Goal: Task Accomplishment & Management: Use online tool/utility

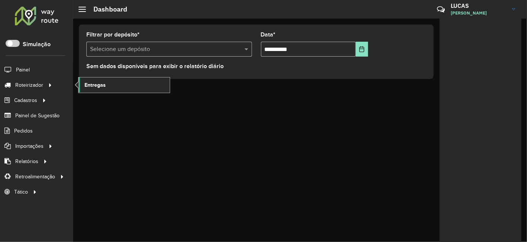
click at [92, 88] on span "Entregas" at bounding box center [94, 85] width 21 height 8
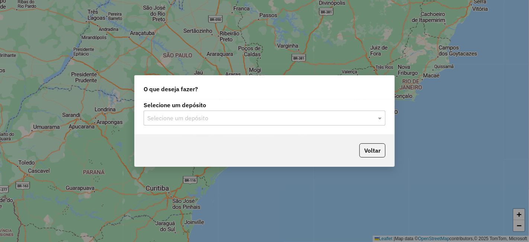
click at [219, 123] on div "Selecione um depósito" at bounding box center [265, 118] width 242 height 15
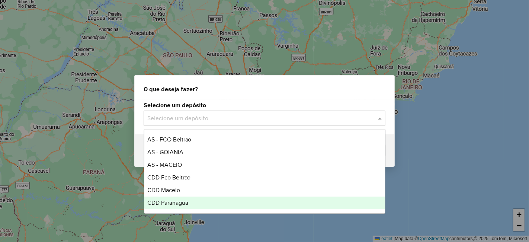
click at [185, 198] on div "CDD Paranagua" at bounding box center [264, 203] width 241 height 13
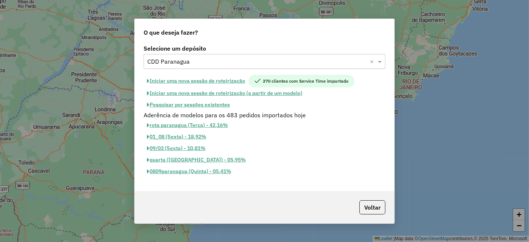
click at [212, 79] on button "Iniciar uma nova sessão de roteirização" at bounding box center [196, 81] width 105 height 13
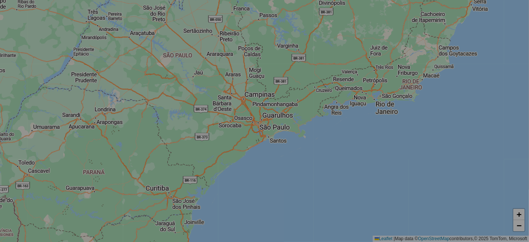
select select "*"
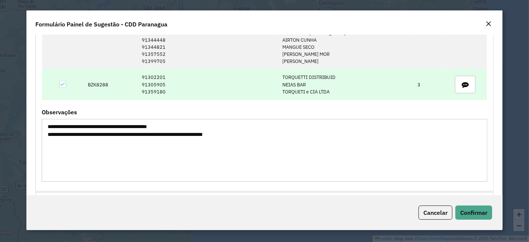
scroll to position [1212, 0]
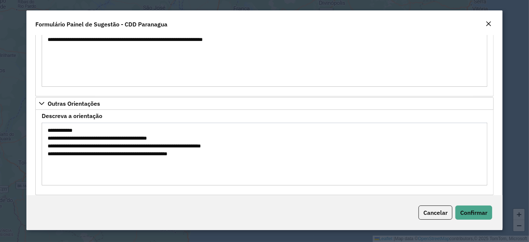
click at [466, 220] on div "Cancelar Confirmar" at bounding box center [264, 212] width 476 height 35
click at [463, 218] on button "Confirmar" at bounding box center [474, 212] width 37 height 14
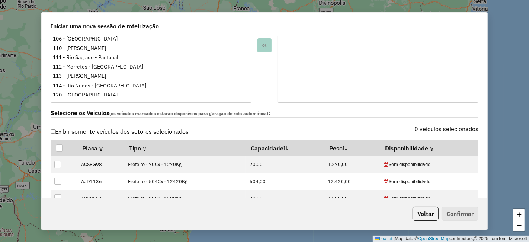
scroll to position [289, 0]
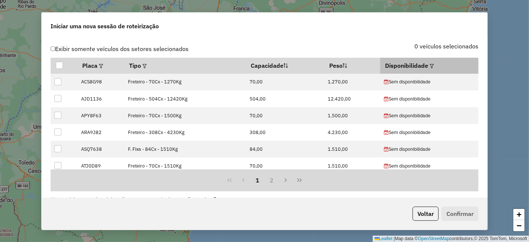
click at [431, 61] on th "Disponibilidade" at bounding box center [429, 66] width 98 height 16
click at [431, 61] on div at bounding box center [431, 65] width 6 height 9
click at [430, 62] on div at bounding box center [431, 65] width 6 height 9
click at [430, 64] on em at bounding box center [432, 66] width 4 height 4
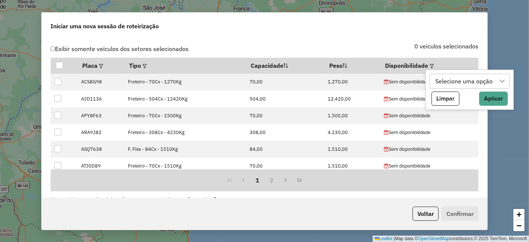
click at [441, 76] on div "Selecione uma opção" at bounding box center [464, 81] width 63 height 14
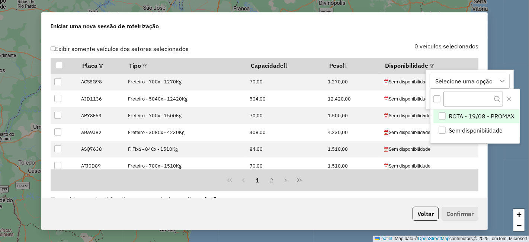
scroll to position [5, 33]
click at [442, 113] on div "ROTA - 19/08 - PROMAX" at bounding box center [442, 115] width 7 height 7
click at [418, 47] on label "0 veículos selecionados" at bounding box center [447, 46] width 64 height 9
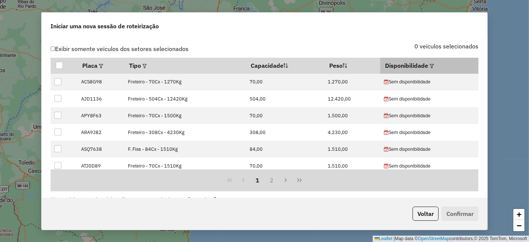
click at [430, 64] on em at bounding box center [432, 66] width 4 height 4
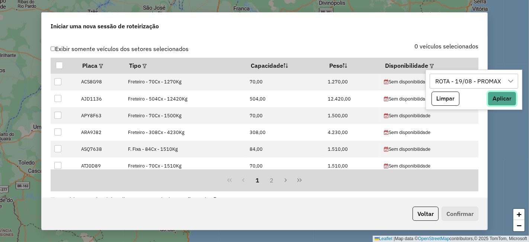
click at [505, 93] on button "Aplicar" at bounding box center [502, 99] width 29 height 14
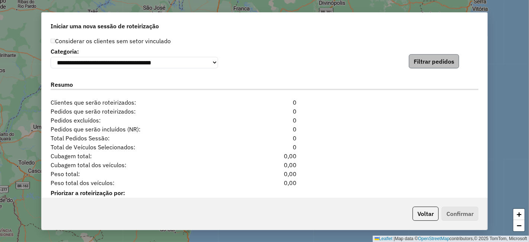
scroll to position [786, 0]
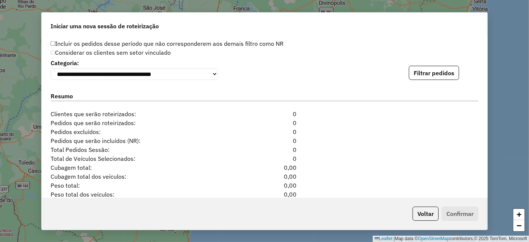
click at [427, 65] on div "**********" at bounding box center [265, 68] width 428 height 23
click at [423, 72] on button "Filtrar pedidos" at bounding box center [434, 73] width 50 height 14
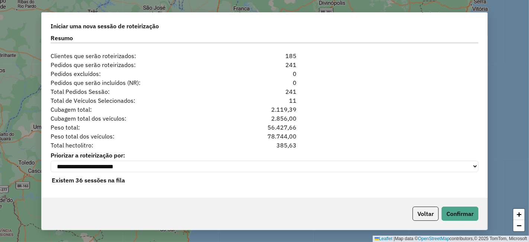
scroll to position [999, 0]
click at [477, 213] on button "Confirmar" at bounding box center [460, 214] width 37 height 14
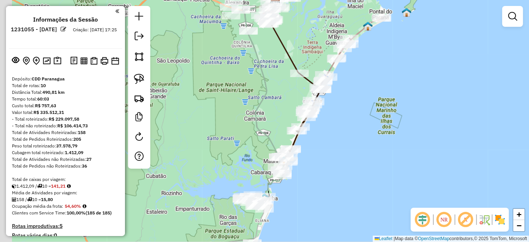
drag, startPoint x: 338, startPoint y: 121, endPoint x: 373, endPoint y: 63, distance: 67.7
click at [374, 61] on div "Janela de atendimento Grade de atendimento Capacidade Transportadoras Veículos …" at bounding box center [264, 121] width 529 height 242
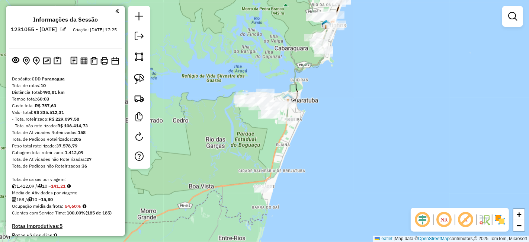
drag, startPoint x: 333, startPoint y: 166, endPoint x: 357, endPoint y: 117, distance: 54.3
click at [357, 117] on div "Janela de atendimento Grade de atendimento Capacidade Transportadoras Veículos …" at bounding box center [264, 121] width 529 height 242
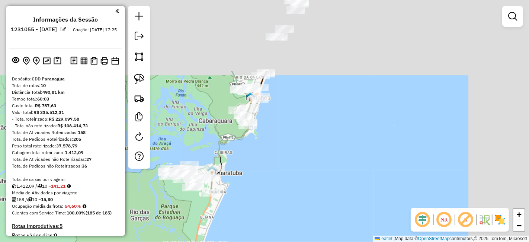
drag, startPoint x: 365, startPoint y: 99, endPoint x: 205, endPoint y: 251, distance: 220.1
click at [205, 242] on html "Aguarde... Pop-up bloqueado! Seu navegador bloqueou automáticamente a abertura …" at bounding box center [264, 121] width 529 height 242
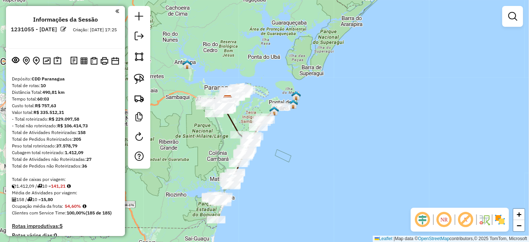
drag, startPoint x: 363, startPoint y: 128, endPoint x: 413, endPoint y: 136, distance: 51.0
click at [413, 136] on div "Janela de atendimento Grade de atendimento Capacidade Transportadoras Veículos …" at bounding box center [264, 121] width 529 height 242
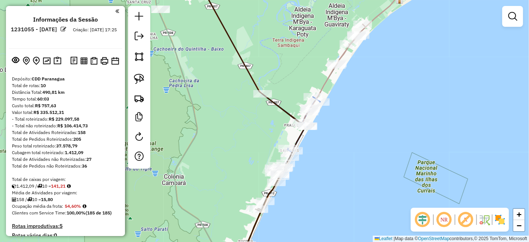
click at [446, 218] on em at bounding box center [444, 220] width 18 height 18
click at [443, 218] on em at bounding box center [444, 220] width 18 height 18
click at [462, 219] on em at bounding box center [466, 220] width 18 height 18
click at [502, 219] on img at bounding box center [500, 220] width 12 height 12
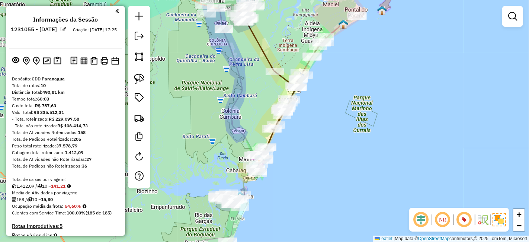
drag, startPoint x: 311, startPoint y: 128, endPoint x: 323, endPoint y: 117, distance: 16.9
click at [323, 118] on div "Janela de atendimento Grade de atendimento Capacidade Transportadoras Veículos …" at bounding box center [264, 121] width 529 height 242
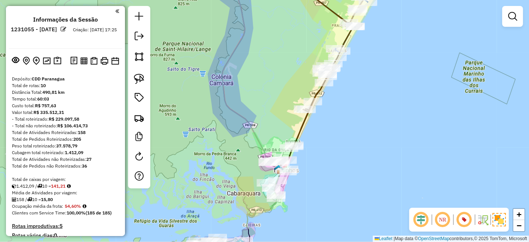
drag, startPoint x: 271, startPoint y: 136, endPoint x: 274, endPoint y: 50, distance: 85.6
click at [274, 50] on div "Janela de atendimento Grade de atendimento Capacidade Transportadoras Veículos …" at bounding box center [264, 121] width 529 height 242
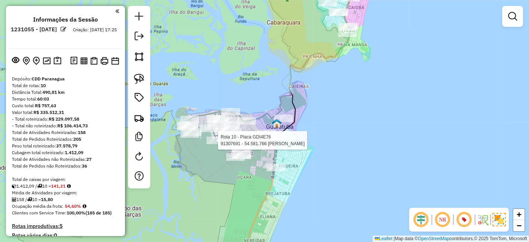
select select "**********"
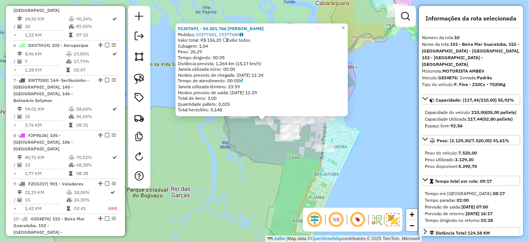
scroll to position [685, 0]
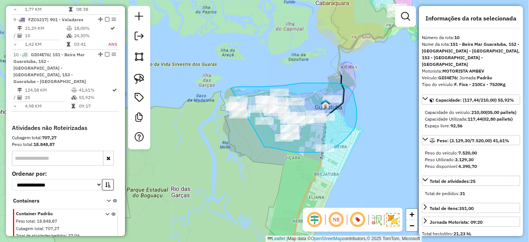
drag, startPoint x: 265, startPoint y: 147, endPoint x: 231, endPoint y: 88, distance: 67.9
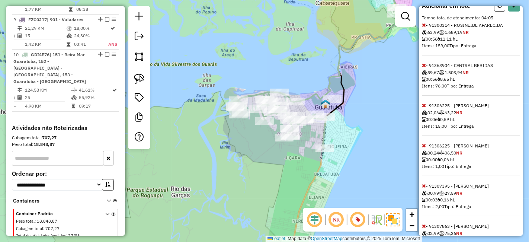
scroll to position [289, 0]
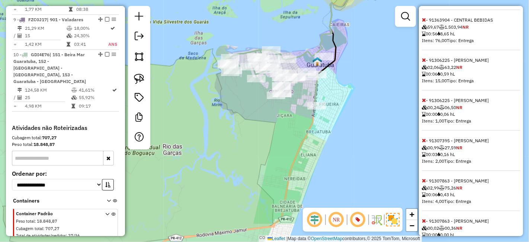
drag, startPoint x: 323, startPoint y: 138, endPoint x: 315, endPoint y: 96, distance: 43.2
click at [315, 96] on div "Janela de atendimento Grade de atendimento Capacidade Transportadoras Veículos …" at bounding box center [264, 121] width 529 height 242
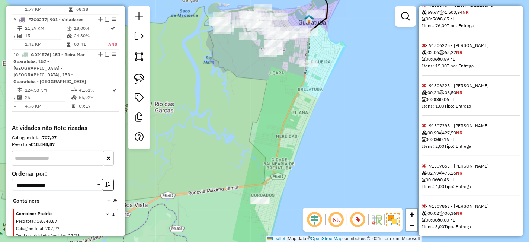
select select "**********"
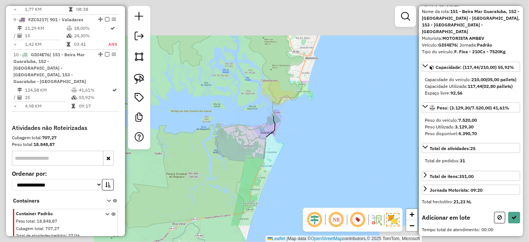
scroll to position [36, 0]
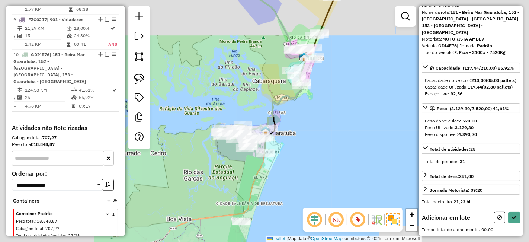
drag, startPoint x: 271, startPoint y: 161, endPoint x: 273, endPoint y: 99, distance: 62.2
click at [273, 99] on div "Janela de atendimento Grade de atendimento Capacidade Transportadoras Veículos …" at bounding box center [264, 121] width 529 height 242
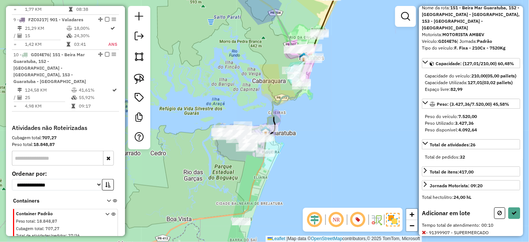
scroll to position [76, 0]
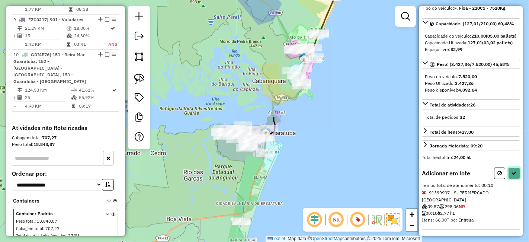
click at [516, 173] on button at bounding box center [514, 173] width 12 height 12
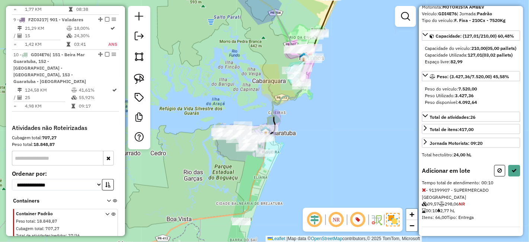
select select "**********"
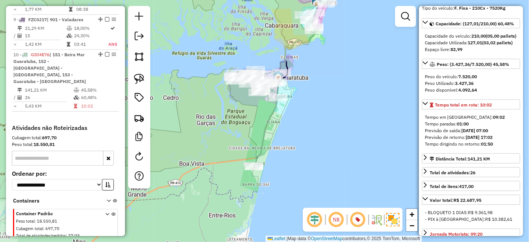
drag, startPoint x: 311, startPoint y: 180, endPoint x: 323, endPoint y: 125, distance: 56.9
click at [323, 125] on div "Janela de atendimento Grade de atendimento Capacidade Transportadoras Veículos …" at bounding box center [264, 121] width 529 height 242
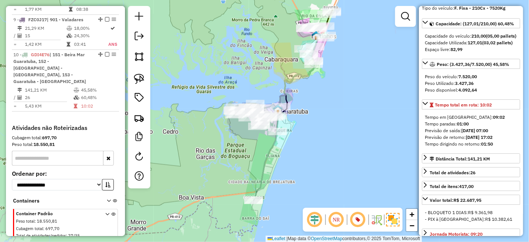
drag, startPoint x: 325, startPoint y: 89, endPoint x: 321, endPoint y: 146, distance: 57.1
click at [323, 143] on div "Janela de atendimento Grade de atendimento Capacidade Transportadoras Veículos …" at bounding box center [264, 121] width 529 height 242
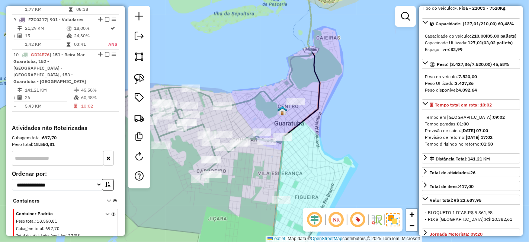
drag, startPoint x: 248, startPoint y: 115, endPoint x: 268, endPoint y: 113, distance: 20.3
click at [268, 113] on div "Janela de atendimento Grade de atendimento Capacidade Transportadoras Veículos …" at bounding box center [264, 121] width 529 height 242
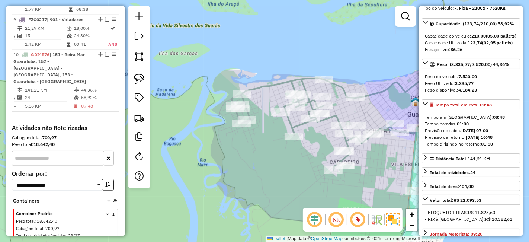
drag, startPoint x: 288, startPoint y: 75, endPoint x: 270, endPoint y: 50, distance: 31.5
click at [270, 50] on div "Janela de atendimento Grade de atendimento Capacidade Transportadoras Veículos …" at bounding box center [264, 121] width 529 height 242
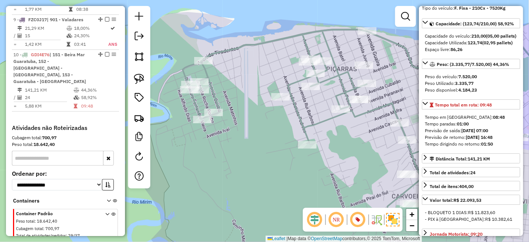
drag, startPoint x: 330, startPoint y: 59, endPoint x: 335, endPoint y: 81, distance: 22.5
click at [335, 81] on icon at bounding box center [368, 158] width 371 height 259
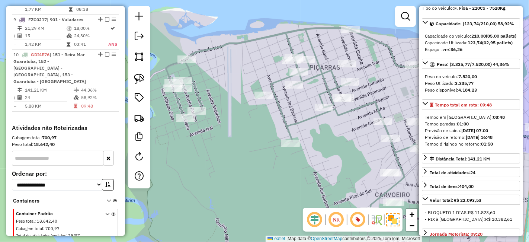
drag, startPoint x: 350, startPoint y: 142, endPoint x: 290, endPoint y: 149, distance: 60.6
click at [291, 146] on div "Janela de atendimento Grade de atendimento Capacidade Transportadoras Veículos …" at bounding box center [264, 121] width 529 height 242
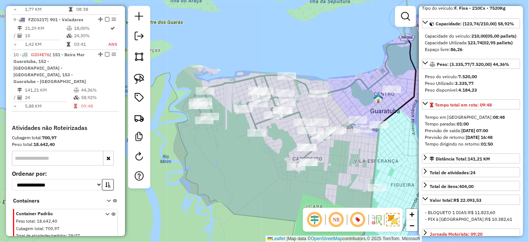
drag, startPoint x: 368, startPoint y: 172, endPoint x: 350, endPoint y: 150, distance: 28.1
click at [350, 150] on div "Janela de atendimento Grade de atendimento Capacidade Transportadoras Veículos …" at bounding box center [264, 121] width 529 height 242
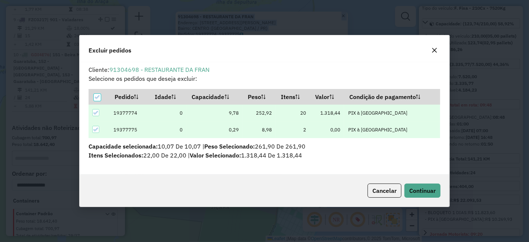
scroll to position [0, 0]
click at [427, 182] on div "Cancelar Continuar" at bounding box center [265, 191] width 370 height 32
click at [428, 183] on div "Cancelar Continuar" at bounding box center [265, 191] width 370 height 32
click at [425, 184] on button "Continuar" at bounding box center [423, 191] width 36 height 14
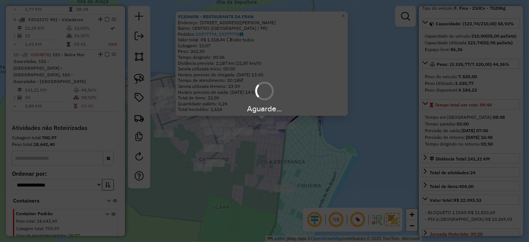
drag, startPoint x: 259, startPoint y: 156, endPoint x: 281, endPoint y: 155, distance: 22.3
click at [281, 155] on div "Aguarde..." at bounding box center [264, 121] width 529 height 242
click at [284, 157] on hb-app "Aguarde... Pop-up bloqueado! Seu navegador bloqueou automáticamente a abertura …" at bounding box center [264, 121] width 529 height 242
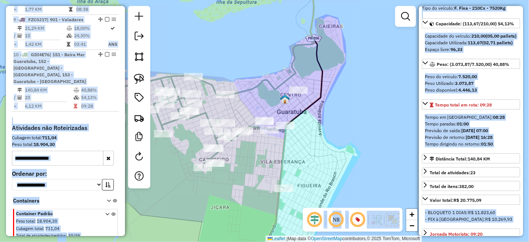
click at [261, 160] on div "Janela de atendimento Grade de atendimento Capacidade Transportadoras Veículos …" at bounding box center [264, 121] width 529 height 242
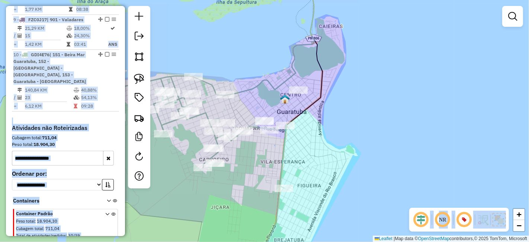
click at [258, 160] on div "Janela de atendimento Grade de atendimento Capacidade Transportadoras Veículos …" at bounding box center [264, 121] width 529 height 242
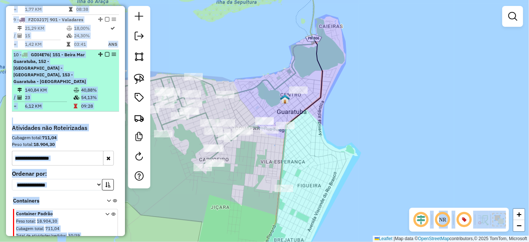
click at [81, 86] on td "40,88%" at bounding box center [98, 89] width 35 height 7
select select "**********"
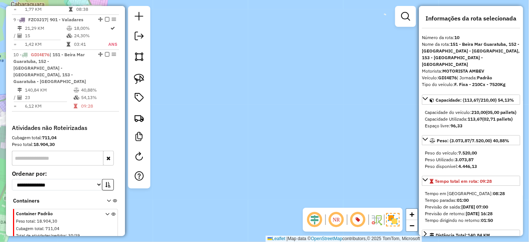
drag, startPoint x: 222, startPoint y: 166, endPoint x: 447, endPoint y: 115, distance: 230.9
click at [443, 117] on hb-router-mapa "Informações da Sessão 1231055 - 19/08/2025 Criação: 18/08/2025 17:25 Depósito: …" at bounding box center [264, 121] width 529 height 242
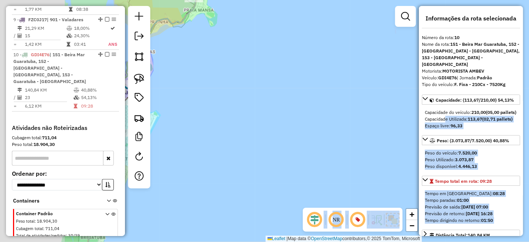
drag, startPoint x: 367, startPoint y: 110, endPoint x: 488, endPoint y: 87, distance: 122.7
click at [473, 87] on hb-router-mapa "Informações da Sessão 1231055 - 19/08/2025 Criação: 18/08/2025 17:25 Depósito: …" at bounding box center [264, 121] width 529 height 242
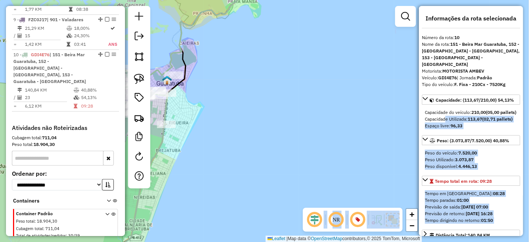
drag, startPoint x: 222, startPoint y: 97, endPoint x: 404, endPoint y: 97, distance: 182.4
click at [396, 97] on div "Janela de atendimento Grade de atendimento Capacidade Transportadoras Veículos …" at bounding box center [264, 121] width 529 height 242
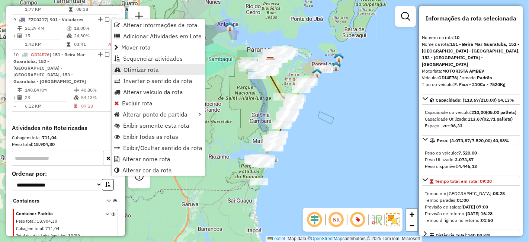
click at [141, 71] on span "Otimizar rota" at bounding box center [141, 70] width 35 height 6
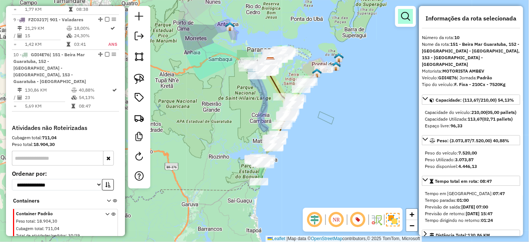
click at [408, 22] on link at bounding box center [405, 16] width 15 height 15
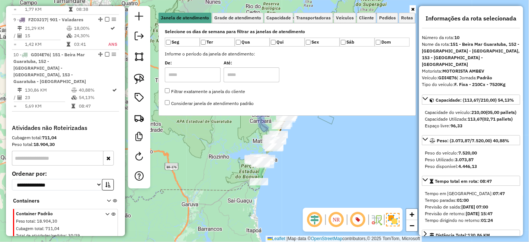
click at [349, 23] on div "Selecione os dias de semana para filtrar as janelas de atendimento Seg Ter Qua …" at bounding box center [288, 69] width 258 height 93
click at [348, 17] on span "Veículos" at bounding box center [345, 18] width 18 height 4
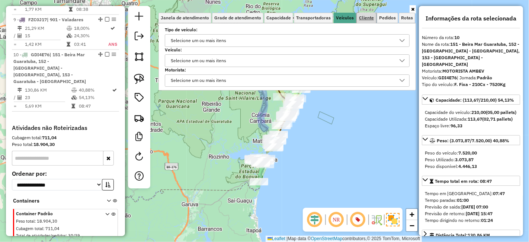
click at [367, 16] on span "Cliente" at bounding box center [366, 18] width 15 height 4
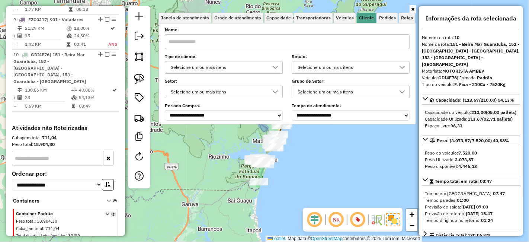
click at [283, 68] on div at bounding box center [275, 67] width 14 height 12
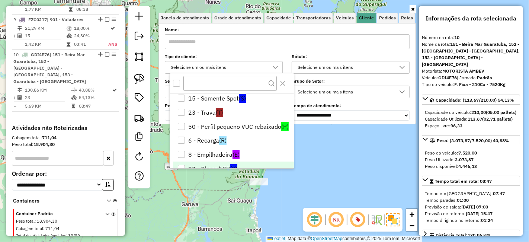
scroll to position [58, 0]
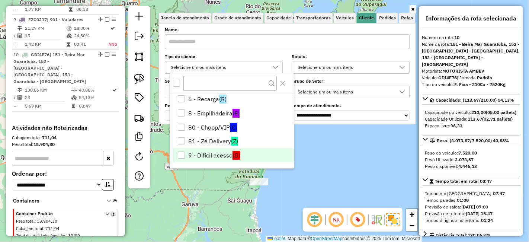
click at [183, 157] on div "9 - Difícil acesso" at bounding box center [181, 154] width 7 height 7
click at [316, 170] on div "Limpar filtros Janela de atendimento Grade de atendimento Capacidade Transporta…" at bounding box center [264, 121] width 529 height 242
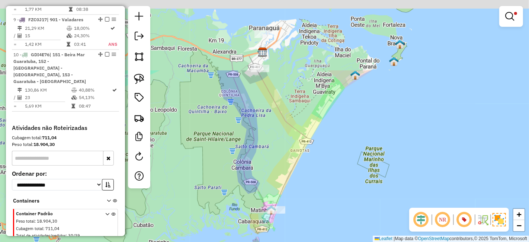
drag, startPoint x: 282, startPoint y: 97, endPoint x: 311, endPoint y: 201, distance: 107.8
click at [311, 201] on div "Limpar filtros Janela de atendimento Grade de atendimento Capacidade Transporta…" at bounding box center [264, 121] width 529 height 242
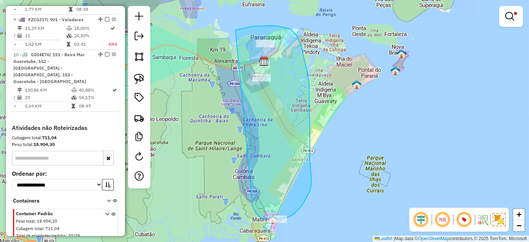
drag, startPoint x: 255, startPoint y: 211, endPoint x: 215, endPoint y: 46, distance: 170.0
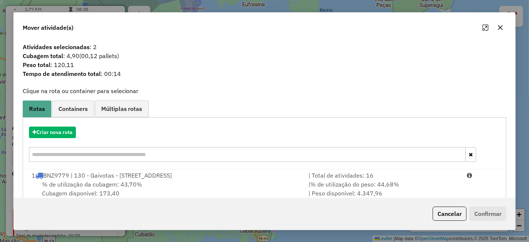
click at [506, 27] on button "button" at bounding box center [501, 28] width 12 height 12
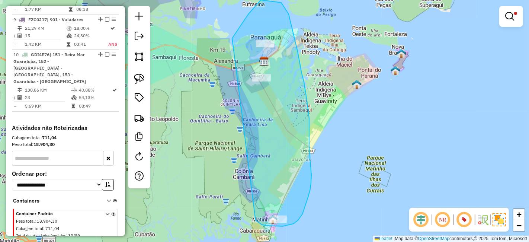
drag, startPoint x: 256, startPoint y: 220, endPoint x: 217, endPoint y: 59, distance: 166.0
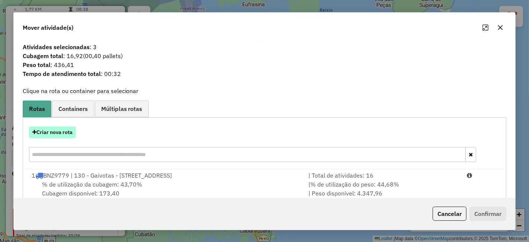
click at [70, 129] on button "Criar nova rota" at bounding box center [52, 133] width 47 height 12
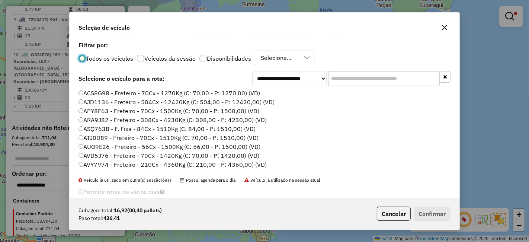
scroll to position [4, 2]
click at [347, 82] on input "text" at bounding box center [384, 78] width 112 height 15
paste input "*******"
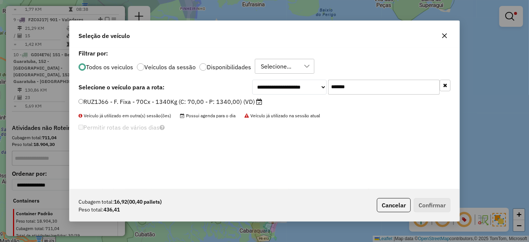
type input "*******"
click at [194, 99] on label "RUZ1J66 - F. Fixa - 70Cx - 1340Kg (C: 70,00 - P: 1340,00) (VD)" at bounding box center [171, 101] width 184 height 9
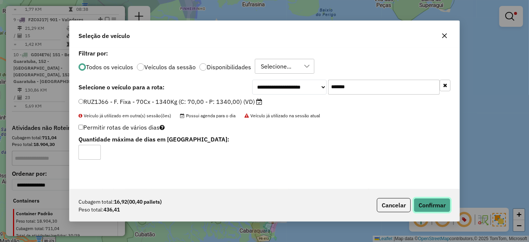
click at [424, 205] on button "Confirmar" at bounding box center [432, 205] width 37 height 14
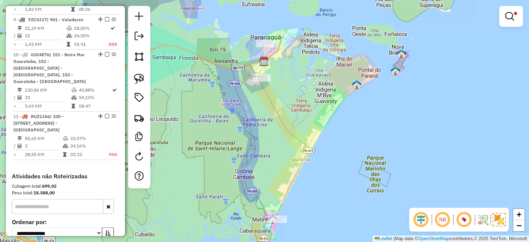
click at [508, 21] on link at bounding box center [511, 16] width 18 height 15
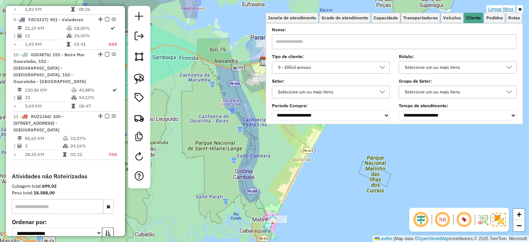
click at [502, 8] on link "Limpar filtros" at bounding box center [501, 9] width 29 height 8
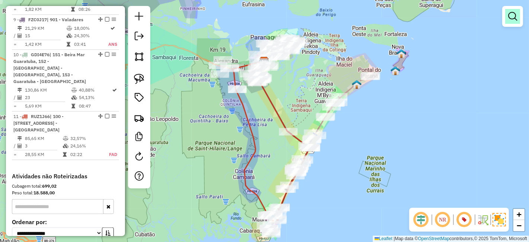
click at [511, 19] on em at bounding box center [512, 16] width 9 height 9
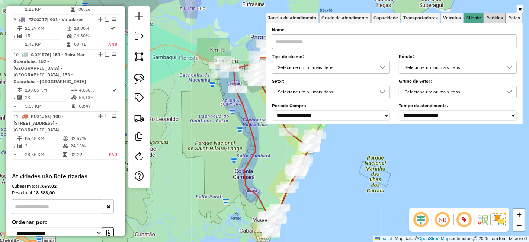
click at [488, 16] on span "Pedidos" at bounding box center [494, 18] width 17 height 4
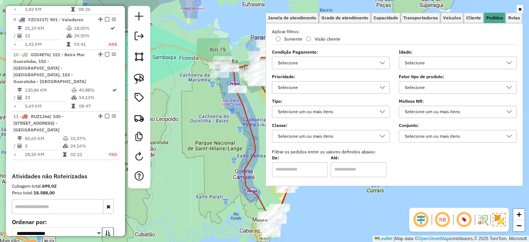
click at [510, 86] on icon at bounding box center [510, 87] width 6 height 6
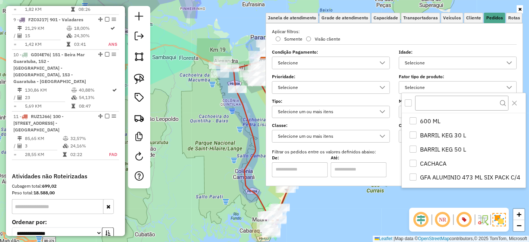
scroll to position [0, 0]
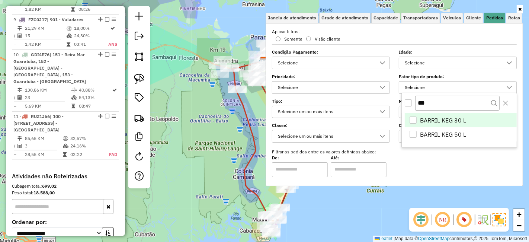
type input "***"
click at [414, 118] on div "BARRIL KEG 30 L" at bounding box center [413, 120] width 7 height 7
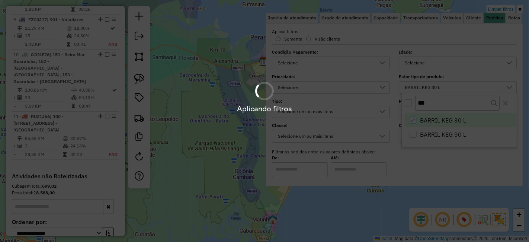
click at [415, 133] on div "Aplicando filtros" at bounding box center [264, 121] width 529 height 242
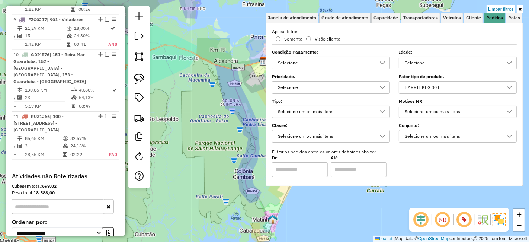
click at [511, 83] on div at bounding box center [509, 88] width 14 height 12
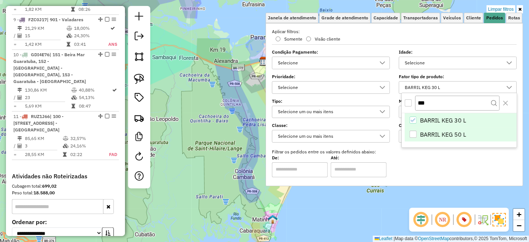
click at [414, 134] on div "BARRIL KEG 50 L" at bounding box center [413, 134] width 7 height 7
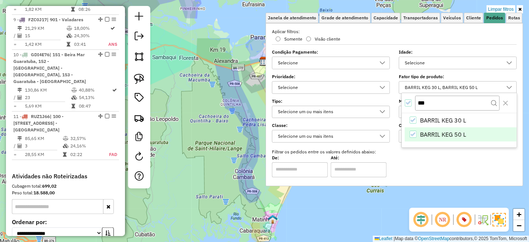
click at [230, 157] on div "Limpar filtros Janela de atendimento Grade de atendimento Capacidade Transporta…" at bounding box center [264, 121] width 529 height 242
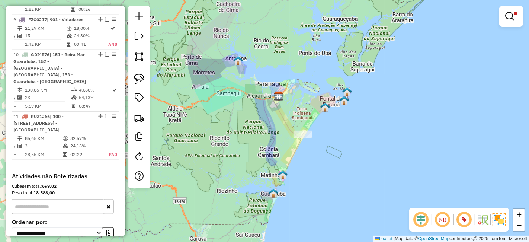
drag, startPoint x: 328, startPoint y: 203, endPoint x: 327, endPoint y: 147, distance: 55.5
click at [327, 147] on div "Limpar filtros Janela de atendimento Grade de atendimento Capacidade Transporta…" at bounding box center [264, 121] width 529 height 242
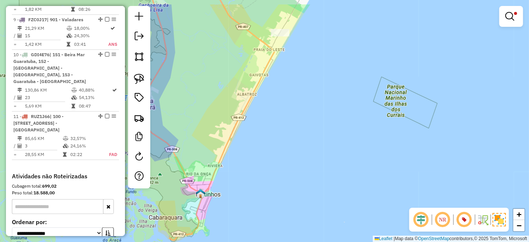
drag, startPoint x: 290, startPoint y: 102, endPoint x: 315, endPoint y: 161, distance: 63.9
click at [331, 177] on div "Limpar filtros Janela de atendimento Grade de atendimento Capacidade Transporta…" at bounding box center [264, 121] width 529 height 242
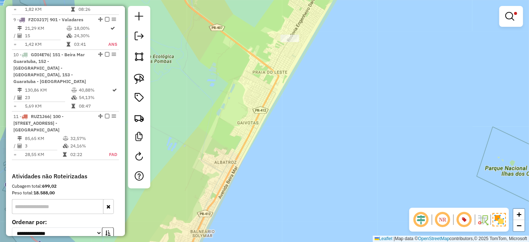
drag, startPoint x: 309, startPoint y: 98, endPoint x: 319, endPoint y: 148, distance: 51.2
click at [319, 148] on div "Limpar filtros Janela de atendimento Grade de atendimento Capacidade Transporta…" at bounding box center [264, 121] width 529 height 242
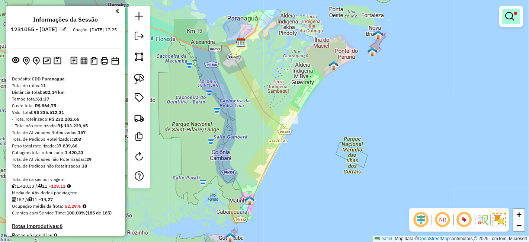
click at [518, 17] on link at bounding box center [511, 16] width 18 height 15
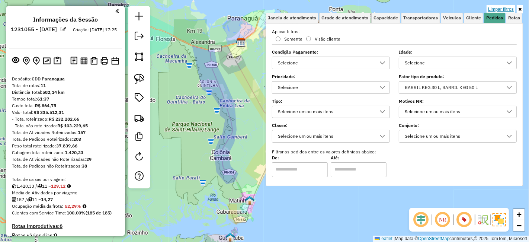
click at [505, 10] on link "Limpar filtros" at bounding box center [501, 9] width 29 height 8
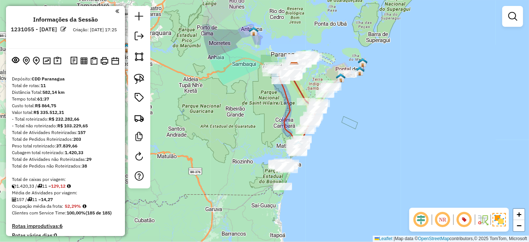
drag, startPoint x: 276, startPoint y: 173, endPoint x: 367, endPoint y: 173, distance: 90.4
click at [367, 173] on div "Janela de atendimento Grade de atendimento Capacidade Transportadoras Veículos …" at bounding box center [264, 121] width 529 height 242
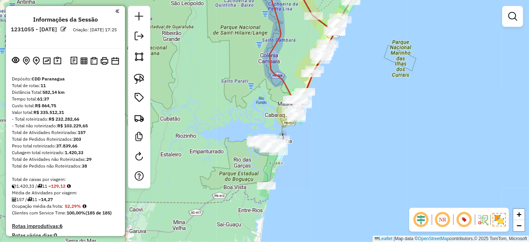
drag, startPoint x: 291, startPoint y: 184, endPoint x: 302, endPoint y: 182, distance: 10.9
click at [302, 182] on div "Janela de atendimento Grade de atendimento Capacidade Transportadoras Veículos …" at bounding box center [264, 121] width 529 height 242
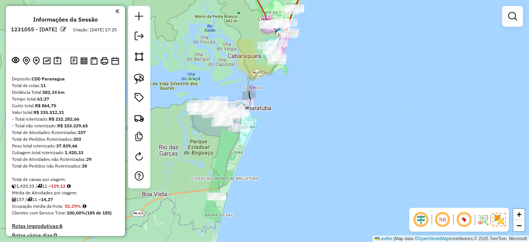
drag, startPoint x: 291, startPoint y: 166, endPoint x: 321, endPoint y: 182, distance: 34.5
click at [321, 182] on div "Janela de atendimento Grade de atendimento Capacidade Transportadoras Veículos …" at bounding box center [264, 121] width 529 height 242
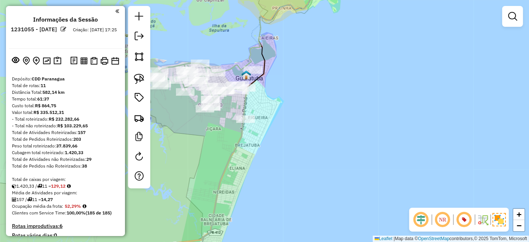
drag, startPoint x: 291, startPoint y: 158, endPoint x: 325, endPoint y: 177, distance: 38.7
click at [325, 177] on div "Janela de atendimento Grade de atendimento Capacidade Transportadoras Veículos …" at bounding box center [264, 121] width 529 height 242
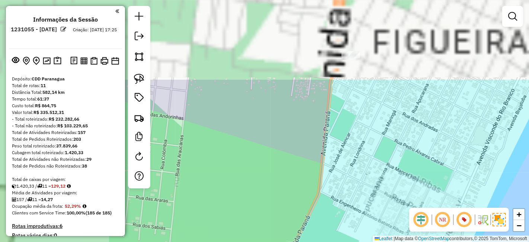
drag, startPoint x: 234, startPoint y: 128, endPoint x: 424, endPoint y: 255, distance: 228.8
click at [424, 242] on html "Aplicando filtros Pop-up bloqueado! Seu navegador bloqueou automáticamente a ab…" at bounding box center [264, 121] width 529 height 242
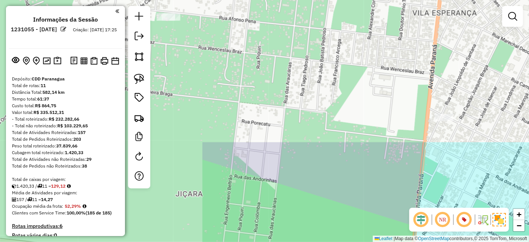
drag, startPoint x: 314, startPoint y: 201, endPoint x: 315, endPoint y: 217, distance: 16.4
click at [314, 213] on div "Janela de atendimento Grade de atendimento Capacidade Transportadoras Veículos …" at bounding box center [264, 121] width 529 height 242
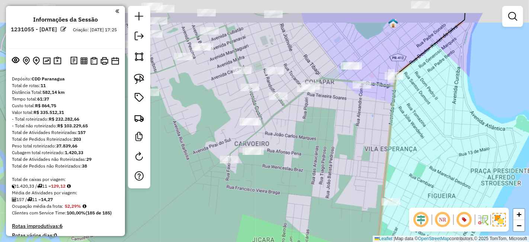
drag, startPoint x: 325, startPoint y: 147, endPoint x: 365, endPoint y: 184, distance: 54.5
click at [358, 180] on div "Janela de atendimento Grade de atendimento Capacidade Transportadoras Veículos …" at bounding box center [264, 121] width 529 height 242
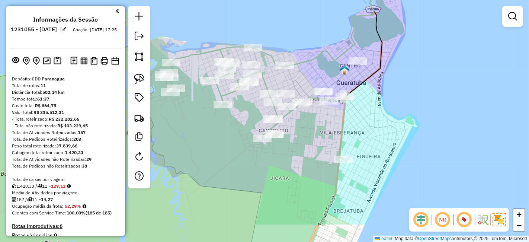
drag, startPoint x: 358, startPoint y: 174, endPoint x: 312, endPoint y: 133, distance: 61.7
click at [312, 133] on div "Janela de atendimento Grade de atendimento Capacidade Transportadoras Veículos …" at bounding box center [264, 121] width 529 height 242
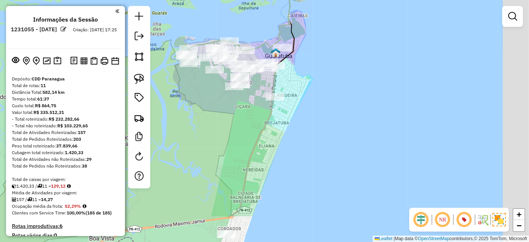
drag, startPoint x: 396, startPoint y: 160, endPoint x: 345, endPoint y: 109, distance: 72.9
click at [345, 109] on div "Janela de atendimento Grade de atendimento Capacidade Transportadoras Veículos …" at bounding box center [264, 121] width 529 height 242
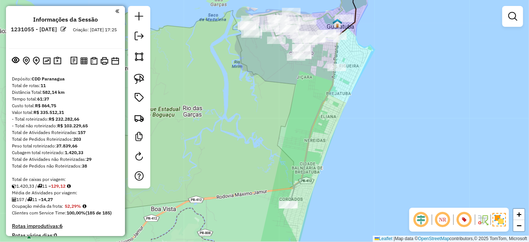
drag, startPoint x: 278, startPoint y: 140, endPoint x: 336, endPoint y: 115, distance: 63.5
click at [336, 115] on div "Janela de atendimento Grade de atendimento Capacidade Transportadoras Veículos …" at bounding box center [264, 121] width 529 height 242
select select "**********"
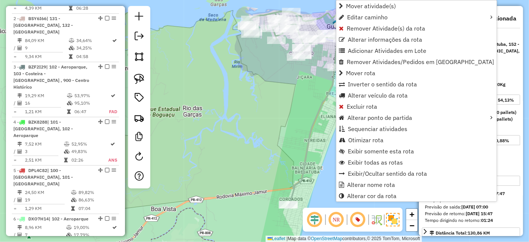
scroll to position [693, 0]
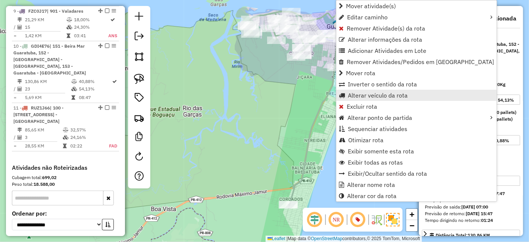
click at [385, 92] on span "Alterar veículo da rota" at bounding box center [378, 95] width 60 height 6
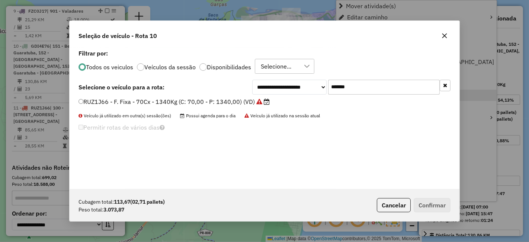
scroll to position [4, 2]
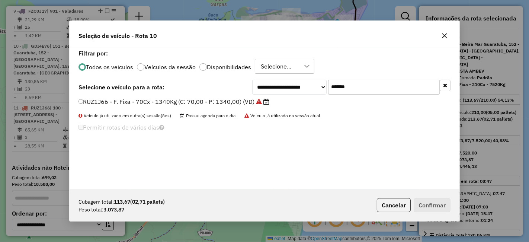
drag, startPoint x: 132, startPoint y: 101, endPoint x: 78, endPoint y: 101, distance: 54.0
click at [78, 101] on div "**********" at bounding box center [265, 118] width 390 height 141
paste input "text"
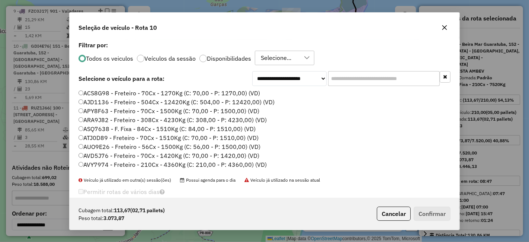
click at [343, 81] on input "text" at bounding box center [384, 78] width 112 height 15
paste input "text"
paste input "*******"
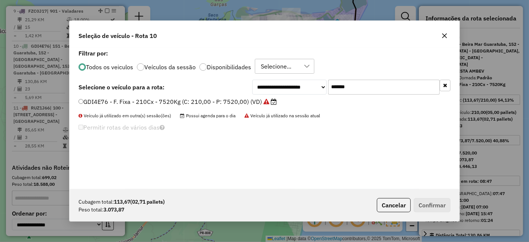
type input "*******"
click at [240, 99] on label "GDI4E76 - F. Fixa - 210Cx - 7520Kg (C: 210,00 - P: 7520,00) (VD)" at bounding box center [178, 101] width 198 height 9
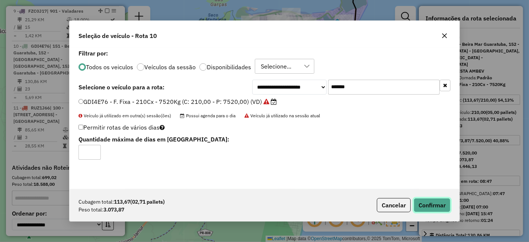
click at [425, 203] on button "Confirmar" at bounding box center [432, 205] width 37 height 14
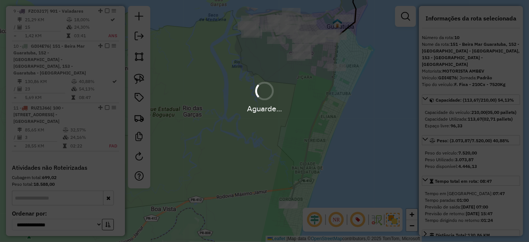
drag, startPoint x: 357, startPoint y: 141, endPoint x: 340, endPoint y: 144, distance: 16.5
click at [340, 144] on hb-app "Aguarde... Pop-up bloqueado! Seu navegador bloqueou automáticamente a abertura …" at bounding box center [264, 121] width 529 height 242
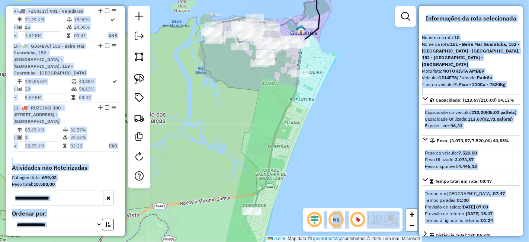
drag, startPoint x: 342, startPoint y: 134, endPoint x: 303, endPoint y: 142, distance: 39.8
click at [303, 142] on div "Janela de atendimento Grade de atendimento Capacidade Transportadoras Veículos …" at bounding box center [264, 121] width 529 height 242
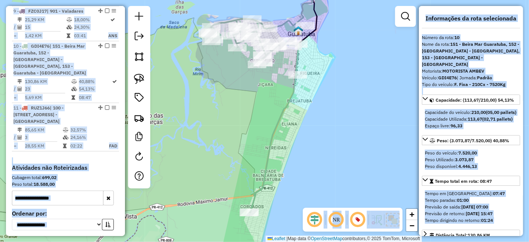
click at [303, 140] on div "Janela de atendimento Grade de atendimento Capacidade Transportadoras Veículos …" at bounding box center [264, 121] width 529 height 242
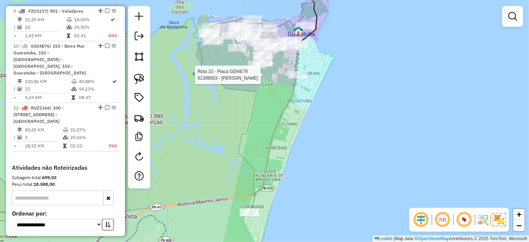
select select "**********"
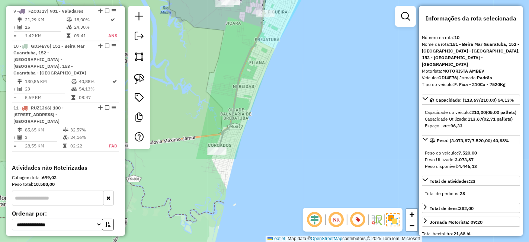
drag, startPoint x: 265, startPoint y: 189, endPoint x: 266, endPoint y: 82, distance: 107.2
click at [266, 82] on div "Janela de atendimento Grade de atendimento Capacidade Transportadoras Veículos …" at bounding box center [264, 121] width 529 height 242
click at [221, 146] on icon at bounding box center [222, 63] width 90 height 175
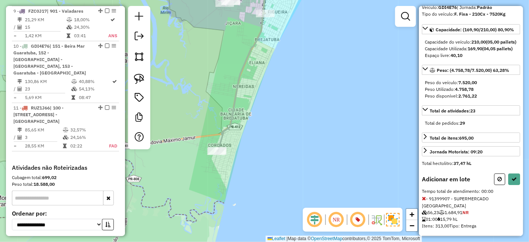
scroll to position [76, 0]
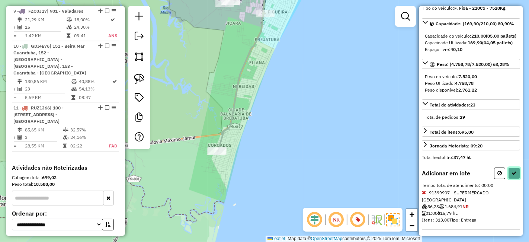
click at [512, 176] on icon at bounding box center [514, 172] width 5 height 5
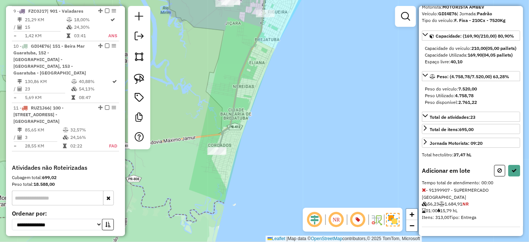
select select "**********"
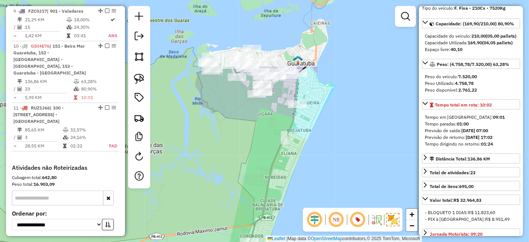
drag, startPoint x: 259, startPoint y: 72, endPoint x: 290, endPoint y: 166, distance: 99.3
click at [290, 166] on div "Janela de atendimento Grade de atendimento Capacidade Transportadoras Veículos …" at bounding box center [264, 121] width 529 height 242
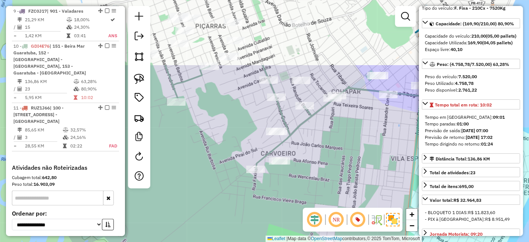
drag, startPoint x: 263, startPoint y: 84, endPoint x: 281, endPoint y: 175, distance: 91.9
click at [281, 175] on div "Janela de atendimento Grade de atendimento Capacidade Transportadoras Veículos …" at bounding box center [264, 121] width 529 height 242
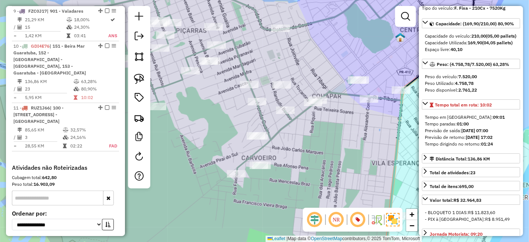
drag, startPoint x: 334, startPoint y: 153, endPoint x: 324, endPoint y: 159, distance: 11.9
click at [324, 159] on div "Janela de atendimento Grade de atendimento Capacidade Transportadoras Veículos …" at bounding box center [264, 121] width 529 height 242
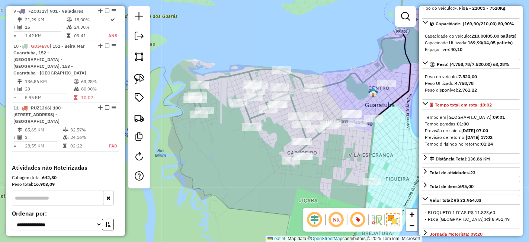
click at [256, 138] on div "Janela de atendimento Grade de atendimento Capacidade Transportadoras Veículos …" at bounding box center [264, 121] width 529 height 242
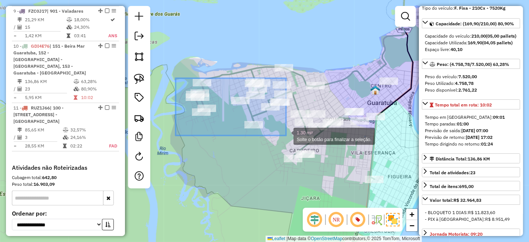
drag, startPoint x: 176, startPoint y: 78, endPoint x: 286, endPoint y: 135, distance: 124.5
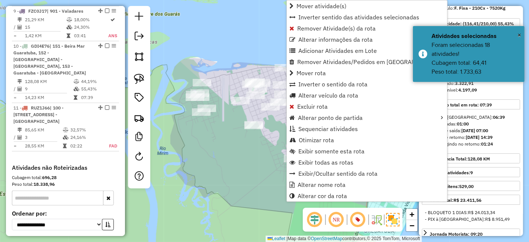
click at [264, 160] on div "Janela de atendimento Grade de atendimento Capacidade Transportadoras Veículos …" at bounding box center [264, 121] width 529 height 242
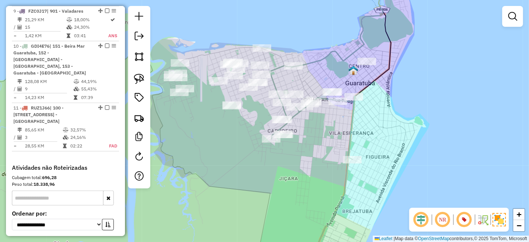
drag, startPoint x: 336, startPoint y: 171, endPoint x: 309, endPoint y: 146, distance: 36.6
click at [310, 148] on div "Janela de atendimento Grade de atendimento Capacidade Transportadoras Veículos …" at bounding box center [264, 121] width 529 height 242
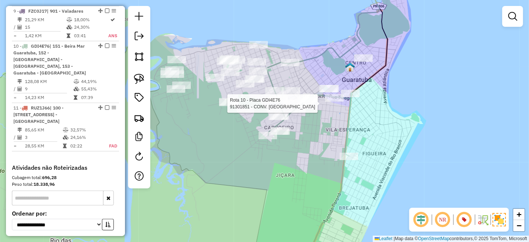
select select "**********"
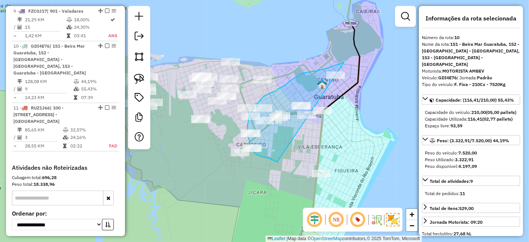
drag, startPoint x: 335, startPoint y: 65, endPoint x: 289, endPoint y: 170, distance: 115.0
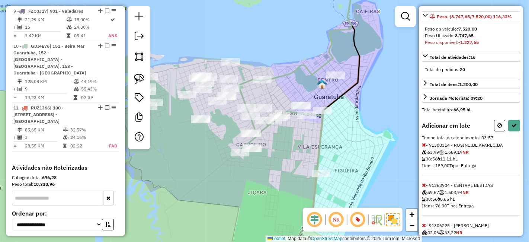
scroll to position [165, 0]
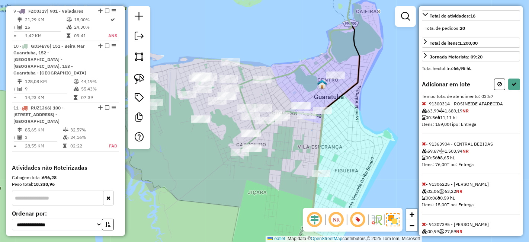
click at [425, 106] on icon at bounding box center [424, 103] width 4 height 5
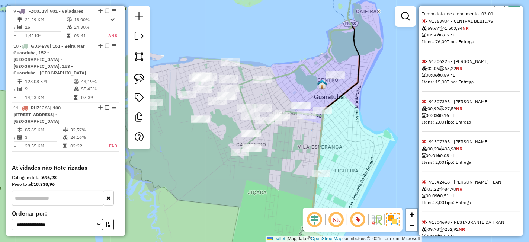
scroll to position [364, 0]
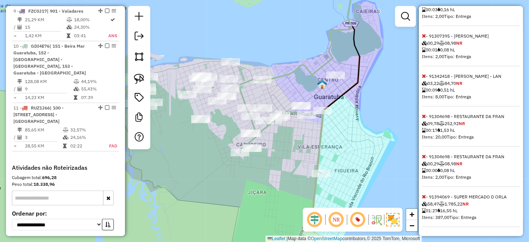
click at [423, 118] on icon at bounding box center [424, 116] width 4 height 5
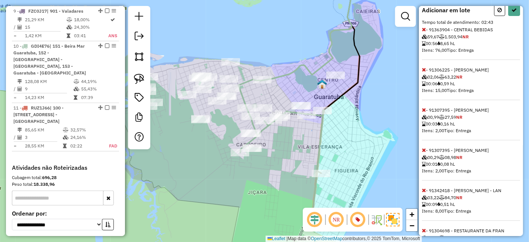
scroll to position [200, 0]
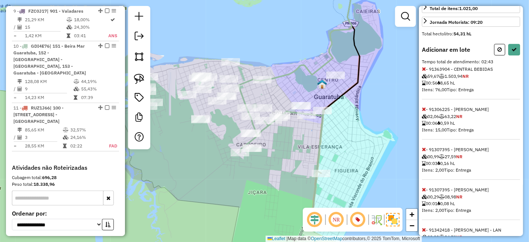
click at [427, 78] on span "- 91363904 - CENTRAL BEBIDAS 59,67 1.503,94 NR 00:56 8,65 hL Itens: 76,00 Tipo:…" at bounding box center [471, 82] width 98 height 33
click at [425, 71] on icon at bounding box center [424, 68] width 4 height 5
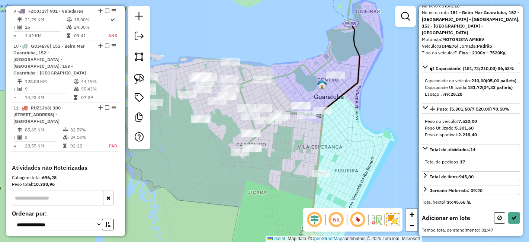
scroll to position [41, 0]
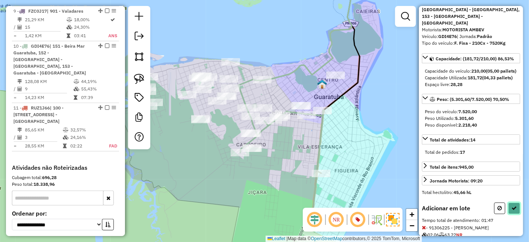
click at [516, 208] on button at bounding box center [514, 208] width 12 height 12
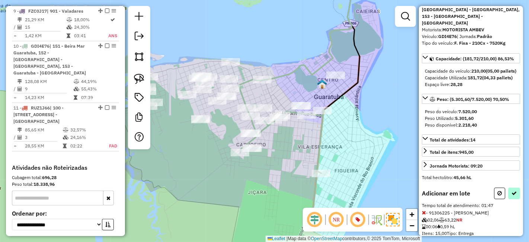
select select "**********"
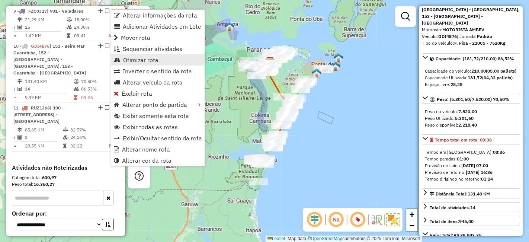
click at [149, 59] on span "Otimizar rota" at bounding box center [140, 60] width 35 height 6
click at [140, 55] on link "Otimizar rota" at bounding box center [157, 59] width 93 height 11
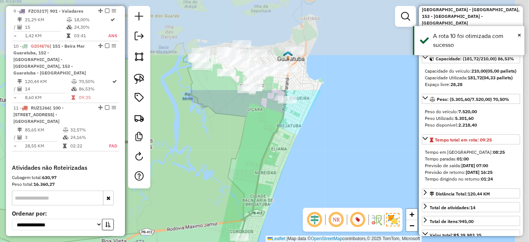
drag, startPoint x: 343, startPoint y: 94, endPoint x: 266, endPoint y: 195, distance: 126.6
click at [267, 195] on div "Janela de atendimento Grade de atendimento Capacidade Transportadoras Veículos …" at bounding box center [264, 121] width 529 height 242
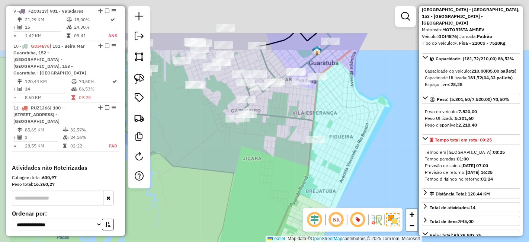
drag, startPoint x: 259, startPoint y: 41, endPoint x: 274, endPoint y: 127, distance: 87.3
click at [274, 127] on div "Janela de atendimento Grade de atendimento Capacidade Transportadoras Veículos …" at bounding box center [264, 121] width 529 height 242
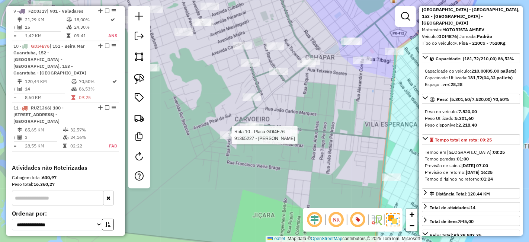
click at [230, 139] on div at bounding box center [229, 134] width 19 height 7
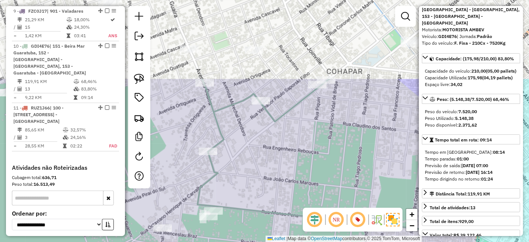
drag, startPoint x: 341, startPoint y: 68, endPoint x: 300, endPoint y: 172, distance: 110.9
click at [300, 172] on div "Janela de atendimento Grade de atendimento Capacidade Transportadoras Veículos …" at bounding box center [264, 121] width 529 height 242
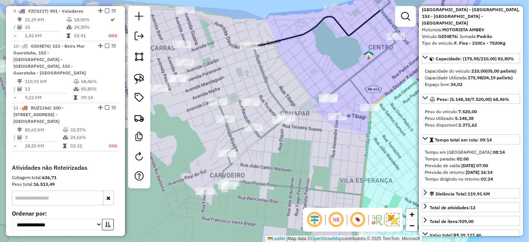
drag, startPoint x: 357, startPoint y: 143, endPoint x: 315, endPoint y: 154, distance: 44.2
click at [315, 154] on div "Janela de atendimento Grade de atendimento Capacidade Transportadoras Veículos …" at bounding box center [264, 121] width 529 height 242
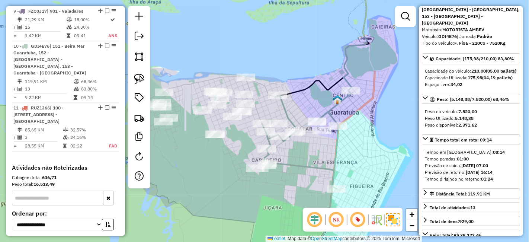
click at [338, 143] on icon at bounding box center [306, 176] width 89 height 169
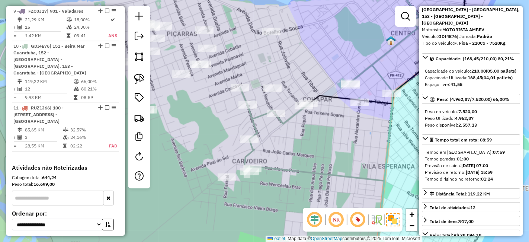
drag, startPoint x: 273, startPoint y: 181, endPoint x: 291, endPoint y: 158, distance: 29.7
click at [291, 158] on div "Janela de atendimento Grade de atendimento Capacidade Transportadoras Veículos …" at bounding box center [264, 121] width 529 height 242
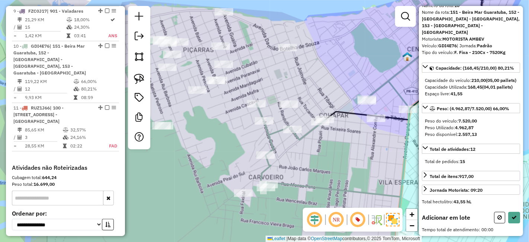
scroll to position [36, 0]
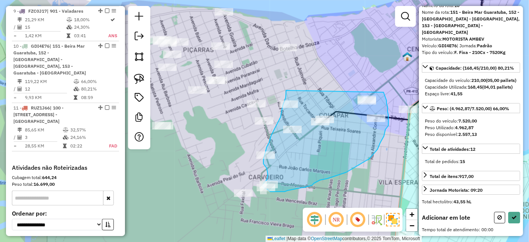
drag, startPoint x: 276, startPoint y: 125, endPoint x: 384, endPoint y: 92, distance: 112.6
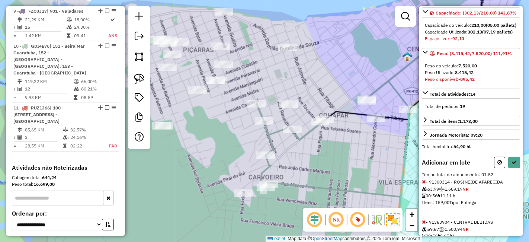
scroll to position [124, 0]
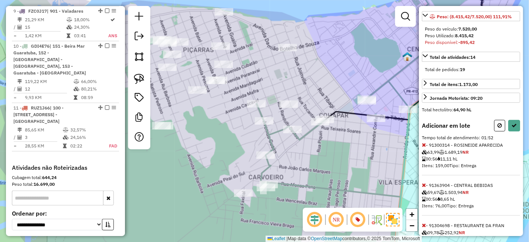
click at [424, 147] on icon at bounding box center [424, 144] width 4 height 5
click at [509, 131] on button at bounding box center [514, 126] width 12 height 12
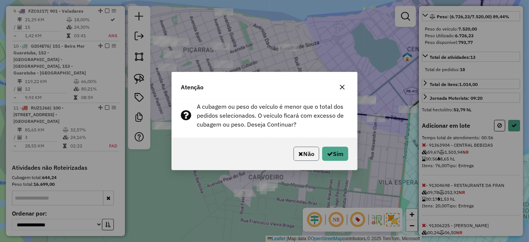
click at [303, 158] on button "Não" at bounding box center [307, 154] width 26 height 14
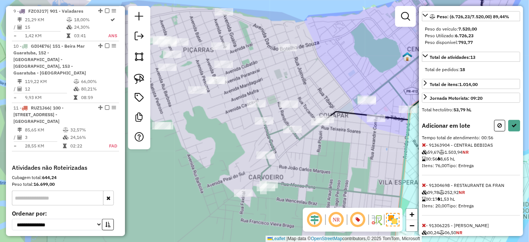
click at [422, 157] on div "Informações da rota selecionada Número da rota: 10 Nome da rota: 151 - Beira Ma…" at bounding box center [471, 121] width 104 height 230
click at [422, 147] on icon at bounding box center [424, 144] width 4 height 5
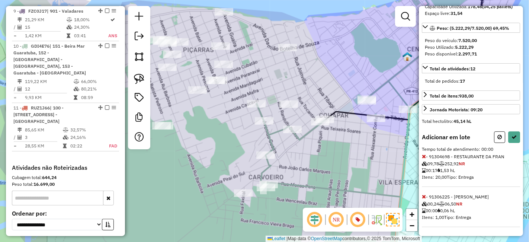
scroll to position [117, 0]
click at [514, 138] on icon at bounding box center [514, 136] width 5 height 5
select select "**********"
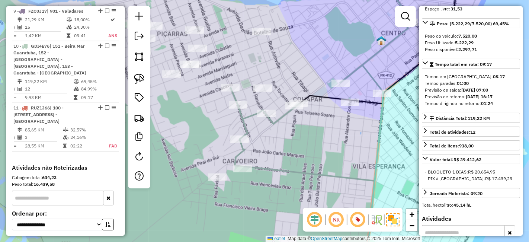
drag, startPoint x: 381, startPoint y: 153, endPoint x: 355, endPoint y: 137, distance: 30.6
click at [355, 137] on div "Janela de atendimento Grade de atendimento Capacidade Transportadoras Veículos …" at bounding box center [264, 121] width 529 height 242
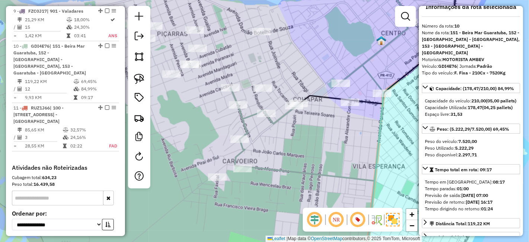
scroll to position [0, 0]
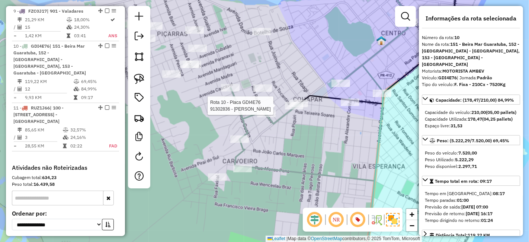
click at [303, 109] on div at bounding box center [294, 105] width 19 height 7
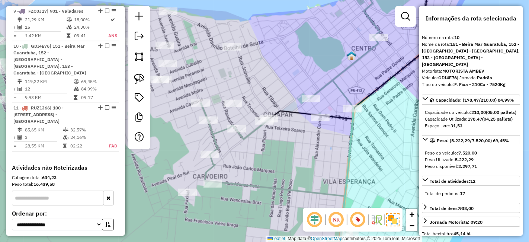
click at [231, 107] on div at bounding box center [233, 103] width 19 height 7
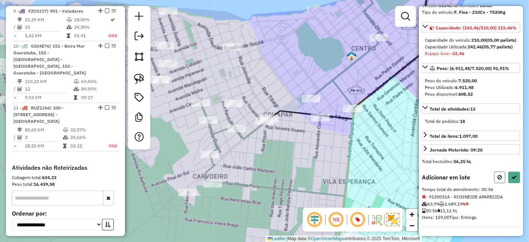
click at [498, 180] on icon at bounding box center [500, 177] width 4 height 5
select select "**********"
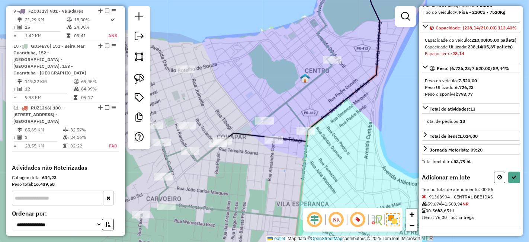
click at [499, 182] on button at bounding box center [499, 178] width 11 height 12
select select "**********"
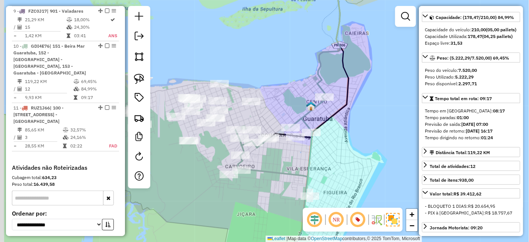
drag, startPoint x: 304, startPoint y: 163, endPoint x: 318, endPoint y: 132, distance: 33.6
click at [318, 132] on icon at bounding box center [280, 179] width 89 height 163
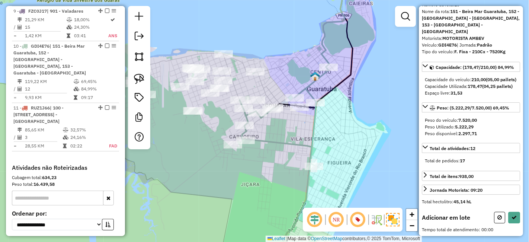
scroll to position [36, 0]
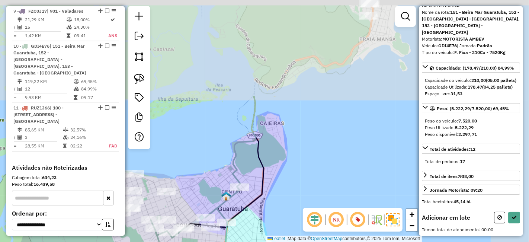
drag, startPoint x: 389, startPoint y: 50, endPoint x: 293, endPoint y: 185, distance: 165.3
click at [293, 184] on div "Janela de atendimento Grade de atendimento Capacidade Transportadoras Veículos …" at bounding box center [264, 121] width 529 height 242
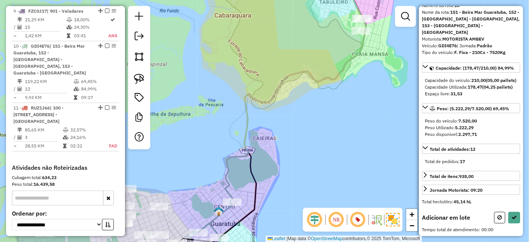
drag, startPoint x: 332, startPoint y: 60, endPoint x: 283, endPoint y: 152, distance: 104.2
click at [283, 152] on div "Janela de atendimento Grade de atendimento Capacidade Transportadoras Veículos …" at bounding box center [264, 121] width 529 height 242
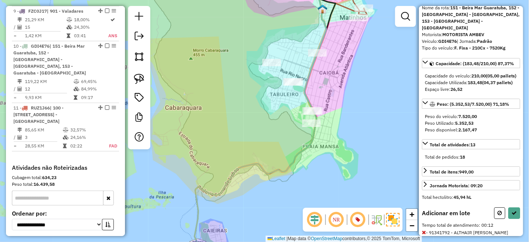
scroll to position [76, 0]
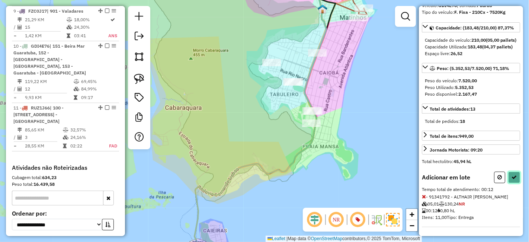
click at [512, 176] on icon at bounding box center [514, 177] width 5 height 5
select select "**********"
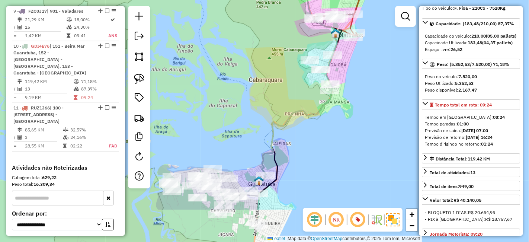
drag, startPoint x: 344, startPoint y: 175, endPoint x: 336, endPoint y: 119, distance: 57.0
click at [336, 119] on div "Janela de atendimento Grade de atendimento Capacidade Transportadoras Veículos …" at bounding box center [264, 121] width 529 height 242
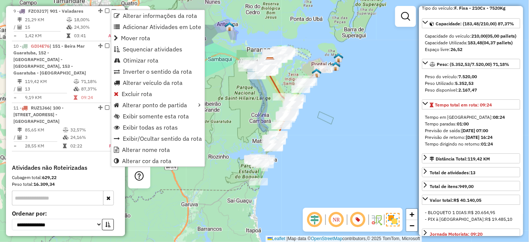
click at [135, 58] on span "Otimizar rota" at bounding box center [140, 60] width 35 height 6
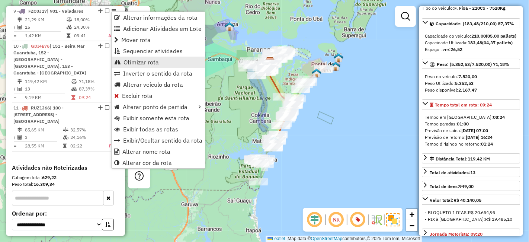
click at [148, 65] on span "Otimizar rota" at bounding box center [141, 62] width 35 height 6
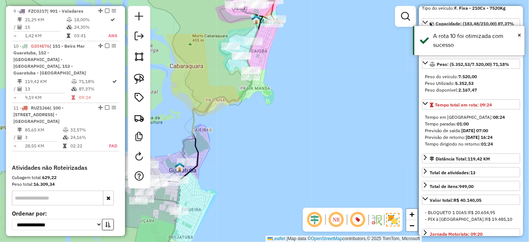
drag, startPoint x: 276, startPoint y: 148, endPoint x: 290, endPoint y: 132, distance: 21.4
click at [290, 132] on div "Janela de atendimento Grade de atendimento Capacidade Transportadoras Veículos …" at bounding box center [264, 121] width 529 height 242
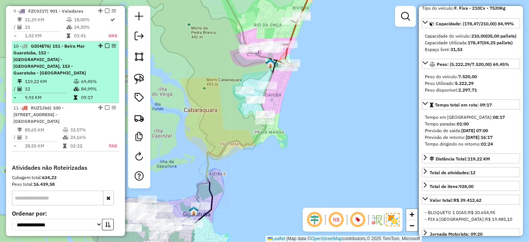
click at [105, 44] on em at bounding box center [107, 46] width 4 height 4
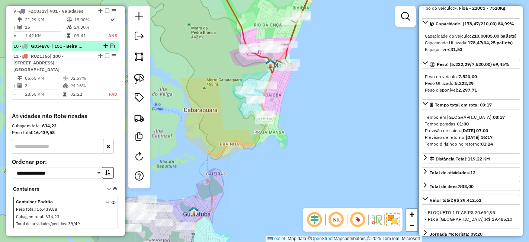
scroll to position [688, 0]
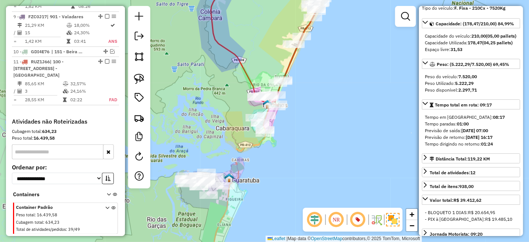
drag, startPoint x: 331, startPoint y: 97, endPoint x: 336, endPoint y: 169, distance: 72.4
click at [336, 169] on div "Janela de atendimento Grade de atendimento Capacidade Transportadoras Veículos …" at bounding box center [264, 121] width 529 height 242
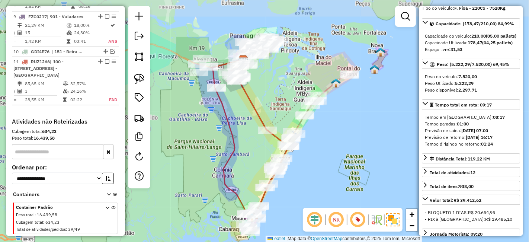
drag, startPoint x: 364, startPoint y: 128, endPoint x: 313, endPoint y: 173, distance: 68.4
click at [313, 173] on div "Janela de atendimento Grade de atendimento Capacidade Transportadoras Veículos …" at bounding box center [264, 121] width 529 height 242
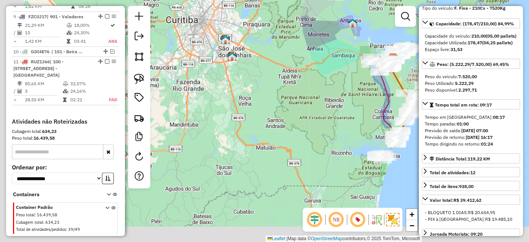
drag, startPoint x: 278, startPoint y: 137, endPoint x: 328, endPoint y: 95, distance: 64.5
click at [349, 94] on div "Janela de atendimento Grade de atendimento Capacidade Transportadoras Veículos …" at bounding box center [264, 121] width 529 height 242
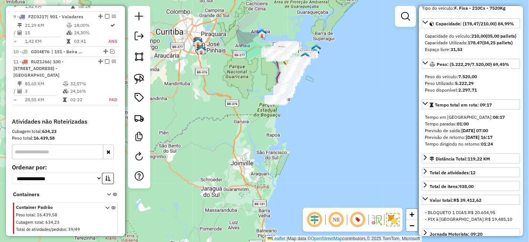
drag, startPoint x: 304, startPoint y: 160, endPoint x: 234, endPoint y: 163, distance: 70.8
click at [232, 160] on div "Janela de atendimento Grade de atendimento Capacidade Transportadoras Veículos …" at bounding box center [264, 121] width 529 height 242
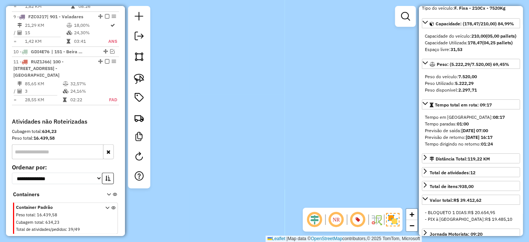
drag, startPoint x: 275, startPoint y: 82, endPoint x: 365, endPoint y: 167, distance: 123.0
click at [358, 166] on div "Janela de atendimento Grade de atendimento Capacidade Transportadoras Veículos …" at bounding box center [264, 121] width 529 height 242
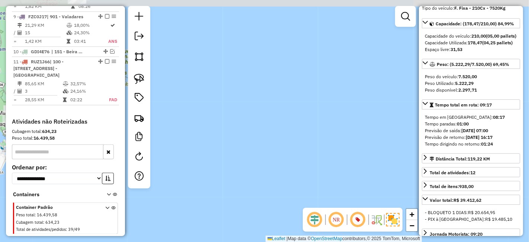
drag, startPoint x: 280, startPoint y: 119, endPoint x: 366, endPoint y: 114, distance: 86.9
click at [379, 117] on div "Janela de atendimento Grade de atendimento Capacidade Transportadoras Veículos …" at bounding box center [264, 121] width 529 height 242
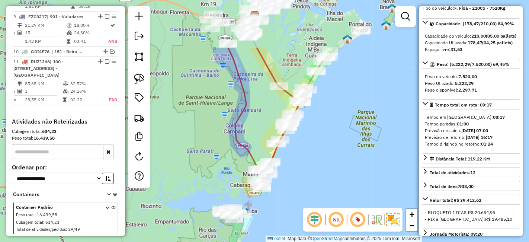
drag, startPoint x: 328, startPoint y: 103, endPoint x: 312, endPoint y: 184, distance: 82.5
click at [312, 184] on div "Janela de atendimento Grade de atendimento Capacidade Transportadoras Veículos …" at bounding box center [264, 121] width 529 height 242
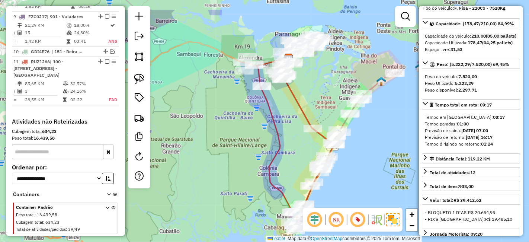
drag, startPoint x: 359, startPoint y: 152, endPoint x: 380, endPoint y: 177, distance: 32.0
click at [380, 177] on div "Janela de atendimento Grade de atendimento Capacidade Transportadoras Veículos …" at bounding box center [264, 121] width 529 height 242
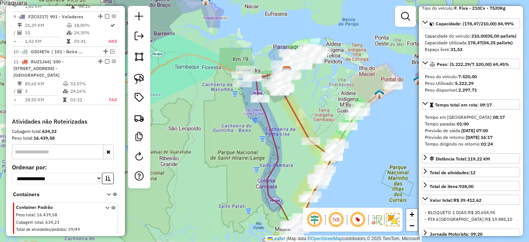
drag, startPoint x: 269, startPoint y: 94, endPoint x: 262, endPoint y: 104, distance: 12.1
click at [262, 104] on icon at bounding box center [294, 142] width 78 height 178
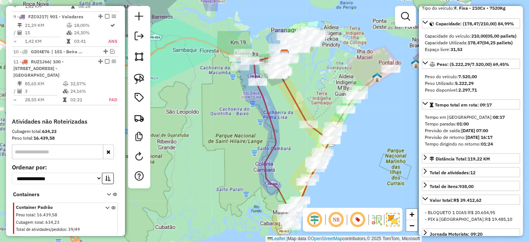
drag, startPoint x: 287, startPoint y: 128, endPoint x: 284, endPoint y: 109, distance: 19.5
click at [284, 109] on div "Janela de atendimento Grade de atendimento Capacidade Transportadoras Veículos …" at bounding box center [264, 121] width 529 height 242
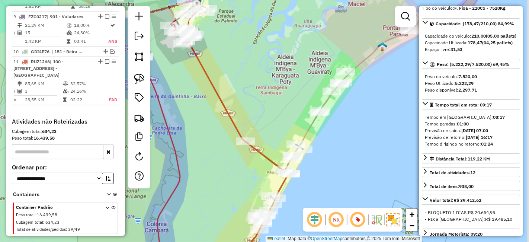
drag, startPoint x: 339, startPoint y: 97, endPoint x: 220, endPoint y: 105, distance: 120.1
click at [220, 105] on div "Janela de atendimento Grade de atendimento Capacidade Transportadoras Veículos …" at bounding box center [264, 121] width 529 height 242
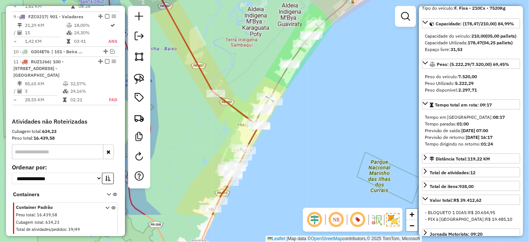
drag, startPoint x: 337, startPoint y: 153, endPoint x: 346, endPoint y: 78, distance: 75.7
click at [346, 78] on div "Janela de atendimento Grade de atendimento Capacidade Transportadoras Veículos …" at bounding box center [264, 121] width 529 height 242
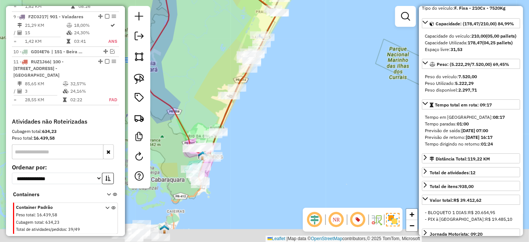
drag, startPoint x: 271, startPoint y: 156, endPoint x: 290, endPoint y: 53, distance: 104.3
click at [288, 57] on div "Janela de atendimento Grade de atendimento Capacidade Transportadoras Veículos …" at bounding box center [264, 121] width 529 height 242
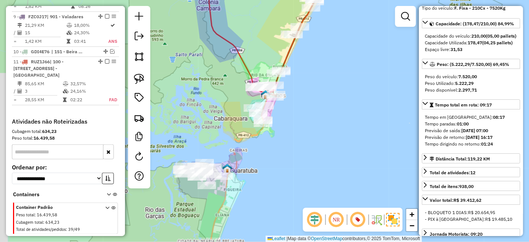
drag, startPoint x: 290, startPoint y: 90, endPoint x: 313, endPoint y: 74, distance: 28.5
click at [313, 74] on div "Janela de atendimento Grade de atendimento Capacidade Transportadoras Veículos …" at bounding box center [264, 121] width 529 height 242
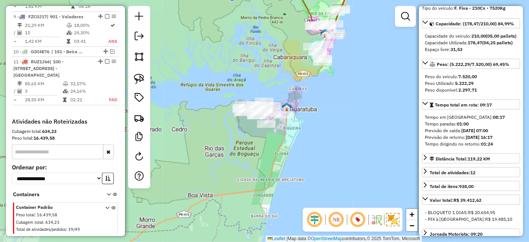
drag, startPoint x: 299, startPoint y: 143, endPoint x: 347, endPoint y: 84, distance: 76.0
click at [347, 84] on div "Janela de atendimento Grade de atendimento Capacidade Transportadoras Veículos …" at bounding box center [264, 121] width 529 height 242
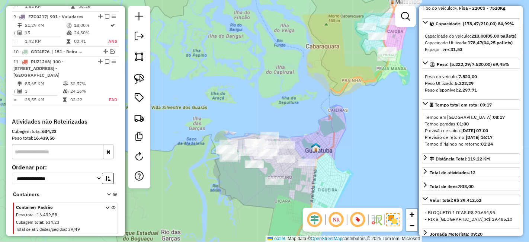
drag, startPoint x: 286, startPoint y: 42, endPoint x: 334, endPoint y: 84, distance: 64.0
click at [334, 84] on div "Janela de atendimento Grade de atendimento Capacidade Transportadoras Veículos …" at bounding box center [264, 121] width 529 height 242
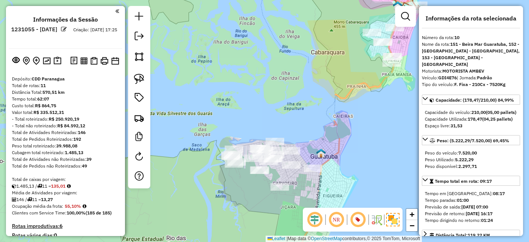
select select "**********"
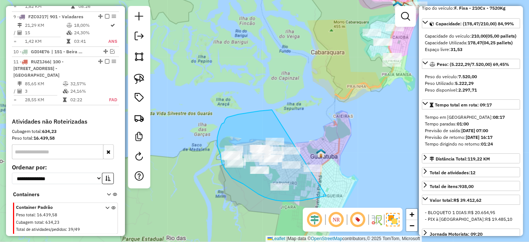
drag, startPoint x: 226, startPoint y: 119, endPoint x: 344, endPoint y: 163, distance: 126.1
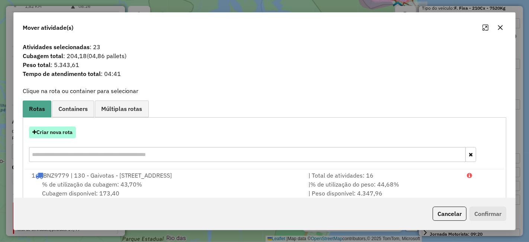
click at [55, 134] on button "Criar nova rota" at bounding box center [52, 133] width 47 height 12
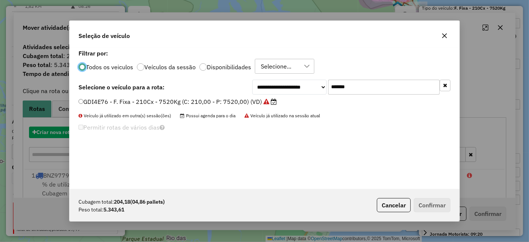
scroll to position [4, 2]
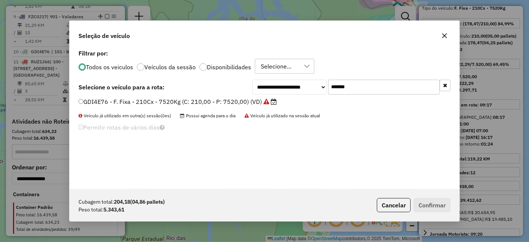
drag, startPoint x: 372, startPoint y: 82, endPoint x: 257, endPoint y: 108, distance: 117.8
click at [260, 105] on div "**********" at bounding box center [265, 118] width 390 height 141
paste input "text"
type input "*******"
click at [219, 103] on label "EWT7I00 - F. Fixa - 308Cx - 7860Kg (C: 308,00 - P: 7860,00) (VD)" at bounding box center [178, 101] width 199 height 9
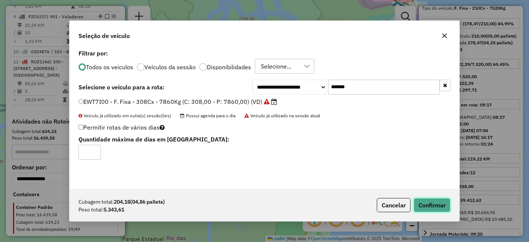
click at [424, 203] on button "Confirmar" at bounding box center [432, 205] width 37 height 14
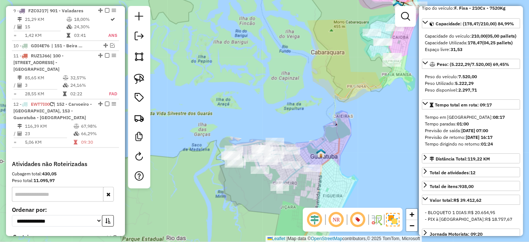
scroll to position [693, 0]
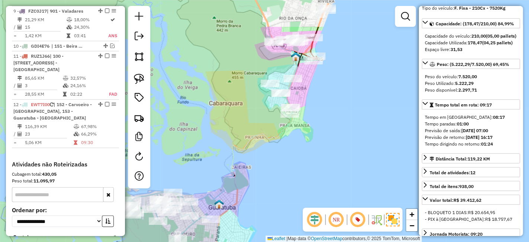
drag, startPoint x: 335, startPoint y: 135, endPoint x: 250, endPoint y: 170, distance: 92.1
click at [250, 170] on div "Janela de atendimento Grade de atendimento Capacidade Transportadoras Veículos …" at bounding box center [264, 121] width 529 height 242
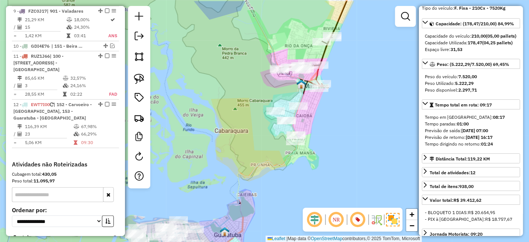
drag, startPoint x: 219, startPoint y: 129, endPoint x: 229, endPoint y: 154, distance: 27.2
click at [229, 154] on div "Janela de atendimento Grade de atendimento Capacidade Transportadoras Veículos …" at bounding box center [264, 121] width 529 height 242
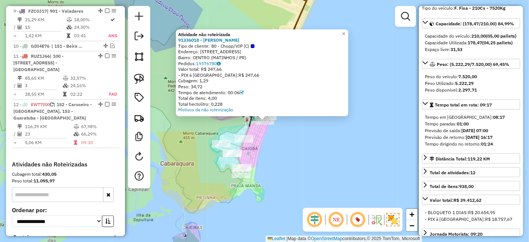
click at [283, 151] on div "Atividade não roteirizada 91336018 - S R PACHECO Tipo de cliente: 80 - Chopp/VI…" at bounding box center [264, 121] width 529 height 242
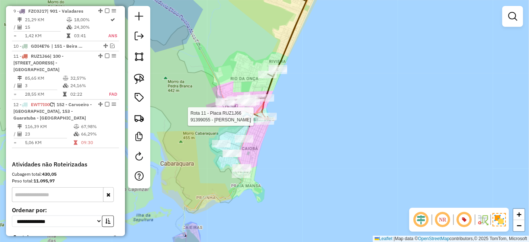
select select "**********"
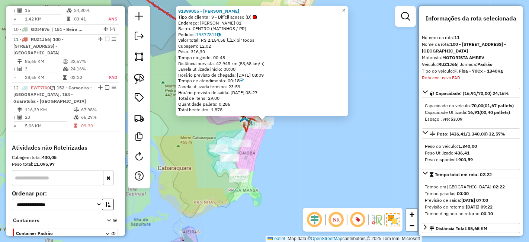
scroll to position [710, 0]
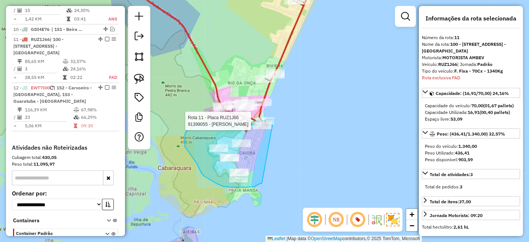
click at [274, 119] on div "Rota 11 - Placa RUZ1J66 91399055 - DEMETRI MIHAIL SITIS Janela de atendimento G…" at bounding box center [264, 121] width 529 height 242
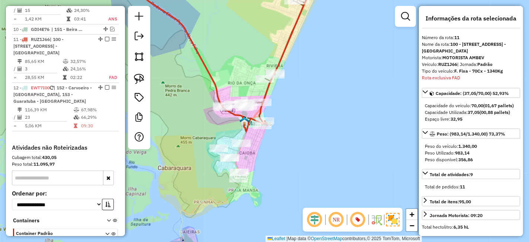
scroll to position [83, 0]
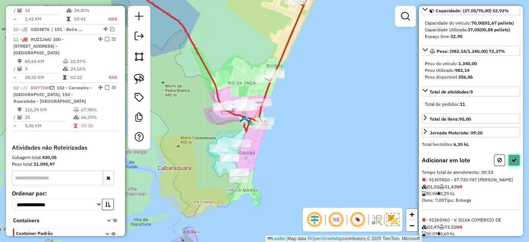
click at [514, 163] on icon at bounding box center [514, 159] width 5 height 5
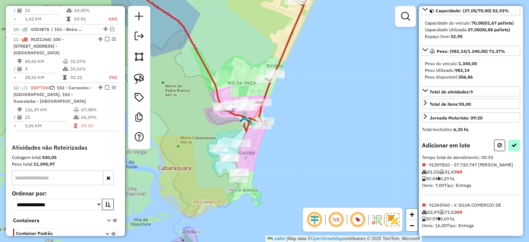
select select "**********"
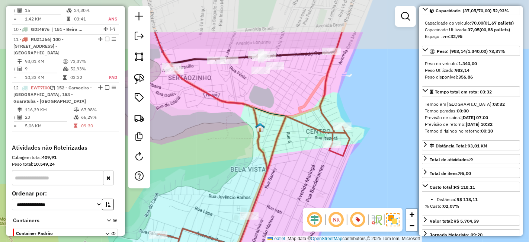
drag, startPoint x: 298, startPoint y: 68, endPoint x: 280, endPoint y: 126, distance: 60.8
click at [280, 126] on icon at bounding box center [252, 177] width 195 height 290
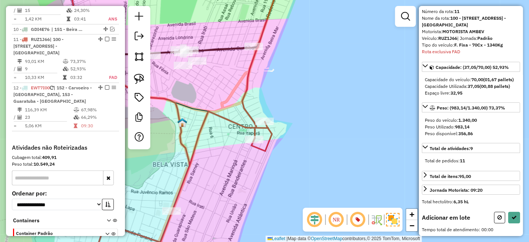
scroll to position [30, 0]
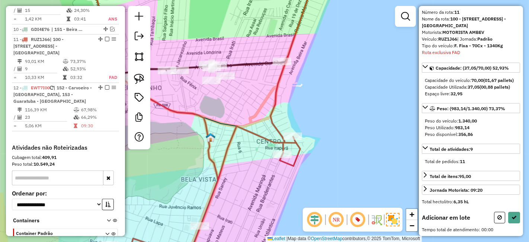
drag, startPoint x: 223, startPoint y: 96, endPoint x: 275, endPoint y: 133, distance: 63.8
click at [275, 133] on div "Janela de atendimento Grade de atendimento Capacidade Transportadoras Veículos …" at bounding box center [264, 121] width 529 height 242
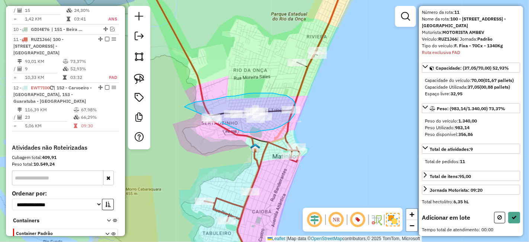
drag, startPoint x: 245, startPoint y: 132, endPoint x: 185, endPoint y: 107, distance: 65.1
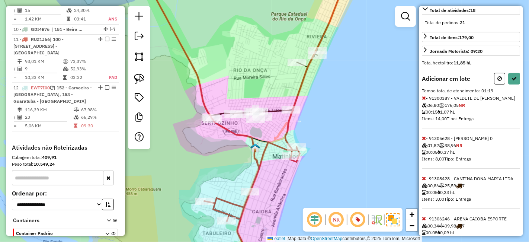
scroll to position [165, 0]
click at [424, 99] on icon at bounding box center [424, 96] width 4 height 5
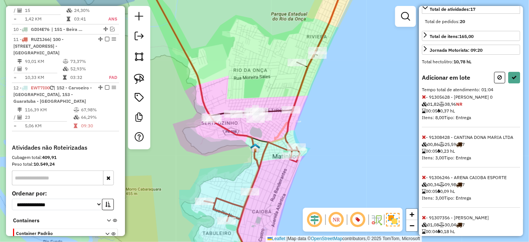
scroll to position [41, 0]
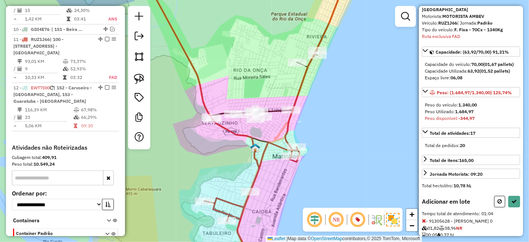
click at [423, 223] on icon at bounding box center [424, 220] width 4 height 5
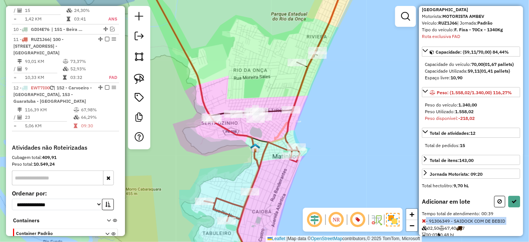
click at [423, 223] on icon at bounding box center [424, 220] width 4 height 5
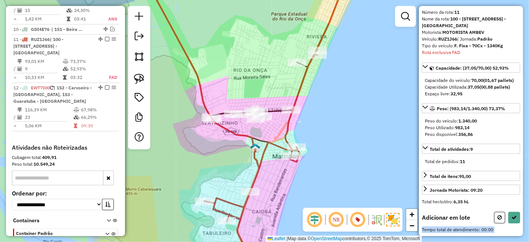
click at [423, 227] on span "Tempo total de atendimento: 00:00" at bounding box center [457, 230] width 71 height 6
click at [502, 217] on button at bounding box center [499, 218] width 11 height 12
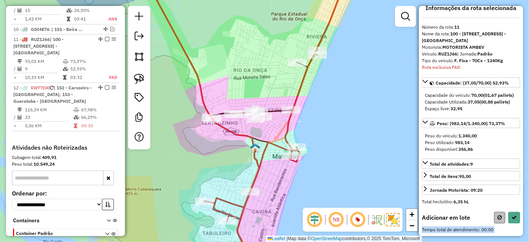
select select "**********"
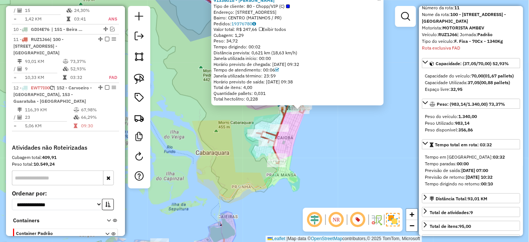
drag, startPoint x: 337, startPoint y: 130, endPoint x: 321, endPoint y: 201, distance: 72.2
click at [321, 199] on div "91336018 - S R PACHECO Tipo de cliente: 80 - Chopp/VIP (C) Endereço: R BAIDEIRA…" at bounding box center [264, 121] width 529 height 242
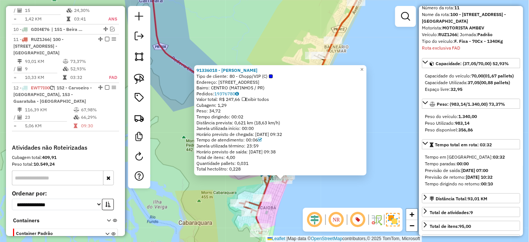
click at [264, 38] on div "91336018 - S R PACHECO Tipo de cliente: 80 - Chopp/VIP (C) Endereço: R BAIDEIRA…" at bounding box center [264, 121] width 529 height 242
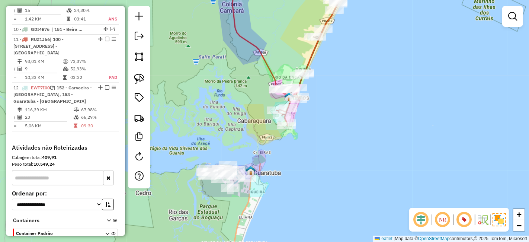
drag, startPoint x: 280, startPoint y: 199, endPoint x: 319, endPoint y: 104, distance: 103.1
click at [319, 104] on div "Janela de atendimento Grade de atendimento Capacidade Transportadoras Veículos …" at bounding box center [264, 121] width 529 height 242
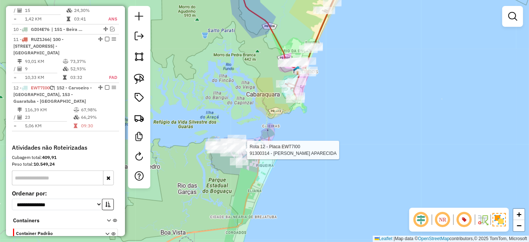
select select "**********"
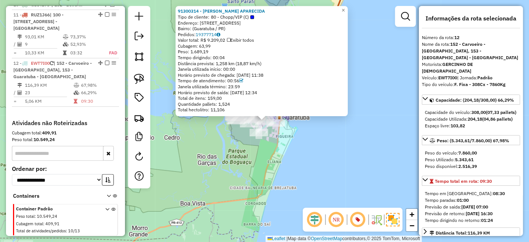
scroll to position [743, 0]
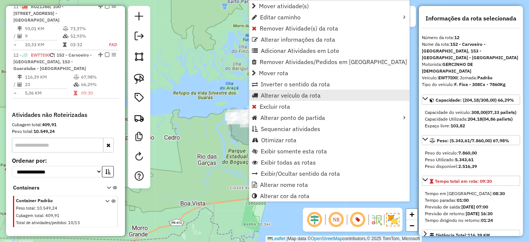
click at [287, 93] on span "Alterar veículo da rota" at bounding box center [291, 95] width 60 height 6
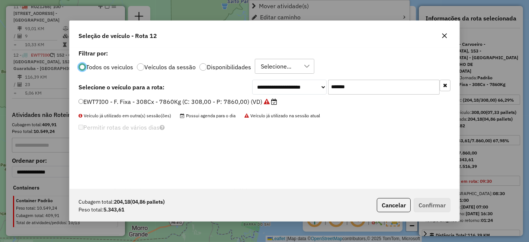
scroll to position [4, 2]
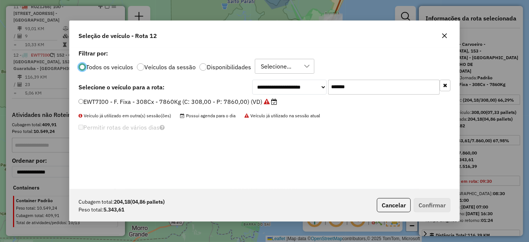
click at [447, 34] on button "button" at bounding box center [445, 36] width 12 height 12
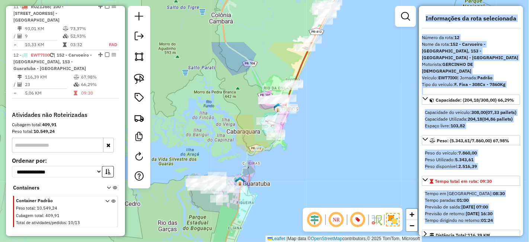
drag, startPoint x: 357, startPoint y: 70, endPoint x: 315, endPoint y: 141, distance: 83.3
click at [315, 141] on div "Janela de atendimento Grade de atendimento Capacidade Transportadoras Veículos …" at bounding box center [264, 121] width 529 height 242
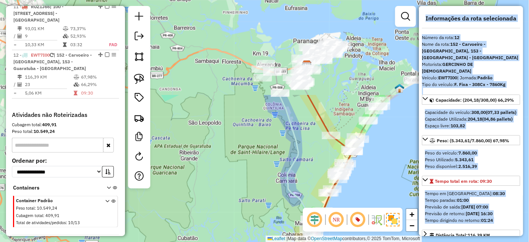
drag, startPoint x: 277, startPoint y: 55, endPoint x: 278, endPoint y: 170, distance: 115.0
click at [280, 172] on icon at bounding box center [298, 177] width 36 height 165
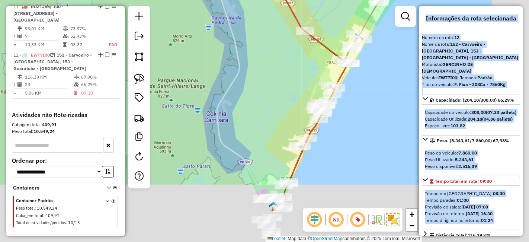
drag, startPoint x: 334, startPoint y: 138, endPoint x: 285, endPoint y: 54, distance: 96.8
click at [285, 54] on div "Janela de atendimento Grade de atendimento Capacidade Transportadoras Veículos …" at bounding box center [264, 121] width 529 height 242
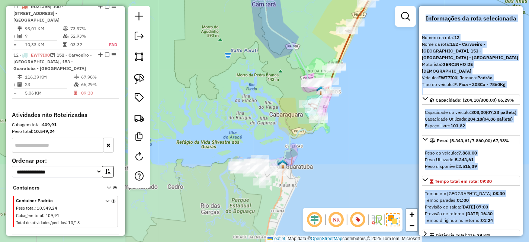
drag, startPoint x: 324, startPoint y: 183, endPoint x: 375, endPoint y: 83, distance: 112.7
click at [375, 83] on div "Janela de atendimento Grade de atendimento Capacidade Transportadoras Veículos …" at bounding box center [264, 121] width 529 height 242
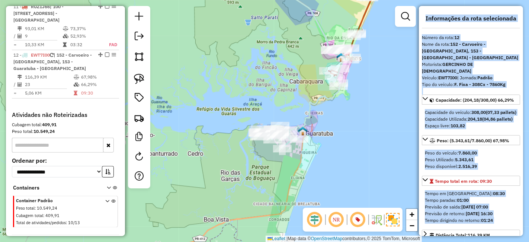
drag, startPoint x: 335, startPoint y: 142, endPoint x: 341, endPoint y: 133, distance: 10.7
click at [341, 133] on div "Janela de atendimento Grade de atendimento Capacidade Transportadoras Veículos …" at bounding box center [264, 121] width 529 height 242
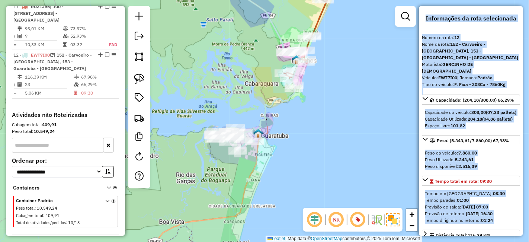
drag, startPoint x: 315, startPoint y: 160, endPoint x: 271, endPoint y: 162, distance: 44.7
click at [271, 162] on div "Janela de atendimento Grade de atendimento Capacidade Transportadoras Veículos …" at bounding box center [264, 121] width 529 height 242
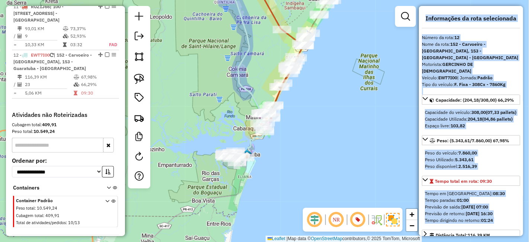
drag, startPoint x: 282, startPoint y: 185, endPoint x: 256, endPoint y: 198, distance: 29.1
click at [256, 198] on div "Janela de atendimento Grade de atendimento Capacidade Transportadoras Veículos …" at bounding box center [264, 121] width 529 height 242
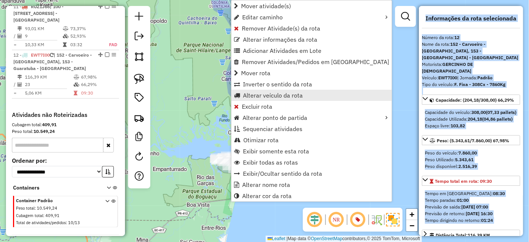
click at [267, 93] on span "Alterar veículo da rota" at bounding box center [273, 95] width 60 height 6
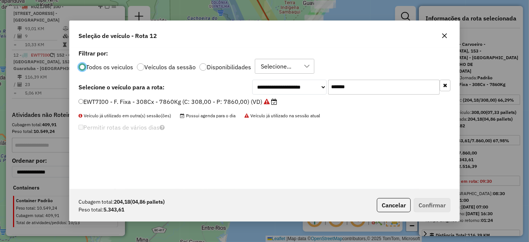
click at [306, 94] on div "**********" at bounding box center [351, 87] width 198 height 15
paste input "text"
type input "*******"
click at [236, 98] on label "FZC0J17 - F. Fixa - 210Cx - 7520Kg (C: 210,00 - P: 7520,00) (VD)" at bounding box center [178, 101] width 198 height 9
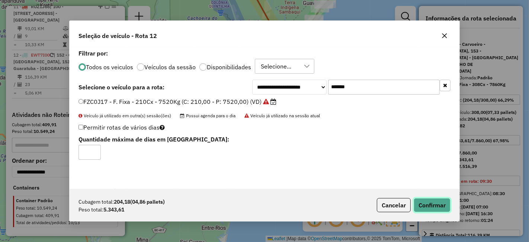
click at [425, 205] on button "Confirmar" at bounding box center [432, 205] width 37 height 14
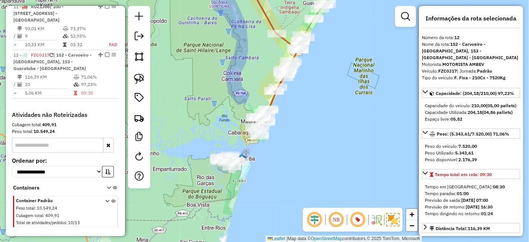
scroll to position [736, 0]
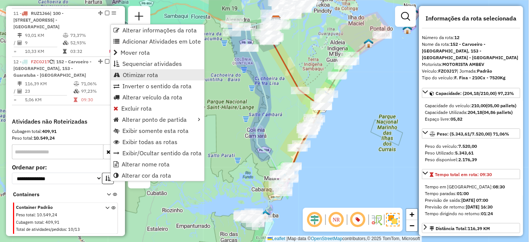
click at [143, 72] on span "Otimizar rota" at bounding box center [140, 75] width 35 height 6
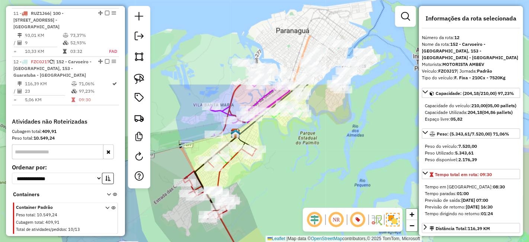
drag, startPoint x: 290, startPoint y: 23, endPoint x: 313, endPoint y: 132, distance: 111.3
click at [313, 132] on div "Janela de atendimento Grade de atendimento Capacidade Transportadoras Veículos …" at bounding box center [264, 121] width 529 height 242
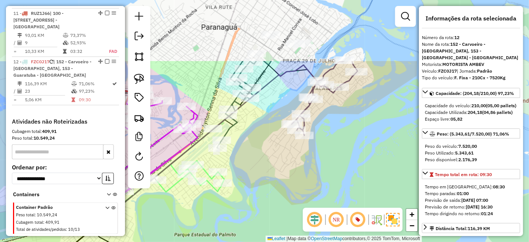
drag, startPoint x: 327, startPoint y: 105, endPoint x: 277, endPoint y: 187, distance: 96.7
click at [276, 186] on div "Janela de atendimento Grade de atendimento Capacidade Transportadoras Veículos …" at bounding box center [264, 121] width 529 height 242
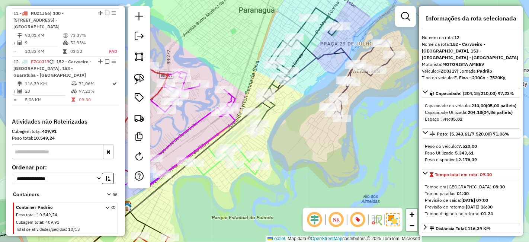
drag, startPoint x: 354, startPoint y: 104, endPoint x: 423, endPoint y: 45, distance: 91.3
click at [423, 45] on hb-router-mapa "Informações da Sessão 1231055 - 19/08/2025 Criação: 18/08/2025 17:25 Depósito: …" at bounding box center [264, 121] width 529 height 242
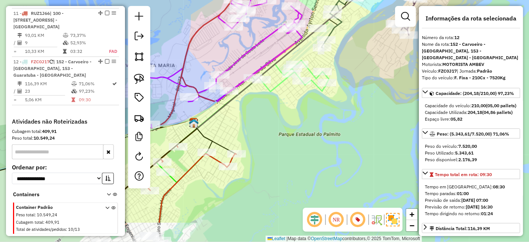
drag, startPoint x: 356, startPoint y: 109, endPoint x: 372, endPoint y: 57, distance: 53.9
click at [372, 57] on div "Janela de atendimento Grade de atendimento Capacidade Transportadoras Veículos …" at bounding box center [264, 121] width 529 height 242
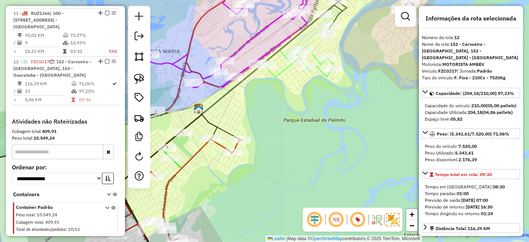
drag, startPoint x: 306, startPoint y: 127, endPoint x: 414, endPoint y: 102, distance: 110.6
click at [414, 102] on div "Janela de atendimento Grade de atendimento Capacidade Transportadoras Veículos …" at bounding box center [264, 121] width 529 height 242
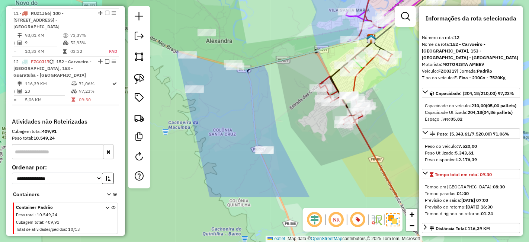
drag, startPoint x: 383, startPoint y: 160, endPoint x: 402, endPoint y: 91, distance: 71.5
click at [402, 91] on div "Janela de atendimento Grade de atendimento Capacidade Transportadoras Veículos …" at bounding box center [264, 121] width 529 height 242
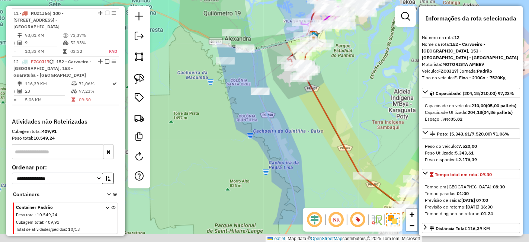
drag, startPoint x: 363, startPoint y: 153, endPoint x: 287, endPoint y: 75, distance: 109.0
click at [288, 75] on icon at bounding box center [326, 112] width 155 height 225
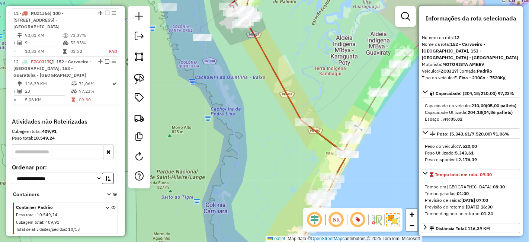
drag, startPoint x: 335, startPoint y: 113, endPoint x: 316, endPoint y: 98, distance: 24.1
click at [316, 98] on div "Janela de atendimento Grade de atendimento Capacidade Transportadoras Veículos …" at bounding box center [264, 121] width 529 height 242
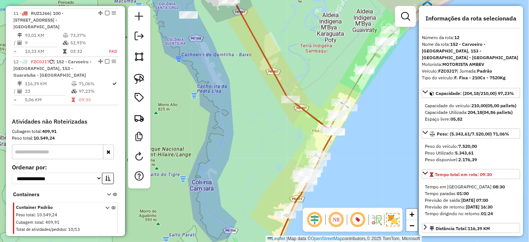
drag, startPoint x: 316, startPoint y: 98, endPoint x: 307, endPoint y: 64, distance: 35.0
click at [307, 65] on div "Janela de atendimento Grade de atendimento Capacidade Transportadoras Veículos …" at bounding box center [264, 121] width 529 height 242
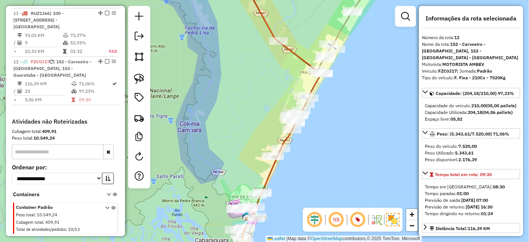
drag, startPoint x: 325, startPoint y: 119, endPoint x: 316, endPoint y: 77, distance: 43.8
click at [316, 77] on icon at bounding box center [245, 79] width 150 height 290
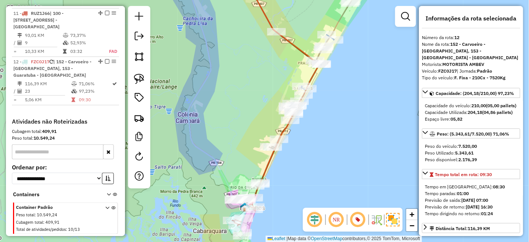
drag, startPoint x: 345, startPoint y: 147, endPoint x: 368, endPoint y: 80, distance: 70.3
click at [368, 80] on div "Janela de atendimento Grade de atendimento Capacidade Transportadoras Veículos …" at bounding box center [264, 121] width 529 height 242
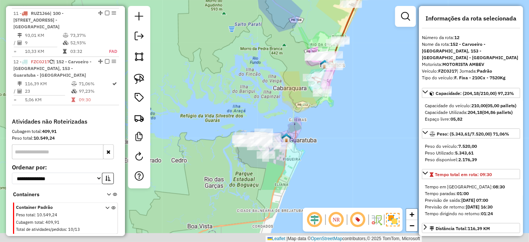
drag, startPoint x: 301, startPoint y: 163, endPoint x: 345, endPoint y: 99, distance: 78.3
click at [345, 99] on div "Janela de atendimento Grade de atendimento Capacidade Transportadoras Veículos …" at bounding box center [264, 121] width 529 height 242
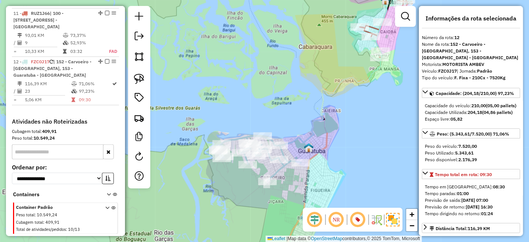
drag, startPoint x: 283, startPoint y: 192, endPoint x: 277, endPoint y: 144, distance: 48.1
click at [277, 144] on div "Janela de atendimento Grade de atendimento Capacidade Transportadoras Veículos …" at bounding box center [264, 121] width 529 height 242
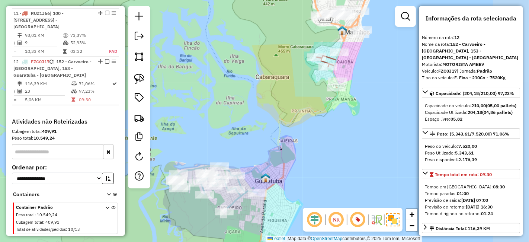
drag, startPoint x: 331, startPoint y: 77, endPoint x: 289, endPoint y: 146, distance: 80.3
click at [289, 146] on div "Janela de atendimento Grade de atendimento Capacidade Transportadoras Veículos …" at bounding box center [264, 121] width 529 height 242
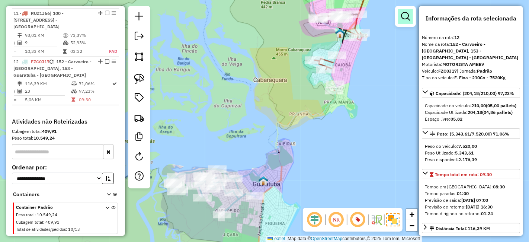
click at [411, 18] on link at bounding box center [405, 16] width 15 height 15
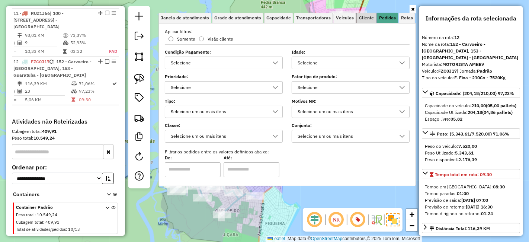
click at [369, 21] on link "Cliente" at bounding box center [366, 18] width 19 height 10
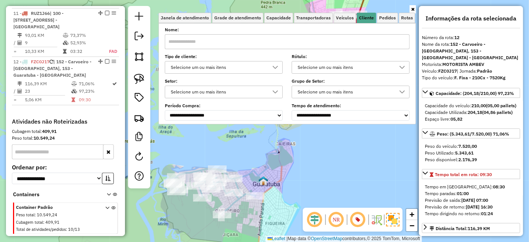
click at [224, 94] on div "Selecione um ou mais itens" at bounding box center [218, 92] width 100 height 12
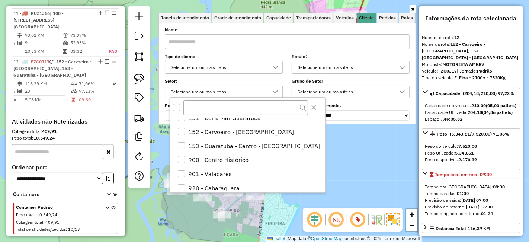
scroll to position [380, 0]
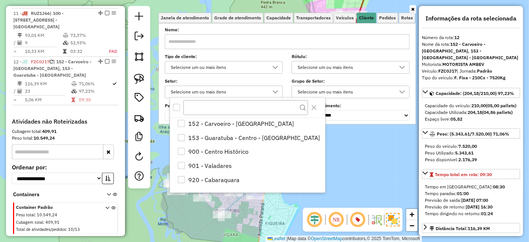
click at [399, 163] on div "Janela de atendimento Grade de atendimento Capacidade Transportadoras Veículos …" at bounding box center [264, 121] width 529 height 242
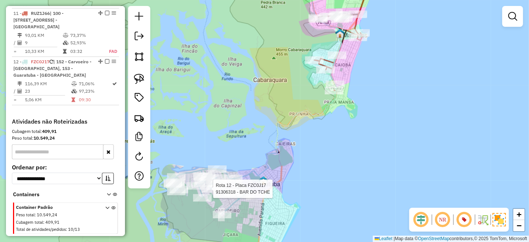
select select "**********"
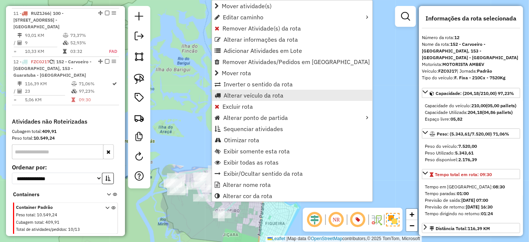
click at [269, 95] on span "Alterar veículo da rota" at bounding box center [254, 95] width 60 height 6
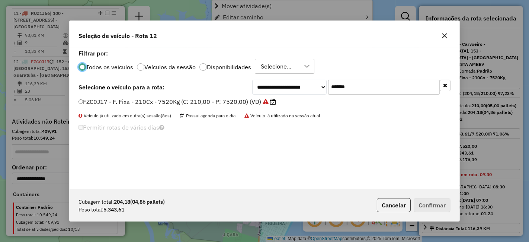
scroll to position [4, 2]
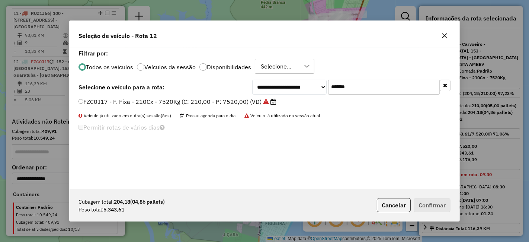
drag, startPoint x: 361, startPoint y: 83, endPoint x: 243, endPoint y: 89, distance: 118.9
click at [243, 89] on div "**********" at bounding box center [265, 87] width 372 height 15
paste input "text"
type input "*******"
click at [182, 101] on label "DPL4C82 - F. Fixa - 308Cx - 7860Kg (C: 308,00 - P: 7860,00) (VD)" at bounding box center [178, 101] width 199 height 9
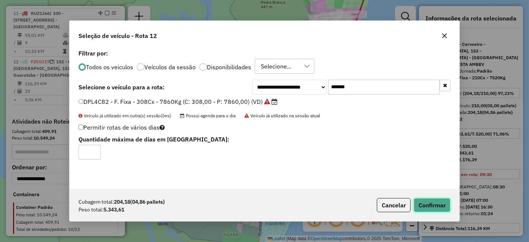
click at [440, 202] on button "Confirmar" at bounding box center [432, 205] width 37 height 14
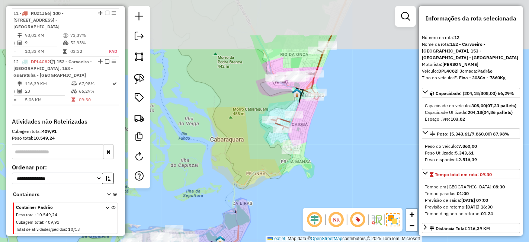
drag, startPoint x: 363, startPoint y: 71, endPoint x: 315, endPoint y: 138, distance: 83.0
click at [315, 138] on div "Janela de atendimento Grade de atendimento Capacidade Transportadoras Veículos …" at bounding box center [264, 121] width 529 height 242
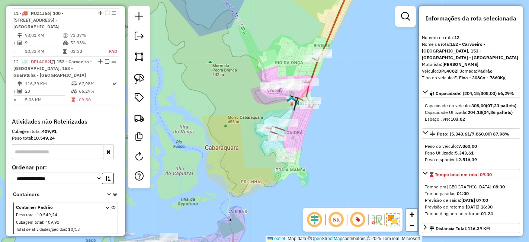
drag, startPoint x: 334, startPoint y: 81, endPoint x: 338, endPoint y: 128, distance: 47.8
click at [338, 124] on div "Janela de atendimento Grade de atendimento Capacidade Transportadoras Veículos …" at bounding box center [264, 121] width 529 height 242
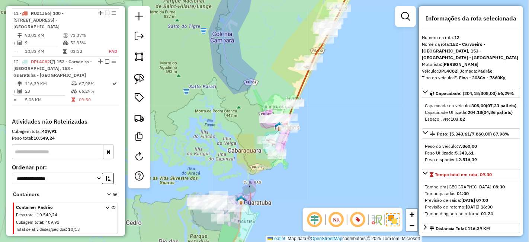
click at [289, 136] on div "Janela de atendimento Grade de atendimento Capacidade Transportadoras Veículos …" at bounding box center [264, 121] width 529 height 242
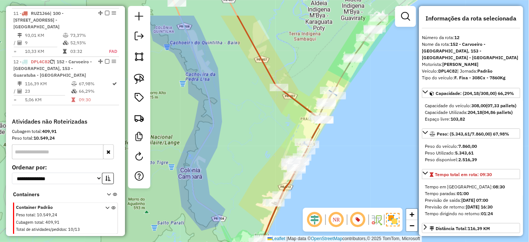
drag, startPoint x: 306, startPoint y: 99, endPoint x: 248, endPoint y: 145, distance: 74.2
click at [248, 144] on div "Janela de atendimento Grade de atendimento Capacidade Transportadoras Veículos …" at bounding box center [264, 121] width 529 height 242
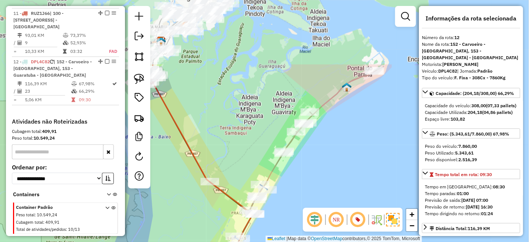
drag, startPoint x: 381, startPoint y: 122, endPoint x: 321, endPoint y: 202, distance: 100.3
click at [321, 202] on div "Janela de atendimento Grade de atendimento Capacidade Transportadoras Veículos …" at bounding box center [264, 121] width 529 height 242
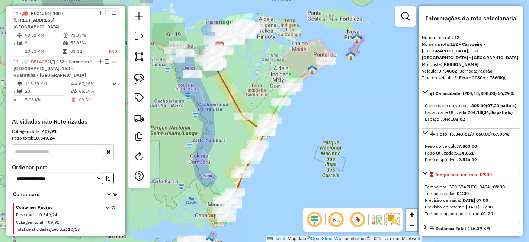
drag, startPoint x: 248, startPoint y: 65, endPoint x: 283, endPoint y: 59, distance: 35.1
click at [283, 59] on div "Janela de atendimento Grade de atendimento Capacidade Transportadoras Veículos …" at bounding box center [264, 121] width 529 height 242
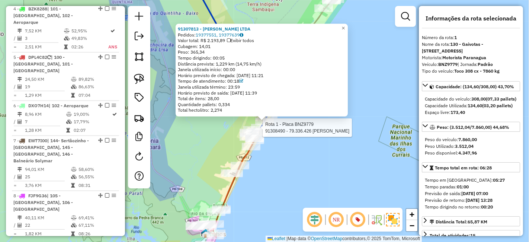
scroll to position [313, 0]
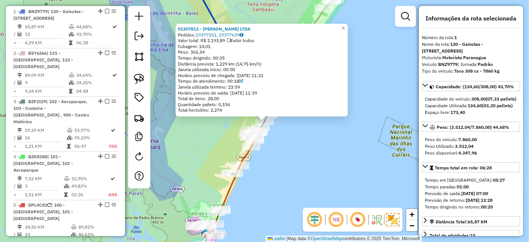
click at [298, 131] on div "91307813 - FABIANO P SANTOS LTDA Pedidos: 19377551, 19377639 Valor total: R$ 2.…" at bounding box center [264, 121] width 529 height 242
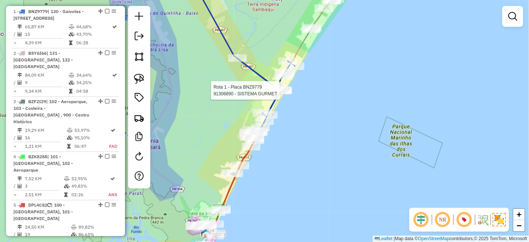
select select "**********"
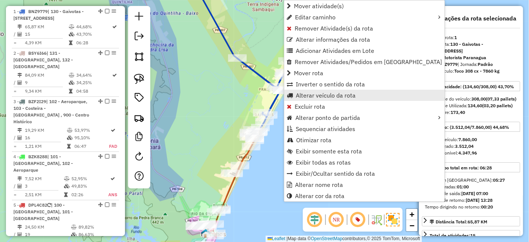
click at [320, 92] on span "Alterar veículo da rota" at bounding box center [326, 95] width 60 height 6
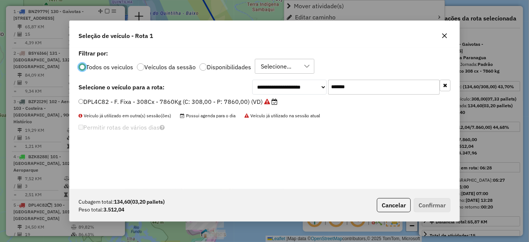
scroll to position [4, 2]
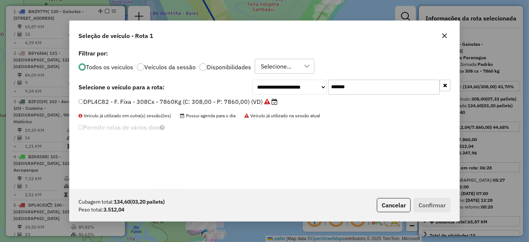
drag, startPoint x: 360, startPoint y: 89, endPoint x: 300, endPoint y: 92, distance: 60.7
click at [302, 89] on div "**********" at bounding box center [351, 87] width 198 height 15
paste input "text"
type input "*******"
click at [249, 103] on label "BSY6I66 - F. Fixa - 308Cx - 7860Kg (C: 308,00 - P: 7860,00) (VD)" at bounding box center [177, 101] width 197 height 9
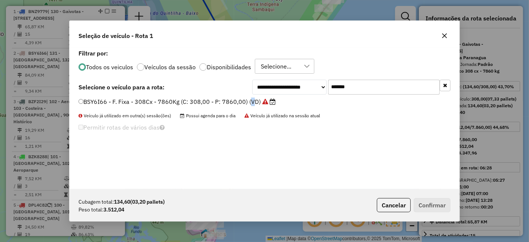
click at [244, 101] on label "BSY6I66 - F. Fixa - 308Cx - 7860Kg (C: 308,00 - P: 7860,00) (VD)" at bounding box center [177, 101] width 197 height 9
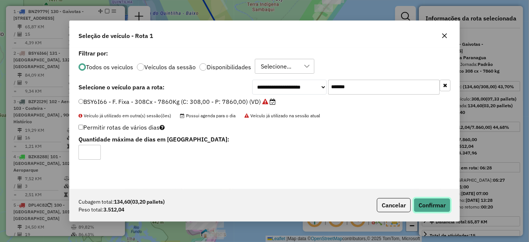
drag, startPoint x: 434, startPoint y: 207, endPoint x: 428, endPoint y: 209, distance: 6.0
click at [433, 207] on button "Confirmar" at bounding box center [432, 205] width 37 height 14
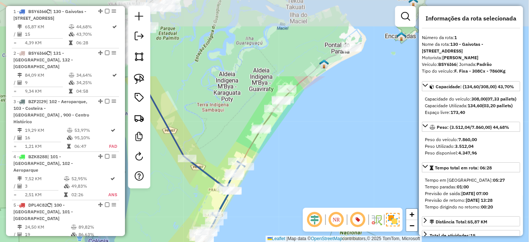
drag, startPoint x: 345, startPoint y: 58, endPoint x: 293, endPoint y: 163, distance: 117.2
click at [293, 163] on div "Janela de atendimento Grade de atendimento Capacidade Transportadoras Veículos …" at bounding box center [264, 121] width 529 height 242
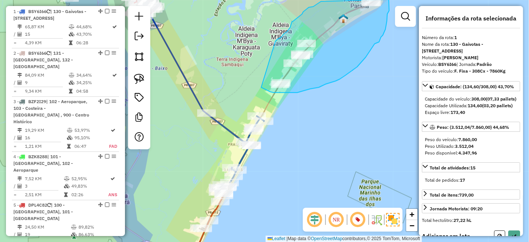
drag, startPoint x: 267, startPoint y: 90, endPoint x: 275, endPoint y: 42, distance: 49.1
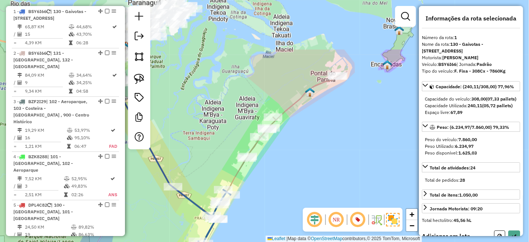
drag, startPoint x: 370, startPoint y: 86, endPoint x: 342, endPoint y: 147, distance: 67.2
click at [342, 147] on div "Janela de atendimento Grade de atendimento Capacidade Transportadoras Veículos …" at bounding box center [264, 121] width 529 height 242
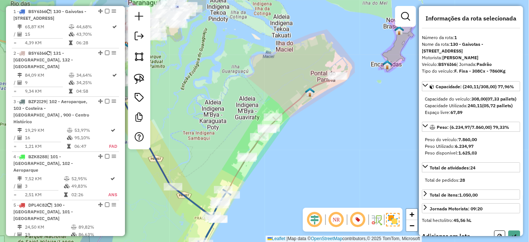
scroll to position [124, 0]
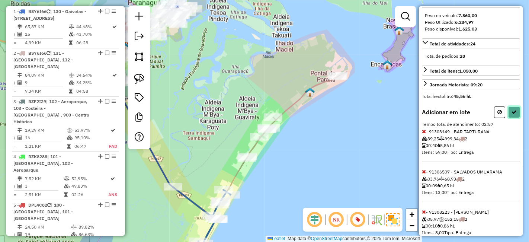
click at [512, 115] on icon at bounding box center [514, 111] width 5 height 5
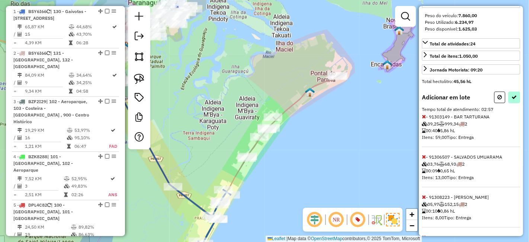
select select "**********"
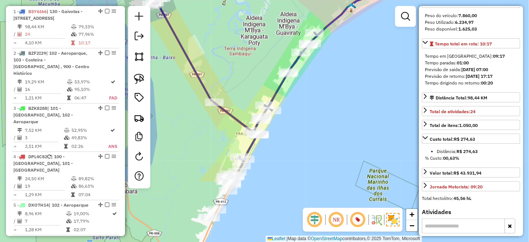
drag, startPoint x: 275, startPoint y: 187, endPoint x: 316, endPoint y: 90, distance: 105.1
click at [316, 90] on div "Janela de atendimento Grade de atendimento Capacidade Transportadoras Veículos …" at bounding box center [264, 121] width 529 height 242
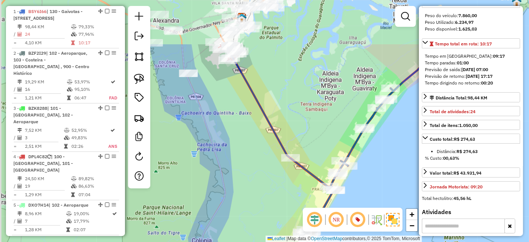
drag, startPoint x: 215, startPoint y: 47, endPoint x: 285, endPoint y: 111, distance: 95.1
click at [285, 111] on div "Janela de atendimento Grade de atendimento Capacidade Transportadoras Veículos …" at bounding box center [264, 121] width 529 height 242
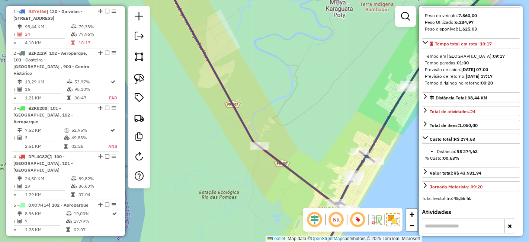
drag, startPoint x: 329, startPoint y: 120, endPoint x: 323, endPoint y: 88, distance: 32.7
click at [323, 88] on div "Janela de atendimento Grade de atendimento Capacidade Transportadoras Veículos …" at bounding box center [264, 121] width 529 height 242
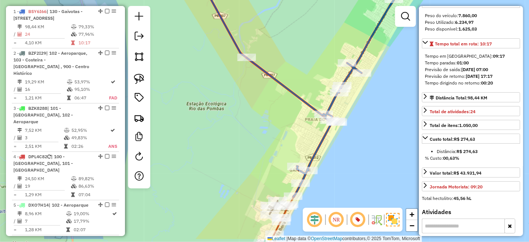
drag, startPoint x: 310, startPoint y: 160, endPoint x: 322, endPoint y: 63, distance: 97.9
click at [322, 63] on div "Janela de atendimento Grade de atendimento Capacidade Transportadoras Veículos …" at bounding box center [264, 121] width 529 height 242
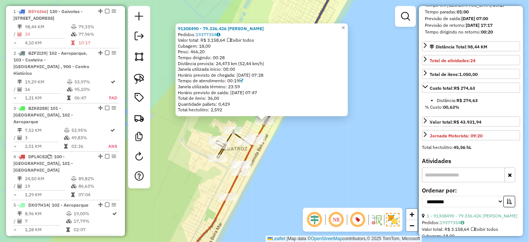
scroll to position [248, 0]
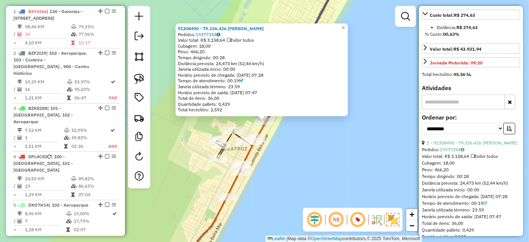
click at [318, 158] on div "91308490 - 79.336.426 LUIZ RODOLFO SOUZA Pedidos: 19377354 Valor total: R$ 3.15…" at bounding box center [264, 121] width 529 height 242
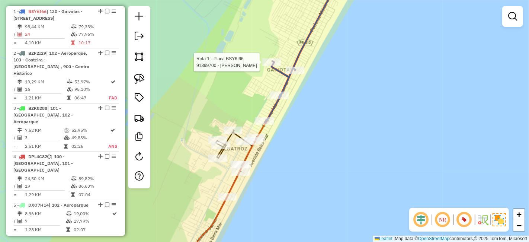
select select "**********"
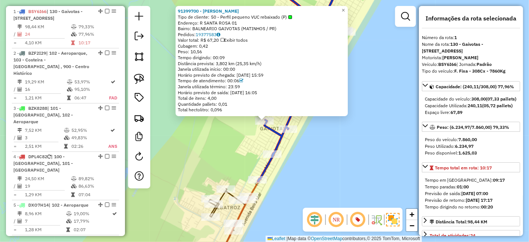
click at [268, 141] on div "91399700 - LUCINEIA ADELIA VIEI Tipo de cliente: 50 - Perfil pequeno VUC rebaix…" at bounding box center [264, 121] width 529 height 242
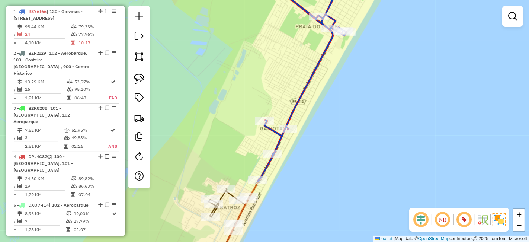
click at [315, 150] on div "Janela de atendimento Grade de atendimento Capacidade Transportadoras Veículos …" at bounding box center [264, 121] width 529 height 242
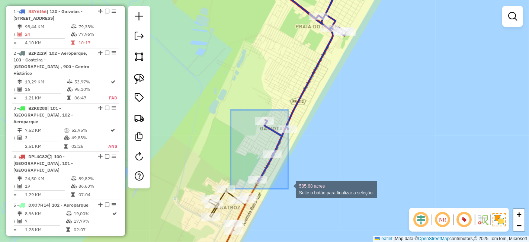
drag, startPoint x: 231, startPoint y: 110, endPoint x: 295, endPoint y: 188, distance: 101.3
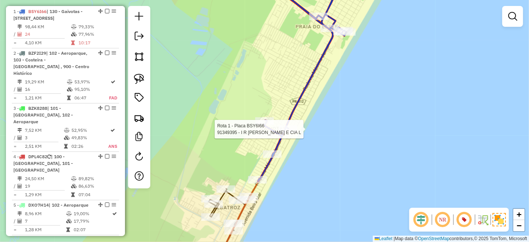
click at [288, 133] on div at bounding box center [288, 128] width 19 height 7
select select "**********"
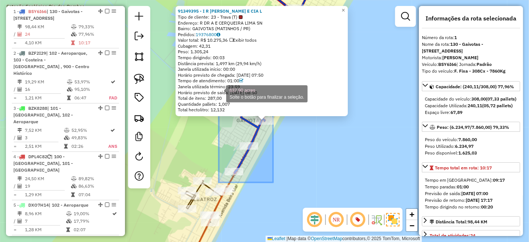
drag, startPoint x: 273, startPoint y: 182, endPoint x: 225, endPoint y: 83, distance: 110.7
click at [225, 83] on div "91349395 - I R DA SILVA E CIA L Tipo de cliente: 23 - Trava (T) Endereço: R DR …" at bounding box center [264, 121] width 529 height 242
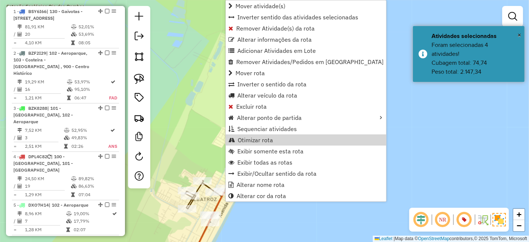
click at [385, 130] on div "Janela de atendimento Grade de atendimento Capacidade Transportadoras Veículos …" at bounding box center [264, 121] width 529 height 242
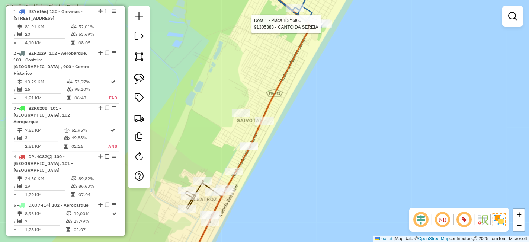
select select "**********"
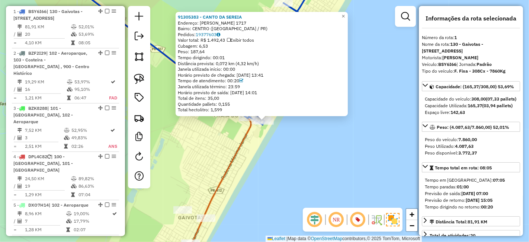
drag, startPoint x: 308, startPoint y: 144, endPoint x: 315, endPoint y: 178, distance: 34.5
click at [315, 178] on div "91305383 - CANTO DA SEREIA Endereço: ANIBAL CURY 1717 Bairro: CENTRO (PONTAL DO…" at bounding box center [264, 121] width 529 height 242
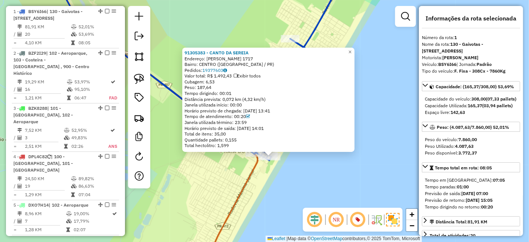
click at [200, 18] on div "91305383 - CANTO DA SEREIA Endereço: ANIBAL CURY 1717 Bairro: CENTRO (PONTAL DO…" at bounding box center [264, 121] width 529 height 242
click at [215, 32] on div "91305383 - CANTO DA SEREIA Endereço: ANIBAL CURY 1717 Bairro: CENTRO (PONTAL DO…" at bounding box center [264, 121] width 529 height 242
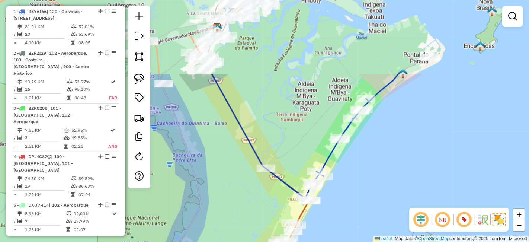
drag, startPoint x: 212, startPoint y: 51, endPoint x: 300, endPoint y: 149, distance: 132.1
click at [300, 149] on div "Janela de atendimento Grade de atendimento Capacidade Transportadoras Veículos …" at bounding box center [264, 121] width 529 height 242
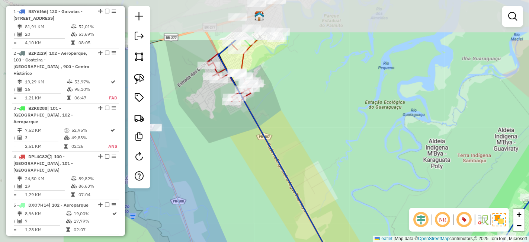
drag, startPoint x: 201, startPoint y: 62, endPoint x: 274, endPoint y: 126, distance: 97.1
click at [274, 126] on div "Janela de atendimento Grade de atendimento Capacidade Transportadoras Veículos …" at bounding box center [264, 121] width 529 height 242
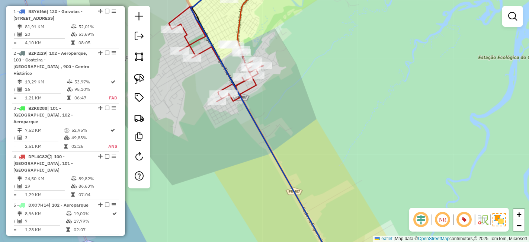
drag, startPoint x: 275, startPoint y: 105, endPoint x: 303, endPoint y: 122, distance: 32.9
click at [303, 122] on div "Janela de atendimento Grade de atendimento Capacidade Transportadoras Veículos …" at bounding box center [264, 121] width 529 height 242
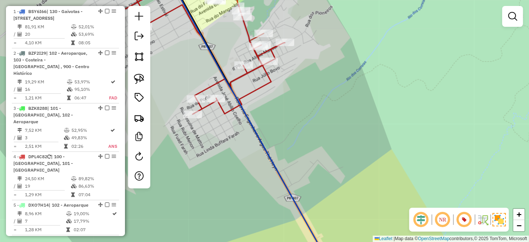
click at [239, 106] on icon at bounding box center [249, 121] width 163 height 290
select select "**********"
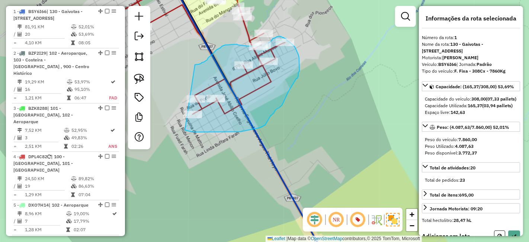
drag, startPoint x: 185, startPoint y: 130, endPoint x: 195, endPoint y: 65, distance: 66.3
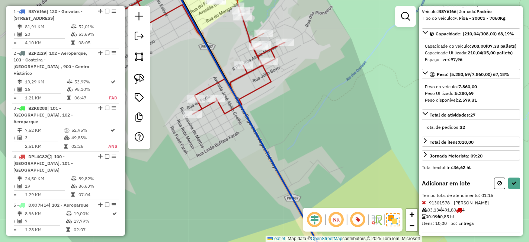
scroll to position [83, 0]
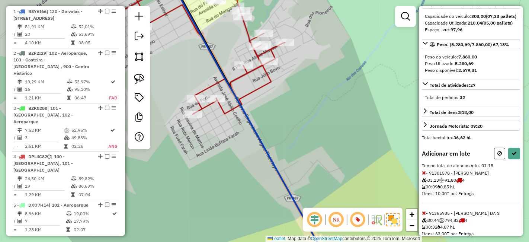
click at [506, 159] on div at bounding box center [507, 154] width 26 height 12
click at [513, 156] on icon at bounding box center [514, 153] width 5 height 5
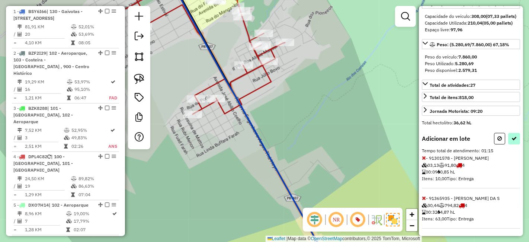
select select "**********"
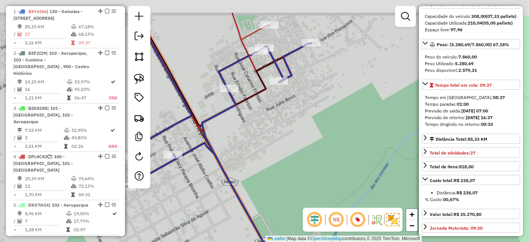
drag, startPoint x: 308, startPoint y: 55, endPoint x: 307, endPoint y: 71, distance: 16.8
click at [307, 71] on div "Janela de atendimento Grade de atendimento Capacidade Transportadoras Veículos …" at bounding box center [264, 121] width 529 height 242
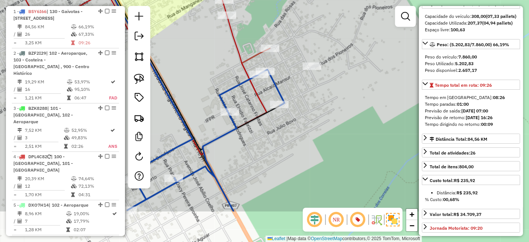
drag, startPoint x: 257, startPoint y: 157, endPoint x: 300, endPoint y: 103, distance: 69.1
click at [300, 103] on div "Janela de atendimento Grade de atendimento Capacidade Transportadoras Veículos …" at bounding box center [264, 121] width 529 height 242
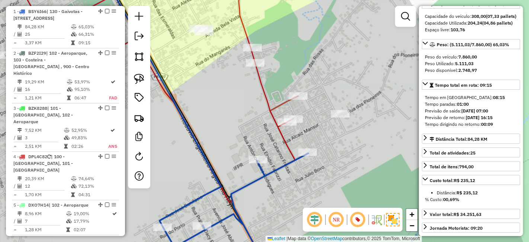
drag, startPoint x: 259, startPoint y: 67, endPoint x: 370, endPoint y: 76, distance: 110.9
click at [370, 76] on div "Janela de atendimento Grade de atendimento Capacidade Transportadoras Veículos …" at bounding box center [264, 121] width 529 height 242
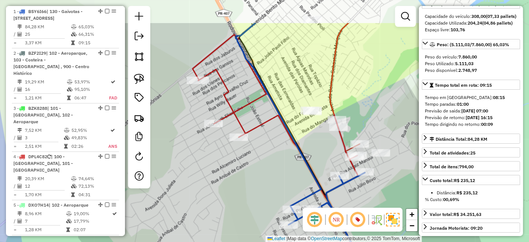
drag, startPoint x: 281, startPoint y: 96, endPoint x: 306, endPoint y: 144, distance: 54.6
click at [306, 144] on div "Janela de atendimento Grade de atendimento Capacidade Transportadoras Veículos …" at bounding box center [264, 121] width 529 height 242
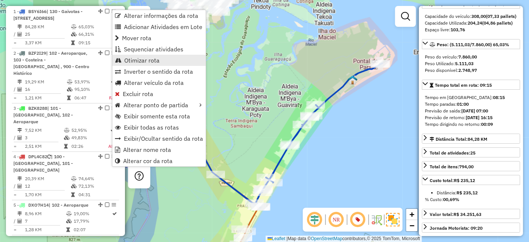
click at [150, 59] on span "Otimizar rota" at bounding box center [141, 60] width 35 height 6
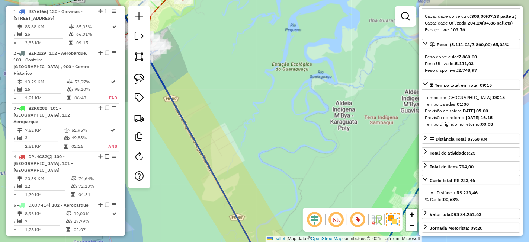
drag, startPoint x: 193, startPoint y: 72, endPoint x: 343, endPoint y: 104, distance: 153.4
click at [343, 104] on div "Janela de atendimento Grade de atendimento Capacidade Transportadoras Veículos …" at bounding box center [264, 121] width 529 height 242
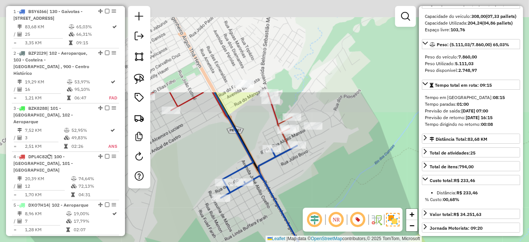
drag, startPoint x: 277, startPoint y: 40, endPoint x: 338, endPoint y: 157, distance: 131.5
click at [338, 157] on div "Janela de atendimento Grade de atendimento Capacidade Transportadoras Veículos …" at bounding box center [264, 121] width 529 height 242
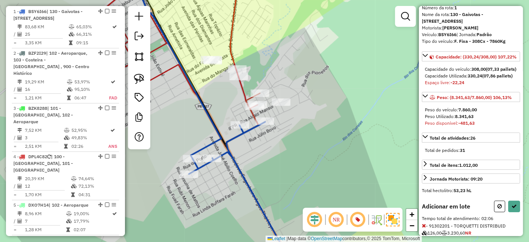
scroll to position [76, 0]
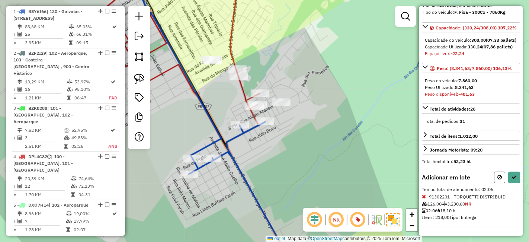
click at [495, 179] on button at bounding box center [499, 178] width 11 height 12
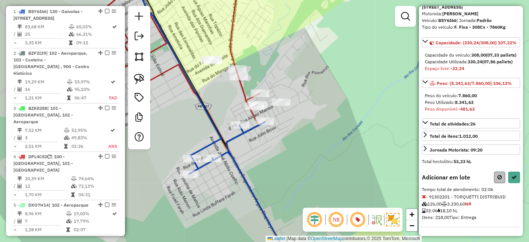
select select "**********"
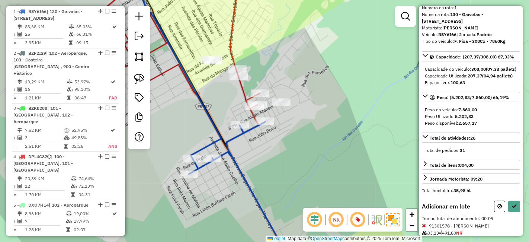
scroll to position [70, 0]
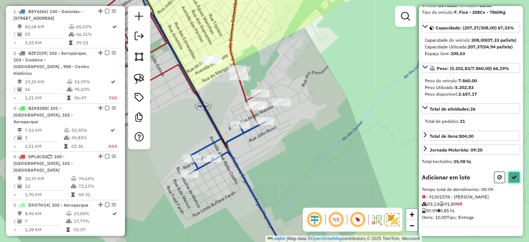
click at [515, 176] on button at bounding box center [514, 178] width 12 height 12
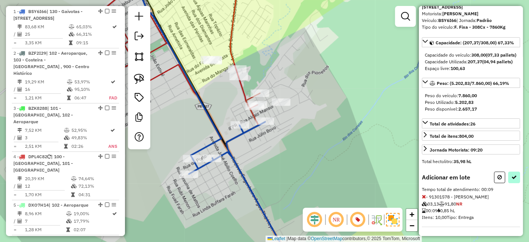
select select "**********"
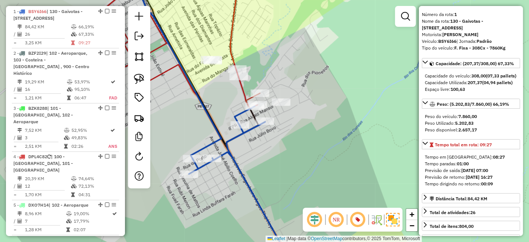
scroll to position [0, 0]
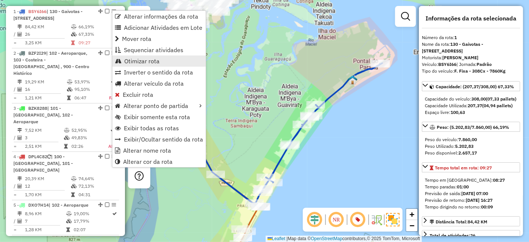
click at [143, 63] on span "Otimizar rota" at bounding box center [141, 61] width 35 height 6
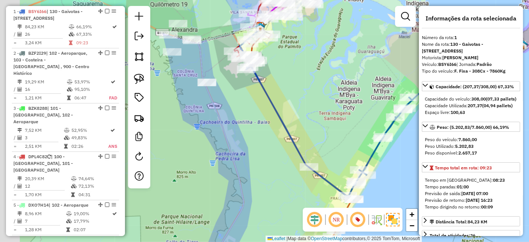
click at [276, 95] on div "Janela de atendimento Grade de atendimento Capacidade Transportadoras Veículos …" at bounding box center [264, 121] width 529 height 242
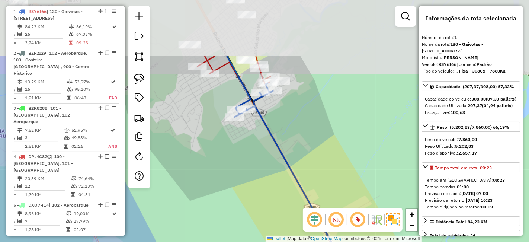
drag, startPoint x: 243, startPoint y: 38, endPoint x: 298, endPoint y: 146, distance: 121.2
click at [298, 146] on div "Janela de atendimento Grade de atendimento Capacidade Transportadoras Veículos …" at bounding box center [264, 121] width 529 height 242
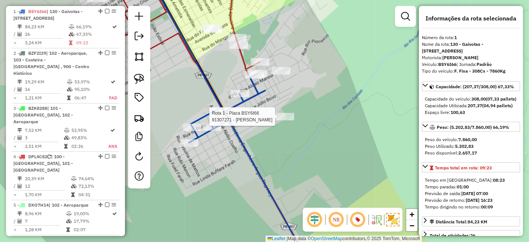
drag, startPoint x: 264, startPoint y: 95, endPoint x: 284, endPoint y: 122, distance: 33.5
click at [284, 120] on div at bounding box center [285, 116] width 19 height 7
drag, startPoint x: 291, startPoint y: 114, endPoint x: 301, endPoint y: 124, distance: 13.7
click at [301, 124] on div "Janela de atendimento Grade de atendimento Capacidade Transportadoras Veículos …" at bounding box center [264, 121] width 529 height 242
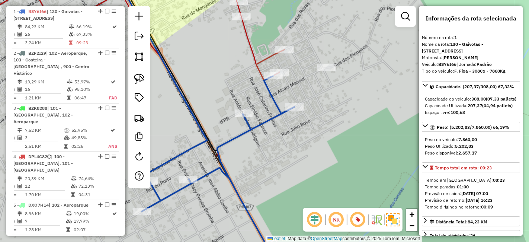
drag, startPoint x: 283, startPoint y: 100, endPoint x: 317, endPoint y: 124, distance: 41.6
click at [317, 124] on div "Janela de atendimento Grade de atendimento Capacidade Transportadoras Veículos …" at bounding box center [264, 121] width 529 height 242
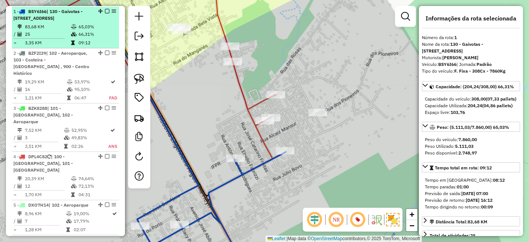
click at [105, 9] on em at bounding box center [107, 11] width 4 height 4
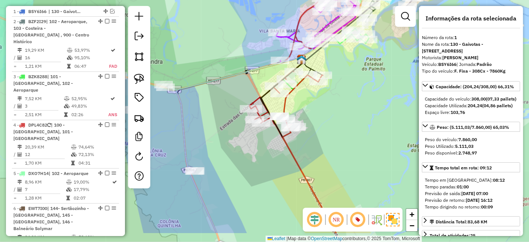
drag, startPoint x: 328, startPoint y: 137, endPoint x: 296, endPoint y: 85, distance: 60.5
click at [296, 85] on div "Janela de atendimento Grade de atendimento Capacidade Transportadoras Veículos …" at bounding box center [264, 121] width 529 height 242
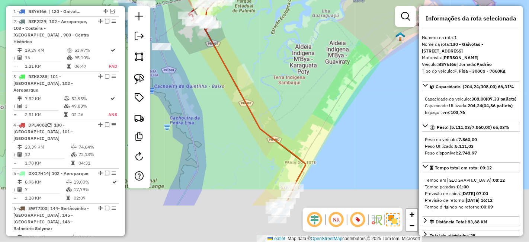
drag, startPoint x: 281, startPoint y: 93, endPoint x: 262, endPoint y: 79, distance: 23.8
click at [262, 79] on div "Janela de atendimento Grade de atendimento Capacidade Transportadoras Veículos …" at bounding box center [264, 121] width 529 height 242
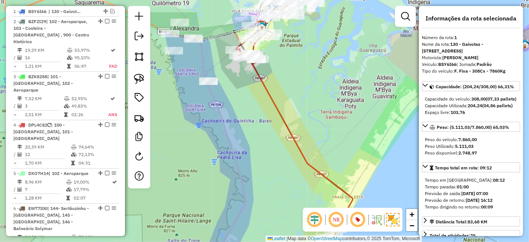
drag, startPoint x: 282, startPoint y: 90, endPoint x: 314, endPoint y: 116, distance: 41.5
click at [314, 116] on div "Janela de atendimento Grade de atendimento Capacidade Transportadoras Veículos …" at bounding box center [264, 121] width 529 height 242
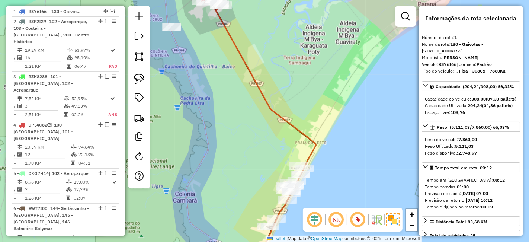
drag, startPoint x: 350, startPoint y: 166, endPoint x: 349, endPoint y: 105, distance: 61.8
click at [349, 105] on div "Janela de atendimento Grade de atendimento Capacidade Transportadoras Veículos …" at bounding box center [264, 121] width 529 height 242
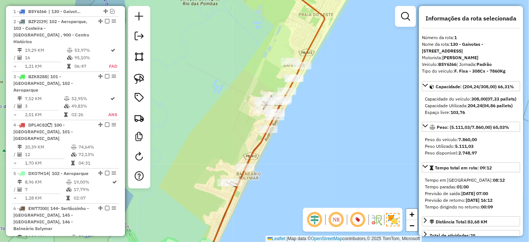
drag, startPoint x: 328, startPoint y: 138, endPoint x: 336, endPoint y: 114, distance: 25.5
click at [336, 114] on div "Janela de atendimento Grade de atendimento Capacidade Transportadoras Veículos …" at bounding box center [264, 121] width 529 height 242
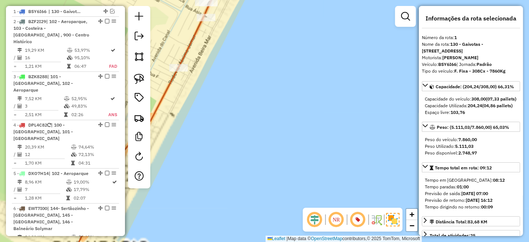
click at [350, 137] on div "Janela de atendimento Grade de atendimento Capacidade Transportadoras Veículos …" at bounding box center [264, 121] width 529 height 242
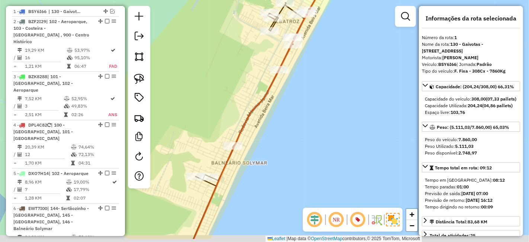
drag, startPoint x: 283, startPoint y: 136, endPoint x: 298, endPoint y: 64, distance: 74.1
click at [298, 64] on div "Janela de atendimento Grade de atendimento Capacidade Transportadoras Veículos …" at bounding box center [264, 121] width 529 height 242
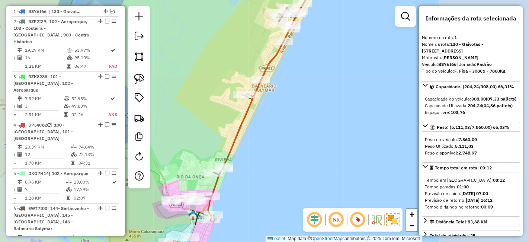
drag, startPoint x: 273, startPoint y: 83, endPoint x: 290, endPoint y: 49, distance: 38.1
click at [289, 49] on div "Janela de atendimento Grade de atendimento Capacidade Transportadoras Veículos …" at bounding box center [264, 121] width 529 height 242
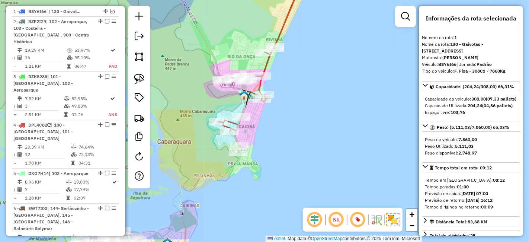
click at [288, 70] on div "Janela de atendimento Grade de atendimento Capacidade Transportadoras Veículos …" at bounding box center [264, 121] width 529 height 242
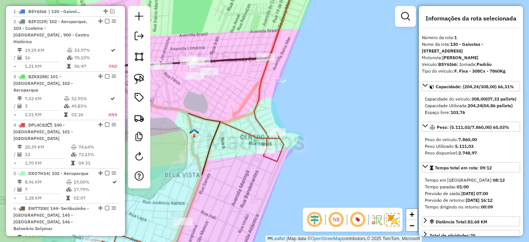
drag, startPoint x: 301, startPoint y: 84, endPoint x: 341, endPoint y: 84, distance: 40.2
click at [341, 84] on div "Janela de atendimento Grade de atendimento Capacidade Transportadoras Veículos …" at bounding box center [264, 121] width 529 height 242
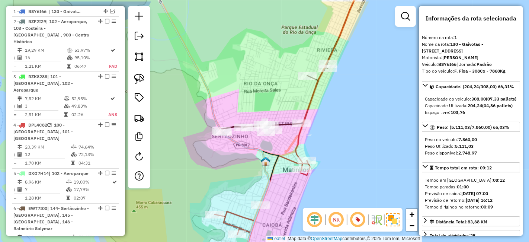
drag, startPoint x: 242, startPoint y: 134, endPoint x: 278, endPoint y: 177, distance: 55.5
click at [278, 177] on div "Janela de atendimento Grade de atendimento Capacidade Transportadoras Veículos …" at bounding box center [264, 121] width 529 height 242
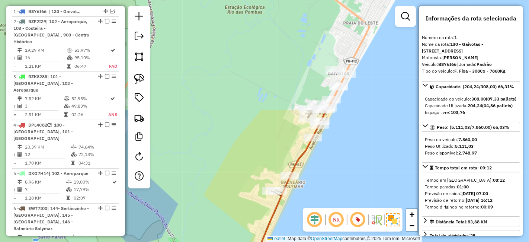
drag, startPoint x: 362, startPoint y: 70, endPoint x: 308, endPoint y: 204, distance: 144.3
click at [308, 204] on div "Janela de atendimento Grade de atendimento Capacidade Transportadoras Veículos …" at bounding box center [264, 121] width 529 height 242
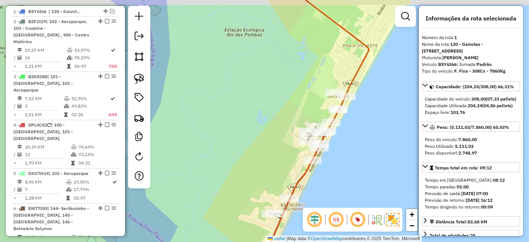
drag, startPoint x: 353, startPoint y: 119, endPoint x: 353, endPoint y: 141, distance: 22.7
click at [353, 141] on div "Janela de atendimento Grade de atendimento Capacidade Transportadoras Veículos …" at bounding box center [264, 121] width 529 height 242
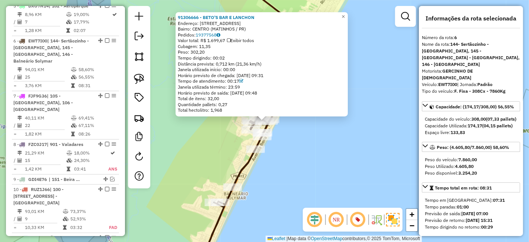
scroll to position [489, 0]
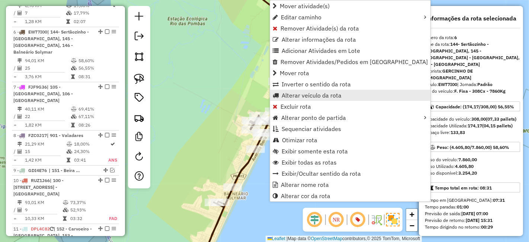
click at [296, 92] on span "Alterar veículo da rota" at bounding box center [312, 95] width 60 height 6
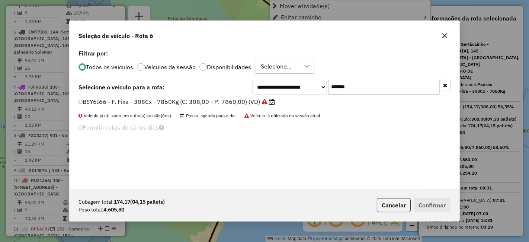
scroll to position [4, 2]
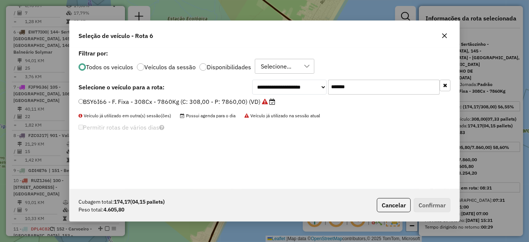
click at [235, 85] on div "**********" at bounding box center [265, 87] width 372 height 15
paste input "text"
type input "*******"
click at [213, 100] on label "RUZ1J66 - F. Fixa - 70Cx - 1340Kg (C: 70,00 - P: 1340,00) (VD)" at bounding box center [174, 101] width 191 height 9
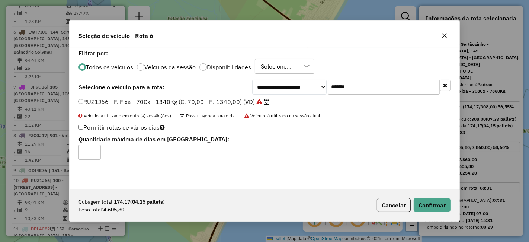
click at [433, 196] on div "Cubagem total: 174,17 (04,15 pallets) Peso total: 4.605,80 Cancelar Confirmar" at bounding box center [265, 205] width 390 height 32
click at [427, 207] on button "Confirmar" at bounding box center [432, 205] width 37 height 14
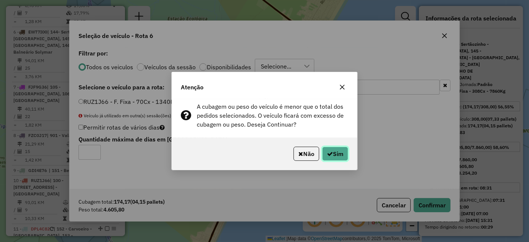
click at [331, 149] on button "Sim" at bounding box center [335, 154] width 26 height 14
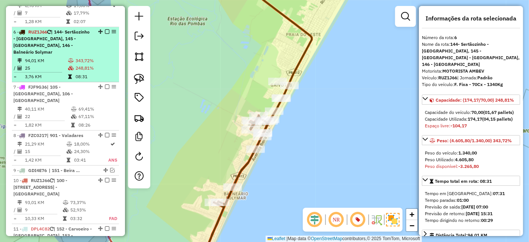
click at [69, 29] on div "6 - RUZ1J66 | 144- Sertãozinho - Bom retiro, 145 - Rio da Onça - Riviera, 146 -…" at bounding box center [52, 42] width 79 height 27
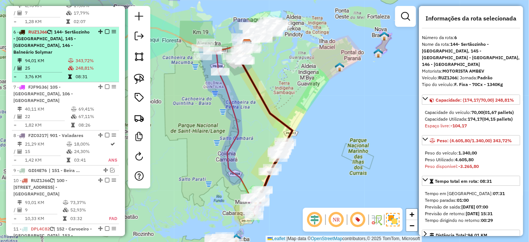
click at [69, 29] on div "6 - RUZ1J66 | 144- Sertãozinho - Bom retiro, 145 - Rio da Onça - Riviera, 146 -…" at bounding box center [52, 42] width 79 height 27
click at [82, 57] on td "343,72%" at bounding box center [95, 60] width 41 height 7
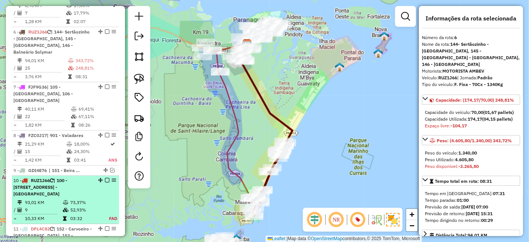
click at [99, 177] on div "10 - RUZ1J66 | 100 - Vila Garcia, 105 - Jardim Iguaçu, 143 - Centro de Matinhos" at bounding box center [65, 187] width 104 height 20
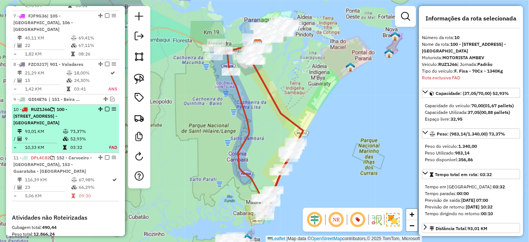
scroll to position [631, 0]
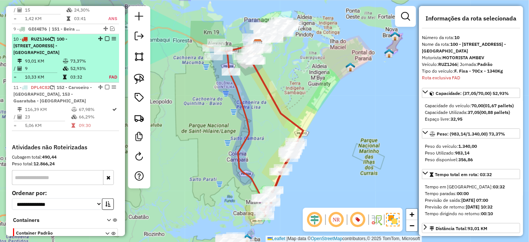
click at [82, 57] on td "73,37%" at bounding box center [85, 60] width 31 height 7
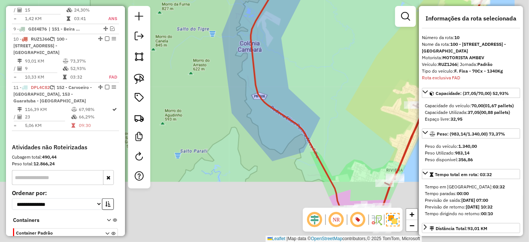
drag, startPoint x: 301, startPoint y: 177, endPoint x: 272, endPoint y: 68, distance: 112.4
click at [272, 68] on icon at bounding box center [381, 60] width 261 height 290
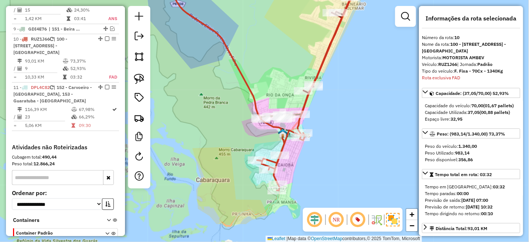
drag, startPoint x: 319, startPoint y: 78, endPoint x: 248, endPoint y: 36, distance: 82.6
click at [248, 36] on div "Janela de atendimento Grade de atendimento Capacidade Transportadoras Veículos …" at bounding box center [264, 121] width 529 height 242
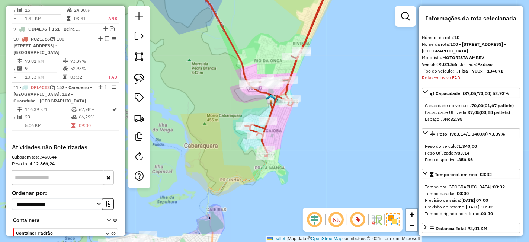
drag, startPoint x: 304, startPoint y: 113, endPoint x: 305, endPoint y: 106, distance: 7.1
click at [305, 106] on div "Janela de atendimento Grade de atendimento Capacidade Transportadoras Veículos …" at bounding box center [264, 121] width 529 height 242
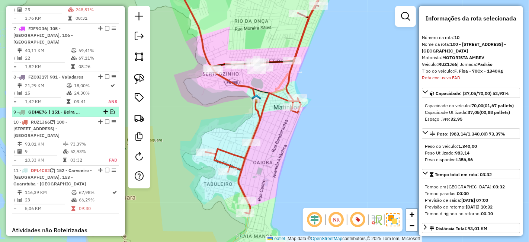
scroll to position [465, 0]
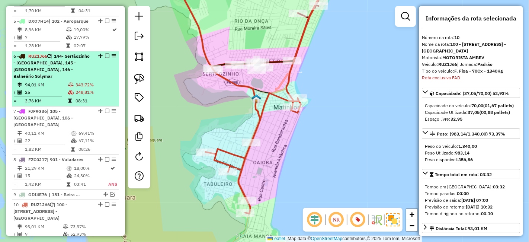
click at [54, 53] on span "| 144- Sertãozinho - [GEOGRAPHIC_DATA], 145 - [GEOGRAPHIC_DATA], 146 - Balneári…" at bounding box center [51, 66] width 76 height 26
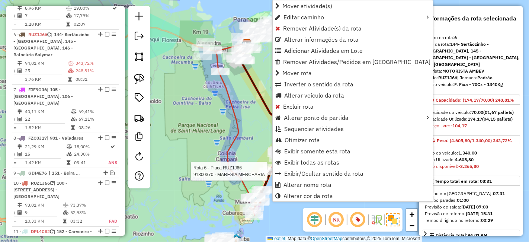
scroll to position [489, 0]
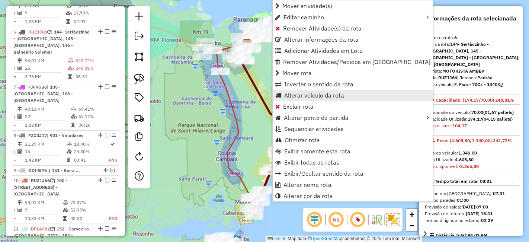
click at [312, 94] on span "Alterar veículo da rota" at bounding box center [314, 95] width 60 height 6
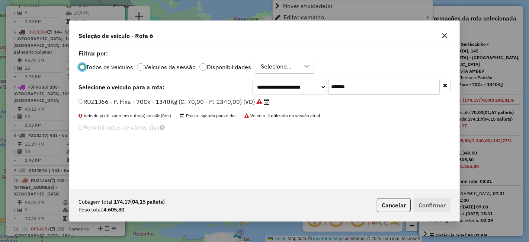
scroll to position [4, 2]
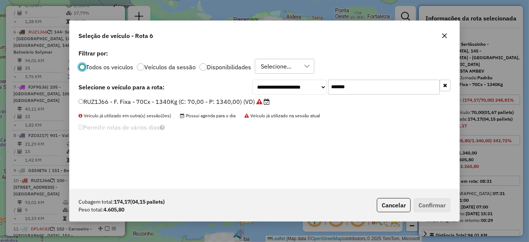
drag, startPoint x: 331, startPoint y: 89, endPoint x: 200, endPoint y: 110, distance: 132.4
click at [245, 94] on div "**********" at bounding box center [265, 87] width 372 height 15
paste input "text"
type input "*******"
click at [227, 98] on label "EWT7I00 - F. Fixa - 308Cx - 7860Kg (C: 308,00 - P: 7860,00) (VD)" at bounding box center [174, 101] width 191 height 9
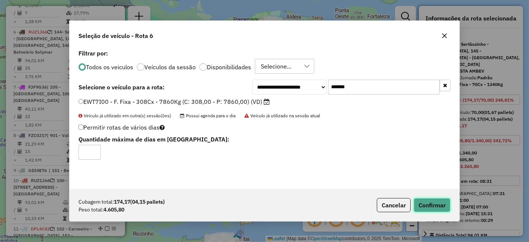
click at [420, 205] on button "Confirmar" at bounding box center [432, 205] width 37 height 14
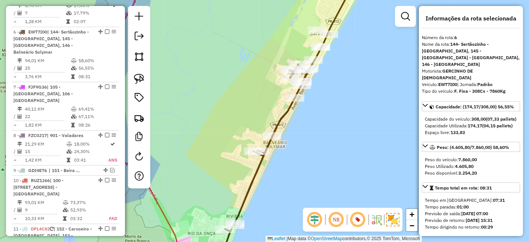
drag, startPoint x: 349, startPoint y: 40, endPoint x: 347, endPoint y: 63, distance: 23.2
click at [347, 63] on div "Janela de atendimento Grade de atendimento Capacidade Transportadoras Veículos …" at bounding box center [264, 121] width 529 height 242
drag, startPoint x: 310, startPoint y: 154, endPoint x: 317, endPoint y: 97, distance: 56.9
click at [317, 99] on div "Janela de atendimento Grade de atendimento Capacidade Transportadoras Veículos …" at bounding box center [264, 121] width 529 height 242
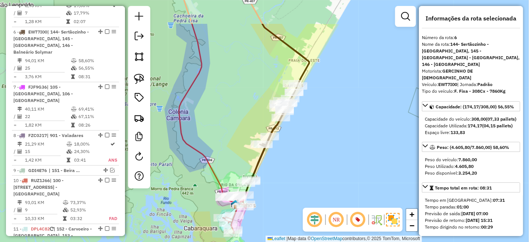
drag, startPoint x: 341, startPoint y: 84, endPoint x: 311, endPoint y: 134, distance: 57.9
click at [311, 134] on div "Janela de atendimento Grade de atendimento Capacidade Transportadoras Veículos …" at bounding box center [264, 121] width 529 height 242
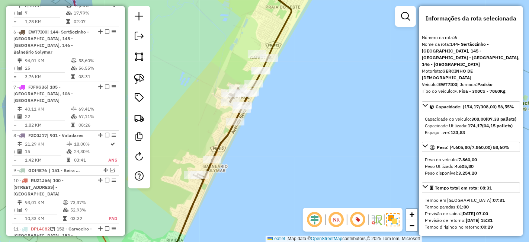
click at [305, 124] on div "Janela de atendimento Grade de atendimento Capacidade Transportadoras Veículos …" at bounding box center [264, 121] width 529 height 242
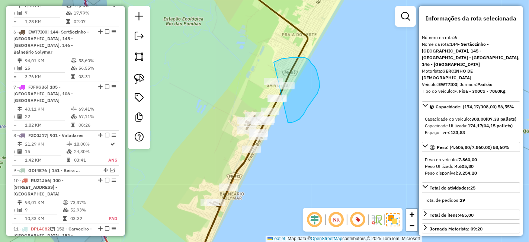
drag, startPoint x: 288, startPoint y: 122, endPoint x: 242, endPoint y: 82, distance: 61.2
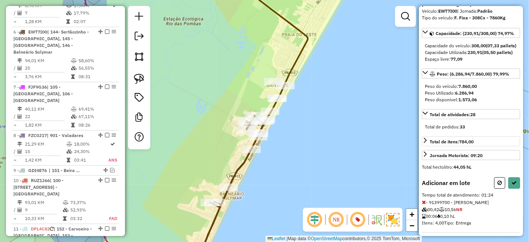
scroll to position [124, 0]
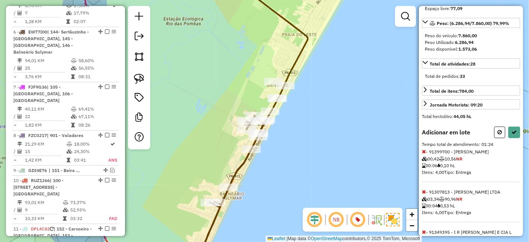
click at [506, 131] on div at bounding box center [507, 133] width 26 height 12
click at [509, 131] on button at bounding box center [514, 133] width 12 height 12
select select "**********"
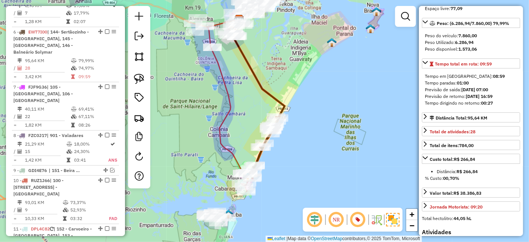
drag, startPoint x: 277, startPoint y: 168, endPoint x: 284, endPoint y: 127, distance: 41.9
click at [284, 127] on div "Janela de atendimento Grade de atendimento Capacidade Transportadoras Veículos …" at bounding box center [264, 121] width 529 height 242
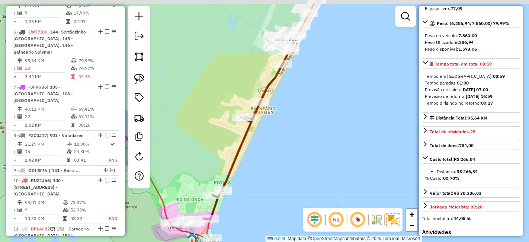
drag, startPoint x: 273, startPoint y: 60, endPoint x: 325, endPoint y: 138, distance: 94.3
click at [325, 138] on div "Janela de atendimento Grade de atendimento Capacidade Transportadoras Veículos …" at bounding box center [264, 121] width 529 height 242
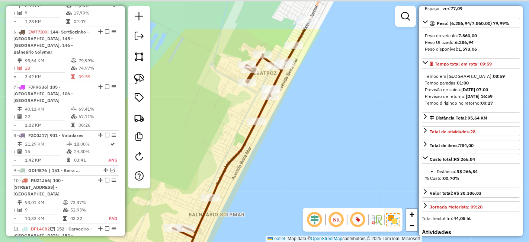
drag, startPoint x: 311, startPoint y: 48, endPoint x: 325, endPoint y: 128, distance: 81.0
click at [324, 127] on div "Janela de atendimento Grade de atendimento Capacidade Transportadoras Veículos …" at bounding box center [264, 121] width 529 height 242
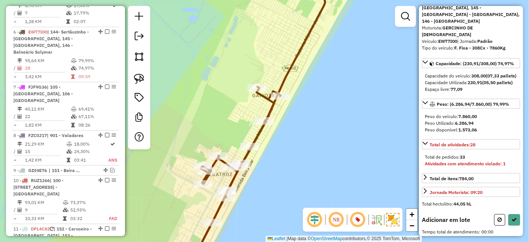
scroll to position [90, 0]
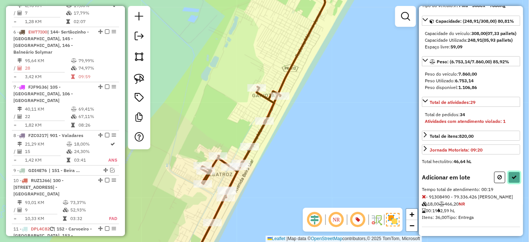
click at [512, 175] on icon at bounding box center [514, 177] width 5 height 5
select select "**********"
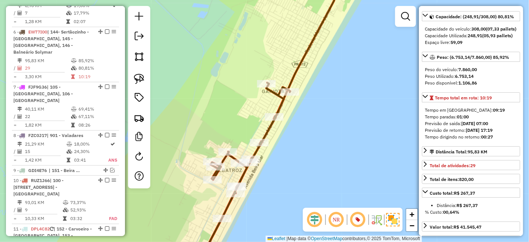
drag, startPoint x: 282, startPoint y: 179, endPoint x: 411, endPoint y: 31, distance: 197.1
click at [412, 31] on div "Janela de atendimento Grade de atendimento Capacidade Transportadoras Veículos …" at bounding box center [264, 121] width 529 height 242
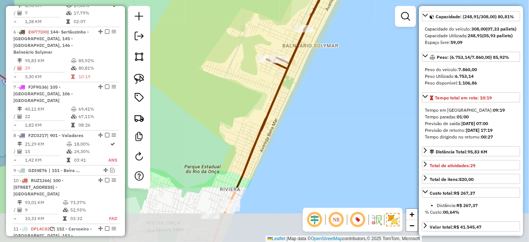
drag, startPoint x: 320, startPoint y: 75, endPoint x: 319, endPoint y: 57, distance: 18.6
click at [319, 57] on div "Janela de atendimento Grade de atendimento Capacidade Transportadoras Veículos …" at bounding box center [264, 121] width 529 height 242
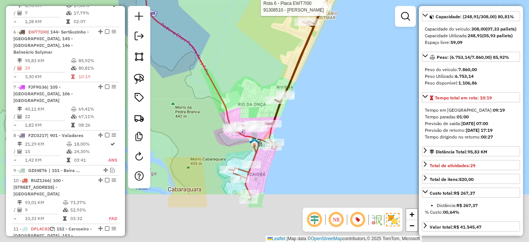
drag, startPoint x: 298, startPoint y: 111, endPoint x: 317, endPoint y: 80, distance: 35.9
click at [317, 80] on div "Rota 6 - Placa EWT7I00 91308510 - SILVIO SEZAR Janela de atendimento Grade de a…" at bounding box center [264, 121] width 529 height 242
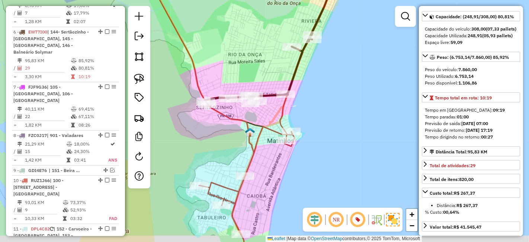
drag, startPoint x: 309, startPoint y: 111, endPoint x: 319, endPoint y: 104, distance: 11.8
click at [319, 104] on div "Rota 6 - Placa EWT7I00 91308510 - SILVIO SEZAR Janela de atendimento Grade de a…" at bounding box center [264, 121] width 529 height 242
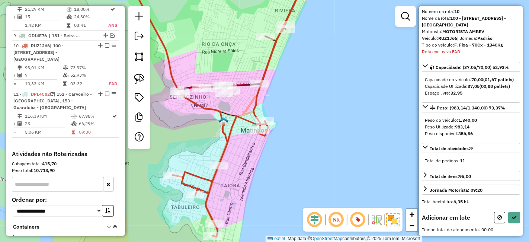
scroll to position [30, 0]
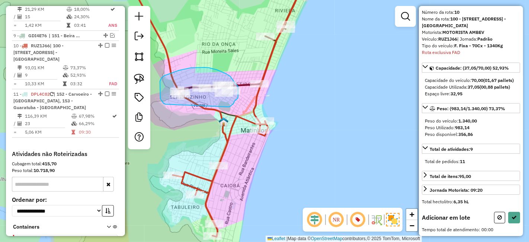
drag, startPoint x: 227, startPoint y: 107, endPoint x: 166, endPoint y: 104, distance: 61.1
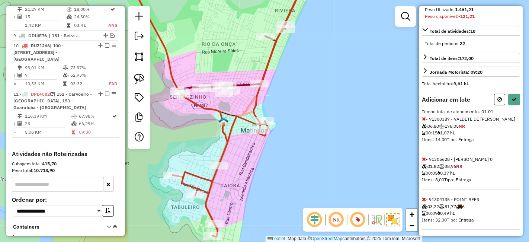
scroll to position [173, 0]
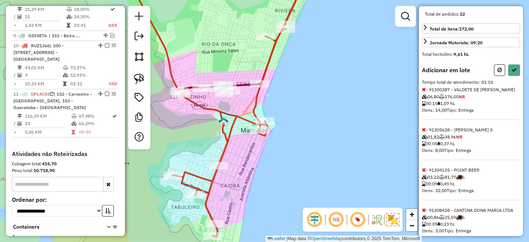
click at [425, 92] on icon at bounding box center [424, 89] width 4 height 5
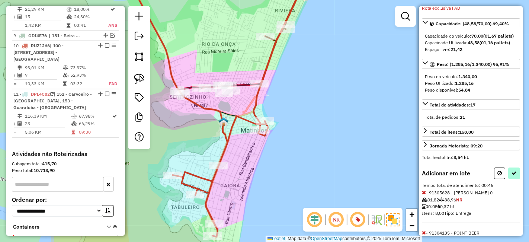
scroll to position [90, 0]
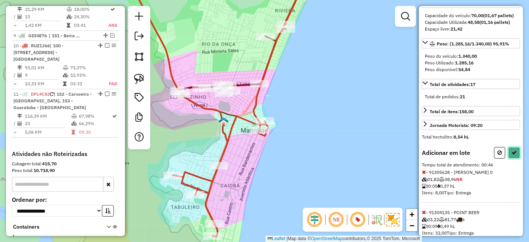
click at [512, 155] on icon at bounding box center [514, 152] width 5 height 5
select select "**********"
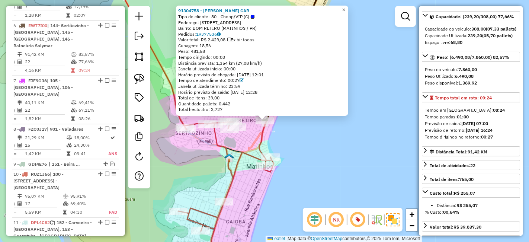
scroll to position [489, 0]
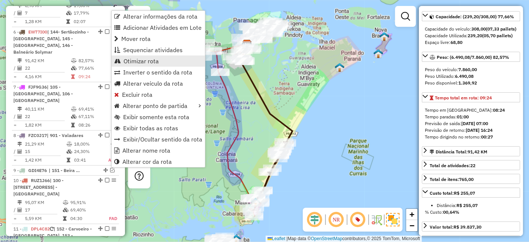
click at [141, 58] on span "Otimizar rota" at bounding box center [141, 61] width 35 height 6
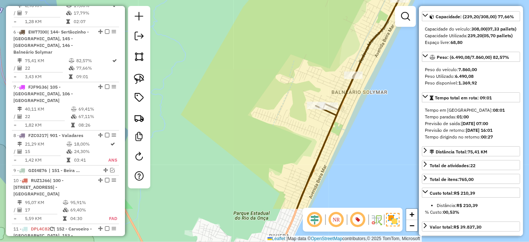
drag, startPoint x: 280, startPoint y: 116, endPoint x: 304, endPoint y: 32, distance: 87.3
click at [303, 31] on div "Janela de atendimento Grade de atendimento Capacidade Transportadoras Veículos …" at bounding box center [264, 121] width 529 height 242
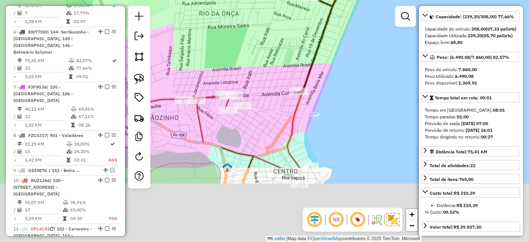
drag, startPoint x: 240, startPoint y: 149, endPoint x: 271, endPoint y: 69, distance: 86.0
click at [271, 69] on div "Janela de atendimento Grade de atendimento Capacidade Transportadoras Veículos …" at bounding box center [264, 121] width 529 height 242
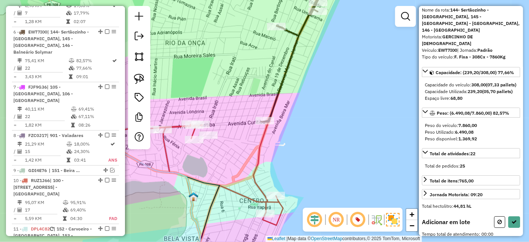
scroll to position [36, 0]
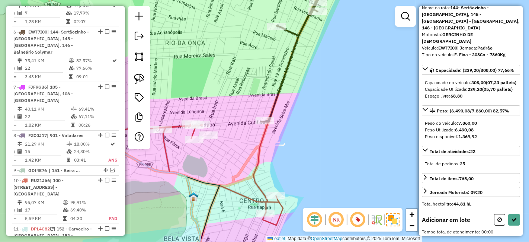
click at [210, 141] on div "Janela de atendimento Grade de atendimento Capacidade Transportadoras Veículos …" at bounding box center [264, 121] width 529 height 242
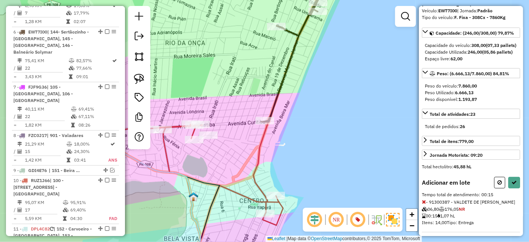
scroll to position [76, 0]
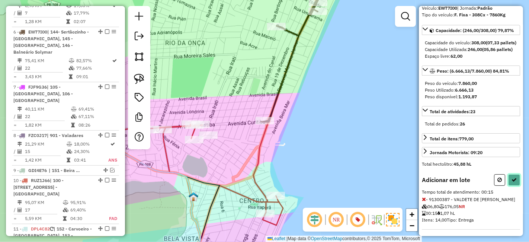
click at [508, 181] on button at bounding box center [514, 180] width 12 height 12
select select "**********"
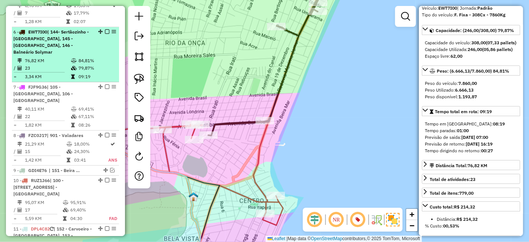
click at [106, 29] on em at bounding box center [107, 31] width 4 height 4
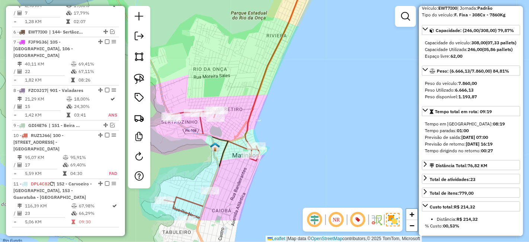
drag, startPoint x: 312, startPoint y: 143, endPoint x: 325, endPoint y: 100, distance: 44.7
click at [325, 105] on div "Janela de atendimento Grade de atendimento Capacidade Transportadoras Veículos …" at bounding box center [264, 121] width 529 height 242
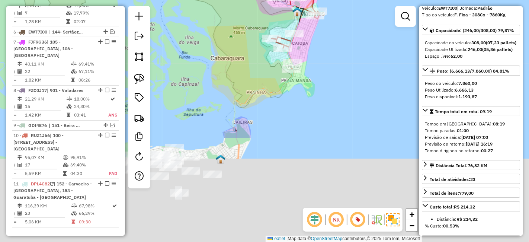
drag, startPoint x: 293, startPoint y: 98, endPoint x: 313, endPoint y: 58, distance: 44.6
click at [313, 58] on div "Janela de atendimento Grade de atendimento Capacidade Transportadoras Veículos …" at bounding box center [264, 121] width 529 height 242
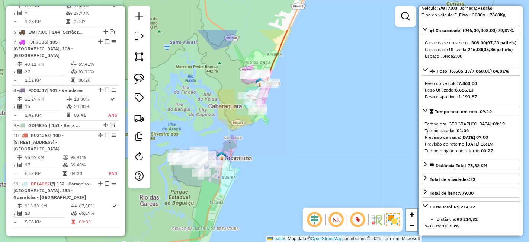
drag, startPoint x: 309, startPoint y: 49, endPoint x: 272, endPoint y: 132, distance: 91.3
click at [271, 131] on div "Janela de atendimento Grade de atendimento Capacidade Transportadoras Veículos …" at bounding box center [264, 121] width 529 height 242
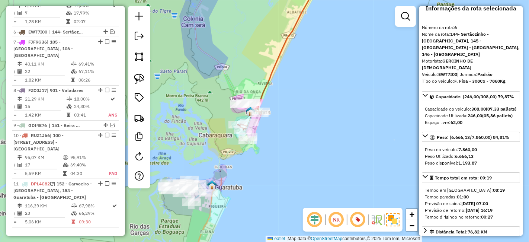
scroll to position [0, 0]
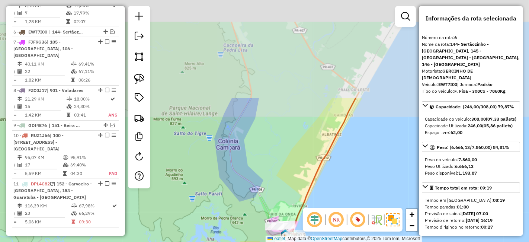
drag, startPoint x: 253, startPoint y: 42, endPoint x: 277, endPoint y: 151, distance: 112.5
click at [277, 151] on div "Janela de atendimento Grade de atendimento Capacidade Transportadoras Veículos …" at bounding box center [264, 121] width 529 height 242
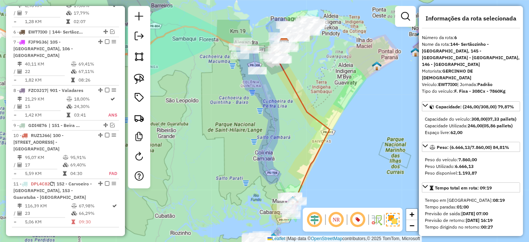
drag, startPoint x: 280, startPoint y: 82, endPoint x: 284, endPoint y: 153, distance: 70.8
click at [285, 152] on div "Janela de atendimento Grade de atendimento Capacidade Transportadoras Veículos …" at bounding box center [264, 121] width 529 height 242
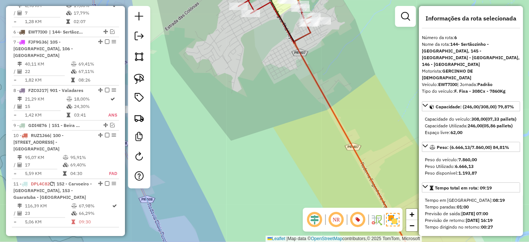
click at [302, 58] on icon at bounding box center [255, 121] width 328 height 290
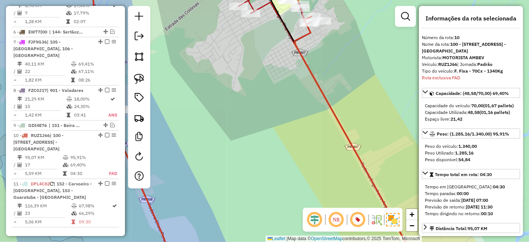
scroll to position [585, 0]
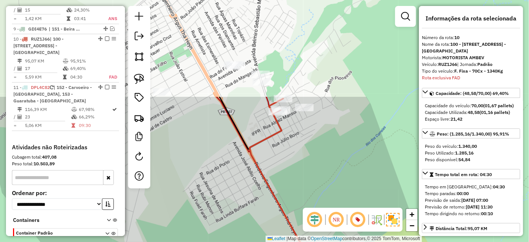
drag, startPoint x: 342, startPoint y: 48, endPoint x: 345, endPoint y: 174, distance: 126.2
click at [345, 174] on div "Janela de atendimento Grade de atendimento Capacidade Transportadoras Veículos …" at bounding box center [264, 121] width 529 height 242
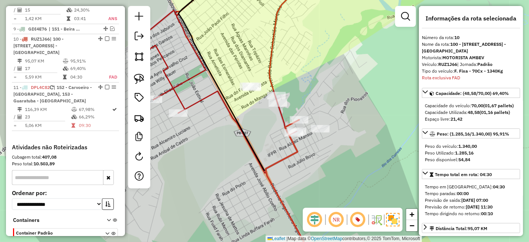
drag, startPoint x: 295, startPoint y: 73, endPoint x: 313, endPoint y: 89, distance: 23.5
click at [313, 89] on div "Janela de atendimento Grade de atendimento Capacidade Transportadoras Veículos …" at bounding box center [264, 121] width 529 height 242
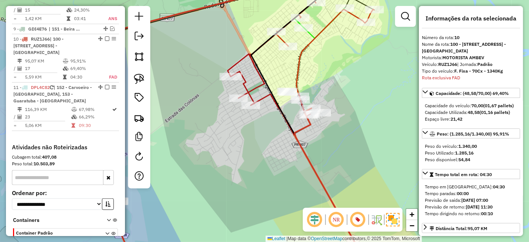
drag, startPoint x: 350, startPoint y: 75, endPoint x: 353, endPoint y: 79, distance: 5.4
click at [353, 79] on div "Janela de atendimento Grade de atendimento Capacidade Transportadoras Veículos …" at bounding box center [264, 121] width 529 height 242
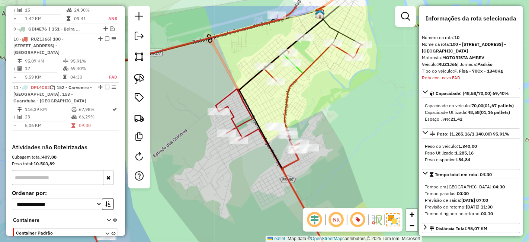
drag, startPoint x: 353, startPoint y: 79, endPoint x: 333, endPoint y: 118, distance: 43.3
click at [333, 118] on div "Janela de atendimento Grade de atendimento Capacidade Transportadoras Veículos …" at bounding box center [264, 121] width 529 height 242
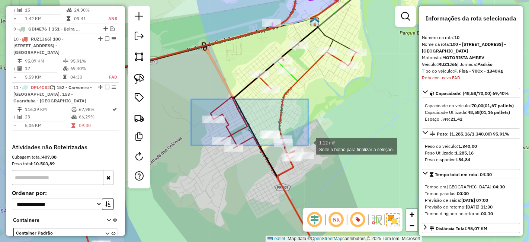
drag, startPoint x: 199, startPoint y: 131, endPoint x: 309, endPoint y: 146, distance: 110.3
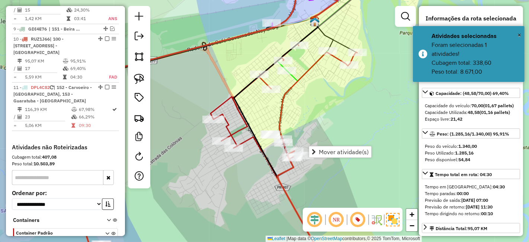
click at [361, 116] on div "Janela de atendimento Grade de atendimento Capacidade Transportadoras Veículos …" at bounding box center [264, 121] width 529 height 242
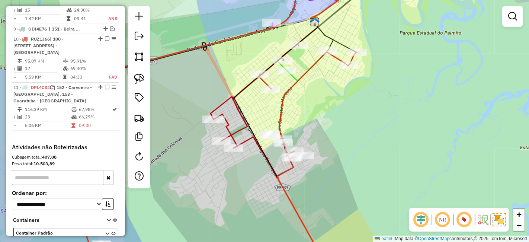
click at [350, 70] on div "Janela de atendimento Grade de atendimento Capacidade Transportadoras Veículos …" at bounding box center [264, 121] width 529 height 242
click at [351, 71] on div "Janela de atendimento Grade de atendimento Capacidade Transportadoras Veículos …" at bounding box center [264, 121] width 529 height 242
click at [350, 68] on div at bounding box center [348, 64] width 19 height 7
select select "**********"
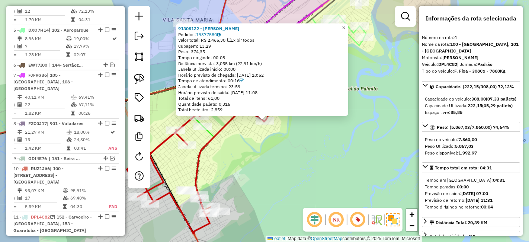
scroll to position [412, 0]
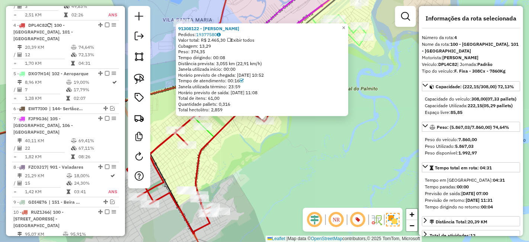
click at [258, 176] on div "91308122 - DANIELE VANESSA MURARO Pedidos: 19377580 Valor total: R$ 2.465,30 Ex…" at bounding box center [264, 121] width 529 height 242
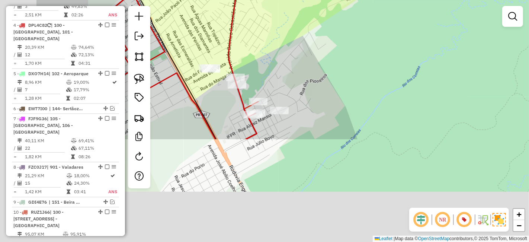
drag, startPoint x: 250, startPoint y: 161, endPoint x: 388, endPoint y: 26, distance: 193.7
click at [388, 26] on div "Janela de atendimento Grade de atendimento Capacidade Transportadoras Veículos …" at bounding box center [264, 121] width 529 height 242
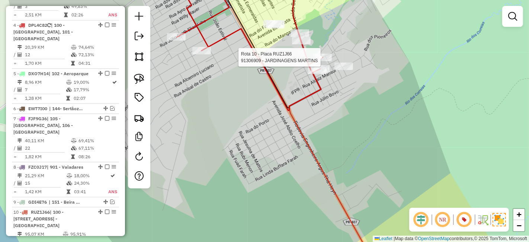
select select "**********"
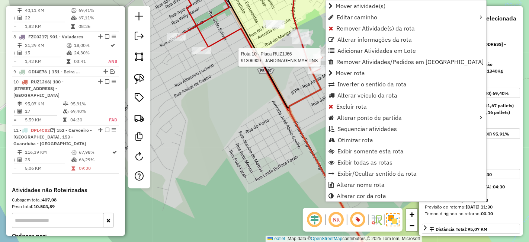
scroll to position [585, 0]
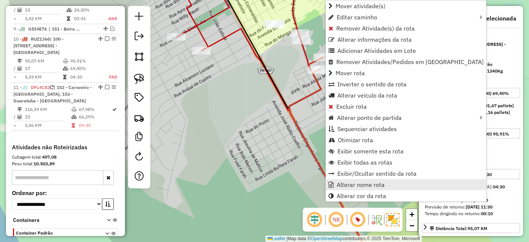
click at [368, 189] on link "Alterar nome rota" at bounding box center [406, 184] width 160 height 11
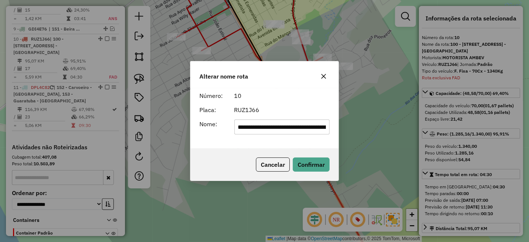
scroll to position [0, 85]
click at [365, 189] on div "**********" at bounding box center [264, 121] width 529 height 242
click at [326, 73] on button "button" at bounding box center [324, 76] width 12 height 12
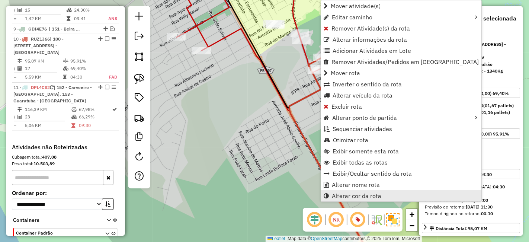
click at [367, 190] on link "Alterar cor da rota" at bounding box center [401, 195] width 160 height 11
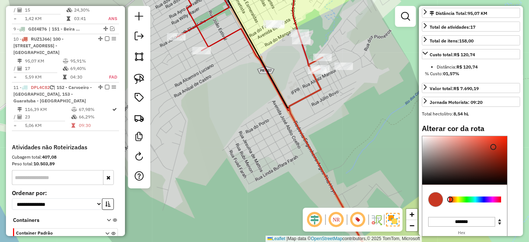
scroll to position [258, 0]
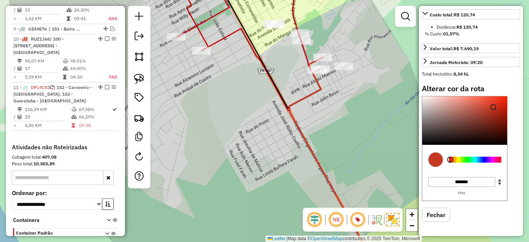
click at [489, 160] on div at bounding box center [475, 160] width 52 height 6
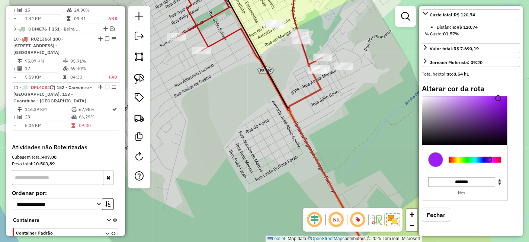
type input "*******"
drag, startPoint x: 495, startPoint y: 104, endPoint x: 495, endPoint y: 99, distance: 4.9
click at [497, 99] on div at bounding box center [498, 98] width 6 height 6
click at [331, 92] on hb-app "Aguarde... Pop-up bloqueado! Seu navegador bloqueou automáticamente a abertura …" at bounding box center [264, 121] width 529 height 242
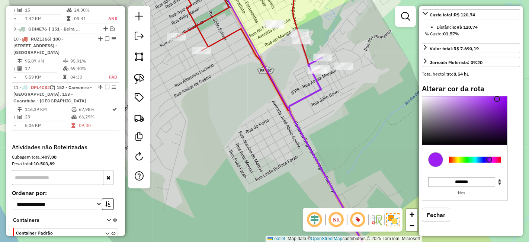
click at [348, 111] on div "Janela de atendimento Grade de atendimento Capacidade Transportadoras Veículos …" at bounding box center [264, 121] width 529 height 242
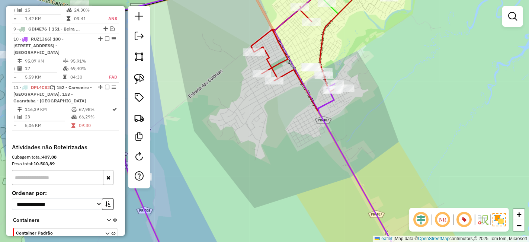
drag, startPoint x: 380, startPoint y: 43, endPoint x: 358, endPoint y: 138, distance: 97.5
click at [358, 137] on div "Janela de atendimento Grade de atendimento Capacidade Transportadoras Veículos …" at bounding box center [264, 121] width 529 height 242
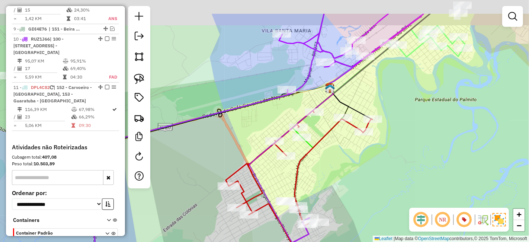
drag, startPoint x: 400, startPoint y: 112, endPoint x: 394, endPoint y: 154, distance: 42.1
click at [394, 154] on div "Janela de atendimento Grade de atendimento Capacidade Transportadoras Veículos …" at bounding box center [264, 121] width 529 height 242
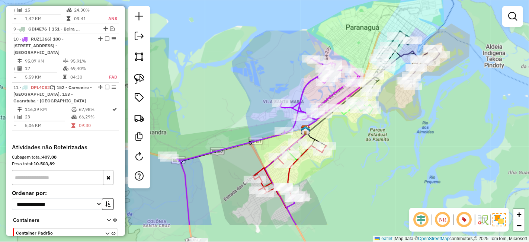
drag, startPoint x: 341, startPoint y: 211, endPoint x: 344, endPoint y: 127, distance: 84.2
click at [344, 127] on div "Janela de atendimento Grade de atendimento Capacidade Transportadoras Veículos …" at bounding box center [264, 121] width 529 height 242
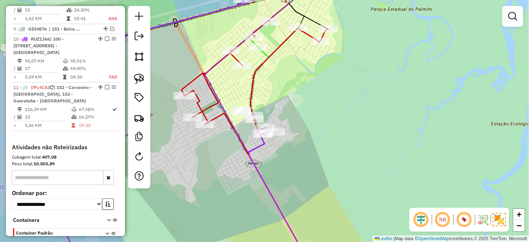
drag, startPoint x: 322, startPoint y: 127, endPoint x: 323, endPoint y: 108, distance: 19.0
click at [324, 110] on div "Janela de atendimento Grade de atendimento Capacidade Transportadoras Veículos …" at bounding box center [264, 121] width 529 height 242
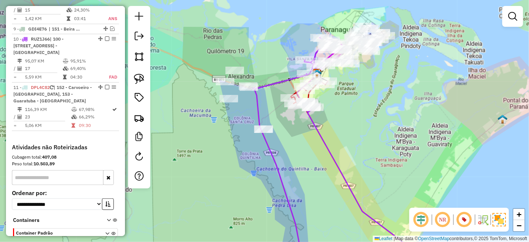
drag, startPoint x: 359, startPoint y: 159, endPoint x: 350, endPoint y: 68, distance: 91.3
click at [350, 70] on div "Janela de atendimento Grade de atendimento Capacidade Transportadoras Veículos …" at bounding box center [264, 121] width 529 height 242
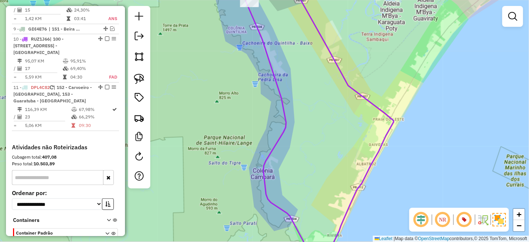
drag, startPoint x: 341, startPoint y: 168, endPoint x: 343, endPoint y: 75, distance: 92.7
click at [343, 77] on div "Janela de atendimento Grade de atendimento Capacidade Transportadoras Veículos …" at bounding box center [264, 121] width 529 height 242
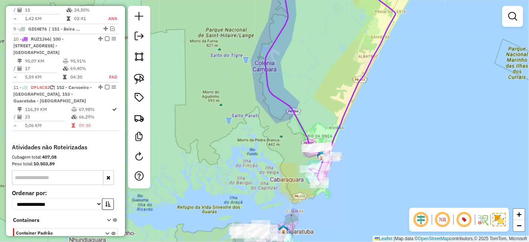
drag, startPoint x: 392, startPoint y: 27, endPoint x: 311, endPoint y: 164, distance: 159.3
click at [314, 157] on icon at bounding box center [330, 80] width 130 height 209
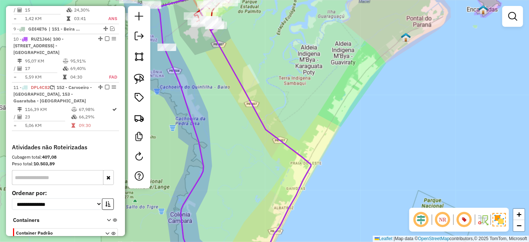
drag, startPoint x: 297, startPoint y: 67, endPoint x: 351, endPoint y: 109, distance: 69.0
click at [348, 105] on div "Janela de atendimento Grade de atendimento Capacidade Transportadoras Veículos …" at bounding box center [264, 121] width 529 height 242
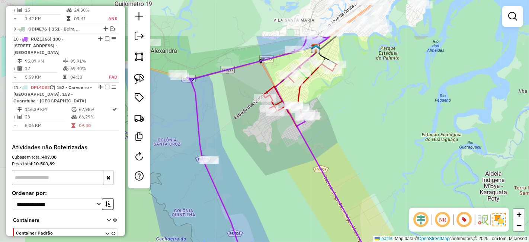
drag, startPoint x: 296, startPoint y: 70, endPoint x: 357, endPoint y: 135, distance: 89.5
click at [357, 135] on div "Janela de atendimento Grade de atendimento Capacidade Transportadoras Veículos …" at bounding box center [264, 121] width 529 height 242
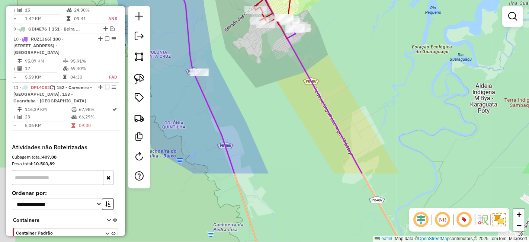
drag, startPoint x: 367, startPoint y: 150, endPoint x: 321, endPoint y: -36, distance: 191.9
click at [321, 0] on html "Aguarde... Pop-up bloqueado! Seu navegador bloqueou automáticamente a abertura …" at bounding box center [264, 121] width 529 height 242
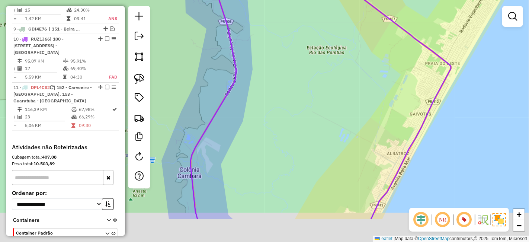
drag, startPoint x: 373, startPoint y: 100, endPoint x: 375, endPoint y: 39, distance: 60.4
click at [375, 50] on div "Janela de atendimento Grade de atendimento Capacidade Transportadoras Veículos …" at bounding box center [264, 121] width 529 height 242
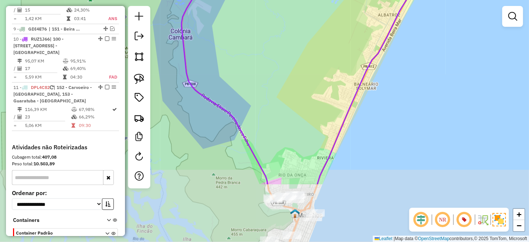
drag, startPoint x: 351, startPoint y: 116, endPoint x: 340, endPoint y: 7, distance: 109.2
click at [340, 9] on div "Janela de atendimento Grade de atendimento Capacidade Transportadoras Veículos …" at bounding box center [264, 121] width 529 height 242
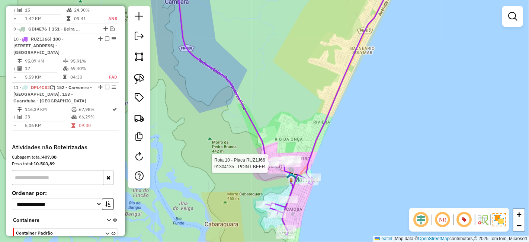
select select "**********"
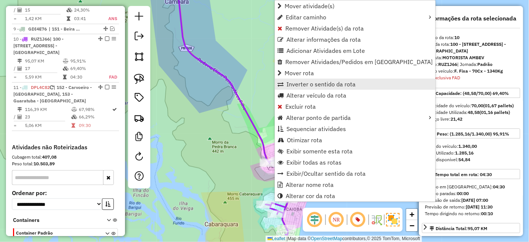
click at [315, 84] on span "Inverter o sentido da rota" at bounding box center [321, 84] width 69 height 6
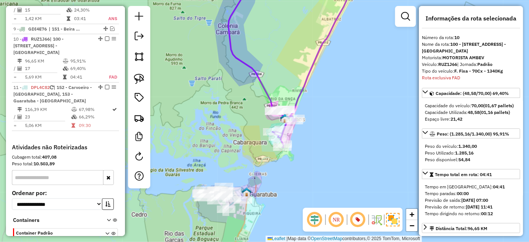
drag, startPoint x: 294, startPoint y: 143, endPoint x: 292, endPoint y: 128, distance: 15.4
click at [292, 128] on div "Janela de atendimento Grade de atendimento Capacidade Transportadoras Veículos …" at bounding box center [264, 121] width 529 height 242
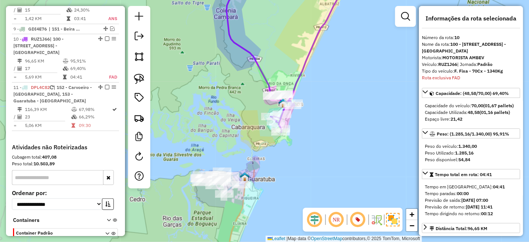
drag, startPoint x: 300, startPoint y: 61, endPoint x: 293, endPoint y: 130, distance: 69.6
click at [294, 121] on div "Janela de atendimento Grade de atendimento Capacidade Transportadoras Veículos …" at bounding box center [264, 121] width 529 height 242
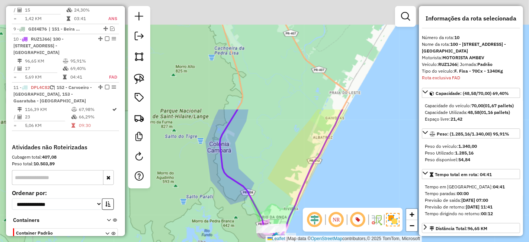
drag, startPoint x: 281, startPoint y: 73, endPoint x: 306, endPoint y: 143, distance: 74.8
click at [305, 139] on div "Janela de atendimento Grade de atendimento Capacidade Transportadoras Veículos …" at bounding box center [264, 121] width 529 height 242
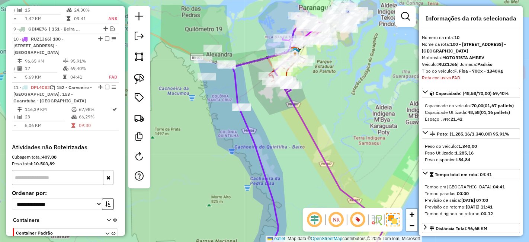
drag, startPoint x: 302, startPoint y: 114, endPoint x: 291, endPoint y: 125, distance: 16.3
click at [291, 125] on icon at bounding box center [309, 149] width 153 height 266
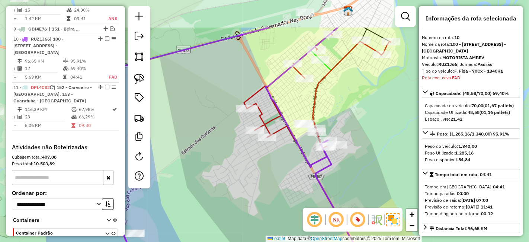
drag, startPoint x: 316, startPoint y: 115, endPoint x: 373, endPoint y: 137, distance: 61.1
click at [373, 137] on div "Janela de atendimento Grade de atendimento Capacidade Transportadoras Veículos …" at bounding box center [264, 121] width 529 height 242
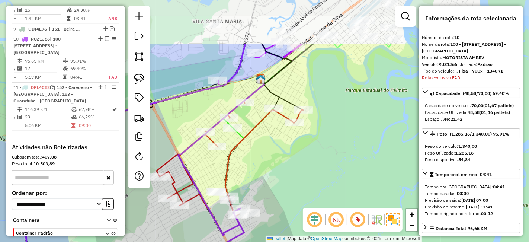
drag, startPoint x: 375, startPoint y: 117, endPoint x: 288, endPoint y: 195, distance: 116.5
click at [288, 195] on div "Janela de atendimento Grade de atendimento Capacidade Transportadoras Veículos …" at bounding box center [264, 121] width 529 height 242
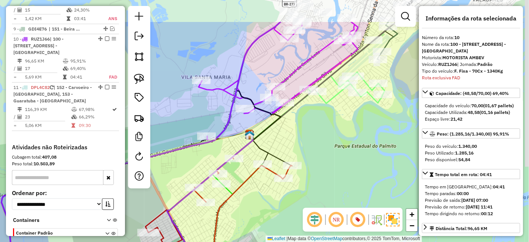
drag, startPoint x: 345, startPoint y: 113, endPoint x: 334, endPoint y: 176, distance: 63.5
click at [333, 170] on div "Janela de atendimento Grade de atendimento Capacidade Transportadoras Veículos …" at bounding box center [264, 121] width 529 height 242
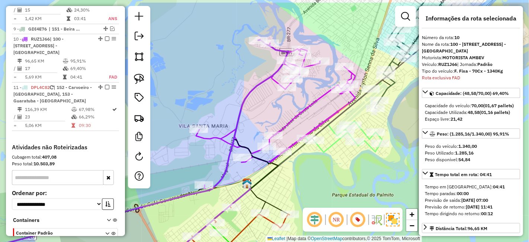
drag, startPoint x: 323, startPoint y: 73, endPoint x: 319, endPoint y: 100, distance: 27.2
click at [319, 100] on icon at bounding box center [275, 116] width 159 height 146
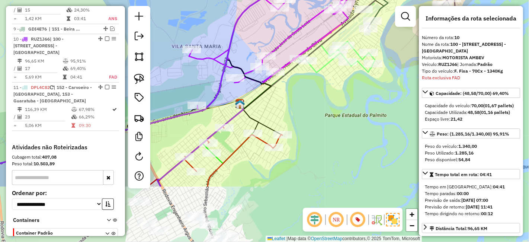
drag, startPoint x: 311, startPoint y: 151, endPoint x: 312, endPoint y: 95, distance: 56.2
click at [312, 95] on div "Janela de atendimento Grade de atendimento Capacidade Transportadoras Veículos …" at bounding box center [264, 121] width 529 height 242
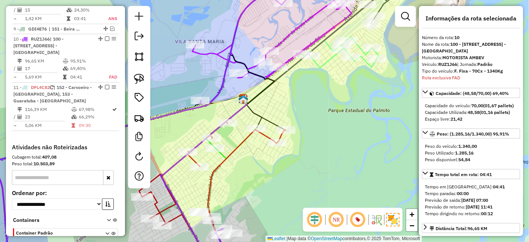
drag, startPoint x: 328, startPoint y: 133, endPoint x: 325, endPoint y: 106, distance: 27.0
click at [325, 106] on div "Janela de atendimento Grade de atendimento Capacidade Transportadoras Veículos …" at bounding box center [264, 121] width 529 height 242
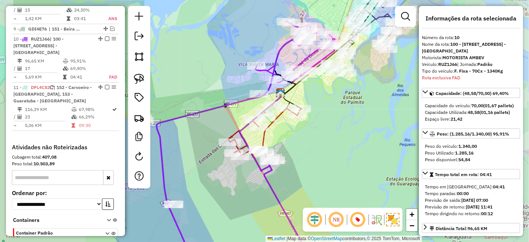
drag, startPoint x: 323, startPoint y: 148, endPoint x: 323, endPoint y: 109, distance: 39.5
click at [323, 109] on div "Janela de atendimento Grade de atendimento Capacidade Transportadoras Veículos …" at bounding box center [264, 121] width 529 height 242
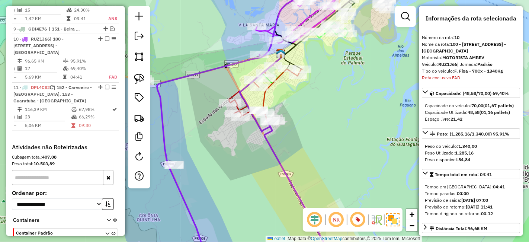
drag, startPoint x: 308, startPoint y: 167, endPoint x: 310, endPoint y: 127, distance: 40.7
click at [310, 127] on div "Janela de atendimento Grade de atendimento Capacidade Transportadoras Veículos …" at bounding box center [264, 121] width 529 height 242
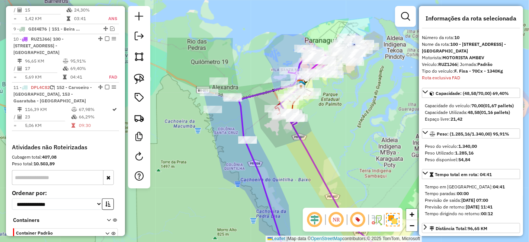
drag, startPoint x: 330, startPoint y: 119, endPoint x: 331, endPoint y: 131, distance: 12.3
click at [332, 130] on div "Janela de atendimento Grade de atendimento Capacidade Transportadoras Veículos …" at bounding box center [264, 121] width 529 height 242
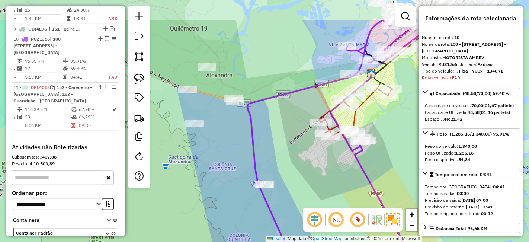
drag, startPoint x: 306, startPoint y: 85, endPoint x: 283, endPoint y: 133, distance: 52.8
click at [283, 133] on div "Janela de atendimento Grade de atendimento Capacidade Transportadoras Veículos …" at bounding box center [264, 121] width 529 height 242
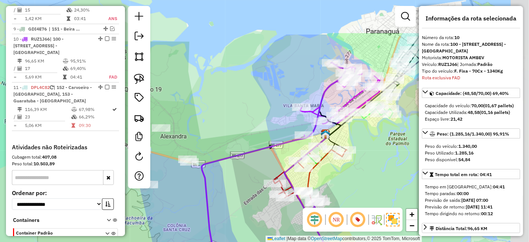
drag, startPoint x: 328, startPoint y: 37, endPoint x: 284, endPoint y: 95, distance: 72.8
click at [284, 95] on div "Janela de atendimento Grade de atendimento Capacidade Transportadoras Veículos …" at bounding box center [264, 121] width 529 height 242
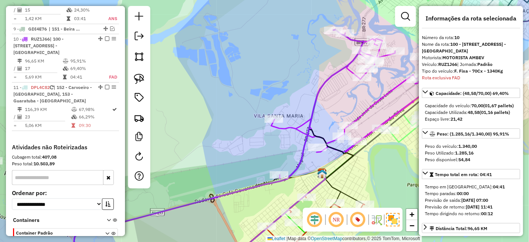
drag, startPoint x: 348, startPoint y: 92, endPoint x: 330, endPoint y: 92, distance: 18.2
click at [330, 92] on div "Janela de atendimento Grade de atendimento Capacidade Transportadoras Veículos …" at bounding box center [264, 121] width 529 height 242
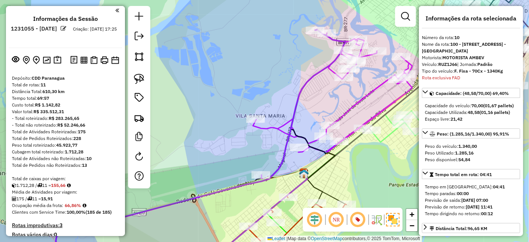
scroll to position [0, 0]
click at [55, 61] on img at bounding box center [58, 61] width 8 height 9
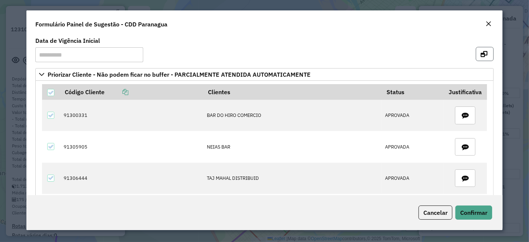
click at [480, 48] on button "button" at bounding box center [485, 54] width 18 height 14
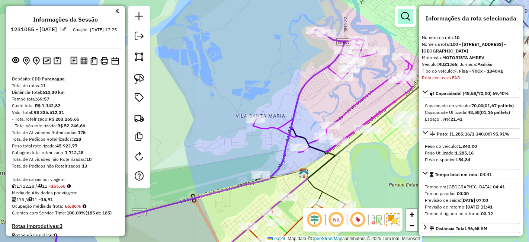
click at [402, 17] on em at bounding box center [405, 16] width 9 height 9
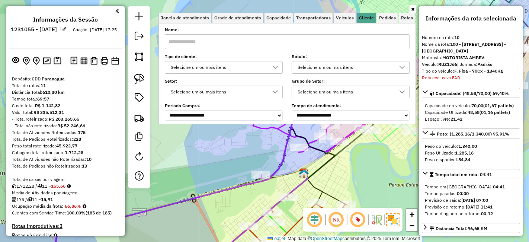
click at [413, 10] on icon at bounding box center [412, 9] width 3 height 4
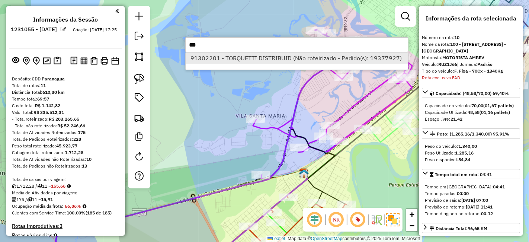
type input "***"
click at [243, 60] on li "91302201 - TORQUETTI DISTRIBUID (Não roteirizado - Pedido(s): 19377927)" at bounding box center [297, 57] width 223 height 11
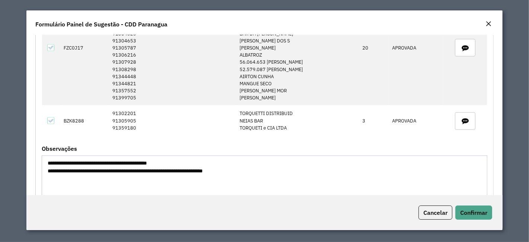
scroll to position [1117, 0]
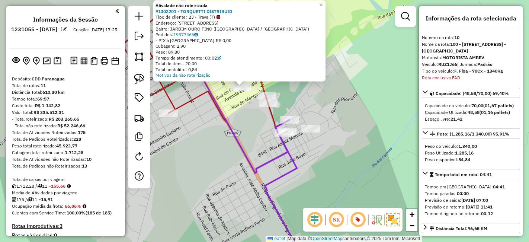
select select "**********"
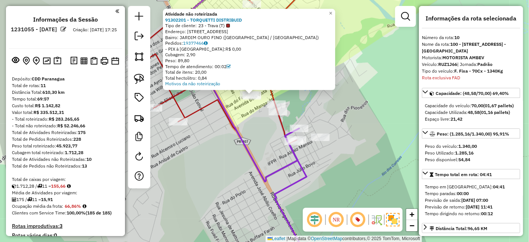
drag, startPoint x: 249, startPoint y: 114, endPoint x: 260, endPoint y: 133, distance: 22.0
click at [260, 133] on div "Atividade não roteirizada 91302201 - TORQUETTI DISTRIBUID Tipo de cliente: 23 -…" at bounding box center [264, 121] width 529 height 242
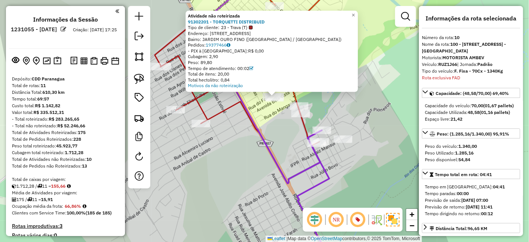
drag, startPoint x: 260, startPoint y: 133, endPoint x: 281, endPoint y: 125, distance: 22.9
click at [281, 125] on div "Atividade não roteirizada 91302201 - TORQUETTI DISTRIBUID Tipo de cliente: 23 -…" at bounding box center [264, 121] width 529 height 242
click at [264, 135] on icon at bounding box center [260, 80] width 124 height 208
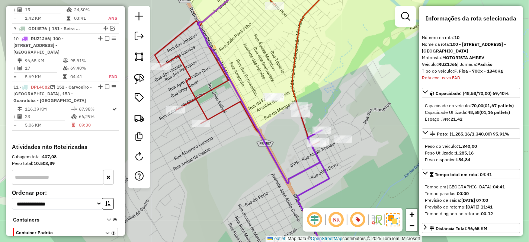
scroll to position [585, 0]
click at [277, 129] on div "Janela de atendimento Grade de atendimento Capacidade Transportadoras Veículos …" at bounding box center [264, 121] width 529 height 242
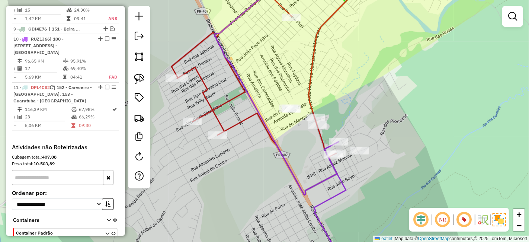
drag, startPoint x: 301, startPoint y: 143, endPoint x: 306, endPoint y: 146, distance: 5.7
click at [305, 145] on div "Janela de atendimento Grade de atendimento Capacidade Transportadoras Veículos …" at bounding box center [264, 121] width 529 height 242
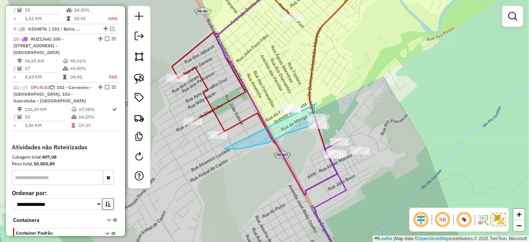
drag, startPoint x: 234, startPoint y: 149, endPoint x: 313, endPoint y: 104, distance: 90.9
click at [316, 104] on div "Janela de atendimento Grade de atendimento Capacidade Transportadoras Veículos …" at bounding box center [264, 121] width 529 height 242
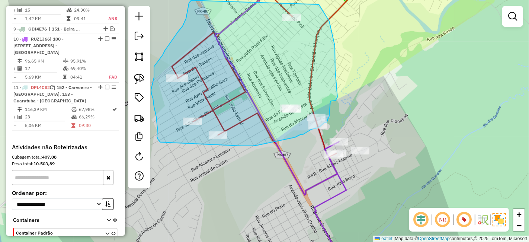
drag, startPoint x: 241, startPoint y: 146, endPoint x: 161, endPoint y: 142, distance: 80.5
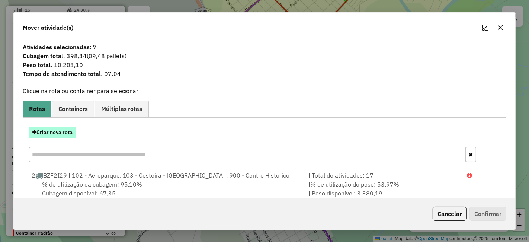
click at [58, 135] on button "Criar nova rota" at bounding box center [52, 133] width 47 height 12
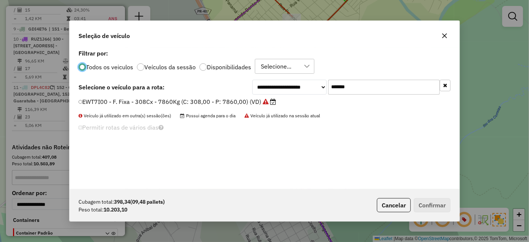
scroll to position [4, 2]
drag, startPoint x: 390, startPoint y: 86, endPoint x: 166, endPoint y: 95, distance: 224.6
click at [166, 94] on div "**********" at bounding box center [265, 118] width 390 height 141
paste input "text"
type input "*******"
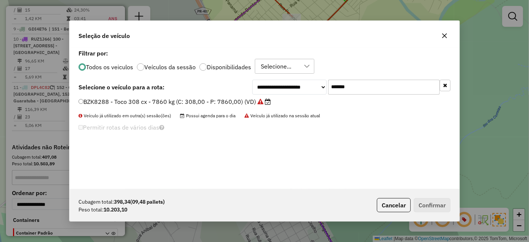
click at [222, 98] on label "BZK8288 - Toco 308 cx - 7860 kg (C: 308,00 - P: 7860,00) (VD)" at bounding box center [175, 101] width 192 height 9
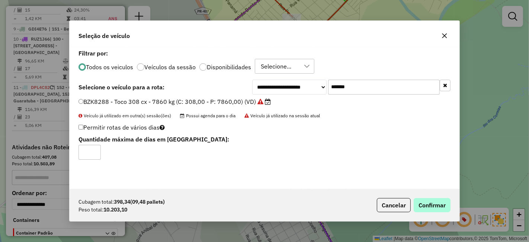
drag, startPoint x: 423, startPoint y: 197, endPoint x: 425, endPoint y: 204, distance: 7.3
click at [424, 197] on div "Cubagem total: 398,34 (09,48 pallets) Peso total: 10.203,10 Cancelar Confirmar" at bounding box center [265, 205] width 390 height 32
click at [425, 204] on button "Confirmar" at bounding box center [432, 205] width 37 height 14
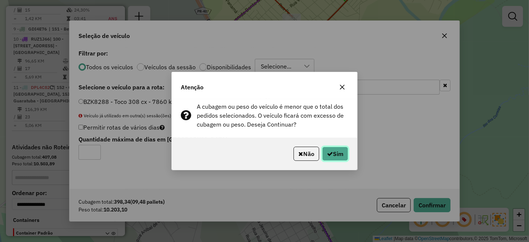
click at [339, 155] on button "Sim" at bounding box center [335, 154] width 26 height 14
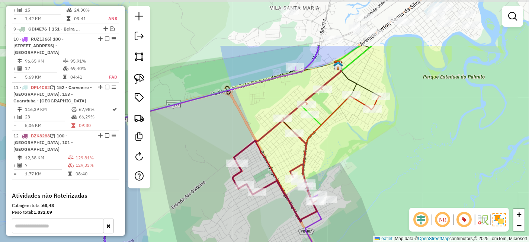
drag, startPoint x: 411, startPoint y: 92, endPoint x: 360, endPoint y: 162, distance: 86.1
click at [360, 162] on div "Janela de atendimento Grade de atendimento Capacidade Transportadoras Veículos …" at bounding box center [264, 121] width 529 height 242
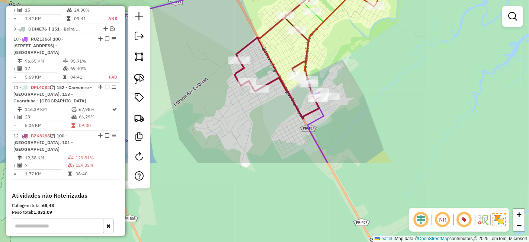
drag, startPoint x: 279, startPoint y: 198, endPoint x: 281, endPoint y: 95, distance: 103.1
click at [281, 95] on div "Janela de atendimento Grade de atendimento Capacidade Transportadoras Veículos …" at bounding box center [264, 121] width 529 height 242
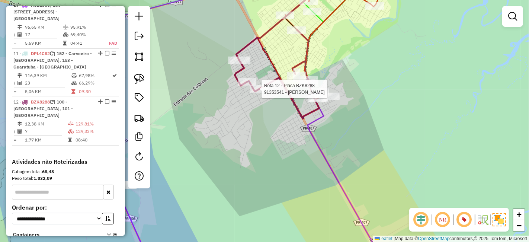
select select "**********"
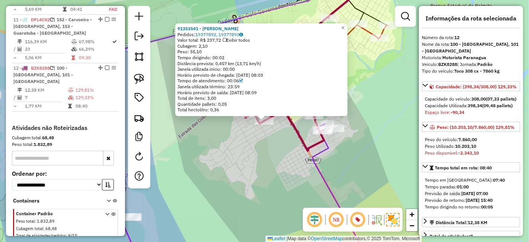
scroll to position [660, 0]
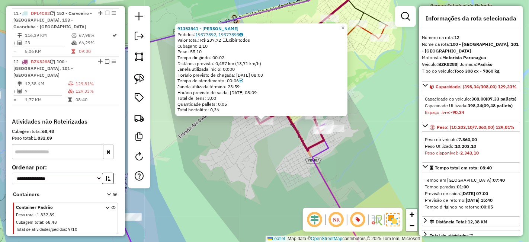
click at [385, 84] on div "91353541 - SAMUEL GOMES DE MORAES Pedidos: 19377892, 19377893 Valor total: R$ 2…" at bounding box center [264, 121] width 529 height 242
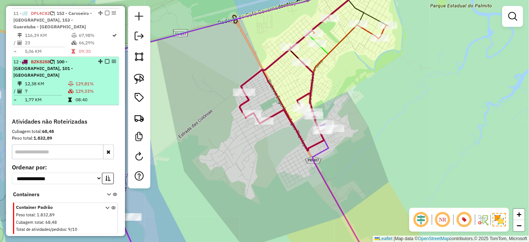
select select "**********"
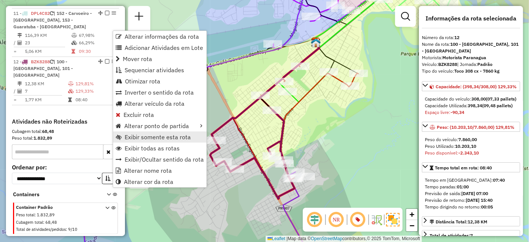
click at [160, 135] on span "Exibir somente esta rota" at bounding box center [158, 137] width 66 height 6
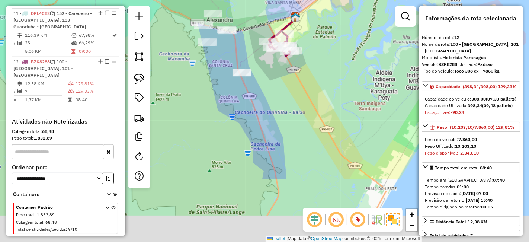
drag, startPoint x: 361, startPoint y: 161, endPoint x: 323, endPoint y: 43, distance: 124.5
click at [323, 43] on div "Janela de atendimento Grade de atendimento Capacidade Transportadoras Veículos …" at bounding box center [264, 121] width 529 height 242
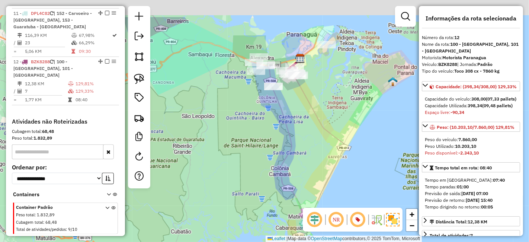
drag, startPoint x: 344, startPoint y: 71, endPoint x: 329, endPoint y: 135, distance: 65.6
click at [329, 135] on div "Janela de atendimento Grade de atendimento Capacidade Transportadoras Veículos …" at bounding box center [264, 121] width 529 height 242
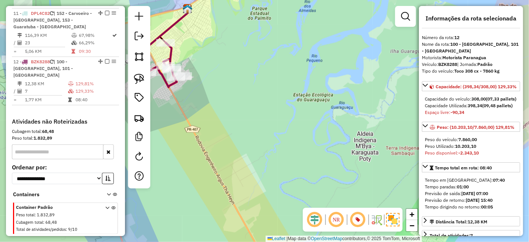
drag, startPoint x: 246, startPoint y: 87, endPoint x: 341, endPoint y: 114, distance: 99.3
click at [337, 112] on div "Janela de atendimento Grade de atendimento Capacidade Transportadoras Veículos …" at bounding box center [264, 121] width 529 height 242
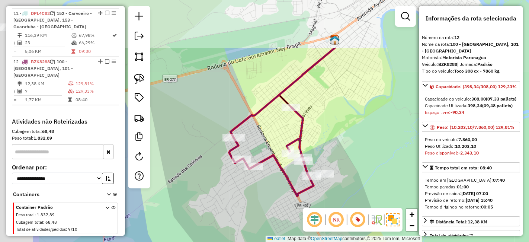
drag, startPoint x: 259, startPoint y: 65, endPoint x: 346, endPoint y: 138, distance: 113.6
click at [345, 138] on div "Janela de atendimento Grade de atendimento Capacidade Transportadoras Veículos …" at bounding box center [264, 121] width 529 height 242
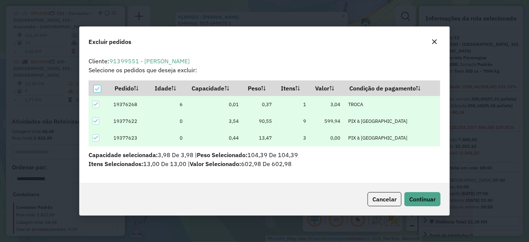
scroll to position [0, 0]
click at [418, 196] on span "Continuar" at bounding box center [422, 198] width 26 height 7
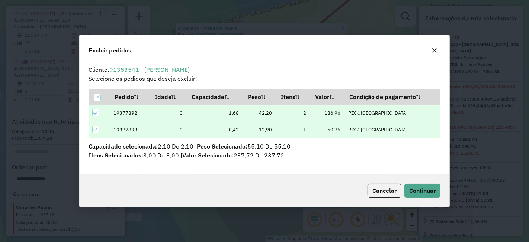
click at [428, 198] on div "Cancelar Continuar" at bounding box center [265, 191] width 370 height 32
click at [422, 194] on span "Continuar" at bounding box center [422, 190] width 26 height 7
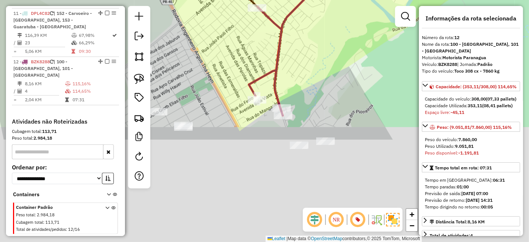
drag, startPoint x: 326, startPoint y: 108, endPoint x: 336, endPoint y: 25, distance: 83.3
click at [336, 25] on div "Janela de atendimento Grade de atendimento Capacidade Transportadoras Veículos …" at bounding box center [264, 121] width 529 height 242
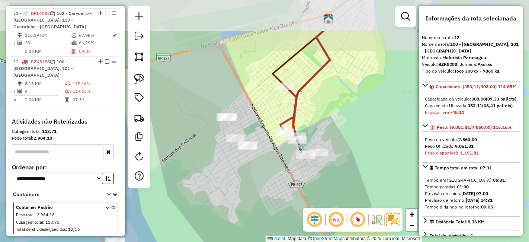
drag, startPoint x: 367, startPoint y: 77, endPoint x: 351, endPoint y: 135, distance: 59.6
click at [351, 135] on div "Janela de atendimento Grade de atendimento Capacidade Transportadoras Veículos …" at bounding box center [264, 121] width 529 height 242
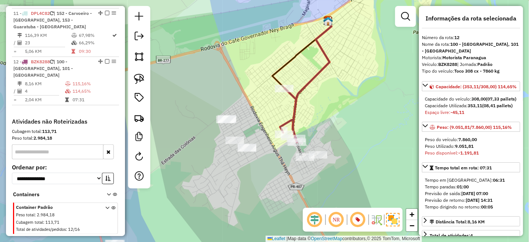
click at [405, 28] on div "Janela de atendimento Grade de atendimento Capacidade Transportadoras Veículos …" at bounding box center [405, 20] width 21 height 28
drag, startPoint x: 402, startPoint y: 20, endPoint x: 393, endPoint y: 42, distance: 23.9
click at [403, 20] on em at bounding box center [405, 16] width 9 height 9
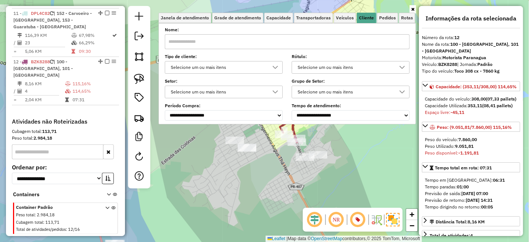
click at [414, 10] on icon at bounding box center [412, 9] width 3 height 4
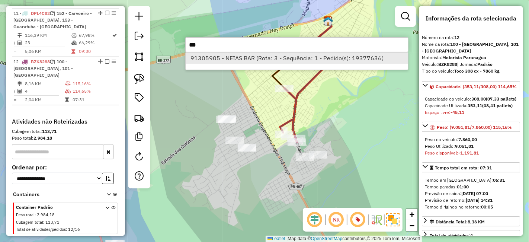
type input "***"
click at [357, 62] on li "91305905 - NEIAS BAR (Rota: 3 - Sequência: 1 - Pedido(s): 19377636)" at bounding box center [297, 57] width 223 height 11
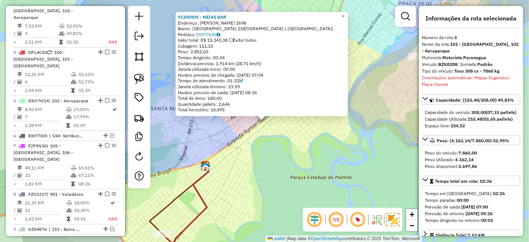
scroll to position [371, 0]
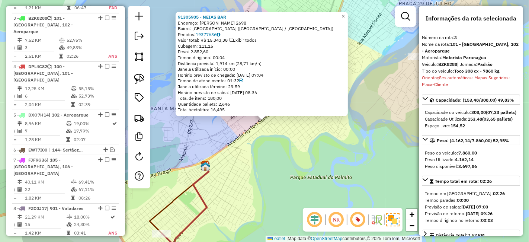
click at [331, 184] on div "91305905 - NEIAS BAR Endereço: Bento Munhoz da Rocha Neto 2698 Bairro: JARDIM S…" at bounding box center [264, 121] width 529 height 242
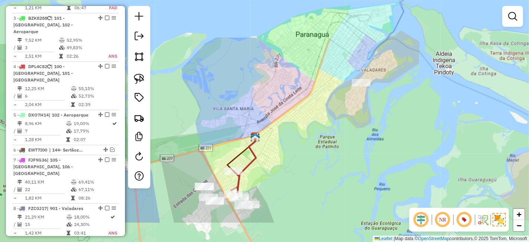
drag, startPoint x: 294, startPoint y: 201, endPoint x: 299, endPoint y: 141, distance: 59.7
click at [299, 141] on div "Janela de atendimento Grade de atendimento Capacidade Transportadoras Veículos …" at bounding box center [264, 121] width 529 height 242
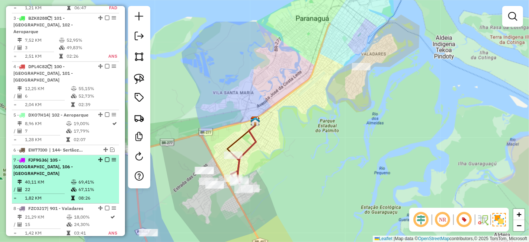
scroll to position [454, 0]
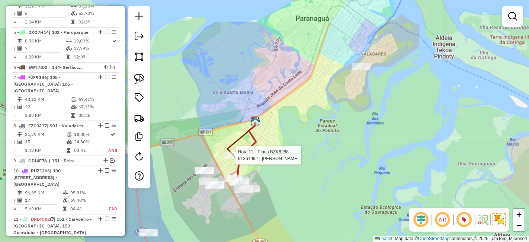
select select "**********"
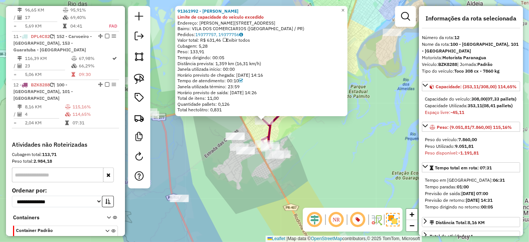
scroll to position [660, 0]
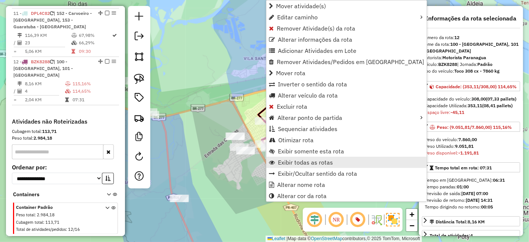
click at [315, 159] on span "Exibir todas as rotas" at bounding box center [305, 162] width 55 height 6
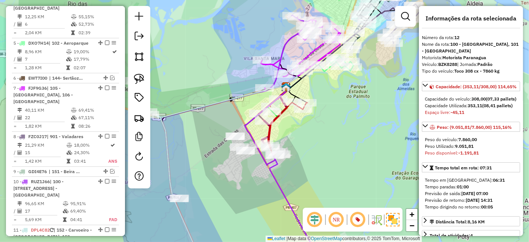
scroll to position [411, 0]
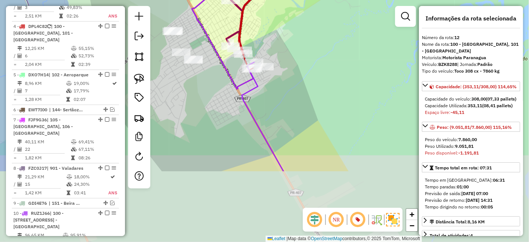
drag, startPoint x: 338, startPoint y: 184, endPoint x: 331, endPoint y: 86, distance: 98.5
click at [332, 86] on div "Janela de atendimento Grade de atendimento Capacidade Transportadoras Veículos …" at bounding box center [264, 121] width 529 height 242
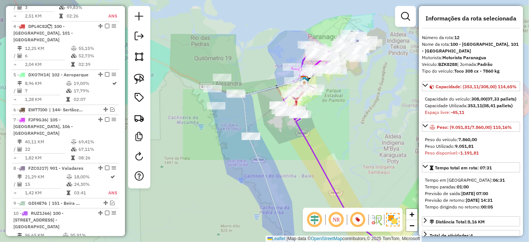
drag, startPoint x: 323, startPoint y: 163, endPoint x: 305, endPoint y: 45, distance: 118.9
click at [305, 47] on icon at bounding box center [318, 155] width 153 height 221
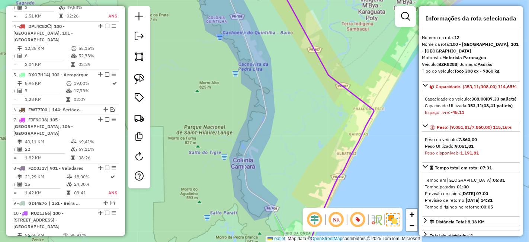
drag, startPoint x: 316, startPoint y: 167, endPoint x: 315, endPoint y: 48, distance: 119.1
click at [316, 49] on div "Janela de atendimento Grade de atendimento Capacidade Transportadoras Veículos …" at bounding box center [264, 121] width 529 height 242
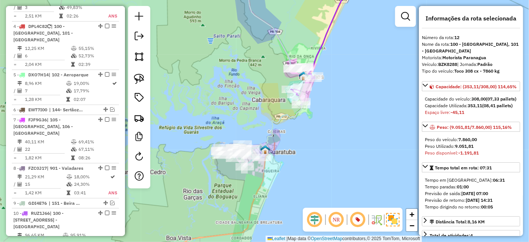
drag, startPoint x: 339, startPoint y: 59, endPoint x: 330, endPoint y: 129, distance: 70.6
click at [334, 113] on div "Janela de atendimento Grade de atendimento Capacidade Transportadoras Veículos …" at bounding box center [264, 121] width 529 height 242
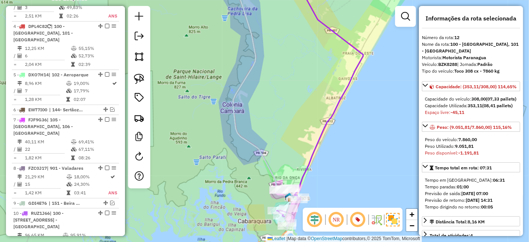
drag, startPoint x: 299, startPoint y: 109, endPoint x: 304, endPoint y: 59, distance: 50.1
click at [305, 64] on div "Janela de atendimento Grade de atendimento Capacidade Transportadoras Veículos …" at bounding box center [264, 121] width 529 height 242
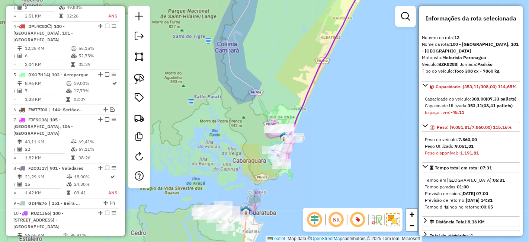
drag, startPoint x: 284, startPoint y: 55, endPoint x: 284, endPoint y: 41, distance: 13.8
click at [284, 41] on div "Janela de atendimento Grade de atendimento Capacidade Transportadoras Veículos …" at bounding box center [264, 121] width 529 height 242
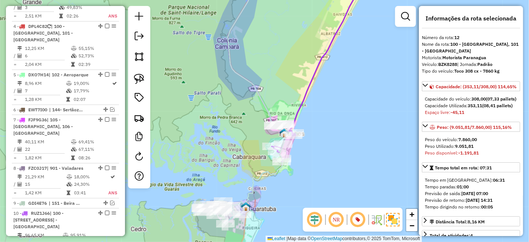
drag, startPoint x: 238, startPoint y: 169, endPoint x: 243, endPoint y: 128, distance: 41.3
click at [243, 128] on div "Janela de atendimento Grade de atendimento Capacidade Transportadoras Veículos …" at bounding box center [264, 121] width 529 height 242
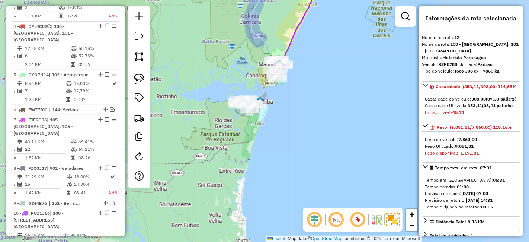
drag, startPoint x: 291, startPoint y: 29, endPoint x: 282, endPoint y: 143, distance: 113.9
click at [283, 138] on div "Janela de atendimento Grade de atendimento Capacidade Transportadoras Veículos …" at bounding box center [264, 121] width 529 height 242
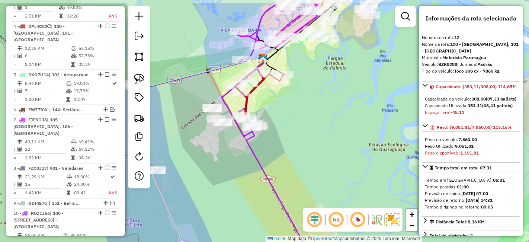
drag, startPoint x: 286, startPoint y: 100, endPoint x: 315, endPoint y: 145, distance: 53.3
click at [315, 145] on div "Janela de atendimento Grade de atendimento Capacidade Transportadoras Veículos …" at bounding box center [264, 121] width 529 height 242
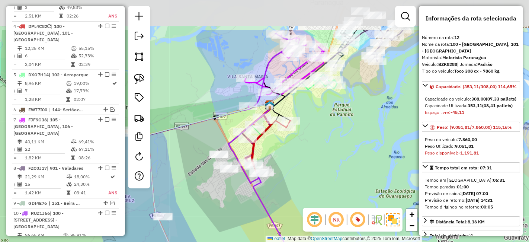
drag, startPoint x: 370, startPoint y: 154, endPoint x: 389, endPoint y: 188, distance: 39.3
click at [389, 188] on div "Janela de atendimento Grade de atendimento Capacidade Transportadoras Veículos …" at bounding box center [264, 121] width 529 height 242
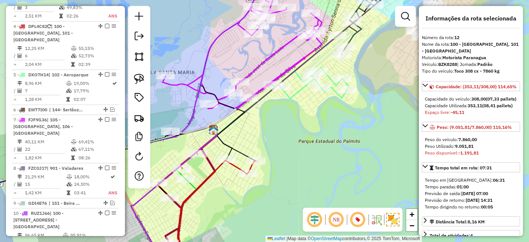
drag, startPoint x: 295, startPoint y: 60, endPoint x: 336, endPoint y: 113, distance: 67.1
click at [336, 113] on icon at bounding box center [331, 59] width 237 height 154
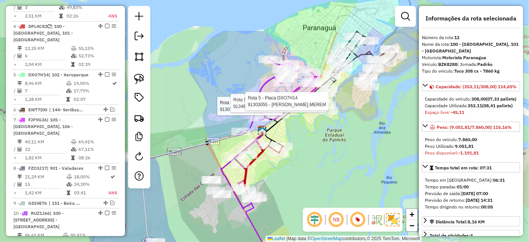
drag, startPoint x: 308, startPoint y: 137, endPoint x: 320, endPoint y: 7, distance: 130.0
click at [319, 23] on div "Rota 5 - Placa DXO7H14 91307797 - EVERALDO GOMES DA SILVA Rota 5 - Placa DXO7H1…" at bounding box center [264, 121] width 529 height 242
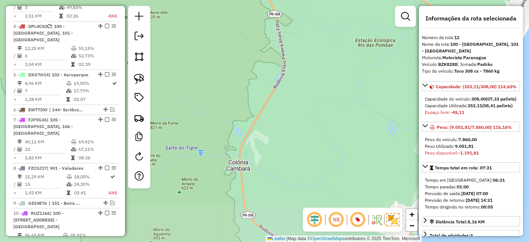
drag, startPoint x: 337, startPoint y: 123, endPoint x: 288, endPoint y: 63, distance: 77.3
click at [289, 67] on div "Rota 5 - Placa DXO7H14 91307797 - EVERALDO GOMES DA SILVA Rota 5 - Placa DXO7H1…" at bounding box center [264, 121] width 529 height 242
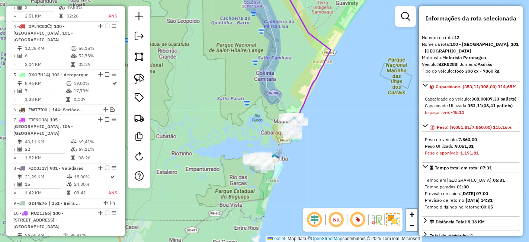
drag, startPoint x: 330, startPoint y: 118, endPoint x: 338, endPoint y: 62, distance: 56.4
click at [338, 62] on div "Rota 5 - Placa DXO7H14 91307797 - EVERALDO GOMES DA SILVA Rota 5 - Placa DXO7H1…" at bounding box center [264, 121] width 529 height 242
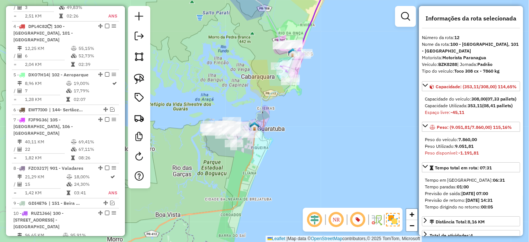
drag, startPoint x: 307, startPoint y: 67, endPoint x: 322, endPoint y: 91, distance: 28.4
click at [323, 92] on div "Rota 5 - Placa DXO7H14 91307797 - EVERALDO GOMES DA SILVA Rota 5 - Placa DXO7H1…" at bounding box center [264, 121] width 529 height 242
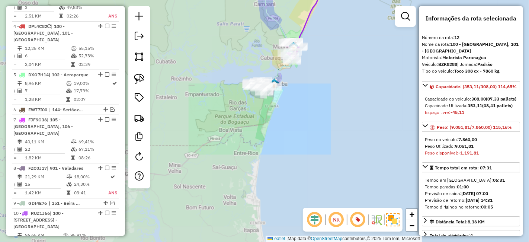
click at [292, 114] on div "Rota 5 - Placa DXO7H14 91307797 - EVERALDO GOMES DA SILVA Rota 5 - Placa DXO7H1…" at bounding box center [264, 121] width 529 height 242
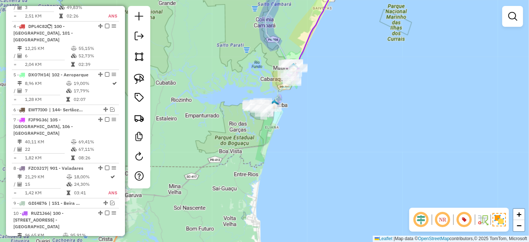
click at [285, 104] on icon at bounding box center [278, 50] width 31 height 107
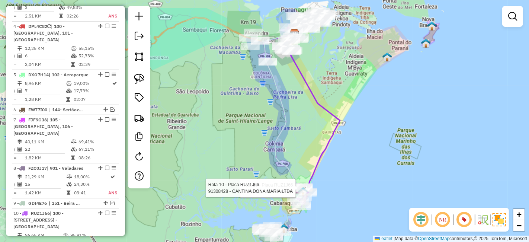
drag, startPoint x: 287, startPoint y: 71, endPoint x: 296, endPoint y: 119, distance: 49.5
click at [294, 114] on div "Rota 10 - Placa RUZ1J66 91304135 - POINT BEER Rota 10 - Placa RUZ1J66 91308428 …" at bounding box center [264, 121] width 529 height 242
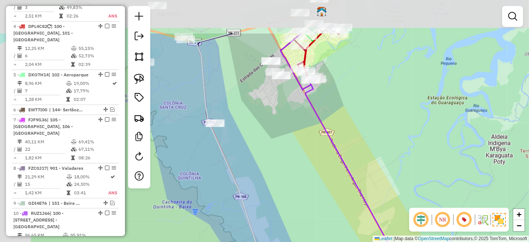
drag, startPoint x: 345, startPoint y: 121, endPoint x: 357, endPoint y: 158, distance: 38.5
click at [357, 158] on div "Rota 10 - Placa RUZ1J66 91304135 - POINT BEER Rota 10 - Placa RUZ1J66 91308428 …" at bounding box center [264, 121] width 529 height 242
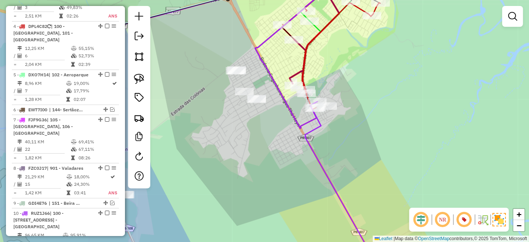
drag, startPoint x: 340, startPoint y: 125, endPoint x: 343, endPoint y: 114, distance: 11.5
click at [343, 114] on div "Rota 10 - Placa RUZ1J66 91304135 - POINT BEER Rota 10 - Placa RUZ1J66 91308428 …" at bounding box center [264, 121] width 529 height 242
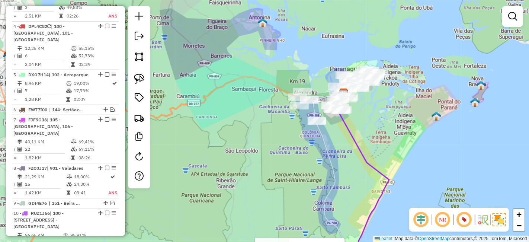
click at [352, 143] on icon at bounding box center [351, 170] width 77 height 190
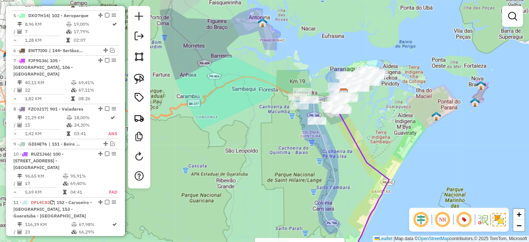
select select "**********"
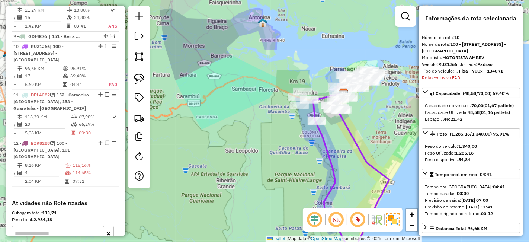
scroll to position [585, 0]
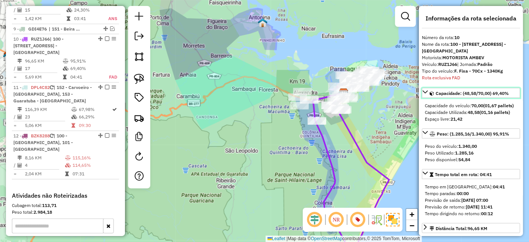
drag, startPoint x: 468, startPoint y: 92, endPoint x: 492, endPoint y: 92, distance: 24.2
click at [492, 92] on span "Capacidade: (48,58/70,00) 69,40%" at bounding box center [472, 93] width 73 height 6
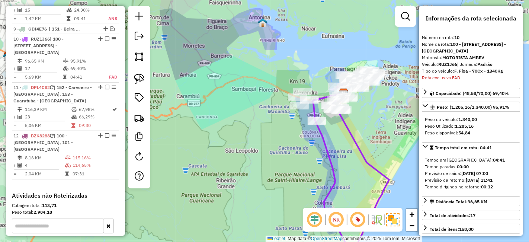
drag, startPoint x: 471, startPoint y: 159, endPoint x: 453, endPoint y: 159, distance: 17.9
click at [453, 159] on div "Tempo em rota: 04:41" at bounding box center [471, 160] width 92 height 7
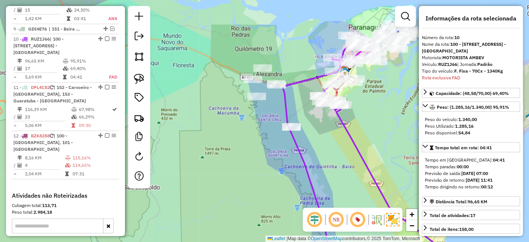
click at [414, 17] on div at bounding box center [405, 16] width 21 height 21
click at [409, 21] on link at bounding box center [405, 16] width 15 height 15
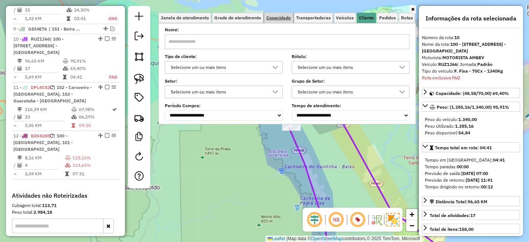
click at [284, 20] on span "Capacidade" at bounding box center [279, 18] width 25 height 4
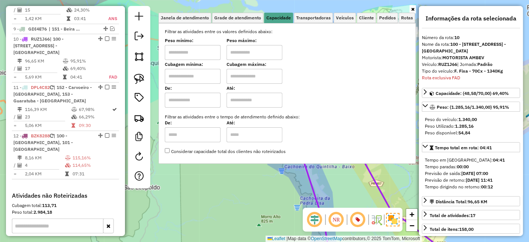
drag, startPoint x: 272, startPoint y: 78, endPoint x: 265, endPoint y: 83, distance: 8.4
click at [272, 78] on input "text" at bounding box center [255, 76] width 56 height 15
click at [246, 51] on input "text" at bounding box center [255, 52] width 56 height 15
type input "*****"
click at [313, 80] on div "Cubagem mínima: Cubagem máxima:" at bounding box center [287, 73] width 245 height 21
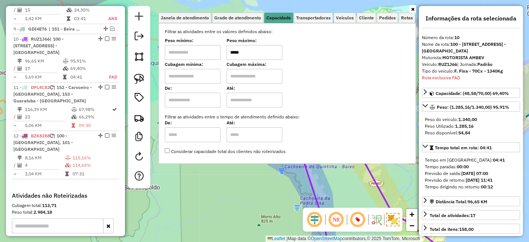
click at [202, 53] on input "text" at bounding box center [193, 52] width 56 height 15
type input "****"
click at [280, 173] on div "Limpar filtros Janela de atendimento Grade de atendimento Capacidade Transporta…" at bounding box center [264, 121] width 529 height 242
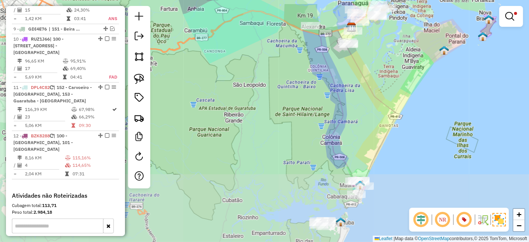
drag, startPoint x: 388, startPoint y: 172, endPoint x: 366, endPoint y: 93, distance: 81.7
click at [366, 93] on div "Limpar filtros Janela de atendimento Grade de atendimento Capacidade Transporta…" at bounding box center [264, 121] width 529 height 242
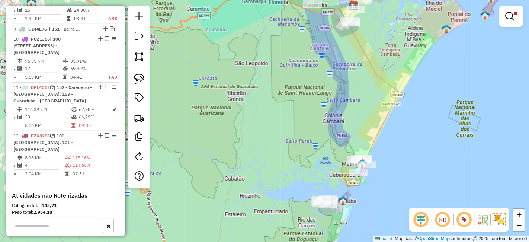
drag, startPoint x: 352, startPoint y: 140, endPoint x: 355, endPoint y: 92, distance: 47.4
click at [355, 92] on div "Limpar filtros Janela de atendimento Grade de atendimento Capacidade Transporta…" at bounding box center [264, 121] width 529 height 242
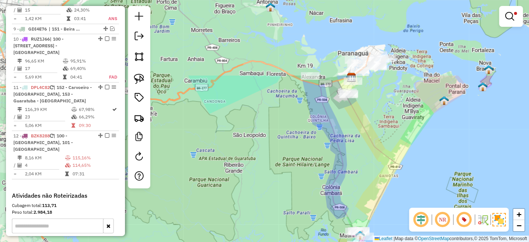
drag, startPoint x: 353, startPoint y: 45, endPoint x: 351, endPoint y: 144, distance: 99.8
click at [351, 144] on div "Limpar filtros Janela de atendimento Grade de atendimento Capacidade Transporta…" at bounding box center [264, 121] width 529 height 242
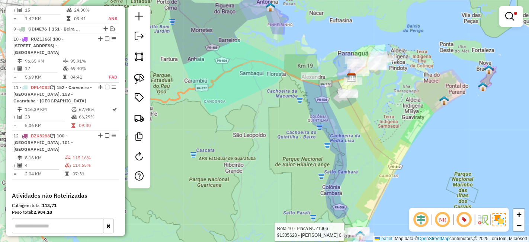
select select "**********"
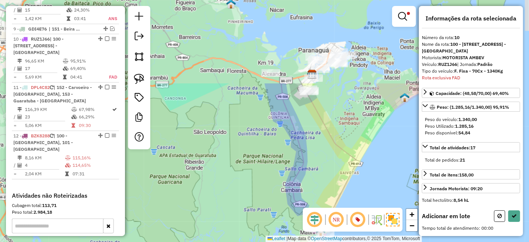
drag, startPoint x: 275, startPoint y: 51, endPoint x: 331, endPoint y: 159, distance: 121.2
click at [331, 159] on div "Limpar filtros Janela de atendimento Grade de atendimento Capacidade Transporta…" at bounding box center [264, 121] width 529 height 242
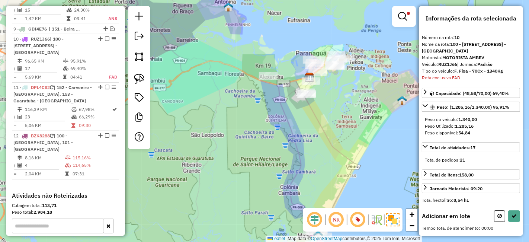
drag, startPoint x: 329, startPoint y: 159, endPoint x: 316, endPoint y: 109, distance: 51.1
click at [325, 163] on div "Limpar filtros Janela de atendimento Grade de atendimento Capacidade Transporta…" at bounding box center [264, 121] width 529 height 242
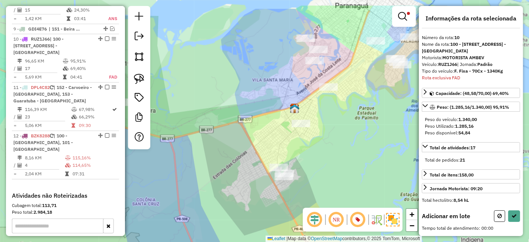
drag, startPoint x: 292, startPoint y: 47, endPoint x: 296, endPoint y: 79, distance: 32.2
click at [296, 79] on div "Limpar filtros Janela de atendimento Grade de atendimento Capacidade Transporta…" at bounding box center [264, 121] width 529 height 242
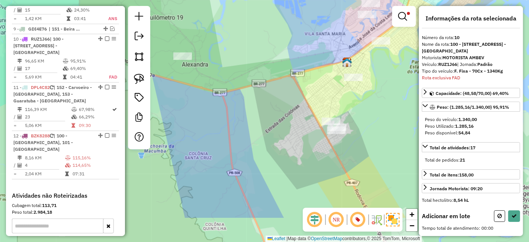
drag, startPoint x: 285, startPoint y: 87, endPoint x: 338, endPoint y: 38, distance: 71.1
click at [338, 38] on div "Limpar filtros Janela de atendimento Grade de atendimento Capacidade Transporta…" at bounding box center [264, 121] width 529 height 242
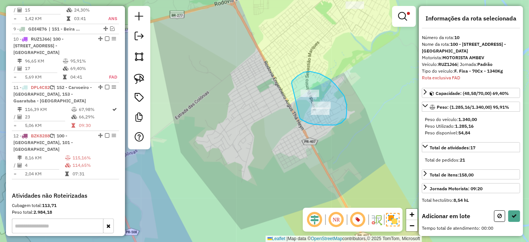
drag, startPoint x: 300, startPoint y: 118, endPoint x: 290, endPoint y: 86, distance: 33.9
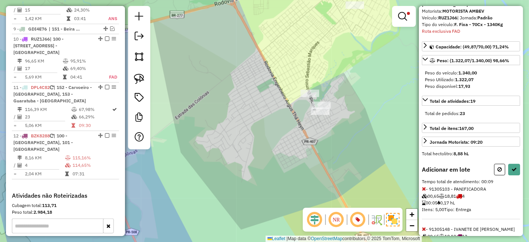
scroll to position [76, 0]
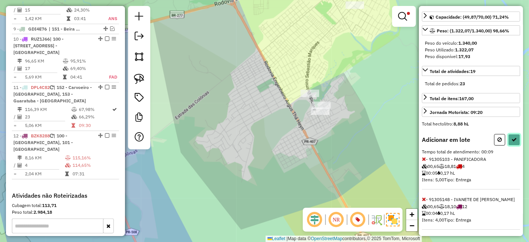
click at [508, 141] on button at bounding box center [514, 140] width 12 height 12
select select "**********"
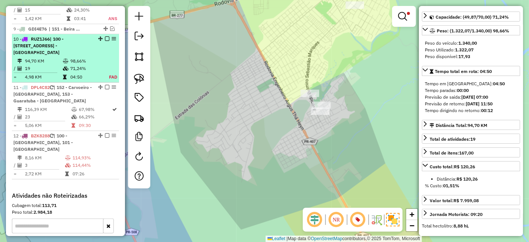
click at [105, 36] on em at bounding box center [107, 38] width 4 height 4
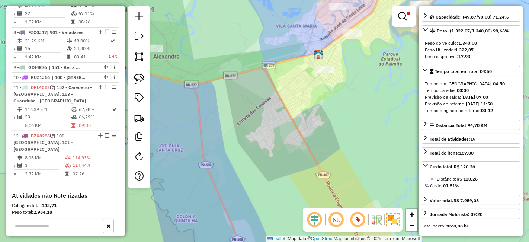
click at [328, 111] on div "Limpar filtros Janela de atendimento Grade de atendimento Capacidade Transporta…" at bounding box center [264, 121] width 529 height 242
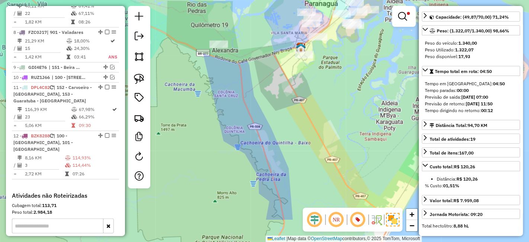
drag, startPoint x: 352, startPoint y: 158, endPoint x: 332, endPoint y: 103, distance: 57.8
click at [332, 103] on div "Limpar filtros Janela de atendimento Grade de atendimento Capacidade Transporta…" at bounding box center [264, 121] width 529 height 242
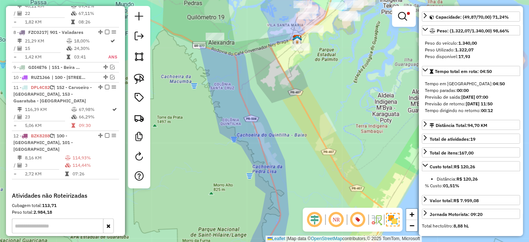
click at [403, 17] on em at bounding box center [402, 16] width 9 height 9
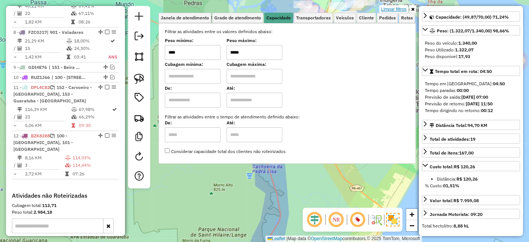
click at [394, 7] on link "Limpar filtros" at bounding box center [394, 9] width 29 height 8
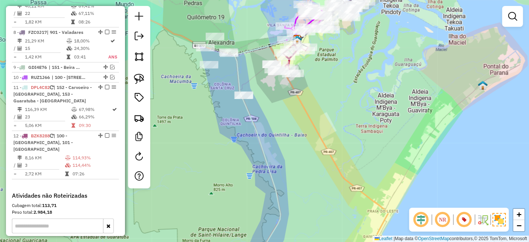
click at [365, 134] on div "Janela de atendimento Grade de atendimento Capacidade Transportadoras Veículos …" at bounding box center [264, 121] width 529 height 242
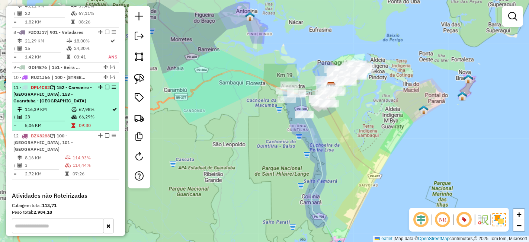
click at [103, 84] on div "11 - DPL4C82 | 152 - Carvoeiro - Cohapar, 153 - Guaratuba - Centro - Caieiras" at bounding box center [65, 94] width 104 height 20
select select "**********"
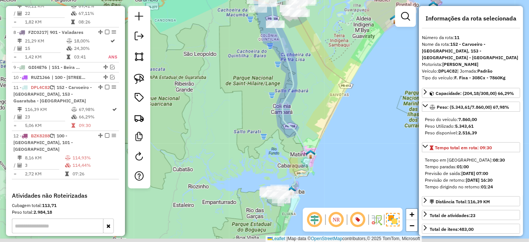
drag, startPoint x: 222, startPoint y: 190, endPoint x: 322, endPoint y: 62, distance: 162.6
click at [322, 62] on div "Janela de atendimento Grade de atendimento Capacidade Transportadoras Veículos …" at bounding box center [264, 121] width 529 height 242
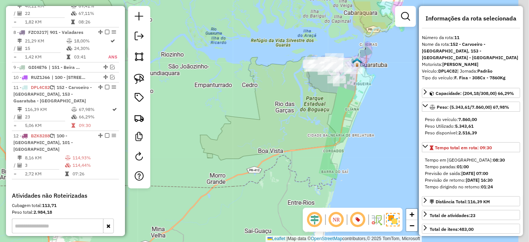
drag, startPoint x: 372, startPoint y: 79, endPoint x: 301, endPoint y: 130, distance: 87.6
click at [301, 130] on div "Janela de atendimento Grade de atendimento Capacidade Transportadoras Veículos …" at bounding box center [264, 121] width 529 height 242
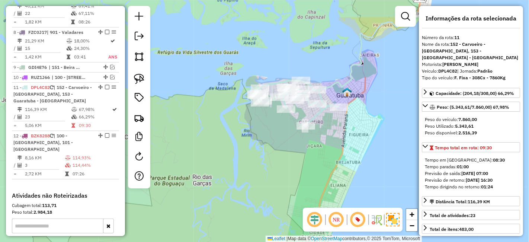
drag, startPoint x: 310, startPoint y: 115, endPoint x: 293, endPoint y: 163, distance: 50.3
click at [293, 163] on div "Janela de atendimento Grade de atendimento Capacidade Transportadoras Veículos …" at bounding box center [264, 121] width 529 height 242
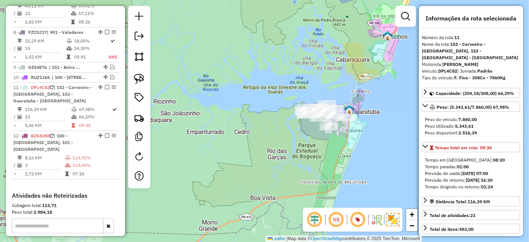
drag, startPoint x: 367, startPoint y: 44, endPoint x: 340, endPoint y: 89, distance: 51.9
click at [341, 89] on div "Janela de atendimento Grade de atendimento Capacidade Transportadoras Veículos …" at bounding box center [264, 121] width 529 height 242
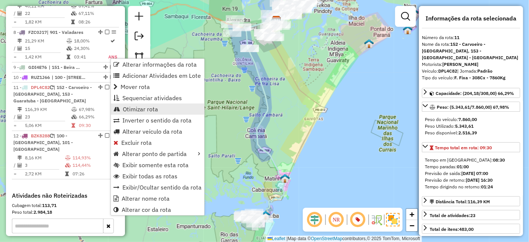
click at [149, 106] on span "Otimizar rota" at bounding box center [140, 109] width 35 height 6
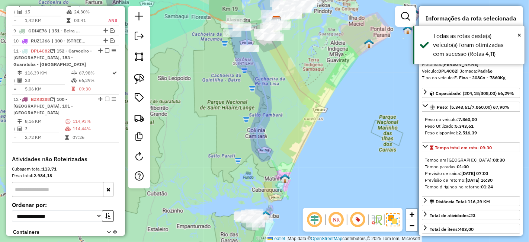
scroll to position [596, 0]
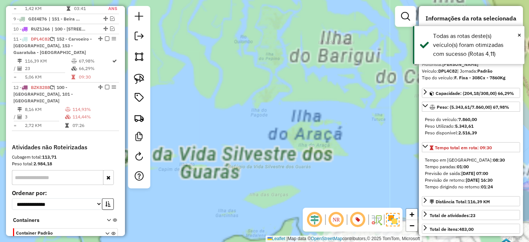
drag, startPoint x: 319, startPoint y: 149, endPoint x: 285, endPoint y: 45, distance: 108.9
click at [286, 47] on div "Janela de atendimento Grade de atendimento Capacidade Transportadoras Veículos …" at bounding box center [264, 121] width 529 height 242
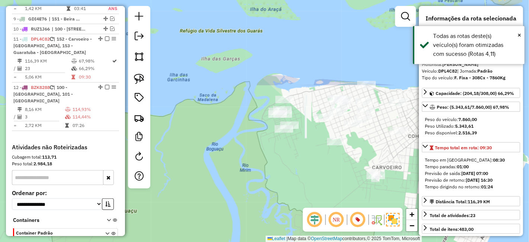
drag, startPoint x: 313, startPoint y: 114, endPoint x: 312, endPoint y: 105, distance: 9.0
click at [312, 105] on div "Janela de atendimento Grade de atendimento Capacidade Transportadoras Veículos …" at bounding box center [264, 121] width 529 height 242
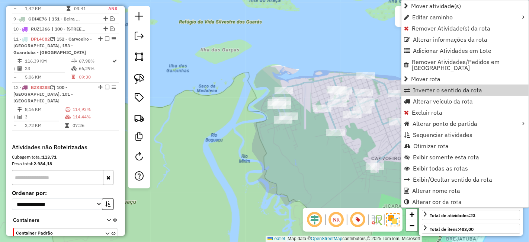
click at [366, 130] on div "Rota 11 - Placa DPL4C82 91307863 - MARCELO DE SANTA Janela de atendimento Grade…" at bounding box center [264, 121] width 529 height 242
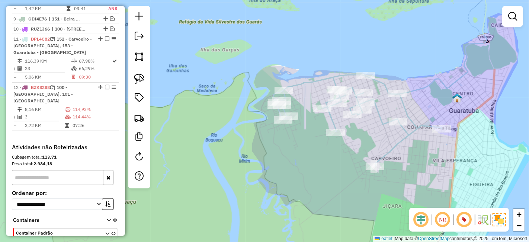
drag, startPoint x: 369, startPoint y: 141, endPoint x: 309, endPoint y: 143, distance: 59.6
click at [309, 143] on div "Janela de atendimento Grade de atendimento Capacidade Transportadoras Veículos …" at bounding box center [264, 121] width 529 height 242
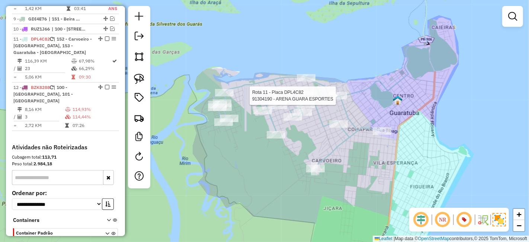
select select "**********"
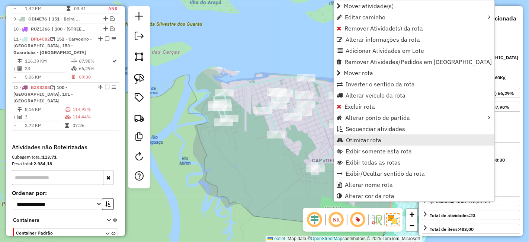
click at [368, 137] on span "Otimizar rota" at bounding box center [363, 140] width 35 height 6
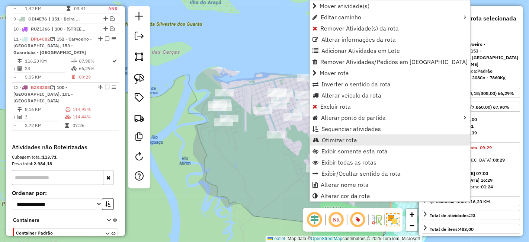
click at [335, 138] on span "Otimizar rota" at bounding box center [339, 140] width 35 height 6
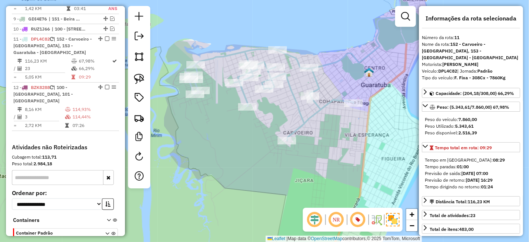
drag, startPoint x: 359, startPoint y: 167, endPoint x: 331, endPoint y: 140, distance: 40.0
click at [331, 140] on div "Janela de atendimento Grade de atendimento Capacidade Transportadoras Veículos …" at bounding box center [264, 121] width 529 height 242
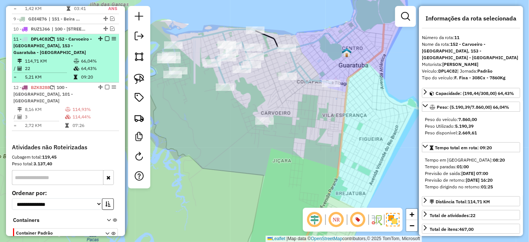
click at [106, 36] on em at bounding box center [107, 38] width 4 height 4
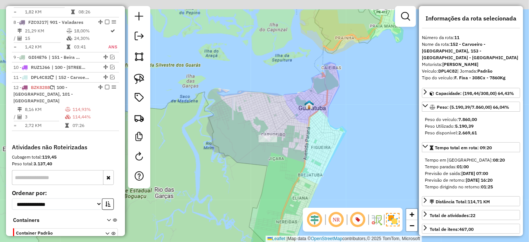
drag, startPoint x: 327, startPoint y: 68, endPoint x: 304, endPoint y: 147, distance: 82.6
click at [304, 138] on div "Janela de atendimento Grade de atendimento Capacidade Transportadoras Veículos …" at bounding box center [264, 121] width 529 height 242
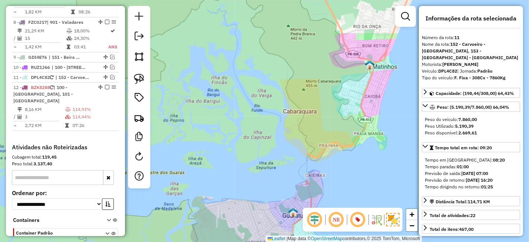
drag, startPoint x: 328, startPoint y: 66, endPoint x: 328, endPoint y: 124, distance: 57.3
click at [328, 124] on div "Janela de atendimento Grade de atendimento Capacidade Transportadoras Veículos …" at bounding box center [264, 121] width 529 height 242
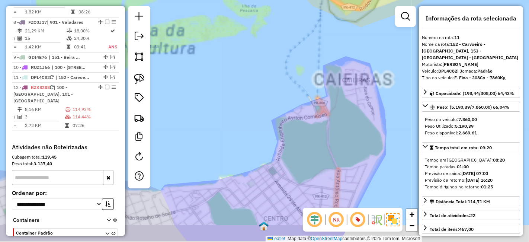
drag, startPoint x: 304, startPoint y: 193, endPoint x: 300, endPoint y: 74, distance: 118.4
click at [299, 79] on div "Janela de atendimento Grade de atendimento Capacidade Transportadoras Veículos …" at bounding box center [264, 121] width 529 height 242
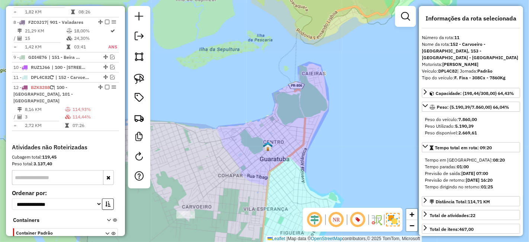
drag, startPoint x: 321, startPoint y: 67, endPoint x: 315, endPoint y: 137, distance: 69.8
click at [316, 137] on div "Janela de atendimento Grade de atendimento Capacidade Transportadoras Veículos …" at bounding box center [264, 121] width 529 height 242
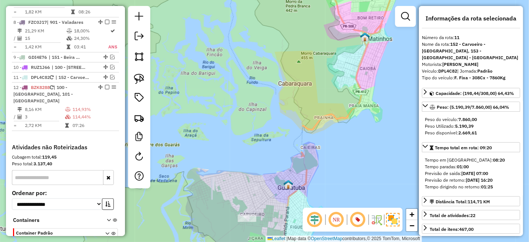
drag, startPoint x: 300, startPoint y: 66, endPoint x: 329, endPoint y: 123, distance: 63.8
click at [329, 120] on div "Janela de atendimento Grade de atendimento Capacidade Transportadoras Veículos …" at bounding box center [264, 121] width 529 height 242
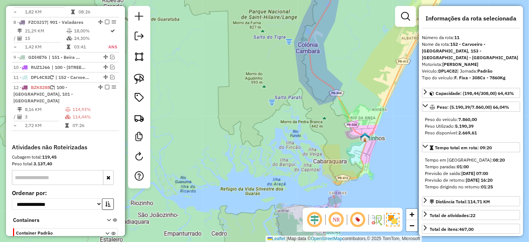
drag, startPoint x: 332, startPoint y: 85, endPoint x: 256, endPoint y: 197, distance: 134.8
click at [271, 179] on div "Janela de atendimento Grade de atendimento Capacidade Transportadoras Veículos …" at bounding box center [264, 121] width 529 height 242
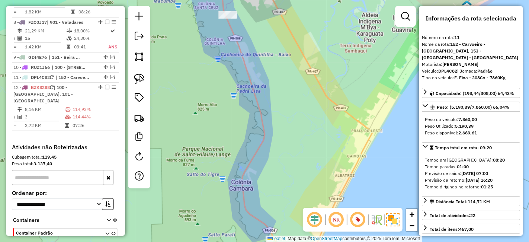
drag, startPoint x: 287, startPoint y: 111, endPoint x: 316, endPoint y: 196, distance: 90.3
click at [316, 194] on div "Janela de atendimento Grade de atendimento Capacidade Transportadoras Veículos …" at bounding box center [264, 121] width 529 height 242
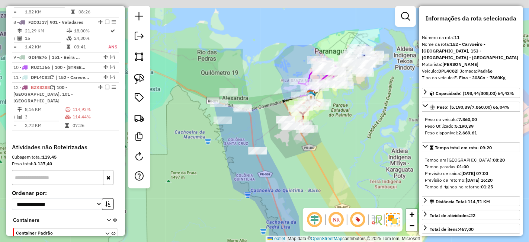
drag, startPoint x: 328, startPoint y: 114, endPoint x: 333, endPoint y: 149, distance: 35.3
click at [333, 149] on div "Janela de atendimento Grade de atendimento Capacidade Transportadoras Veículos …" at bounding box center [264, 121] width 529 height 242
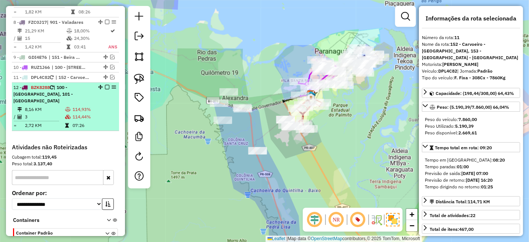
click at [67, 123] on icon at bounding box center [67, 125] width 4 height 4
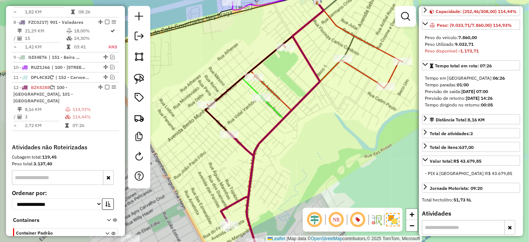
scroll to position [83, 0]
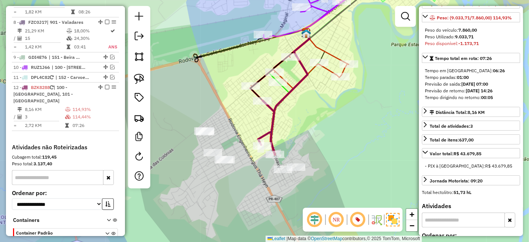
drag, startPoint x: 347, startPoint y: 143, endPoint x: 325, endPoint y: 120, distance: 31.9
click at [325, 120] on div "Janela de atendimento Grade de atendimento Capacidade Transportadoras Veículos …" at bounding box center [264, 121] width 529 height 242
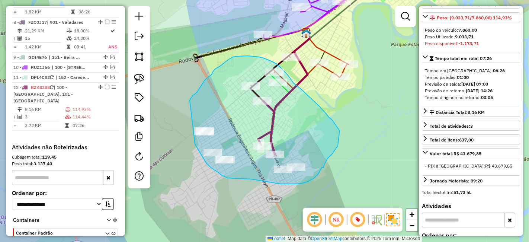
drag, startPoint x: 209, startPoint y: 166, endPoint x: 188, endPoint y: 102, distance: 67.7
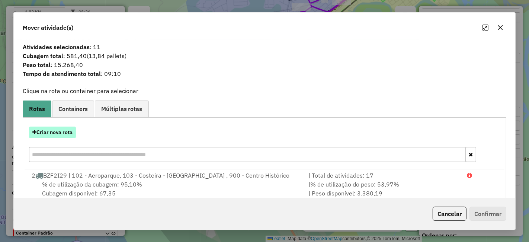
click at [56, 131] on button "Criar nova rota" at bounding box center [52, 133] width 47 height 12
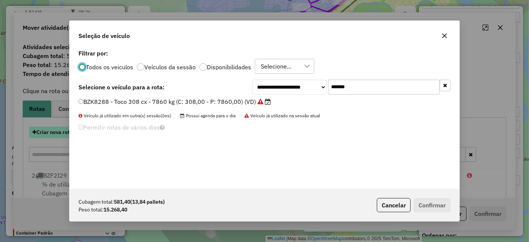
scroll to position [4, 2]
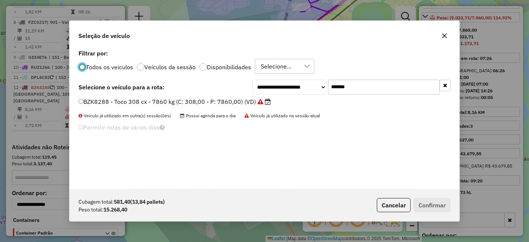
click at [350, 88] on input "*******" at bounding box center [384, 87] width 112 height 15
drag, startPoint x: 363, startPoint y: 87, endPoint x: 234, endPoint y: 103, distance: 129.7
click at [234, 103] on div "**********" at bounding box center [265, 118] width 390 height 141
paste input "text"
type input "*******"
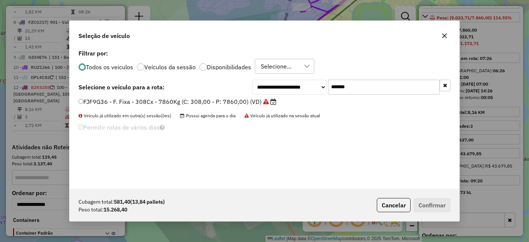
click at [240, 98] on label "FJF9G36 - F. Fixa - 308Cx - 7860Kg (C: 308,00 - P: 7860,00) (VD)" at bounding box center [178, 101] width 198 height 9
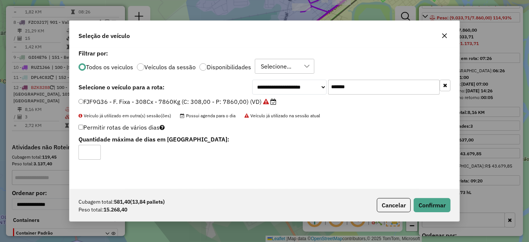
click at [433, 197] on div "Cubagem total: 581,40 (13,84 pallets) Peso total: 15.268,40 Cancelar Confirmar" at bounding box center [265, 205] width 390 height 32
click at [426, 202] on button "Confirmar" at bounding box center [432, 205] width 37 height 14
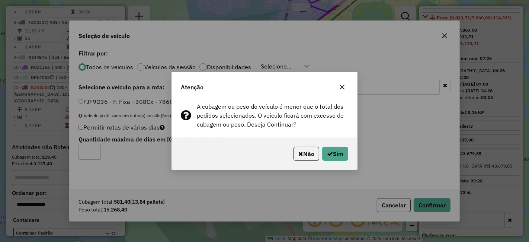
click at [342, 87] on icon "button" at bounding box center [342, 87] width 6 height 6
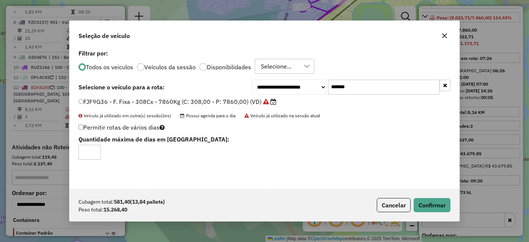
click at [443, 38] on icon "button" at bounding box center [445, 36] width 6 height 6
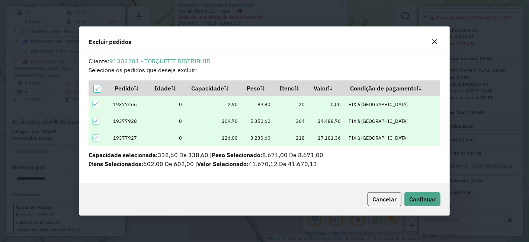
scroll to position [0, 0]
click at [417, 196] on span "Continuar" at bounding box center [422, 198] width 26 height 7
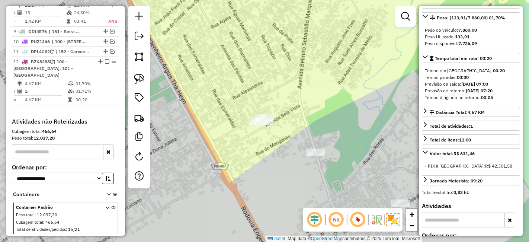
click at [364, 107] on div "91302201 - TORQUETTI DISTRIBUID Tipo de cliente: 23 - Trava (T) Limite de capac…" at bounding box center [264, 121] width 529 height 242
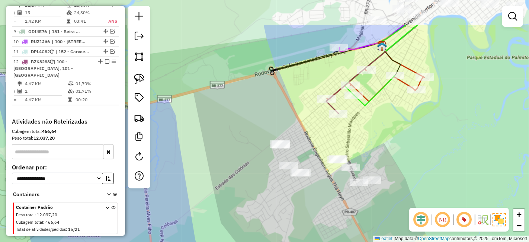
drag, startPoint x: 399, startPoint y: 90, endPoint x: 395, endPoint y: 157, distance: 67.1
click at [395, 157] on div "Janela de atendimento Grade de atendimento Capacidade Transportadoras Veículos …" at bounding box center [264, 121] width 529 height 242
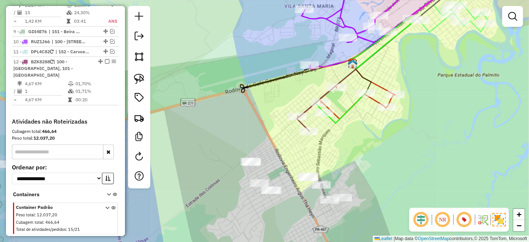
drag, startPoint x: 389, startPoint y: 150, endPoint x: 363, endPoint y: 150, distance: 26.1
click at [363, 150] on div "Janela de atendimento Grade de atendimento Capacidade Transportadoras Veículos …" at bounding box center [264, 121] width 529 height 242
select select "**********"
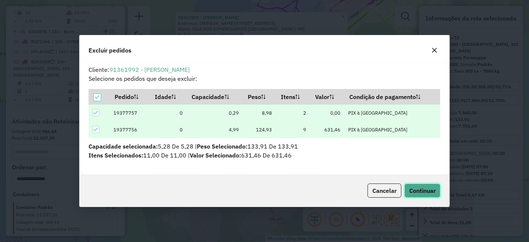
click at [409, 185] on button "Continuar" at bounding box center [423, 191] width 36 height 14
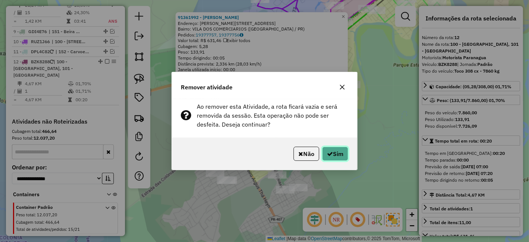
drag, startPoint x: 337, startPoint y: 156, endPoint x: 329, endPoint y: 62, distance: 94.9
click at [329, 62] on div "Remover atividade Ao remover esta Atividade, a rota ficará vazia e será removid…" at bounding box center [264, 121] width 529 height 242
click at [342, 83] on button "button" at bounding box center [342, 87] width 12 height 12
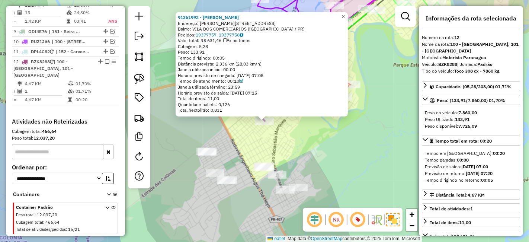
click at [347, 12] on link "×" at bounding box center [343, 16] width 9 height 9
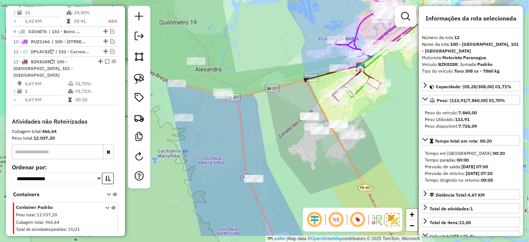
drag, startPoint x: 376, startPoint y: 114, endPoint x: 366, endPoint y: 132, distance: 20.6
click at [410, 83] on div "Janela de atendimento Grade de atendimento Capacidade Transportadoras Veículos …" at bounding box center [264, 121] width 529 height 242
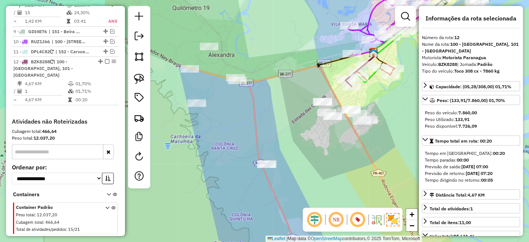
drag, startPoint x: 373, startPoint y: 144, endPoint x: 376, endPoint y: 131, distance: 13.2
click at [376, 131] on div "Janela de atendimento Grade de atendimento Capacidade Transportadoras Veículos …" at bounding box center [264, 121] width 529 height 242
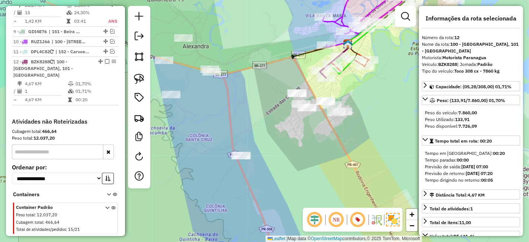
drag, startPoint x: 373, startPoint y: 154, endPoint x: 341, endPoint y: 143, distance: 33.1
click at [341, 143] on div "Janela de atendimento Grade de atendimento Capacidade Transportadoras Veículos …" at bounding box center [264, 121] width 529 height 242
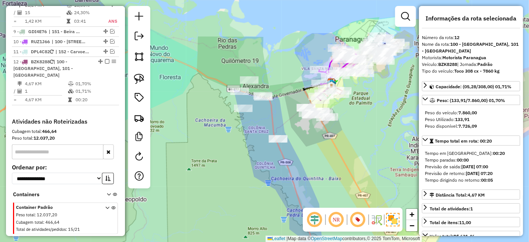
drag, startPoint x: 368, startPoint y: 185, endPoint x: 332, endPoint y: 116, distance: 78.3
click at [332, 116] on div "Janela de atendimento Grade de atendimento Capacidade Transportadoras Veículos …" at bounding box center [264, 121] width 529 height 242
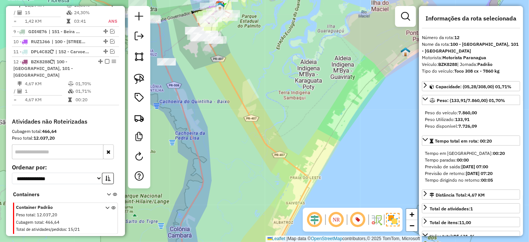
drag, startPoint x: 342, startPoint y: 125, endPoint x: 258, endPoint y: 109, distance: 85.6
click at [258, 109] on div "Janela de atendimento Grade de atendimento Capacidade Transportadoras Veículos …" at bounding box center [264, 121] width 529 height 242
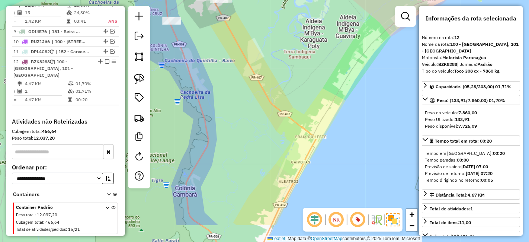
drag, startPoint x: 274, startPoint y: 114, endPoint x: 281, endPoint y: 58, distance: 56.0
click at [281, 58] on div "Janela de atendimento Grade de atendimento Capacidade Transportadoras Veículos …" at bounding box center [264, 121] width 529 height 242
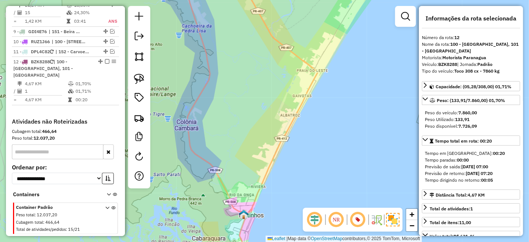
drag, startPoint x: 285, startPoint y: 116, endPoint x: 287, endPoint y: 35, distance: 80.8
click at [287, 36] on div "Janela de atendimento Grade de atendimento Capacidade Transportadoras Veículos …" at bounding box center [264, 121] width 529 height 242
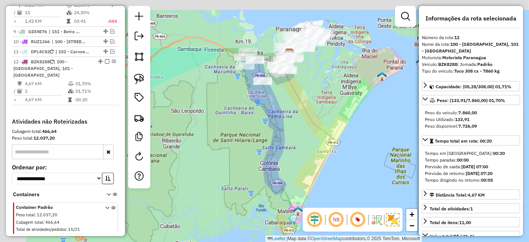
drag, startPoint x: 255, startPoint y: 60, endPoint x: 287, endPoint y: 169, distance: 113.9
click at [287, 169] on div "Janela de atendimento Grade de atendimento Capacidade Transportadoras Veículos …" at bounding box center [264, 121] width 529 height 242
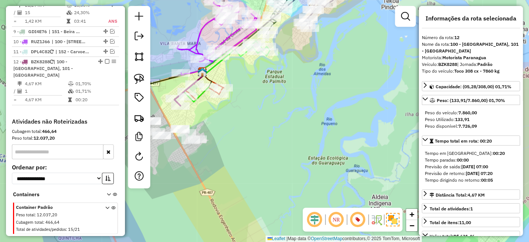
drag, startPoint x: 309, startPoint y: 42, endPoint x: 323, endPoint y: 149, distance: 108.4
click at [323, 148] on div "Janela de atendimento Grade de atendimento Capacidade Transportadoras Veículos …" at bounding box center [264, 121] width 529 height 242
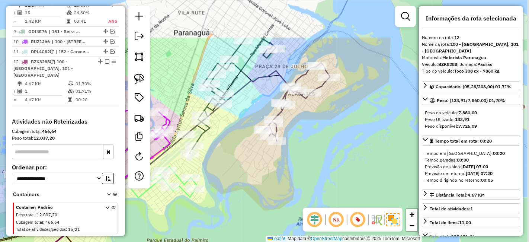
drag, startPoint x: 387, startPoint y: 93, endPoint x: 350, endPoint y: 150, distance: 68.0
click at [350, 150] on div "Janela de atendimento Grade de atendimento Capacidade Transportadoras Veículos …" at bounding box center [264, 121] width 529 height 242
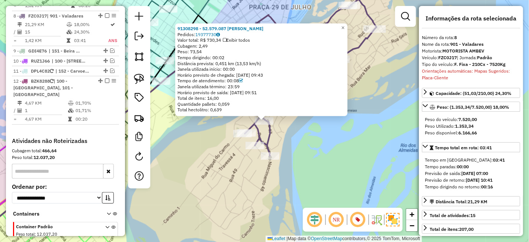
scroll to position [541, 0]
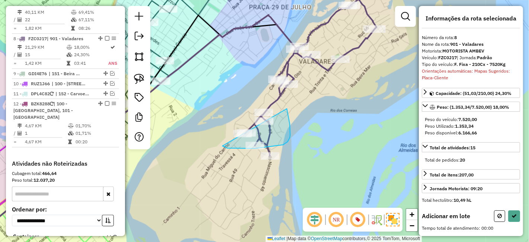
drag, startPoint x: 224, startPoint y: 147, endPoint x: 232, endPoint y: 112, distance: 36.2
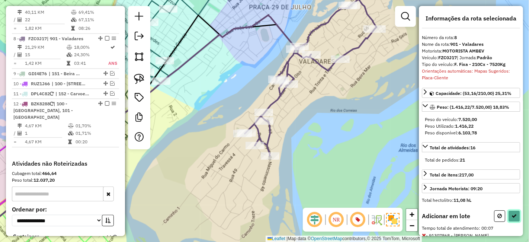
click at [515, 211] on button at bounding box center [514, 216] width 12 height 12
select select "**********"
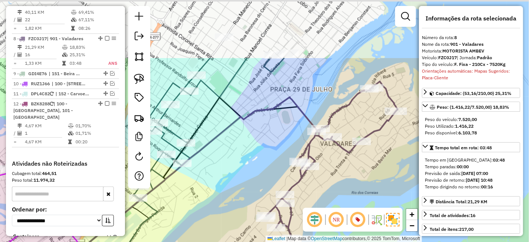
drag, startPoint x: 321, startPoint y: 111, endPoint x: 336, endPoint y: 166, distance: 56.7
click at [336, 166] on div "Janela de atendimento Grade de atendimento Capacidade Transportadoras Veículos …" at bounding box center [264, 121] width 529 height 242
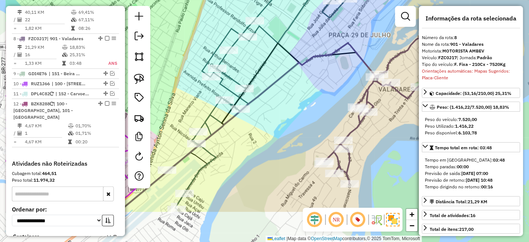
drag, startPoint x: 268, startPoint y: 127, endPoint x: 310, endPoint y: 77, distance: 64.4
click at [310, 78] on div "Janela de atendimento Grade de atendimento Capacidade Transportadoras Veículos …" at bounding box center [264, 121] width 529 height 242
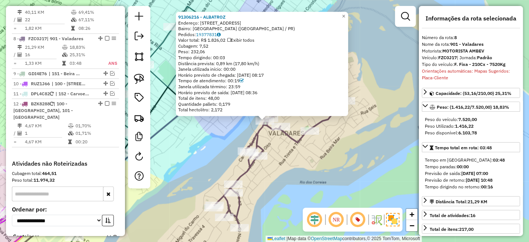
click at [356, 153] on div "91306216 - ALBATROZ Endereço: RUA 2 VILA BELA,PARANAGUA - PR 1248 Bairro: ILHA …" at bounding box center [264, 121] width 529 height 242
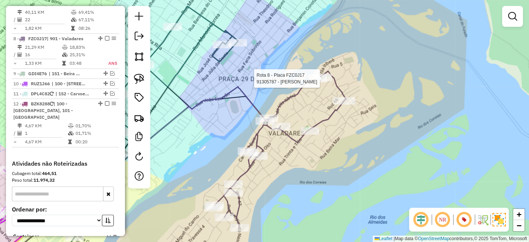
select select "**********"
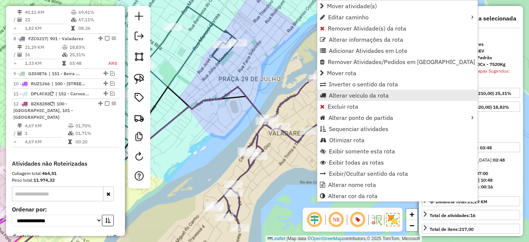
click at [358, 96] on span "Alterar veículo da rota" at bounding box center [359, 95] width 60 height 6
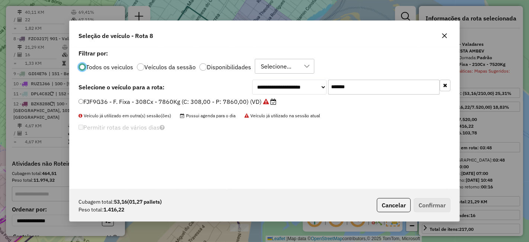
scroll to position [4, 2]
drag, startPoint x: 255, startPoint y: 99, endPoint x: 193, endPoint y: 99, distance: 62.2
click at [193, 99] on div "**********" at bounding box center [265, 118] width 390 height 141
drag, startPoint x: 358, startPoint y: 85, endPoint x: 275, endPoint y: 103, distance: 85.3
click at [275, 103] on div "**********" at bounding box center [265, 118] width 390 height 141
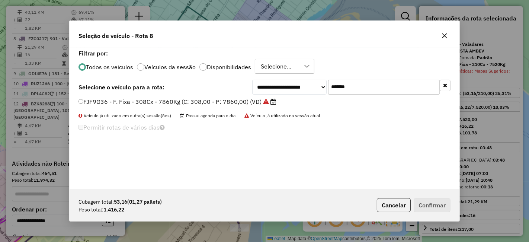
paste input "text"
type input "*******"
click at [206, 102] on label "FZC0J17 - F. Fixa - 210Cx - 7520Kg (C: 210,00 - P: 7520,00) (VD)" at bounding box center [178, 101] width 198 height 9
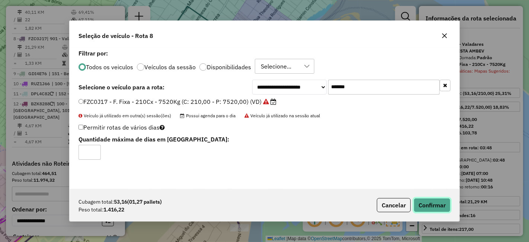
click at [433, 201] on button "Confirmar" at bounding box center [432, 205] width 37 height 14
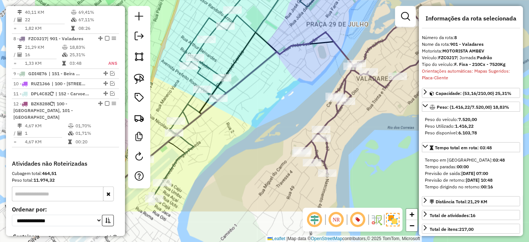
drag, startPoint x: 229, startPoint y: 139, endPoint x: 316, endPoint y: 84, distance: 103.5
click at [316, 84] on div "Janela de atendimento Grade de atendimento Capacidade Transportadoras Veículos …" at bounding box center [264, 121] width 529 height 242
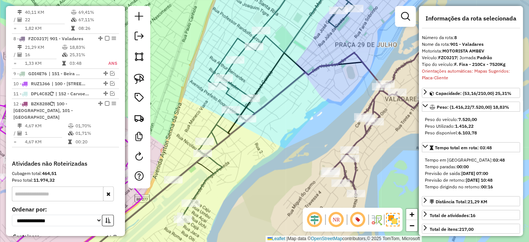
drag, startPoint x: 286, startPoint y: 107, endPoint x: 315, endPoint y: 128, distance: 35.4
click at [315, 128] on div "Janela de atendimento Grade de atendimento Capacidade Transportadoras Veículos …" at bounding box center [264, 121] width 529 height 242
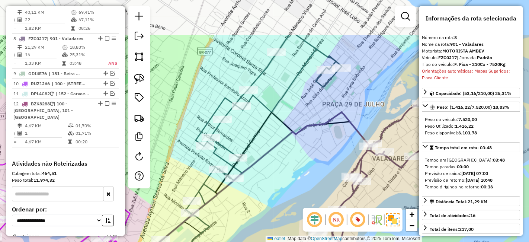
drag, startPoint x: 318, startPoint y: 90, endPoint x: 301, endPoint y: 153, distance: 65.5
click at [301, 153] on div "Janela de atendimento Grade de atendimento Capacidade Transportadoras Veículos …" at bounding box center [264, 121] width 529 height 242
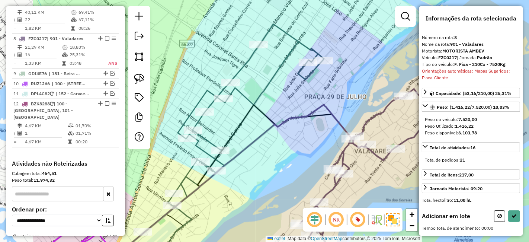
drag, startPoint x: 261, startPoint y: 138, endPoint x: 308, endPoint y: 147, distance: 48.3
click at [308, 147] on div "Janela de atendimento Grade de atendimento Capacidade Transportadoras Veículos …" at bounding box center [264, 121] width 529 height 242
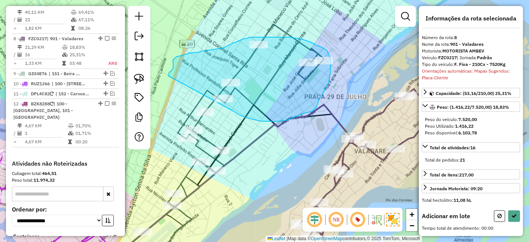
drag, startPoint x: 234, startPoint y: 111, endPoint x: 169, endPoint y: 76, distance: 74.4
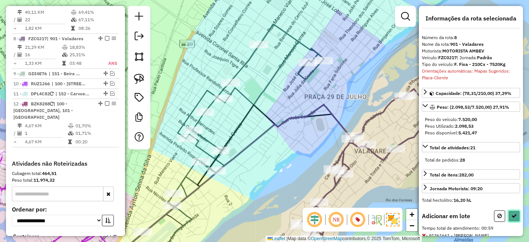
click at [513, 213] on icon at bounding box center [514, 215] width 5 height 5
select select "**********"
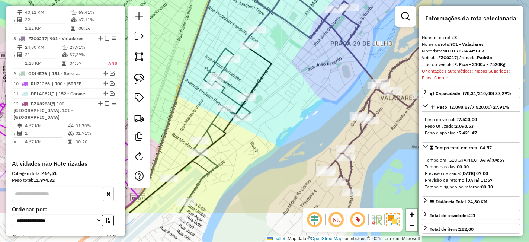
drag, startPoint x: 274, startPoint y: 144, endPoint x: 300, endPoint y: 91, distance: 59.3
click at [300, 91] on div "Janela de atendimento Grade de atendimento Capacidade Transportadoras Veículos …" at bounding box center [264, 121] width 529 height 242
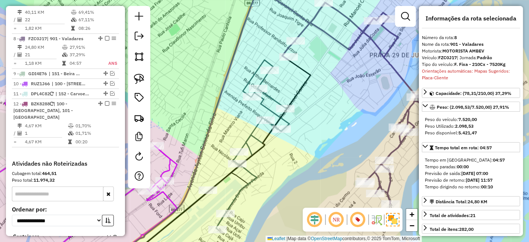
drag, startPoint x: 299, startPoint y: 89, endPoint x: 334, endPoint y: 98, distance: 35.8
click at [334, 98] on div "Janela de atendimento Grade de atendimento Capacidade Transportadoras Veículos …" at bounding box center [264, 121] width 529 height 242
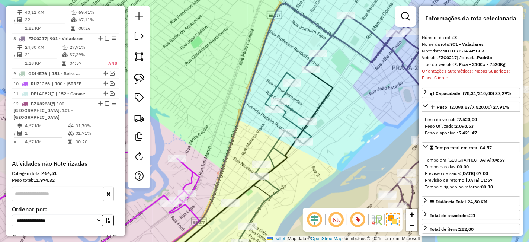
drag, startPoint x: 320, startPoint y: 82, endPoint x: 341, endPoint y: 95, distance: 24.5
click at [341, 94] on div "Janela de atendimento Grade de atendimento Capacidade Transportadoras Veículos …" at bounding box center [264, 121] width 529 height 242
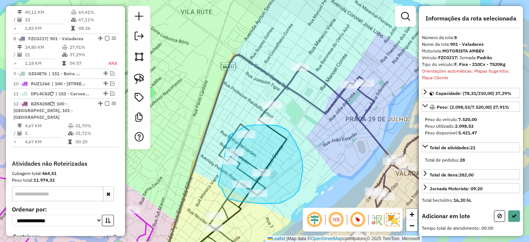
drag, startPoint x: 229, startPoint y: 199, endPoint x: 218, endPoint y: 139, distance: 61.0
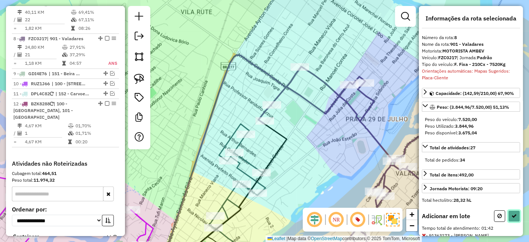
click at [514, 213] on icon at bounding box center [514, 215] width 5 height 5
select select "**********"
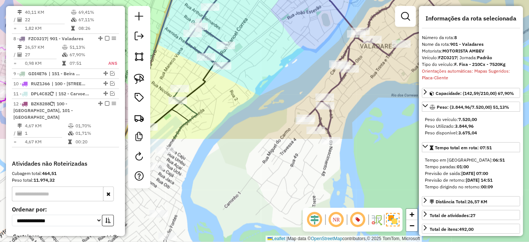
drag, startPoint x: 328, startPoint y: 162, endPoint x: 293, endPoint y: 35, distance: 131.9
click at [293, 35] on div "Janela de atendimento Grade de atendimento Capacidade Transportadoras Veículos …" at bounding box center [264, 121] width 529 height 242
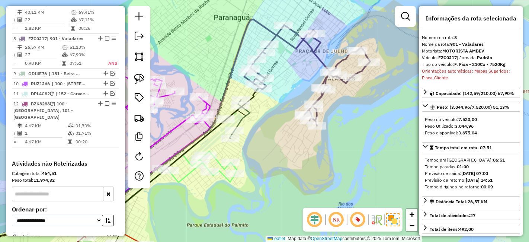
drag, startPoint x: 320, startPoint y: 93, endPoint x: 328, endPoint y: 111, distance: 19.0
click at [328, 111] on div "Janela de atendimento Grade de atendimento Capacidade Transportadoras Veículos …" at bounding box center [264, 121] width 529 height 242
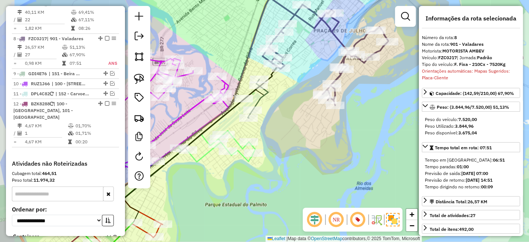
drag, startPoint x: 251, startPoint y: 115, endPoint x: 268, endPoint y: 92, distance: 28.5
click at [268, 92] on icon at bounding box center [257, 98] width 24 height 39
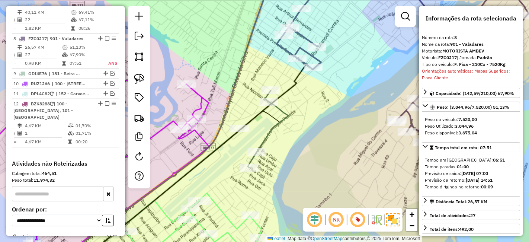
drag, startPoint x: 271, startPoint y: 87, endPoint x: 295, endPoint y: 108, distance: 31.9
click at [295, 108] on div "Janela de atendimento Grade de atendimento Capacidade Transportadoras Veículos …" at bounding box center [264, 121] width 529 height 242
click at [314, 73] on icon at bounding box center [403, 59] width 252 height 166
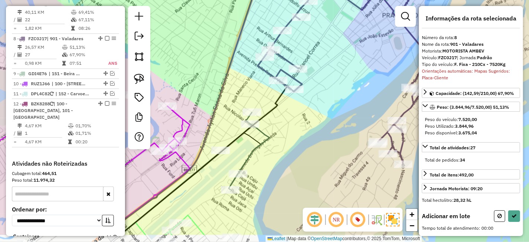
drag, startPoint x: 258, startPoint y: 164, endPoint x: 296, endPoint y: 118, distance: 59.7
click at [296, 118] on div "Janela de atendimento Grade de atendimento Capacidade Transportadoras Veículos …" at bounding box center [264, 121] width 529 height 242
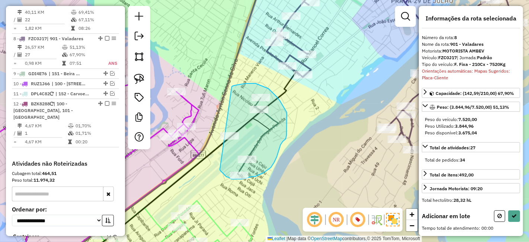
drag, startPoint x: 220, startPoint y: 170, endPoint x: 228, endPoint y: 91, distance: 80.0
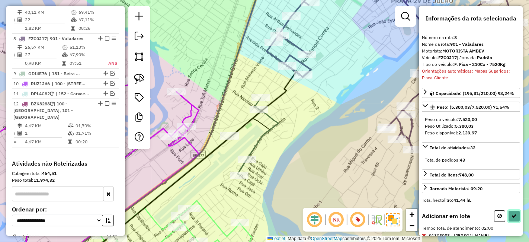
click at [512, 210] on button at bounding box center [514, 216] width 12 height 12
select select "**********"
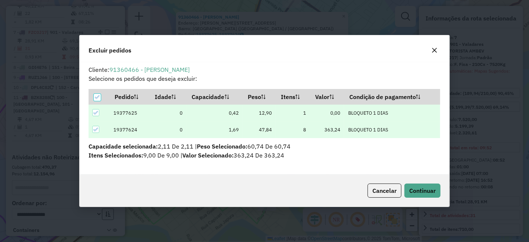
scroll to position [0, 0]
click at [419, 189] on span "Continuar" at bounding box center [422, 190] width 26 height 7
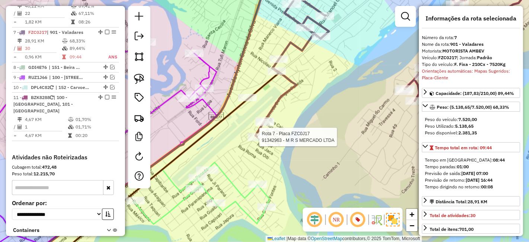
click at [255, 141] on div at bounding box center [257, 136] width 19 height 7
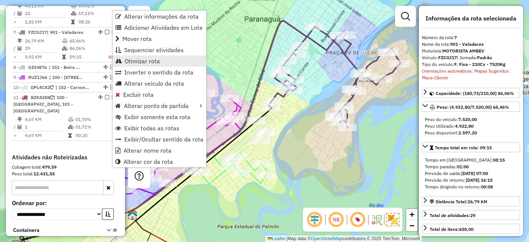
click at [136, 59] on span "Otimizar rota" at bounding box center [142, 61] width 35 height 6
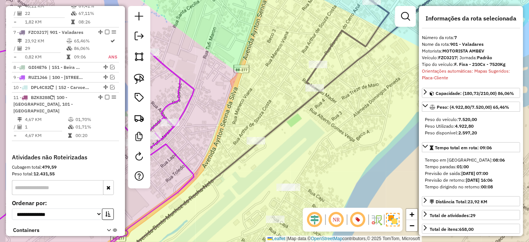
drag, startPoint x: 318, startPoint y: 134, endPoint x: 333, endPoint y: 111, distance: 28.3
click at [333, 111] on div "Janela de atendimento Grade de atendimento Capacidade Transportadoras Veículos …" at bounding box center [264, 121] width 529 height 242
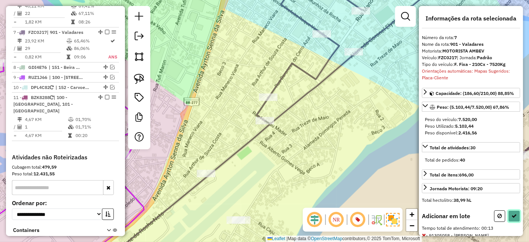
click at [513, 210] on button at bounding box center [514, 216] width 12 height 12
select select "**********"
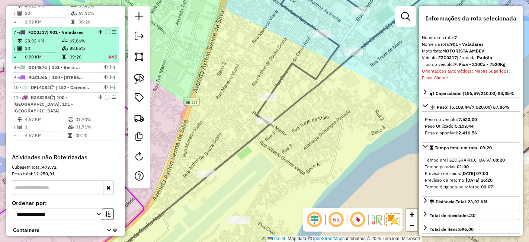
click at [105, 30] on em at bounding box center [107, 32] width 4 height 4
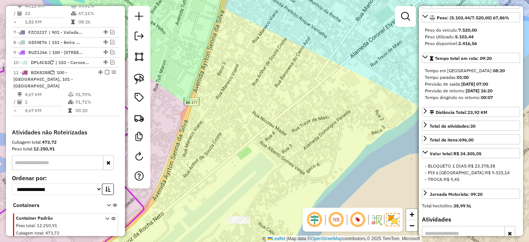
scroll to position [124, 0]
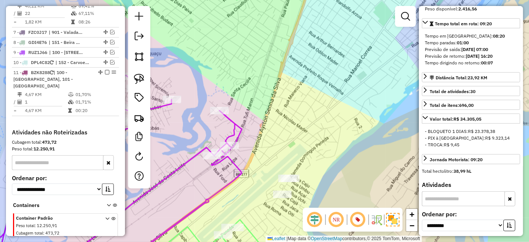
drag, startPoint x: 348, startPoint y: 160, endPoint x: 318, endPoint y: 111, distance: 58.0
click at [318, 111] on div "Janela de atendimento Grade de atendimento Capacidade Transportadoras Veículos …" at bounding box center [264, 121] width 529 height 242
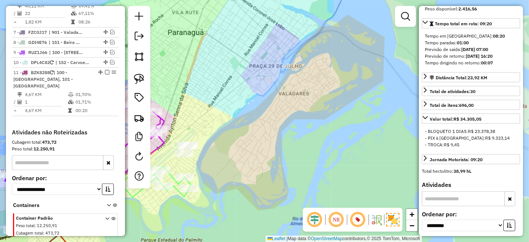
drag, startPoint x: 342, startPoint y: 145, endPoint x: 271, endPoint y: 130, distance: 73.3
click at [271, 130] on div "Janela de atendimento Grade de atendimento Capacidade Transportadoras Veículos …" at bounding box center [264, 121] width 529 height 242
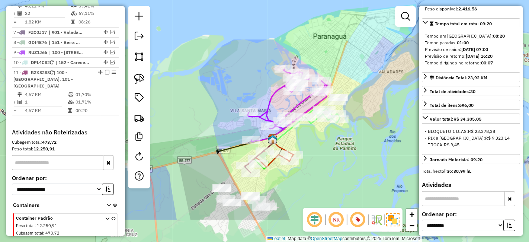
drag, startPoint x: 287, startPoint y: 170, endPoint x: 379, endPoint y: 111, distance: 109.3
click at [379, 111] on div "Janela de atendimento Grade de atendimento Capacidade Transportadoras Veículos …" at bounding box center [264, 121] width 529 height 242
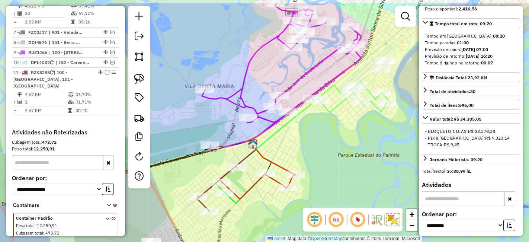
drag, startPoint x: 328, startPoint y: 131, endPoint x: 369, endPoint y: 159, distance: 49.9
click at [369, 159] on div "Janela de atendimento Grade de atendimento Capacidade Transportadoras Veículos …" at bounding box center [264, 121] width 529 height 242
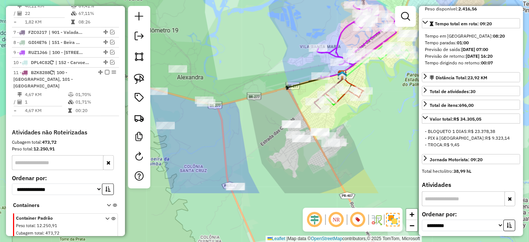
drag, startPoint x: 364, startPoint y: 160, endPoint x: 392, endPoint y: 90, distance: 76.0
click at [398, 80] on div "Janela de atendimento Grade de atendimento Capacidade Transportadoras Veículos …" at bounding box center [264, 121] width 529 height 242
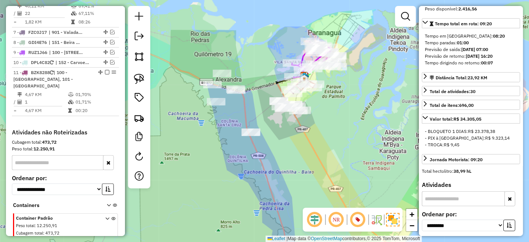
drag, startPoint x: 386, startPoint y: 147, endPoint x: 331, endPoint y: 136, distance: 56.6
click at [331, 136] on div "Janela de atendimento Grade de atendimento Capacidade Transportadoras Veículos …" at bounding box center [264, 121] width 529 height 242
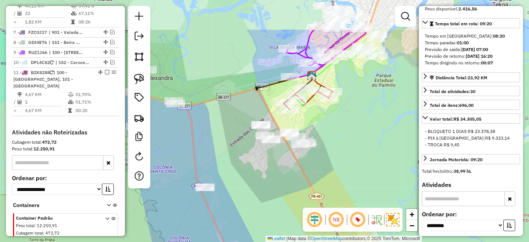
drag, startPoint x: 327, startPoint y: 136, endPoint x: 331, endPoint y: 197, distance: 60.4
click at [331, 197] on div "Janela de atendimento Grade de atendimento Capacidade Transportadoras Veículos …" at bounding box center [264, 121] width 529 height 242
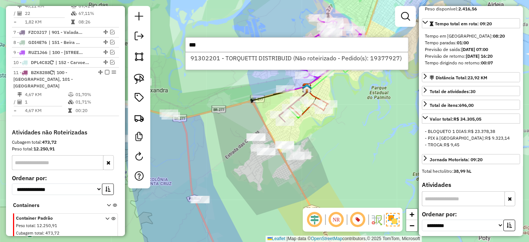
type input "***"
click at [288, 52] on div "91302201 - TORQUETTI DISTRIBUID (Não roteirizado - Pedido(s): 19377927)" at bounding box center [296, 61] width 223 height 18
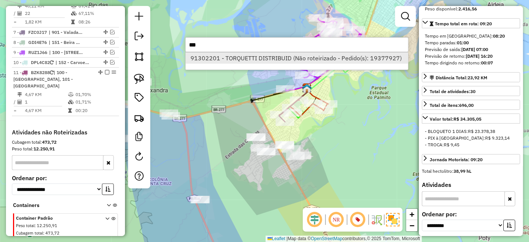
click at [280, 55] on li "91302201 - TORQUETTI DISTRIBUID (Não roteirizado - Pedido(s): 19377927)" at bounding box center [297, 57] width 223 height 11
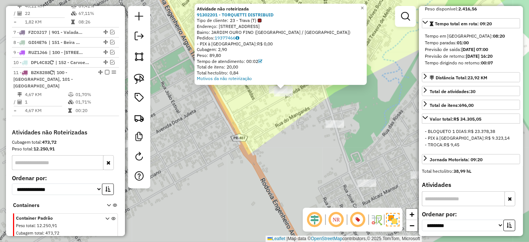
drag, startPoint x: 297, startPoint y: 90, endPoint x: 316, endPoint y: 124, distance: 38.6
click at [316, 124] on div "Atividade não roteirizada 91302201 - TORQUETTI DISTRIBUID Tipo de cliente: 23 -…" at bounding box center [264, 121] width 529 height 242
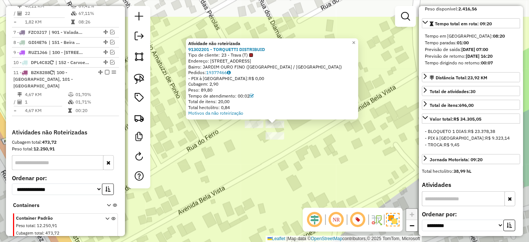
drag, startPoint x: 277, startPoint y: 108, endPoint x: 300, endPoint y: 150, distance: 47.3
click at [300, 150] on div "Atividade não roteirizada 91302201 - TORQUETTI DISTRIBUID Tipo de cliente: 23 -…" at bounding box center [264, 121] width 529 height 242
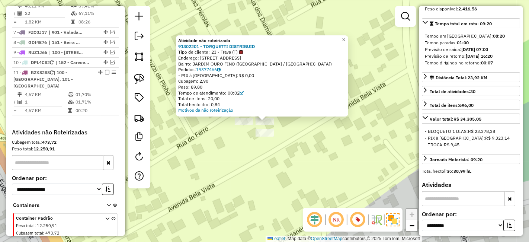
click at [300, 142] on div "Atividade não roteirizada 91302201 - TORQUETTI DISTRIBUID Tipo de cliente: 23 -…" at bounding box center [264, 121] width 529 height 242
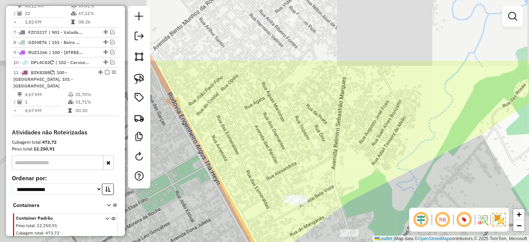
drag, startPoint x: 318, startPoint y: 69, endPoint x: 311, endPoint y: 170, distance: 101.5
click at [311, 170] on div "Janela de atendimento Grade de atendimento Capacidade Transportadoras Veículos …" at bounding box center [264, 121] width 529 height 242
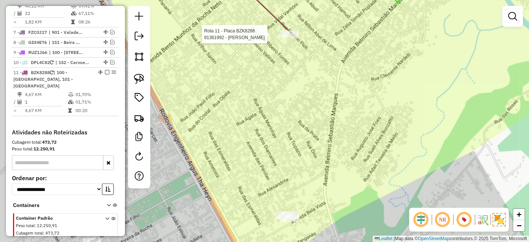
select select "**********"
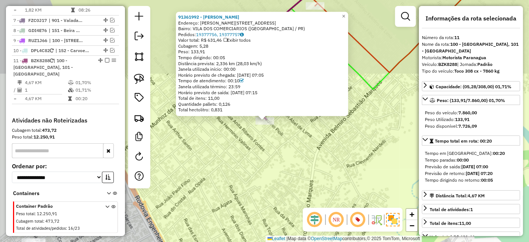
scroll to position [510, 0]
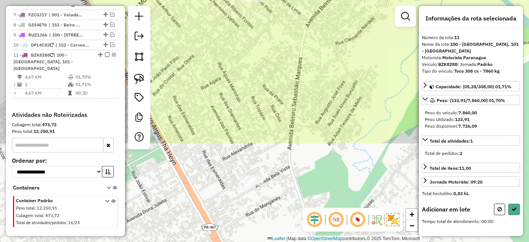
drag, startPoint x: 291, startPoint y: 188, endPoint x: 283, endPoint y: 32, distance: 155.5
click at [283, 32] on div "Janela de atendimento Grade de atendimento Capacidade Transportadoras Veículos …" at bounding box center [264, 121] width 529 height 242
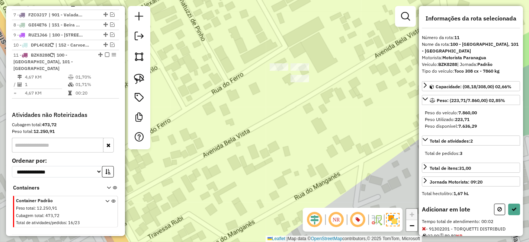
scroll to position [30, 0]
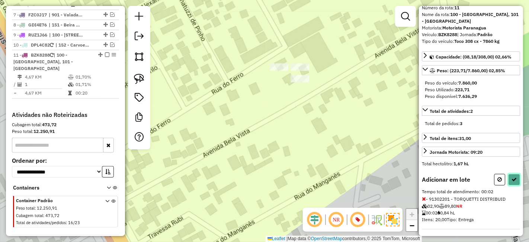
click at [512, 177] on icon at bounding box center [514, 179] width 5 height 5
select select "**********"
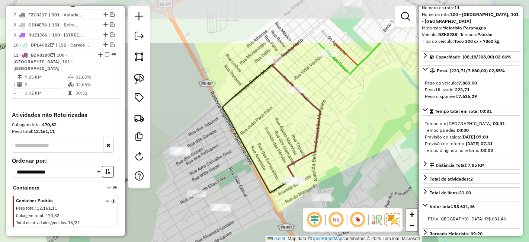
drag, startPoint x: 360, startPoint y: 75, endPoint x: 326, endPoint y: 138, distance: 72.1
click at [326, 138] on div "Janela de atendimento Grade de atendimento Capacidade Transportadoras Veículos …" at bounding box center [264, 121] width 529 height 242
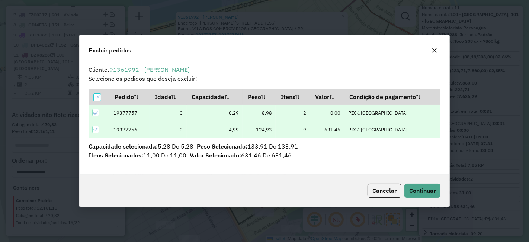
scroll to position [0, 0]
click at [418, 191] on span "Continuar" at bounding box center [422, 190] width 26 height 7
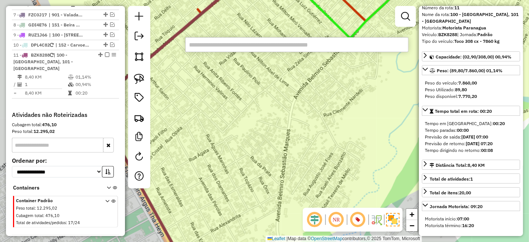
click at [280, 184] on div "Janela de atendimento Grade de atendimento Capacidade Transportadoras Veículos …" at bounding box center [264, 121] width 529 height 242
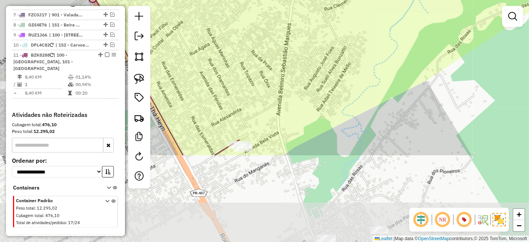
drag, startPoint x: 273, startPoint y: 197, endPoint x: 277, endPoint y: 88, distance: 108.7
click at [279, 82] on div "Janela de atendimento Grade de atendimento Capacidade Transportadoras Veículos …" at bounding box center [264, 121] width 529 height 242
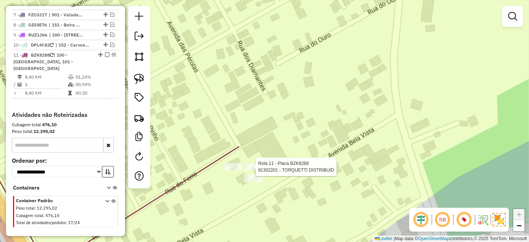
select select "**********"
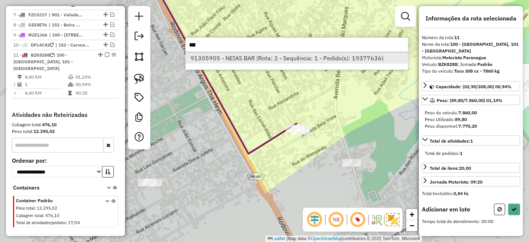
type input "***"
click at [304, 61] on li "91305905 - NEIAS BAR (Rota: 2 - Sequência: 1 - Pedido(s): 19377636)" at bounding box center [297, 57] width 223 height 11
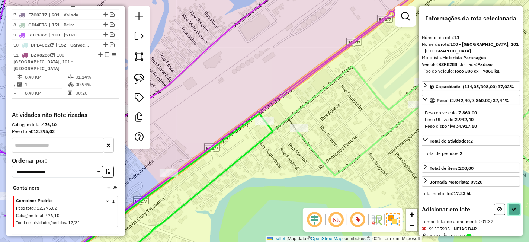
drag, startPoint x: 518, startPoint y: 210, endPoint x: 515, endPoint y: 214, distance: 5.4
click at [518, 210] on button at bounding box center [514, 210] width 12 height 12
select select "**********"
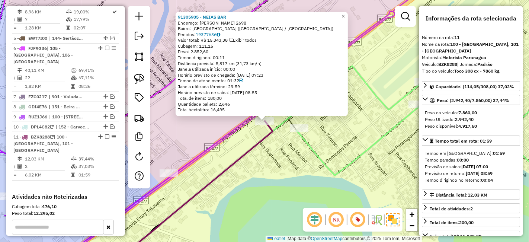
scroll to position [510, 0]
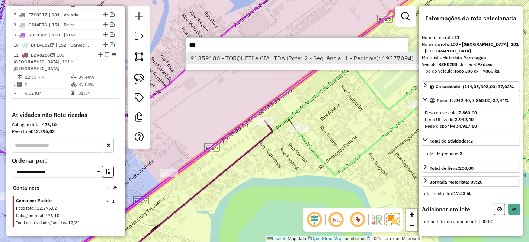
type input "***"
click at [268, 53] on li "91359180 - TORQUETI e CIA LTDA (Rota: 2 - Sequência: 1 - Pedido(s): 19377094)" at bounding box center [302, 57] width 233 height 11
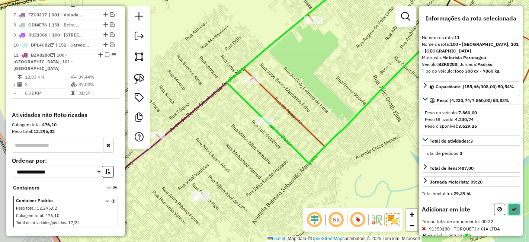
click at [514, 209] on icon at bounding box center [514, 209] width 5 height 5
select select "**********"
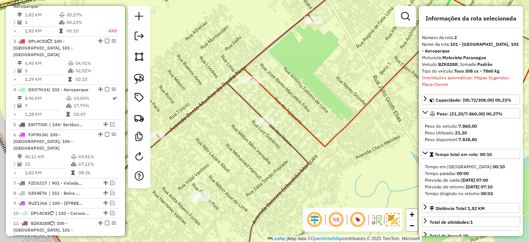
scroll to position [323, 0]
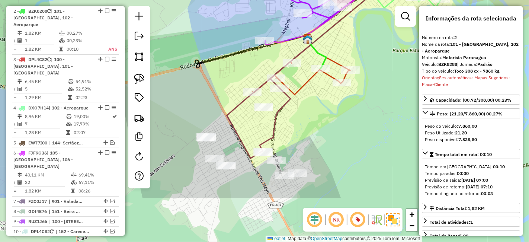
drag, startPoint x: 313, startPoint y: 181, endPoint x: 301, endPoint y: 111, distance: 70.6
click at [301, 111] on div "Janela de atendimento Grade de atendimento Capacidade Transportadoras Veículos …" at bounding box center [264, 121] width 529 height 242
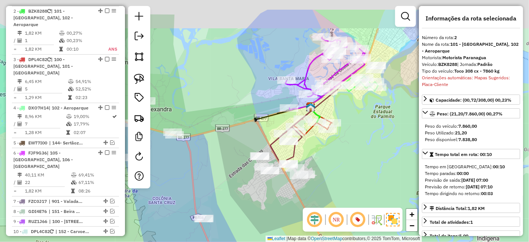
drag, startPoint x: 373, startPoint y: 63, endPoint x: 361, endPoint y: 113, distance: 51.4
click at [361, 113] on div "Janela de atendimento Grade de atendimento Capacidade Transportadoras Veículos …" at bounding box center [264, 121] width 529 height 242
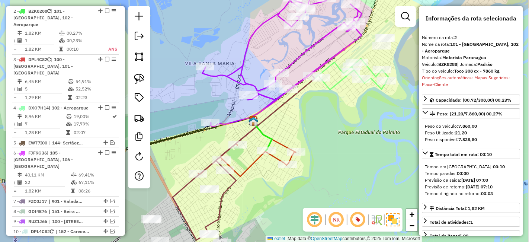
drag, startPoint x: 352, startPoint y: 90, endPoint x: 340, endPoint y: 108, distance: 21.2
click at [340, 108] on div "Janela de atendimento Grade de atendimento Capacidade Transportadoras Veículos …" at bounding box center [264, 121] width 529 height 242
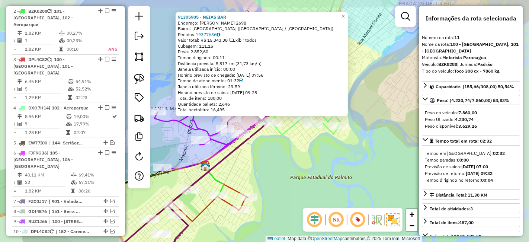
scroll to position [510, 0]
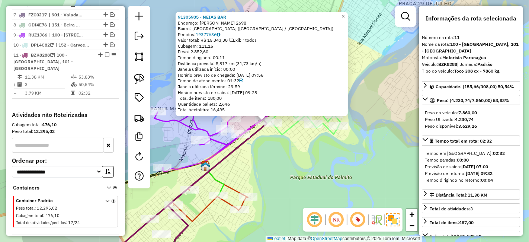
click at [296, 159] on div "91305905 - NEIAS BAR Endereço: Bento Munhoz da Rocha Neto 2698 Bairro: JARDIM S…" at bounding box center [264, 121] width 529 height 242
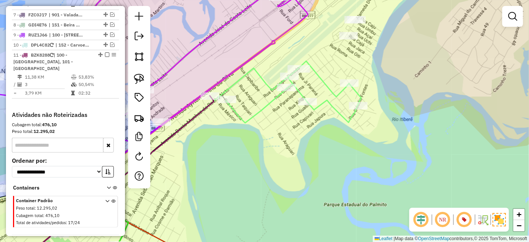
drag, startPoint x: 320, startPoint y: 146, endPoint x: 335, endPoint y: 157, distance: 18.7
click at [335, 157] on div "Janela de atendimento Grade de atendimento Capacidade Transportadoras Veículos …" at bounding box center [264, 121] width 529 height 242
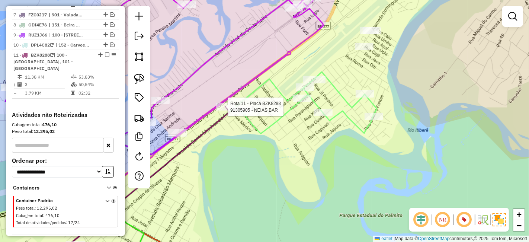
select select "**********"
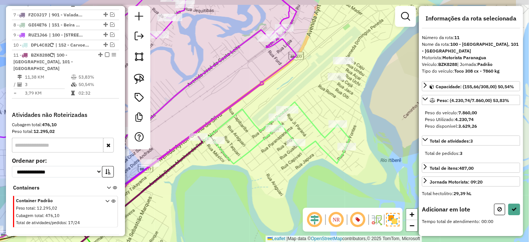
drag, startPoint x: 351, startPoint y: 169, endPoint x: 285, endPoint y: 185, distance: 67.8
click at [285, 185] on div "Janela de atendimento Grade de atendimento Capacidade Transportadoras Veículos …" at bounding box center [264, 121] width 529 height 242
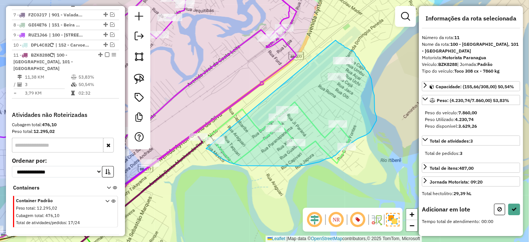
drag, startPoint x: 206, startPoint y: 149, endPoint x: 336, endPoint y: 40, distance: 168.9
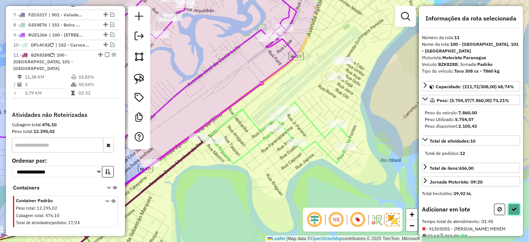
click at [515, 204] on button at bounding box center [514, 210] width 12 height 12
select select "**********"
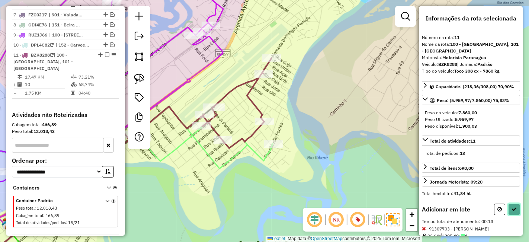
click at [512, 207] on icon at bounding box center [514, 209] width 5 height 5
select select "**********"
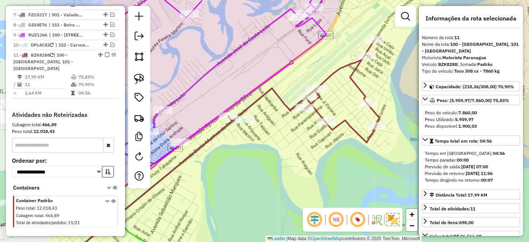
drag, startPoint x: 237, startPoint y: 148, endPoint x: 351, endPoint y: 125, distance: 115.6
click at [351, 125] on div "Janela de atendimento Grade de atendimento Capacidade Transportadoras Veículos …" at bounding box center [264, 121] width 529 height 242
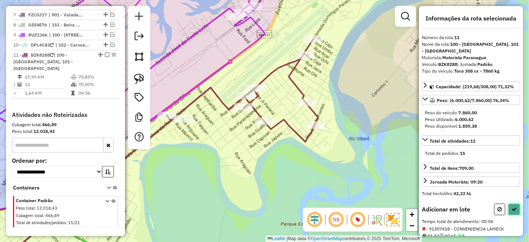
click at [513, 204] on button at bounding box center [514, 210] width 12 height 12
select select "**********"
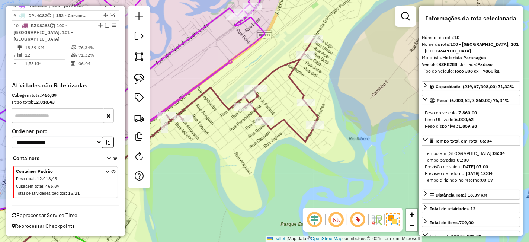
scroll to position [475, 0]
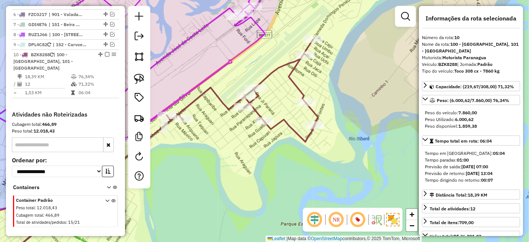
drag, startPoint x: 264, startPoint y: 167, endPoint x: 367, endPoint y: 169, distance: 102.7
click at [360, 169] on div "Janela de atendimento Grade de atendimento Capacidade Transportadoras Veículos …" at bounding box center [264, 121] width 529 height 242
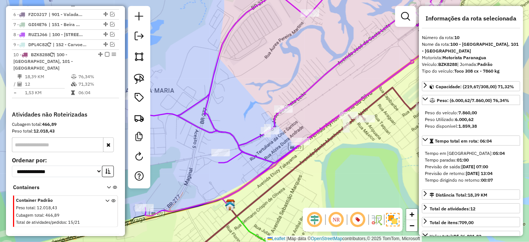
drag, startPoint x: 367, startPoint y: 141, endPoint x: 300, endPoint y: 140, distance: 67.4
click at [300, 140] on div "Janela de atendimento Grade de atendimento Capacidade Transportadoras Veículos …" at bounding box center [264, 121] width 529 height 242
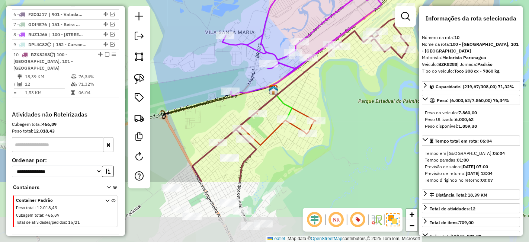
drag, startPoint x: 273, startPoint y: 186, endPoint x: 293, endPoint y: 101, distance: 86.8
click at [293, 101] on div "Janela de atendimento Grade de atendimento Capacidade Transportadoras Veículos …" at bounding box center [264, 121] width 529 height 242
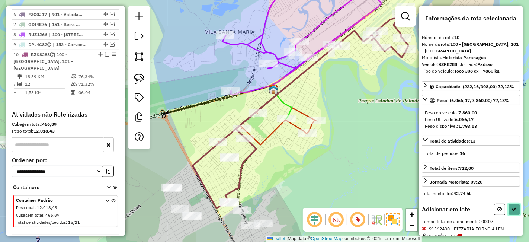
click at [508, 205] on button at bounding box center [514, 210] width 12 height 12
select select "**********"
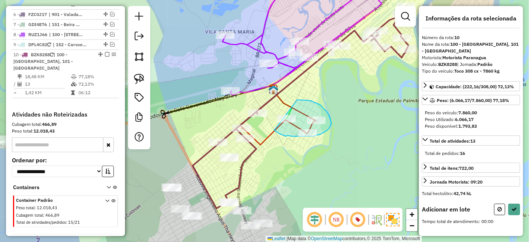
drag, startPoint x: 274, startPoint y: 130, endPoint x: 298, endPoint y: 106, distance: 33.7
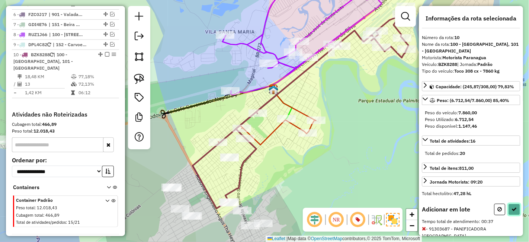
click at [512, 204] on button at bounding box center [514, 210] width 12 height 12
select select "**********"
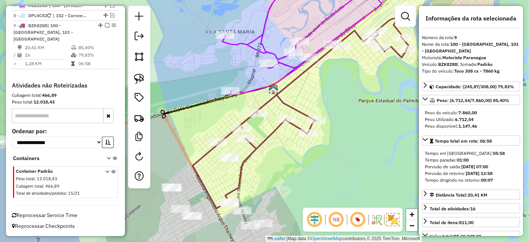
scroll to position [433, 0]
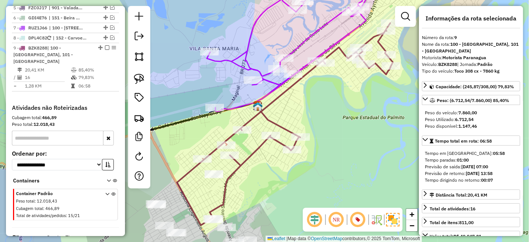
drag, startPoint x: 358, startPoint y: 113, endPoint x: 340, endPoint y: 144, distance: 35.6
click at [339, 142] on div "Janela de atendimento Grade de atendimento Capacidade Transportadoras Veículos …" at bounding box center [264, 121] width 529 height 242
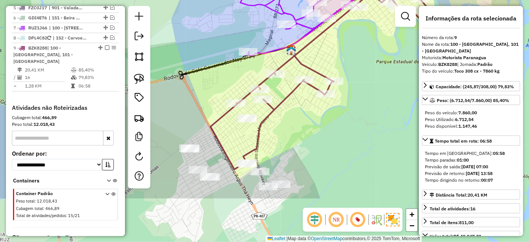
drag, startPoint x: 340, startPoint y: 144, endPoint x: 364, endPoint y: 70, distance: 77.8
click at [379, 69] on div "Janela de atendimento Grade de atendimento Capacidade Transportadoras Veículos …" at bounding box center [264, 121] width 529 height 242
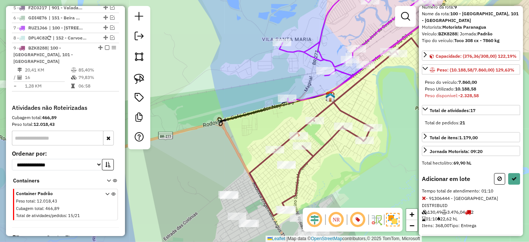
scroll to position [36, 0]
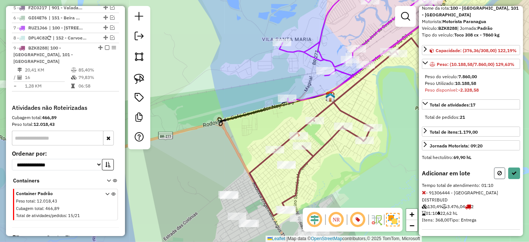
click at [498, 176] on icon at bounding box center [500, 172] width 4 height 5
select select "**********"
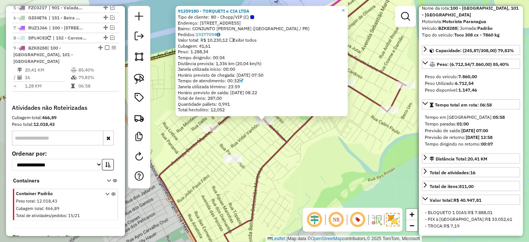
scroll to position [0, 0]
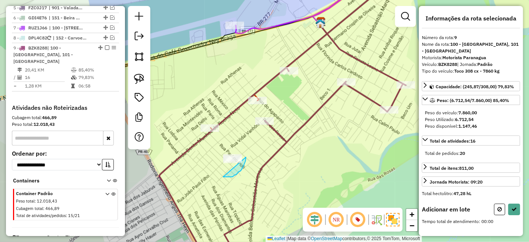
drag, startPoint x: 226, startPoint y: 177, endPoint x: 229, endPoint y: 150, distance: 27.3
click at [508, 205] on button at bounding box center [514, 210] width 12 height 12
select select "**********"
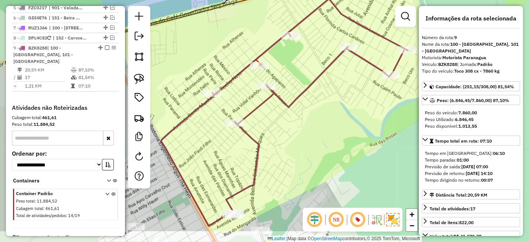
drag, startPoint x: 357, startPoint y: 181, endPoint x: 358, endPoint y: 146, distance: 35.0
click at [358, 146] on div "Janela de atendimento Grade de atendimento Capacidade Transportadoras Veículos …" at bounding box center [264, 121] width 529 height 242
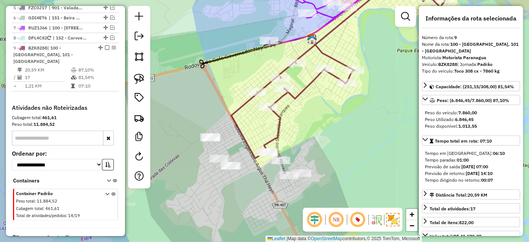
drag, startPoint x: 290, startPoint y: 167, endPoint x: 301, endPoint y: 119, distance: 50.2
click at [301, 119] on div "Janela de atendimento Grade de atendimento Capacidade Transportadoras Veículos …" at bounding box center [264, 121] width 529 height 242
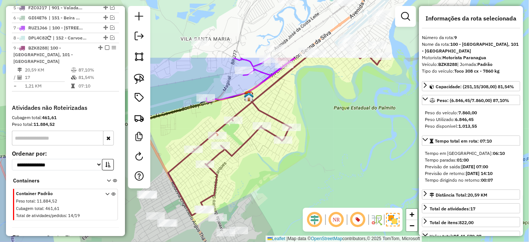
drag, startPoint x: 308, startPoint y: 118, endPoint x: 268, endPoint y: 176, distance: 70.8
click at [268, 176] on div "Janela de atendimento Grade de atendimento Capacidade Transportadoras Veículos …" at bounding box center [264, 121] width 529 height 242
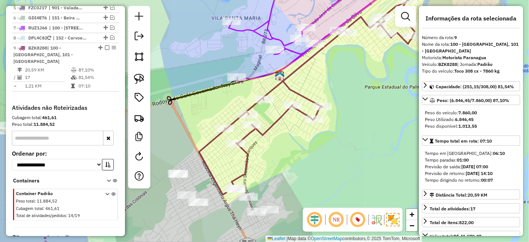
drag, startPoint x: 231, startPoint y: 180, endPoint x: 270, endPoint y: 147, distance: 50.8
click at [270, 147] on div "Janela de atendimento Grade de atendimento Capacidade Transportadoras Veículos …" at bounding box center [264, 121] width 529 height 242
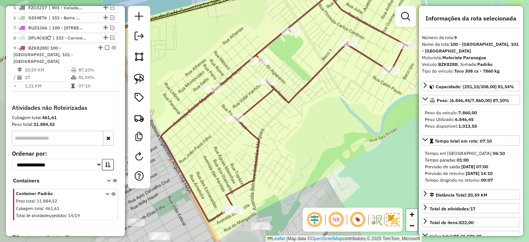
drag, startPoint x: 280, startPoint y: 138, endPoint x: 304, endPoint y: 130, distance: 25.4
click at [303, 130] on div "Janela de atendimento Grade de atendimento Capacidade Transportadoras Veículos …" at bounding box center [264, 121] width 529 height 242
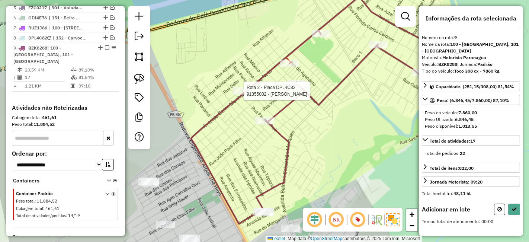
click at [244, 95] on div at bounding box center [242, 90] width 19 height 7
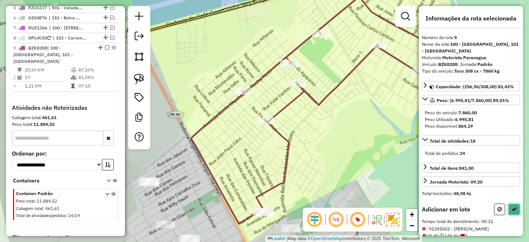
click at [508, 209] on button at bounding box center [514, 210] width 12 height 12
select select "**********"
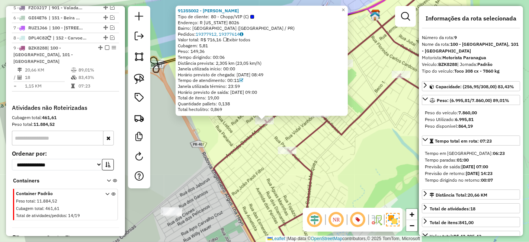
click at [342, 151] on div "91355002 - CLEYTON DE OLIVEIRA Tipo de cliente: 80 - Chopp/VIP (C) Endereço: R …" at bounding box center [264, 121] width 529 height 242
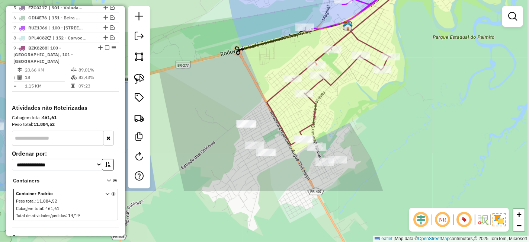
drag, startPoint x: 347, startPoint y: 195, endPoint x: 331, endPoint y: 119, distance: 76.9
click at [331, 119] on div "Janela de atendimento Grade de atendimento Capacidade Transportadoras Veículos …" at bounding box center [264, 121] width 529 height 242
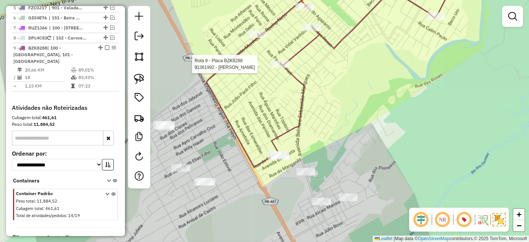
select select "**********"
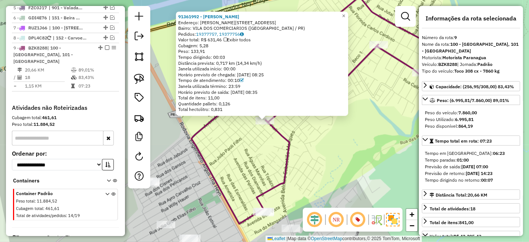
click at [323, 160] on div "91361992 - ESTER GALVAO BARBOSA Endereço: R PAULINO PIOLI 65 Bairro: VILA DOS C…" at bounding box center [264, 121] width 529 height 242
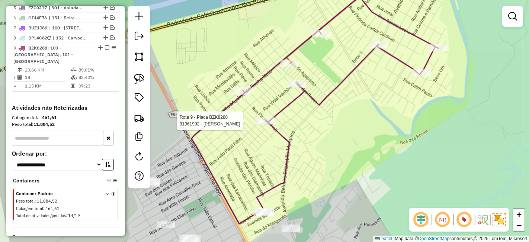
select select "**********"
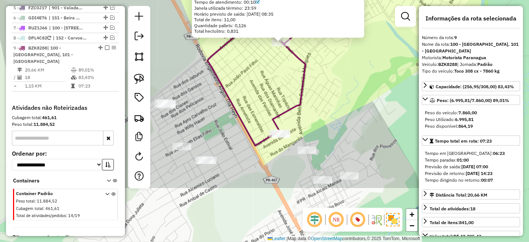
drag, startPoint x: 317, startPoint y: 191, endPoint x: 333, endPoint y: 113, distance: 79.8
click at [333, 113] on div "91361992 - ESTER GALVAO BARBOSA Endereço: R PAULINO PIOLI 65 Bairro: VILA DOS C…" at bounding box center [264, 121] width 529 height 242
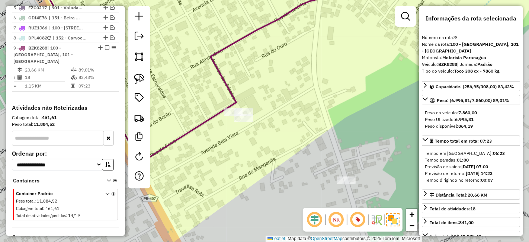
click at [293, 121] on div "91361992 - ESTER GALVAO BARBOSA Endereço: R PAULINO PIOLI 65 Bairro: VILA DOS C…" at bounding box center [264, 121] width 529 height 242
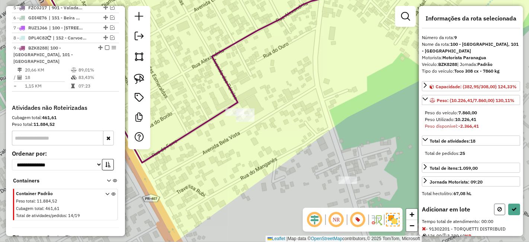
click at [495, 211] on button at bounding box center [499, 210] width 11 height 12
select select "**********"
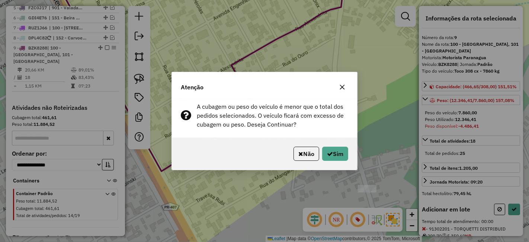
drag, startPoint x: 344, startPoint y: 80, endPoint x: 345, endPoint y: 89, distance: 9.3
click at [344, 80] on div "Atenção" at bounding box center [264, 85] width 185 height 27
click at [345, 89] on icon "button" at bounding box center [342, 87] width 6 height 6
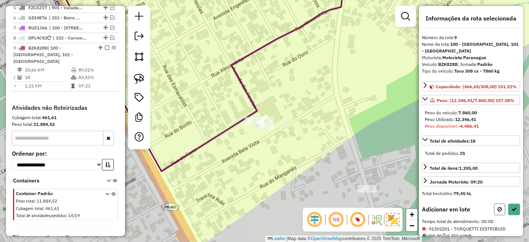
click at [494, 213] on button at bounding box center [499, 210] width 11 height 12
select select "**********"
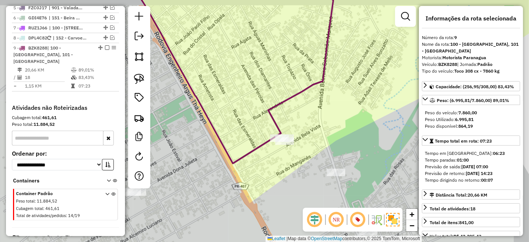
drag, startPoint x: 346, startPoint y: 77, endPoint x: 306, endPoint y: 166, distance: 97.5
click at [307, 160] on div "Janela de atendimento Grade de atendimento Capacidade Transportadoras Veículos …" at bounding box center [264, 121] width 529 height 242
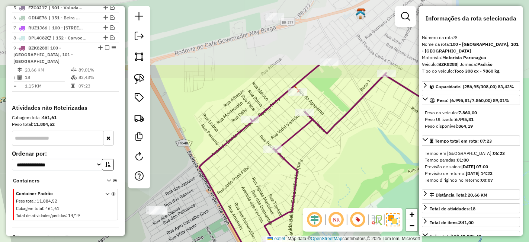
drag, startPoint x: 306, startPoint y: 79, endPoint x: 293, endPoint y: 175, distance: 96.5
click at [293, 175] on div "Janela de atendimento Grade de atendimento Capacidade Transportadoras Veículos …" at bounding box center [264, 121] width 529 height 242
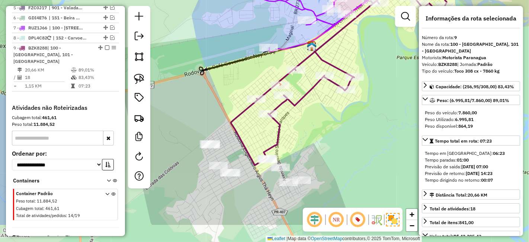
drag, startPoint x: 339, startPoint y: 159, endPoint x: 313, endPoint y: 118, distance: 48.6
click at [313, 118] on div "Janela de atendimento Grade de atendimento Capacidade Transportadoras Veículos …" at bounding box center [264, 121] width 529 height 242
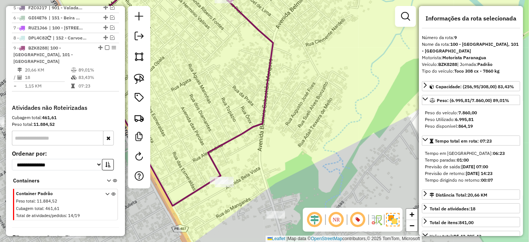
click at [266, 121] on icon at bounding box center [175, 91] width 196 height 230
click at [264, 121] on icon at bounding box center [175, 91] width 196 height 230
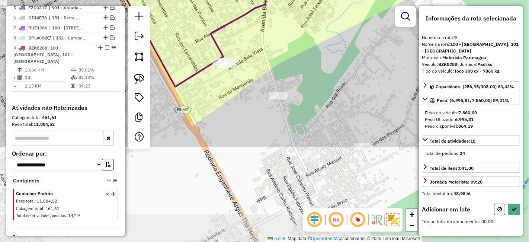
drag, startPoint x: 302, startPoint y: 136, endPoint x: 306, endPoint y: 59, distance: 77.5
click at [306, 59] on div "Janela de atendimento Grade de atendimento Capacidade Transportadoras Veículos …" at bounding box center [264, 121] width 529 height 242
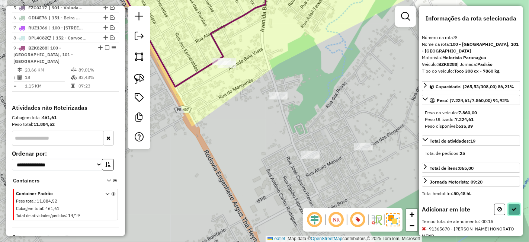
click at [513, 207] on icon at bounding box center [514, 209] width 5 height 5
select select "**********"
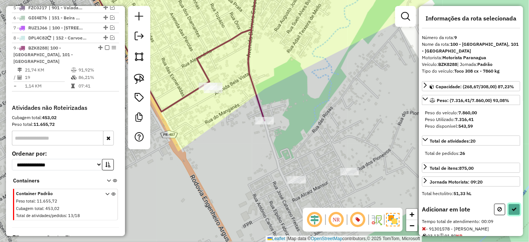
click at [512, 207] on icon at bounding box center [514, 209] width 5 height 5
select select "**********"
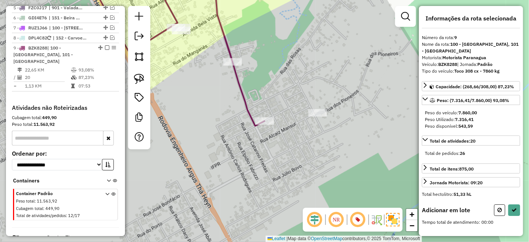
click at [316, 117] on div at bounding box center [318, 112] width 19 height 7
click at [512, 204] on button at bounding box center [514, 210] width 12 height 12
select select "**********"
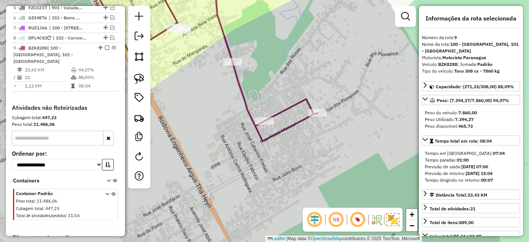
drag, startPoint x: 252, startPoint y: 48, endPoint x: 400, endPoint y: 138, distance: 173.7
click at [400, 138] on div "Janela de atendimento Grade de atendimento Capacidade Transportadoras Veículos …" at bounding box center [264, 121] width 529 height 242
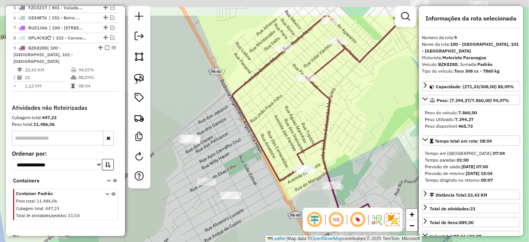
drag, startPoint x: 393, startPoint y: 103, endPoint x: 268, endPoint y: 192, distance: 154.0
click at [274, 189] on div "Janela de atendimento Grade de atendimento Capacidade Transportadoras Veículos …" at bounding box center [264, 121] width 529 height 242
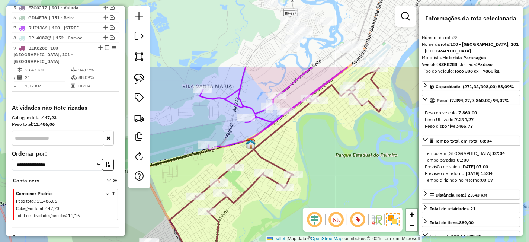
drag, startPoint x: 339, startPoint y: 71, endPoint x: 267, endPoint y: 158, distance: 112.9
click at [267, 158] on icon at bounding box center [272, 159] width 44 height 31
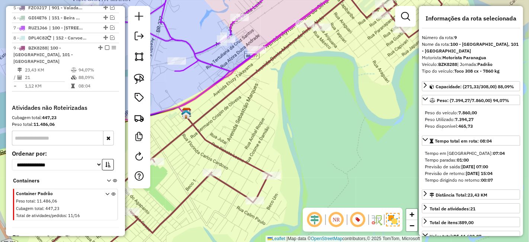
click at [307, 100] on div "Janela de atendimento Grade de atendimento Capacidade Transportadoras Veículos …" at bounding box center [264, 121] width 529 height 242
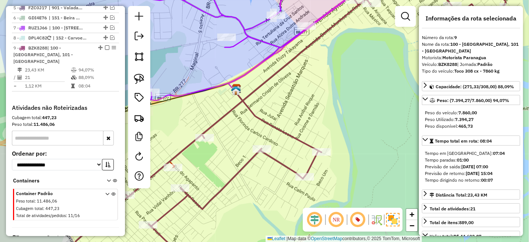
drag, startPoint x: 263, startPoint y: 110, endPoint x: 362, endPoint y: 87, distance: 101.5
click at [345, 92] on div "Janela de atendimento Grade de atendimento Capacidade Transportadoras Veículos …" at bounding box center [264, 121] width 529 height 242
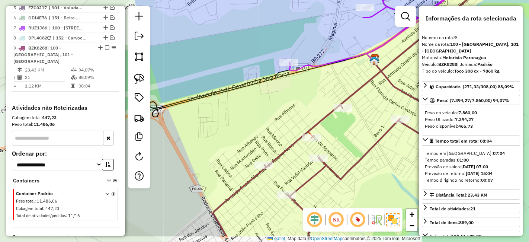
drag, startPoint x: 275, startPoint y: 92, endPoint x: 392, endPoint y: 131, distance: 123.2
click at [385, 130] on div "Janela de atendimento Grade de atendimento Capacidade Transportadoras Veículos …" at bounding box center [264, 121] width 529 height 242
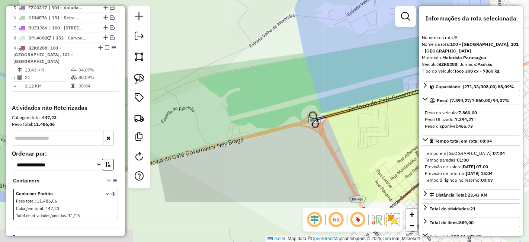
click at [274, 63] on div "Janela de atendimento Grade de atendimento Capacidade Transportadoras Veículos …" at bounding box center [264, 121] width 529 height 242
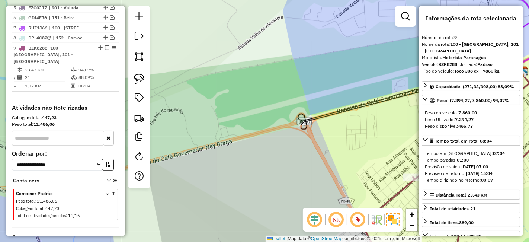
drag, startPoint x: 348, startPoint y: 86, endPoint x: 216, endPoint y: 91, distance: 133.0
click at [229, 90] on div "Janela de atendimento Grade de atendimento Capacidade Transportadoras Veículos …" at bounding box center [264, 121] width 529 height 242
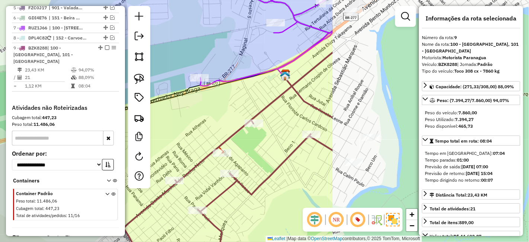
drag, startPoint x: 277, startPoint y: 118, endPoint x: 316, endPoint y: 118, distance: 39.5
click at [316, 118] on div "Janela de atendimento Grade de atendimento Capacidade Transportadoras Veículos …" at bounding box center [264, 121] width 529 height 242
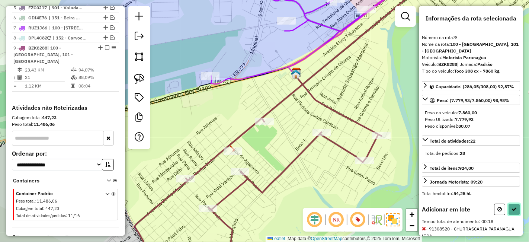
click at [513, 207] on icon at bounding box center [514, 209] width 5 height 5
select select "**********"
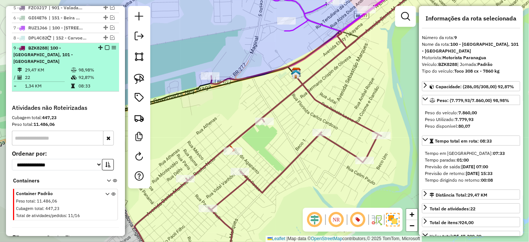
click at [105, 45] on em at bounding box center [107, 47] width 4 height 4
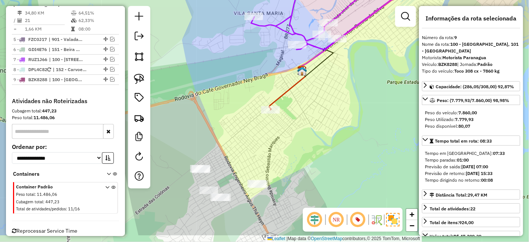
drag, startPoint x: 372, startPoint y: 129, endPoint x: 358, endPoint y: 91, distance: 40.5
click at [358, 91] on div "Janela de atendimento Grade de atendimento Capacidade Transportadoras Veículos …" at bounding box center [264, 121] width 529 height 242
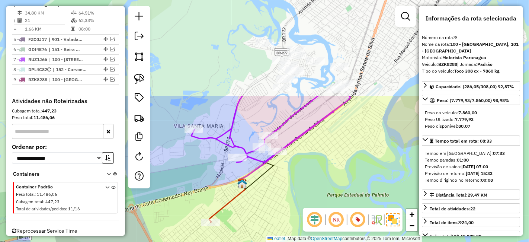
drag, startPoint x: 352, startPoint y: 55, endPoint x: 295, endPoint y: 175, distance: 132.7
click at [295, 175] on div "Janela de atendimento Grade de atendimento Capacidade Transportadoras Veículos …" at bounding box center [264, 121] width 529 height 242
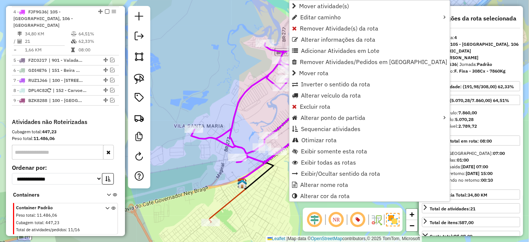
scroll to position [374, 0]
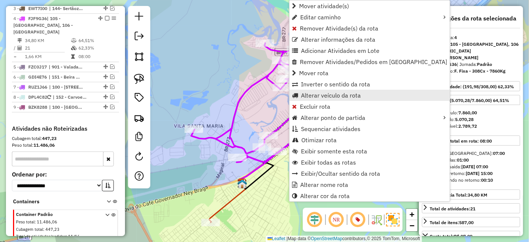
click at [341, 96] on span "Alterar veículo da rota" at bounding box center [331, 95] width 60 height 6
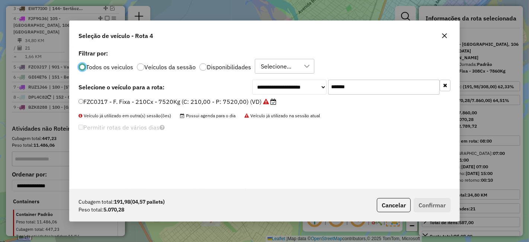
scroll to position [4, 2]
drag, startPoint x: 354, startPoint y: 85, endPoint x: 235, endPoint y: 86, distance: 118.7
click at [235, 86] on div "**********" at bounding box center [265, 87] width 372 height 15
paste input "text"
type input "*******"
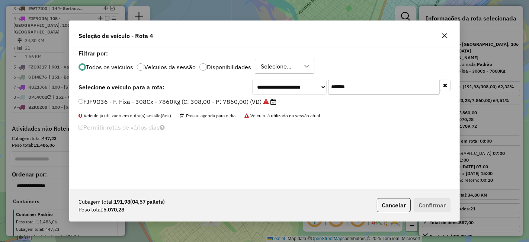
click at [219, 99] on label "FJF9G36 - F. Fixa - 308Cx - 7860Kg (C: 308,00 - P: 7860,00) (VD)" at bounding box center [178, 101] width 198 height 9
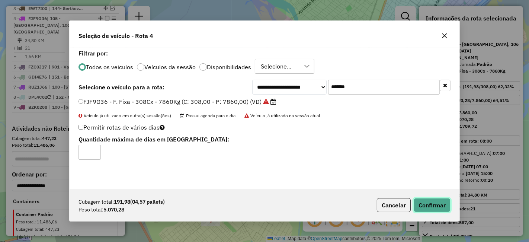
click at [424, 201] on button "Confirmar" at bounding box center [432, 205] width 37 height 14
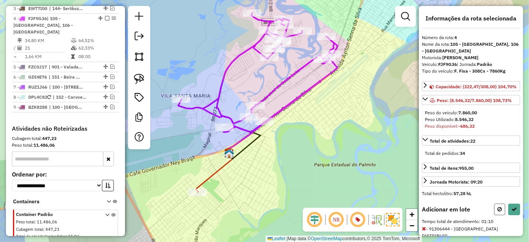
click at [500, 209] on button at bounding box center [499, 210] width 11 height 12
select select "**********"
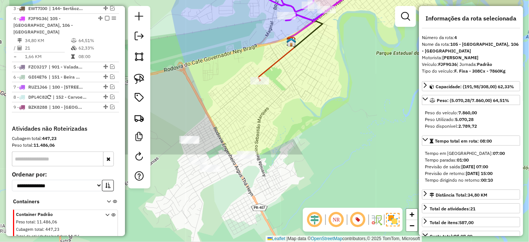
drag, startPoint x: 293, startPoint y: 176, endPoint x: 355, endPoint y: 62, distance: 129.8
click at [355, 63] on div "Janela de atendimento Grade de atendimento Capacidade Transportadoras Veículos …" at bounding box center [264, 121] width 529 height 242
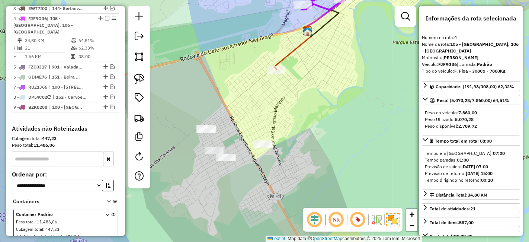
drag, startPoint x: 326, startPoint y: 90, endPoint x: 341, endPoint y: 87, distance: 14.8
click at [341, 87] on div "Janela de atendimento Grade de atendimento Capacidade Transportadoras Veículos …" at bounding box center [264, 121] width 529 height 242
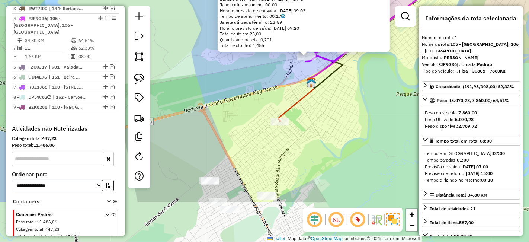
drag, startPoint x: 343, startPoint y: 115, endPoint x: 392, endPoint y: 47, distance: 83.8
click at [392, 47] on div "91303091 - VALNEI BARROS DA ROSA Pedidos: 19377601 Valor total: R$ 1.178,70 Exi…" at bounding box center [264, 121] width 529 height 242
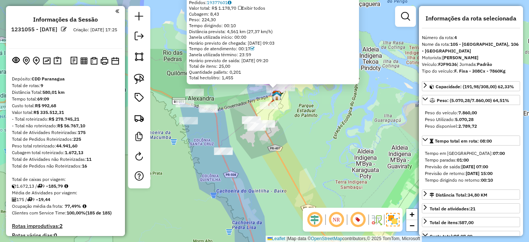
select select "**********"
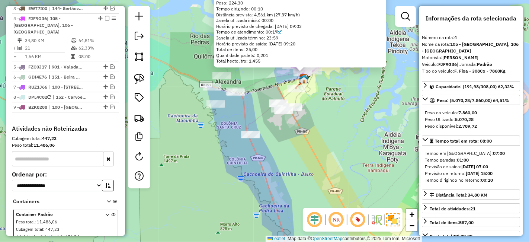
drag, startPoint x: 261, startPoint y: 148, endPoint x: 294, endPoint y: 128, distance: 39.6
click at [294, 128] on div "91303091 - [PERSON_NAME] DA ROSA Pedidos: 19377601 Valor total: R$ 1.178,70 Exi…" at bounding box center [264, 121] width 529 height 242
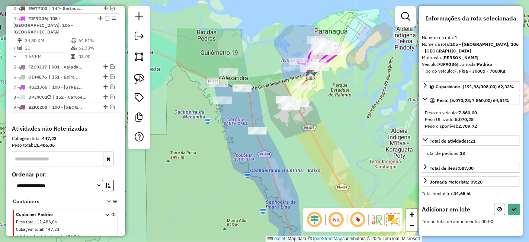
click at [499, 207] on icon at bounding box center [500, 209] width 4 height 5
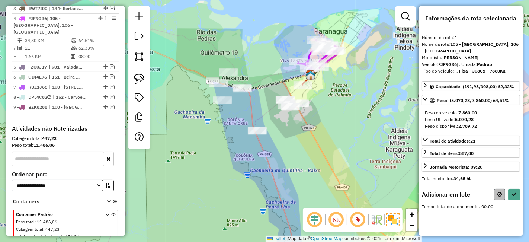
select select "**********"
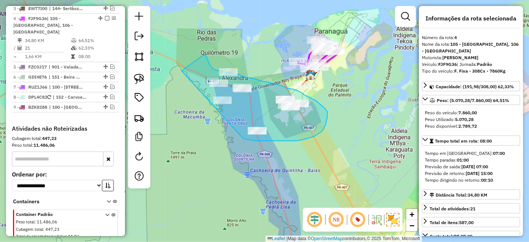
drag, startPoint x: 265, startPoint y: 141, endPoint x: 182, endPoint y: 73, distance: 107.4
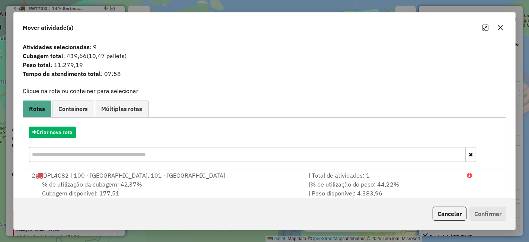
click at [64, 125] on div "Criar nova rota" at bounding box center [265, 145] width 481 height 48
click at [65, 128] on button "Criar nova rota" at bounding box center [52, 133] width 47 height 12
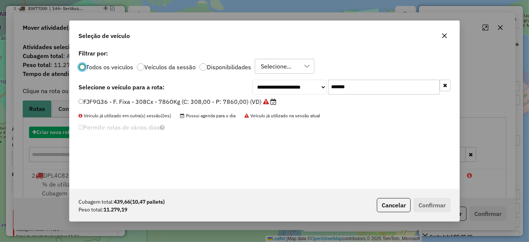
scroll to position [4, 2]
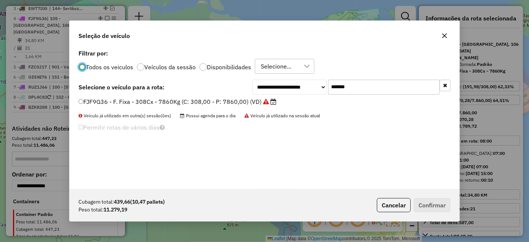
drag, startPoint x: 336, startPoint y: 87, endPoint x: 295, endPoint y: 91, distance: 41.8
click at [295, 91] on div "**********" at bounding box center [351, 87] width 198 height 15
paste input "text"
type input "*******"
click at [249, 99] on label "DXO7H14 - F. Fixa - 308Cx - 7860Kg (C: 308,00 - P: 7860,00) (VD)" at bounding box center [175, 101] width 193 height 9
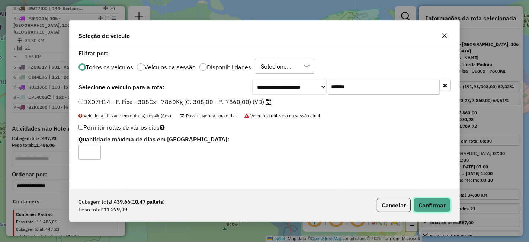
click at [424, 202] on button "Confirmar" at bounding box center [432, 205] width 37 height 14
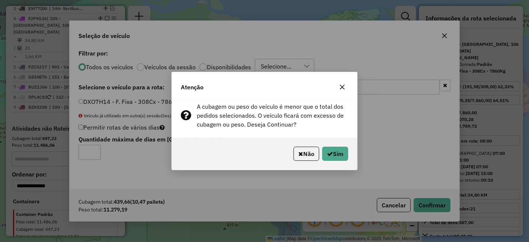
click at [342, 83] on button "button" at bounding box center [342, 87] width 12 height 12
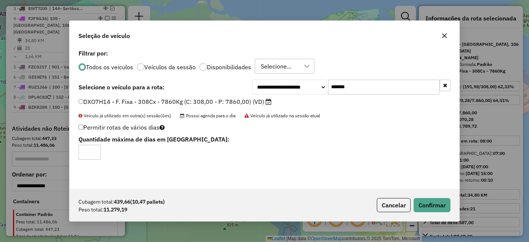
click at [449, 36] on button "button" at bounding box center [445, 36] width 12 height 12
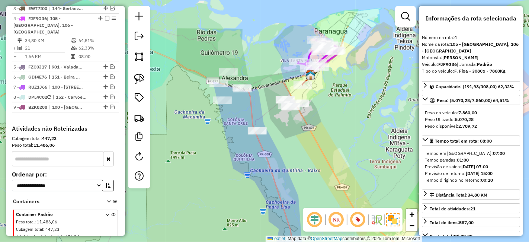
click at [315, 149] on div "Janela de atendimento Grade de atendimento Capacidade Transportadoras Veículos …" at bounding box center [264, 121] width 529 height 242
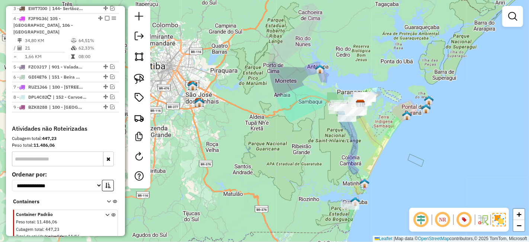
drag, startPoint x: 410, startPoint y: 119, endPoint x: 396, endPoint y: 122, distance: 14.0
click at [396, 122] on div "Janela de atendimento Grade de atendimento Capacidade Transportadoras Veículos …" at bounding box center [264, 121] width 529 height 242
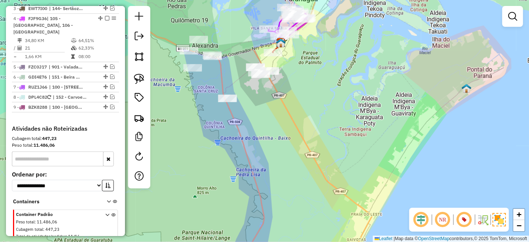
drag, startPoint x: 315, startPoint y: 84, endPoint x: 353, endPoint y: 125, distance: 56.3
click at [352, 124] on div "Janela de atendimento Grade de atendimento Capacidade Transportadoras Veículos …" at bounding box center [264, 121] width 529 height 242
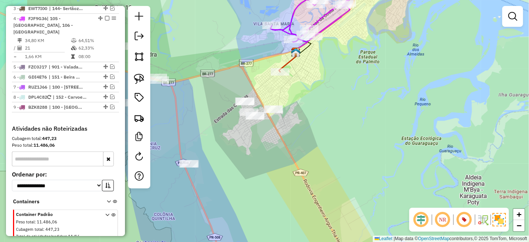
drag, startPoint x: 337, startPoint y: 93, endPoint x: 378, endPoint y: 128, distance: 54.1
click at [378, 128] on div "Janela de atendimento Grade de atendimento Capacidade Transportadoras Veículos …" at bounding box center [264, 121] width 529 height 242
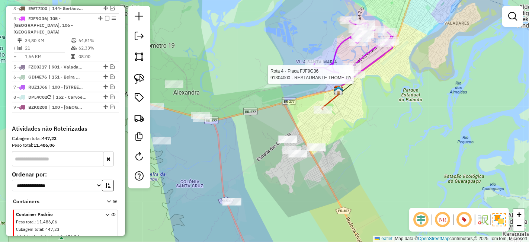
click at [362, 78] on div at bounding box center [356, 74] width 19 height 7
select select "**********"
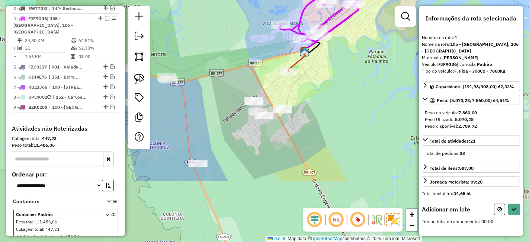
drag, startPoint x: 272, startPoint y: 179, endPoint x: 337, endPoint y: 96, distance: 105.7
click at [337, 96] on div "Janela de atendimento Grade de atendimento Capacidade Transportadoras Veículos …" at bounding box center [264, 121] width 529 height 242
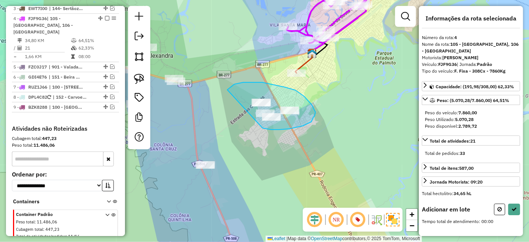
drag, startPoint x: 263, startPoint y: 128, endPoint x: 227, endPoint y: 90, distance: 52.2
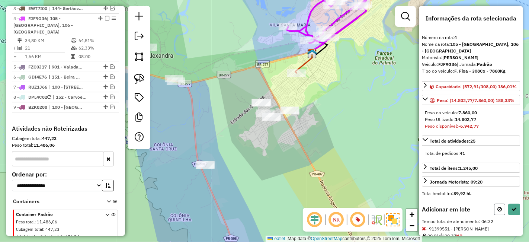
click at [500, 212] on icon at bounding box center [500, 209] width 4 height 5
select select "**********"
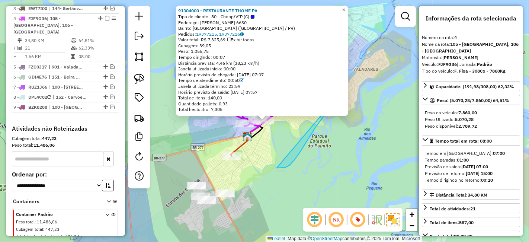
drag, startPoint x: 277, startPoint y: 168, endPoint x: 350, endPoint y: 80, distance: 114.1
click at [350, 80] on div "91304000 - RESTAURANTE THOME PA Tipo de cliente: 80 - Chopp/VIP (C) Endereço: […" at bounding box center [264, 121] width 529 height 242
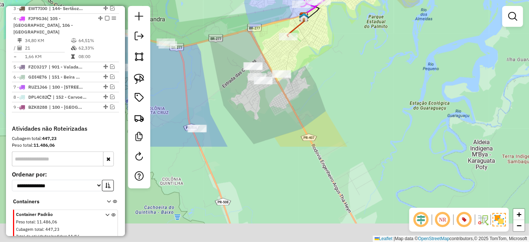
drag, startPoint x: 326, startPoint y: 160, endPoint x: 380, endPoint y: 38, distance: 133.4
click at [380, 38] on div "Janela de atendimento Grade de atendimento Capacidade Transportadoras Veículos …" at bounding box center [264, 121] width 529 height 242
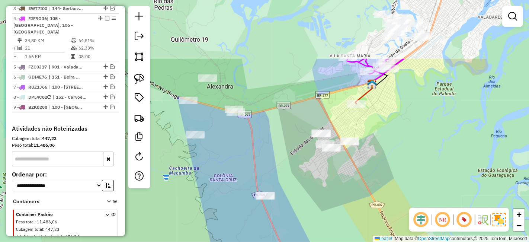
drag, startPoint x: 370, startPoint y: 51, endPoint x: 410, endPoint y: 122, distance: 81.2
click at [410, 122] on div "Janela de atendimento Grade de atendimento Capacidade Transportadoras Veículos …" at bounding box center [264, 121] width 529 height 242
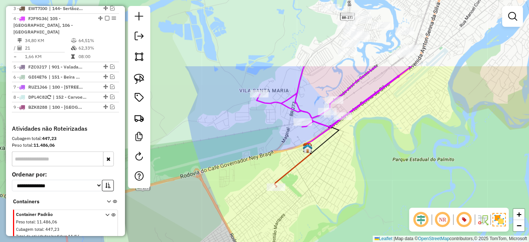
drag, startPoint x: 408, startPoint y: 79, endPoint x: 377, endPoint y: 174, distance: 99.7
click at [377, 174] on div "Janela de atendimento Grade de atendimento Capacidade Transportadoras Veículos …" at bounding box center [264, 121] width 529 height 242
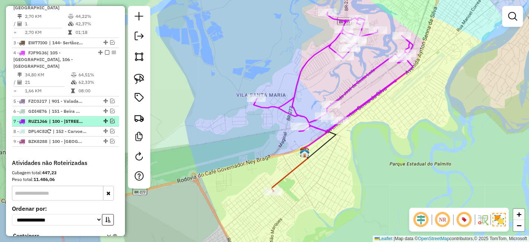
scroll to position [333, 0]
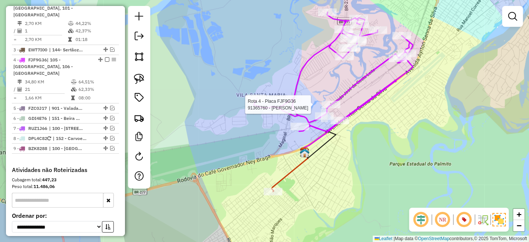
select select "**********"
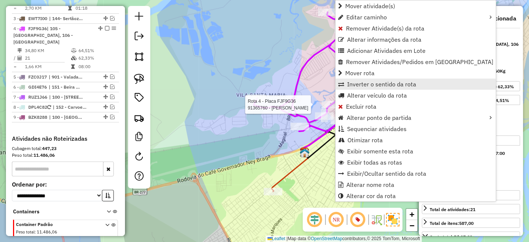
scroll to position [374, 0]
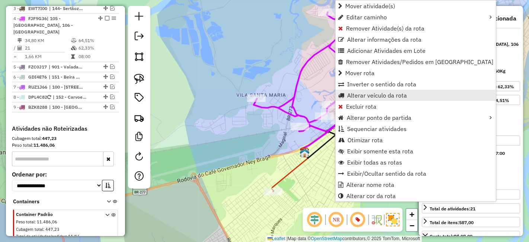
click at [369, 93] on span "Alterar veículo da rota" at bounding box center [377, 95] width 60 height 6
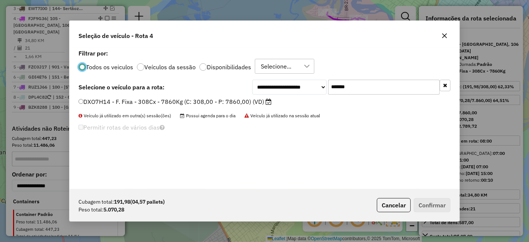
scroll to position [4, 2]
drag, startPoint x: 364, startPoint y: 87, endPoint x: 180, endPoint y: 83, distance: 183.5
click at [180, 83] on div "**********" at bounding box center [265, 87] width 372 height 15
paste input "text"
type input "*******"
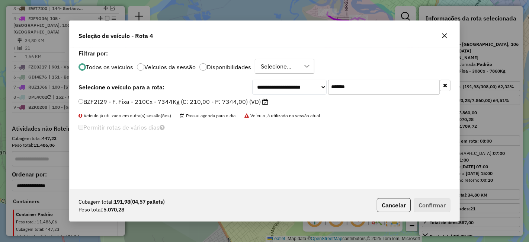
click at [210, 105] on label "BZF2I29 - F. Fixa - 210Cx - 7344Kg (C: 210,00 - P: 7344,00) (VD)" at bounding box center [174, 101] width 190 height 9
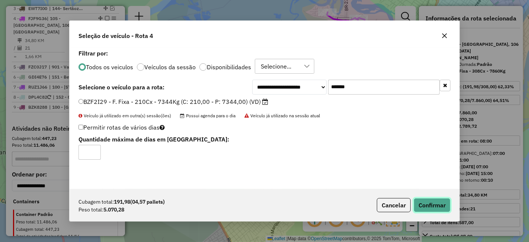
click at [437, 207] on button "Confirmar" at bounding box center [432, 205] width 37 height 14
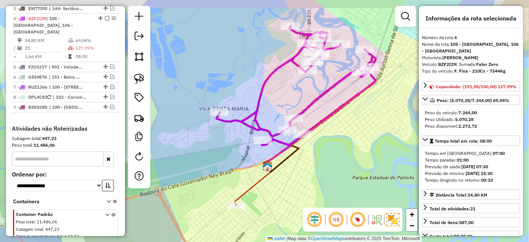
drag, startPoint x: 382, startPoint y: 146, endPoint x: 347, endPoint y: 160, distance: 37.6
click at [347, 160] on div "Janela de atendimento Grade de atendimento Capacidade Transportadoras Veículos …" at bounding box center [264, 121] width 529 height 242
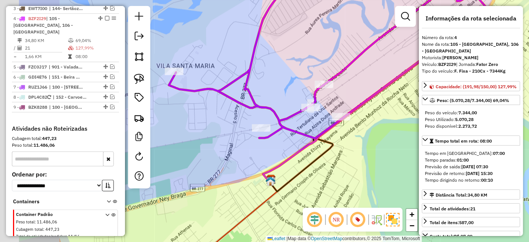
drag, startPoint x: 356, startPoint y: 172, endPoint x: 397, endPoint y: 190, distance: 45.0
click at [397, 190] on div "Janela de atendimento Grade de atendimento Capacidade Transportadoras Veículos …" at bounding box center [264, 121] width 529 height 242
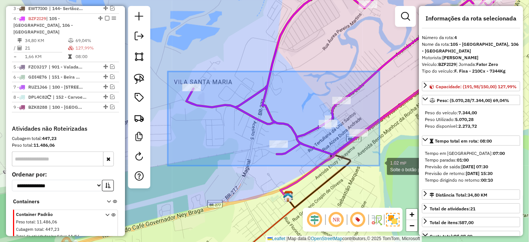
drag, startPoint x: 168, startPoint y: 71, endPoint x: 380, endPoint y: 166, distance: 231.8
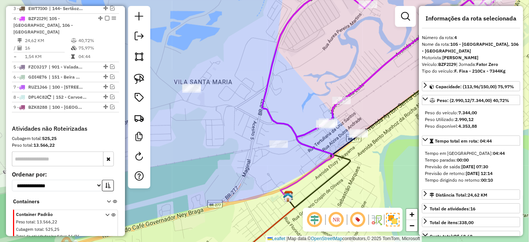
click at [367, 10] on icon at bounding box center [378, 56] width 233 height 161
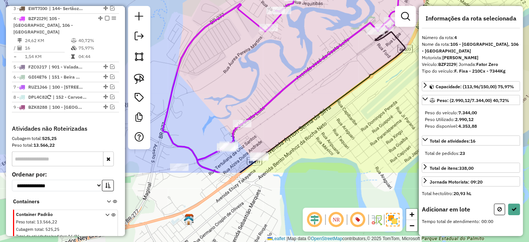
drag, startPoint x: 282, startPoint y: 186, endPoint x: 296, endPoint y: 51, distance: 135.9
click at [296, 51] on icon at bounding box center [287, 21] width 249 height 278
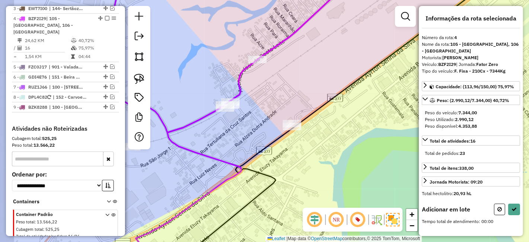
drag, startPoint x: 266, startPoint y: 91, endPoint x: 327, endPoint y: 84, distance: 61.0
click at [327, 84] on div "Janela de atendimento Grade de atendimento Capacidade Transportadoras Veículos …" at bounding box center [264, 121] width 529 height 242
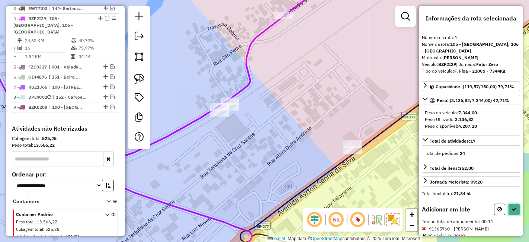
click at [517, 212] on button at bounding box center [514, 210] width 12 height 12
select select "**********"
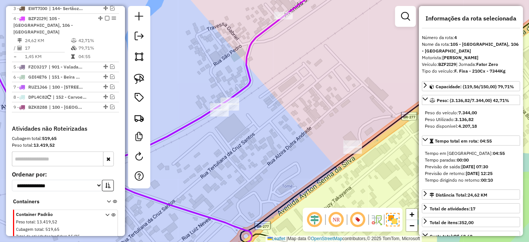
click at [279, 21] on icon at bounding box center [153, 69] width 376 height 186
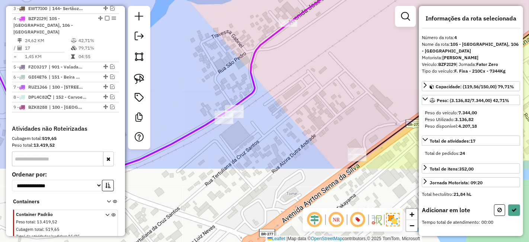
drag, startPoint x: 280, startPoint y: 192, endPoint x: 322, endPoint y: 57, distance: 141.6
click at [323, 54] on div "Janela de atendimento Grade de atendimento Capacidade Transportadoras Veículos …" at bounding box center [264, 121] width 529 height 242
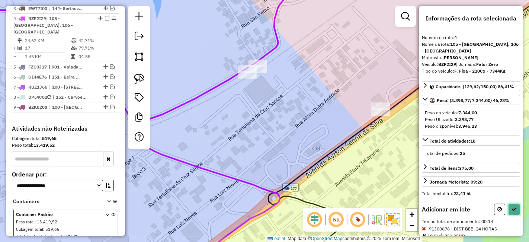
click at [517, 213] on button at bounding box center [514, 210] width 12 height 12
select select "**********"
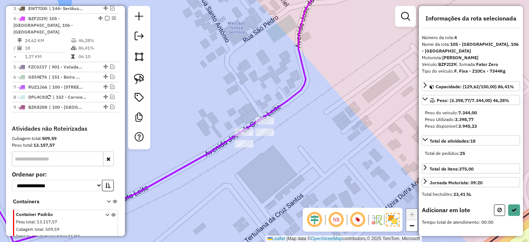
click at [265, 138] on div "Janela de atendimento Grade de atendimento Capacidade Transportadoras Veículos …" at bounding box center [264, 121] width 529 height 242
click at [508, 213] on button at bounding box center [514, 210] width 12 height 12
select select "**********"
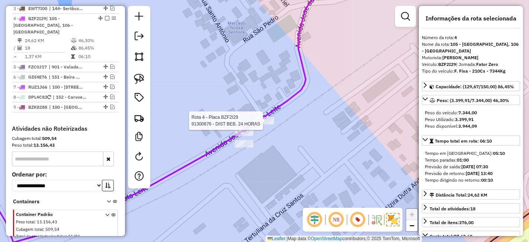
click at [263, 124] on div at bounding box center [265, 120] width 19 height 7
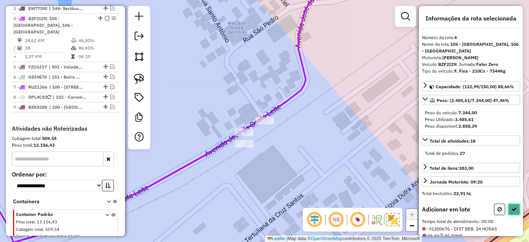
click at [508, 212] on button at bounding box center [514, 210] width 12 height 12
select select "**********"
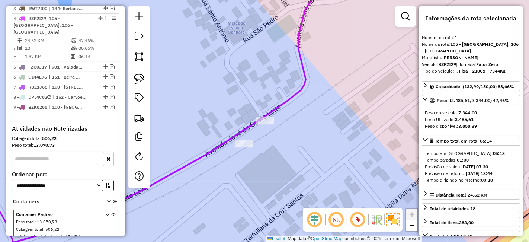
click at [265, 126] on div "Janela de atendimento Grade de atendimento Capacidade Transportadoras Veículos …" at bounding box center [264, 121] width 529 height 242
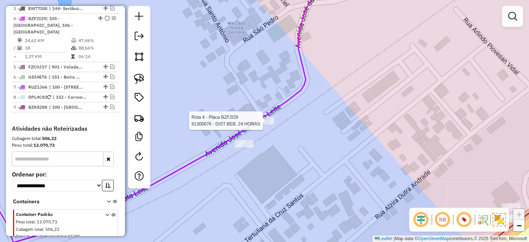
click at [265, 124] on div at bounding box center [265, 120] width 19 height 7
select select "**********"
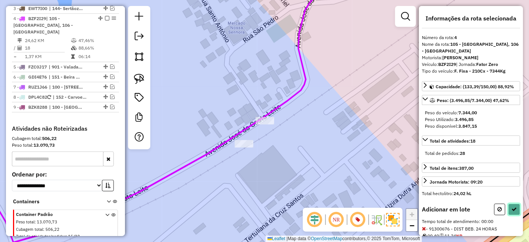
click at [516, 212] on button at bounding box center [514, 210] width 12 height 12
select select "**********"
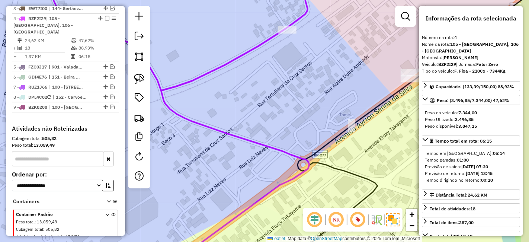
drag, startPoint x: 315, startPoint y: 127, endPoint x: 255, endPoint y: 150, distance: 63.5
click at [255, 150] on div "Janela de atendimento Grade de atendimento Capacidade Transportadoras Veículos …" at bounding box center [264, 121] width 529 height 242
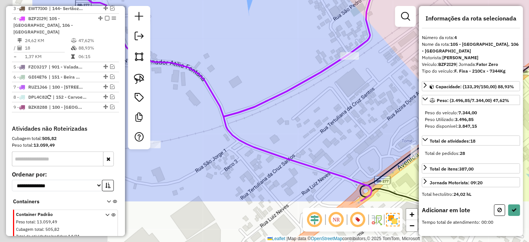
drag, startPoint x: 315, startPoint y: 159, endPoint x: 433, endPoint y: 44, distance: 164.2
click at [435, 44] on hb-router-mapa "Informações da Sessão 1231055 - 19/08/2025 Criação: 18/08/2025 17:25 Depósito: …" at bounding box center [264, 121] width 529 height 242
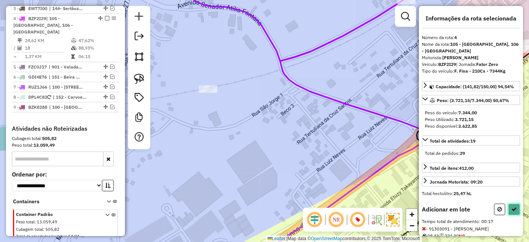
click at [514, 212] on icon at bounding box center [514, 209] width 5 height 5
select select "**********"
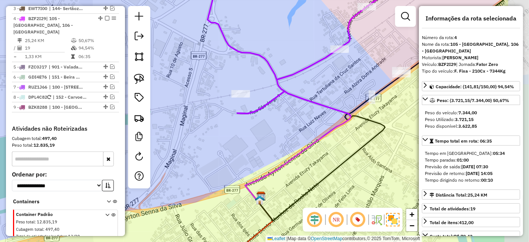
drag, startPoint x: 375, startPoint y: 94, endPoint x: 298, endPoint y: 105, distance: 77.4
click at [299, 105] on div "Janela de atendimento Grade de atendimento Capacidade Transportadoras Veículos …" at bounding box center [264, 121] width 529 height 242
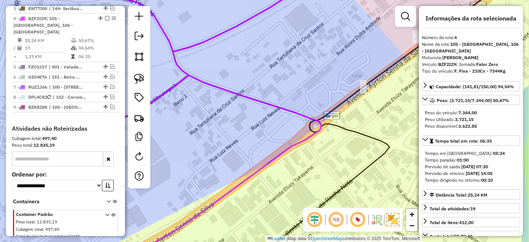
click at [318, 118] on icon at bounding box center [208, 170] width 227 height 191
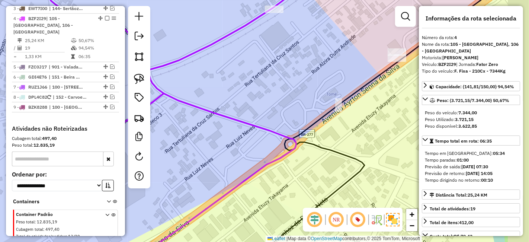
drag, startPoint x: 316, startPoint y: 83, endPoint x: 267, endPoint y: 145, distance: 78.5
click at [267, 145] on div "Janela de atendimento Grade de atendimento Capacidade Transportadoras Veículos …" at bounding box center [264, 121] width 529 height 242
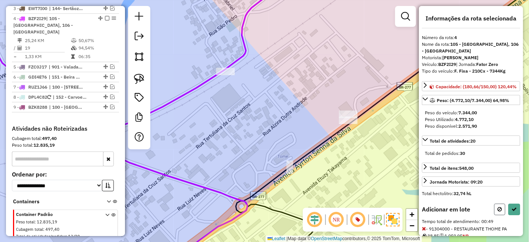
click at [494, 215] on button at bounding box center [499, 210] width 11 height 12
select select "**********"
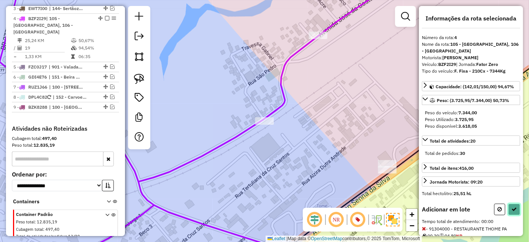
click at [515, 215] on button at bounding box center [514, 210] width 12 height 12
select select "**********"
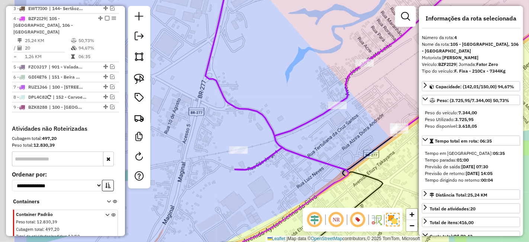
drag, startPoint x: 253, startPoint y: 162, endPoint x: 346, endPoint y: 115, distance: 103.7
click at [347, 118] on div "Janela de atendimento Grade de atendimento Capacidade Transportadoras Veículos …" at bounding box center [264, 121] width 529 height 242
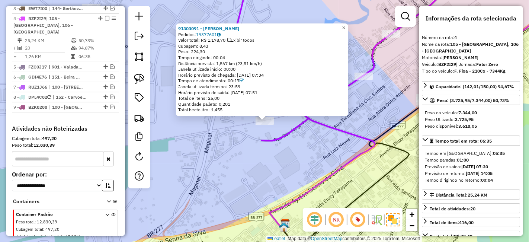
drag, startPoint x: 210, startPoint y: 88, endPoint x: 220, endPoint y: 93, distance: 11.5
click at [220, 93] on div "91303091 - VALNEI BARROS DA ROSA Pedidos: 19377601 Valor total: R$ 1.178,70 Exi…" at bounding box center [262, 69] width 172 height 93
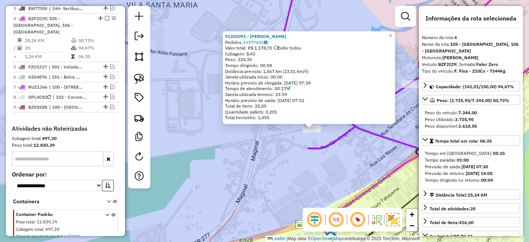
drag, startPoint x: 204, startPoint y: 117, endPoint x: 322, endPoint y: 203, distance: 146.2
click at [323, 202] on div "91303091 - VALNEI BARROS DA ROSA Pedidos: 19377601 Valor total: R$ 1.178,70 Exi…" at bounding box center [264, 121] width 529 height 242
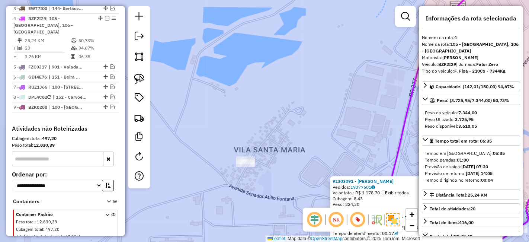
drag, startPoint x: 216, startPoint y: 115, endPoint x: 200, endPoint y: 63, distance: 54.5
click at [200, 63] on div "91303091 - VALNEI BARROS DA ROSA Pedidos: 19377601 Valor total: R$ 1.178,70 Exi…" at bounding box center [264, 121] width 529 height 242
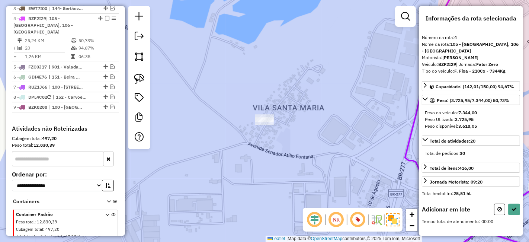
click at [265, 125] on div at bounding box center [264, 120] width 19 height 7
click at [513, 212] on icon at bounding box center [514, 209] width 5 height 5
select select "**********"
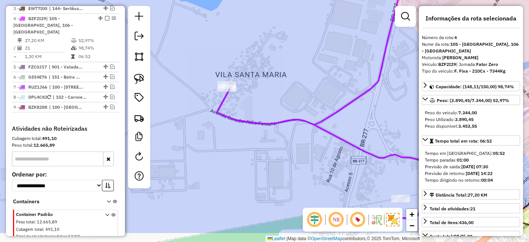
drag, startPoint x: 280, startPoint y: 86, endPoint x: 298, endPoint y: 111, distance: 31.0
click at [298, 111] on div "Janela de atendimento Grade de atendimento Capacidade Transportadoras Veículos …" at bounding box center [264, 121] width 529 height 242
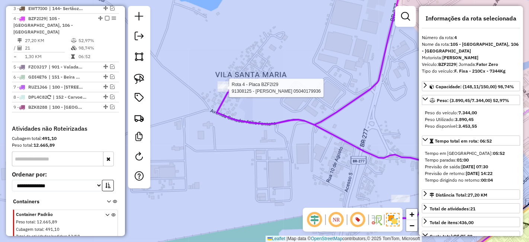
click at [226, 92] on div at bounding box center [227, 87] width 19 height 7
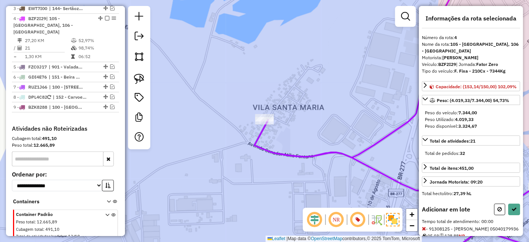
click at [337, 138] on div "Janela de atendimento Grade de atendimento Capacidade Transportadoras Veículos …" at bounding box center [264, 121] width 529 height 242
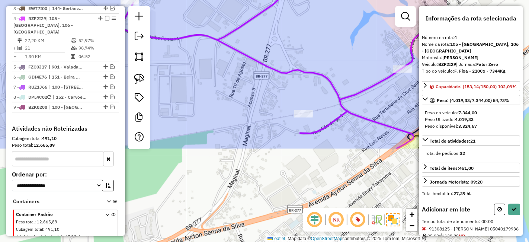
drag, startPoint x: 355, startPoint y: 179, endPoint x: 210, endPoint y: 47, distance: 196.0
click at [210, 49] on div "Janela de atendimento Grade de atendimento Capacidade Transportadoras Veículos …" at bounding box center [264, 121] width 529 height 242
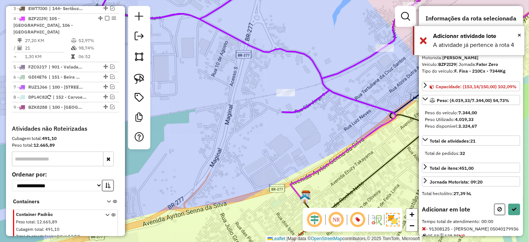
click at [361, 151] on div "Janela de atendimento Grade de atendimento Capacidade Transportadoras Veículos …" at bounding box center [264, 121] width 529 height 242
click at [495, 214] on div "Informações da rota selecionada Número da rota: 4 Nome da rota: 105 - Jardim Ig…" at bounding box center [471, 121] width 104 height 230
click at [495, 215] on button at bounding box center [499, 210] width 11 height 12
select select "**********"
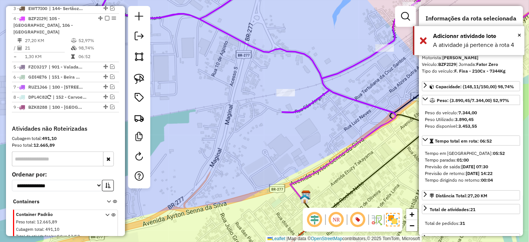
click at [290, 100] on div "Janela de atendimento Grade de atendimento Capacidade Transportadoras Veículos …" at bounding box center [264, 121] width 529 height 242
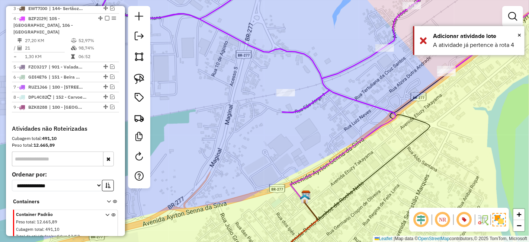
click at [267, 73] on div "Janela de atendimento Grade de atendimento Capacidade Transportadoras Veículos …" at bounding box center [264, 121] width 529 height 242
select select "**********"
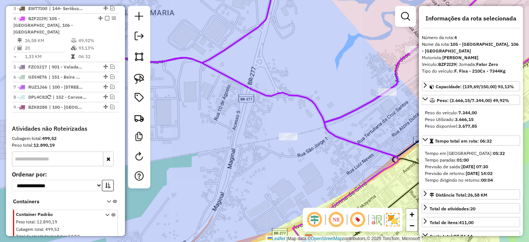
drag, startPoint x: 245, startPoint y: 105, endPoint x: 301, endPoint y: 144, distance: 68.2
click at [283, 130] on div "Janela de atendimento Grade de atendimento Capacidade Transportadoras Veículos …" at bounding box center [264, 121] width 529 height 242
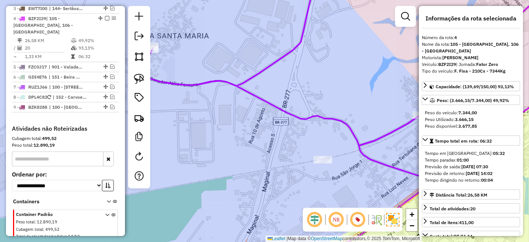
drag, startPoint x: 246, startPoint y: 103, endPoint x: 307, endPoint y: 142, distance: 71.5
click at [291, 131] on div "Janela de atendimento Grade de atendimento Capacidade Transportadoras Veículos …" at bounding box center [264, 121] width 529 height 242
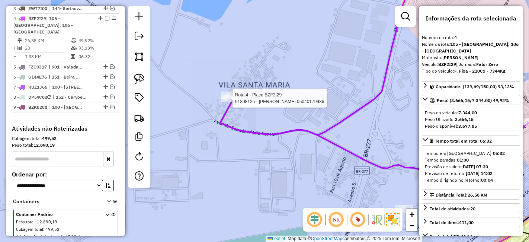
click at [226, 102] on div at bounding box center [230, 98] width 19 height 7
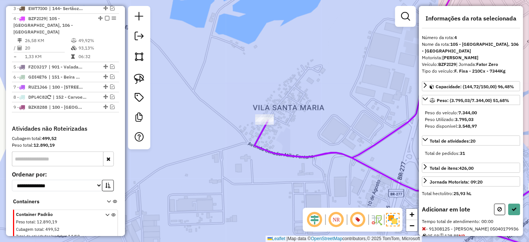
click at [517, 207] on div "Informações da rota selecionada Número da rota: 4 Nome da rota: 105 - Jardim Ig…" at bounding box center [471, 121] width 104 height 230
click at [515, 210] on button at bounding box center [514, 210] width 12 height 12
select select "**********"
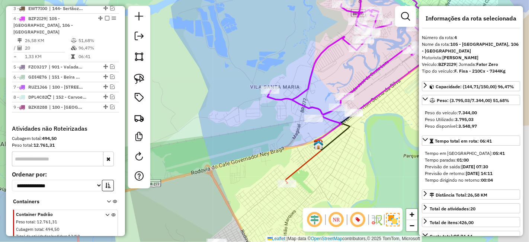
drag, startPoint x: 346, startPoint y: 151, endPoint x: 326, endPoint y: 144, distance: 21.1
click at [326, 144] on div "Janela de atendimento Grade de atendimento Capacidade Transportadoras Veículos …" at bounding box center [264, 121] width 529 height 242
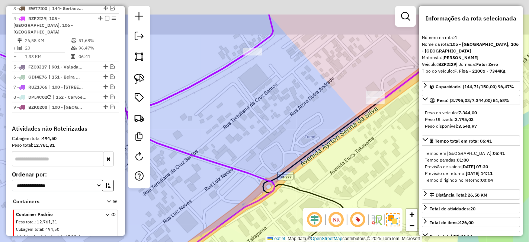
drag, startPoint x: 351, startPoint y: 63, endPoint x: 319, endPoint y: 107, distance: 55.0
click at [319, 107] on div "Janela de atendimento Grade de atendimento Capacidade Transportadoras Veículos …" at bounding box center [264, 121] width 529 height 242
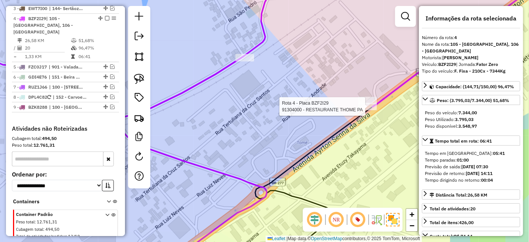
click at [373, 110] on div at bounding box center [367, 106] width 19 height 7
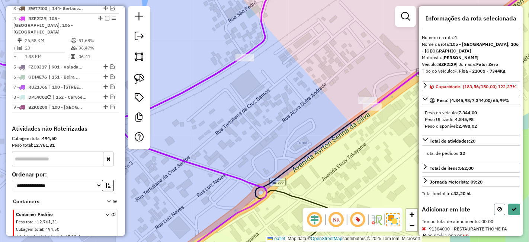
click at [500, 215] on button at bounding box center [499, 210] width 11 height 12
select select "**********"
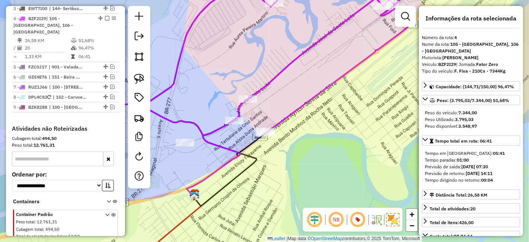
drag, startPoint x: 253, startPoint y: 169, endPoint x: 296, endPoint y: 108, distance: 74.6
click at [296, 109] on div "Janela de atendimento Grade de atendimento Capacidade Transportadoras Veículos …" at bounding box center [264, 121] width 529 height 242
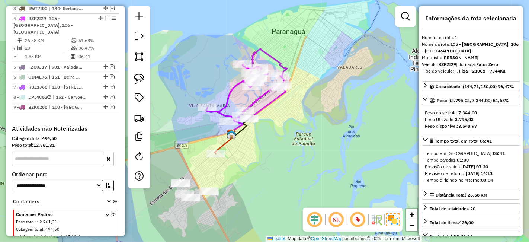
drag, startPoint x: 236, startPoint y: 181, endPoint x: 283, endPoint y: 131, distance: 68.5
click at [283, 131] on div "Janela de atendimento Grade de atendimento Capacidade Transportadoras Veículos …" at bounding box center [264, 121] width 529 height 242
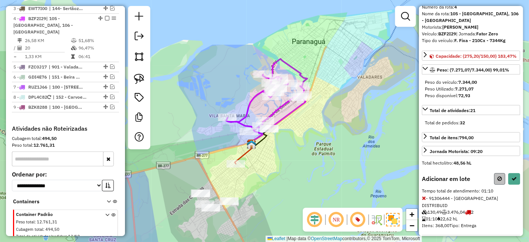
scroll to position [43, 0]
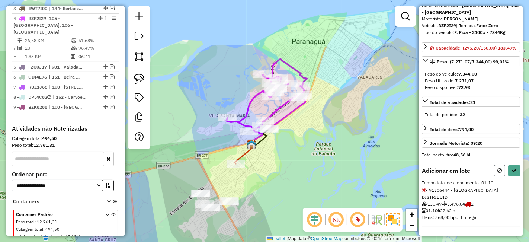
click at [495, 176] on button at bounding box center [499, 171] width 11 height 12
select select "**********"
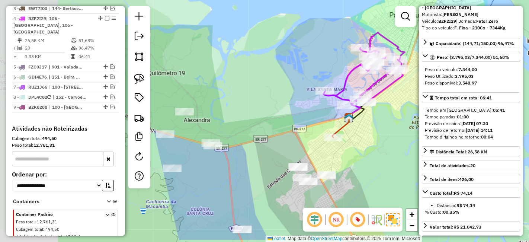
drag, startPoint x: 278, startPoint y: 170, endPoint x: 336, endPoint y: 127, distance: 72.4
click at [386, 122] on div "Janela de atendimento Grade de atendimento Capacidade Transportadoras Veículos …" at bounding box center [264, 121] width 529 height 242
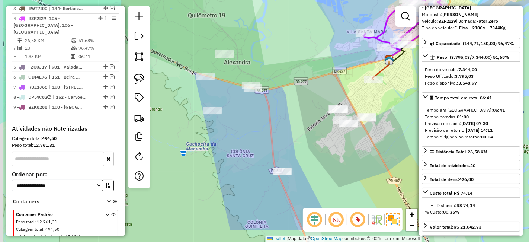
drag, startPoint x: 277, startPoint y: 133, endPoint x: 325, endPoint y: 71, distance: 78.2
click at [325, 71] on div "Janela de atendimento Grade de atendimento Capacidade Transportadoras Veículos …" at bounding box center [264, 121] width 529 height 242
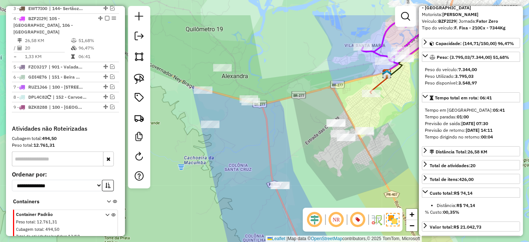
drag, startPoint x: 325, startPoint y: 73, endPoint x: 304, endPoint y: 113, distance: 44.4
click at [304, 113] on div "Janela de atendimento Grade de atendimento Capacidade Transportadoras Veículos …" at bounding box center [264, 121] width 529 height 242
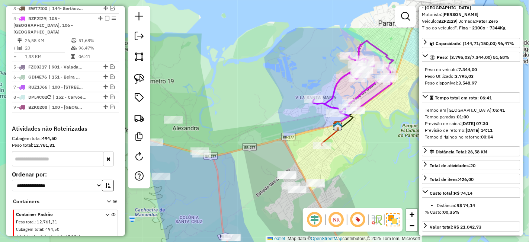
drag, startPoint x: 307, startPoint y: 104, endPoint x: 268, endPoint y: 142, distance: 54.5
click at [268, 142] on div "Janela de atendimento Grade de atendimento Capacidade Transportadoras Veículos …" at bounding box center [264, 121] width 529 height 242
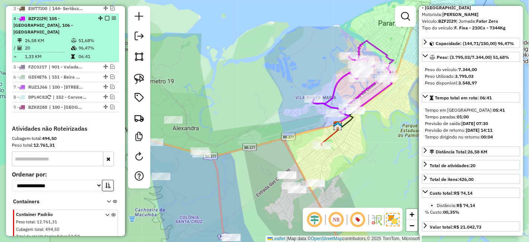
click at [105, 16] on em at bounding box center [107, 18] width 4 height 4
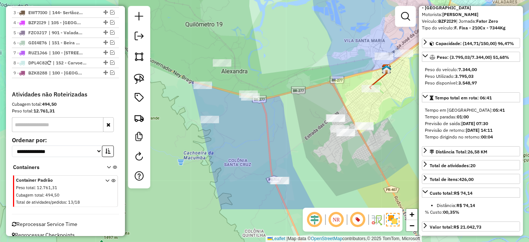
drag, startPoint x: 231, startPoint y: 156, endPoint x: 280, endPoint y: 99, distance: 75.0
click at [280, 99] on div "Janela de atendimento Grade de atendimento Capacidade Transportadoras Veículos …" at bounding box center [264, 121] width 529 height 242
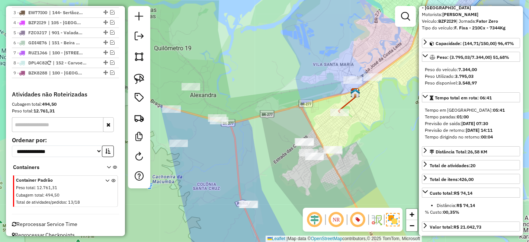
drag, startPoint x: 308, startPoint y: 149, endPoint x: 278, endPoint y: 173, distance: 38.7
click at [278, 173] on div "Janela de atendimento Grade de atendimento Capacidade Transportadoras Veículos …" at bounding box center [264, 121] width 529 height 242
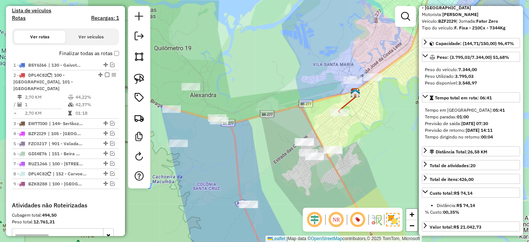
scroll to position [246, 0]
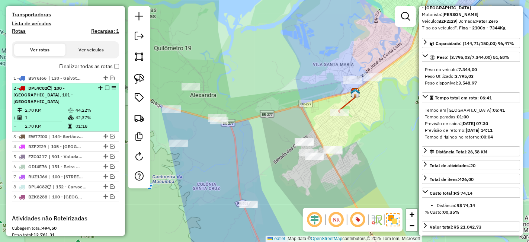
click at [92, 114] on td "42,37%" at bounding box center [95, 117] width 41 height 7
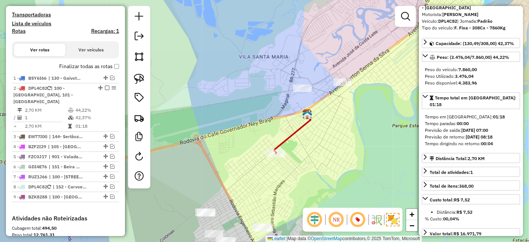
drag, startPoint x: 349, startPoint y: 188, endPoint x: 348, endPoint y: 128, distance: 60.7
click at [348, 128] on div "Janela de atendimento Grade de atendimento Capacidade Transportadoras Veículos …" at bounding box center [264, 121] width 529 height 242
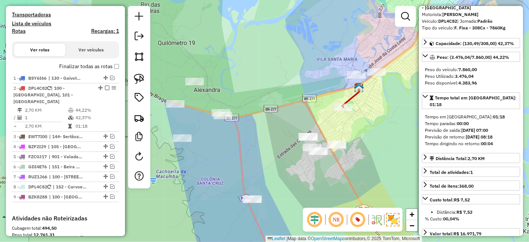
drag, startPoint x: 337, startPoint y: 143, endPoint x: 370, endPoint y: 132, distance: 34.6
click at [370, 132] on div "Janela de atendimento Grade de atendimento Capacidade Transportadoras Veículos …" at bounding box center [264, 121] width 529 height 242
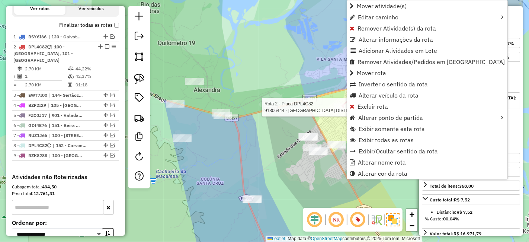
scroll to position [323, 0]
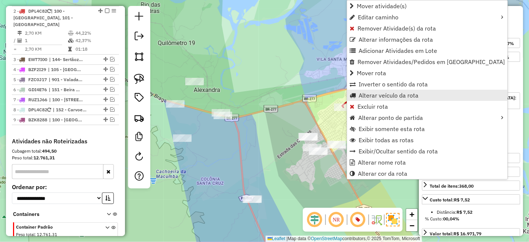
click at [385, 92] on span "Alterar veículo da rota" at bounding box center [389, 95] width 60 height 6
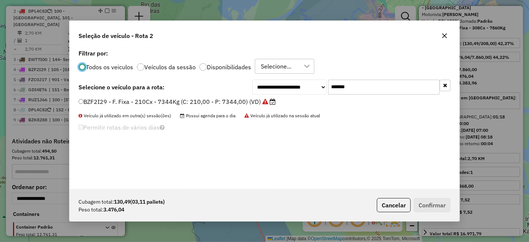
scroll to position [4, 2]
drag, startPoint x: 361, startPoint y: 89, endPoint x: 254, endPoint y: 92, distance: 107.2
click at [255, 92] on div "**********" at bounding box center [351, 87] width 198 height 15
paste input "text"
type input "*******"
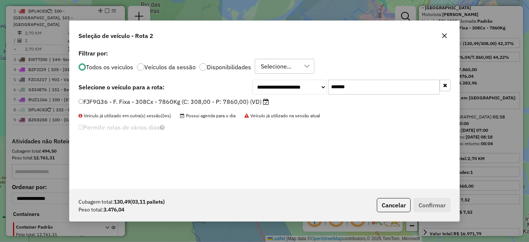
click at [224, 100] on label "FJF9G36 - F. Fixa - 308Cx - 7860Kg (C: 308,00 - P: 7860,00) (VD)" at bounding box center [174, 101] width 191 height 9
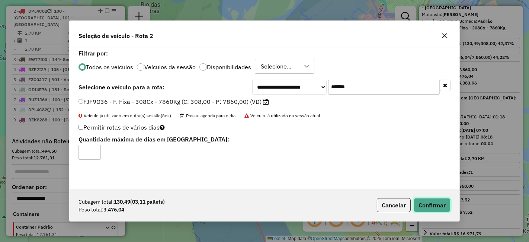
click at [431, 207] on button "Confirmar" at bounding box center [432, 205] width 37 height 14
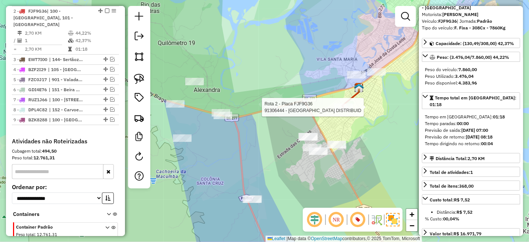
click at [348, 111] on div at bounding box center [343, 106] width 19 height 7
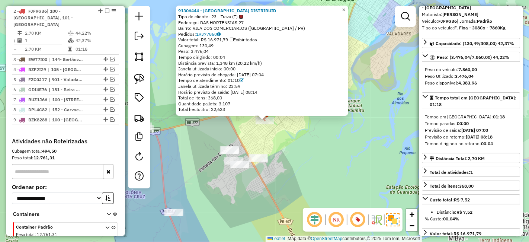
scroll to position [0, 0]
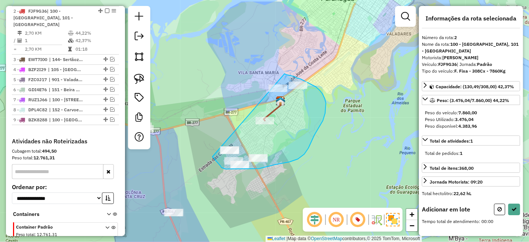
drag, startPoint x: 213, startPoint y: 157, endPoint x: 268, endPoint y: 76, distance: 97.5
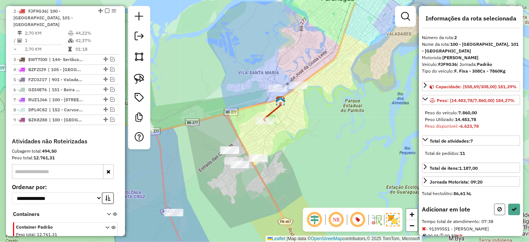
click at [499, 212] on icon at bounding box center [500, 209] width 4 height 5
select select "**********"
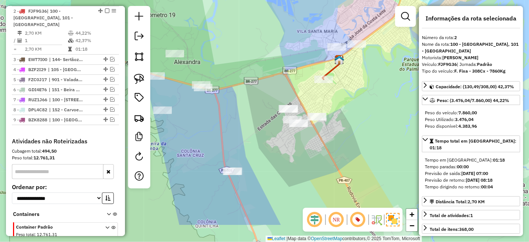
drag, startPoint x: 331, startPoint y: 168, endPoint x: 392, endPoint y: 125, distance: 74.2
click at [392, 125] on div "Janela de atendimento Grade de atendimento Capacidade Transportadoras Veículos …" at bounding box center [264, 121] width 529 height 242
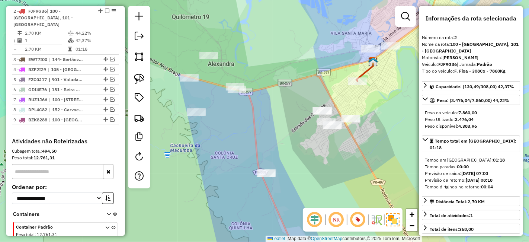
drag, startPoint x: 335, startPoint y: 131, endPoint x: 372, endPoint y: 138, distance: 38.2
click at [372, 138] on div "Janela de atendimento Grade de atendimento Capacidade Transportadoras Veículos …" at bounding box center [264, 121] width 529 height 242
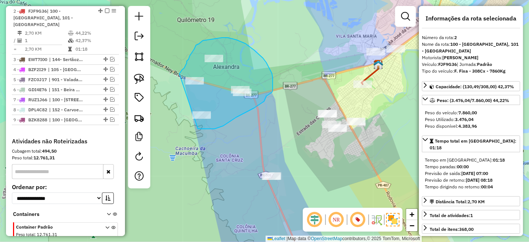
drag, startPoint x: 198, startPoint y: 129, endPoint x: 175, endPoint y: 83, distance: 51.6
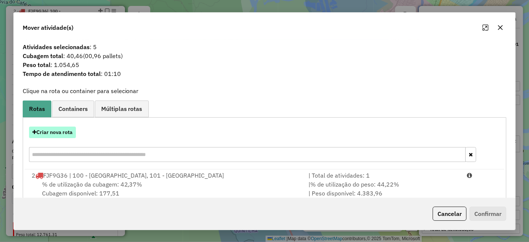
click at [68, 127] on button "Criar nova rota" at bounding box center [52, 133] width 47 height 12
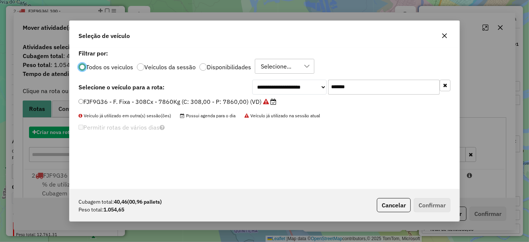
scroll to position [4, 2]
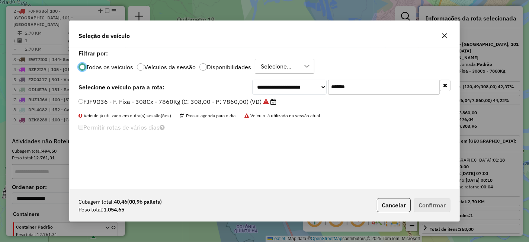
drag, startPoint x: 361, startPoint y: 87, endPoint x: 269, endPoint y: 94, distance: 92.2
click at [271, 94] on div "**********" at bounding box center [351, 87] width 198 height 15
click at [228, 102] on label "FJF9G36 - F. Fixa - 308Cx - 7860Kg (C: 308,00 - P: 7860,00) (VD)" at bounding box center [178, 101] width 198 height 9
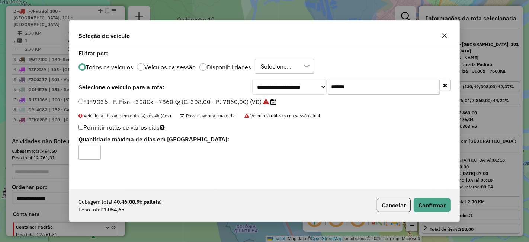
click at [433, 197] on div "Cubagem total: 40,46 (00,96 pallets) Peso total: 1.054,65 Cancelar Confirmar" at bounding box center [265, 205] width 390 height 32
click at [430, 199] on button "Confirmar" at bounding box center [432, 205] width 37 height 14
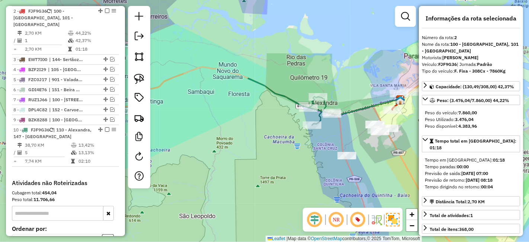
drag, startPoint x: 224, startPoint y: 135, endPoint x: 324, endPoint y: 143, distance: 100.1
click at [324, 143] on div "Janela de atendimento Grade de atendimento Capacidade Transportadoras Veículos …" at bounding box center [264, 121] width 529 height 242
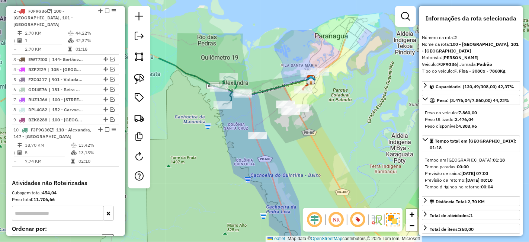
drag, startPoint x: 277, startPoint y: 137, endPoint x: 196, endPoint y: 118, distance: 82.8
click at [196, 118] on div "Janela de atendimento Grade de atendimento Capacidade Transportadoras Veículos …" at bounding box center [264, 121] width 529 height 242
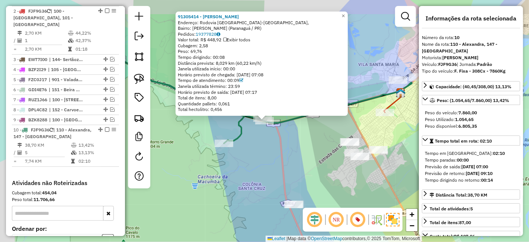
scroll to position [411, 0]
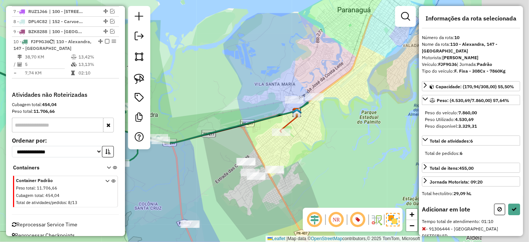
drag, startPoint x: 359, startPoint y: 70, endPoint x: 247, endPoint y: 91, distance: 114.0
click at [247, 91] on div "Janela de atendimento Grade de atendimento Capacidade Transportadoras Veículos …" at bounding box center [264, 121] width 529 height 242
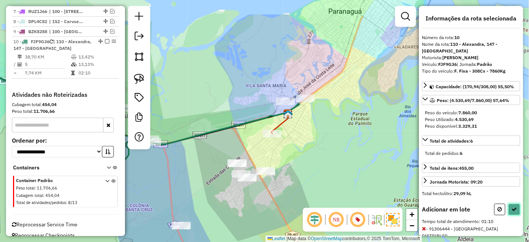
click at [517, 204] on button at bounding box center [514, 210] width 12 height 12
select select "**********"
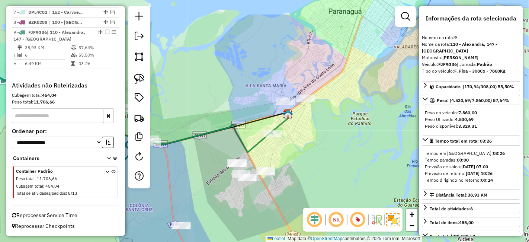
scroll to position [370, 0]
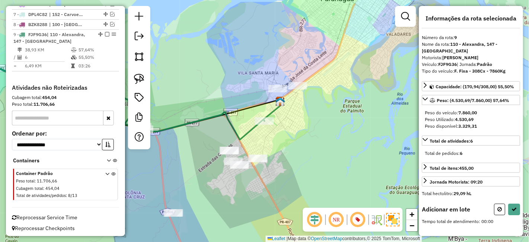
click at [278, 92] on div at bounding box center [277, 88] width 19 height 7
click at [512, 207] on icon at bounding box center [514, 209] width 5 height 5
select select "**********"
click at [514, 207] on icon at bounding box center [514, 209] width 5 height 5
select select "**********"
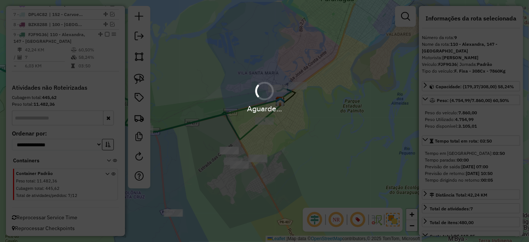
drag, startPoint x: 355, startPoint y: 153, endPoint x: 388, endPoint y: 128, distance: 41.5
click at [388, 128] on div "Aguarde..." at bounding box center [264, 121] width 529 height 242
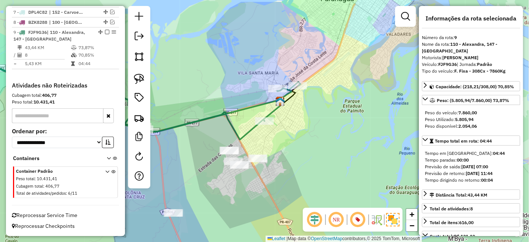
scroll to position [361, 0]
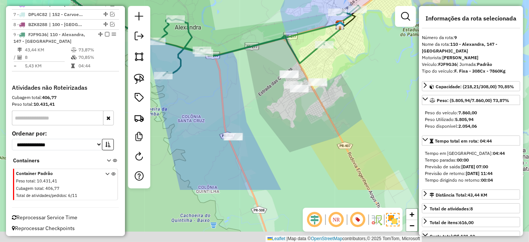
drag, startPoint x: 307, startPoint y: 169, endPoint x: 367, endPoint y: 83, distance: 105.6
click at [367, 83] on div "Janela de atendimento Grade de atendimento Capacidade Transportadoras Veículos …" at bounding box center [264, 121] width 529 height 242
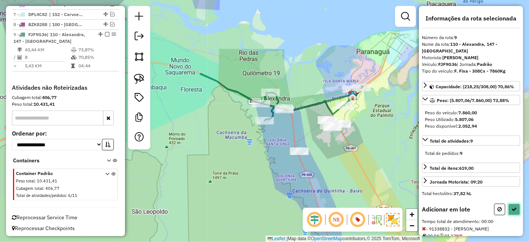
click at [513, 207] on icon at bounding box center [514, 209] width 5 height 5
select select "**********"
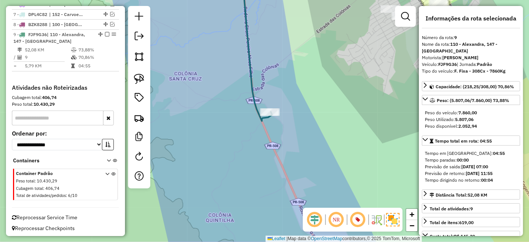
drag, startPoint x: 320, startPoint y: 116, endPoint x: 328, endPoint y: 134, distance: 19.7
click at [328, 134] on div "Janela de atendimento Grade de atendimento Capacidade Transportadoras Veículos …" at bounding box center [264, 121] width 529 height 242
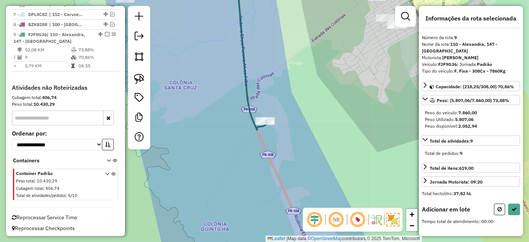
click at [521, 204] on div "Informações da rota selecionada Número da rota: 9 Nome da rota: 110 - Alexandra…" at bounding box center [471, 121] width 104 height 230
click at [515, 207] on icon at bounding box center [514, 209] width 5 height 5
click at [512, 207] on icon at bounding box center [514, 209] width 5 height 5
select select "**********"
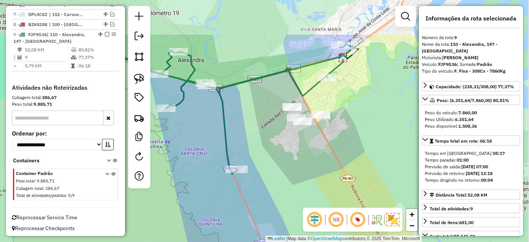
drag, startPoint x: 367, startPoint y: 97, endPoint x: 304, endPoint y: 164, distance: 92.4
click at [304, 164] on div "Janela de atendimento Grade de atendimento Capacidade Transportadoras Veículos …" at bounding box center [264, 121] width 529 height 242
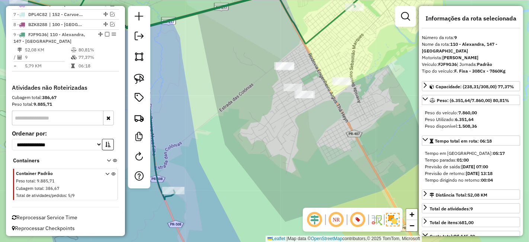
click at [355, 12] on div "Janela de atendimento Grade de atendimento Capacidade Transportadoras Veículos …" at bounding box center [264, 121] width 529 height 242
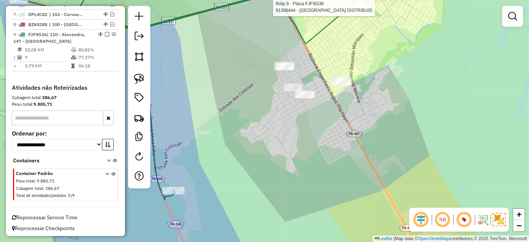
select select "**********"
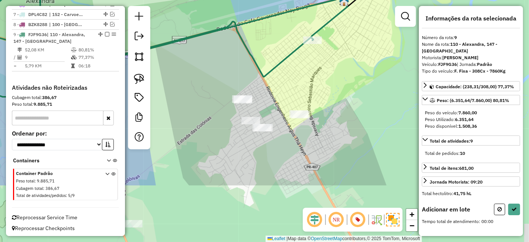
drag, startPoint x: 292, startPoint y: 184, endPoint x: 347, endPoint y: 102, distance: 98.8
click at [350, 101] on div "Janela de atendimento Grade de atendimento Capacidade Transportadoras Veículos …" at bounding box center [264, 121] width 529 height 242
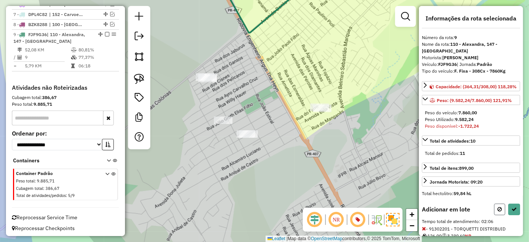
click at [497, 205] on button at bounding box center [499, 210] width 11 height 12
select select "**********"
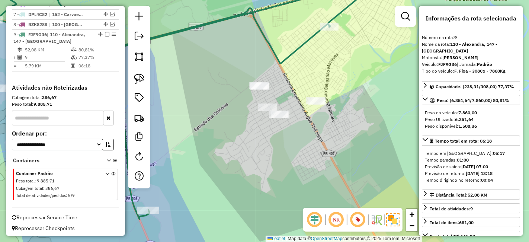
click at [297, 145] on div "Janela de atendimento Grade de atendimento Capacidade Transportadoras Veículos …" at bounding box center [264, 121] width 529 height 242
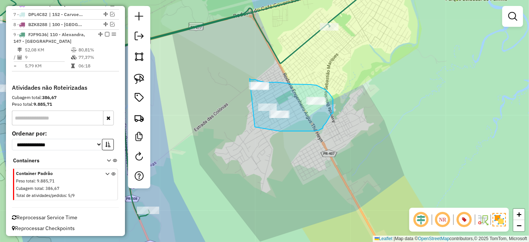
drag, startPoint x: 255, startPoint y: 127, endPoint x: 249, endPoint y: 79, distance: 48.8
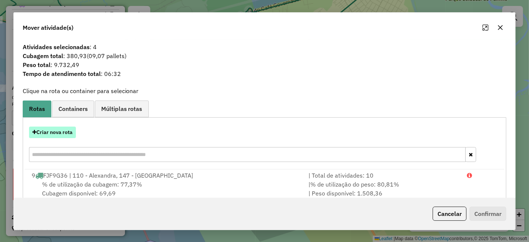
click at [65, 130] on button "Criar nova rota" at bounding box center [52, 133] width 47 height 12
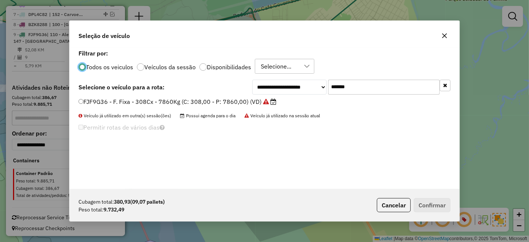
scroll to position [4, 2]
drag, startPoint x: 351, startPoint y: 86, endPoint x: 306, endPoint y: 96, distance: 45.8
click at [309, 92] on div "**********" at bounding box center [351, 87] width 198 height 15
paste input "text"
type input "*******"
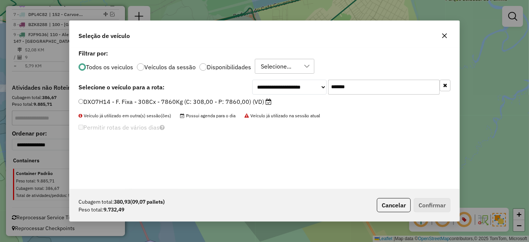
drag, startPoint x: 226, startPoint y: 102, endPoint x: 272, endPoint y: 112, distance: 47.0
click at [226, 102] on label "DXO7H14 - F. Fixa - 308Cx - 7860Kg (C: 308,00 - P: 7860,00) (VD)" at bounding box center [175, 101] width 193 height 9
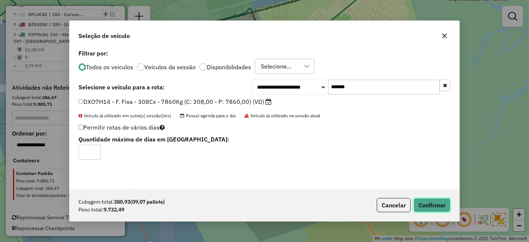
click at [426, 200] on button "Confirmar" at bounding box center [432, 205] width 37 height 14
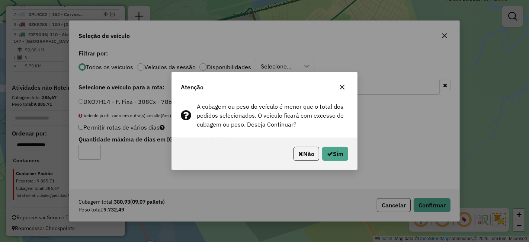
click at [339, 163] on div "Não Sim" at bounding box center [264, 154] width 185 height 32
click at [336, 158] on button "Sim" at bounding box center [335, 154] width 26 height 14
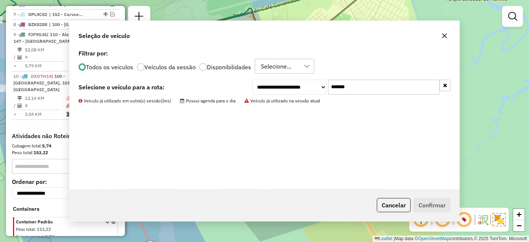
scroll to position [361, 0]
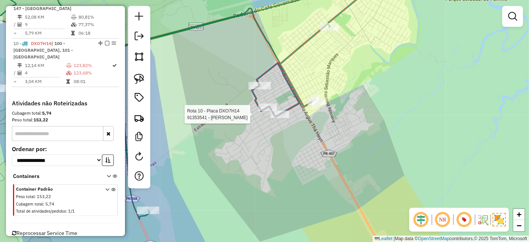
select select "**********"
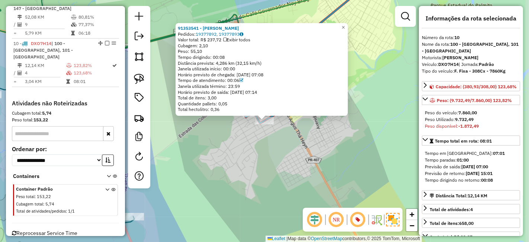
scroll to position [402, 0]
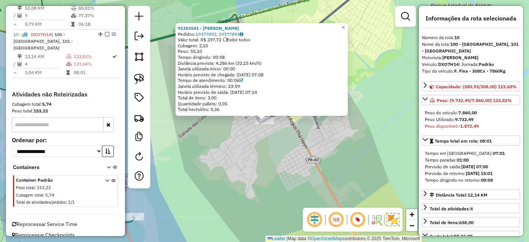
click at [309, 161] on div "91353541 - SAMUEL GOMES DE MORAES Pedidos: 19377892, 19377893 Valor total: R$ 2…" at bounding box center [264, 121] width 529 height 242
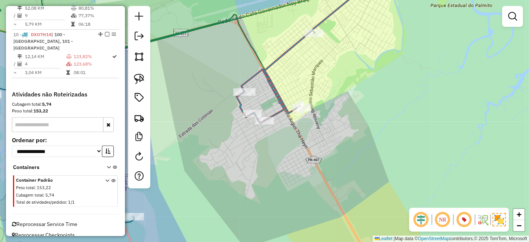
click at [318, 37] on div at bounding box center [314, 32] width 19 height 7
select select "**********"
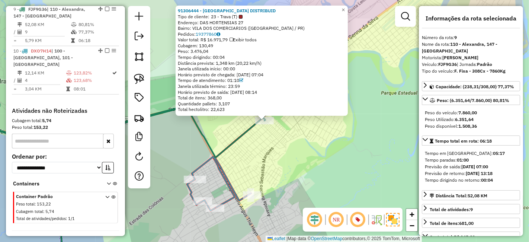
scroll to position [383, 0]
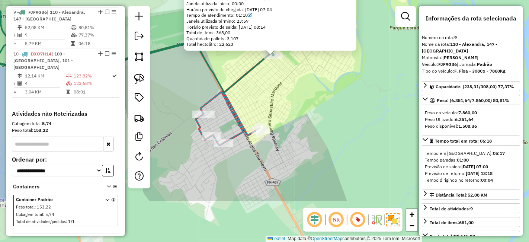
drag, startPoint x: 292, startPoint y: 162, endPoint x: 303, endPoint y: 119, distance: 44.7
click at [303, 119] on div "91306444 - TAJ MAHAL DISTRIBUID Tipo de cliente: 23 - Trava (T) Endereço: DAS H…" at bounding box center [264, 121] width 529 height 242
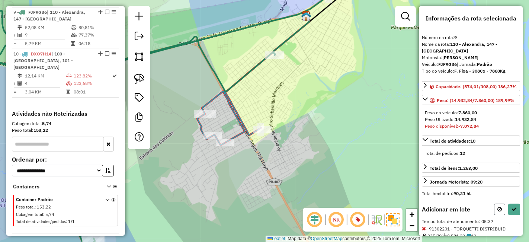
click at [500, 210] on icon at bounding box center [500, 209] width 4 height 5
select select "**********"
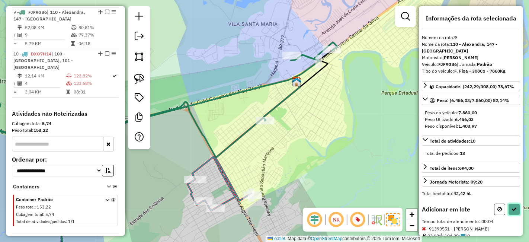
click at [511, 204] on button at bounding box center [514, 210] width 12 height 12
select select "**********"
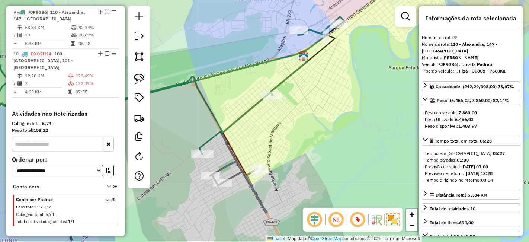
drag, startPoint x: 310, startPoint y: 161, endPoint x: 319, endPoint y: 110, distance: 51.8
click at [319, 110] on div "Janela de atendimento Grade de atendimento Capacidade Transportadoras Veículos …" at bounding box center [264, 121] width 529 height 242
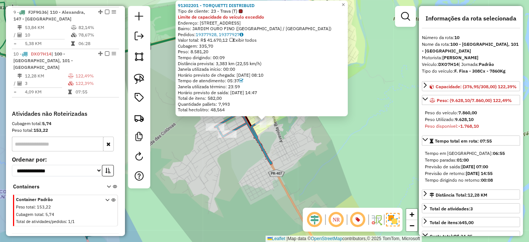
scroll to position [402, 0]
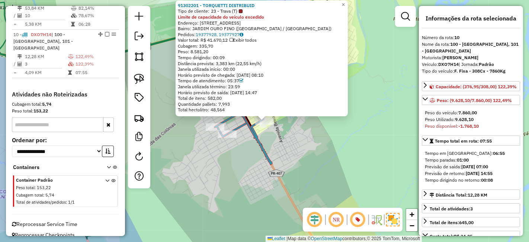
click at [281, 161] on div "91302201 - TORQUETTI DISTRIBUID Tipo de cliente: 23 - Trava (T) Limite de capac…" at bounding box center [264, 121] width 529 height 242
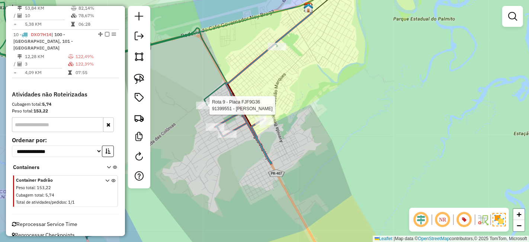
select select "**********"
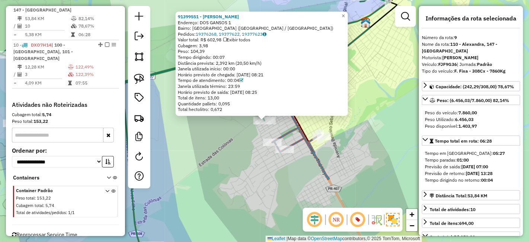
scroll to position [383, 0]
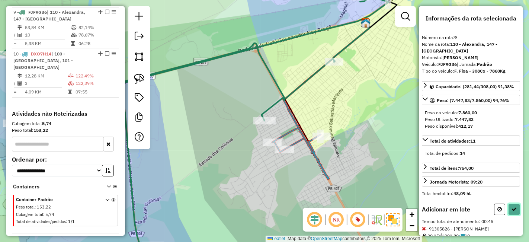
click at [511, 205] on button at bounding box center [514, 210] width 12 height 12
select select "**********"
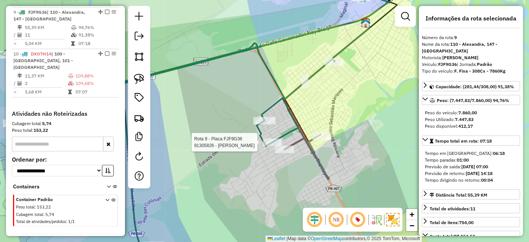
click at [273, 146] on div at bounding box center [272, 141] width 19 height 7
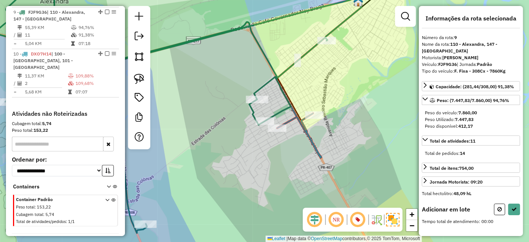
click at [280, 132] on div at bounding box center [277, 127] width 19 height 7
click at [515, 204] on button at bounding box center [514, 210] width 12 height 12
select select "**********"
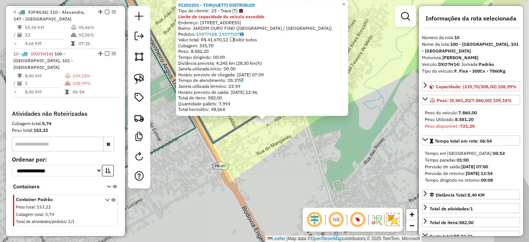
scroll to position [402, 0]
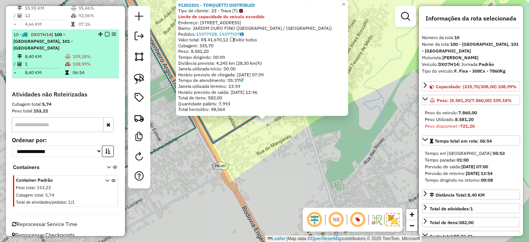
click at [106, 53] on td "109,18%" at bounding box center [94, 56] width 44 height 7
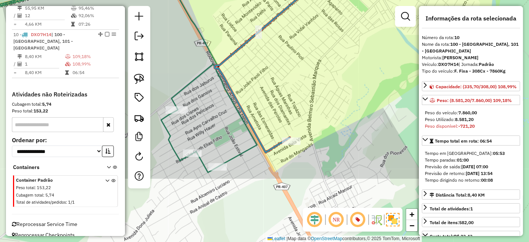
drag, startPoint x: 334, startPoint y: 178, endPoint x: 368, endPoint y: 85, distance: 99.5
click at [368, 85] on div "Janela de atendimento Grade de atendimento Capacidade Transportadoras Veículos …" at bounding box center [264, 121] width 529 height 242
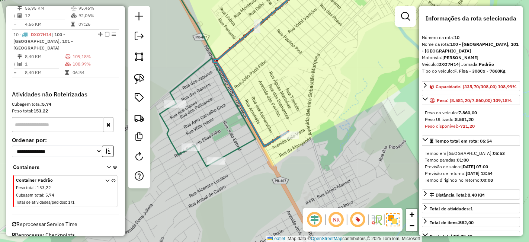
click at [304, 144] on div "Rota 10 - Placa DXO7H14 91302201 - TORQUETTI DISTRIBUID Janela de atendimento G…" at bounding box center [264, 121] width 529 height 242
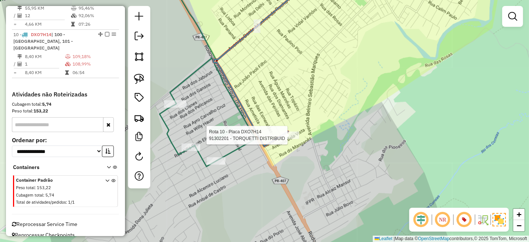
select select "**********"
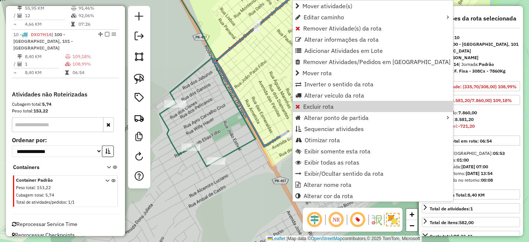
click at [267, 106] on div "Janela de atendimento Grade de atendimento Capacidade Transportadoras Veículos …" at bounding box center [264, 121] width 529 height 242
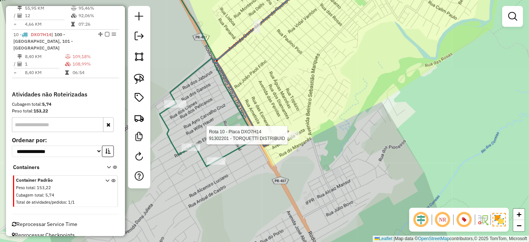
select select "**********"
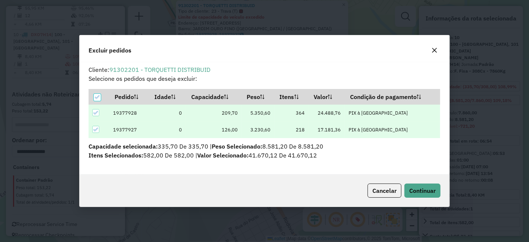
scroll to position [0, 0]
click at [414, 186] on button "Continuar" at bounding box center [423, 191] width 36 height 14
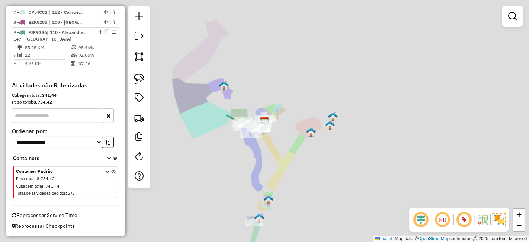
scroll to position [361, 0]
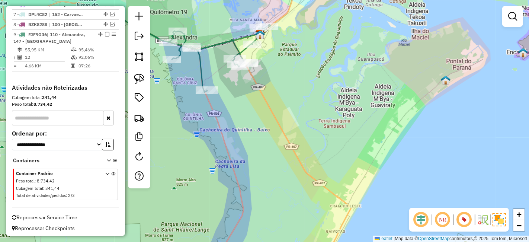
drag, startPoint x: 261, startPoint y: 98, endPoint x: 289, endPoint y: 121, distance: 35.9
click at [289, 120] on div "Janela de atendimento Grade de atendimento Capacidade Transportadoras Veículos …" at bounding box center [264, 121] width 529 height 242
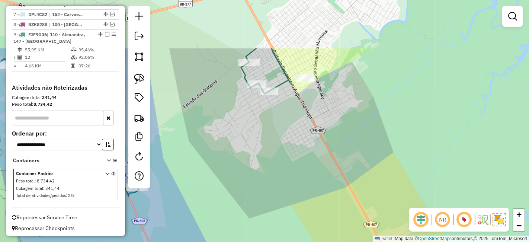
drag, startPoint x: 293, startPoint y: 60, endPoint x: 326, endPoint y: 146, distance: 91.3
click at [326, 146] on div "Janela de atendimento Grade de atendimento Capacidade Transportadoras Veículos …" at bounding box center [264, 121] width 529 height 242
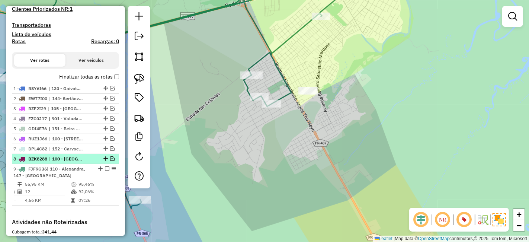
scroll to position [237, 0]
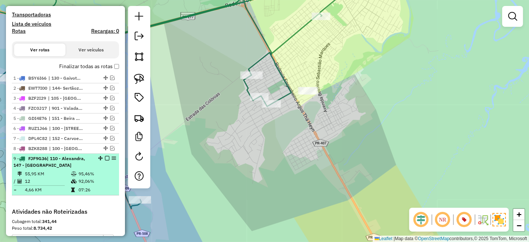
click at [104, 173] on td "95,46%" at bounding box center [97, 173] width 38 height 7
select select "**********"
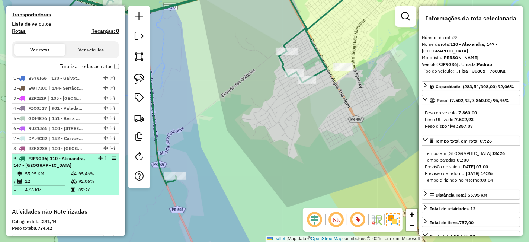
click at [105, 156] on em at bounding box center [107, 158] width 4 height 4
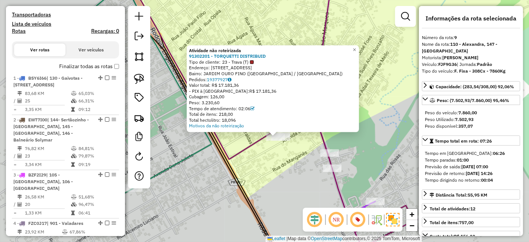
click at [368, 148] on div "Atividade não roteirizada 91302201 - TORQUETTI DISTRIBUID Tipo de cliente: 23 -…" at bounding box center [264, 121] width 529 height 242
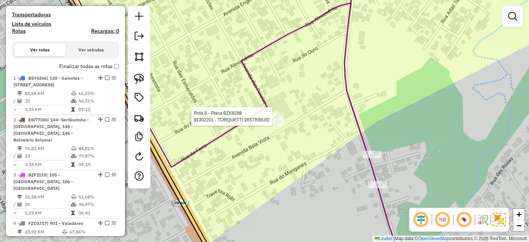
select select "**********"
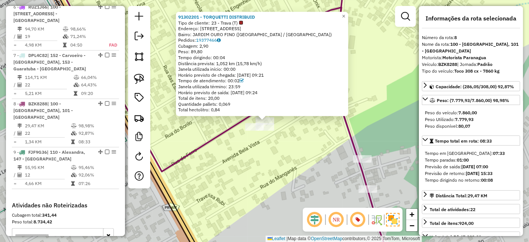
scroll to position [628, 0]
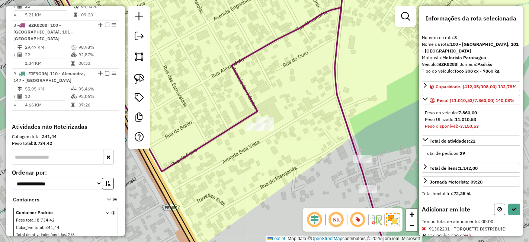
click at [498, 212] on icon at bounding box center [500, 209] width 4 height 5
select select "**********"
click at [502, 212] on button at bounding box center [499, 210] width 11 height 12
select select "**********"
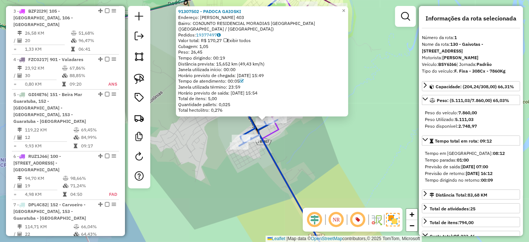
scroll to position [304, 0]
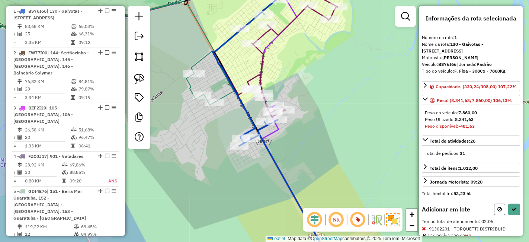
click at [503, 214] on button at bounding box center [499, 210] width 11 height 12
select select "**********"
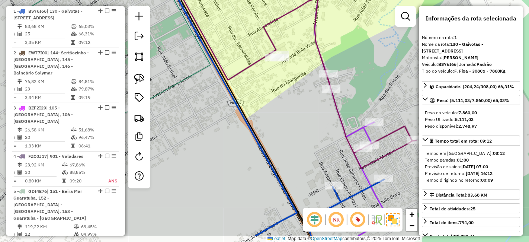
drag, startPoint x: 310, startPoint y: 128, endPoint x: 306, endPoint y: 114, distance: 15.3
click at [306, 114] on div "Janela de atendimento Grade de atendimento Capacidade Transportadoras Veículos …" at bounding box center [264, 121] width 529 height 242
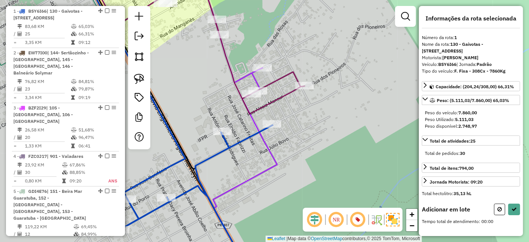
drag, startPoint x: 199, startPoint y: 76, endPoint x: 261, endPoint y: 114, distance: 72.1
click at [261, 114] on div "Janela de atendimento Grade de atendimento Capacidade Transportadoras Veículos …" at bounding box center [264, 121] width 529 height 242
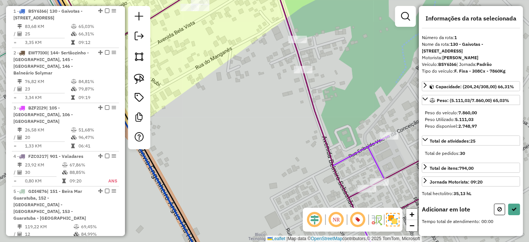
drag, startPoint x: 218, startPoint y: 35, endPoint x: 266, endPoint y: 79, distance: 65.3
click at [266, 79] on div "Janela de atendimento Grade de atendimento Capacidade Transportadoras Veículos …" at bounding box center [264, 121] width 529 height 242
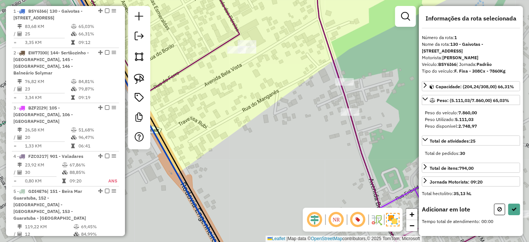
click at [251, 54] on div at bounding box center [247, 49] width 19 height 7
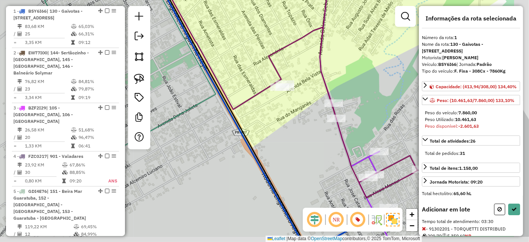
drag, startPoint x: 353, startPoint y: 165, endPoint x: 308, endPoint y: 101, distance: 78.1
click at [308, 101] on div "Janela de atendimento Grade de atendimento Capacidade Transportadoras Veículos …" at bounding box center [264, 121] width 529 height 242
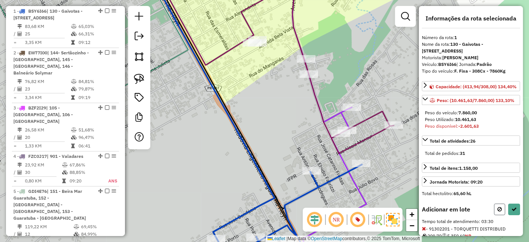
click at [495, 214] on button at bounding box center [499, 210] width 11 height 12
select select "**********"
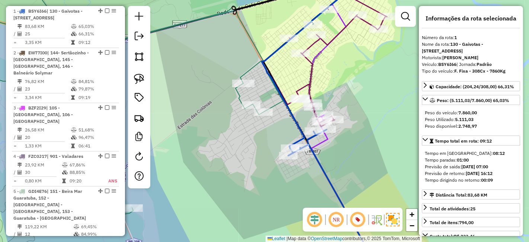
drag, startPoint x: 328, startPoint y: 157, endPoint x: 323, endPoint y: 155, distance: 5.8
click at [323, 155] on div "Janela de atendimento Grade de atendimento Capacidade Transportadoras Veículos …" at bounding box center [264, 121] width 529 height 242
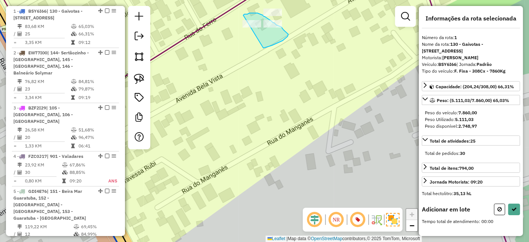
drag, startPoint x: 264, startPoint y: 48, endPoint x: 241, endPoint y: 21, distance: 35.4
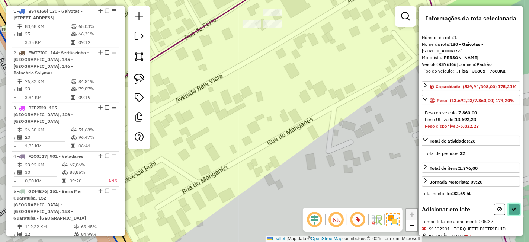
click at [513, 210] on button at bounding box center [514, 210] width 12 height 12
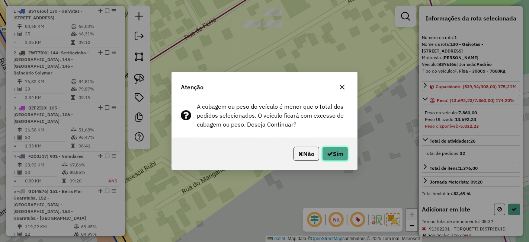
click at [331, 154] on icon "button" at bounding box center [330, 154] width 6 height 6
select select "**********"
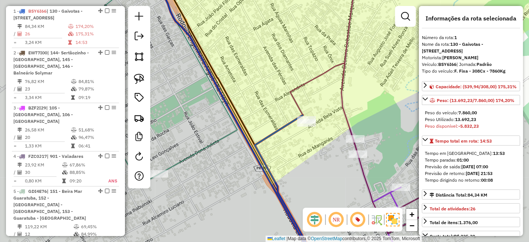
drag, startPoint x: 320, startPoint y: 182, endPoint x: 313, endPoint y: 87, distance: 95.1
click at [313, 89] on div "Janela de atendimento Grade de atendimento Capacidade Transportadoras Veículos …" at bounding box center [264, 121] width 529 height 242
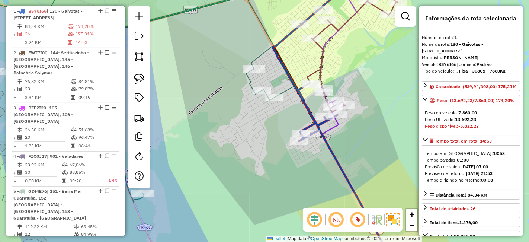
drag, startPoint x: 317, startPoint y: 159, endPoint x: 316, endPoint y: 150, distance: 8.3
click at [316, 150] on div "Janela de atendimento Grade de atendimento Capacidade Transportadoras Veículos …" at bounding box center [264, 121] width 529 height 242
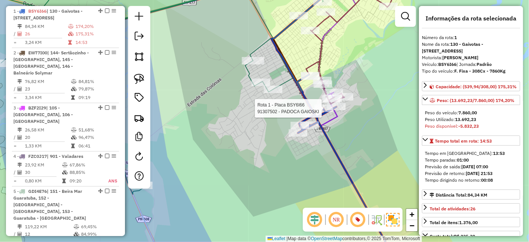
click at [321, 103] on div "Rota 1 - Placa BSY6I66 91307502 - PADOCA GAIOSKI Janela de atendimento Grade de…" at bounding box center [264, 121] width 529 height 242
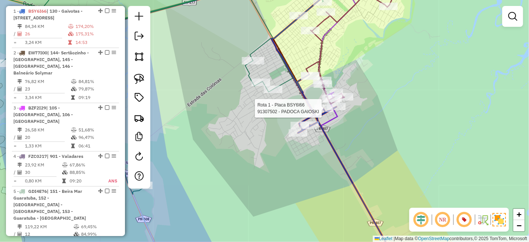
select select "**********"
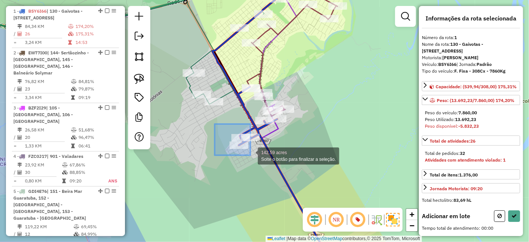
drag, startPoint x: 215, startPoint y: 124, endPoint x: 251, endPoint y: 155, distance: 47.5
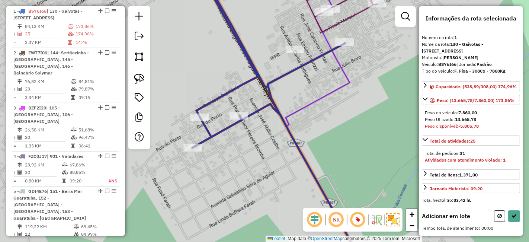
drag, startPoint x: 233, startPoint y: 142, endPoint x: 274, endPoint y: 143, distance: 41.3
click at [274, 143] on div "Janela de atendimento Grade de atendimento Capacidade Transportadoras Veículos …" at bounding box center [264, 121] width 529 height 242
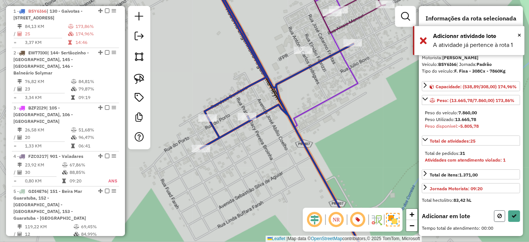
click at [501, 213] on icon at bounding box center [500, 215] width 4 height 5
select select "**********"
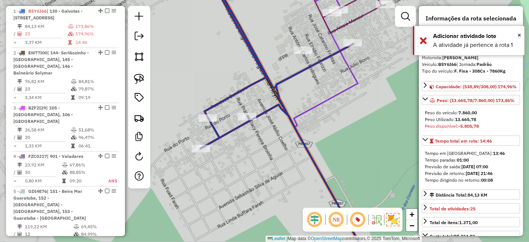
click at [327, 115] on div "Janela de atendimento Grade de atendimento Capacidade Transportadoras Veículos …" at bounding box center [264, 121] width 529 height 242
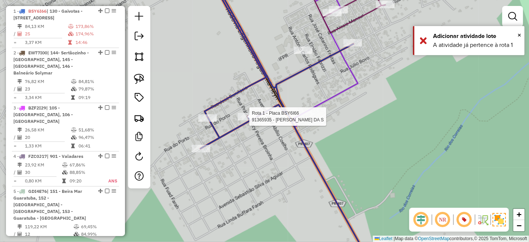
select select "**********"
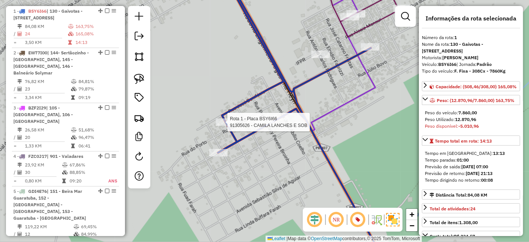
click at [223, 126] on div at bounding box center [225, 121] width 19 height 7
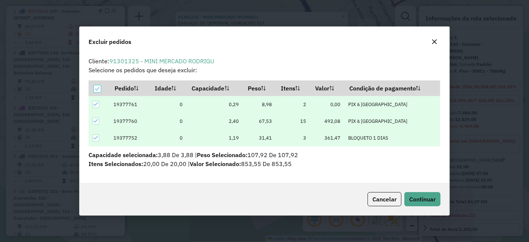
scroll to position [0, 0]
click at [415, 198] on span "Continuar" at bounding box center [422, 198] width 26 height 7
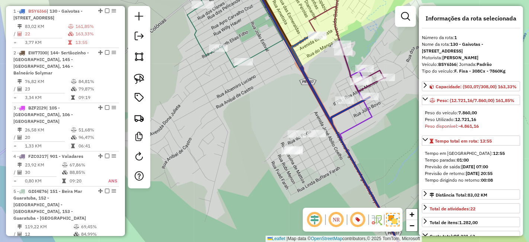
drag, startPoint x: 358, startPoint y: 111, endPoint x: 352, endPoint y: 131, distance: 21.0
click at [352, 131] on icon at bounding box center [182, 166] width 482 height 242
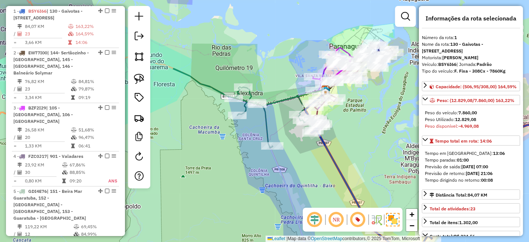
drag, startPoint x: 352, startPoint y: 152, endPoint x: 344, endPoint y: 152, distance: 8.9
click at [344, 152] on div "Janela de atendimento Grade de atendimento Capacidade Transportadoras Veículos …" at bounding box center [264, 121] width 529 height 242
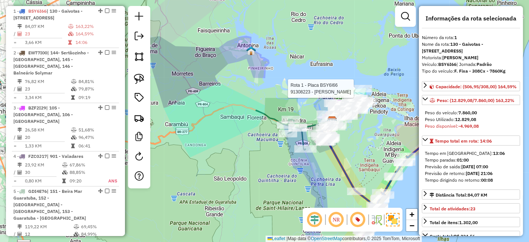
drag, startPoint x: 391, startPoint y: 170, endPoint x: 351, endPoint y: 84, distance: 95.3
click at [354, 85] on div at bounding box center [363, 88] width 19 height 7
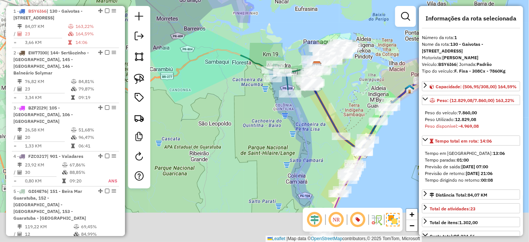
drag, startPoint x: 367, startPoint y: 134, endPoint x: 343, endPoint y: 29, distance: 107.8
click at [343, 29] on div "Janela de atendimento Grade de atendimento Capacidade Transportadoras Veículos …" at bounding box center [264, 121] width 529 height 242
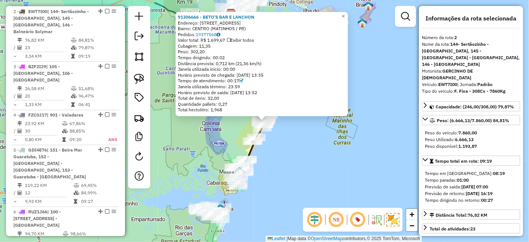
scroll to position [352, 0]
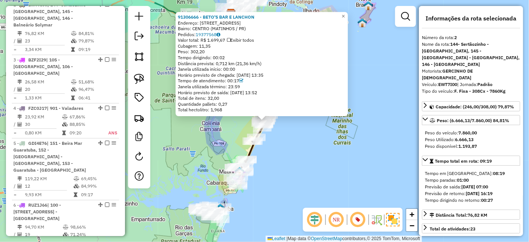
click at [345, 149] on div "91306666 - BETO'S BAR E LANCHON Endereço: RUA JARDIM ELISA 181 Bairro: CENTRO (…" at bounding box center [264, 121] width 529 height 242
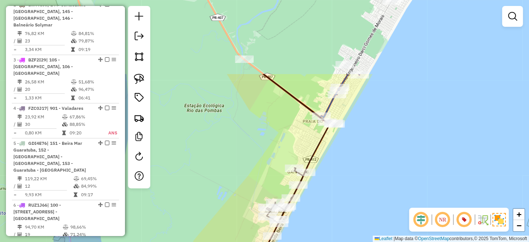
drag, startPoint x: 254, startPoint y: 100, endPoint x: 360, endPoint y: 198, distance: 144.9
click at [360, 198] on div "Janela de atendimento Grade de atendimento Capacidade Transportadoras Veículos …" at bounding box center [264, 121] width 529 height 242
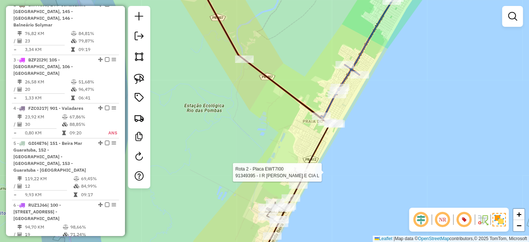
select select "**********"
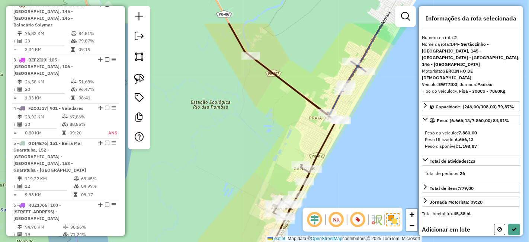
drag, startPoint x: 293, startPoint y: 116, endPoint x: 342, endPoint y: 172, distance: 74.4
click at [342, 172] on div "Janela de atendimento Grade de atendimento Capacidade Transportadoras Veículos …" at bounding box center [264, 121] width 529 height 242
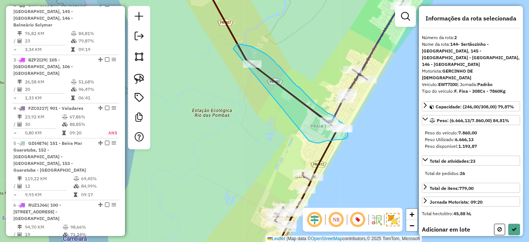
drag, startPoint x: 310, startPoint y: 141, endPoint x: 227, endPoint y: 53, distance: 120.1
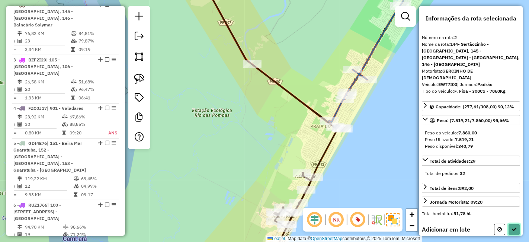
click at [512, 224] on button at bounding box center [514, 230] width 12 height 12
select select "**********"
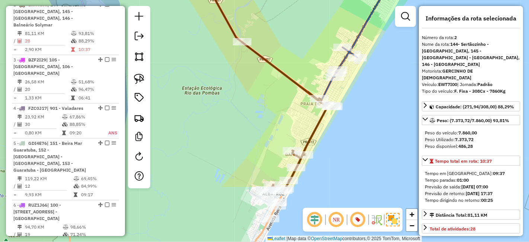
drag, startPoint x: 308, startPoint y: 110, endPoint x: 300, endPoint y: 75, distance: 35.7
click at [300, 75] on icon at bounding box center [245, 2] width 174 height 210
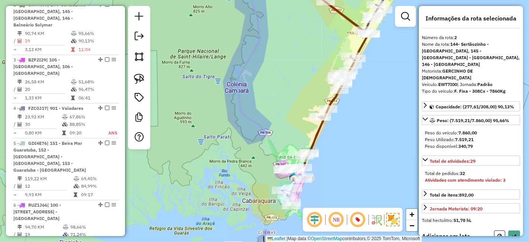
drag, startPoint x: 272, startPoint y: 142, endPoint x: 280, endPoint y: 68, distance: 74.9
click at [280, 70] on icon at bounding box center [266, 108] width 58 height 283
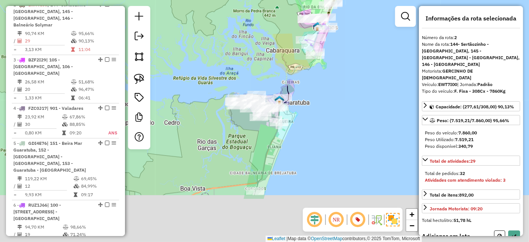
drag, startPoint x: 275, startPoint y: 191, endPoint x: 290, endPoint y: 119, distance: 73.8
click at [290, 119] on div "Janela de atendimento Grade de atendimento Capacidade Transportadoras Veículos …" at bounding box center [264, 121] width 529 height 242
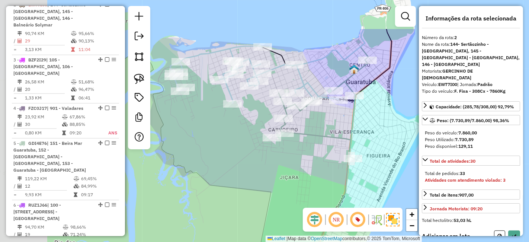
drag, startPoint x: 213, startPoint y: 117, endPoint x: 313, endPoint y: 170, distance: 114.1
click at [313, 170] on div "Janela de atendimento Grade de atendimento Capacidade Transportadoras Veículos …" at bounding box center [264, 121] width 529 height 242
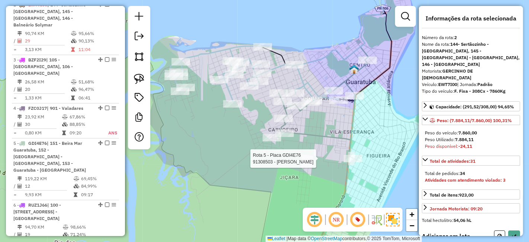
click at [359, 162] on div at bounding box center [353, 158] width 19 height 7
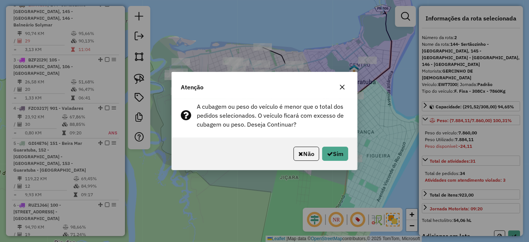
click at [341, 87] on icon "button" at bounding box center [342, 87] width 5 height 5
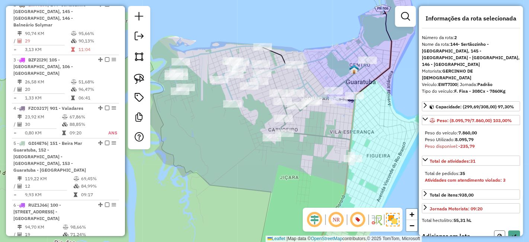
click at [494, 230] on button at bounding box center [499, 236] width 11 height 12
select select "**********"
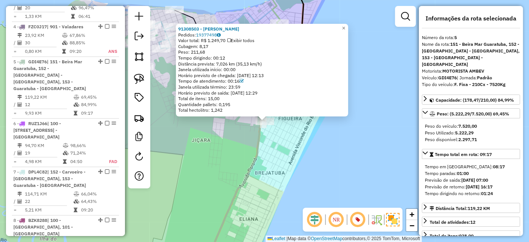
scroll to position [476, 0]
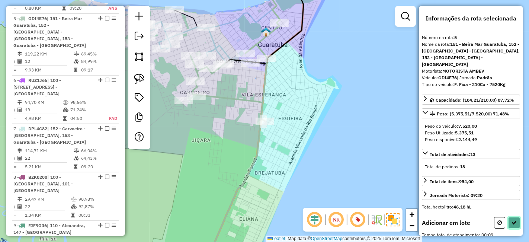
click at [508, 217] on button at bounding box center [514, 223] width 12 height 12
select select "**********"
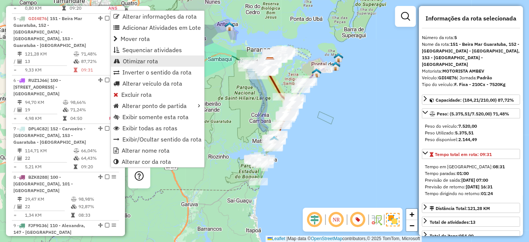
click at [149, 61] on span "Otimizar rota" at bounding box center [140, 61] width 35 height 6
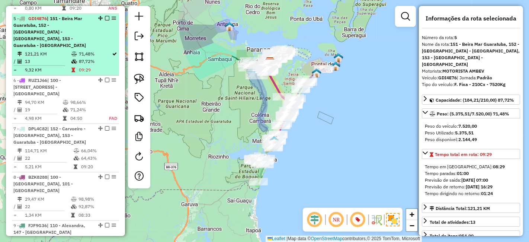
click at [106, 16] on em at bounding box center [107, 18] width 4 height 4
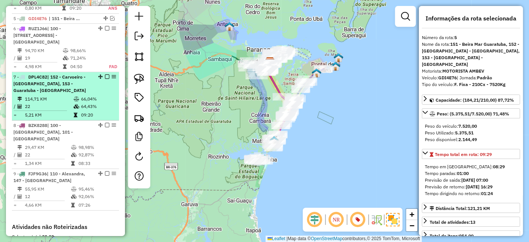
click at [105, 74] on em at bounding box center [107, 76] width 4 height 4
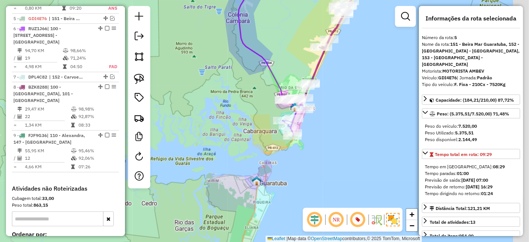
drag, startPoint x: 291, startPoint y: 135, endPoint x: 250, endPoint y: 135, distance: 41.7
click at [250, 135] on div "Janela de atendimento Grade de atendimento Capacidade Transportadoras Veículos …" at bounding box center [264, 121] width 529 height 242
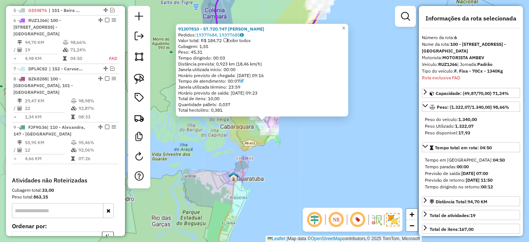
scroll to position [487, 0]
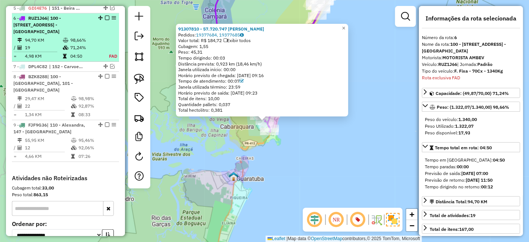
click at [105, 16] on em at bounding box center [107, 18] width 4 height 4
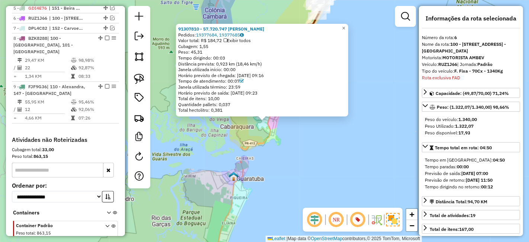
click at [207, 135] on div "91307810 - 57.720.747 KATIELE BERNARDO DA SILVA Pedidos: 19377684, 19377685 Val…" at bounding box center [264, 121] width 529 height 242
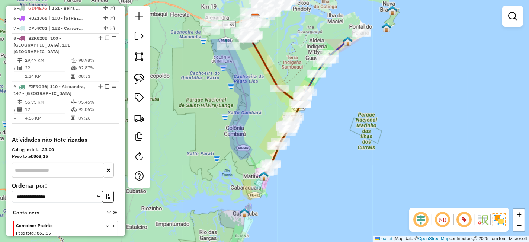
drag, startPoint x: 227, startPoint y: 81, endPoint x: 240, endPoint y: 188, distance: 108.3
click at [240, 188] on div "Janela de atendimento Grade de atendimento Capacidade Transportadoras Veículos …" at bounding box center [264, 121] width 529 height 242
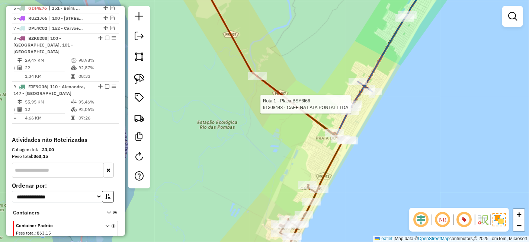
select select "**********"
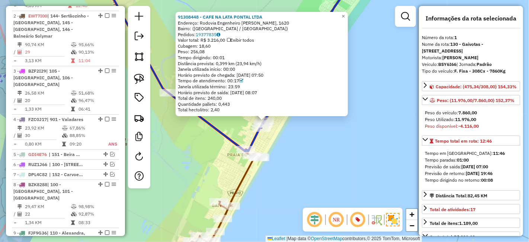
scroll to position [304, 0]
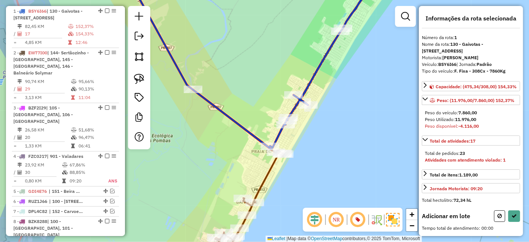
drag, startPoint x: 265, startPoint y: 98, endPoint x: 307, endPoint y: 84, distance: 44.6
click at [307, 84] on div "Janela de atendimento Grade de atendimento Capacidade Transportadoras Veículos …" at bounding box center [264, 121] width 529 height 242
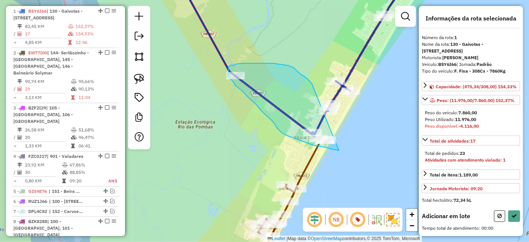
drag, startPoint x: 339, startPoint y: 150, endPoint x: 312, endPoint y: 90, distance: 66.1
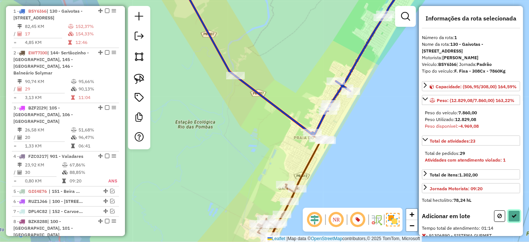
click at [512, 218] on icon at bounding box center [514, 215] width 5 height 5
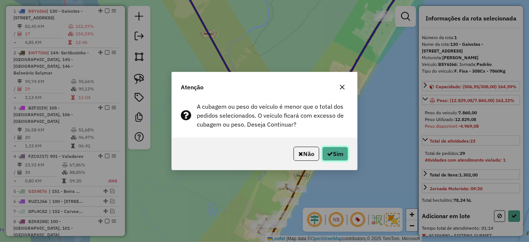
click at [339, 149] on button "Sim" at bounding box center [335, 154] width 26 height 14
select select "**********"
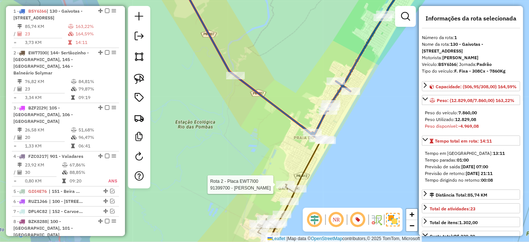
click at [280, 188] on div at bounding box center [285, 184] width 19 height 7
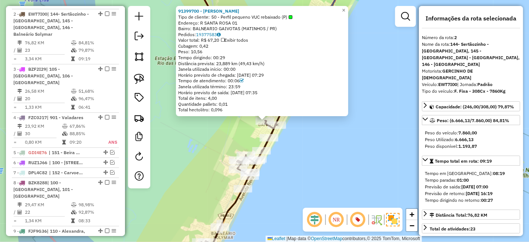
scroll to position [352, 0]
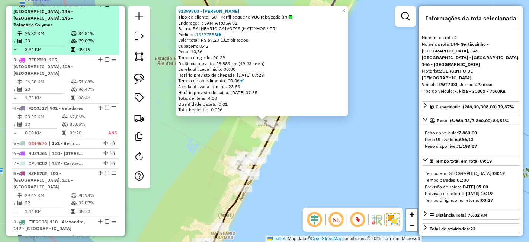
click at [105, 7] on em at bounding box center [107, 4] width 4 height 4
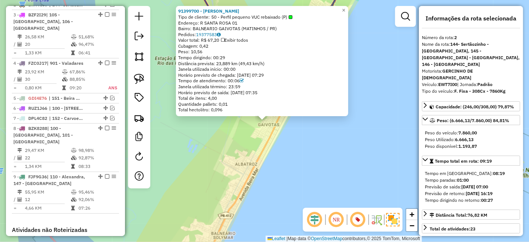
click at [209, 133] on div "91399700 - LUCINEIA ADELIA VIEI Tipo de cliente: 50 - Perfil pequeno VUC rebaix…" at bounding box center [264, 121] width 529 height 242
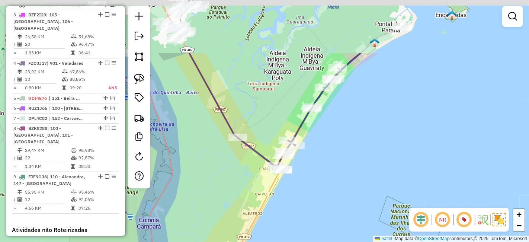
drag, startPoint x: 326, startPoint y: 76, endPoint x: 300, endPoint y: 195, distance: 122.3
click at [312, 183] on div "Janela de atendimento Grade de atendimento Capacidade Transportadoras Veículos …" at bounding box center [264, 121] width 529 height 242
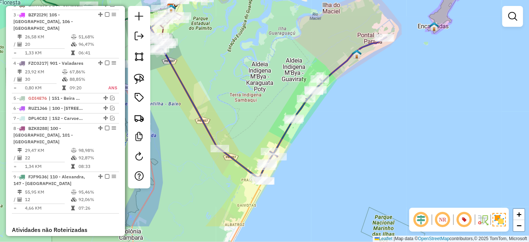
drag, startPoint x: 292, startPoint y: 196, endPoint x: 299, endPoint y: 156, distance: 40.3
click at [299, 156] on div "Janela de atendimento Grade de atendimento Capacidade Transportadoras Veículos …" at bounding box center [264, 121] width 529 height 242
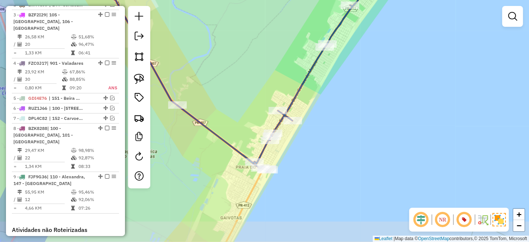
drag, startPoint x: 303, startPoint y: 154, endPoint x: 308, endPoint y: 146, distance: 9.7
click at [308, 146] on div "Janela de atendimento Grade de atendimento Capacidade Transportadoras Veículos …" at bounding box center [264, 121] width 529 height 242
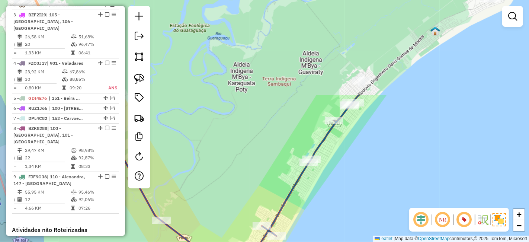
drag, startPoint x: 362, startPoint y: 90, endPoint x: 350, endPoint y: 213, distance: 123.5
click at [350, 213] on div "Janela de atendimento Grade de atendimento Capacidade Transportadoras Veículos …" at bounding box center [264, 121] width 529 height 242
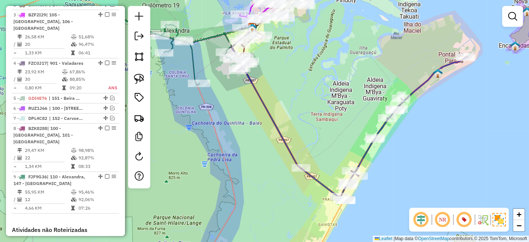
drag, startPoint x: 402, startPoint y: 156, endPoint x: 415, endPoint y: 135, distance: 24.3
click at [415, 135] on div "Janela de atendimento Grade de atendimento Capacidade Transportadoras Veículos …" at bounding box center [264, 121] width 529 height 242
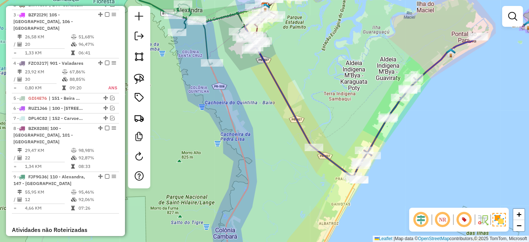
click at [433, 154] on div "Janela de atendimento Grade de atendimento Capacidade Transportadoras Veículos …" at bounding box center [264, 121] width 529 height 242
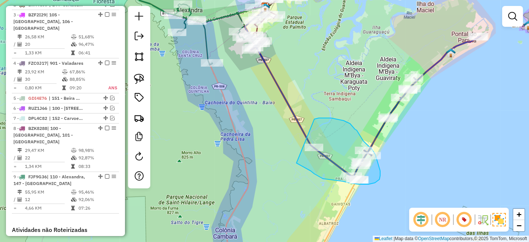
drag, startPoint x: 317, startPoint y: 175, endPoint x: 304, endPoint y: 121, distance: 55.2
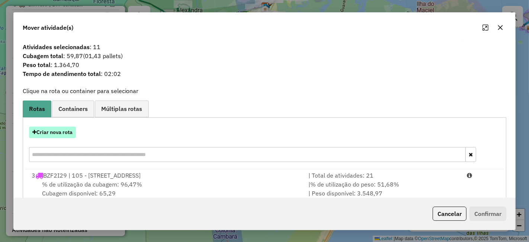
click at [66, 127] on button "Criar nova rota" at bounding box center [52, 133] width 47 height 12
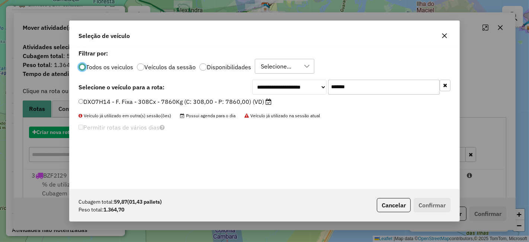
scroll to position [4, 2]
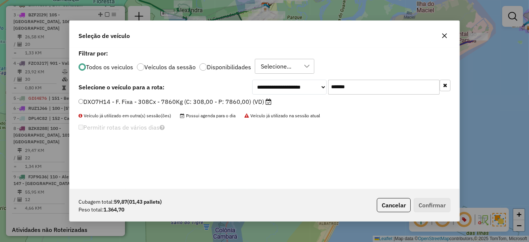
drag, startPoint x: 332, startPoint y: 100, endPoint x: 290, endPoint y: 101, distance: 41.3
click at [290, 101] on li "DXO7H14 - F. Fixa - 308Cx - 7860Kg (C: 308,00 - P: 7860,00) (VD)" at bounding box center [265, 102] width 372 height 9
drag, startPoint x: 381, startPoint y: 89, endPoint x: 172, endPoint y: 90, distance: 209.2
click at [172, 90] on div "**********" at bounding box center [265, 87] width 372 height 15
click at [227, 103] on label "DXO7H14 - F. Fixa - 308Cx - 7860Kg (C: 308,00 - P: 7860,00) (VD)" at bounding box center [175, 101] width 193 height 9
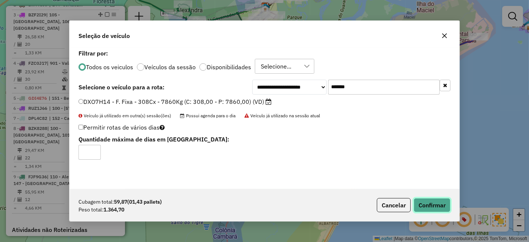
click at [420, 200] on button "Confirmar" at bounding box center [432, 205] width 37 height 14
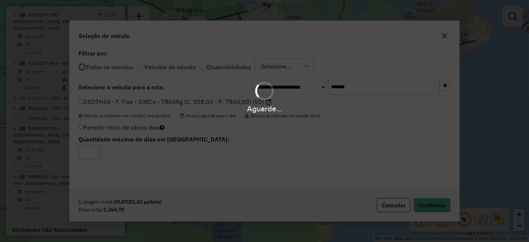
scroll to position [313, 0]
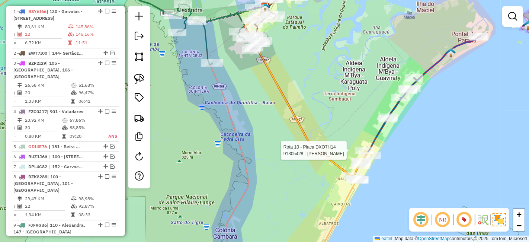
select select "**********"
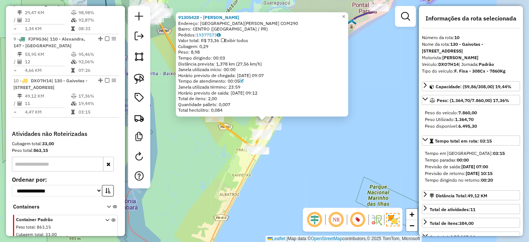
scroll to position [545, 0]
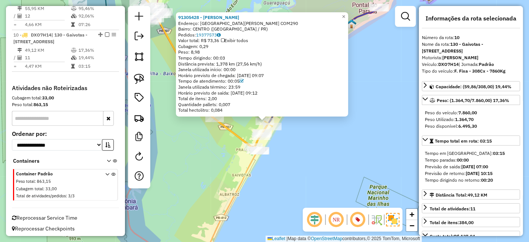
click at [339, 163] on div "91305428 - ANDREIA ALEXANDRINO Endereço: RUA AFONSO BOTELHO ESQUINA COM290 Bair…" at bounding box center [264, 121] width 529 height 242
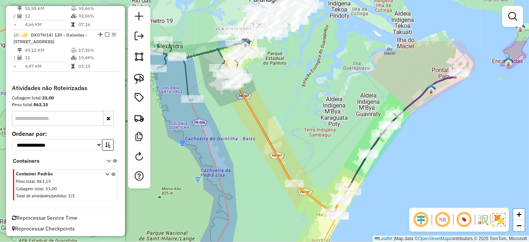
drag, startPoint x: 214, startPoint y: 63, endPoint x: 294, endPoint y: 129, distance: 103.4
click at [294, 129] on div "Janela de atendimento Grade de atendimento Capacidade Transportadoras Veículos …" at bounding box center [264, 121] width 529 height 242
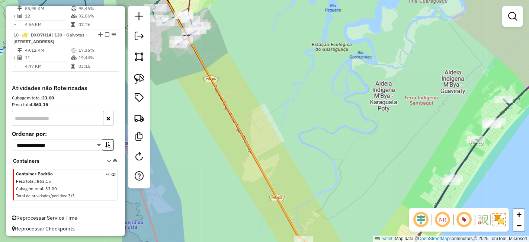
drag, startPoint x: 251, startPoint y: 90, endPoint x: 322, endPoint y: 146, distance: 90.1
click at [321, 145] on div "Janela de atendimento Grade de atendimento Capacidade Transportadoras Veículos …" at bounding box center [264, 121] width 529 height 242
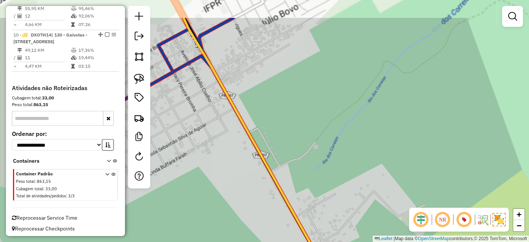
drag, startPoint x: 214, startPoint y: 33, endPoint x: 354, endPoint y: 170, distance: 196.1
click at [354, 169] on div "Janela de atendimento Grade de atendimento Capacidade Transportadoras Veículos …" at bounding box center [264, 121] width 529 height 242
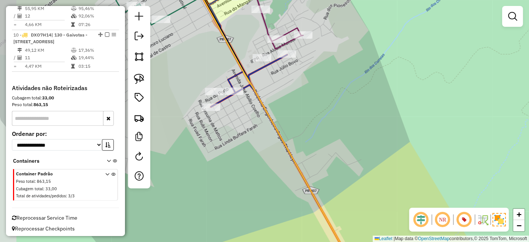
drag, startPoint x: 272, startPoint y: 86, endPoint x: 343, endPoint y: 144, distance: 91.8
click at [343, 144] on div "Janela de atendimento Grade de atendimento Capacidade Transportadoras Veículos …" at bounding box center [264, 121] width 529 height 242
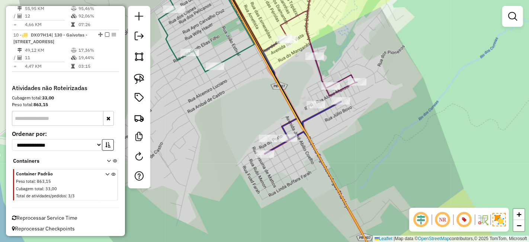
click at [304, 131] on icon at bounding box center [299, 121] width 164 height 290
select select "**********"
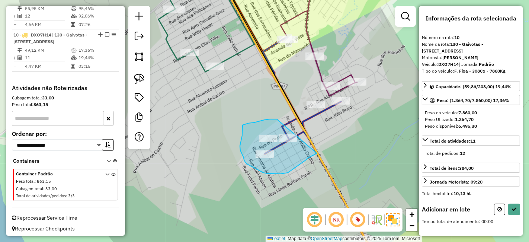
drag, startPoint x: 277, startPoint y: 119, endPoint x: 318, endPoint y: 153, distance: 52.6
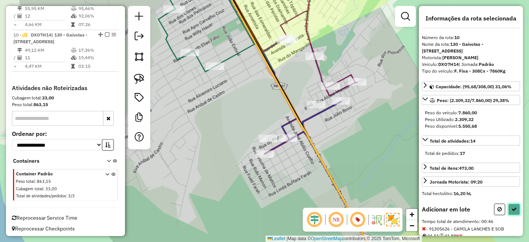
click at [514, 207] on icon at bounding box center [514, 209] width 5 height 5
select select "**********"
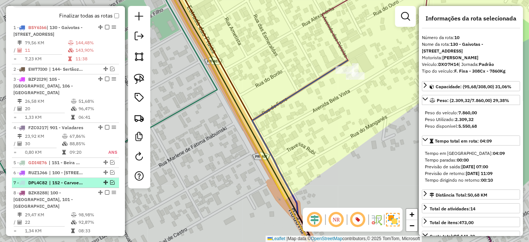
scroll to position [338, 0]
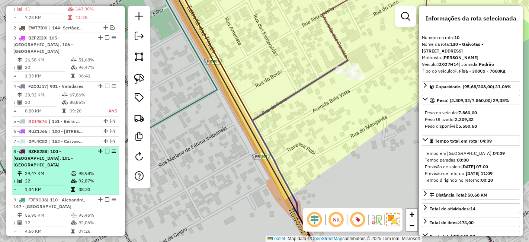
click at [105, 149] on em at bounding box center [107, 151] width 4 height 4
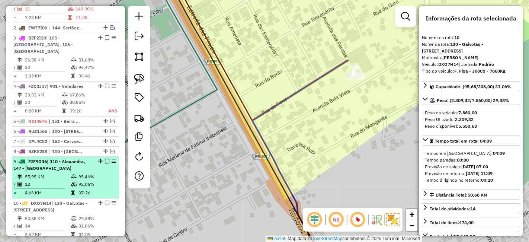
click at [105, 159] on em at bounding box center [107, 161] width 4 height 4
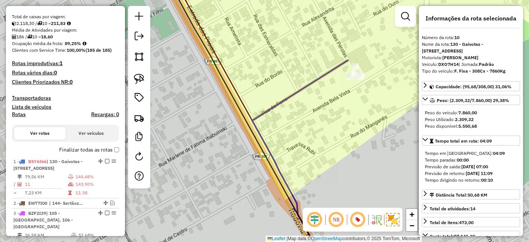
scroll to position [172, 0]
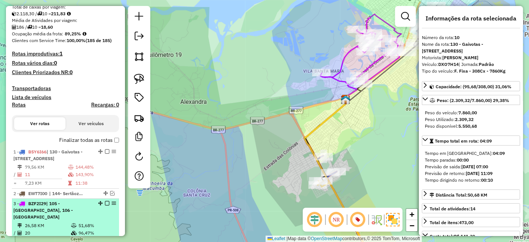
click at [105, 205] on em at bounding box center [107, 203] width 4 height 4
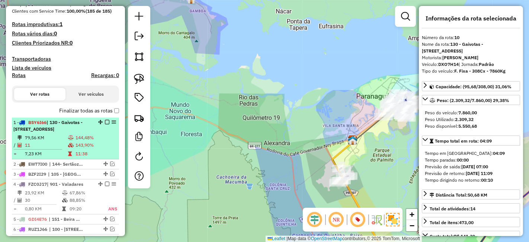
scroll to position [214, 0]
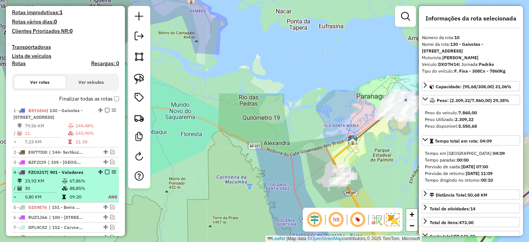
click at [105, 174] on em at bounding box center [107, 172] width 4 height 4
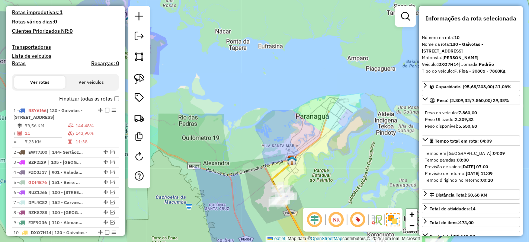
drag, startPoint x: 336, startPoint y: 185, endPoint x: 352, endPoint y: 77, distance: 109.1
click at [352, 78] on div "Janela de atendimento Grade de atendimento Capacidade Transportadoras Veículos …" at bounding box center [264, 121] width 529 height 242
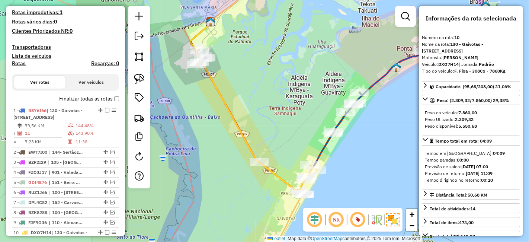
drag, startPoint x: 293, startPoint y: 73, endPoint x: 233, endPoint y: 102, distance: 66.9
click at [233, 101] on div "Janela de atendimento Grade de atendimento Capacidade Transportadoras Veículos …" at bounding box center [264, 121] width 529 height 242
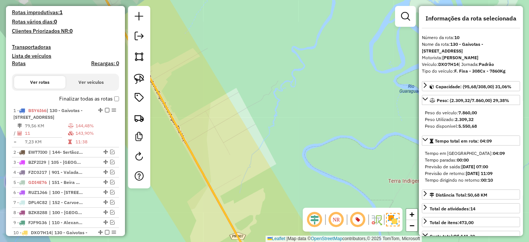
drag, startPoint x: 200, startPoint y: 66, endPoint x: 368, endPoint y: 144, distance: 185.4
click at [365, 143] on div "Janela de atendimento Grade de atendimento Capacidade Transportadoras Veículos …" at bounding box center [264, 121] width 529 height 242
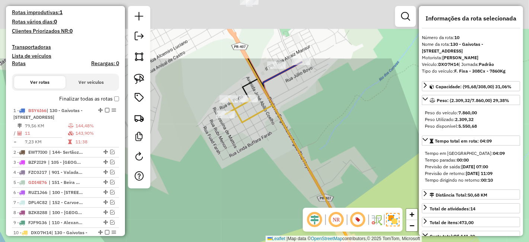
drag, startPoint x: 271, startPoint y: 57, endPoint x: 290, endPoint y: 181, distance: 125.0
click at [290, 181] on icon at bounding box center [318, 223] width 184 height 251
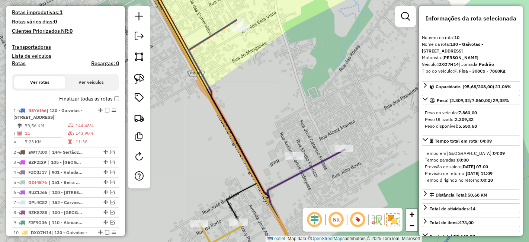
drag, startPoint x: 258, startPoint y: 51, endPoint x: 302, endPoint y: 106, distance: 71.0
click at [301, 104] on div "Janela de atendimento Grade de atendimento Capacidade Transportadoras Veículos …" at bounding box center [264, 121] width 529 height 242
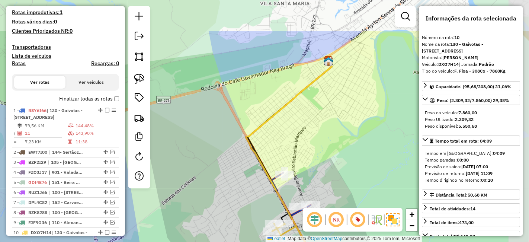
drag, startPoint x: 368, startPoint y: 124, endPoint x: 325, endPoint y: 187, distance: 76.6
click at [325, 187] on div "Janela de atendimento Grade de atendimento Capacidade Transportadoras Veículos …" at bounding box center [264, 121] width 529 height 242
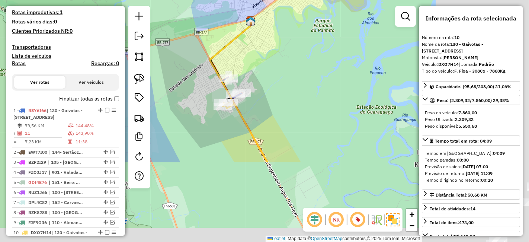
drag, startPoint x: 393, startPoint y: 175, endPoint x: 212, endPoint y: 28, distance: 232.4
click at [241, 38] on div "Janela de atendimento Grade de atendimento Capacidade Transportadoras Veículos …" at bounding box center [264, 121] width 529 height 242
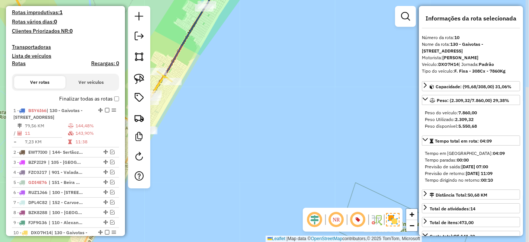
drag, startPoint x: 258, startPoint y: 70, endPoint x: 393, endPoint y: 119, distance: 143.4
click at [385, 114] on div "Janela de atendimento Grade de atendimento Capacidade Transportadoras Veículos …" at bounding box center [264, 121] width 529 height 242
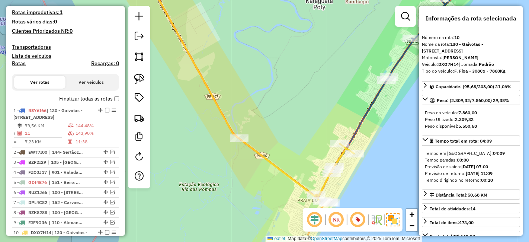
drag, startPoint x: 283, startPoint y: 93, endPoint x: 360, endPoint y: 133, distance: 87.2
click at [360, 133] on div "Janela de atendimento Grade de atendimento Capacidade Transportadoras Veículos …" at bounding box center [264, 121] width 529 height 242
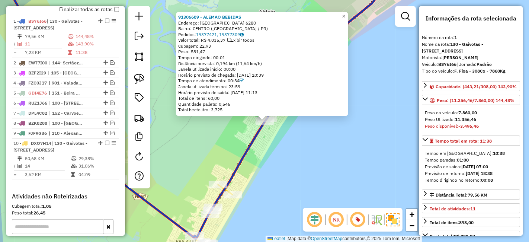
scroll to position [313, 0]
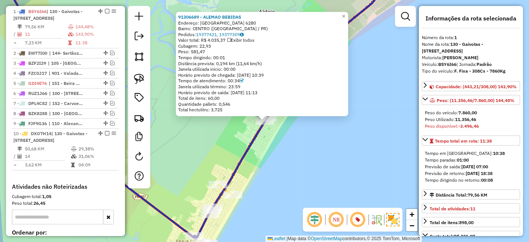
click at [332, 156] on div "91306689 - ALEMAO BEBIDAS Endereço: PRAIA IPANEMA 6280 Bairro: CENTRO (PONTAL D…" at bounding box center [264, 121] width 529 height 242
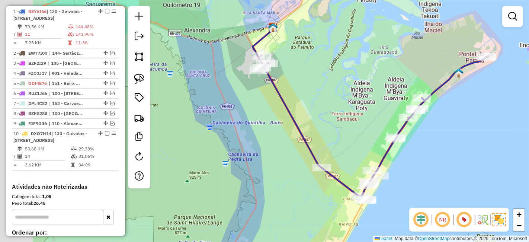
drag, startPoint x: 252, startPoint y: 87, endPoint x: 352, endPoint y: 102, distance: 101.2
click at [352, 102] on div "Janela de atendimento Grade de atendimento Capacidade Transportadoras Veículos …" at bounding box center [264, 121] width 529 height 242
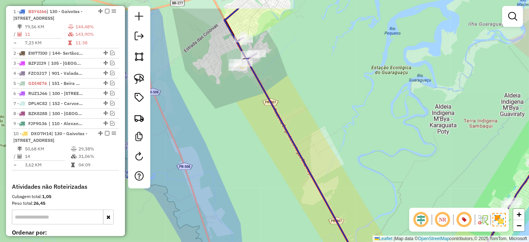
drag, startPoint x: 268, startPoint y: 62, endPoint x: 336, endPoint y: 156, distance: 116.3
click at [338, 156] on div "Janela de atendimento Grade de atendimento Capacidade Transportadoras Veículos …" at bounding box center [264, 121] width 529 height 242
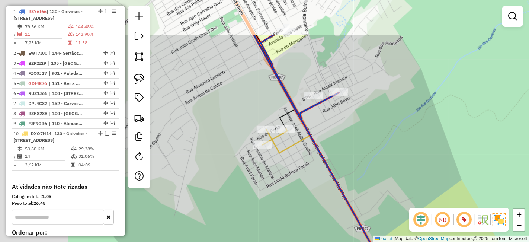
drag, startPoint x: 268, startPoint y: 98, endPoint x: 366, endPoint y: 175, distance: 125.1
click at [366, 175] on div "Janela de atendimento Grade de atendimento Capacidade Transportadoras Veículos …" at bounding box center [264, 121] width 529 height 242
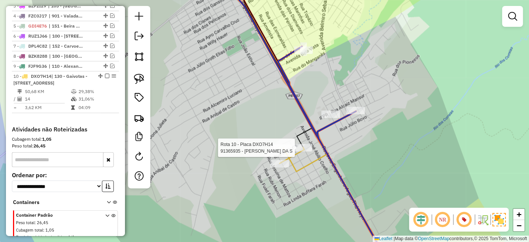
select select "**********"
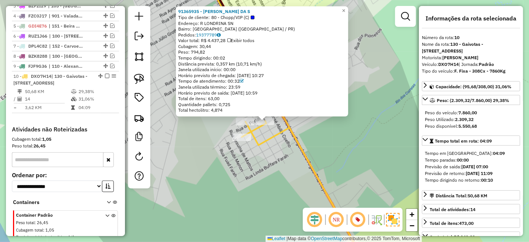
scroll to position [425, 0]
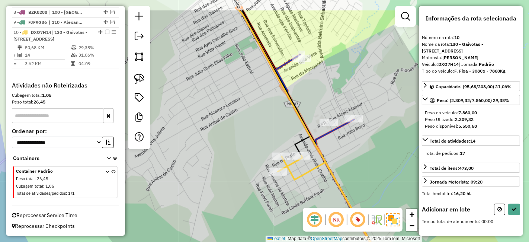
drag, startPoint x: 324, startPoint y: 121, endPoint x: 378, endPoint y: 173, distance: 75.3
click at [378, 173] on div "Janela de atendimento Grade de atendimento Capacidade Transportadoras Veículos …" at bounding box center [264, 121] width 529 height 242
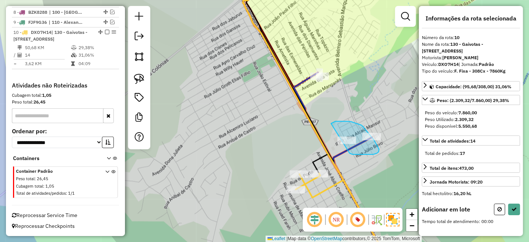
drag, startPoint x: 350, startPoint y: 153, endPoint x: 331, endPoint y: 124, distance: 35.1
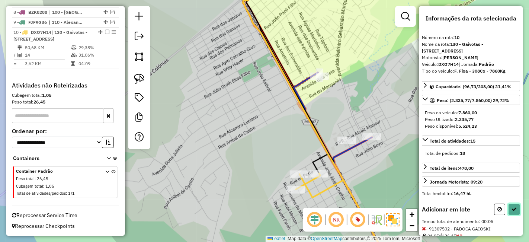
click at [512, 207] on icon at bounding box center [514, 209] width 5 height 5
select select "**********"
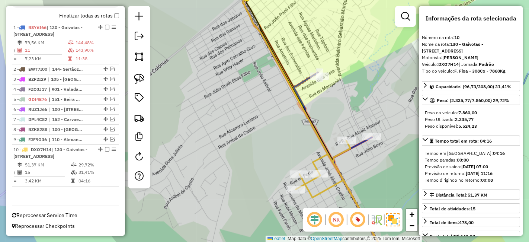
scroll to position [308, 0]
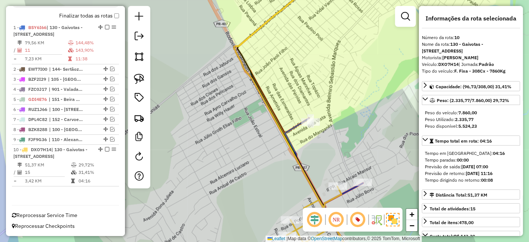
drag, startPoint x: 376, startPoint y: 138, endPoint x: 355, endPoint y: 156, distance: 28.0
click at [355, 156] on div "Janela de atendimento Grade de atendimento Capacidade Transportadoras Veículos …" at bounding box center [264, 121] width 529 height 242
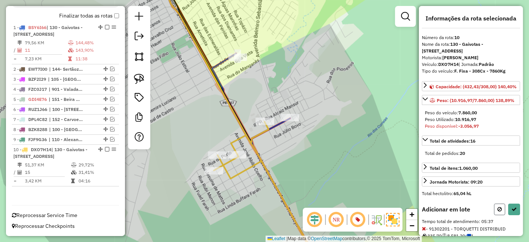
click at [501, 215] on button at bounding box center [499, 210] width 11 height 12
select select "**********"
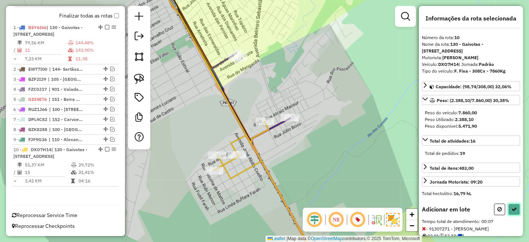
drag, startPoint x: 513, startPoint y: 203, endPoint x: 497, endPoint y: 203, distance: 16.0
click at [513, 204] on button at bounding box center [514, 210] width 12 height 12
select select "**********"
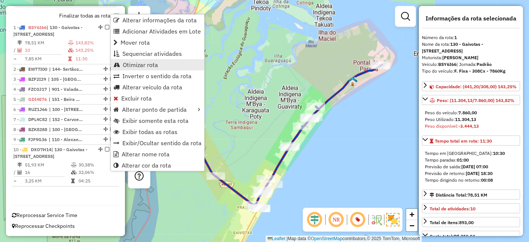
click at [134, 67] on span "Otimizar rota" at bounding box center [140, 65] width 35 height 6
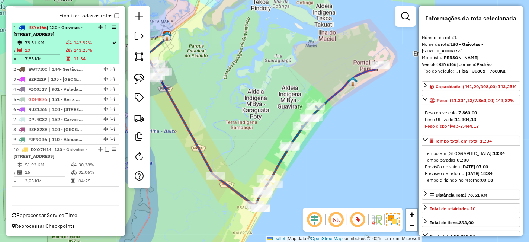
click at [87, 39] on td "143,82%" at bounding box center [92, 42] width 39 height 7
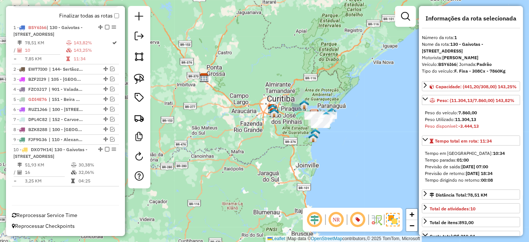
drag, startPoint x: 331, startPoint y: 186, endPoint x: 369, endPoint y: 173, distance: 40.3
click at [371, 177] on div "Janela de atendimento Grade de atendimento Capacidade Transportadoras Veículos …" at bounding box center [264, 121] width 529 height 242
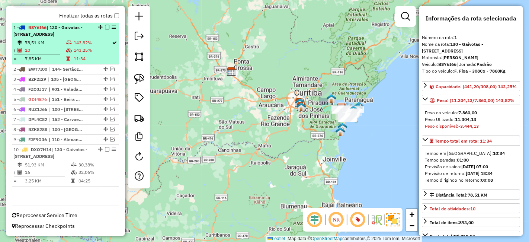
click at [58, 28] on div "1 - BSY6I66 | 130 - Gaivotas - Praia do Leste, 133 -Pontal do Paraná BR407" at bounding box center [52, 30] width 79 height 13
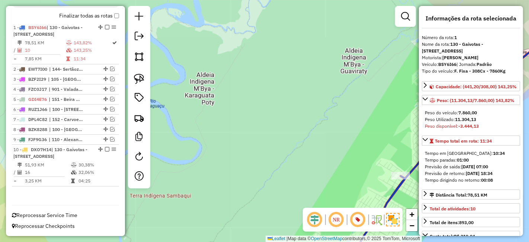
drag, startPoint x: 318, startPoint y: 117, endPoint x: 221, endPoint y: 2, distance: 150.1
click at [221, 2] on div "Janela de atendimento Grade de atendimento Capacidade Transportadoras Veículos …" at bounding box center [264, 121] width 529 height 242
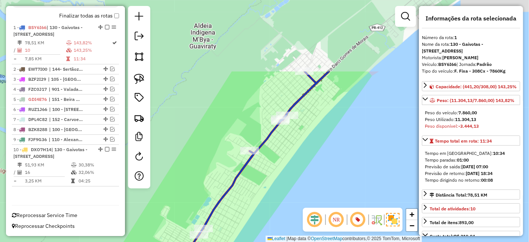
drag, startPoint x: 296, startPoint y: 104, endPoint x: 250, endPoint y: 202, distance: 108.7
click at [250, 202] on div "Janela de atendimento Grade de atendimento Capacidade Transportadoras Veículos …" at bounding box center [264, 121] width 529 height 242
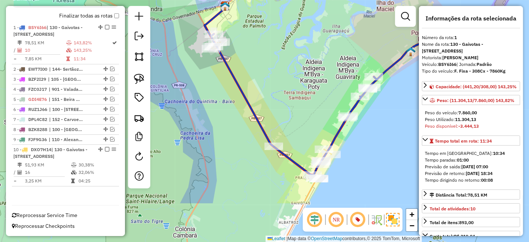
drag, startPoint x: 275, startPoint y: 167, endPoint x: 342, endPoint y: 105, distance: 91.6
click at [342, 105] on div "Janela de atendimento Grade de atendimento Capacidade Transportadoras Veículos …" at bounding box center [264, 121] width 529 height 242
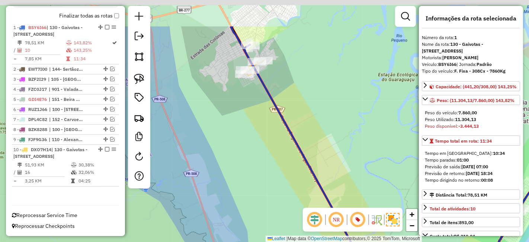
drag, startPoint x: 227, startPoint y: 51, endPoint x: 310, endPoint y: 169, distance: 144.2
click at [310, 169] on icon at bounding box center [435, 181] width 382 height 272
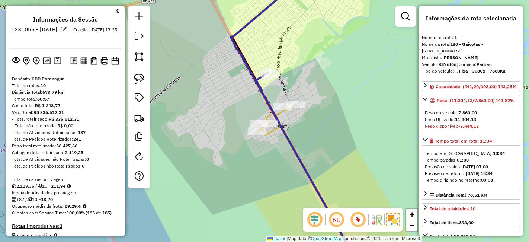
select select "**********"
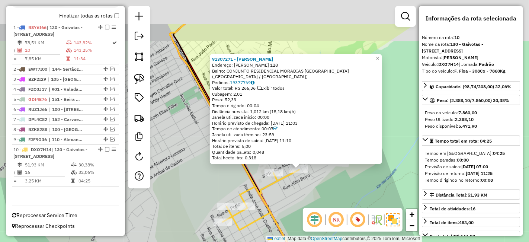
drag, startPoint x: 303, startPoint y: 153, endPoint x: 325, endPoint y: 183, distance: 37.5
click at [325, 183] on div "91307271 - [PERSON_NAME]: [PERSON_NAME] 128 Bairro: CONJUNTO RESIDENCIAL MORADI…" at bounding box center [264, 121] width 529 height 242
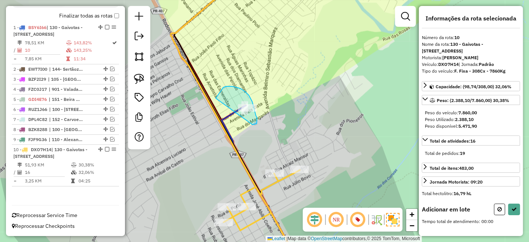
drag, startPoint x: 253, startPoint y: 124, endPoint x: 216, endPoint y: 98, distance: 45.1
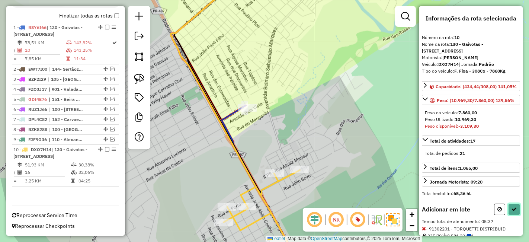
click at [517, 213] on button at bounding box center [514, 210] width 12 height 12
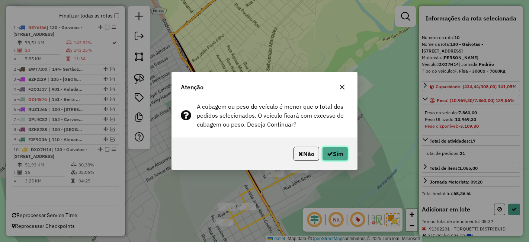
drag, startPoint x: 343, startPoint y: 156, endPoint x: 340, endPoint y: 159, distance: 4.2
click at [341, 156] on button "Sim" at bounding box center [335, 154] width 26 height 14
select select "**********"
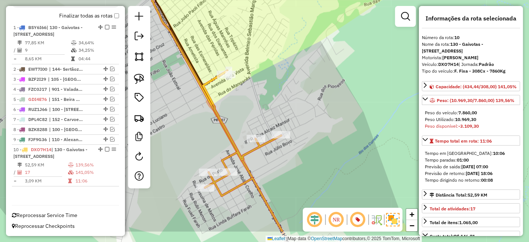
drag, startPoint x: 329, startPoint y: 119, endPoint x: 290, endPoint y: 63, distance: 68.8
click at [298, 74] on div "Janela de atendimento Grade de atendimento Capacidade Transportadoras Veículos …" at bounding box center [264, 121] width 529 height 242
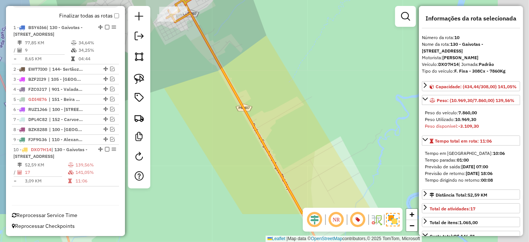
drag, startPoint x: 369, startPoint y: 165, endPoint x: 282, endPoint y: 56, distance: 139.8
click at [288, 63] on div "Janela de atendimento Grade de atendimento Capacidade Transportadoras Veículos …" at bounding box center [264, 121] width 529 height 242
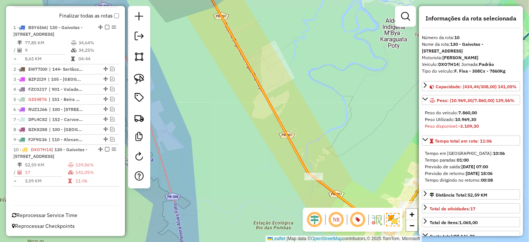
drag, startPoint x: 355, startPoint y: 141, endPoint x: 274, endPoint y: 45, distance: 124.9
click at [274, 45] on div "Janela de atendimento Grade de atendimento Capacidade Transportadoras Veículos …" at bounding box center [264, 121] width 529 height 242
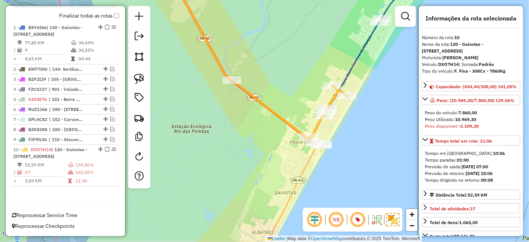
click at [377, 29] on icon at bounding box center [275, 58] width 208 height 164
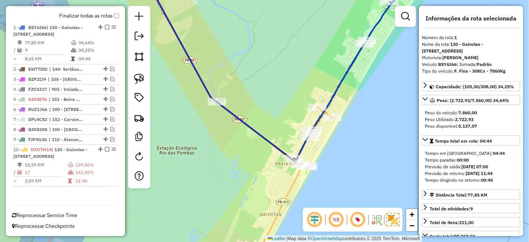
drag, startPoint x: 378, startPoint y: 89, endPoint x: 363, endPoint y: 111, distance: 26.2
click at [363, 111] on div "Janela de atendimento Grade de atendimento Capacidade Transportadoras Veículos …" at bounding box center [264, 121] width 529 height 242
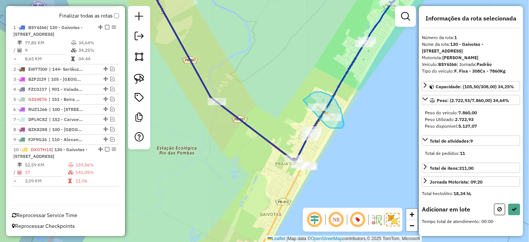
drag, startPoint x: 326, startPoint y: 125, endPoint x: 301, endPoint y: 101, distance: 35.0
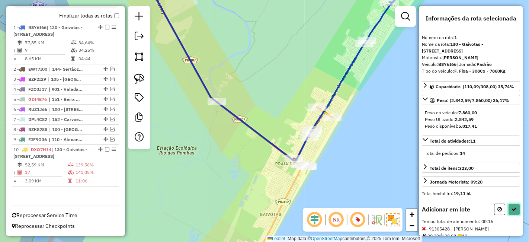
drag, startPoint x: 511, startPoint y: 207, endPoint x: 498, endPoint y: 204, distance: 13.4
click at [512, 208] on icon at bounding box center [514, 209] width 5 height 5
select select "**********"
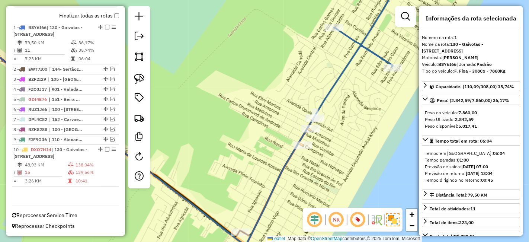
click at [392, 75] on div "Janela de atendimento Grade de atendimento Capacidade Transportadoras Veículos …" at bounding box center [264, 121] width 529 height 242
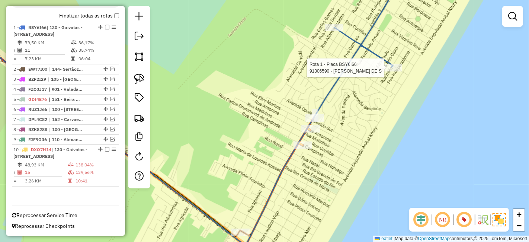
click at [395, 71] on div at bounding box center [393, 67] width 19 height 7
select select "**********"
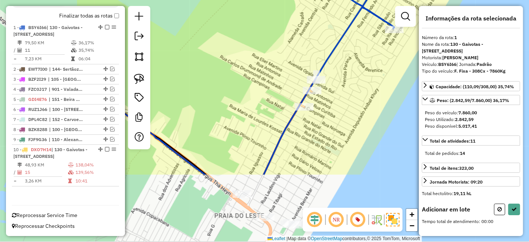
drag, startPoint x: 282, startPoint y: 169, endPoint x: 409, endPoint y: 76, distance: 157.4
click at [409, 76] on div "Janela de atendimento Grade de atendimento Capacidade Transportadoras Veículos …" at bounding box center [264, 121] width 529 height 242
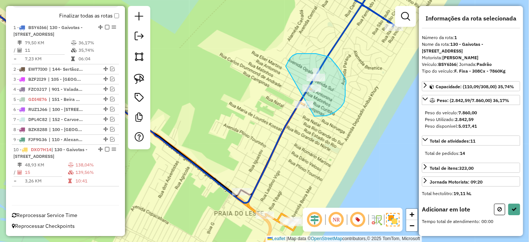
drag, startPoint x: 345, startPoint y: 89, endPoint x: 269, endPoint y: 92, distance: 76.7
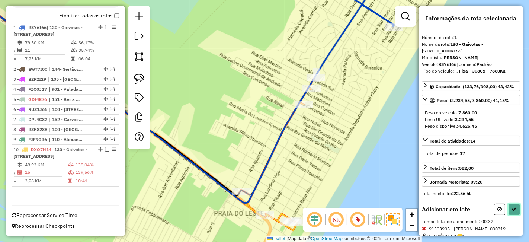
click at [514, 207] on icon at bounding box center [514, 209] width 5 height 5
select select "**********"
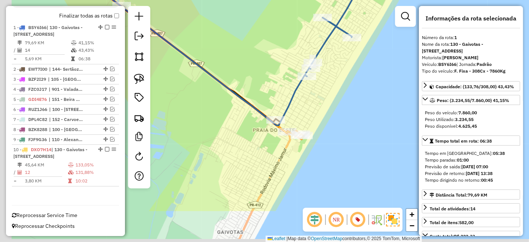
drag, startPoint x: 318, startPoint y: 159, endPoint x: 349, endPoint y: 83, distance: 82.1
click at [349, 83] on div "Janela de atendimento Grade de atendimento Capacidade Transportadoras Veículos …" at bounding box center [264, 121] width 529 height 242
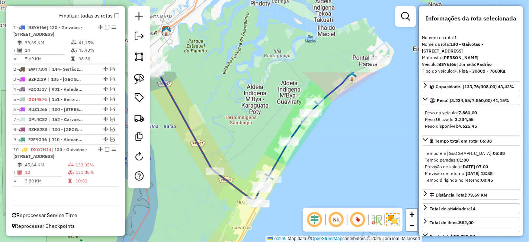
drag, startPoint x: 258, startPoint y: 107, endPoint x: 236, endPoint y: 203, distance: 98.9
click at [236, 203] on div "Janela de atendimento Grade de atendimento Capacidade Transportadoras Veículos …" at bounding box center [264, 121] width 529 height 242
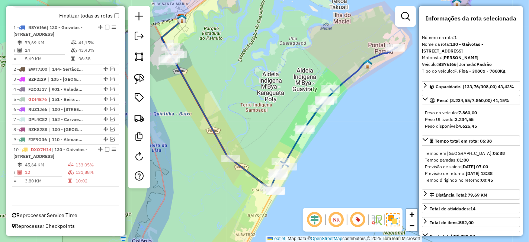
drag, startPoint x: 267, startPoint y: 146, endPoint x: 279, endPoint y: 130, distance: 20.1
click at [279, 130] on div "Janela de atendimento Grade de atendimento Capacidade Transportadoras Veículos …" at bounding box center [264, 121] width 529 height 242
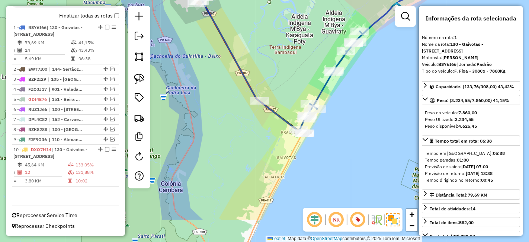
click at [273, 124] on div "Janela de atendimento Grade de atendimento Capacidade Transportadoras Veículos …" at bounding box center [264, 121] width 529 height 242
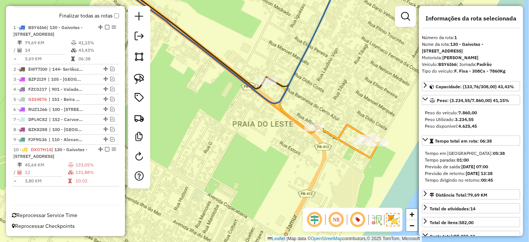
drag, startPoint x: 324, startPoint y: 139, endPoint x: 258, endPoint y: 156, distance: 68.0
click at [262, 153] on div "Janela de atendimento Grade de atendimento Capacidade Transportadoras Veículos …" at bounding box center [264, 121] width 529 height 242
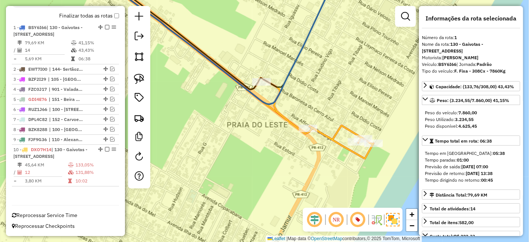
drag, startPoint x: 332, startPoint y: 60, endPoint x: 389, endPoint y: 143, distance: 99.9
click at [381, 130] on div "Janela de atendimento Grade de atendimento Capacidade Transportadoras Veículos …" at bounding box center [264, 121] width 529 height 242
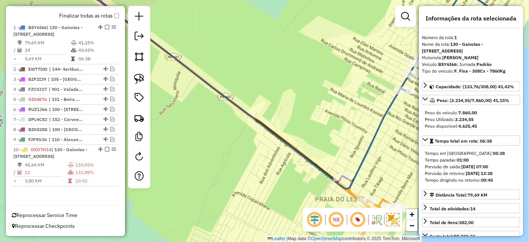
click at [290, 161] on div "Janela de atendimento Grade de atendimento Capacidade Transportadoras Veículos …" at bounding box center [264, 121] width 529 height 242
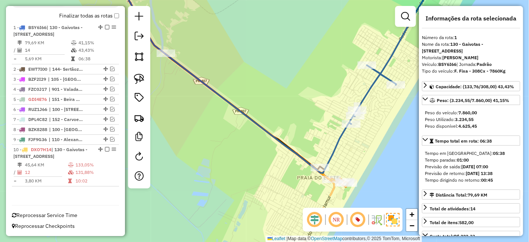
drag, startPoint x: 310, startPoint y: 99, endPoint x: 328, endPoint y: 102, distance: 17.8
click at [326, 102] on div "Janela de atendimento Grade de atendimento Capacidade Transportadoras Veículos …" at bounding box center [264, 121] width 529 height 242
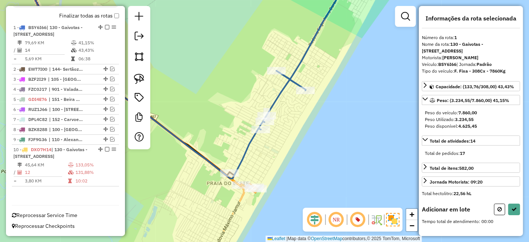
click at [264, 115] on div "Janela de atendimento Grade de atendimento Capacidade Transportadoras Veículos …" at bounding box center [264, 121] width 529 height 242
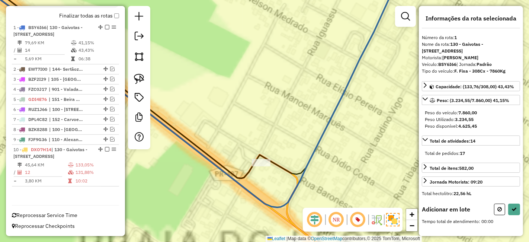
drag, startPoint x: 371, startPoint y: 158, endPoint x: 307, endPoint y: 57, distance: 119.8
click at [307, 57] on div "Janela de atendimento Grade de atendimento Capacidade Transportadoras Veículos …" at bounding box center [264, 121] width 529 height 242
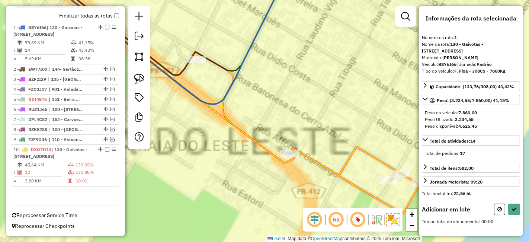
drag, startPoint x: 312, startPoint y: 67, endPoint x: 307, endPoint y: 58, distance: 9.7
click at [307, 58] on div "Janela de atendimento Grade de atendimento Capacidade Transportadoras Veículos …" at bounding box center [264, 121] width 529 height 242
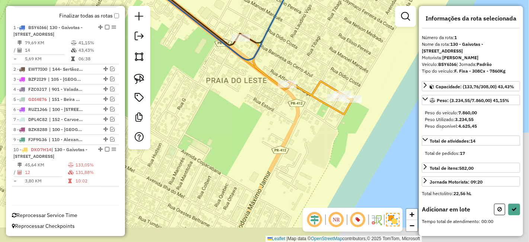
click at [305, 123] on div "Janela de atendimento Grade de atendimento Capacidade Transportadoras Veículos …" at bounding box center [264, 121] width 529 height 242
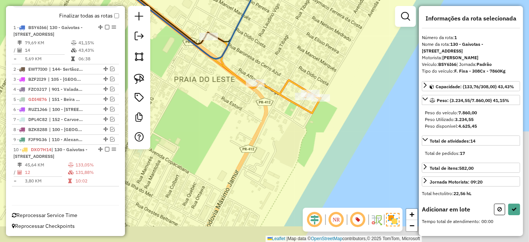
drag, startPoint x: 293, startPoint y: 113, endPoint x: 261, endPoint y: 112, distance: 32.0
click at [261, 112] on div "Janela de atendimento Grade de atendimento Capacidade Transportadoras Veículos …" at bounding box center [264, 121] width 529 height 242
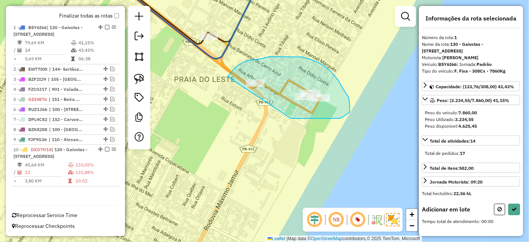
drag, startPoint x: 305, startPoint y: 119, endPoint x: 228, endPoint y: 77, distance: 87.8
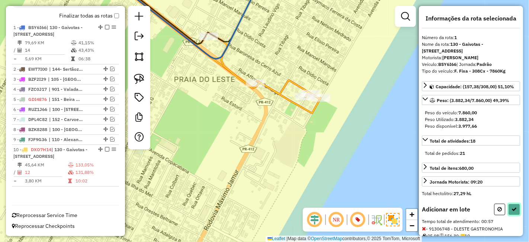
click at [517, 204] on button at bounding box center [514, 210] width 12 height 12
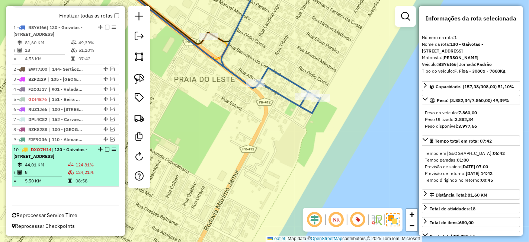
click at [102, 169] on td "124,21%" at bounding box center [95, 172] width 41 height 7
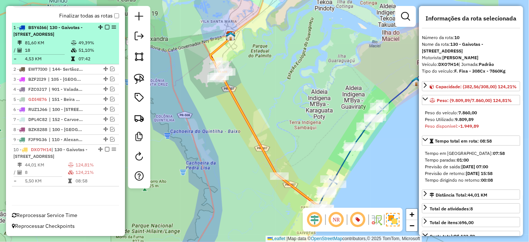
click at [91, 47] on td "51,10%" at bounding box center [97, 50] width 38 height 7
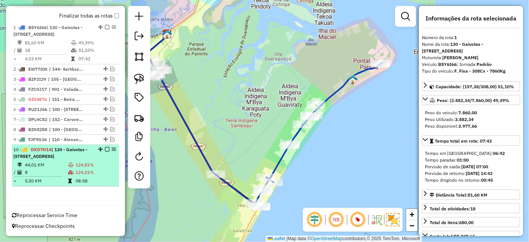
click at [72, 161] on td at bounding box center [71, 164] width 7 height 7
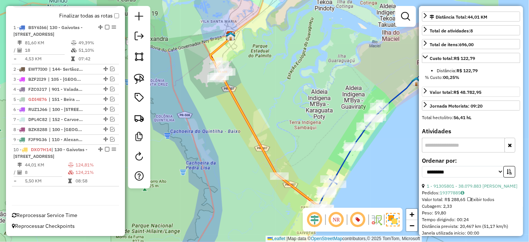
scroll to position [207, 0]
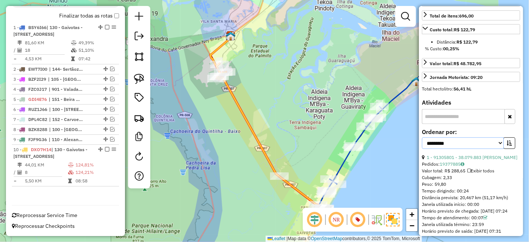
click at [462, 148] on select "**********" at bounding box center [463, 143] width 82 height 12
select select "*********"
click at [422, 141] on select "**********" at bounding box center [463, 143] width 82 height 12
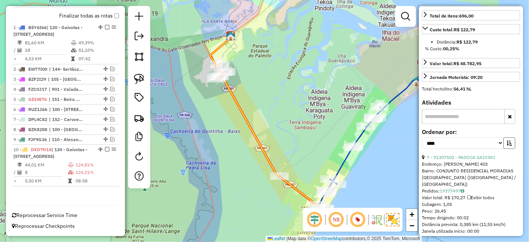
click at [506, 143] on button "button" at bounding box center [510, 143] width 12 height 12
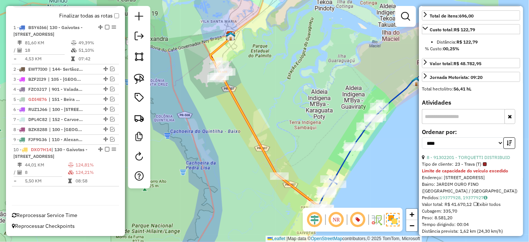
scroll to position [248, 0]
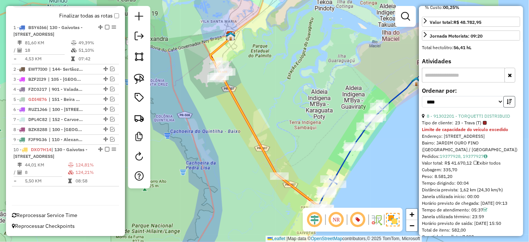
click at [508, 104] on icon "button" at bounding box center [509, 101] width 5 height 5
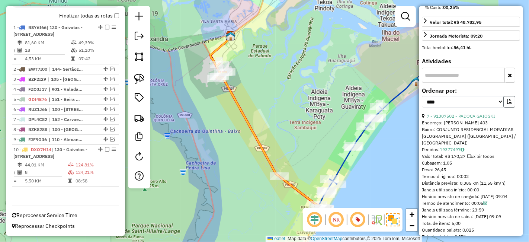
click at [508, 104] on icon "button" at bounding box center [509, 101] width 5 height 5
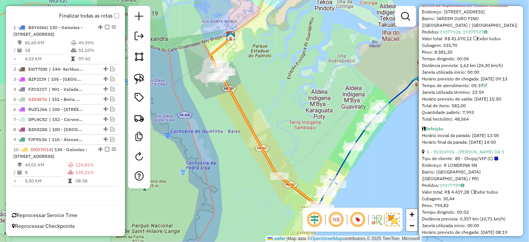
scroll to position [414, 0]
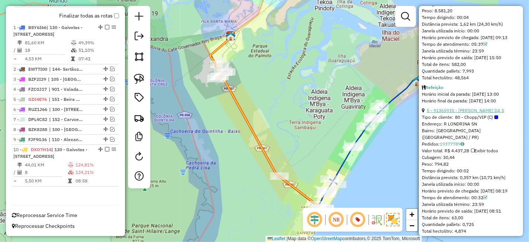
click at [455, 113] on link "5 - 91365935 - [PERSON_NAME] DA S" at bounding box center [465, 111] width 77 height 6
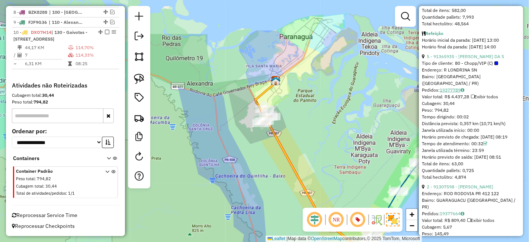
scroll to position [460, 0]
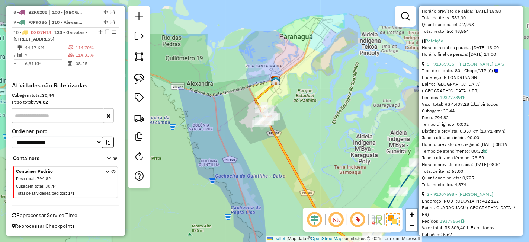
click at [457, 65] on link "5 - 91365935 - [PERSON_NAME] DA S" at bounding box center [465, 64] width 77 height 6
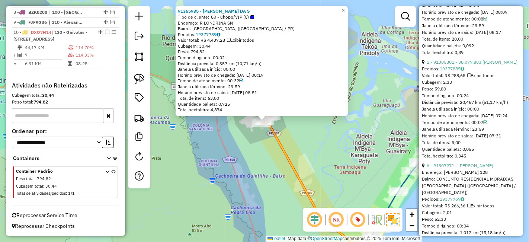
scroll to position [915, 0]
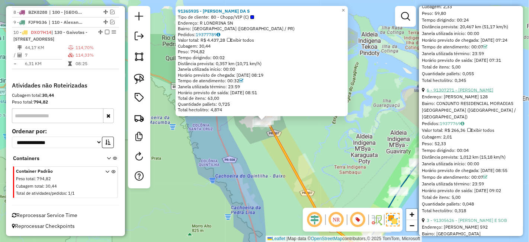
click at [464, 93] on link "6 - 91307271 - [PERSON_NAME]" at bounding box center [460, 90] width 67 height 6
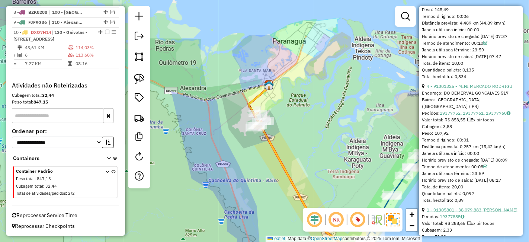
scroll to position [543, 0]
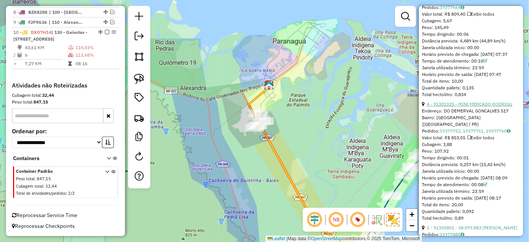
click at [475, 107] on link "4 - 91301325 - MINI MERCADO RODRIGU" at bounding box center [470, 104] width 86 height 6
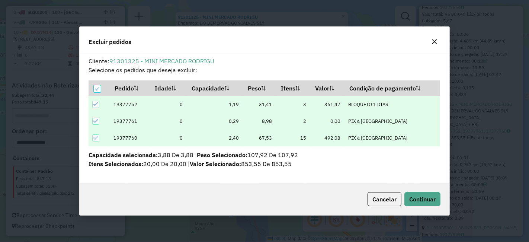
scroll to position [0, 0]
click at [415, 201] on span "Continuar" at bounding box center [422, 198] width 26 height 7
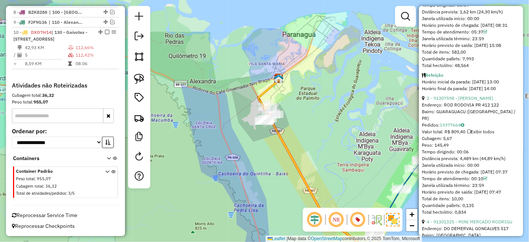
scroll to position [418, 0]
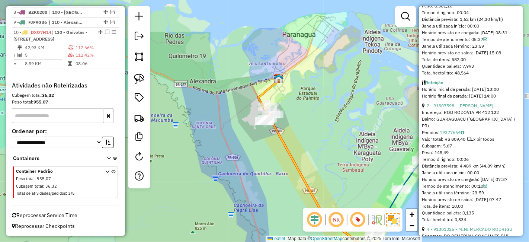
click at [455, 112] on div "Endereço: ROD RODOVIA PR 412 122" at bounding box center [471, 112] width 98 height 7
click at [453, 108] on link "2 - 91307598 - [PERSON_NAME]" at bounding box center [460, 106] width 67 height 6
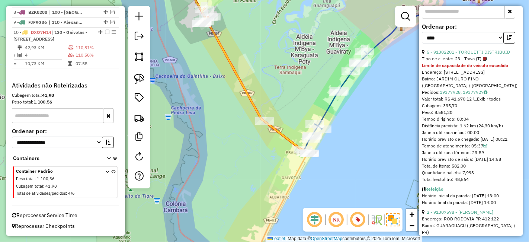
scroll to position [302, 0]
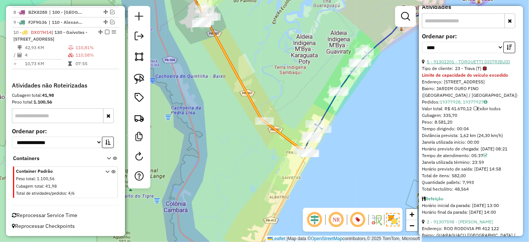
click at [453, 64] on link "5 - 91302201 - TORQUETTI DISTRIBUID" at bounding box center [468, 62] width 83 height 6
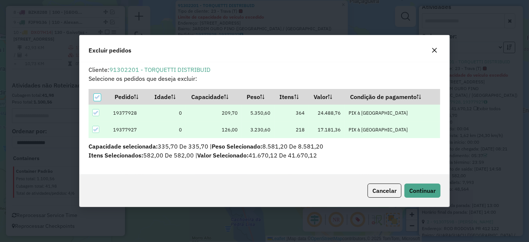
scroll to position [0, 0]
click at [420, 194] on span "Continuar" at bounding box center [422, 190] width 26 height 7
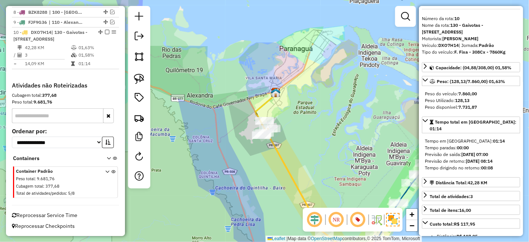
scroll to position [6, 0]
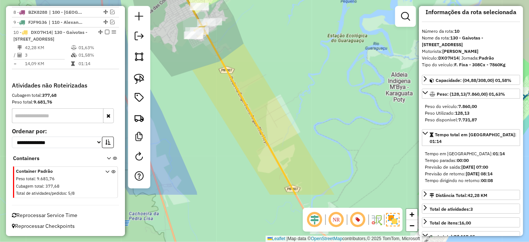
drag, startPoint x: 349, startPoint y: 103, endPoint x: 349, endPoint y: 70, distance: 32.4
click at [349, 76] on div "Janela de atendimento Grade de atendimento Capacidade Transportadoras Veículos …" at bounding box center [264, 121] width 529 height 242
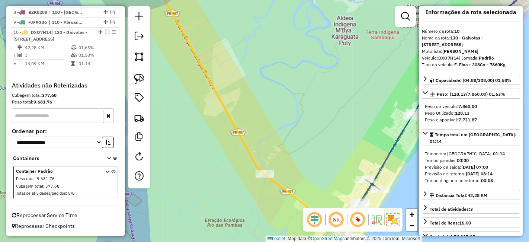
drag, startPoint x: 340, startPoint y: 99, endPoint x: 269, endPoint y: 71, distance: 76.7
click at [269, 71] on div "Janela de atendimento Grade de atendimento Capacidade Transportadoras Veículos …" at bounding box center [264, 121] width 529 height 242
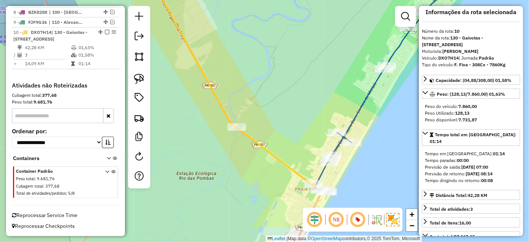
click at [273, 52] on div "Janela de atendimento Grade de atendimento Capacidade Transportadoras Veículos …" at bounding box center [264, 121] width 529 height 242
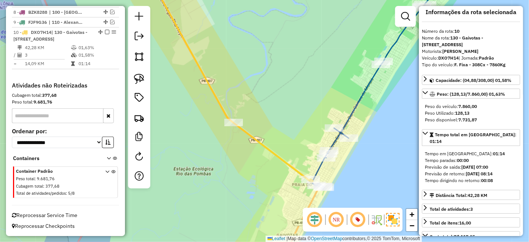
click at [261, 78] on div "Janela de atendimento Grade de atendimento Capacidade Transportadoras Veículos …" at bounding box center [264, 121] width 529 height 242
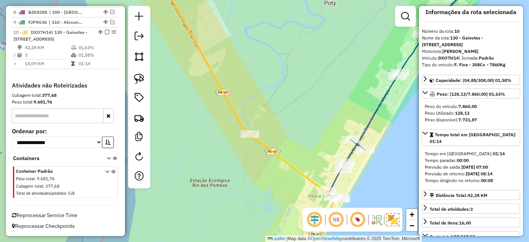
drag, startPoint x: 185, startPoint y: 57, endPoint x: 271, endPoint y: 138, distance: 118.2
click at [269, 136] on div "Janela de atendimento Grade de atendimento Capacidade Transportadoras Veículos …" at bounding box center [264, 121] width 529 height 242
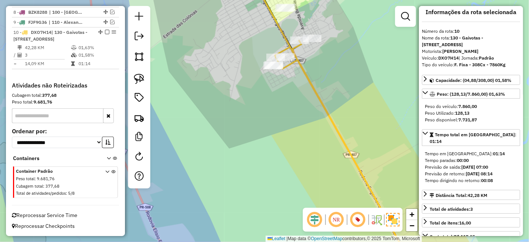
drag, startPoint x: 345, startPoint y: 80, endPoint x: 347, endPoint y: 110, distance: 30.6
click at [347, 110] on div "Janela de atendimento Grade de atendimento Capacidade Transportadoras Veículos …" at bounding box center [264, 121] width 529 height 242
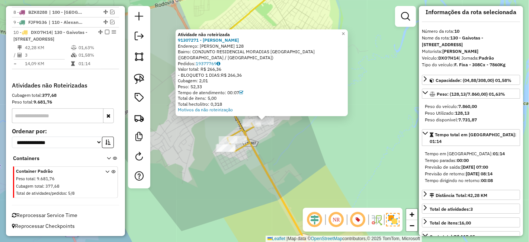
click at [313, 128] on div "Atividade não roteirizada 91307271 - [PERSON_NAME]: [PERSON_NAME] 128 Bairro: C…" at bounding box center [264, 121] width 529 height 242
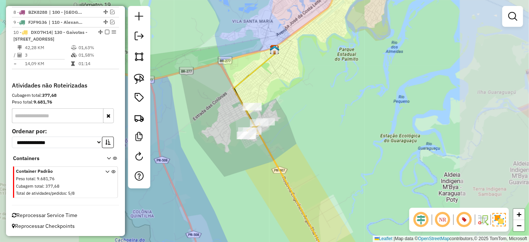
drag, startPoint x: 351, startPoint y: 131, endPoint x: 329, endPoint y: 52, distance: 81.7
click at [331, 63] on div "Janela de atendimento Grade de atendimento Capacidade Transportadoras Veículos …" at bounding box center [264, 121] width 529 height 242
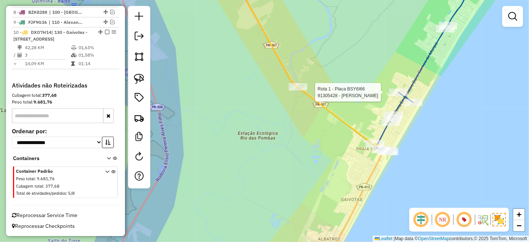
select select "*********"
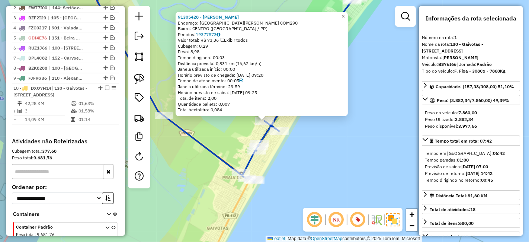
scroll to position [313, 0]
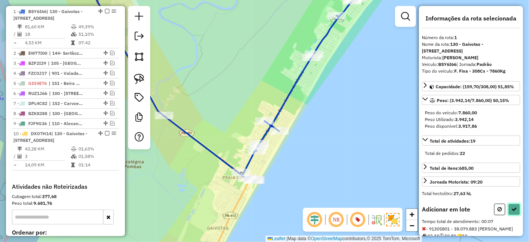
click at [512, 207] on icon at bounding box center [514, 209] width 5 height 5
select select "*********"
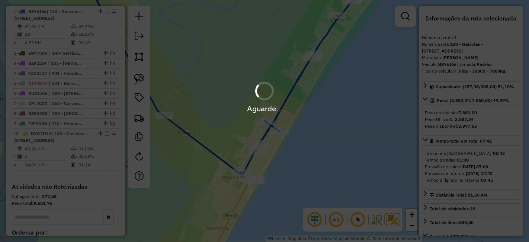
drag, startPoint x: 212, startPoint y: 89, endPoint x: 266, endPoint y: 97, distance: 54.6
click at [266, 97] on hb-app "Aguarde... Pop-up bloqueado! Seu navegador bloqueou automáticamente a abertura …" at bounding box center [264, 121] width 529 height 242
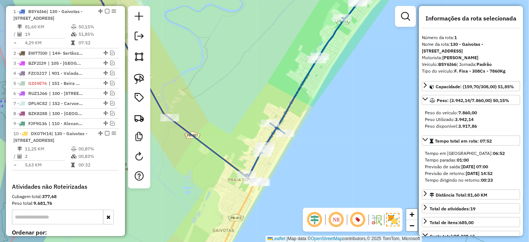
drag, startPoint x: 233, startPoint y: 86, endPoint x: 302, endPoint y: 104, distance: 71.1
click at [302, 103] on div "Janela de atendimento Grade de atendimento Capacidade Transportadoras Veículos …" at bounding box center [264, 121] width 529 height 242
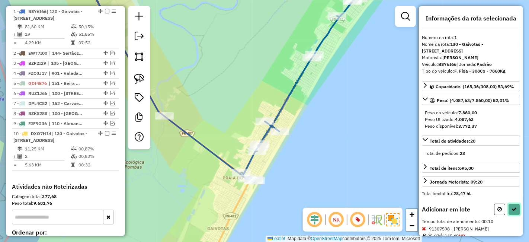
click at [516, 210] on button at bounding box center [514, 210] width 12 height 12
select select "*********"
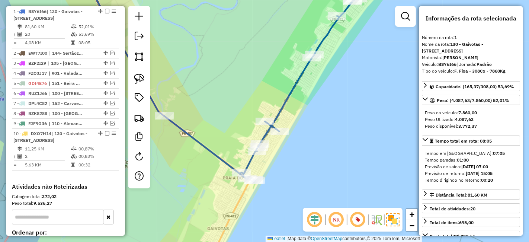
click at [239, 80] on div "Janela de atendimento Grade de atendimento Capacidade Transportadoras Veículos …" at bounding box center [264, 121] width 529 height 242
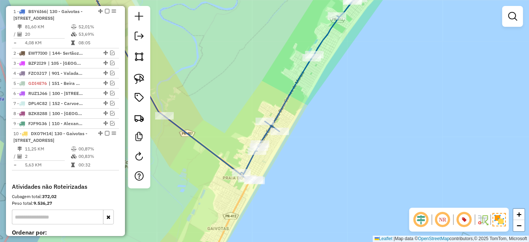
drag, startPoint x: 239, startPoint y: 80, endPoint x: 329, endPoint y: 114, distance: 97.1
click at [322, 113] on div "Janela de atendimento Grade de atendimento Capacidade Transportadoras Veículos …" at bounding box center [264, 121] width 529 height 242
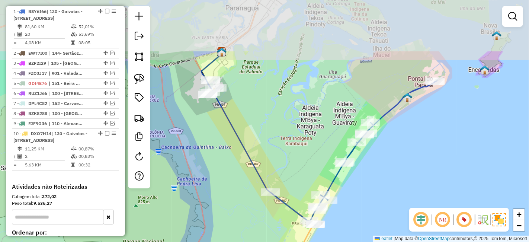
drag, startPoint x: 354, startPoint y: 67, endPoint x: 340, endPoint y: 143, distance: 76.9
click at [340, 143] on div "Janela de atendimento Grade de atendimento Capacidade Transportadoras Veículos …" at bounding box center [264, 121] width 529 height 242
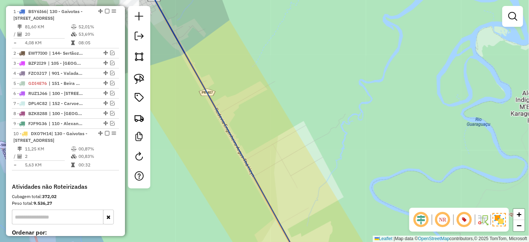
drag, startPoint x: 232, startPoint y: 68, endPoint x: 368, endPoint y: 157, distance: 163.0
click at [365, 156] on div "Janela de atendimento Grade de atendimento Capacidade Transportadoras Veículos …" at bounding box center [264, 121] width 529 height 242
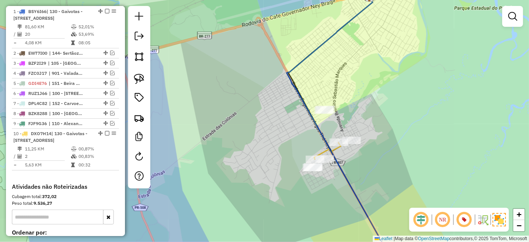
drag, startPoint x: 398, startPoint y: 99, endPoint x: 358, endPoint y: 109, distance: 41.3
click at [358, 109] on div "Janela de atendimento Grade de atendimento Capacidade Transportadoras Veículos …" at bounding box center [264, 121] width 529 height 242
click at [338, 146] on div at bounding box center [338, 141] width 19 height 7
select select "*********"
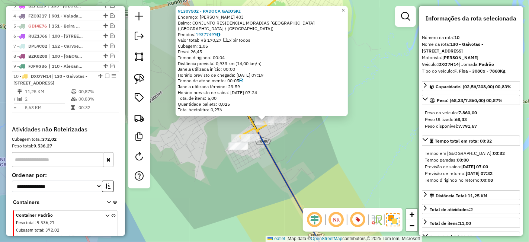
scroll to position [425, 0]
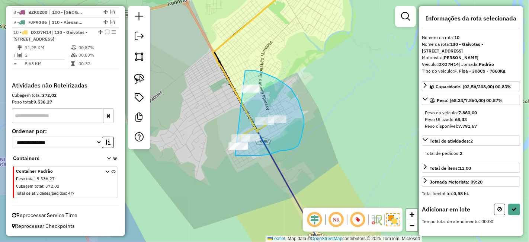
drag, startPoint x: 235, startPoint y: 156, endPoint x: 213, endPoint y: 93, distance: 66.9
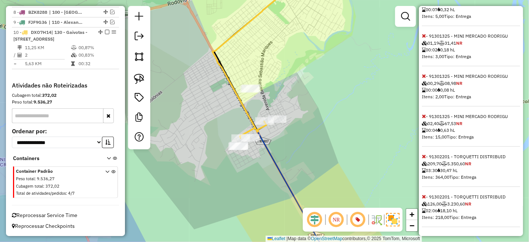
scroll to position [153, 0]
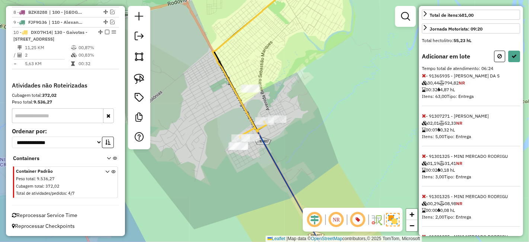
click at [424, 78] on icon at bounding box center [424, 75] width 4 height 5
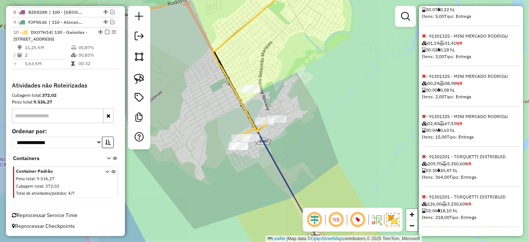
click at [424, 159] on icon at bounding box center [424, 156] width 4 height 5
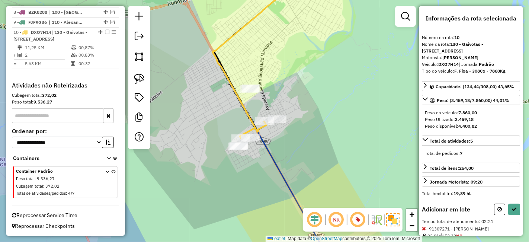
scroll to position [83, 0]
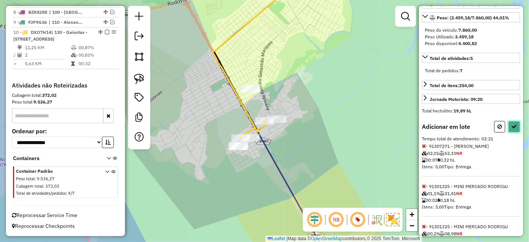
click at [512, 121] on button at bounding box center [514, 127] width 12 height 12
select select "*********"
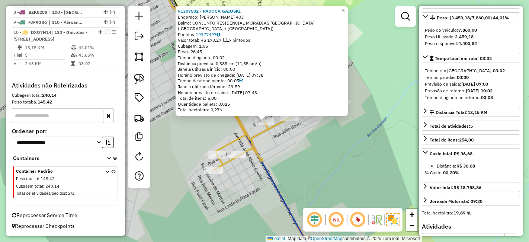
scroll to position [0, 0]
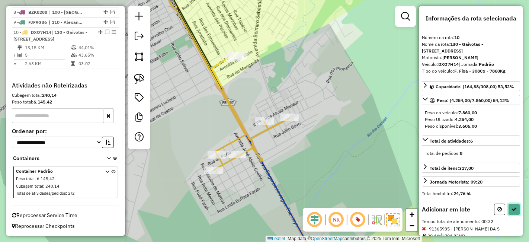
click at [517, 205] on button at bounding box center [514, 210] width 12 height 12
select select "*********"
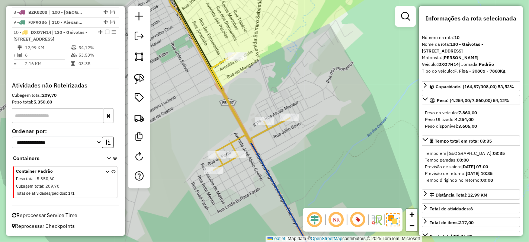
click at [265, 172] on icon at bounding box center [240, 121] width 159 height 290
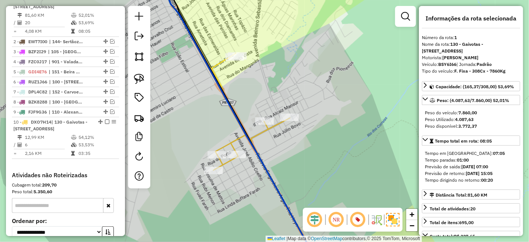
scroll to position [313, 0]
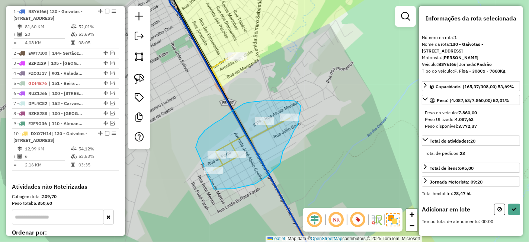
drag, startPoint x: 214, startPoint y: 189, endPoint x: 192, endPoint y: 154, distance: 40.8
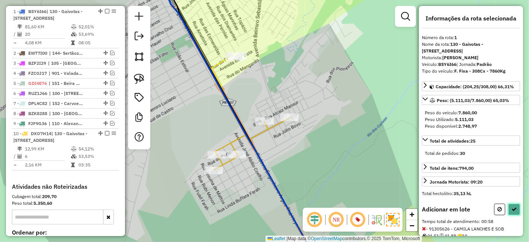
click at [510, 204] on button at bounding box center [514, 210] width 12 height 12
select select "*********"
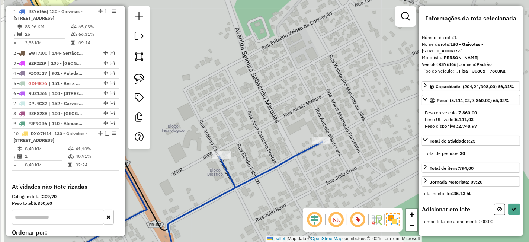
drag, startPoint x: 190, startPoint y: 45, endPoint x: 338, endPoint y: 99, distance: 157.4
click at [338, 99] on div "Janela de atendimento Grade de atendimento Capacidade Transportadoras Veículos …" at bounding box center [264, 121] width 529 height 242
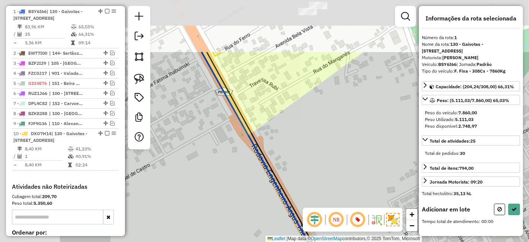
drag, startPoint x: 209, startPoint y: 36, endPoint x: 324, endPoint y: 122, distance: 144.0
click at [327, 122] on div "Janela de atendimento Grade de atendimento Capacidade Transportadoras Veículos …" at bounding box center [264, 121] width 529 height 242
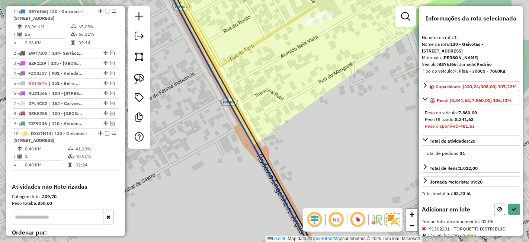
click at [496, 210] on button at bounding box center [499, 210] width 11 height 12
select select "*********"
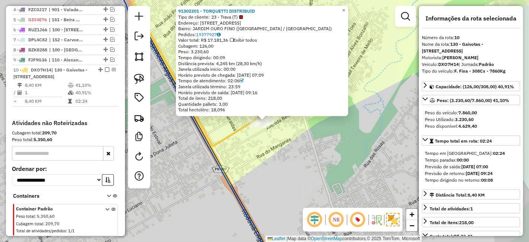
scroll to position [425, 0]
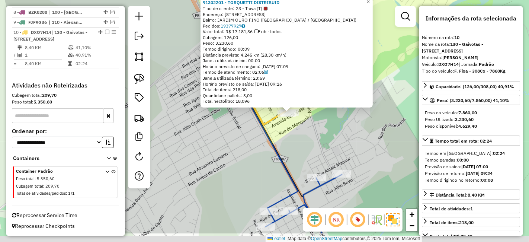
drag, startPoint x: 366, startPoint y: 184, endPoint x: 342, endPoint y: 137, distance: 52.4
click at [346, 125] on div "91302201 - TORQUETTI DISTRIBUID Tipo de cliente: 23 - Trava (T) Endereço: [STRE…" at bounding box center [264, 121] width 529 height 242
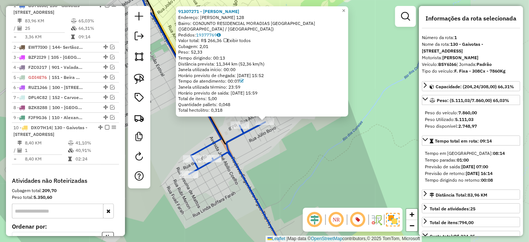
scroll to position [313, 0]
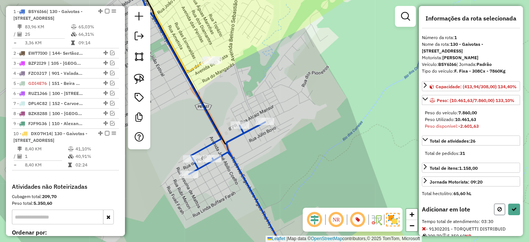
click at [501, 210] on button at bounding box center [499, 210] width 11 height 12
select select "*********"
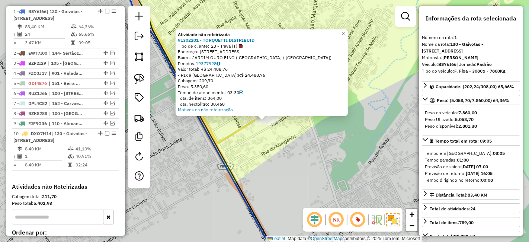
click at [290, 134] on div "Atividade não roteirizada 91302201 - TORQUETTI DISTRIBUID Tipo de cliente: 23 -…" at bounding box center [264, 121] width 529 height 242
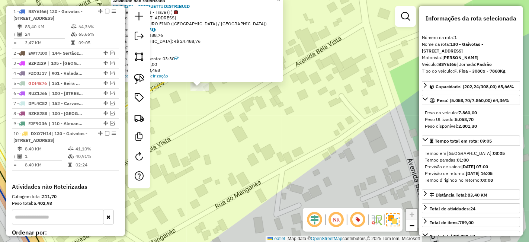
drag, startPoint x: 272, startPoint y: 114, endPoint x: 305, endPoint y: 124, distance: 34.6
click at [317, 123] on div "Atividade não roteirizada 91302201 - TORQUETTI DISTRIBUID Tipo de cliente: 23 -…" at bounding box center [264, 121] width 529 height 242
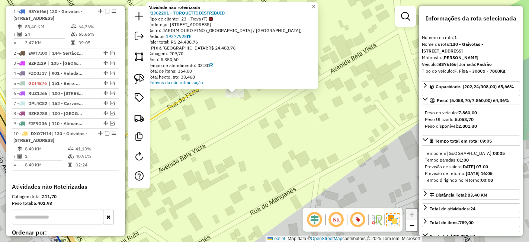
click at [272, 114] on div "Atividade não roteirizada 91302201 - TORQUETTI DISTRIBUID Tipo de cliente: 23 -…" at bounding box center [264, 121] width 529 height 242
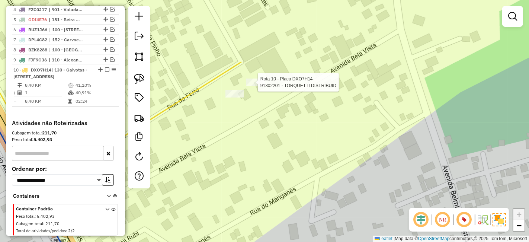
select select "*********"
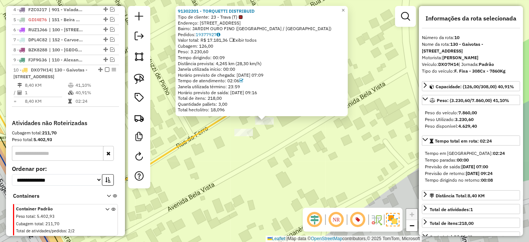
scroll to position [425, 0]
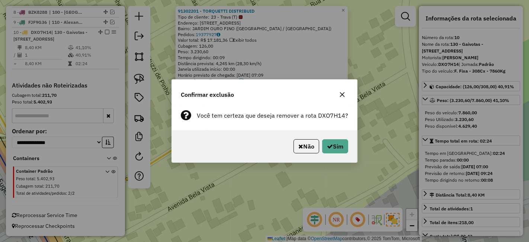
click at [324, 137] on div "Não Sim" at bounding box center [264, 146] width 185 height 32
click at [328, 141] on button "Sim" at bounding box center [335, 146] width 26 height 14
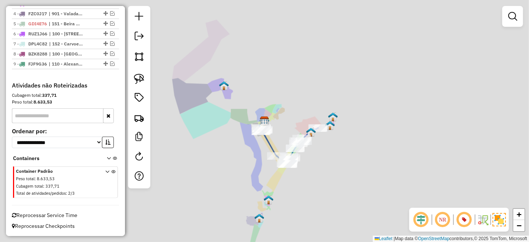
scroll to position [368, 0]
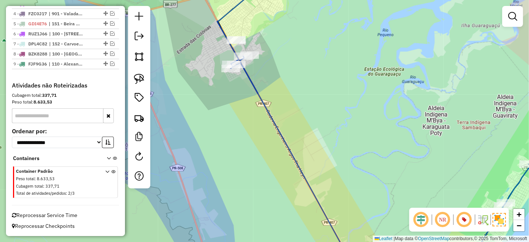
drag, startPoint x: 322, startPoint y: 87, endPoint x: 333, endPoint y: 98, distance: 15.3
click at [331, 97] on div "Janela de atendimento Grade de atendimento Capacidade Transportadoras Veículos …" at bounding box center [264, 121] width 529 height 242
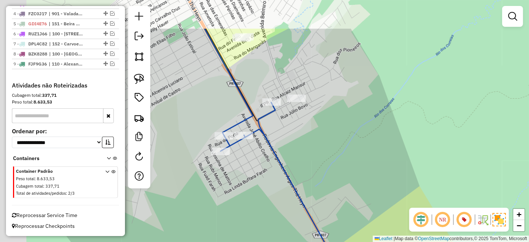
drag, startPoint x: 261, startPoint y: 68, endPoint x: 358, endPoint y: 133, distance: 117.1
click at [358, 133] on div "Janela de atendimento Grade de atendimento Capacidade Transportadoras Veículos …" at bounding box center [264, 121] width 529 height 242
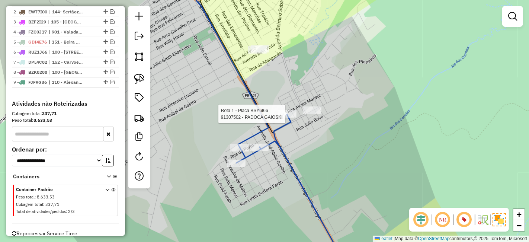
select select "*********"
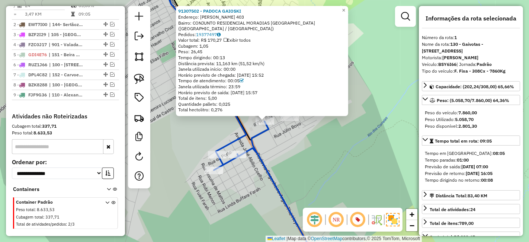
scroll to position [304, 0]
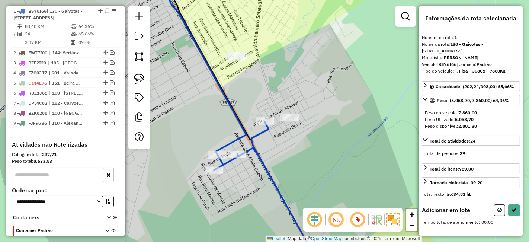
click at [293, 121] on div at bounding box center [290, 117] width 19 height 7
click at [514, 210] on icon at bounding box center [514, 209] width 5 height 5
select select "*********"
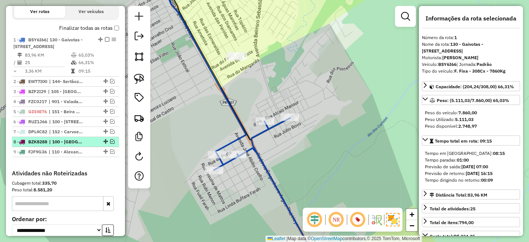
scroll to position [262, 0]
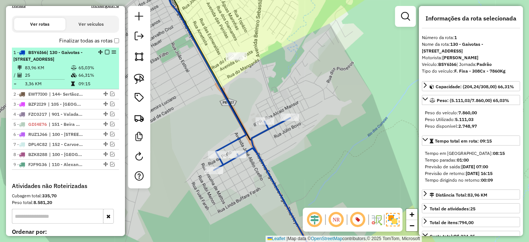
click at [105, 50] on em at bounding box center [107, 52] width 4 height 4
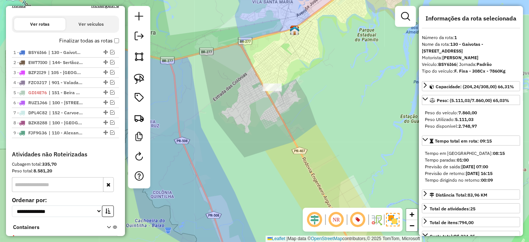
drag, startPoint x: 356, startPoint y: 132, endPoint x: 152, endPoint y: 4, distance: 241.1
click at [153, 3] on div "Janela de atendimento Grade de atendimento Capacidade Transportadoras Veículos …" at bounding box center [264, 121] width 529 height 242
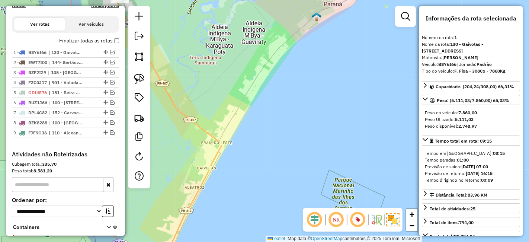
drag, startPoint x: 216, startPoint y: 81, endPoint x: 344, endPoint y: 118, distance: 133.5
click at [297, 98] on div "Janela de atendimento Grade de atendimento Capacidade Transportadoras Veículos …" at bounding box center [264, 121] width 529 height 242
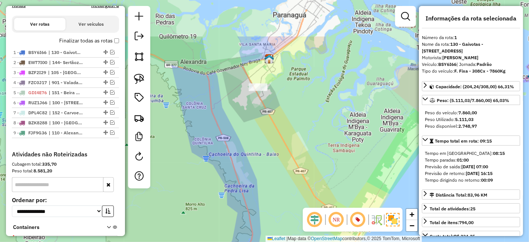
drag, startPoint x: 277, startPoint y: 51, endPoint x: 294, endPoint y: 112, distance: 63.4
click at [294, 112] on div "Janela de atendimento Grade de atendimento Capacidade Transportadoras Veículos …" at bounding box center [264, 121] width 529 height 242
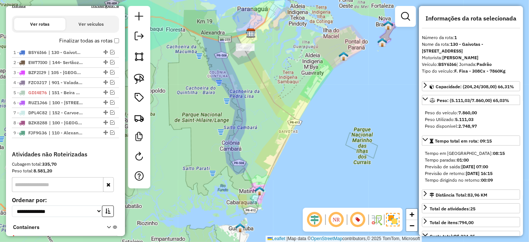
drag, startPoint x: 286, startPoint y: 156, endPoint x: 266, endPoint y: 99, distance: 60.4
click at [266, 99] on div "Janela de atendimento Grade de atendimento Capacidade Transportadoras Veículos …" at bounding box center [264, 121] width 529 height 242
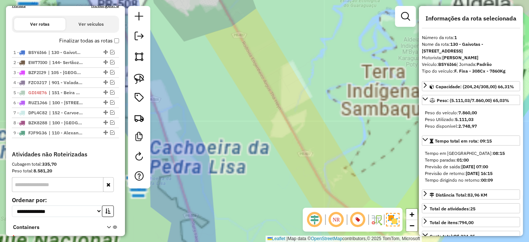
drag, startPoint x: 246, startPoint y: 62, endPoint x: 335, endPoint y: 133, distance: 114.5
click at [331, 129] on div "Janela de atendimento Grade de atendimento Capacidade Transportadoras Veículos …" at bounding box center [264, 121] width 529 height 242
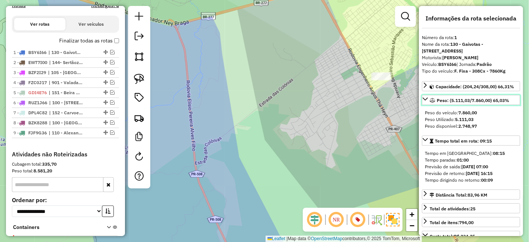
drag, startPoint x: 328, startPoint y: 119, endPoint x: 323, endPoint y: 120, distance: 4.5
click at [323, 120] on hb-router-mapa "Informações da Sessão 1231055 - [DATE] Criação: [DATE] 17:25 Depósito: CDD Para…" at bounding box center [264, 121] width 529 height 242
drag, startPoint x: 369, startPoint y: 112, endPoint x: 288, endPoint y: 126, distance: 82.4
click at [288, 126] on div "Janela de atendimento Grade de atendimento Capacidade Transportadoras Veículos …" at bounding box center [264, 121] width 529 height 242
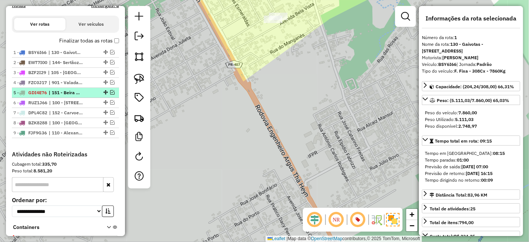
click at [55, 88] on li "5 - GDI4E76 | 151 - Beira Mar Guaratuba, 152 - [GEOGRAPHIC_DATA] - [GEOGRAPHIC_…" at bounding box center [65, 93] width 107 height 10
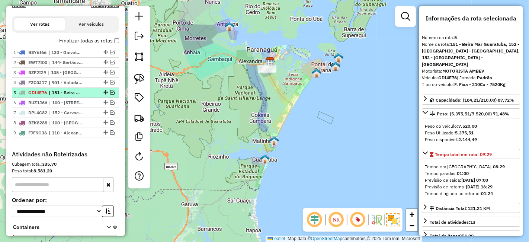
click at [76, 93] on span "| 151 - Beira Mar Guaratuba, 152 - [GEOGRAPHIC_DATA] - [GEOGRAPHIC_DATA], 153 -…" at bounding box center [66, 92] width 34 height 7
click at [110, 93] on em at bounding box center [112, 92] width 4 height 4
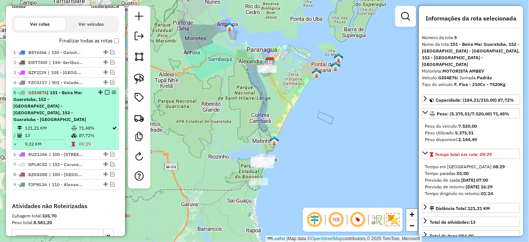
drag, startPoint x: 93, startPoint y: 137, endPoint x: 87, endPoint y: 137, distance: 6.4
click at [81, 140] on td "09:29" at bounding box center [95, 143] width 33 height 7
click at [105, 93] on em at bounding box center [107, 92] width 4 height 4
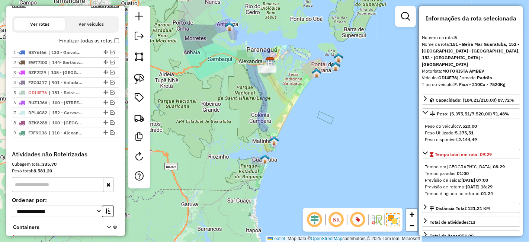
click at [112, 37] on label "Finalizar todas as rotas" at bounding box center [89, 41] width 60 height 8
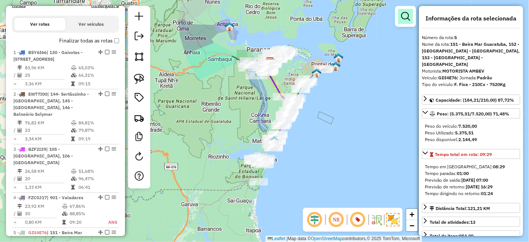
click at [400, 17] on link at bounding box center [405, 16] width 15 height 15
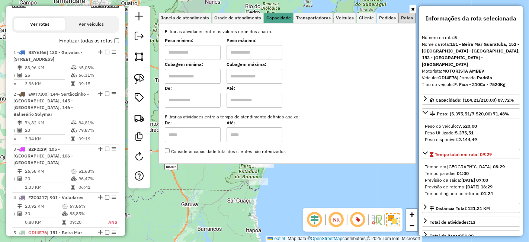
click at [406, 22] on link "Rotas" at bounding box center [407, 18] width 16 height 10
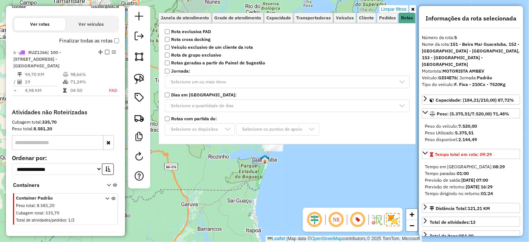
click at [295, 193] on div "Limpar filtros Janela de atendimento Grade de atendimento Capacidade Transporta…" at bounding box center [264, 121] width 529 height 242
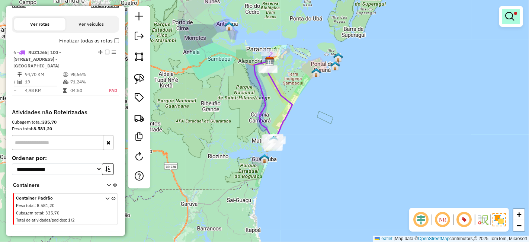
click at [509, 19] on em at bounding box center [509, 16] width 9 height 9
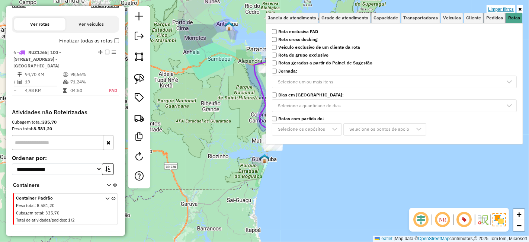
click at [504, 13] on link "Pedidos" at bounding box center [494, 18] width 21 height 10
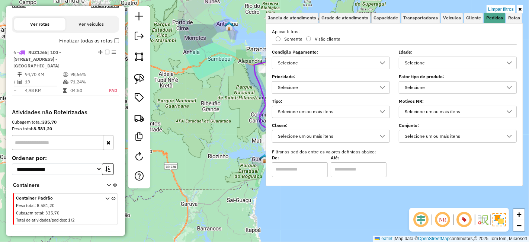
click at [498, 8] on link "Limpar filtros" at bounding box center [501, 9] width 29 height 8
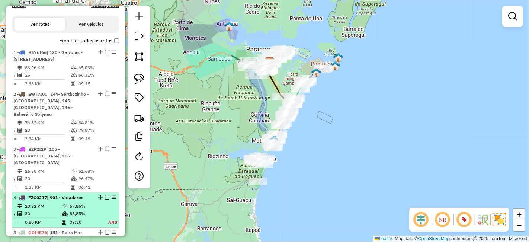
click at [101, 202] on table "23,92 KM 67,86% / 30 88,85% = 0,80 KM 09:20 ANS" at bounding box center [65, 213] width 104 height 23
select select "*********"
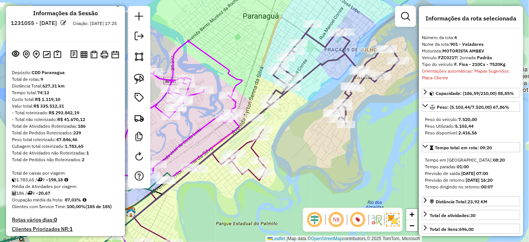
scroll to position [0, 0]
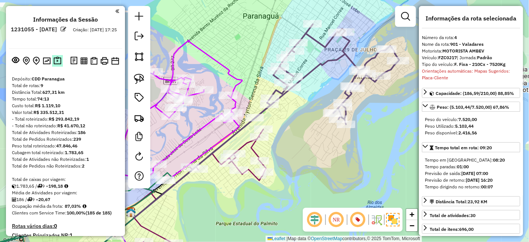
click at [54, 63] on img at bounding box center [58, 61] width 8 height 9
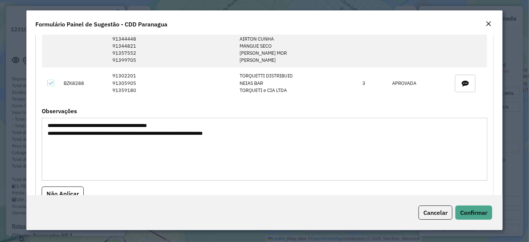
scroll to position [1075, 0]
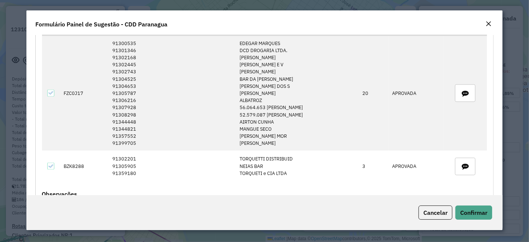
click at [490, 26] on em "Close" at bounding box center [489, 24] width 6 height 6
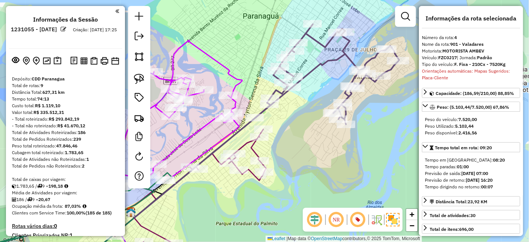
click at [329, 57] on icon at bounding box center [327, 74] width 144 height 100
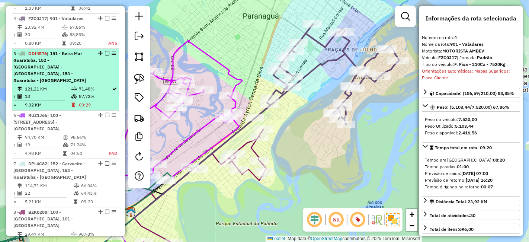
scroll to position [483, 0]
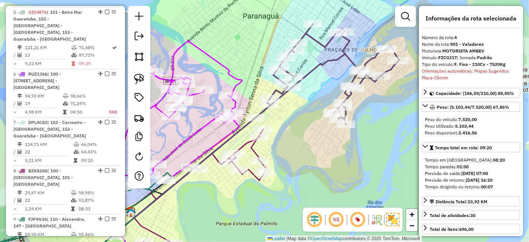
click at [401, 19] on link at bounding box center [405, 16] width 15 height 15
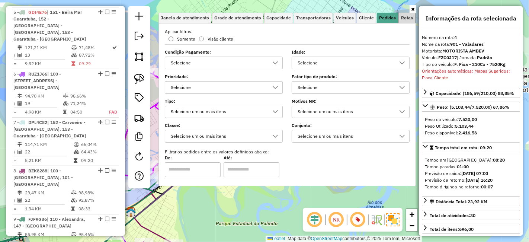
click at [407, 19] on span "Rotas" at bounding box center [407, 18] width 12 height 4
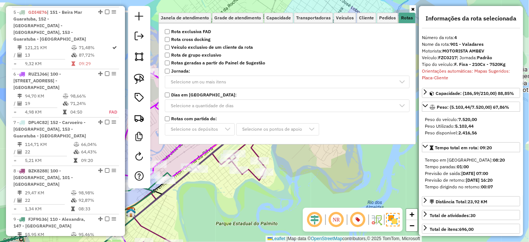
click at [225, 66] on strong "Rotas geradas a partir do Painel de Sugestão" at bounding box center [218, 63] width 94 height 7
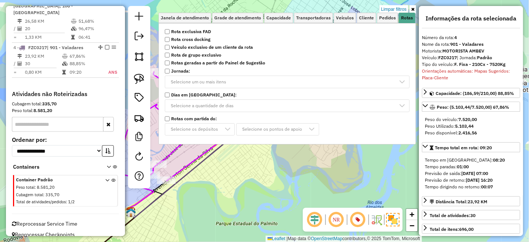
scroll to position [330, 0]
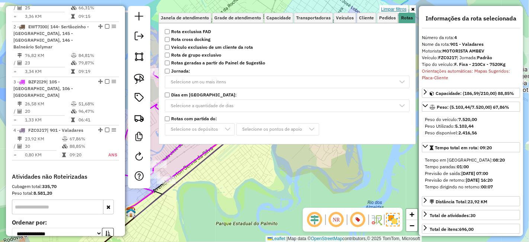
click at [396, 10] on link "Limpar filtros" at bounding box center [394, 9] width 29 height 8
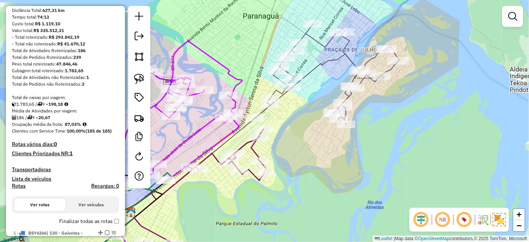
scroll to position [0, 0]
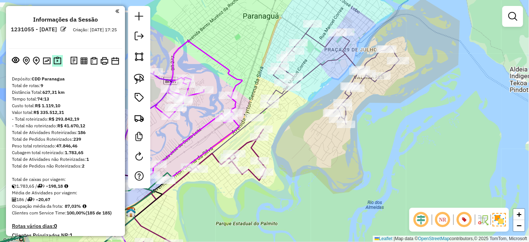
click at [56, 64] on img at bounding box center [58, 61] width 8 height 9
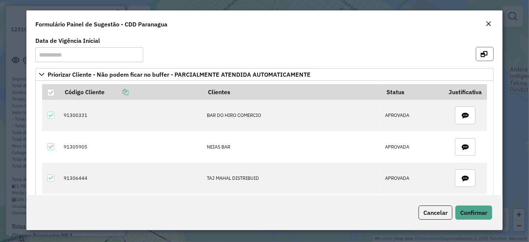
click at [484, 53] on icon "button" at bounding box center [484, 54] width 7 height 6
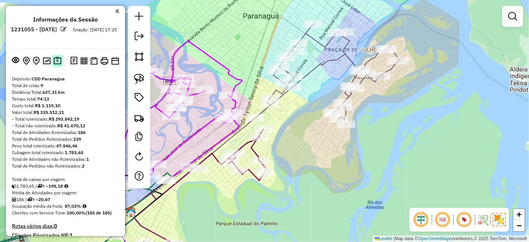
click at [54, 61] on img at bounding box center [58, 61] width 8 height 9
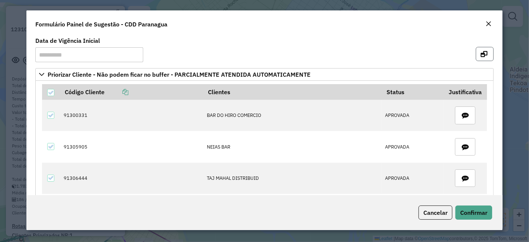
click at [481, 51] on icon "button" at bounding box center [484, 54] width 7 height 6
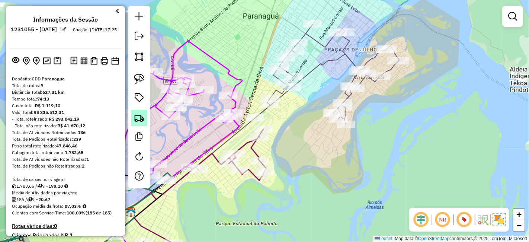
click at [137, 122] on img at bounding box center [139, 118] width 10 height 10
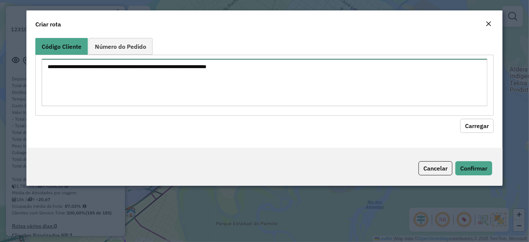
click at [222, 78] on textarea at bounding box center [265, 82] width 446 height 47
paste textarea "******** ******** ******** ******** ******** ******** ******** ******** *******…"
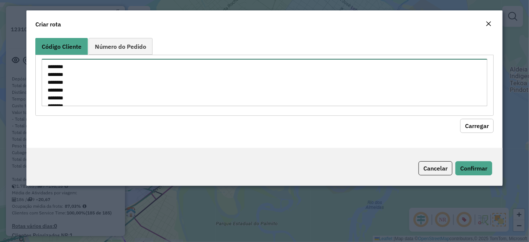
scroll to position [73, 0]
type textarea "******** ******** ******** ******** ******** ******** ******** ******** *******…"
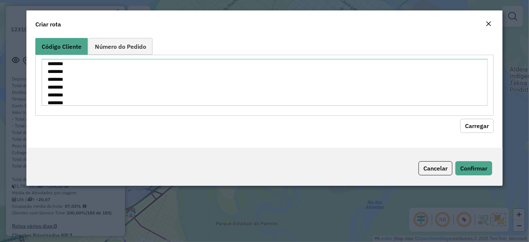
click at [485, 131] on button "Carregar" at bounding box center [476, 126] width 33 height 14
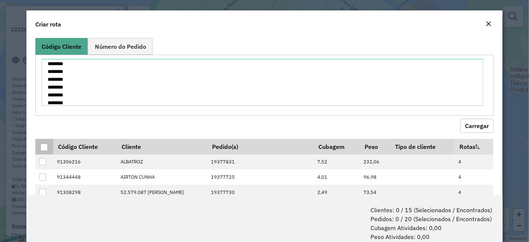
click at [41, 145] on div at bounding box center [44, 147] width 7 height 7
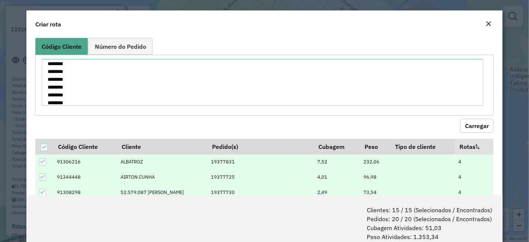
scroll to position [37, 0]
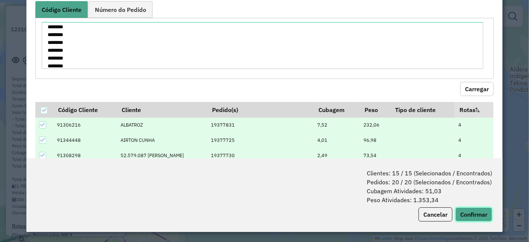
click at [489, 214] on button "Confirmar" at bounding box center [474, 214] width 37 height 14
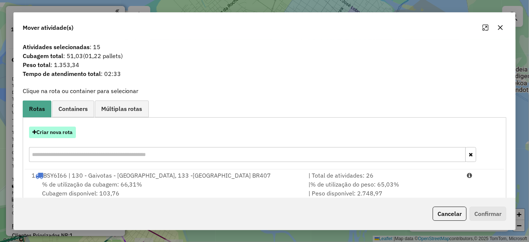
click at [71, 128] on button "Criar nova rota" at bounding box center [52, 133] width 47 height 12
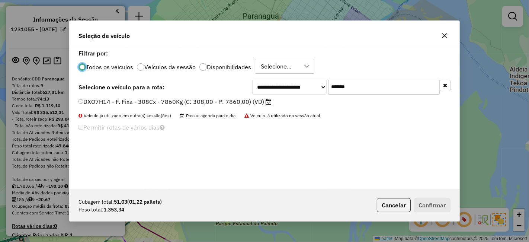
scroll to position [4, 2]
click at [350, 82] on input "*******" at bounding box center [384, 87] width 112 height 15
paste input "text"
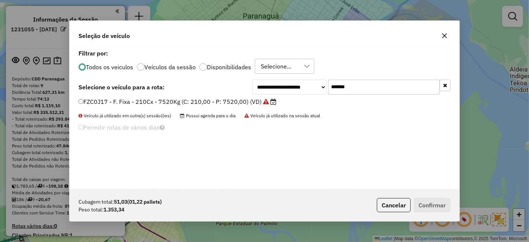
type input "*******"
click at [224, 104] on label "FZC0J17 - F. Fixa - 210Cx - 7520Kg (C: 210,00 - P: 7520,00) (VD)" at bounding box center [178, 101] width 198 height 9
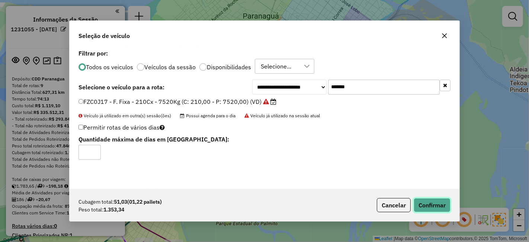
click at [428, 202] on button "Confirmar" at bounding box center [432, 205] width 37 height 14
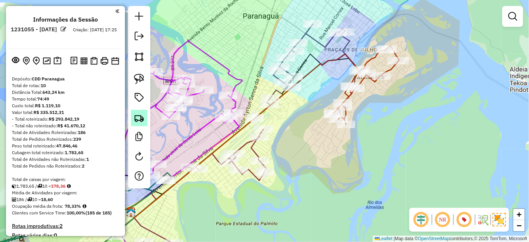
click at [133, 122] on link at bounding box center [139, 118] width 16 height 16
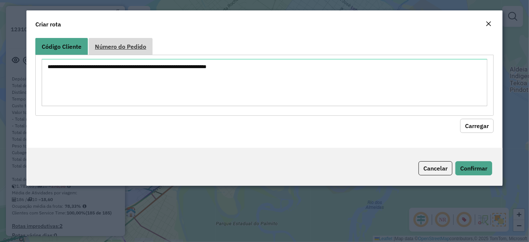
click at [132, 48] on span "Número do Pedido" at bounding box center [120, 47] width 51 height 6
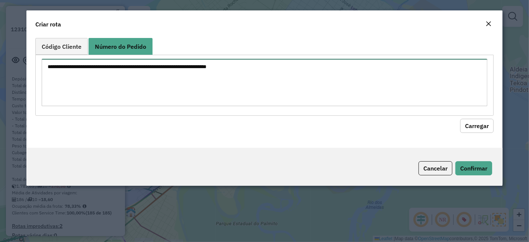
click at [123, 79] on textarea at bounding box center [265, 82] width 446 height 47
paste textarea "**********"
type textarea "**********"
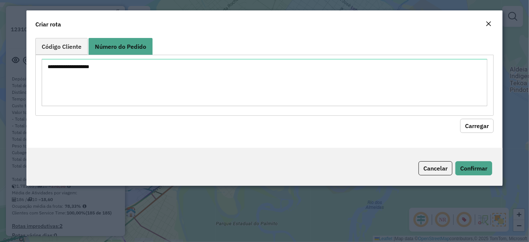
click at [469, 129] on button "Carregar" at bounding box center [476, 126] width 33 height 14
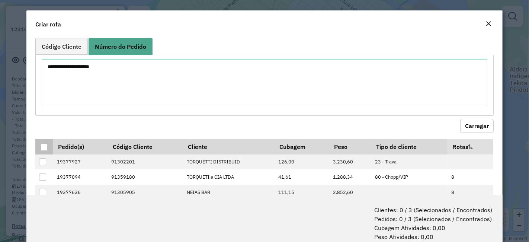
click at [40, 148] on th at bounding box center [43, 147] width 17 height 16
click at [42, 149] on div at bounding box center [44, 147] width 7 height 7
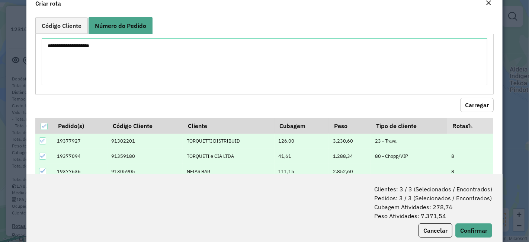
scroll to position [37, 0]
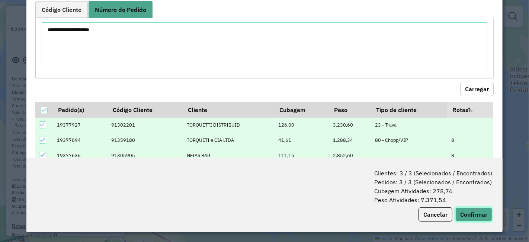
click at [469, 207] on button "Confirmar" at bounding box center [474, 214] width 37 height 14
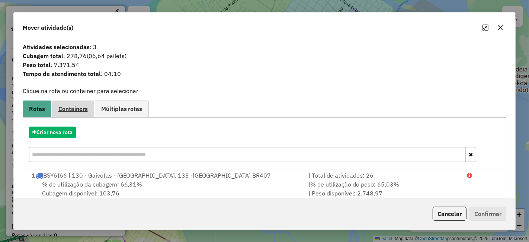
click at [72, 111] on span "Containers" at bounding box center [72, 109] width 29 height 6
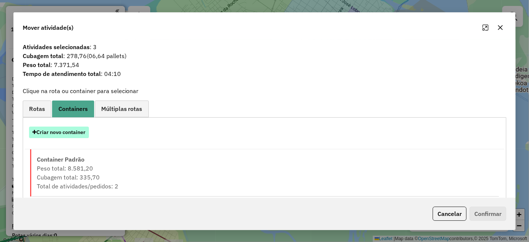
click at [77, 131] on button "Criar novo container" at bounding box center [59, 133] width 60 height 12
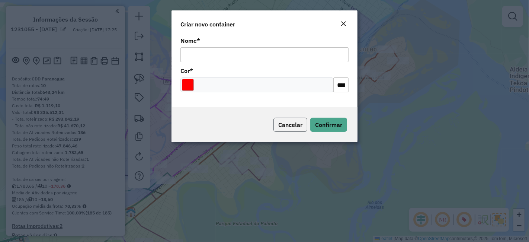
click at [297, 127] on span "Cancelar" at bounding box center [290, 124] width 24 height 7
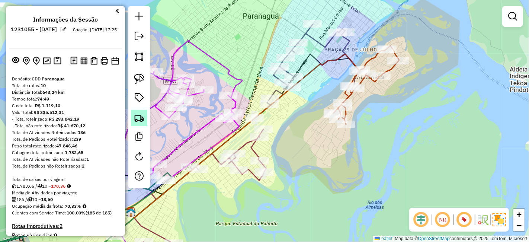
click at [141, 117] on img at bounding box center [139, 118] width 10 height 10
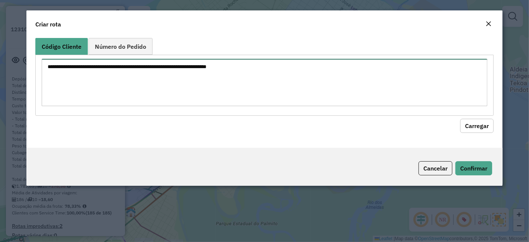
click at [186, 80] on textarea at bounding box center [265, 82] width 446 height 47
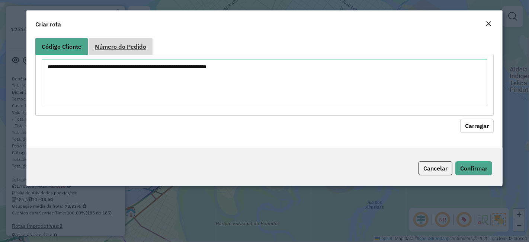
click at [142, 44] on span "Número do Pedido" at bounding box center [120, 47] width 51 height 6
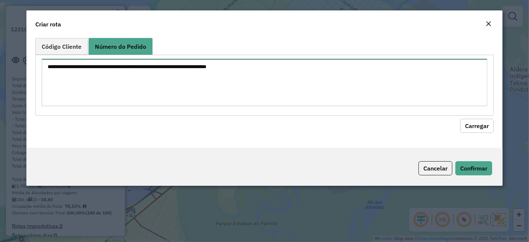
click at [135, 82] on textarea at bounding box center [265, 82] width 446 height 47
click at [421, 93] on textarea at bounding box center [265, 82] width 446 height 47
click at [406, 79] on textarea at bounding box center [265, 82] width 446 height 47
click at [199, 89] on textarea at bounding box center [265, 82] width 446 height 47
paste textarea "**********"
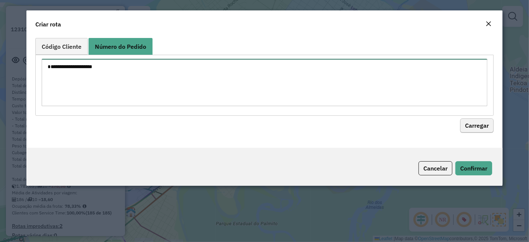
type textarea "**********"
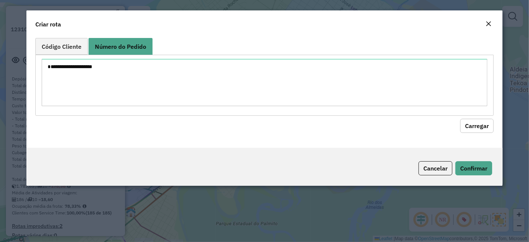
click at [462, 124] on button "Carregar" at bounding box center [476, 126] width 33 height 14
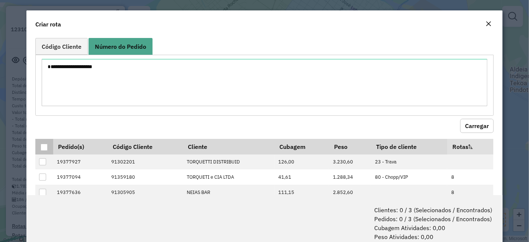
click at [42, 146] on div at bounding box center [44, 147] width 7 height 7
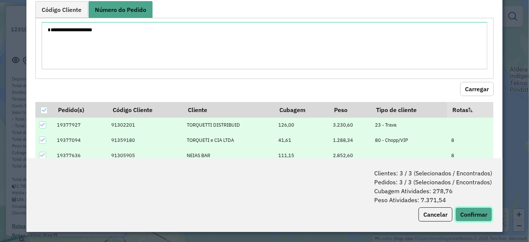
click at [480, 211] on button "Confirmar" at bounding box center [474, 214] width 37 height 14
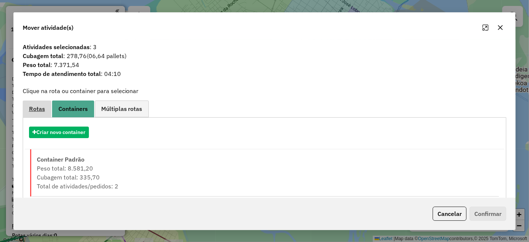
click at [45, 110] on link "Rotas" at bounding box center [37, 108] width 29 height 17
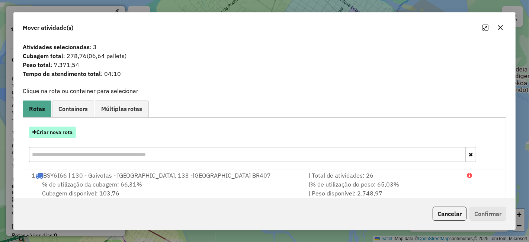
click at [65, 131] on button "Criar nova rota" at bounding box center [52, 133] width 47 height 12
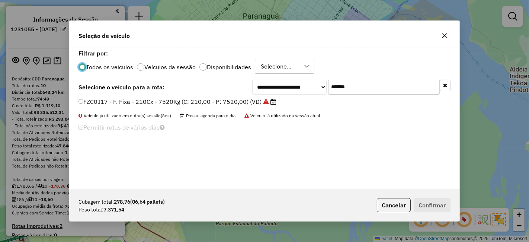
scroll to position [4, 2]
click at [358, 88] on input "*******" at bounding box center [384, 87] width 112 height 15
paste input "text"
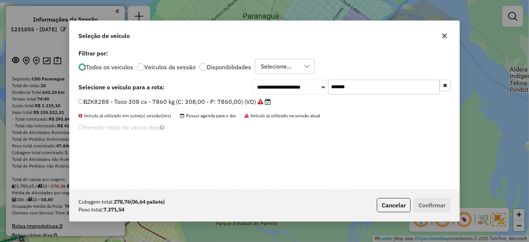
type input "*******"
click at [249, 103] on label "BZK8288 - Toco 308 cx - 7860 kg (C: 308,00 - P: 7860,00) (VD)" at bounding box center [175, 101] width 192 height 9
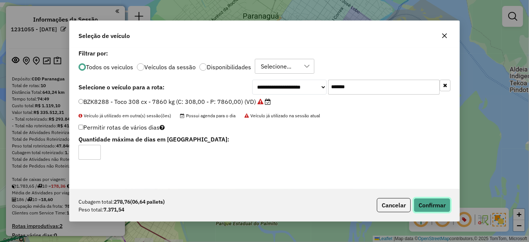
click at [433, 205] on button "Confirmar" at bounding box center [432, 205] width 37 height 14
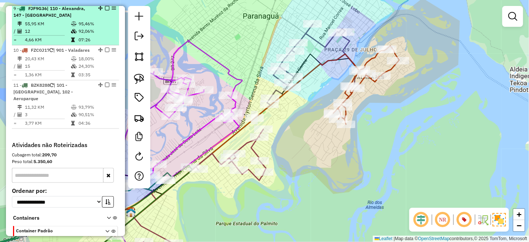
scroll to position [740, 0]
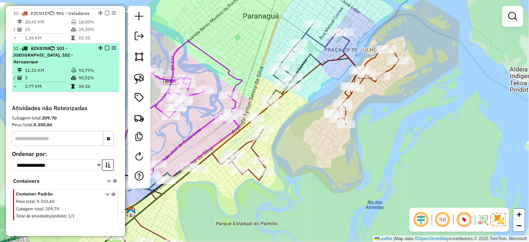
click at [89, 67] on td "93,79%" at bounding box center [97, 70] width 38 height 7
select select "*********"
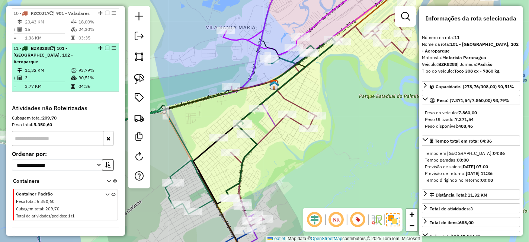
click at [102, 74] on td "90,51%" at bounding box center [97, 77] width 38 height 7
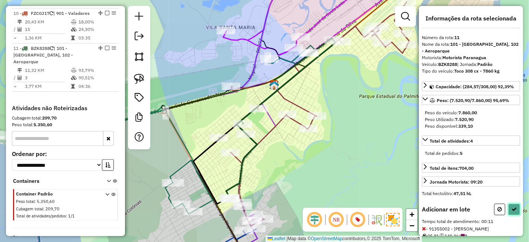
click at [515, 207] on button at bounding box center [514, 210] width 12 height 12
select select "*********"
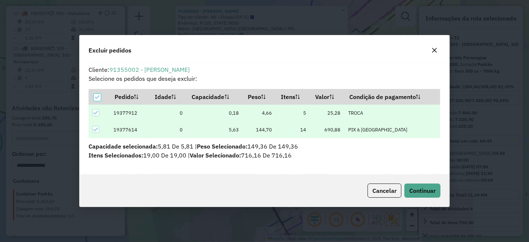
scroll to position [0, 0]
click at [424, 194] on span "Continuar" at bounding box center [422, 190] width 26 height 7
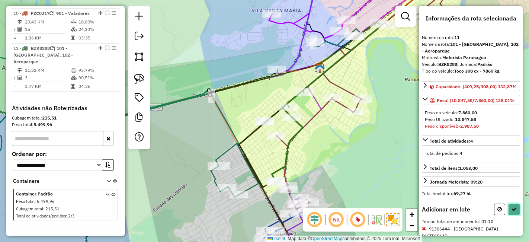
click at [508, 212] on button at bounding box center [514, 210] width 12 height 12
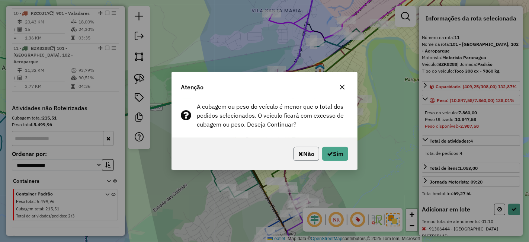
click at [308, 153] on button "Não" at bounding box center [307, 154] width 26 height 14
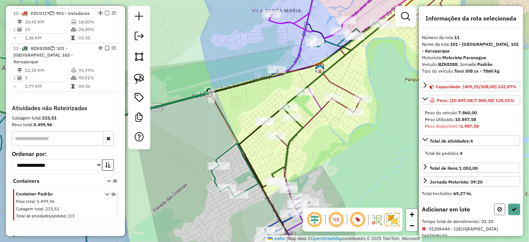
click at [498, 212] on icon at bounding box center [500, 209] width 4 height 5
select select "*********"
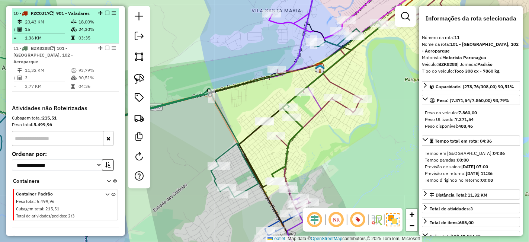
click at [105, 46] on em at bounding box center [107, 48] width 4 height 4
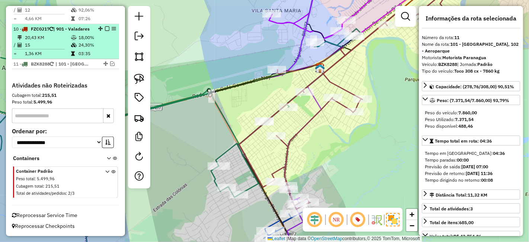
scroll to position [708, 0]
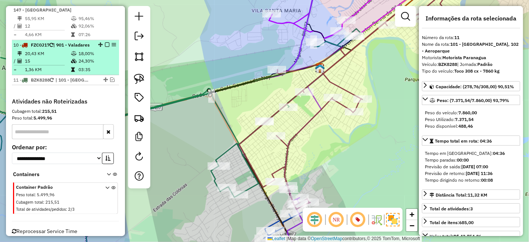
click at [98, 66] on td "03:35" at bounding box center [97, 69] width 38 height 7
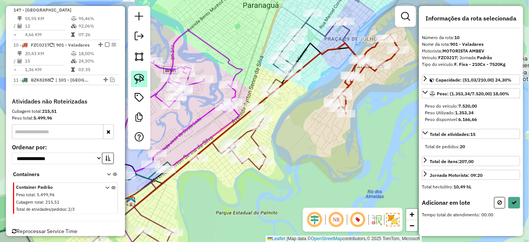
click at [141, 77] on img at bounding box center [139, 79] width 10 height 10
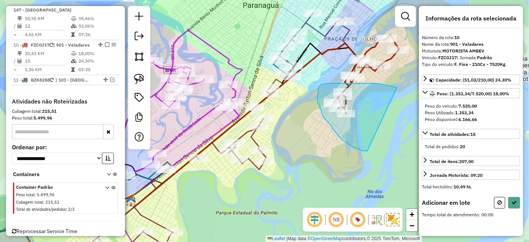
drag, startPoint x: 392, startPoint y: 86, endPoint x: 369, endPoint y: 151, distance: 69.0
click at [369, 151] on div "Janela de atendimento Grade de atendimento Capacidade Transportadoras Veículos …" at bounding box center [264, 121] width 529 height 242
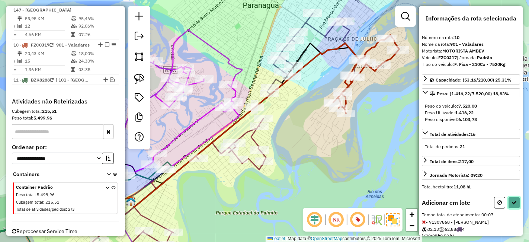
click at [512, 200] on icon at bounding box center [514, 202] width 5 height 5
select select "*********"
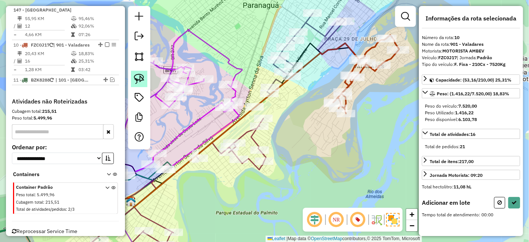
click at [141, 81] on img at bounding box center [139, 79] width 10 height 10
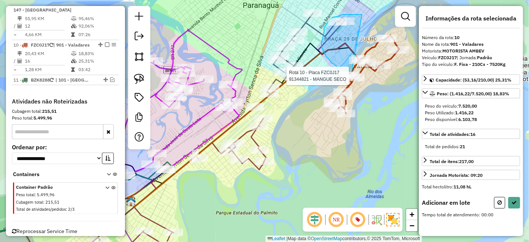
click at [356, 73] on div "Rota 10 - Placa FZC0J17 91344448 - AIRTON CUNHA Rota 10 - Placa FZC0J17 9134482…" at bounding box center [264, 121] width 529 height 242
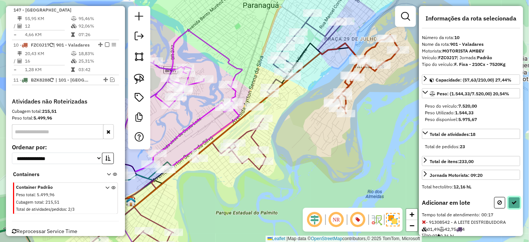
drag, startPoint x: 513, startPoint y: 204, endPoint x: 507, endPoint y: 201, distance: 6.3
click at [513, 204] on icon at bounding box center [514, 202] width 5 height 5
select select "*********"
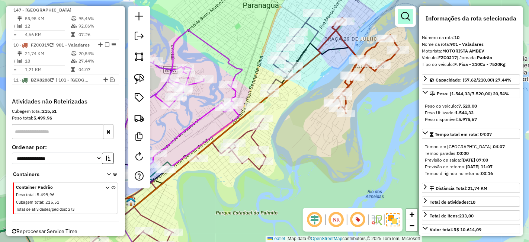
click at [404, 17] on em at bounding box center [405, 16] width 9 height 9
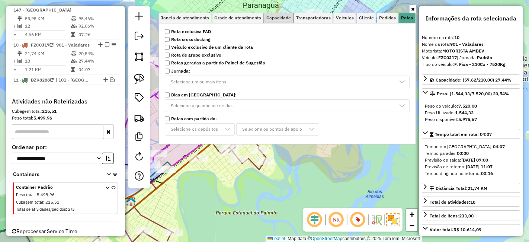
click at [275, 17] on span "Capacidade" at bounding box center [279, 18] width 25 height 4
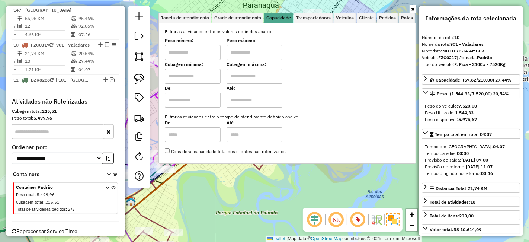
click at [189, 74] on input "text" at bounding box center [193, 76] width 56 height 15
type input "*****"
click at [266, 78] on input "text" at bounding box center [255, 76] width 56 height 15
type input "**********"
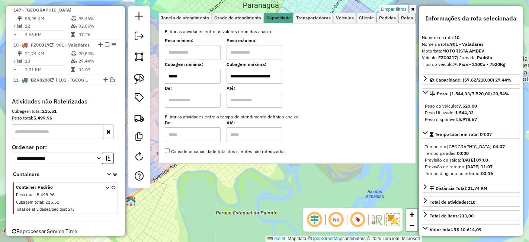
click at [245, 194] on div "**********" at bounding box center [264, 121] width 529 height 242
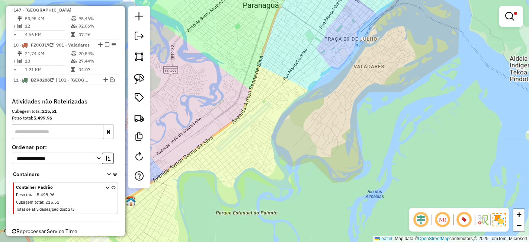
scroll to position [0, 0]
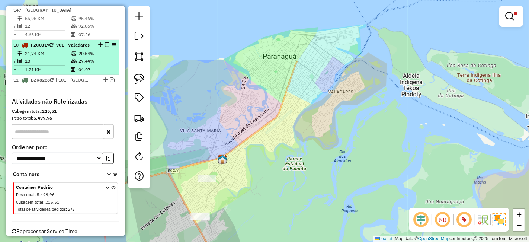
click at [72, 67] on icon at bounding box center [73, 69] width 4 height 4
select select "*********"
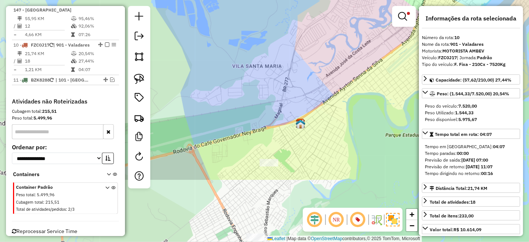
drag, startPoint x: 193, startPoint y: 198, endPoint x: 365, endPoint y: 107, distance: 195.0
click at [363, 111] on div "**********" at bounding box center [264, 121] width 529 height 242
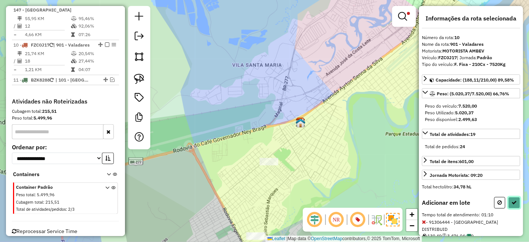
click at [514, 202] on icon at bounding box center [514, 202] width 5 height 5
select select "*********"
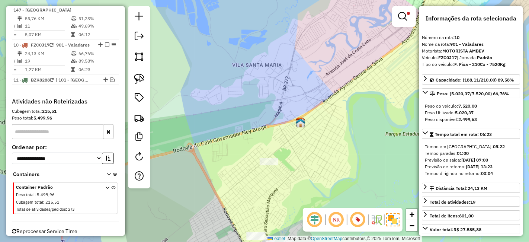
click at [403, 12] on em at bounding box center [402, 16] width 9 height 9
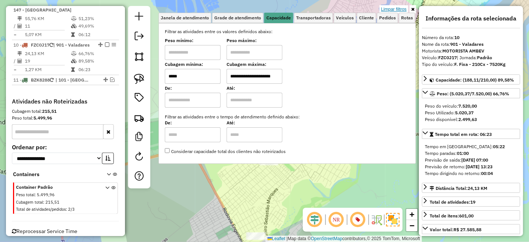
click at [401, 10] on link "Limpar filtros" at bounding box center [394, 9] width 29 height 8
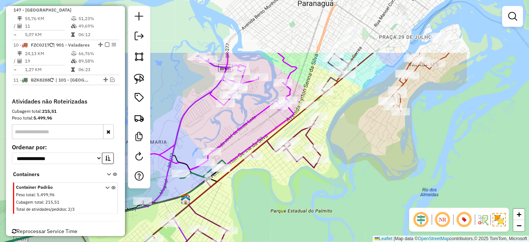
drag, startPoint x: 396, startPoint y: 146, endPoint x: 285, endPoint y: 220, distance: 133.5
click at [285, 220] on div "Janela de atendimento Grade de atendimento Capacidade Transportadoras Veículos …" at bounding box center [264, 121] width 529 height 242
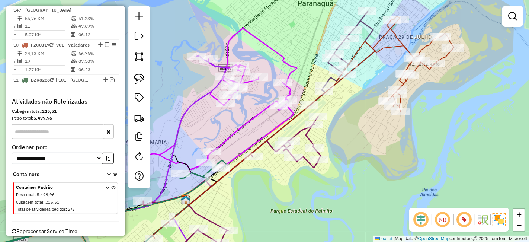
click at [386, 33] on icon at bounding box center [292, 112] width 215 height 186
select select "*********"
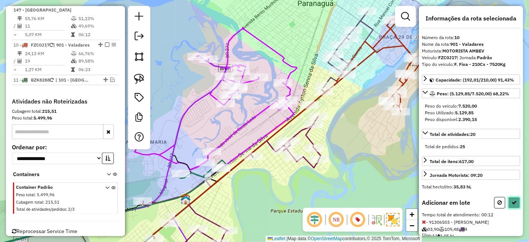
click at [517, 202] on button at bounding box center [514, 203] width 12 height 12
select select "*********"
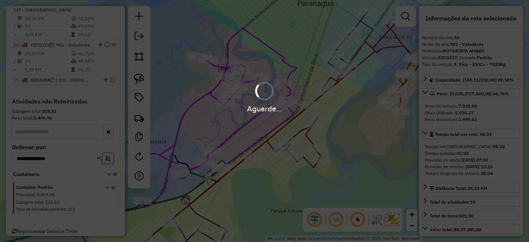
click at [516, 202] on div "Aguarde..." at bounding box center [264, 121] width 529 height 242
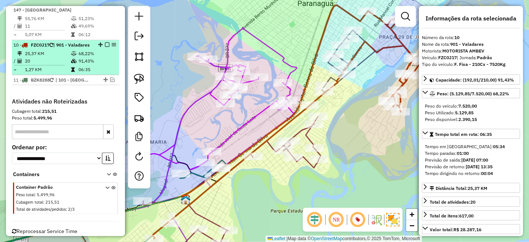
click at [105, 42] on em at bounding box center [107, 44] width 4 height 4
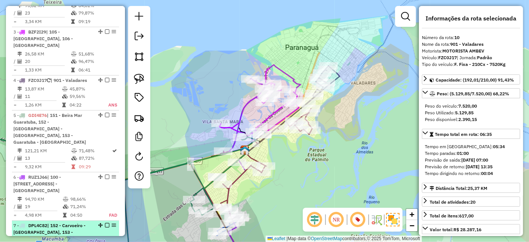
scroll to position [428, 0]
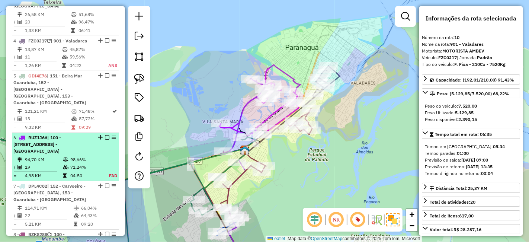
click at [77, 163] on td "71,24%" at bounding box center [85, 166] width 31 height 7
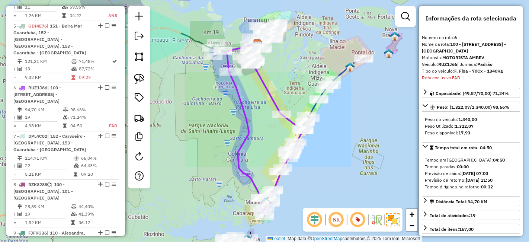
scroll to position [541, 0]
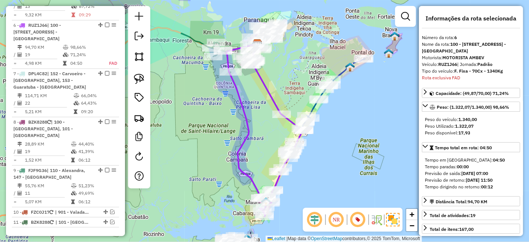
click at [453, 64] on strong "RUZ1J66" at bounding box center [447, 64] width 19 height 6
drag, startPoint x: 453, startPoint y: 64, endPoint x: 451, endPoint y: 79, distance: 15.4
click at [452, 64] on strong "RUZ1J66" at bounding box center [447, 64] width 19 height 6
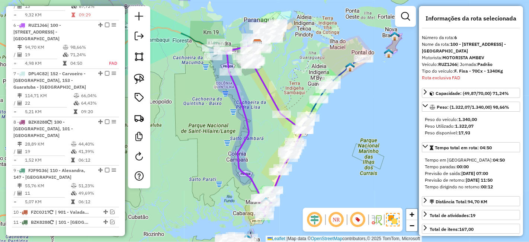
click at [459, 67] on div "Veículo: RUZ1J66 | Jornada: Padrão" at bounding box center [471, 64] width 98 height 7
click at [447, 63] on strong "RUZ1J66" at bounding box center [447, 64] width 19 height 6
copy div "RUZ1J66"
click at [407, 19] on em at bounding box center [405, 16] width 9 height 9
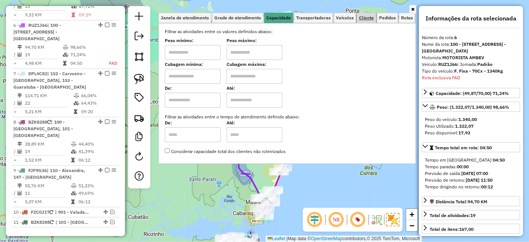
click at [364, 17] on span "Cliente" at bounding box center [366, 18] width 15 height 4
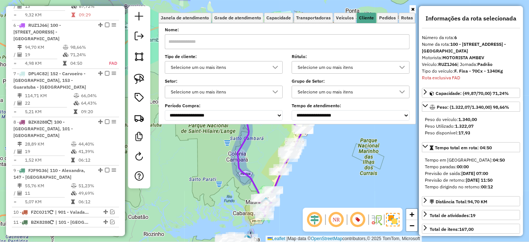
click at [220, 67] on div "Selecione um ou mais itens" at bounding box center [218, 67] width 100 height 12
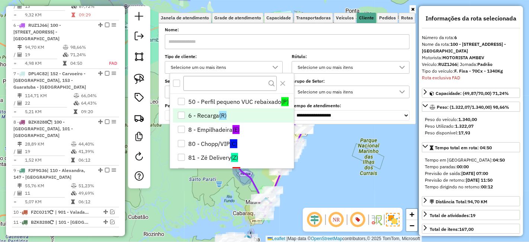
scroll to position [58, 0]
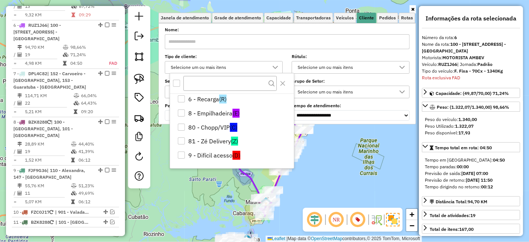
click at [219, 156] on li "9 - Difícil acesso (D)" at bounding box center [233, 155] width 121 height 14
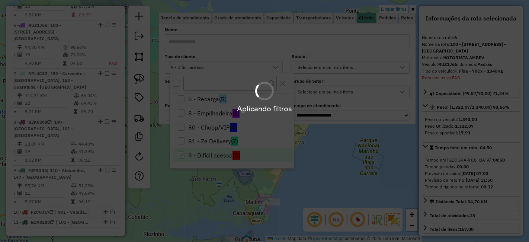
click at [342, 174] on div "Limpar filtros Janela de atendimento Grade de atendimento Capacidade Transporta…" at bounding box center [264, 121] width 529 height 242
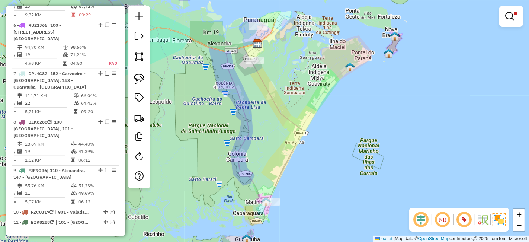
click at [332, 179] on div "Limpar filtros Janela de atendimento Grade de atendimento Capacidade Transporta…" at bounding box center [264, 121] width 529 height 242
click at [513, 15] on em at bounding box center [509, 16] width 9 height 9
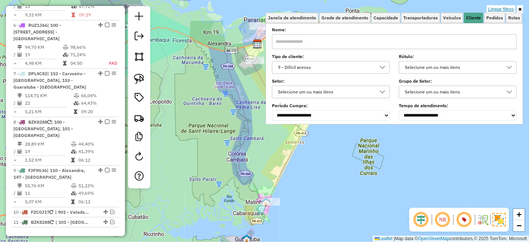
click at [506, 7] on link "Limpar filtros" at bounding box center [501, 9] width 29 height 8
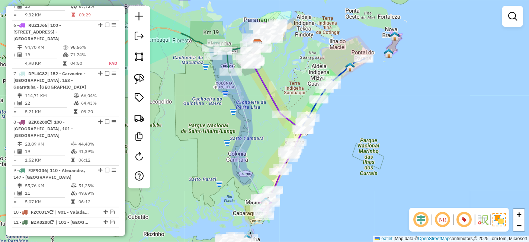
click at [334, 150] on div "Rota 2 - Placa EWT7I00 91308534 - DAIANA DA SILVA LOPES 06877180909 Janela de a…" at bounding box center [264, 121] width 529 height 242
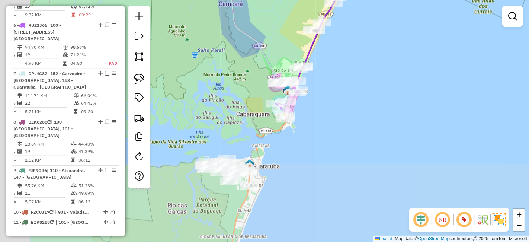
drag, startPoint x: 303, startPoint y: 178, endPoint x: 387, endPoint y: 25, distance: 174.7
click at [387, 25] on div "Janela de atendimento Grade de atendimento Capacidade Transportadoras Veículos …" at bounding box center [264, 121] width 529 height 242
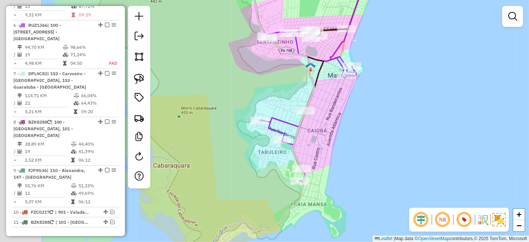
drag, startPoint x: 289, startPoint y: 95, endPoint x: 354, endPoint y: 80, distance: 66.0
click at [363, 79] on div "Janela de atendimento Grade de atendimento Capacidade Transportadoras Veículos …" at bounding box center [264, 121] width 529 height 242
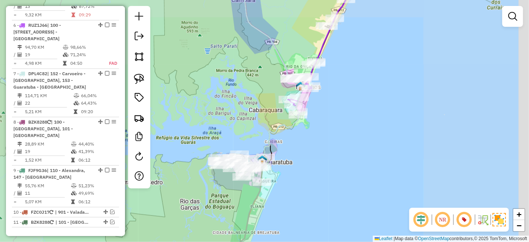
drag, startPoint x: 358, startPoint y: 66, endPoint x: 320, endPoint y: 125, distance: 70.2
click at [322, 122] on div "Janela de atendimento Grade de atendimento Capacidade Transportadoras Veículos …" at bounding box center [264, 121] width 529 height 242
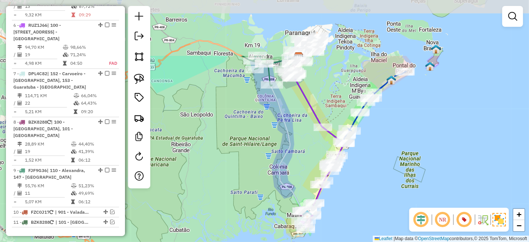
drag, startPoint x: 268, startPoint y: 56, endPoint x: 301, endPoint y: 135, distance: 86.3
click at [301, 135] on div "Janela de atendimento Grade de atendimento Capacidade Transportadoras Veículos …" at bounding box center [264, 121] width 529 height 242
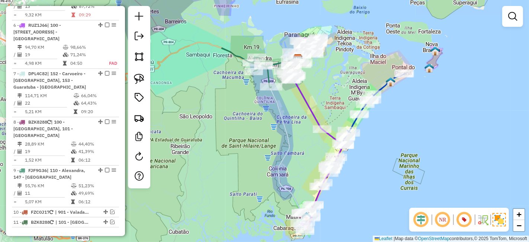
click at [340, 95] on div "Janela de atendimento Grade de atendimento Capacidade Transportadoras Veículos …" at bounding box center [264, 121] width 529 height 242
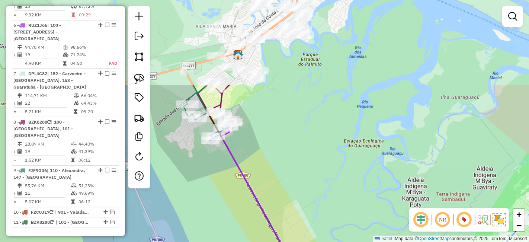
drag, startPoint x: 265, startPoint y: 50, endPoint x: 338, endPoint y: 159, distance: 131.6
click at [338, 159] on div "Janela de atendimento Grade de atendimento Capacidade Transportadoras Veículos …" at bounding box center [264, 121] width 529 height 242
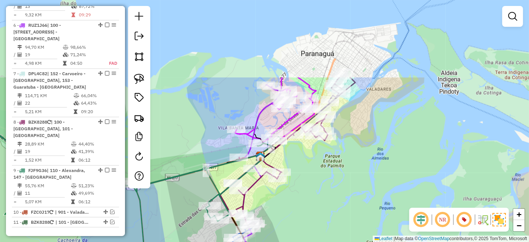
drag, startPoint x: 308, startPoint y: 67, endPoint x: 331, endPoint y: 169, distance: 104.0
click at [331, 169] on div "Janela de atendimento Grade de atendimento Capacidade Transportadoras Veículos …" at bounding box center [264, 121] width 529 height 242
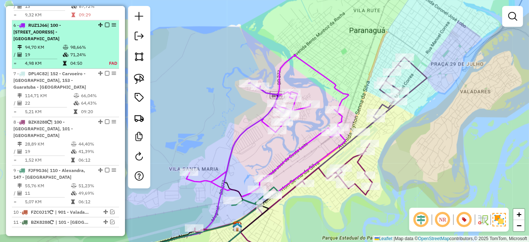
click at [106, 23] on em at bounding box center [107, 25] width 4 height 4
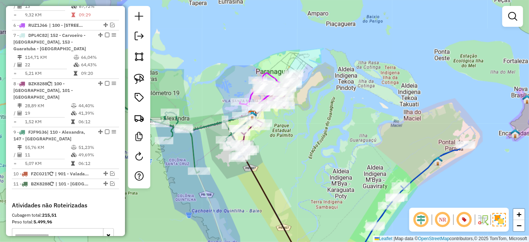
drag, startPoint x: 269, startPoint y: 156, endPoint x: 280, endPoint y: 135, distance: 22.8
click at [296, 140] on div "Janela de atendimento Grade de atendimento Capacidade Transportadoras Veículos …" at bounding box center [264, 121] width 529 height 242
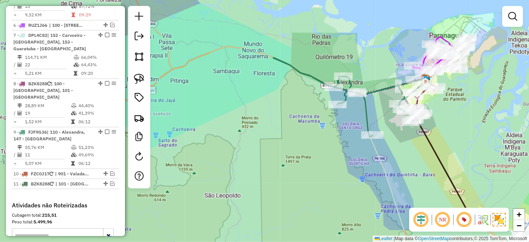
drag, startPoint x: 275, startPoint y: 168, endPoint x: 308, endPoint y: 140, distance: 43.3
click at [449, 132] on div "Janela de atendimento Grade de atendimento Capacidade Transportadoras Veículos …" at bounding box center [264, 121] width 529 height 242
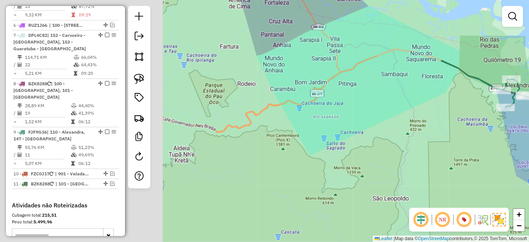
drag, startPoint x: 247, startPoint y: 167, endPoint x: 415, endPoint y: 170, distance: 167.9
click at [415, 170] on div "Janela de atendimento Grade de atendimento Capacidade Transportadoras Veículos …" at bounding box center [264, 121] width 529 height 242
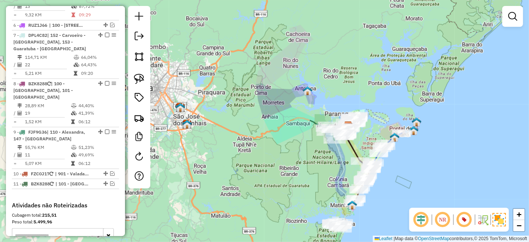
drag, startPoint x: 374, startPoint y: 197, endPoint x: 326, endPoint y: 179, distance: 51.2
click at [326, 179] on div "Janela de atendimento Grade de atendimento Capacidade Transportadoras Veículos …" at bounding box center [264, 121] width 529 height 242
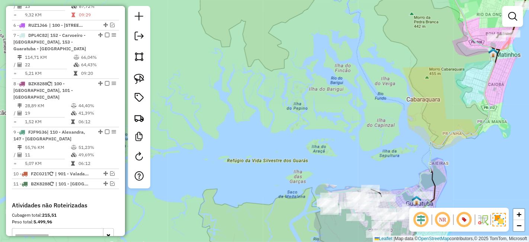
click at [398, 196] on icon at bounding box center [441, 87] width 108 height 222
select select "*********"
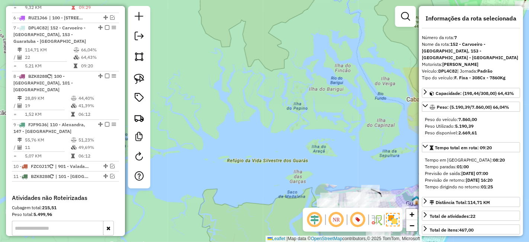
scroll to position [551, 0]
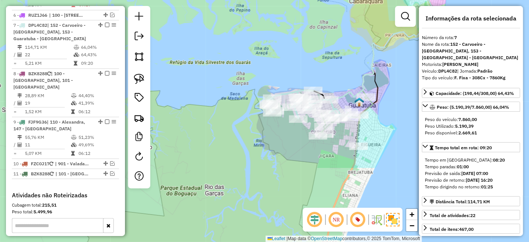
drag, startPoint x: 398, startPoint y: 196, endPoint x: 340, endPoint y: 98, distance: 113.8
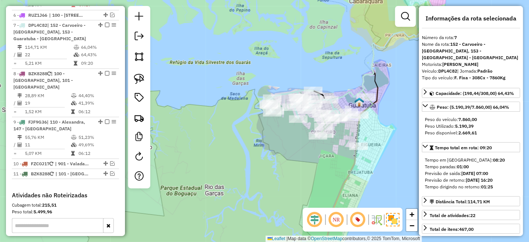
click at [359, 137] on icon at bounding box center [344, 182] width 58 height 169
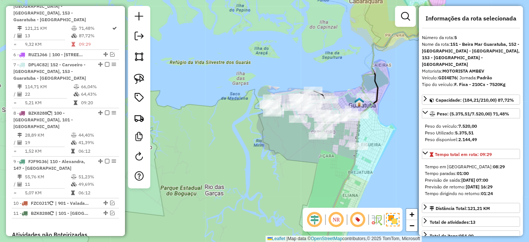
scroll to position [486, 0]
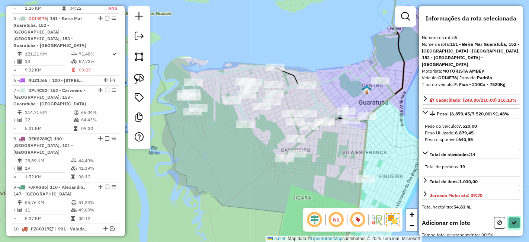
click at [508, 220] on button at bounding box center [514, 223] width 12 height 12
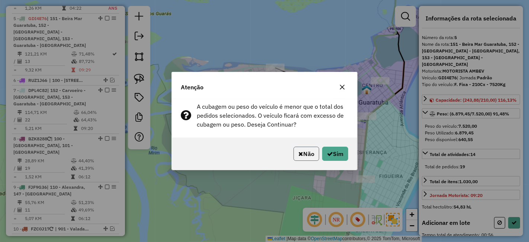
click at [308, 152] on button "Não" at bounding box center [307, 154] width 26 height 14
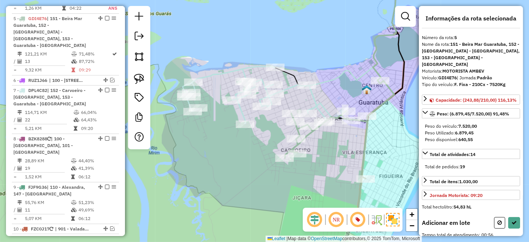
click at [297, 148] on icon at bounding box center [339, 173] width 109 height 185
click at [251, 116] on div "Janela de atendimento Grade de atendimento Capacidade Transportadoras Veículos …" at bounding box center [264, 121] width 529 height 242
click at [246, 118] on icon at bounding box center [267, 95] width 169 height 57
click at [308, 132] on icon at bounding box center [339, 173] width 109 height 185
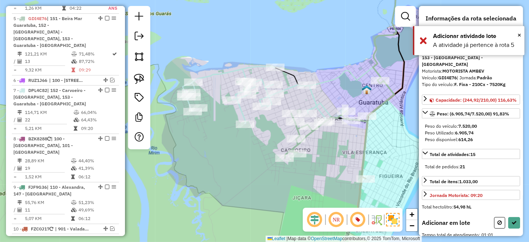
click at [307, 136] on icon at bounding box center [339, 173] width 109 height 185
click at [364, 154] on icon at bounding box center [339, 173] width 109 height 185
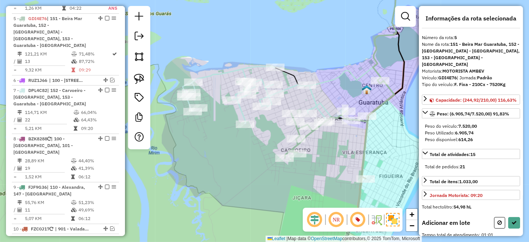
click at [363, 150] on icon at bounding box center [339, 173] width 109 height 185
click at [287, 86] on icon at bounding box center [267, 95] width 169 height 57
click at [293, 87] on icon at bounding box center [267, 95] width 169 height 57
click at [323, 41] on div "Janela de atendimento Grade de atendimento Capacidade Transportadoras Veículos …" at bounding box center [264, 121] width 529 height 242
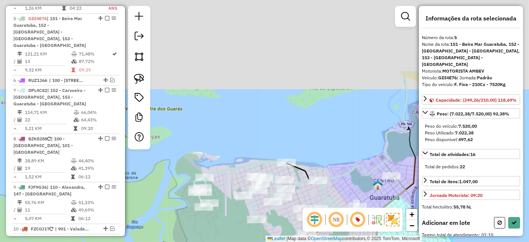
drag, startPoint x: 267, startPoint y: 144, endPoint x: 281, endPoint y: 227, distance: 84.5
click at [281, 227] on div "Janela de atendimento Grade de atendimento Capacidade Transportadoras Veículos …" at bounding box center [264, 121] width 529 height 242
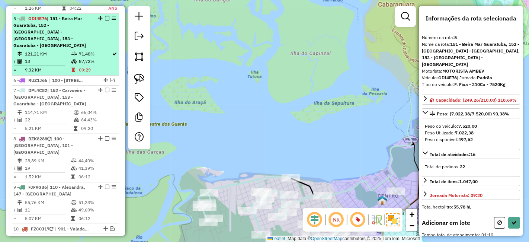
click at [67, 50] on td "121,21 KM" at bounding box center [48, 53] width 47 height 7
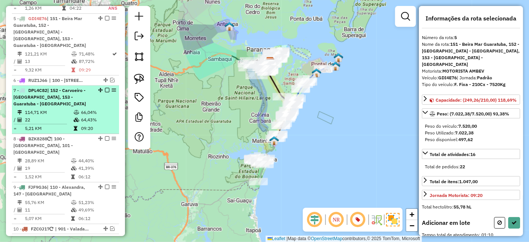
click at [85, 109] on td "66,04%" at bounding box center [98, 112] width 35 height 7
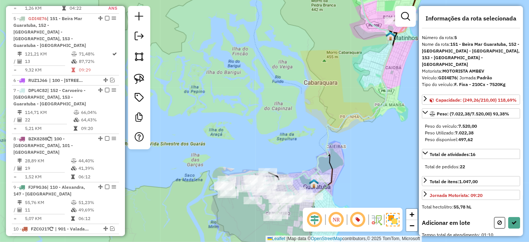
click at [455, 75] on strong "GDI4E76" at bounding box center [447, 78] width 19 height 6
copy div "GDI4E76"
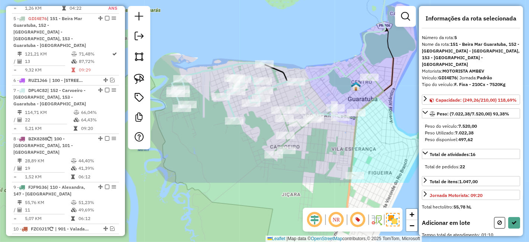
drag, startPoint x: 294, startPoint y: 175, endPoint x: 306, endPoint y: 91, distance: 84.2
click at [306, 91] on icon at bounding box center [256, 91] width 169 height 57
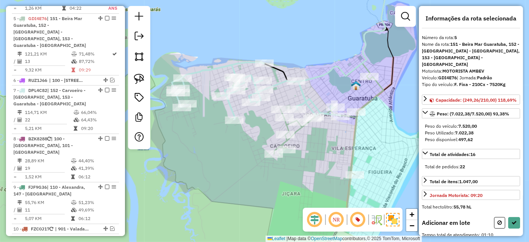
click at [297, 91] on div "Janela de atendimento Grade de atendimento Capacidade Transportadoras Veículos …" at bounding box center [264, 121] width 529 height 242
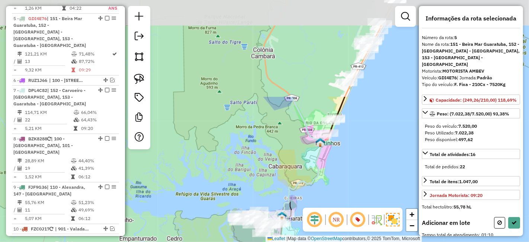
drag, startPoint x: 350, startPoint y: 117, endPoint x: 325, endPoint y: 204, distance: 90.2
click at [325, 204] on div "Janela de atendimento Grade de atendimento Capacidade Transportadoras Veículos …" at bounding box center [264, 121] width 529 height 242
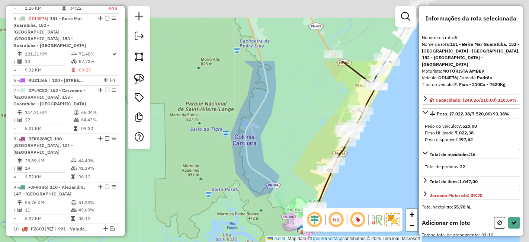
drag, startPoint x: 269, startPoint y: 80, endPoint x: 241, endPoint y: 207, distance: 130.0
click at [245, 207] on icon at bounding box center [274, 181] width 58 height 241
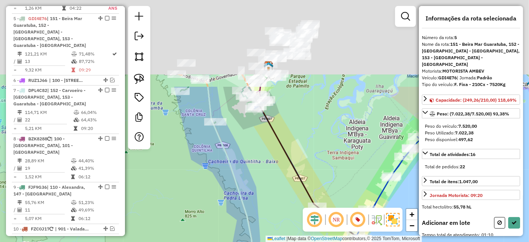
drag, startPoint x: 268, startPoint y: 92, endPoint x: 261, endPoint y: 231, distance: 139.7
click at [261, 231] on div "Janela de atendimento Grade de atendimento Capacidade Transportadoras Veículos …" at bounding box center [264, 121] width 529 height 242
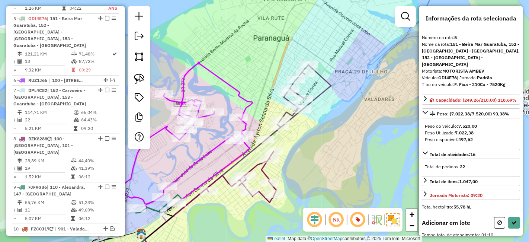
click at [322, 97] on icon at bounding box center [299, 102] width 66 height 75
click at [323, 97] on icon at bounding box center [299, 102] width 66 height 75
click at [321, 92] on icon at bounding box center [299, 102] width 66 height 75
click at [293, 100] on icon at bounding box center [299, 102] width 66 height 75
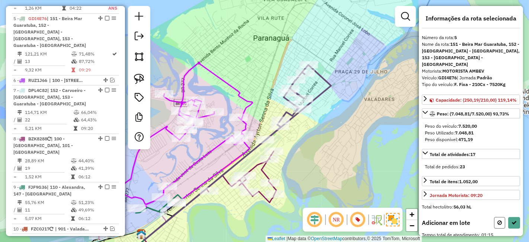
click at [494, 217] on button at bounding box center [499, 223] width 11 height 12
select select "*********"
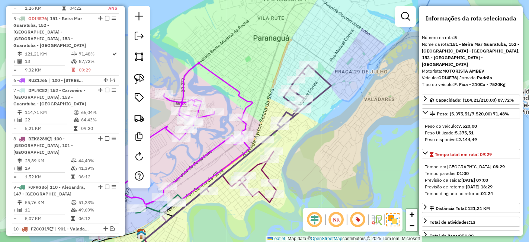
click at [291, 113] on icon at bounding box center [299, 102] width 66 height 75
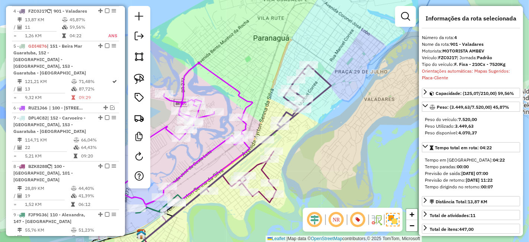
scroll to position [451, 0]
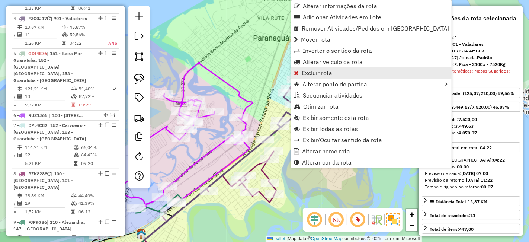
click at [306, 74] on span "Excluir rota" at bounding box center [317, 73] width 31 height 6
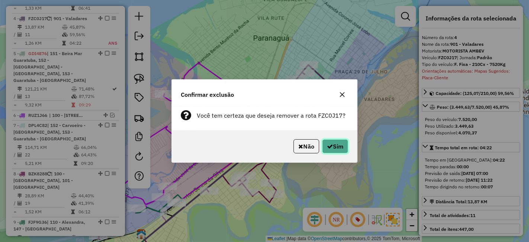
click at [340, 150] on button "Sim" at bounding box center [335, 146] width 26 height 14
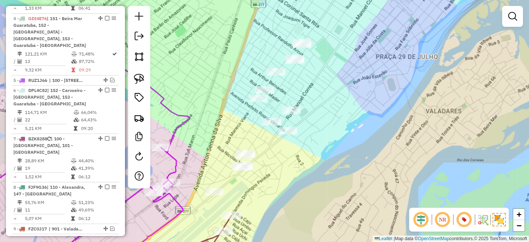
click at [225, 225] on icon at bounding box center [179, 240] width 106 height 51
select select "*********"
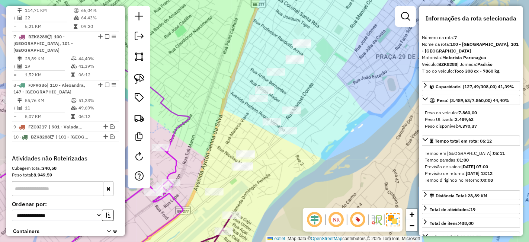
scroll to position [564, 0]
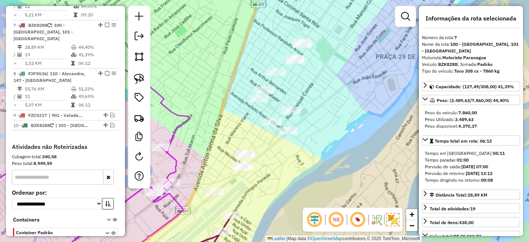
click at [447, 64] on strong "BZK8288" at bounding box center [447, 64] width 19 height 6
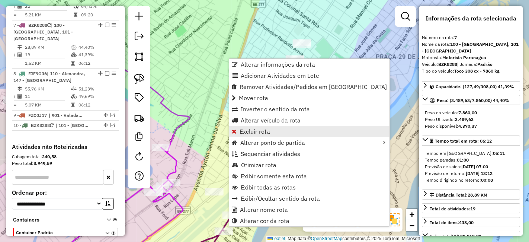
click at [241, 128] on span "Excluir rota" at bounding box center [255, 131] width 31 height 6
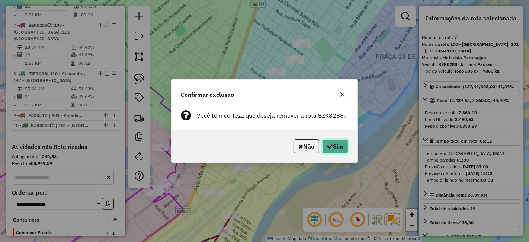
click at [344, 149] on button "Sim" at bounding box center [335, 146] width 26 height 14
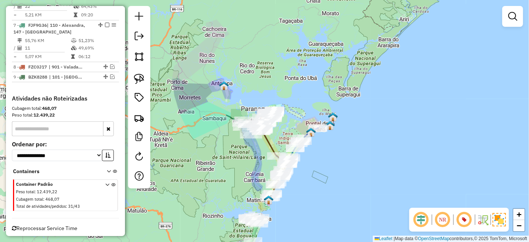
scroll to position [523, 0]
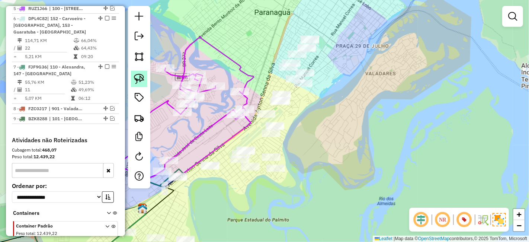
click at [143, 83] on img at bounding box center [139, 79] width 10 height 10
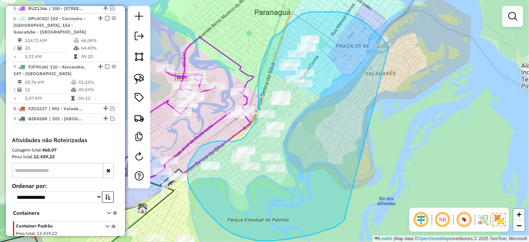
drag, startPoint x: 389, startPoint y: 46, endPoint x: 344, endPoint y: 220, distance: 179.7
click at [344, 220] on div "Janela de atendimento Grade de atendimento Capacidade Transportadoras Veículos …" at bounding box center [264, 121] width 529 height 242
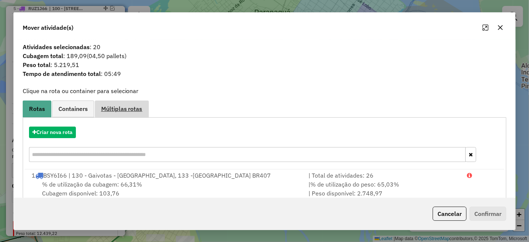
click at [122, 112] on span "Múltiplas rotas" at bounding box center [121, 109] width 41 height 6
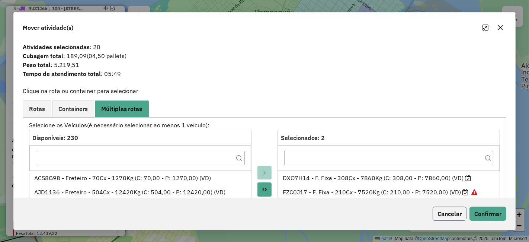
click at [453, 217] on button "Cancelar" at bounding box center [450, 214] width 34 height 14
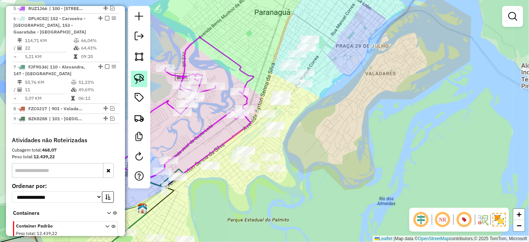
click at [146, 80] on link at bounding box center [139, 79] width 16 height 16
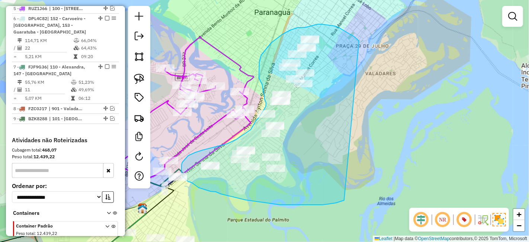
drag, startPoint x: 359, startPoint y: 41, endPoint x: 344, endPoint y: 200, distance: 160.0
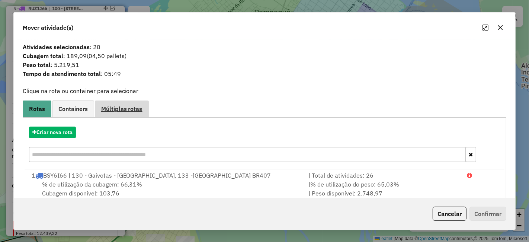
click at [121, 113] on link "Múltiplas rotas" at bounding box center [122, 108] width 54 height 17
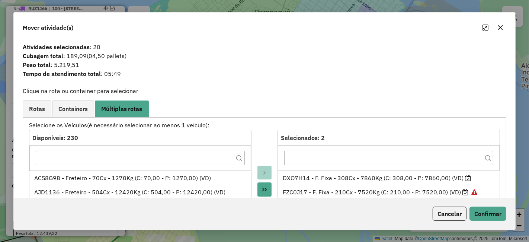
scroll to position [83, 0]
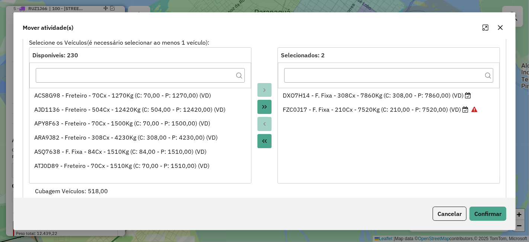
click at [267, 145] on button "Move All to Source" at bounding box center [265, 141] width 14 height 14
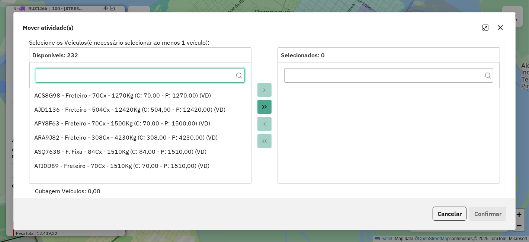
click at [176, 71] on input "text" at bounding box center [141, 75] width 210 height 15
paste input "*******"
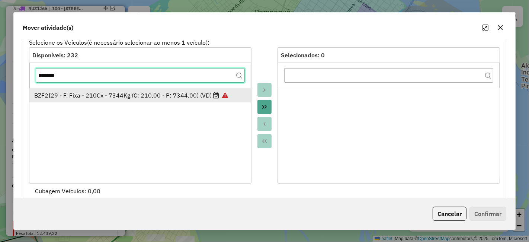
type input "*******"
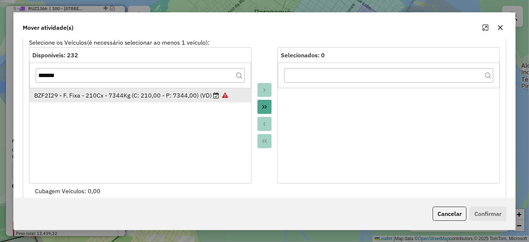
click at [179, 93] on div "BZF2I29 - F. Fixa - 210Cx - 7344Kg (C: 210,00 - P: 7344,00) (VD)" at bounding box center [140, 95] width 212 height 9
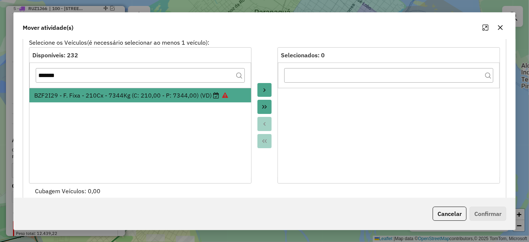
click at [268, 92] on button "Move to Target" at bounding box center [265, 90] width 14 height 14
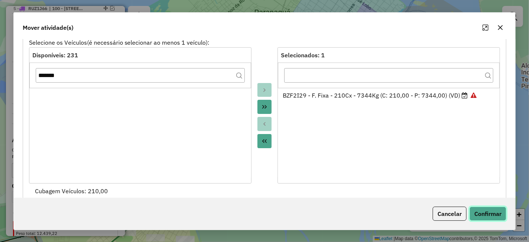
click at [490, 212] on button "Confirmar" at bounding box center [488, 214] width 37 height 14
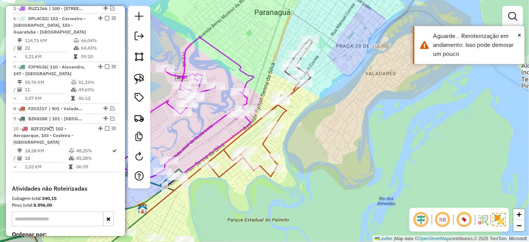
scroll to position [210, 0]
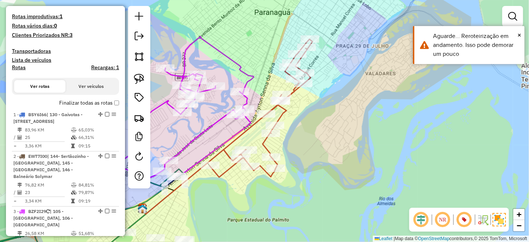
click at [285, 114] on icon at bounding box center [261, 108] width 103 height 138
select select "*********"
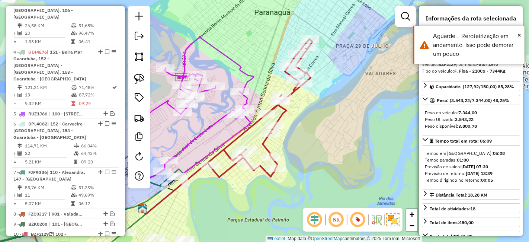
scroll to position [610, 0]
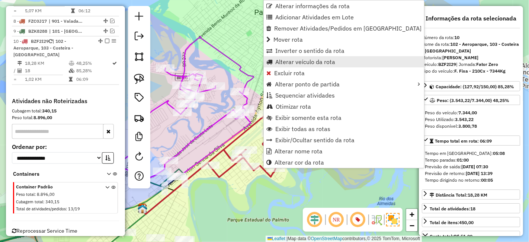
click at [277, 66] on link "Alterar veículo da rota" at bounding box center [344, 61] width 160 height 11
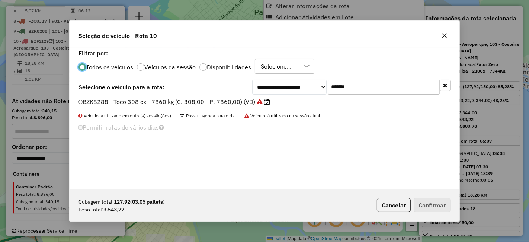
scroll to position [4, 2]
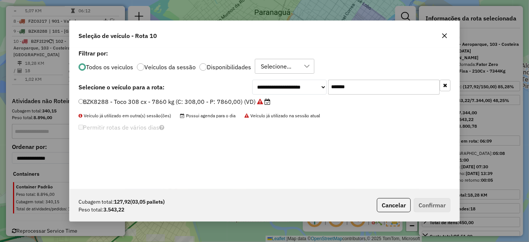
drag, startPoint x: 359, startPoint y: 90, endPoint x: 306, endPoint y: 90, distance: 52.5
click at [306, 90] on div "**********" at bounding box center [351, 87] width 198 height 15
paste input "text"
type input "*******"
click at [258, 102] on label "GDI4E76 - F. Fixa - 210Cx - 7520Kg (C: 210,00 - P: 7520,00) (VD)" at bounding box center [178, 101] width 198 height 9
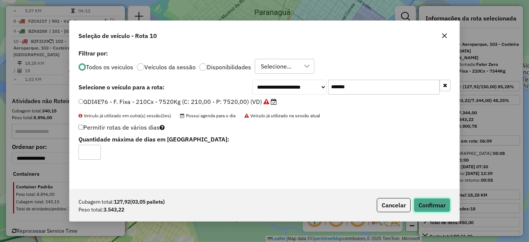
click at [447, 210] on button "Confirmar" at bounding box center [432, 205] width 37 height 14
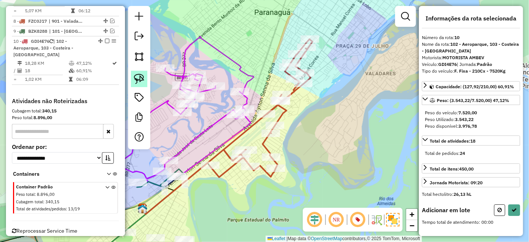
click at [140, 78] on img at bounding box center [139, 79] width 10 height 10
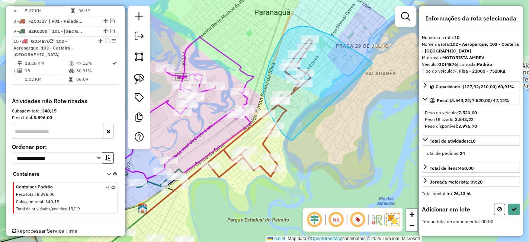
drag, startPoint x: 373, startPoint y: 63, endPoint x: 301, endPoint y: 144, distance: 107.8
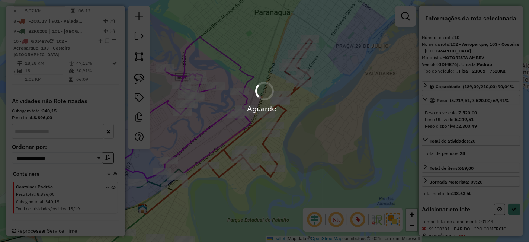
click at [513, 205] on div "Aguarde..." at bounding box center [264, 121] width 529 height 242
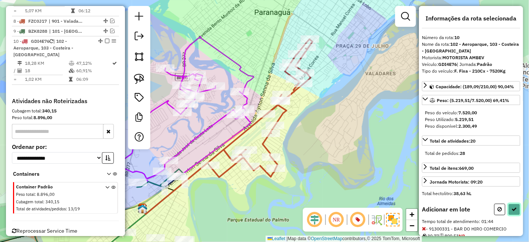
click at [513, 207] on icon at bounding box center [514, 209] width 5 height 5
select select "*********"
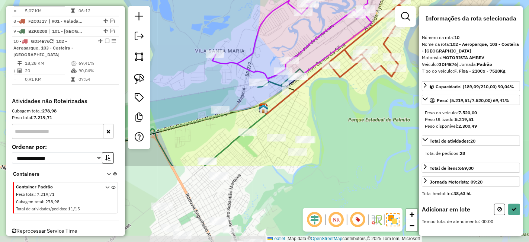
drag, startPoint x: 252, startPoint y: 213, endPoint x: 373, endPoint y: 112, distance: 157.0
click at [373, 112] on div "Janela de atendimento Grade de atendimento Capacidade Transportadoras Veículos …" at bounding box center [264, 121] width 529 height 242
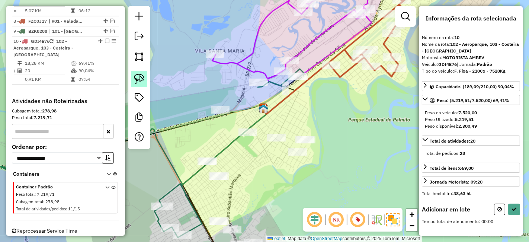
click at [140, 78] on img at bounding box center [139, 79] width 10 height 10
click at [143, 76] on img at bounding box center [139, 79] width 10 height 10
click at [138, 78] on img at bounding box center [139, 79] width 10 height 10
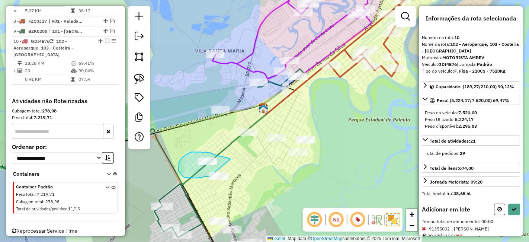
click at [211, 176] on div "Janela de atendimento Grade de atendimento Capacidade Transportadoras Veículos …" at bounding box center [264, 121] width 529 height 242
click at [512, 210] on icon at bounding box center [514, 209] width 5 height 5
select select "*********"
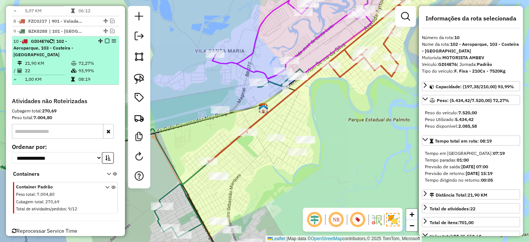
click at [105, 39] on em at bounding box center [107, 41] width 4 height 4
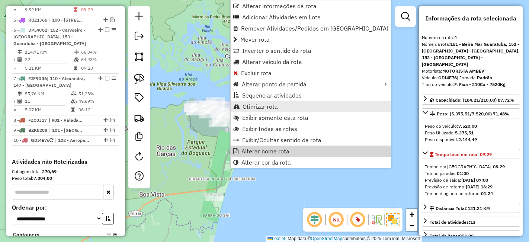
scroll to position [451, 0]
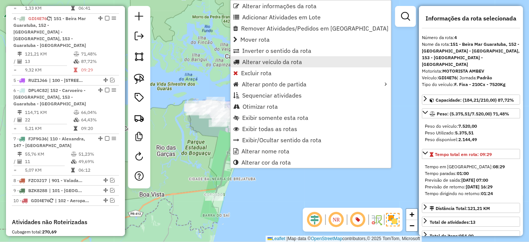
click at [257, 64] on span "Alterar veículo da rota" at bounding box center [272, 62] width 60 height 6
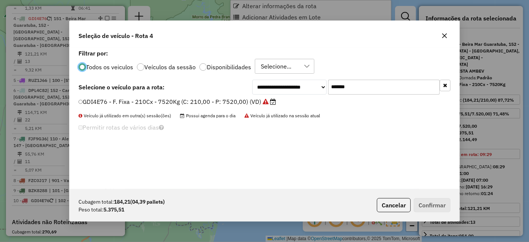
scroll to position [4, 2]
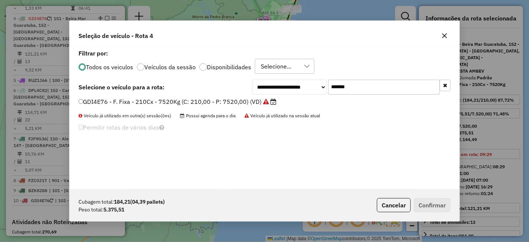
drag, startPoint x: 354, startPoint y: 90, endPoint x: 318, endPoint y: 94, distance: 37.0
click at [318, 94] on div "**********" at bounding box center [265, 118] width 390 height 141
paste input "text"
type input "*******"
click at [245, 101] on label "DPL4C82 - F. Fixa - 308Cx - 7860Kg (C: 308,00 - P: 7860,00) (VD)" at bounding box center [178, 101] width 199 height 9
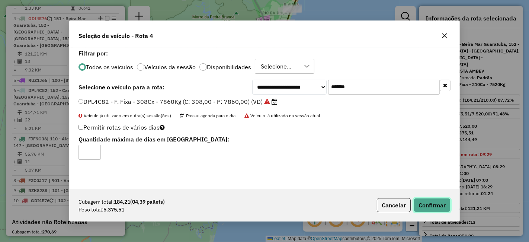
click at [425, 203] on button "Confirmar" at bounding box center [432, 205] width 37 height 14
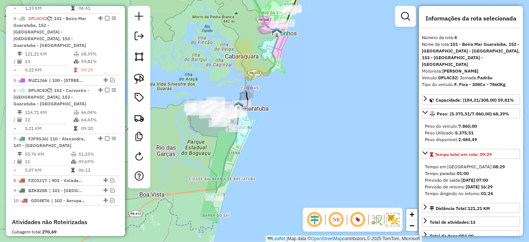
click at [312, 100] on div "Janela de atendimento Grade de atendimento Capacidade Transportadoras Veículos …" at bounding box center [264, 121] width 529 height 242
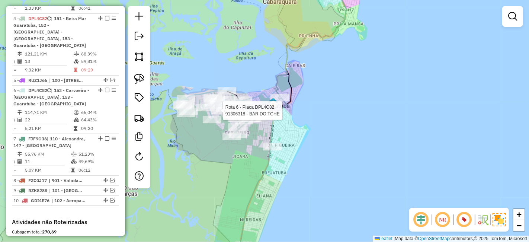
select select "*********"
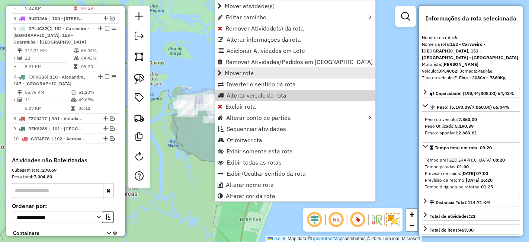
scroll to position [516, 0]
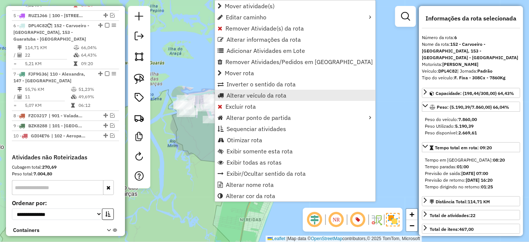
click at [234, 99] on link "Alterar veículo da rota" at bounding box center [295, 95] width 160 height 11
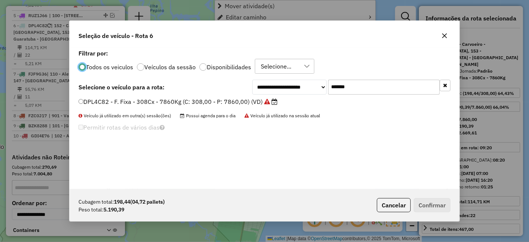
scroll to position [4, 2]
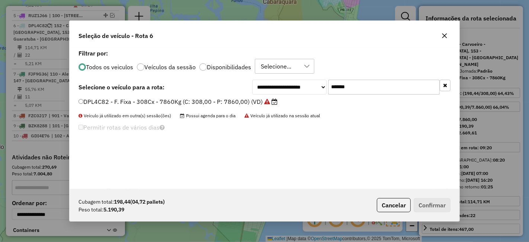
drag, startPoint x: 364, startPoint y: 86, endPoint x: 299, endPoint y: 86, distance: 64.4
click at [299, 86] on div "**********" at bounding box center [351, 87] width 198 height 15
paste input "text"
type input "*******"
click at [243, 99] on label "EWT7I00 - F. Fixa - 308Cx - 7860Kg (C: 308,00 - P: 7860,00) (VD)" at bounding box center [178, 101] width 199 height 9
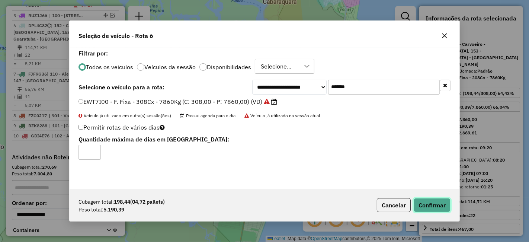
click at [445, 207] on button "Confirmar" at bounding box center [432, 205] width 37 height 14
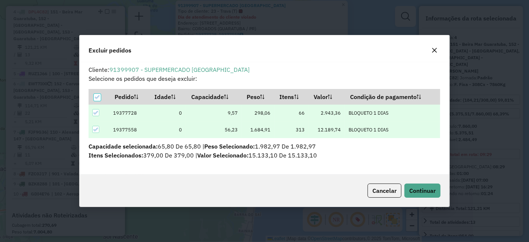
scroll to position [0, 0]
click at [394, 195] on button "Cancelar" at bounding box center [385, 191] width 34 height 14
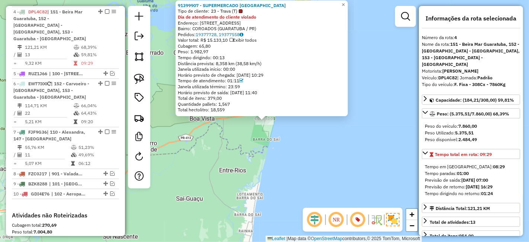
click at [297, 161] on div "91399907 - SUPERMERCADO BAIA AZ Tipo de cliente: 23 - Trava (T) Dia de atendime…" at bounding box center [264, 121] width 529 height 242
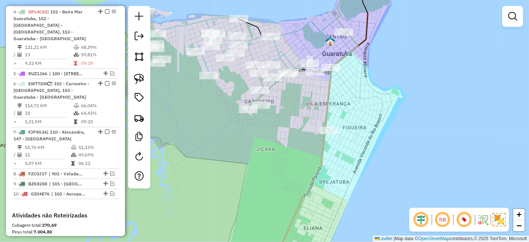
click at [255, 41] on icon at bounding box center [230, 46] width 169 height 57
select select "*********"
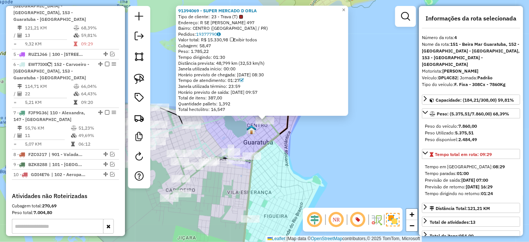
scroll to position [457, 0]
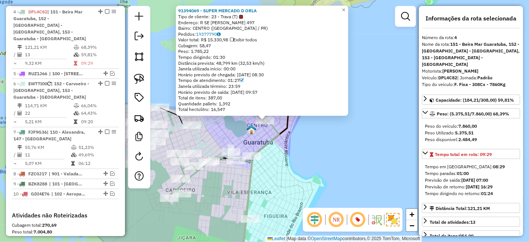
drag, startPoint x: 183, startPoint y: 14, endPoint x: 199, endPoint y: 13, distance: 16.0
click at [199, 13] on div "91394069 - SUPER MERCADO D ORLA Tipo de cliente: 23 - Trava (T) Endereço: R SE …" at bounding box center [262, 61] width 172 height 110
drag, startPoint x: 178, startPoint y: 10, endPoint x: 203, endPoint y: 11, distance: 25.3
click at [203, 11] on div "91394069 - SUPER MERCADO D ORLA Tipo de cliente: 23 - Trava (T) Endereço: R SE …" at bounding box center [262, 61] width 172 height 110
copy strong "91394069"
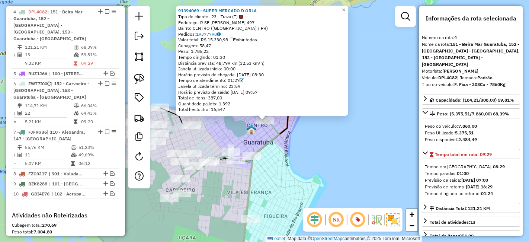
click at [274, 186] on div "91394069 - SUPER MERCADO D ORLA Tipo de cliente: 23 - Trava (T) Endereço: R SE …" at bounding box center [264, 121] width 529 height 242
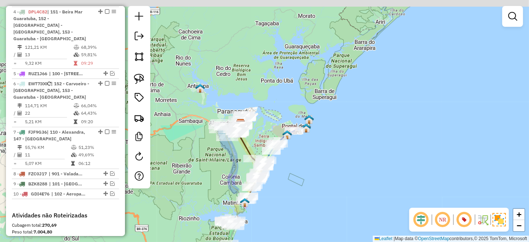
drag, startPoint x: 236, startPoint y: 33, endPoint x: 205, endPoint y: 184, distance: 153.5
click at [205, 184] on div "Janela de atendimento Grade de atendimento Capacidade Transportadoras Veículos …" at bounding box center [264, 121] width 529 height 242
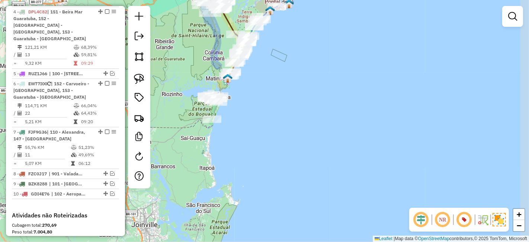
drag, startPoint x: 205, startPoint y: 183, endPoint x: 188, endPoint y: 57, distance: 127.0
click at [188, 57] on div "Janela de atendimento Grade de atendimento Capacidade Transportadoras Veículos …" at bounding box center [264, 121] width 529 height 242
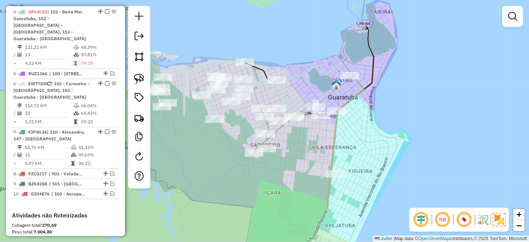
click at [285, 95] on icon at bounding box center [236, 89] width 169 height 57
select select "*********"
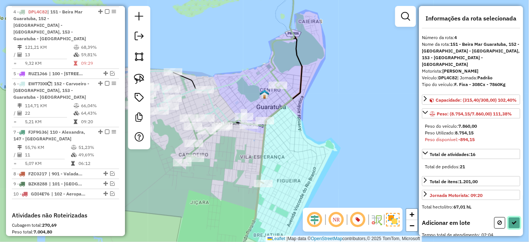
click at [510, 217] on button at bounding box center [514, 223] width 12 height 12
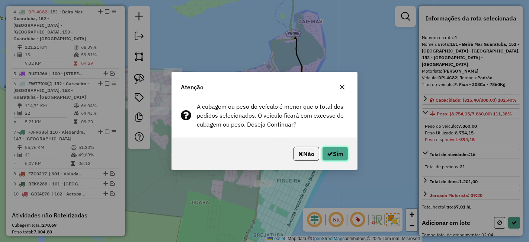
click at [330, 152] on icon "button" at bounding box center [330, 154] width 6 height 6
select select "*********"
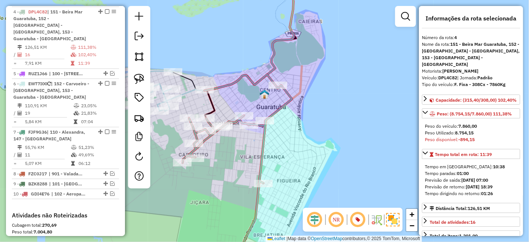
click at [187, 93] on icon at bounding box center [247, 37] width 149 height 122
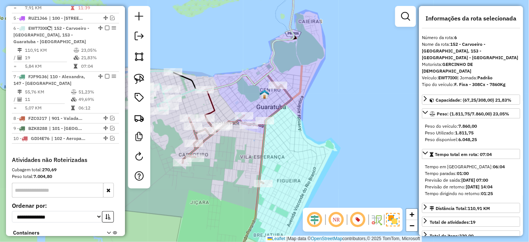
scroll to position [522, 0]
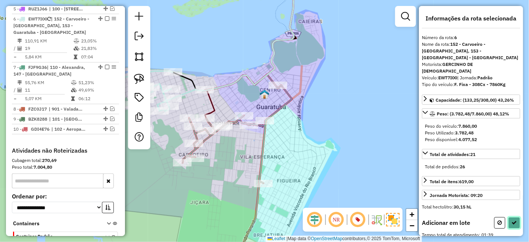
click at [513, 220] on icon at bounding box center [514, 222] width 5 height 5
select select "*********"
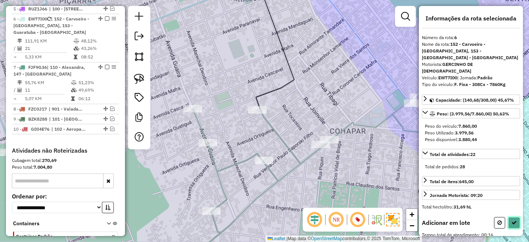
click at [517, 217] on button at bounding box center [514, 223] width 12 height 12
select select "*********"
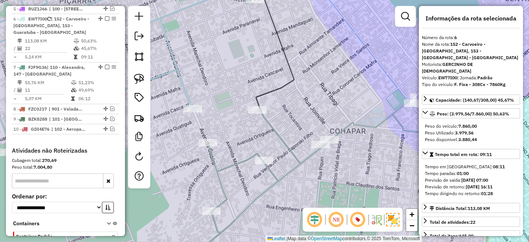
click at [292, 173] on icon at bounding box center [338, 182] width 319 height 167
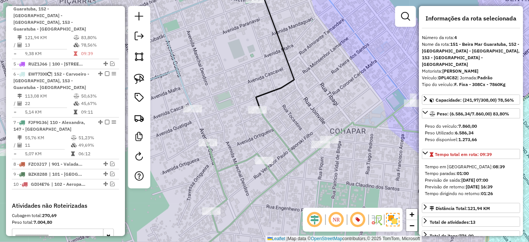
scroll to position [457, 0]
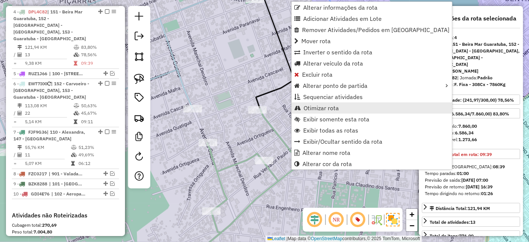
click at [297, 107] on span "Otimizar rota" at bounding box center [297, 108] width 6 height 6
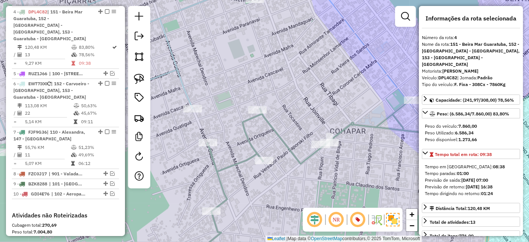
click at [188, 99] on icon at bounding box center [249, 63] width 588 height 174
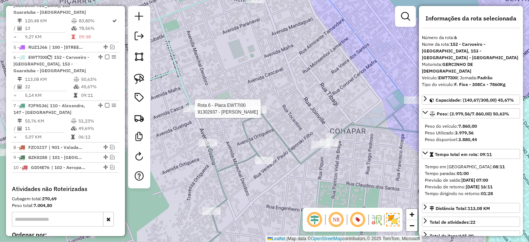
scroll to position [522, 0]
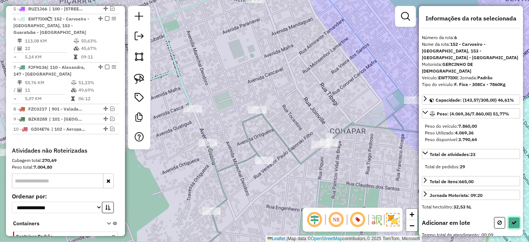
click at [512, 220] on icon at bounding box center [514, 222] width 5 height 5
select select "*********"
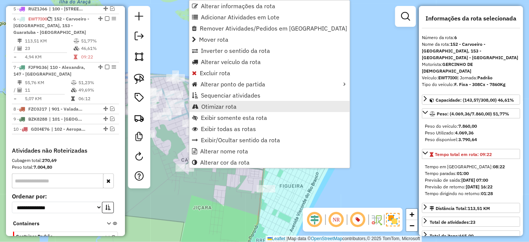
click at [201, 108] on span "Otimizar rota" at bounding box center [218, 106] width 35 height 6
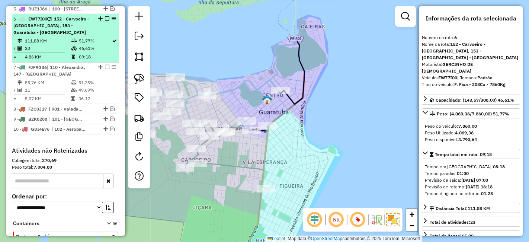
click at [105, 16] on em at bounding box center [107, 18] width 4 height 4
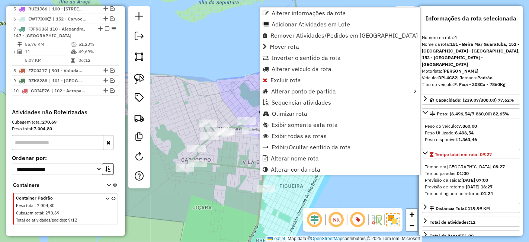
scroll to position [457, 0]
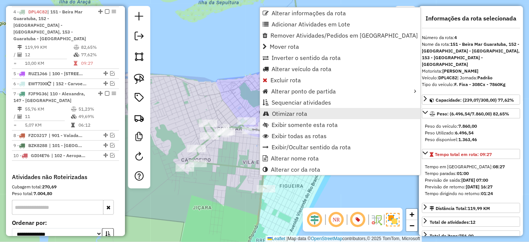
click at [268, 114] on span "Otimizar rota" at bounding box center [266, 114] width 6 height 6
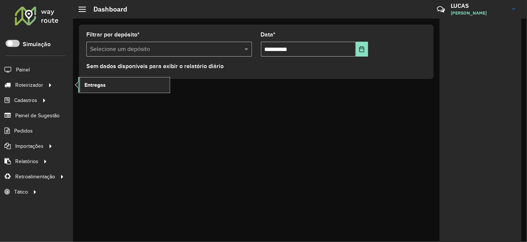
click at [80, 83] on link "Entregas" at bounding box center [124, 84] width 91 height 15
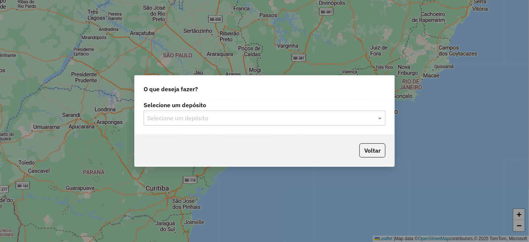
click at [212, 115] on input "text" at bounding box center [257, 118] width 220 height 9
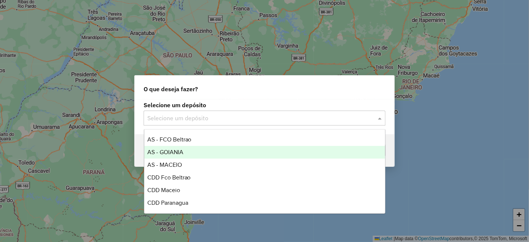
click at [184, 153] on div "AS - GOIANIA" at bounding box center [264, 152] width 241 height 13
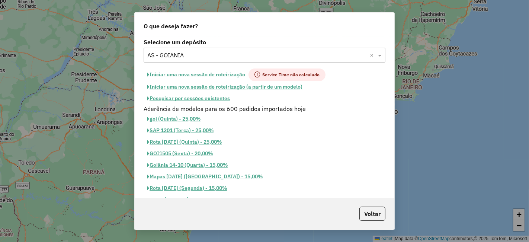
click at [220, 74] on button "Iniciar uma nova sessão de roteirização" at bounding box center [196, 74] width 105 height 13
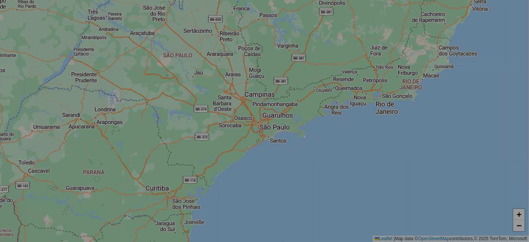
select select "*"
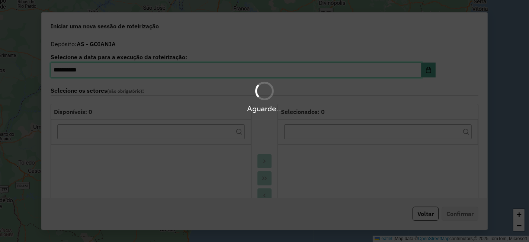
click at [220, 74] on hb-app "Aguarde... Pop-up bloqueado! Seu navegador bloqueou automáticamente a abertura …" at bounding box center [264, 121] width 529 height 242
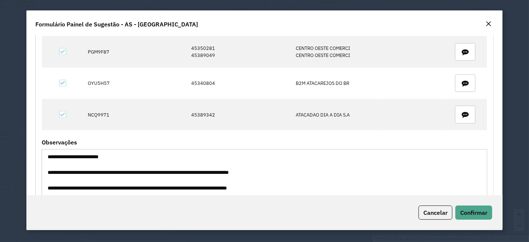
scroll to position [687, 0]
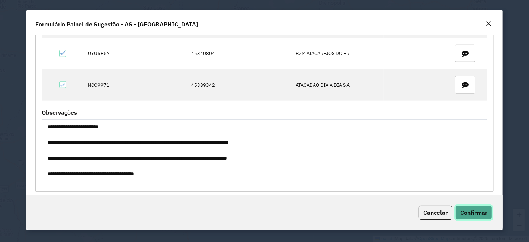
click at [475, 210] on span "Confirmar" at bounding box center [473, 212] width 27 height 7
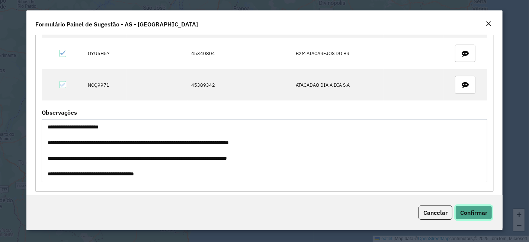
click at [468, 207] on button "Confirmar" at bounding box center [474, 212] width 37 height 14
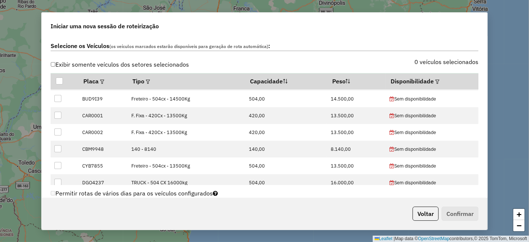
scroll to position [0, 0]
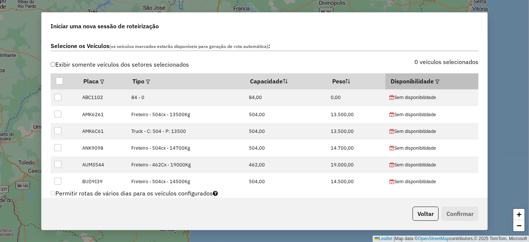
click at [435, 80] on em at bounding box center [437, 82] width 4 height 4
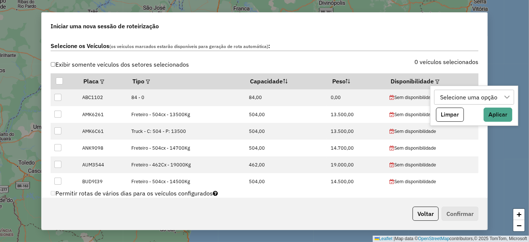
click at [453, 97] on div "Selecione uma opção" at bounding box center [469, 97] width 63 height 14
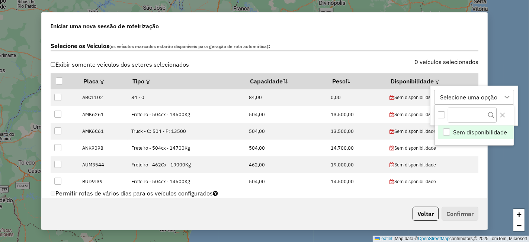
click at [441, 111] on div "All items unselected" at bounding box center [441, 114] width 7 height 7
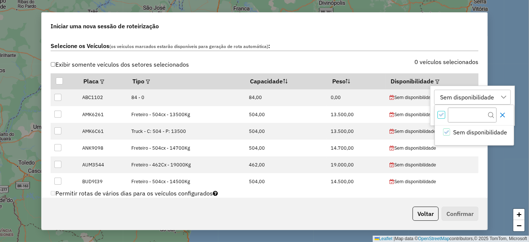
click at [502, 113] on icon "Close" at bounding box center [503, 115] width 5 height 5
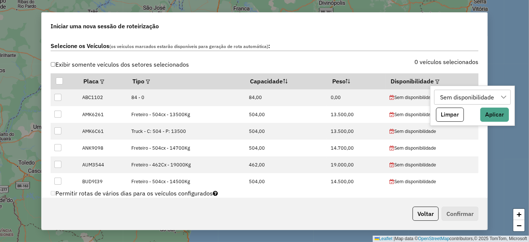
click at [494, 93] on div "Sem disponibilidade" at bounding box center [467, 97] width 59 height 14
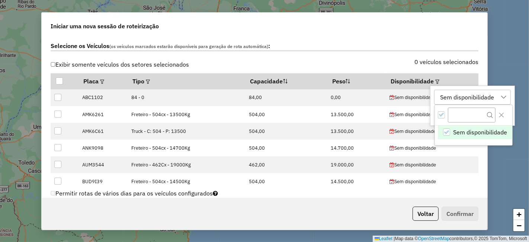
click at [499, 93] on div at bounding box center [504, 97] width 14 height 14
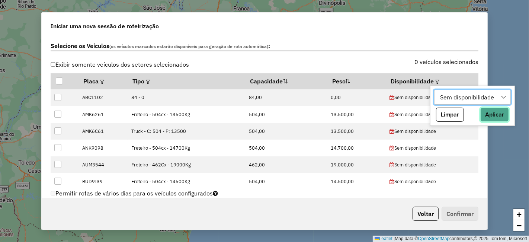
click at [502, 114] on button "Aplicar" at bounding box center [495, 115] width 29 height 14
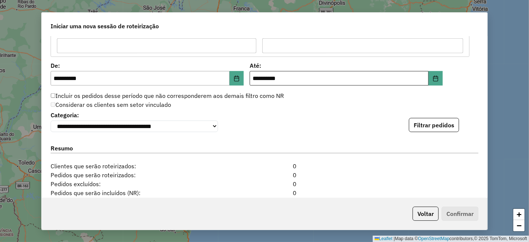
scroll to position [661, 0]
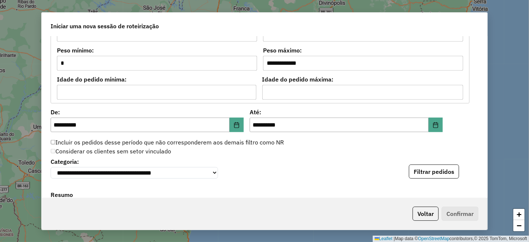
click at [433, 163] on div "**********" at bounding box center [265, 167] width 428 height 23
click at [426, 167] on button "Filtrar pedidos" at bounding box center [434, 172] width 50 height 14
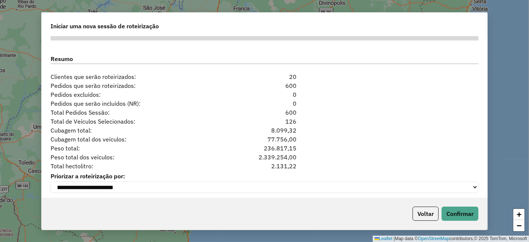
scroll to position [973, 0]
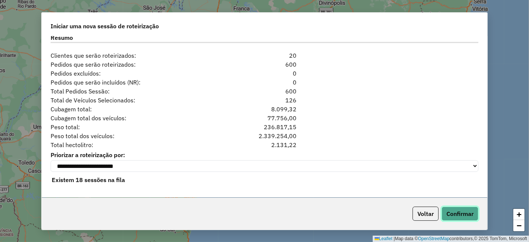
click at [457, 207] on button "Confirmar" at bounding box center [460, 214] width 37 height 14
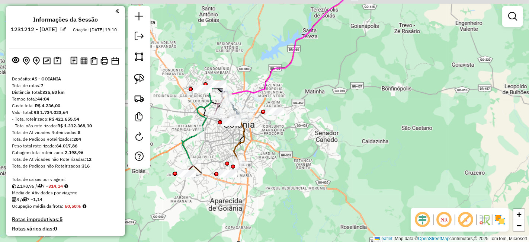
drag, startPoint x: 267, startPoint y: 57, endPoint x: 293, endPoint y: 82, distance: 36.1
click at [292, 81] on div "Janela de atendimento Grade de atendimento Capacidade Transportadoras Veículos …" at bounding box center [264, 121] width 529 height 242
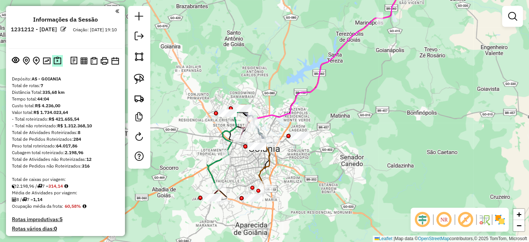
click at [57, 60] on img at bounding box center [58, 61] width 8 height 9
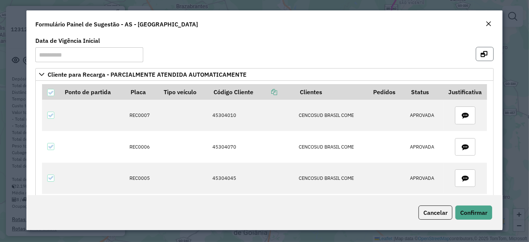
click at [486, 53] on button "button" at bounding box center [485, 54] width 18 height 14
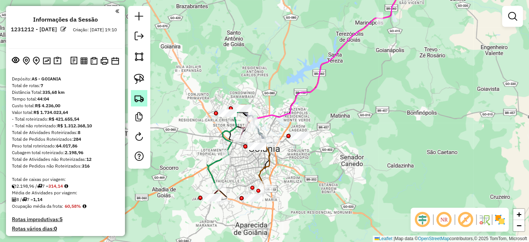
click at [139, 91] on link at bounding box center [139, 98] width 16 height 16
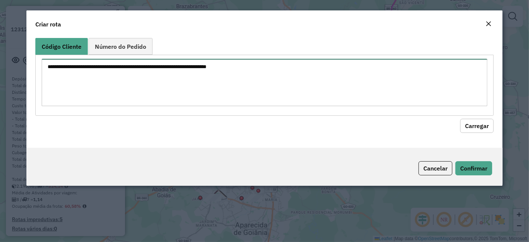
click at [304, 74] on textarea at bounding box center [265, 82] width 446 height 47
paste textarea "******** ********"
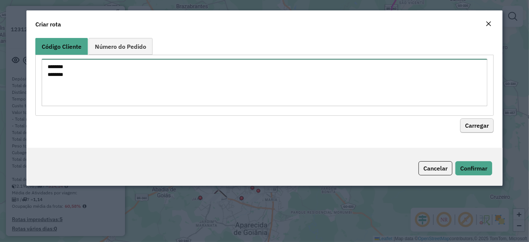
type textarea "******** ********"
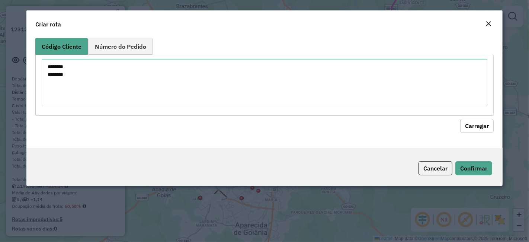
click at [472, 126] on button "Carregar" at bounding box center [476, 126] width 33 height 14
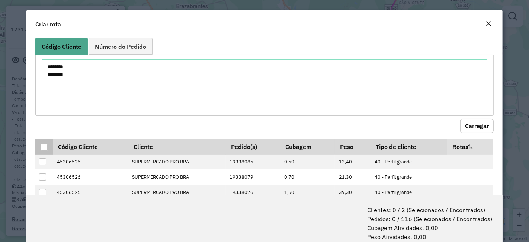
click at [44, 141] on th at bounding box center [43, 147] width 17 height 16
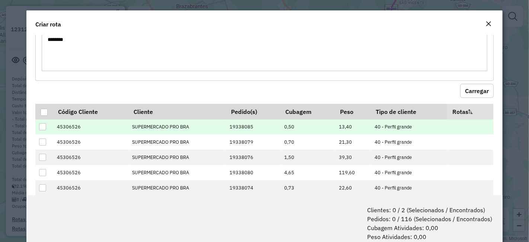
scroll to position [41, 0]
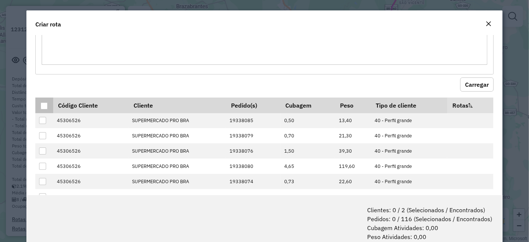
click at [47, 103] on div at bounding box center [44, 105] width 7 height 7
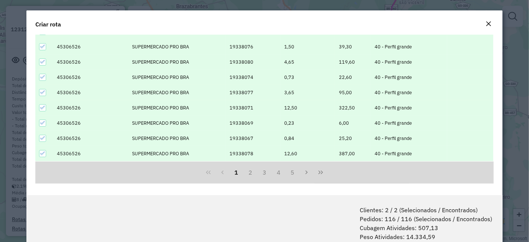
scroll to position [37, 0]
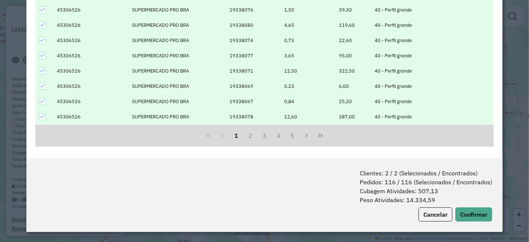
click at [470, 207] on div "Clientes: 2 / 2 (Selecionados / Encontrados) Pedidos: 116 / 116 (Selecionados /…" at bounding box center [264, 195] width 476 height 74
click at [471, 214] on button "Confirmar" at bounding box center [474, 214] width 37 height 14
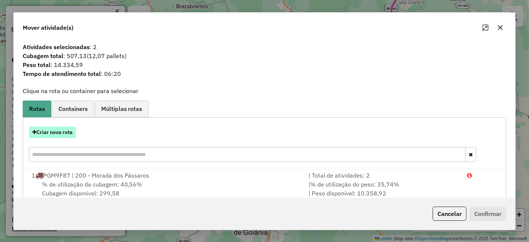
click at [68, 131] on button "Criar nova rota" at bounding box center [52, 133] width 47 height 12
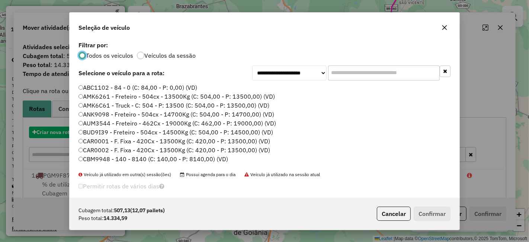
scroll to position [4, 2]
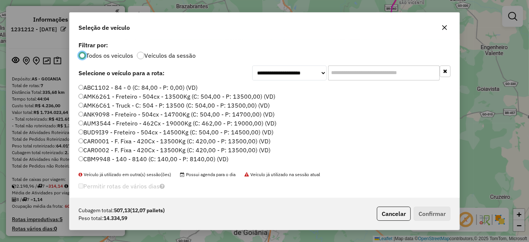
click at [380, 76] on input "text" at bounding box center [384, 73] width 112 height 15
paste input "*******"
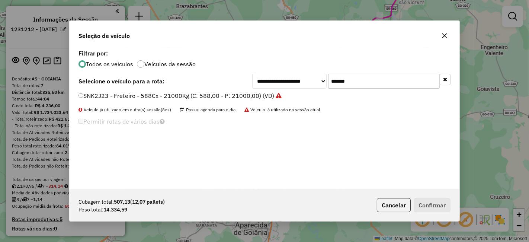
type input "*******"
click at [248, 97] on label "SNK2J23 - Freteiro - 588Cx - 21000Kg (C: 588,00 - P: 21000,00) (VD)" at bounding box center [180, 95] width 203 height 9
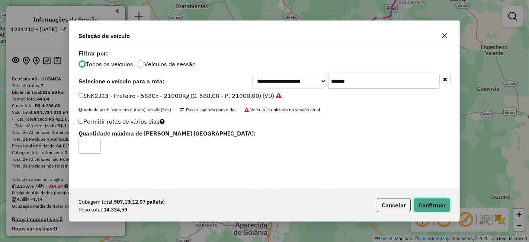
click at [425, 202] on button "Confirmar" at bounding box center [432, 205] width 37 height 14
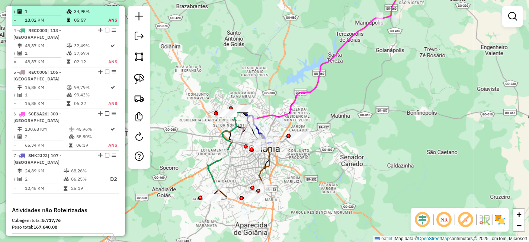
scroll to position [455, 0]
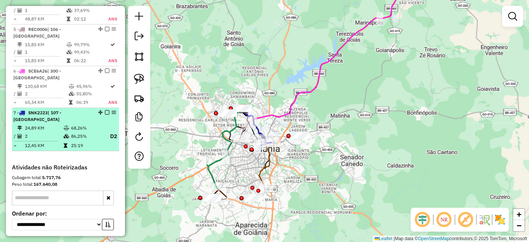
click at [105, 110] on em at bounding box center [107, 112] width 4 height 4
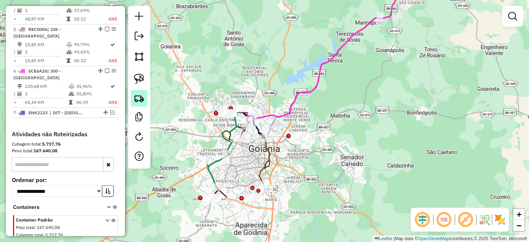
click at [140, 100] on img at bounding box center [139, 98] width 10 height 10
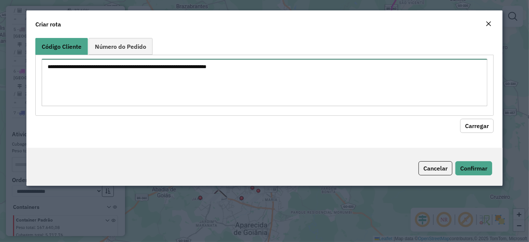
click at [292, 68] on textarea at bounding box center [265, 82] width 446 height 47
paste textarea "******** ********"
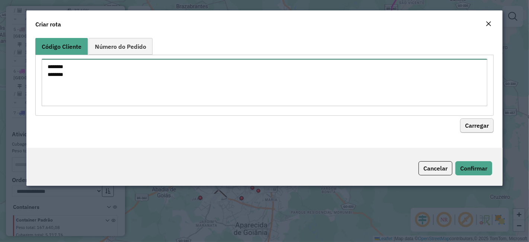
type textarea "******** ********"
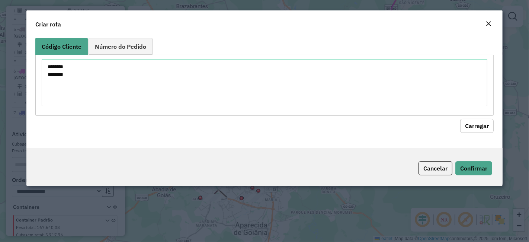
click at [470, 119] on button "Carregar" at bounding box center [476, 126] width 33 height 14
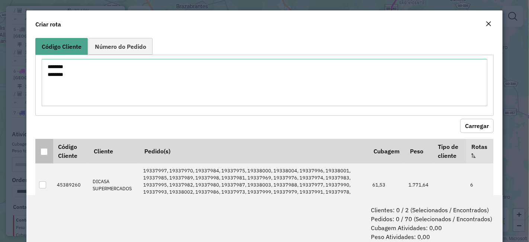
click at [45, 153] on div at bounding box center [44, 151] width 7 height 7
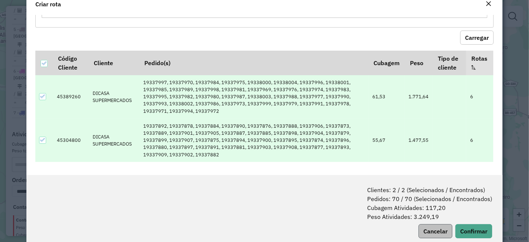
scroll to position [37, 0]
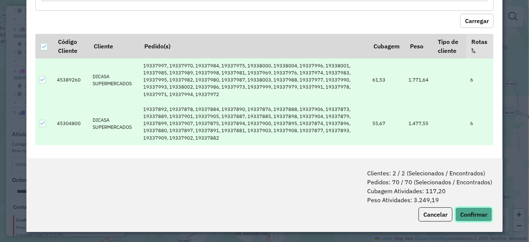
click at [472, 218] on button "Confirmar" at bounding box center [474, 214] width 37 height 14
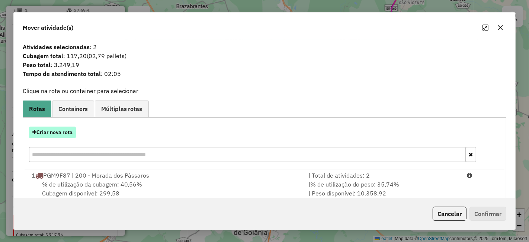
click at [72, 134] on button "Criar nova rota" at bounding box center [52, 133] width 47 height 12
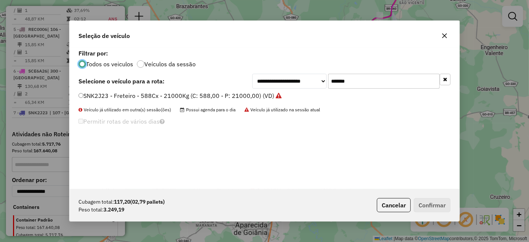
scroll to position [4, 2]
drag, startPoint x: 396, startPoint y: 80, endPoint x: 355, endPoint y: 82, distance: 41.0
click at [391, 80] on input "*******" at bounding box center [384, 81] width 112 height 15
drag, startPoint x: 355, startPoint y: 82, endPoint x: 299, endPoint y: 86, distance: 55.9
click at [322, 82] on div "**********" at bounding box center [351, 81] width 198 height 15
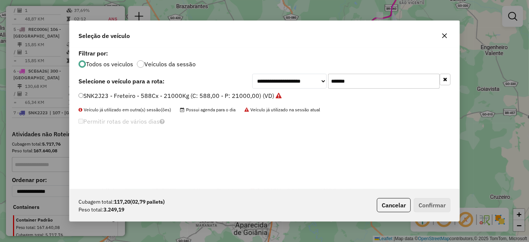
paste input "text"
type input "*******"
click at [242, 97] on label "SCE6A26 - F. Fixa - 210Cx - 7070Kg (C: 210,00 - P: 7070,00) (VD)" at bounding box center [174, 95] width 191 height 9
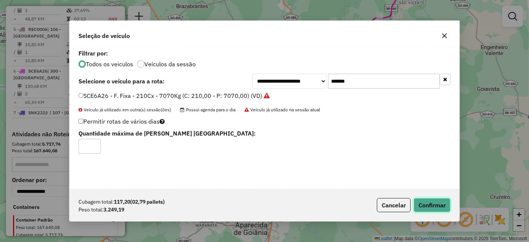
click at [438, 204] on button "Confirmar" at bounding box center [432, 205] width 37 height 14
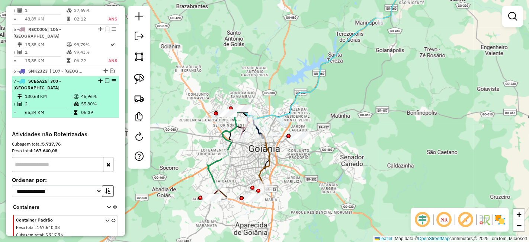
click at [105, 79] on em at bounding box center [107, 81] width 4 height 4
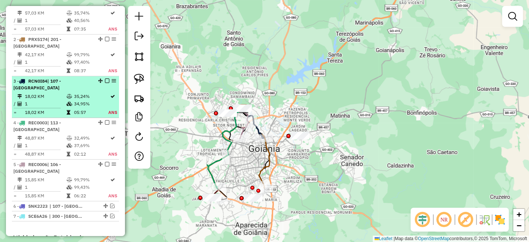
scroll to position [331, 0]
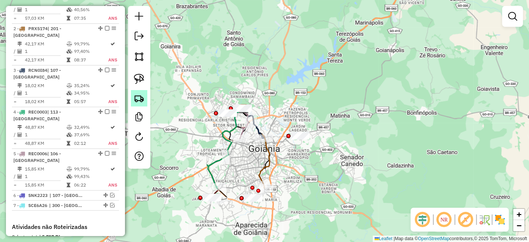
click at [146, 101] on link at bounding box center [139, 98] width 16 height 16
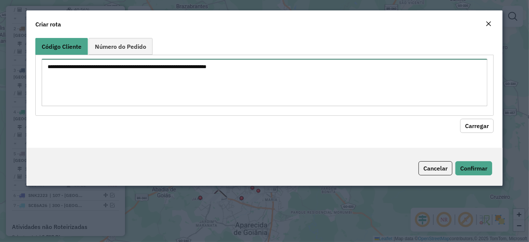
click at [246, 86] on textarea at bounding box center [265, 82] width 446 height 47
paste textarea "********"
type textarea "********"
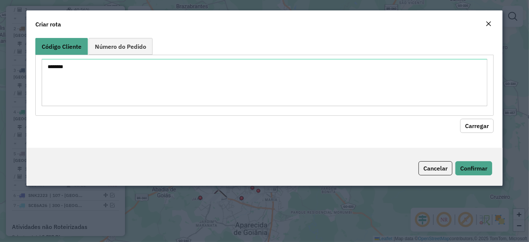
click at [464, 119] on button "Carregar" at bounding box center [476, 126] width 33 height 14
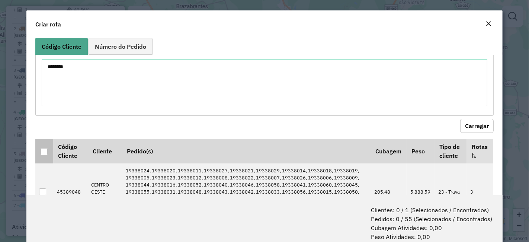
click at [47, 149] on div at bounding box center [44, 151] width 7 height 7
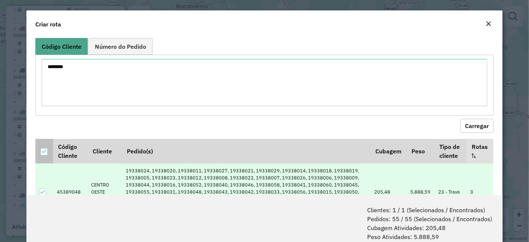
click at [43, 149] on icon at bounding box center [43, 151] width 5 height 5
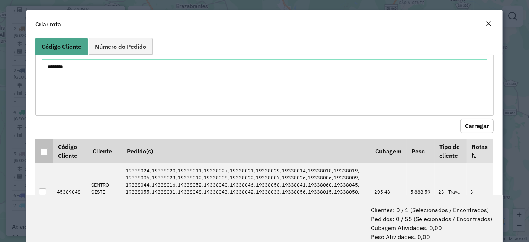
click at [43, 151] on div at bounding box center [44, 151] width 7 height 7
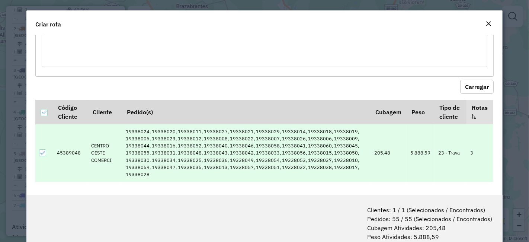
scroll to position [37, 0]
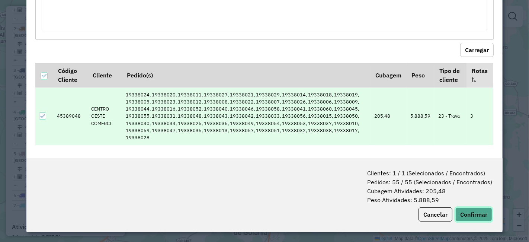
click at [462, 214] on button "Confirmar" at bounding box center [474, 214] width 37 height 14
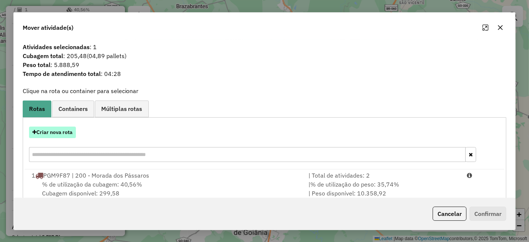
click at [62, 135] on button "Criar nova rota" at bounding box center [52, 133] width 47 height 12
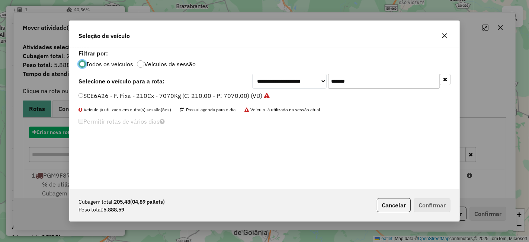
scroll to position [4, 2]
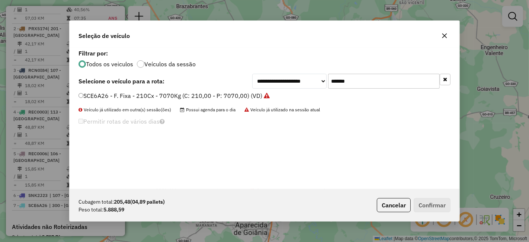
drag, startPoint x: 371, startPoint y: 82, endPoint x: 291, endPoint y: 90, distance: 80.4
click at [297, 89] on div "**********" at bounding box center [265, 118] width 390 height 141
paste input "text"
type input "*******"
click at [235, 95] on label "RCN0I84 - F. Fixa - 588Cx - 16710Kg (C: 588,00 - P: 16710,00) (VD)" at bounding box center [178, 95] width 198 height 9
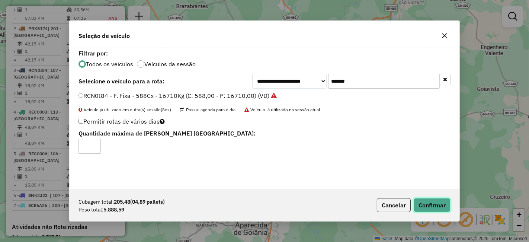
click at [437, 202] on button "Confirmar" at bounding box center [432, 205] width 37 height 14
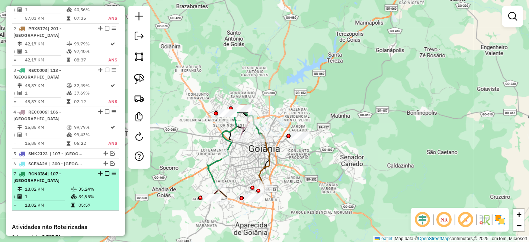
click at [105, 171] on em at bounding box center [107, 173] width 4 height 4
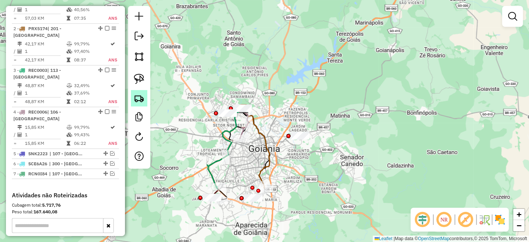
click at [141, 99] on img at bounding box center [139, 98] width 10 height 10
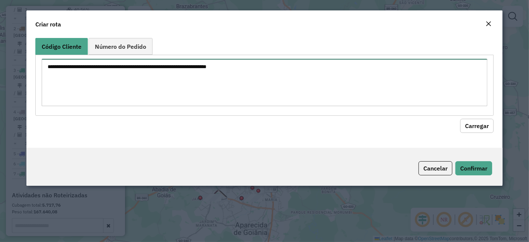
click at [270, 70] on textarea at bounding box center [265, 82] width 446 height 47
paste textarea "********"
type textarea "********"
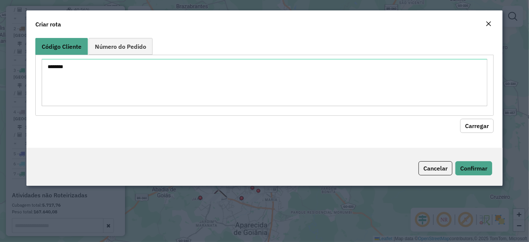
click at [462, 124] on button "Carregar" at bounding box center [476, 126] width 33 height 14
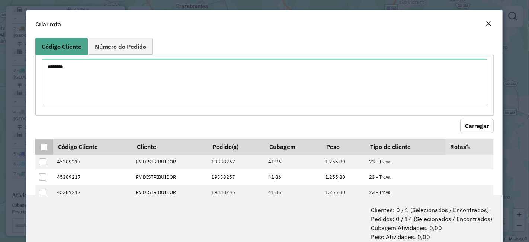
click at [44, 144] on div at bounding box center [44, 147] width 7 height 7
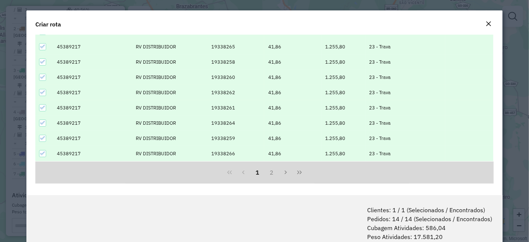
scroll to position [37, 0]
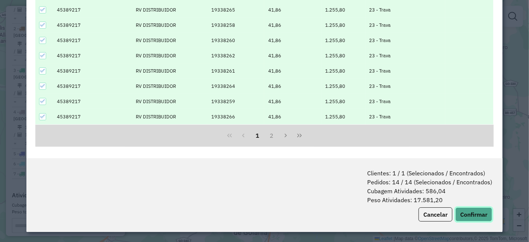
click at [473, 213] on button "Confirmar" at bounding box center [474, 214] width 37 height 14
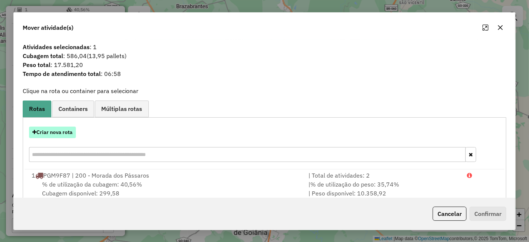
click at [71, 133] on button "Criar nova rota" at bounding box center [52, 133] width 47 height 12
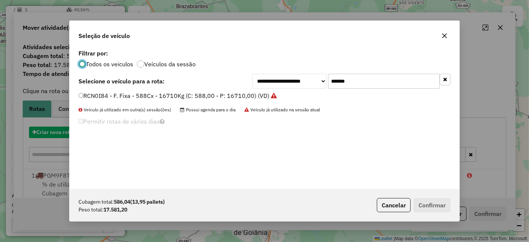
scroll to position [4, 2]
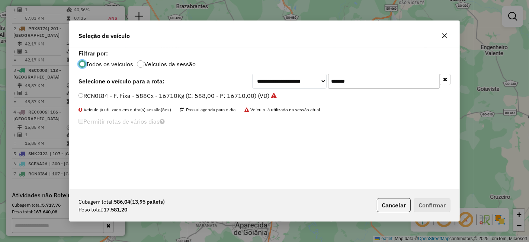
click at [237, 86] on div "**********" at bounding box center [265, 81] width 372 height 15
paste input "*"
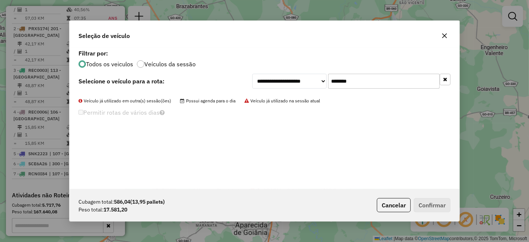
drag, startPoint x: 360, startPoint y: 83, endPoint x: 154, endPoint y: 83, distance: 205.8
click at [154, 83] on div "**********" at bounding box center [265, 81] width 372 height 15
paste input "text"
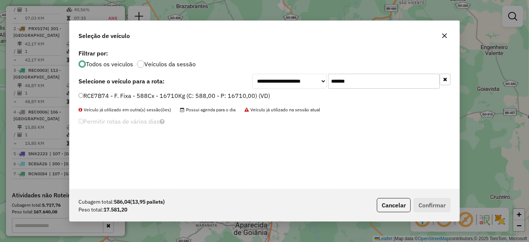
type input "*******"
click at [171, 96] on label "RCE7B74 - F. Fixa - 588Cx - 16710Kg (C: 588,00 - P: 16710,00) (VD)" at bounding box center [175, 95] width 192 height 9
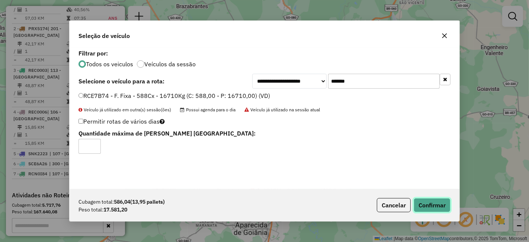
click at [437, 203] on button "Confirmar" at bounding box center [432, 205] width 37 height 14
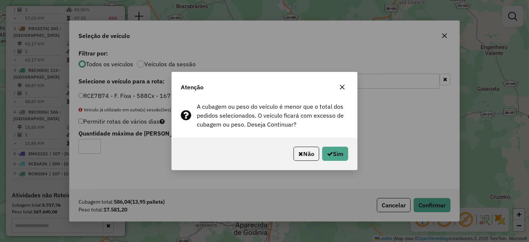
click at [291, 153] on p-footer "Não Sim" at bounding box center [320, 154] width 58 height 14
click at [299, 155] on icon "button" at bounding box center [301, 154] width 5 height 6
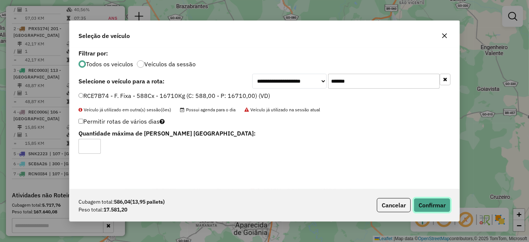
click at [425, 201] on button "Confirmar" at bounding box center [432, 205] width 37 height 14
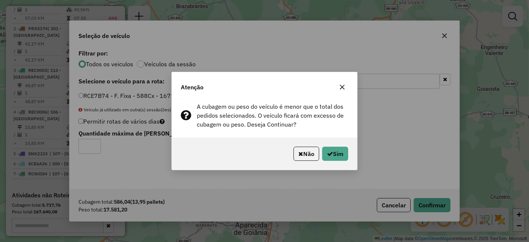
click at [338, 164] on div "Não Sim" at bounding box center [264, 154] width 185 height 32
click at [331, 159] on button "Sim" at bounding box center [335, 154] width 26 height 14
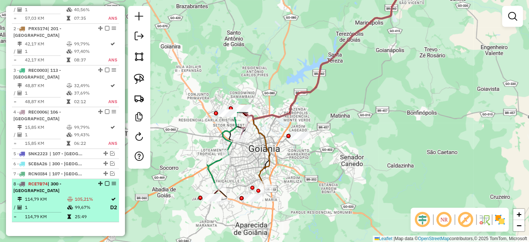
click at [105, 181] on em at bounding box center [107, 183] width 4 height 4
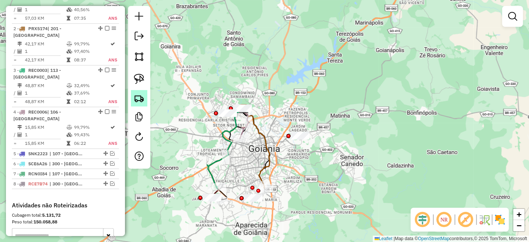
click at [145, 94] on link at bounding box center [139, 98] width 16 height 16
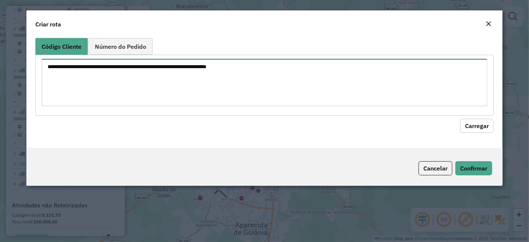
click at [320, 73] on textarea at bounding box center [265, 82] width 446 height 47
paste textarea "********"
type textarea "********"
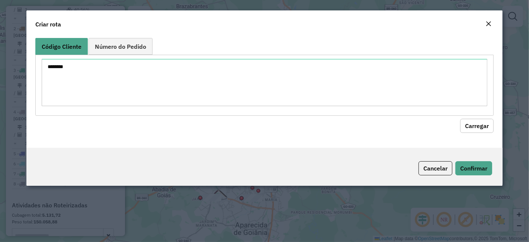
click at [468, 123] on button "Carregar" at bounding box center [476, 126] width 33 height 14
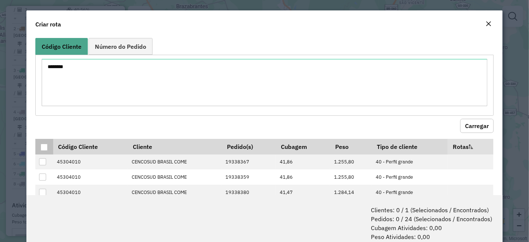
click at [45, 145] on div at bounding box center [44, 147] width 7 height 7
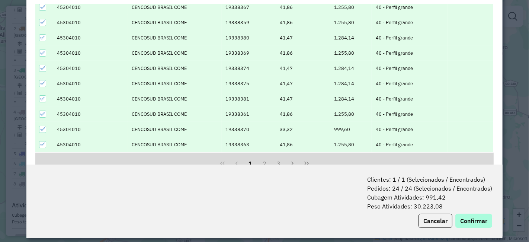
scroll to position [37, 0]
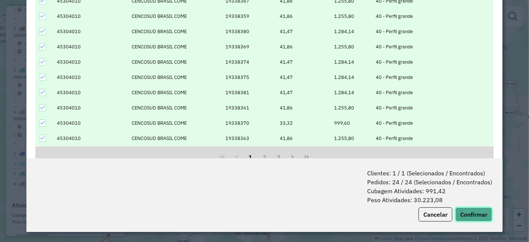
click at [468, 211] on button "Confirmar" at bounding box center [474, 214] width 37 height 14
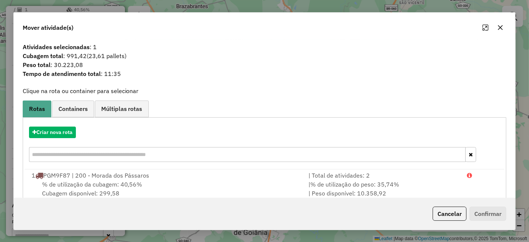
click at [503, 27] on icon "button" at bounding box center [501, 28] width 6 height 6
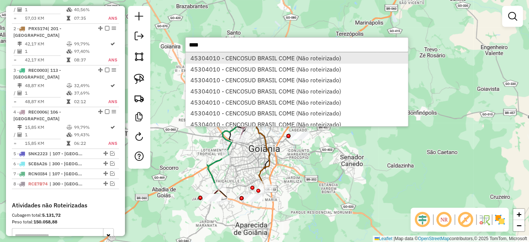
type input "****"
click at [210, 63] on li "45304010 - CENCOSUD BRASIL COME (Não roteirizado)" at bounding box center [297, 57] width 223 height 11
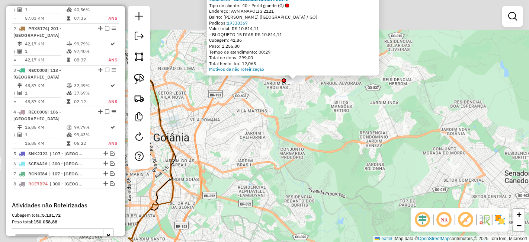
drag, startPoint x: 264, startPoint y: 106, endPoint x: 363, endPoint y: 195, distance: 133.4
click at [363, 195] on div "Atividade não roteirizada 45304010 - CENCOSUD BRASIL COME Tipo de cliente: 40 -…" at bounding box center [264, 121] width 529 height 242
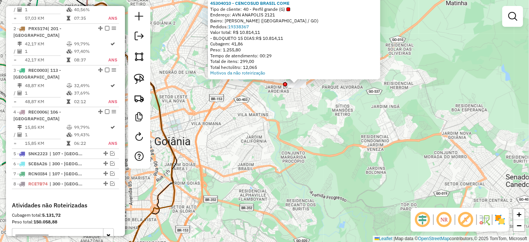
click at [300, 88] on div at bounding box center [297, 83] width 19 height 7
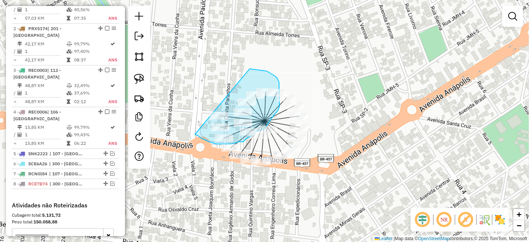
drag, startPoint x: 275, startPoint y: 76, endPoint x: 195, endPoint y: 134, distance: 99.3
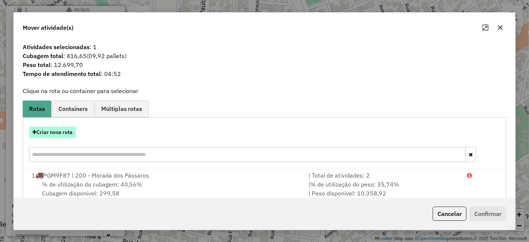
click at [65, 128] on button "Criar nova rota" at bounding box center [52, 133] width 47 height 12
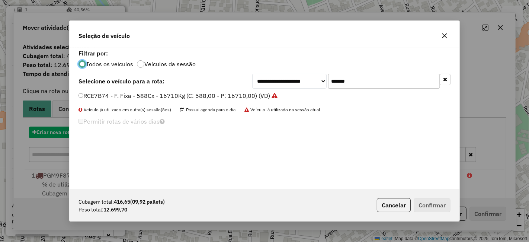
scroll to position [4, 2]
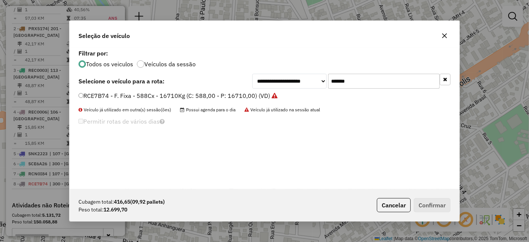
drag, startPoint x: 127, startPoint y: 80, endPoint x: 106, endPoint y: 80, distance: 21.6
click at [106, 80] on div "**********" at bounding box center [265, 81] width 372 height 15
paste input "text"
type input "*******"
click at [163, 96] on label "QBG7150 - F. Fixa - 588Cx - 12640Kg (C: 588,00 - P: 12640,00) (VD)" at bounding box center [175, 95] width 193 height 9
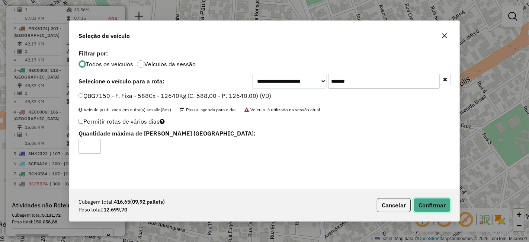
click at [438, 207] on button "Confirmar" at bounding box center [432, 205] width 37 height 14
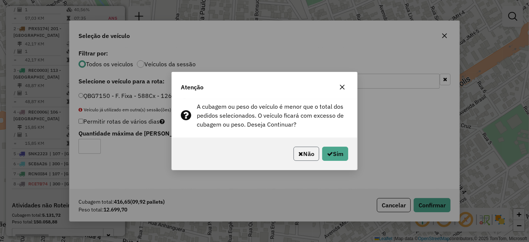
click at [302, 153] on button "Não" at bounding box center [307, 154] width 26 height 14
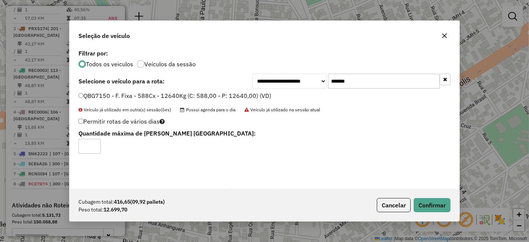
click at [448, 34] on button "button" at bounding box center [445, 36] width 12 height 12
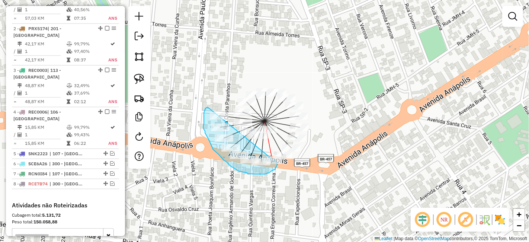
click at [276, 162] on div "Janela de atendimento Grade de atendimento Capacidade Transportadoras Veículos …" at bounding box center [264, 121] width 529 height 242
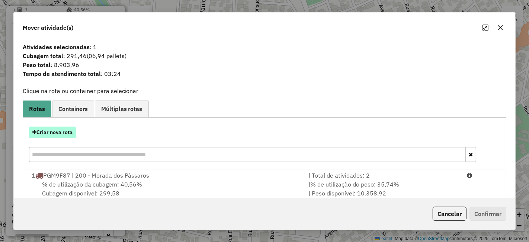
click at [67, 128] on button "Criar nova rota" at bounding box center [52, 133] width 47 height 12
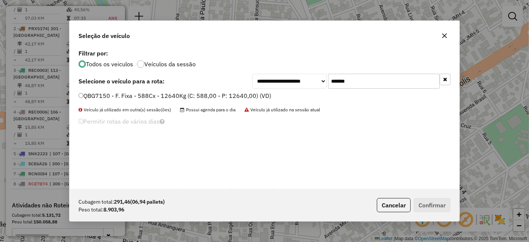
drag, startPoint x: 370, startPoint y: 79, endPoint x: 249, endPoint y: 105, distance: 124.1
click at [250, 103] on div "**********" at bounding box center [265, 118] width 390 height 141
click at [205, 100] on li "QBG7150 - F. Fixa - 588Cx - 12640Kg (C: 588,00 - P: 12640,00) (VD)" at bounding box center [265, 96] width 372 height 9
click at [227, 96] on label "QBG7150 - F. Fixa - 588Cx - 12640Kg (C: 588,00 - P: 12640,00) (VD)" at bounding box center [175, 95] width 193 height 9
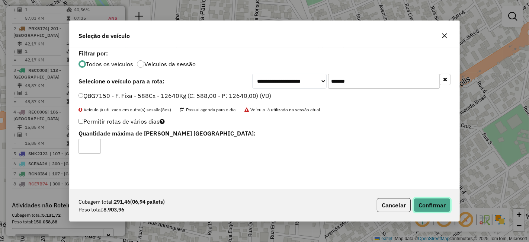
click at [432, 205] on button "Confirmar" at bounding box center [432, 205] width 37 height 14
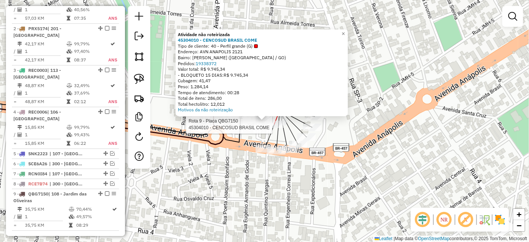
select select "**********"
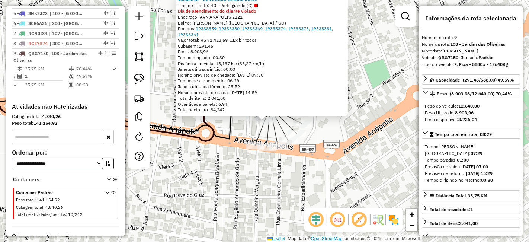
scroll to position [483, 0]
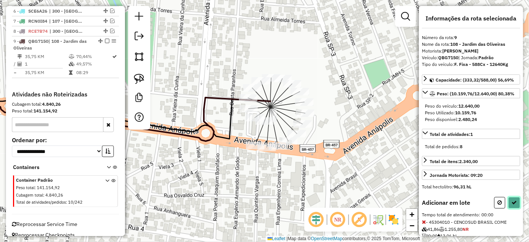
click at [514, 197] on button at bounding box center [514, 203] width 12 height 12
select select "**********"
click at [513, 204] on icon at bounding box center [514, 202] width 5 height 5
select select "**********"
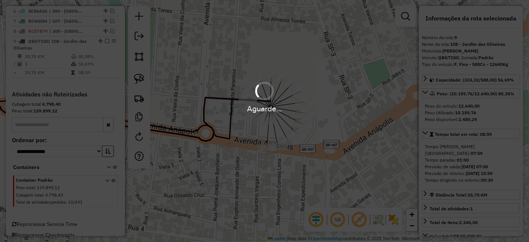
scroll to position [485, 0]
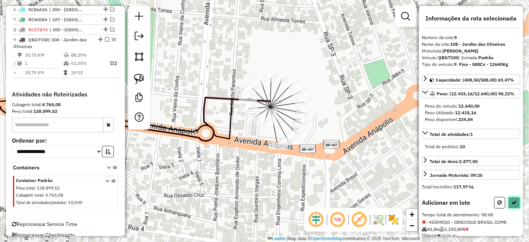
click at [517, 204] on button at bounding box center [514, 203] width 12 height 12
select select "**********"
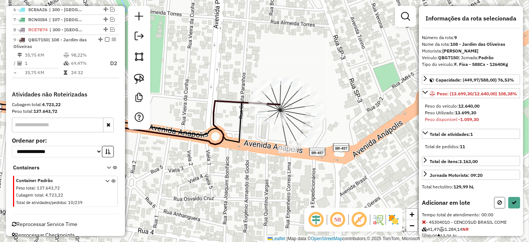
click at [500, 205] on icon at bounding box center [500, 202] width 4 height 5
select select "**********"
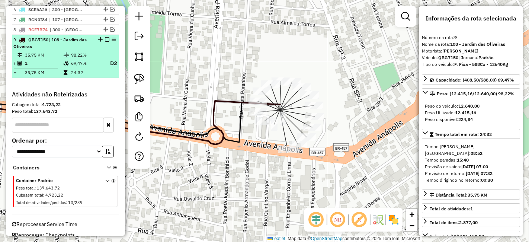
click at [105, 37] on em at bounding box center [107, 39] width 4 height 4
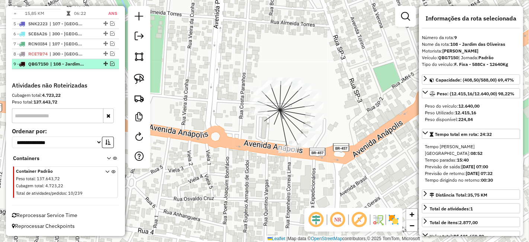
scroll to position [451, 0]
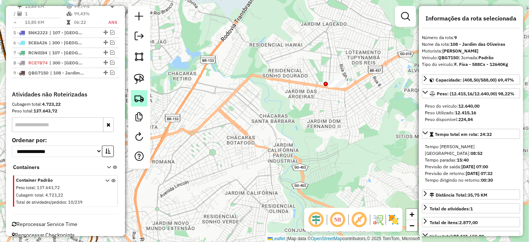
click at [142, 93] on img at bounding box center [139, 98] width 10 height 10
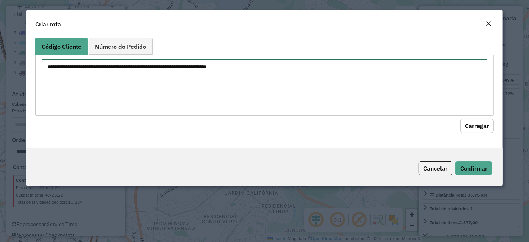
click at [181, 77] on textarea at bounding box center [265, 82] width 446 height 47
paste textarea "********"
type textarea "********"
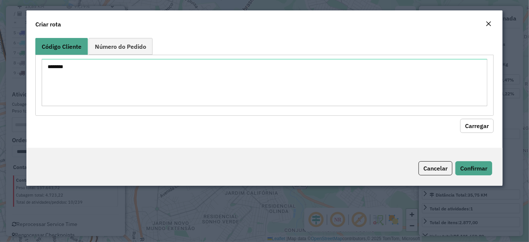
click at [475, 119] on button "Carregar" at bounding box center [476, 126] width 33 height 14
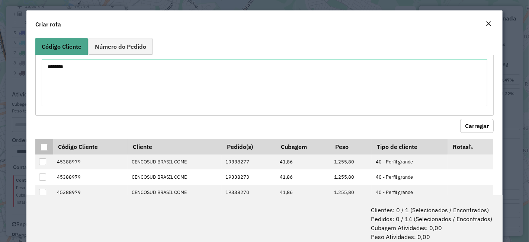
click at [42, 143] on p-tableheadercheckbox at bounding box center [44, 146] width 7 height 7
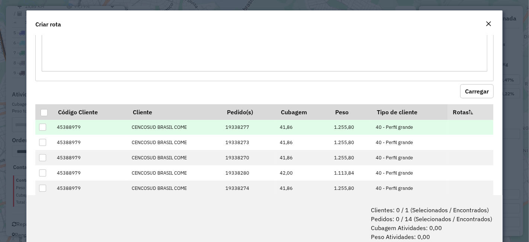
scroll to position [41, 0]
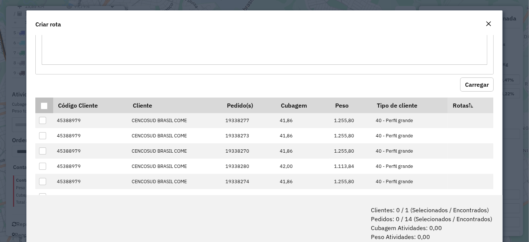
click at [44, 106] on div at bounding box center [44, 105] width 7 height 7
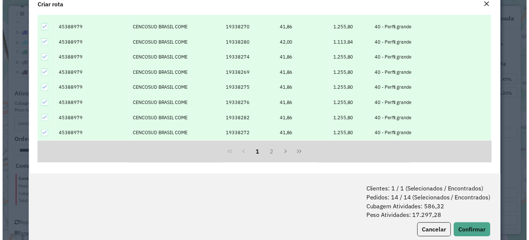
scroll to position [37, 0]
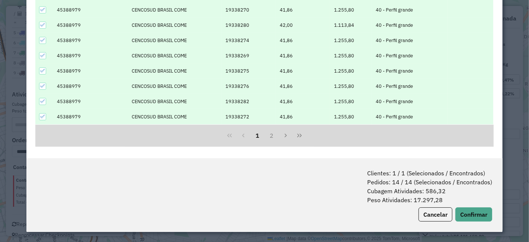
click at [468, 207] on div "Clientes: 1 / 1 (Selecionados / Encontrados) Pedidos: 14 / 14 (Selecionados / E…" at bounding box center [264, 195] width 476 height 74
click at [469, 210] on button "Confirmar" at bounding box center [474, 214] width 37 height 14
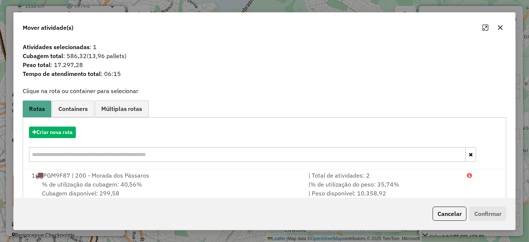
click at [499, 28] on icon "button" at bounding box center [501, 28] width 6 height 6
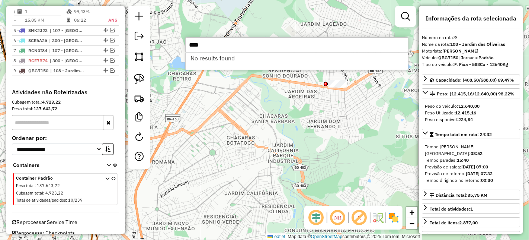
scroll to position [451, 0]
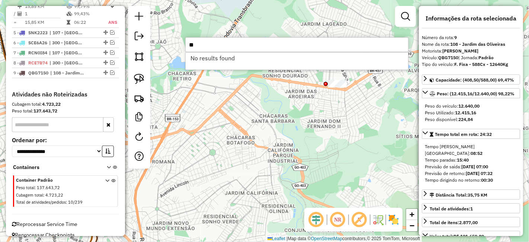
type input "*"
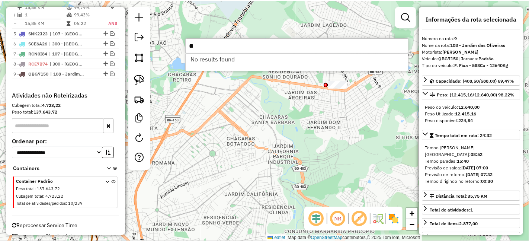
scroll to position [454, 0]
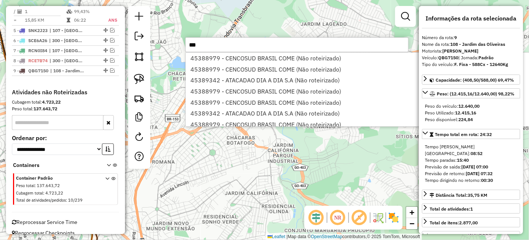
type input "****"
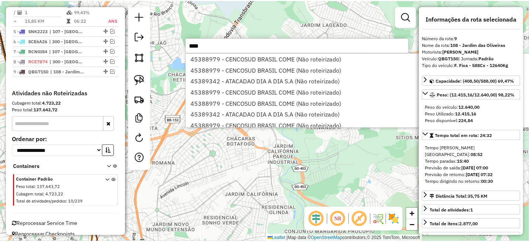
scroll to position [451, 0]
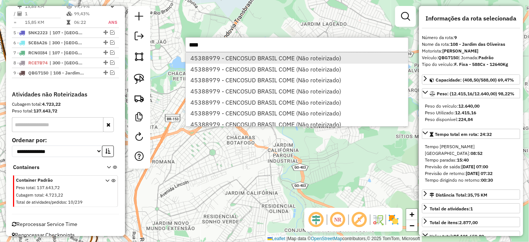
click at [269, 59] on li "45388979 - CENCOSUD BRASIL COME (Não roteirizado)" at bounding box center [297, 57] width 223 height 11
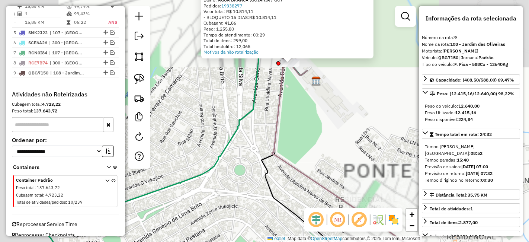
drag, startPoint x: 281, startPoint y: 82, endPoint x: 329, endPoint y: 146, distance: 79.9
click at [329, 146] on div "Atividade não roteirizada 45388979 - CENCOSUD BRASIL COME Tipo de cliente: 40 -…" at bounding box center [264, 121] width 529 height 242
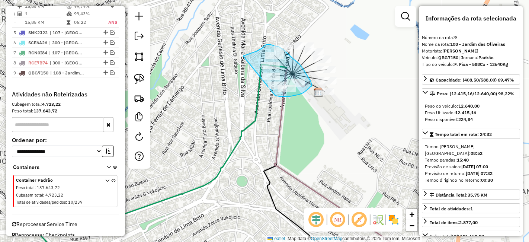
drag, startPoint x: 275, startPoint y: 96, endPoint x: 244, endPoint y: 57, distance: 50.3
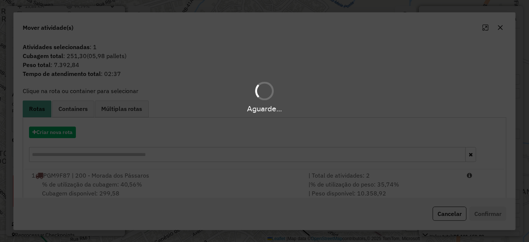
click at [55, 131] on div "Aguarde..." at bounding box center [264, 121] width 529 height 242
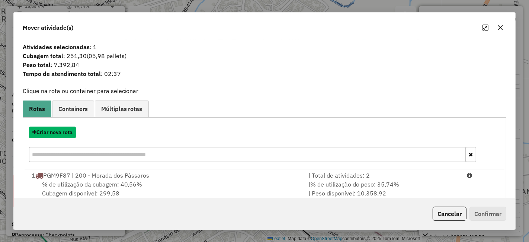
click at [56, 132] on button "Criar nova rota" at bounding box center [52, 133] width 47 height 12
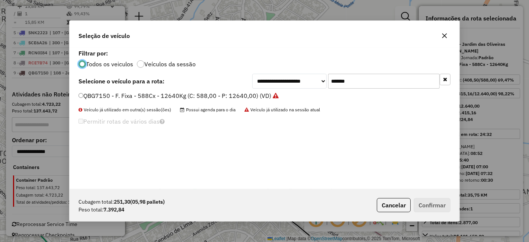
scroll to position [4, 2]
drag, startPoint x: 367, startPoint y: 84, endPoint x: 234, endPoint y: 82, distance: 132.2
click at [235, 82] on div "**********" at bounding box center [265, 81] width 372 height 15
paste input "text"
type input "*******"
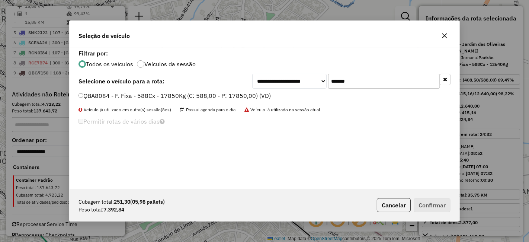
click at [223, 95] on label "QBA8084 - F. Fixa - 588Cx - 17850Kg (C: 588,00 - P: 17850,00) (VD)" at bounding box center [175, 95] width 192 height 9
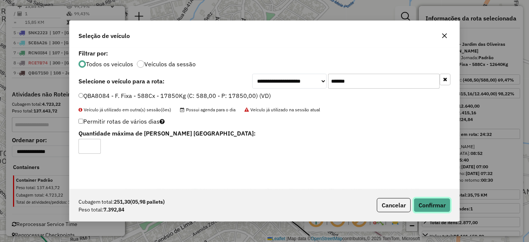
click at [428, 199] on button "Confirmar" at bounding box center [432, 205] width 37 height 14
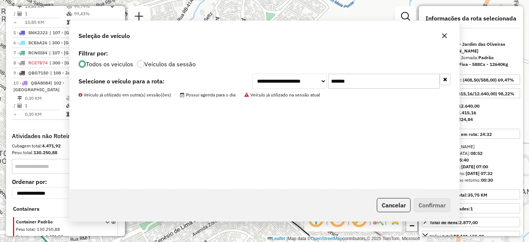
scroll to position [486, 0]
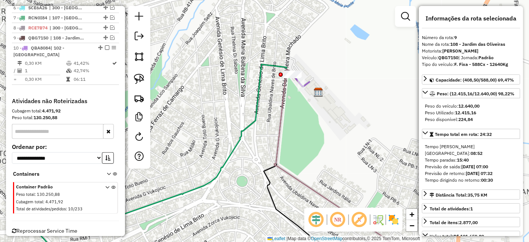
click at [296, 78] on div at bounding box center [292, 74] width 19 height 7
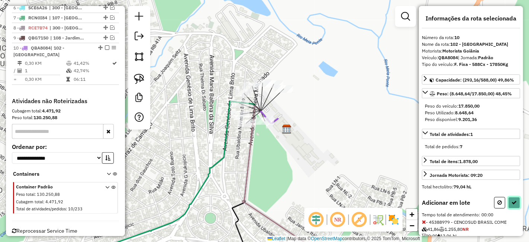
click at [515, 201] on button at bounding box center [514, 203] width 12 height 12
select select "**********"
click at [513, 200] on icon at bounding box center [514, 202] width 5 height 5
select select "**********"
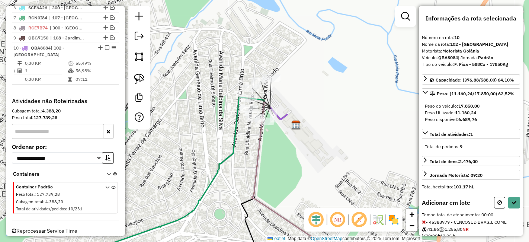
click at [506, 201] on div at bounding box center [507, 203] width 26 height 12
click at [508, 201] on button at bounding box center [514, 203] width 12 height 12
select select "**********"
click at [512, 200] on icon at bounding box center [514, 202] width 5 height 5
select select "**********"
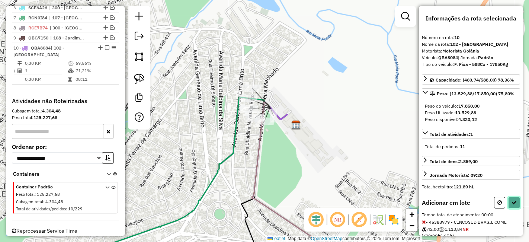
click at [514, 198] on button at bounding box center [514, 203] width 12 height 12
select select "**********"
click at [508, 197] on button at bounding box center [514, 203] width 12 height 12
select select "**********"
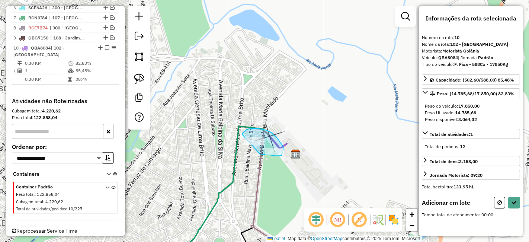
drag, startPoint x: 260, startPoint y: 154, endPoint x: 242, endPoint y: 134, distance: 26.6
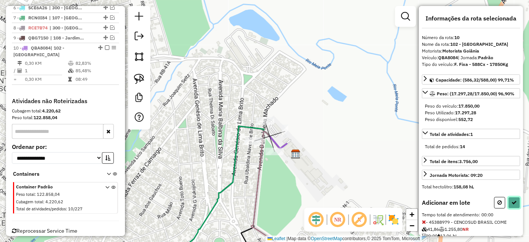
click at [513, 201] on icon at bounding box center [514, 202] width 5 height 5
select select "**********"
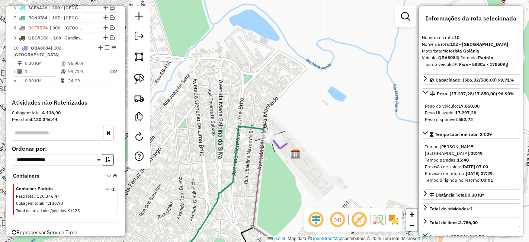
scroll to position [488, 0]
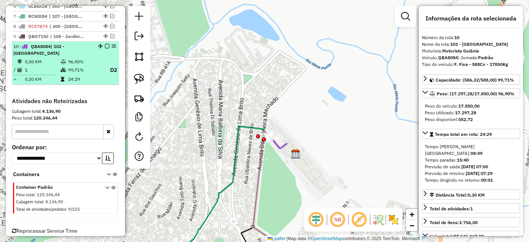
click at [105, 44] on em at bounding box center [107, 46] width 4 height 4
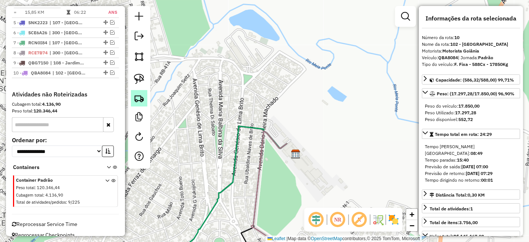
click at [139, 99] on img at bounding box center [139, 98] width 10 height 10
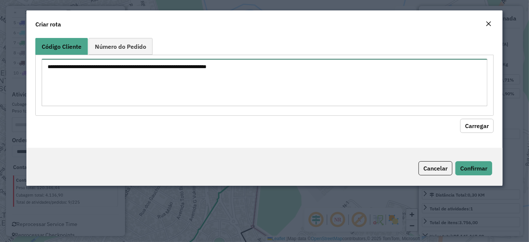
click at [276, 71] on textarea at bounding box center [265, 82] width 446 height 47
paste textarea "********"
type textarea "********"
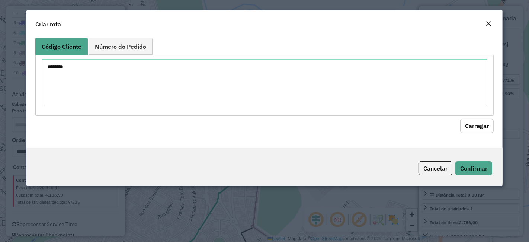
click at [478, 127] on button "Carregar" at bounding box center [476, 126] width 33 height 14
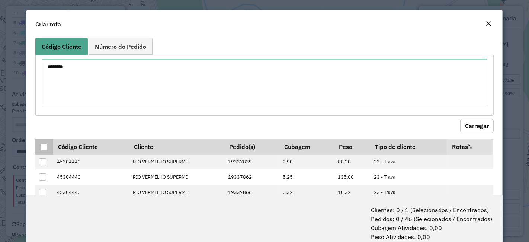
click at [43, 148] on div at bounding box center [44, 147] width 7 height 7
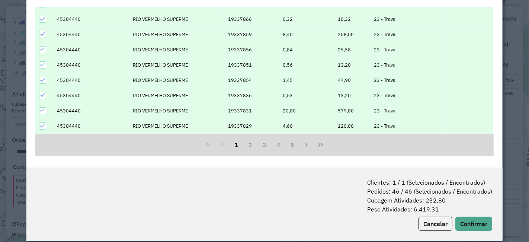
scroll to position [37, 0]
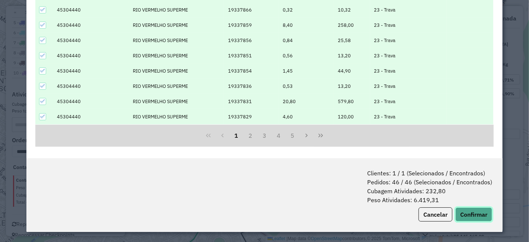
click at [469, 214] on button "Confirmar" at bounding box center [474, 214] width 37 height 14
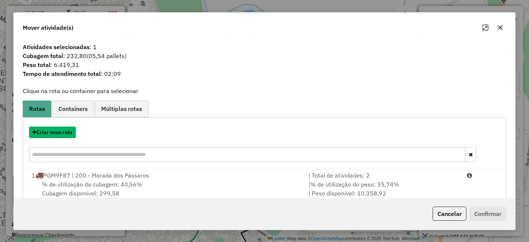
click at [65, 132] on button "Criar nova rota" at bounding box center [52, 133] width 47 height 12
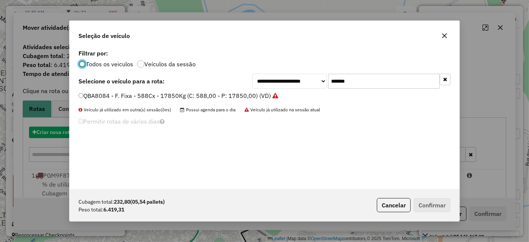
scroll to position [4, 2]
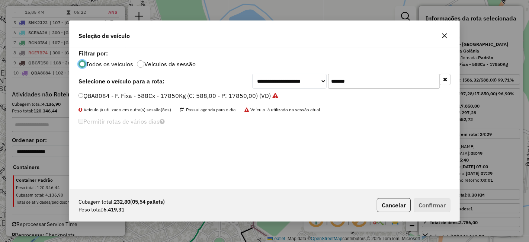
drag, startPoint x: 363, startPoint y: 76, endPoint x: 251, endPoint y: 95, distance: 113.7
click at [252, 95] on div "**********" at bounding box center [265, 118] width 390 height 141
paste input "text"
type input "*******"
click at [217, 89] on div "**********" at bounding box center [265, 118] width 390 height 141
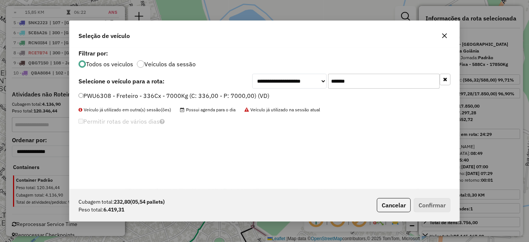
click at [217, 90] on div "**********" at bounding box center [265, 118] width 390 height 141
click at [216, 94] on label "PWU6308 - Freteiro - 336Cx - 7000Kg (C: 336,00 - P: 7000,00) (VD)" at bounding box center [174, 95] width 191 height 9
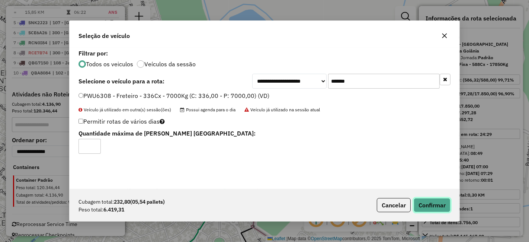
click at [428, 205] on button "Confirmar" at bounding box center [432, 205] width 37 height 14
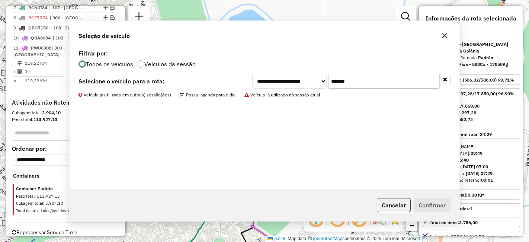
scroll to position [498, 0]
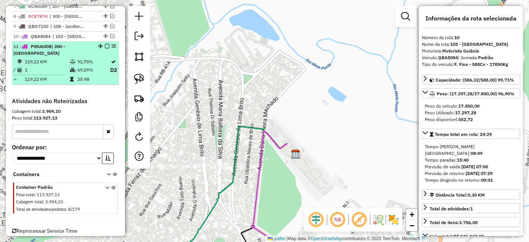
click at [105, 44] on em at bounding box center [107, 46] width 4 height 4
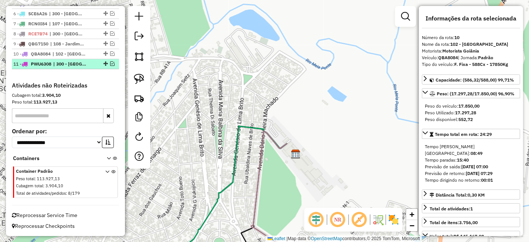
scroll to position [471, 0]
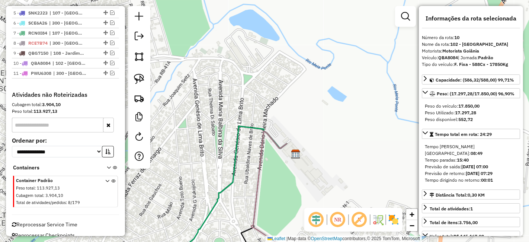
click at [148, 105] on div at bounding box center [139, 87] width 22 height 163
click at [142, 100] on img at bounding box center [139, 98] width 10 height 10
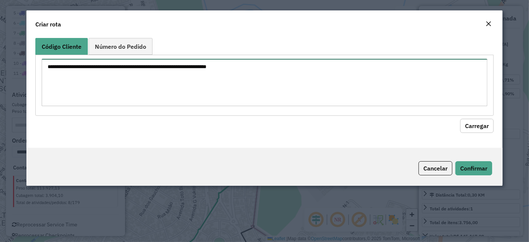
click at [268, 84] on textarea at bounding box center [265, 82] width 446 height 47
paste textarea "********"
type textarea "********"
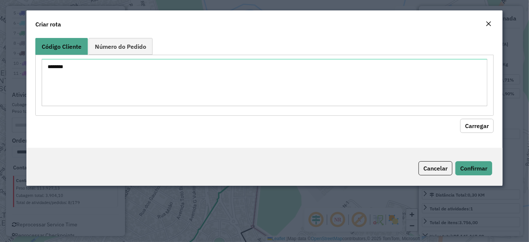
click at [462, 128] on button "Carregar" at bounding box center [476, 126] width 33 height 14
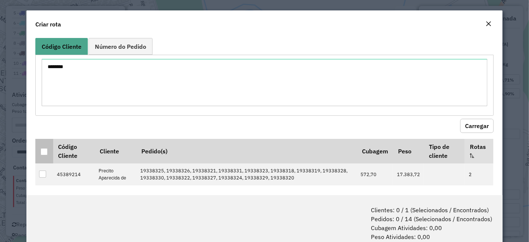
click at [41, 151] on div at bounding box center [44, 151] width 7 height 7
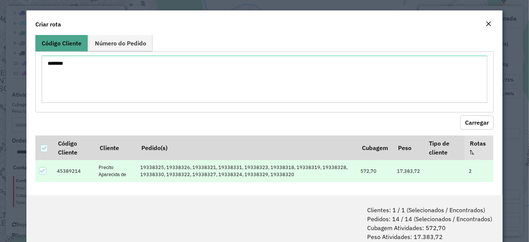
scroll to position [37, 0]
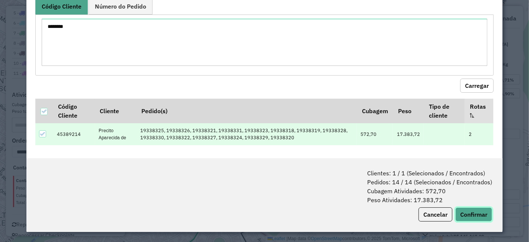
click at [469, 213] on button "Confirmar" at bounding box center [474, 214] width 37 height 14
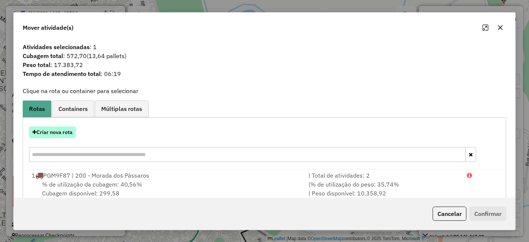
click at [63, 131] on button "Criar nova rota" at bounding box center [52, 133] width 47 height 12
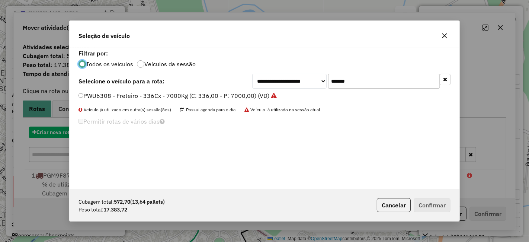
scroll to position [4, 2]
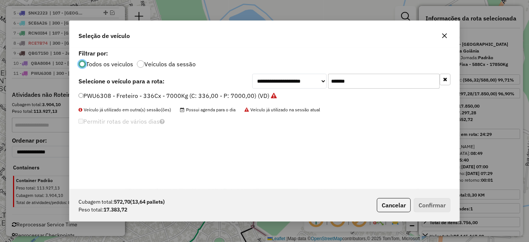
click at [273, 90] on div "**********" at bounding box center [265, 118] width 390 height 141
paste input "text"
type input "*******"
click at [224, 97] on label "PRX5174 - F. Fixa - 588cx - 17420Kg (C: 588,00 - P: 17420,00) (VD)" at bounding box center [178, 95] width 199 height 9
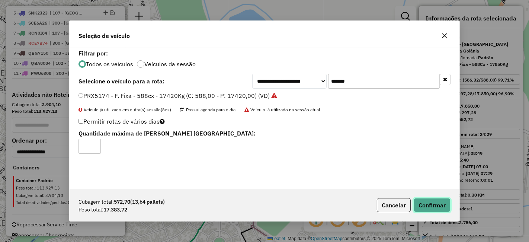
click at [431, 201] on button "Confirmar" at bounding box center [432, 205] width 37 height 14
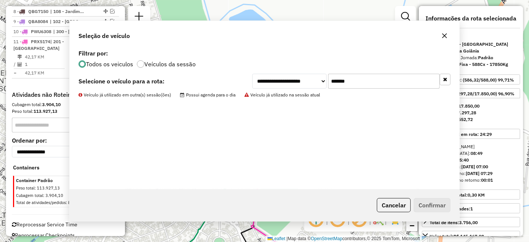
scroll to position [471, 0]
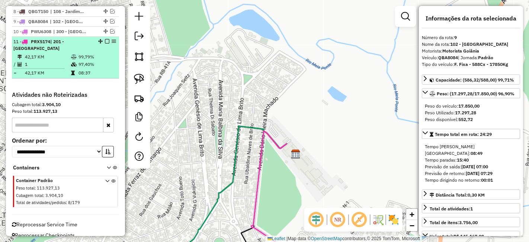
click at [105, 39] on em at bounding box center [107, 41] width 4 height 4
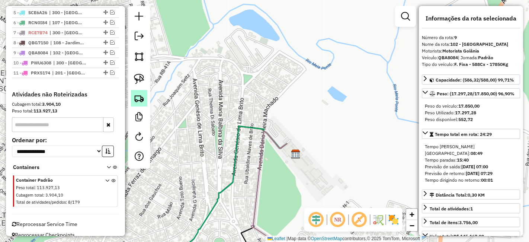
click at [135, 97] on img at bounding box center [139, 98] width 10 height 10
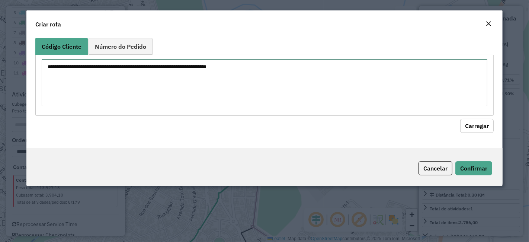
click at [236, 75] on textarea at bounding box center [265, 82] width 446 height 47
paste textarea "******** ********"
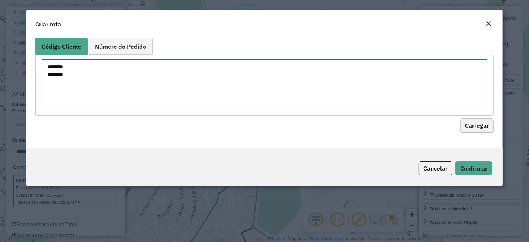
type textarea "******** ********"
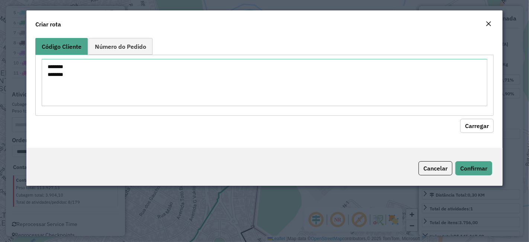
click at [485, 129] on button "Carregar" at bounding box center [476, 126] width 33 height 14
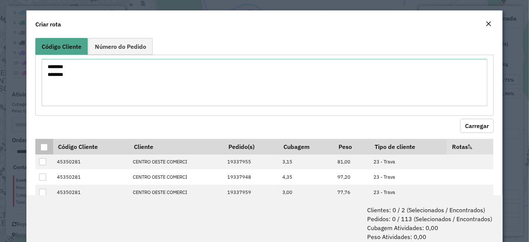
click at [42, 144] on div at bounding box center [44, 147] width 7 height 7
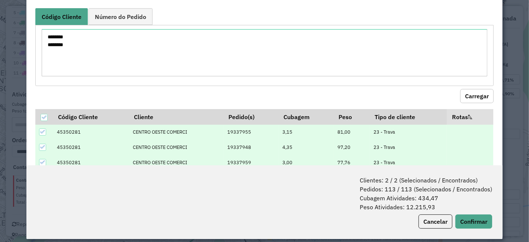
scroll to position [37, 0]
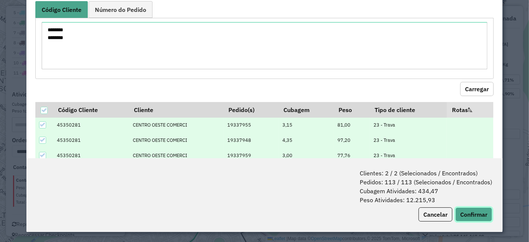
click at [480, 213] on button "Confirmar" at bounding box center [474, 214] width 37 height 14
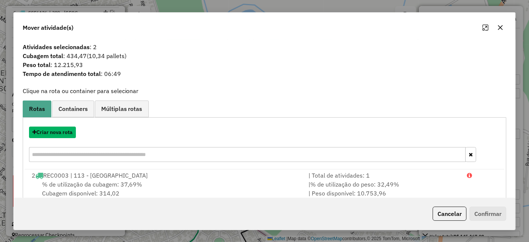
click at [65, 135] on button "Criar nova rota" at bounding box center [52, 133] width 47 height 12
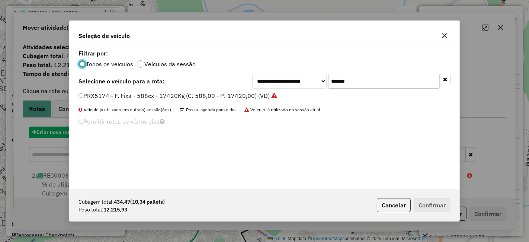
scroll to position [4, 2]
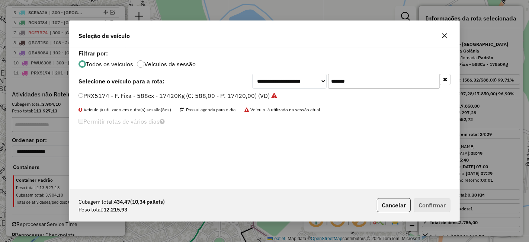
drag, startPoint x: 322, startPoint y: 79, endPoint x: 217, endPoint y: 84, distance: 105.1
click at [225, 83] on div "**********" at bounding box center [265, 81] width 372 height 15
paste input "text"
type input "*******"
drag, startPoint x: 228, startPoint y: 92, endPoint x: 235, endPoint y: 95, distance: 7.1
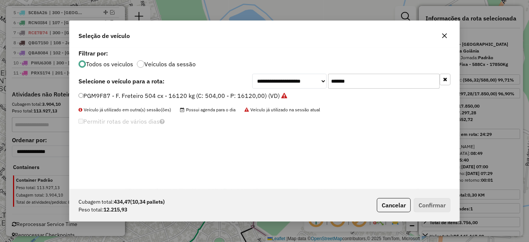
click at [228, 92] on label "PGM9F87 - F. Freteiro 504 cx - 16120 kg (C: 504,00 - P: 16120,00) (VD)" at bounding box center [183, 95] width 209 height 9
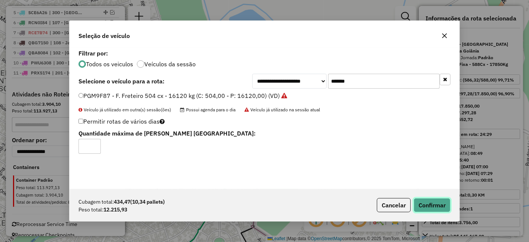
click at [419, 200] on button "Confirmar" at bounding box center [432, 205] width 37 height 14
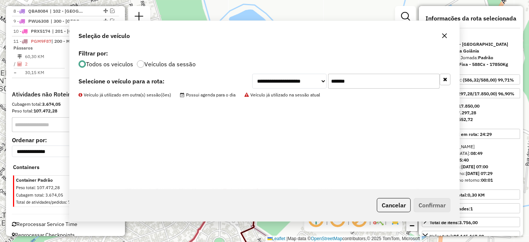
scroll to position [440, 0]
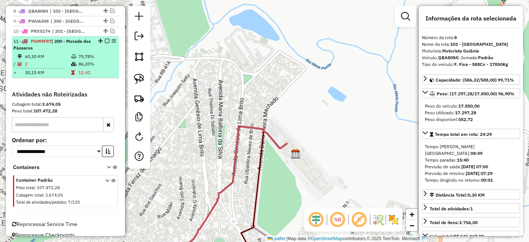
click at [105, 39] on em at bounding box center [107, 41] width 4 height 4
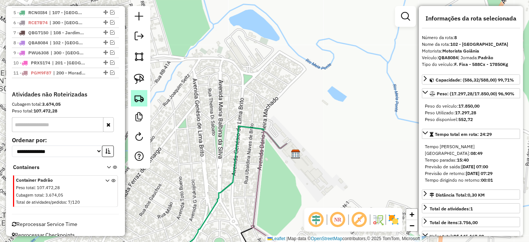
click at [137, 95] on img at bounding box center [139, 98] width 10 height 10
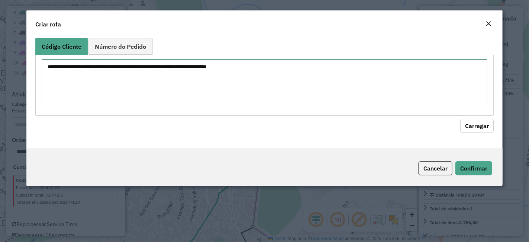
click at [270, 77] on textarea at bounding box center [265, 82] width 446 height 47
paste textarea "********"
type textarea "********"
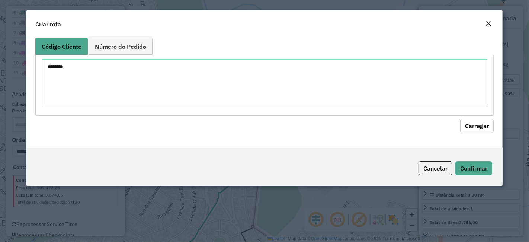
click at [484, 121] on button "Carregar" at bounding box center [476, 126] width 33 height 14
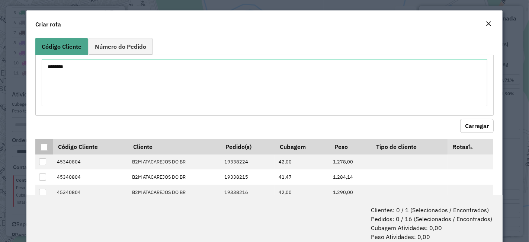
click at [47, 146] on div at bounding box center [44, 147] width 7 height 7
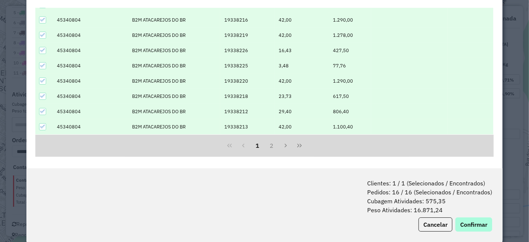
scroll to position [37, 0]
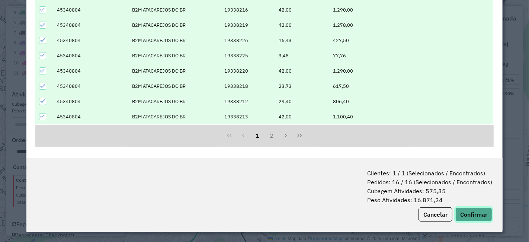
click at [484, 214] on button "Confirmar" at bounding box center [474, 214] width 37 height 14
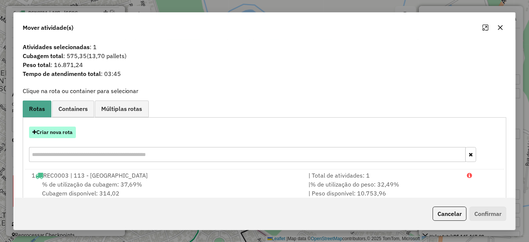
click at [66, 132] on button "Criar nova rota" at bounding box center [52, 133] width 47 height 12
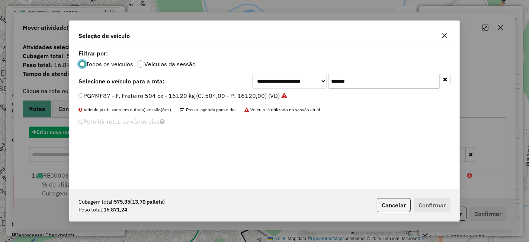
scroll to position [4, 2]
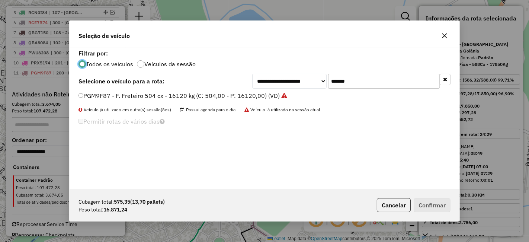
click at [220, 82] on div "**********" at bounding box center [265, 81] width 372 height 15
paste input "text"
type input "*******"
click at [217, 96] on label "OYU5H57 - Freteiro - 588Cx - 17080Kg (C: 588,00 - P: 17080,00) (VD)" at bounding box center [177, 95] width 197 height 9
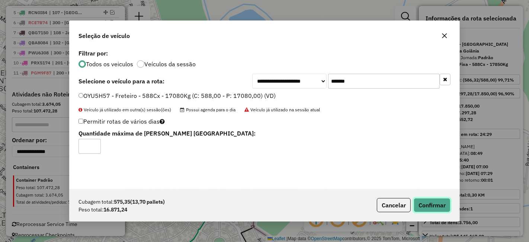
click at [425, 203] on button "Confirmar" at bounding box center [432, 205] width 37 height 14
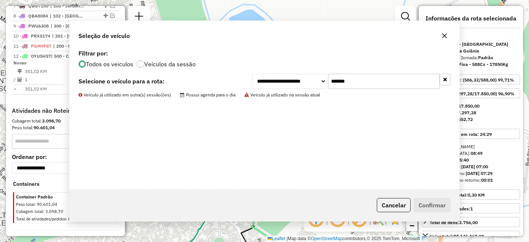
scroll to position [433, 0]
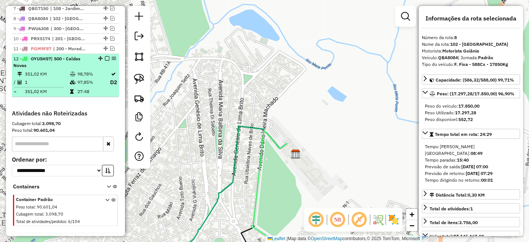
click at [106, 56] on em at bounding box center [107, 58] width 4 height 4
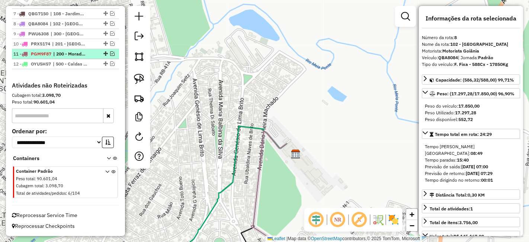
scroll to position [418, 0]
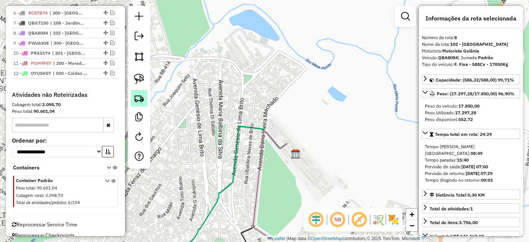
click at [142, 96] on img at bounding box center [139, 98] width 10 height 10
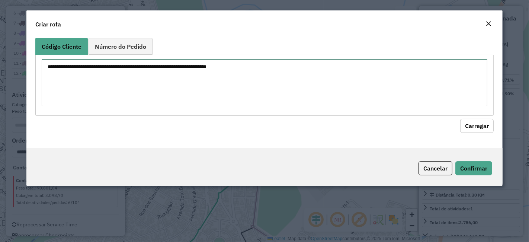
click at [223, 91] on textarea at bounding box center [265, 82] width 446 height 47
paste textarea "********"
type textarea "********"
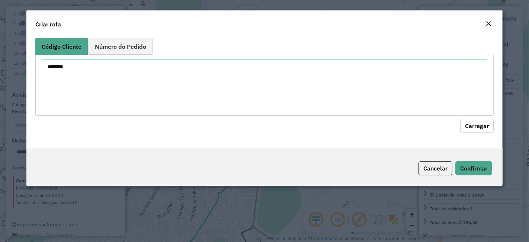
click at [477, 129] on button "Carregar" at bounding box center [476, 126] width 33 height 14
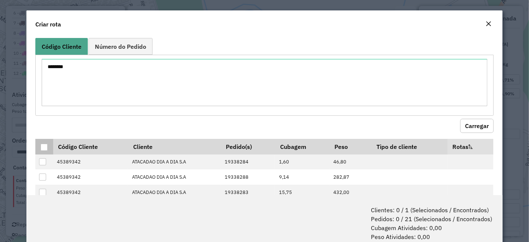
click at [42, 147] on div at bounding box center [44, 147] width 7 height 7
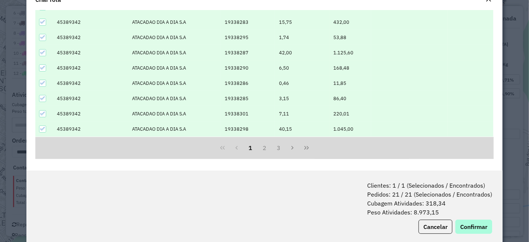
scroll to position [37, 0]
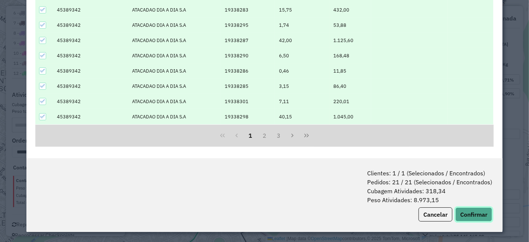
click at [476, 216] on button "Confirmar" at bounding box center [474, 214] width 37 height 14
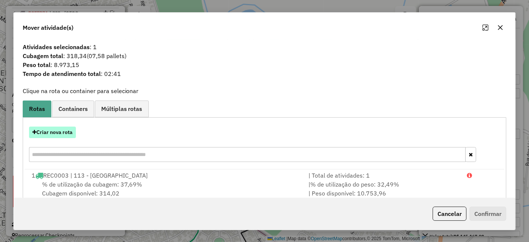
click at [48, 133] on button "Criar nova rota" at bounding box center [52, 133] width 47 height 12
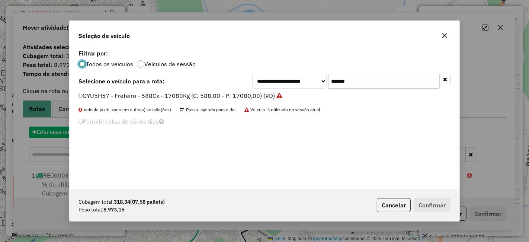
scroll to position [4, 2]
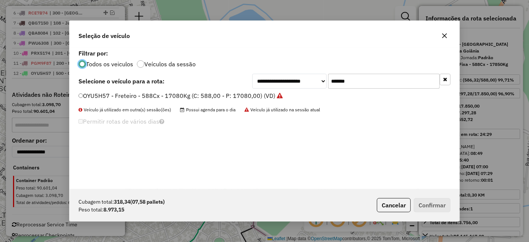
drag, startPoint x: 354, startPoint y: 79, endPoint x: 336, endPoint y: 79, distance: 18.2
click at [348, 79] on input "*******" at bounding box center [384, 81] width 112 height 15
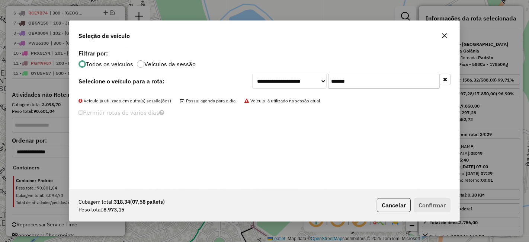
drag, startPoint x: 380, startPoint y: 84, endPoint x: 341, endPoint y: 85, distance: 39.1
click at [341, 85] on input "*******" at bounding box center [384, 81] width 112 height 15
type input "*"
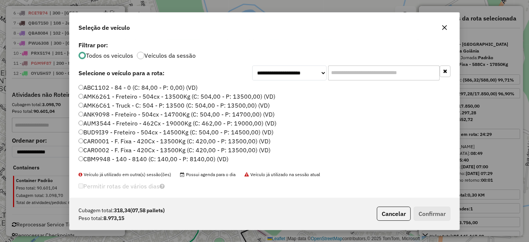
paste input "*******"
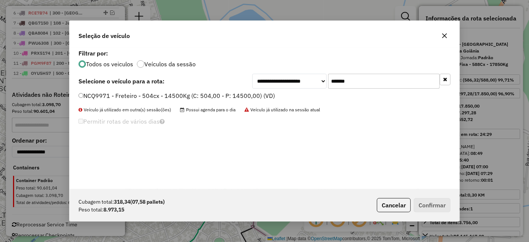
type input "*******"
click at [247, 93] on label "NCQ9971 - Freteiro - 504cx - 14500Kg (C: 504,00 - P: 14500,00) (VD)" at bounding box center [177, 95] width 197 height 9
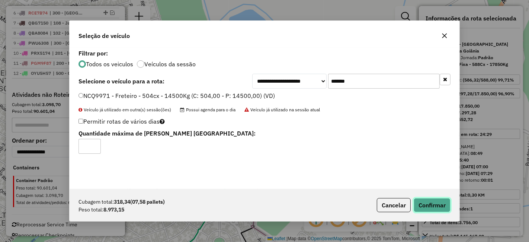
click at [422, 207] on button "Confirmar" at bounding box center [432, 205] width 37 height 14
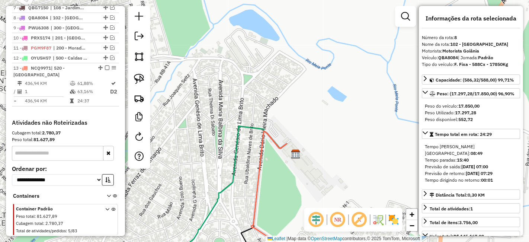
scroll to position [433, 0]
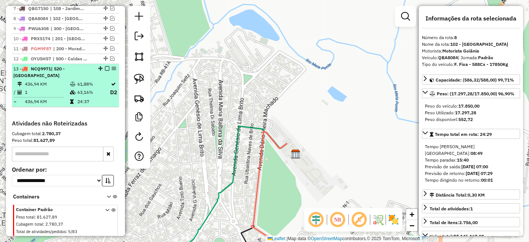
click at [105, 66] on em at bounding box center [107, 68] width 4 height 4
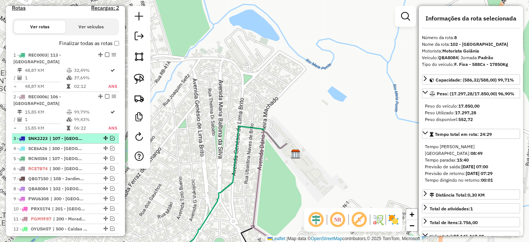
scroll to position [345, 0]
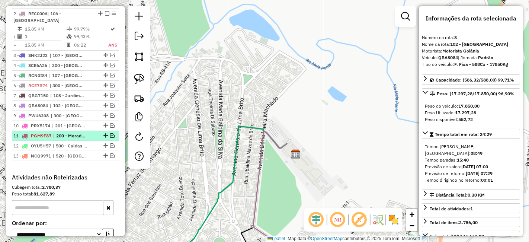
click at [69, 133] on span "| 200 - Morada dos Pássaros" at bounding box center [70, 136] width 34 height 7
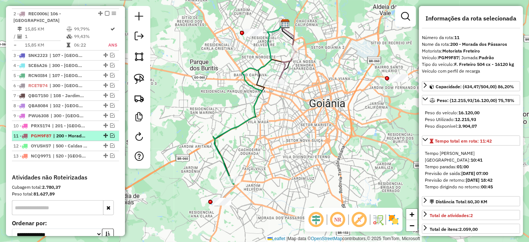
click at [69, 133] on span "| 200 - Morada dos Pássaros" at bounding box center [70, 136] width 34 height 7
click at [112, 133] on em at bounding box center [112, 135] width 4 height 4
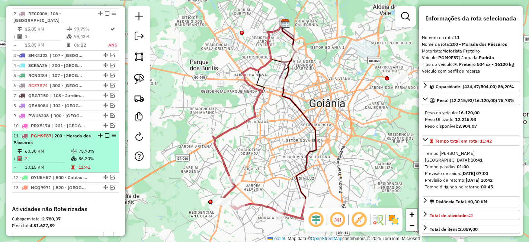
click at [93, 147] on td "75,78%" at bounding box center [97, 150] width 38 height 7
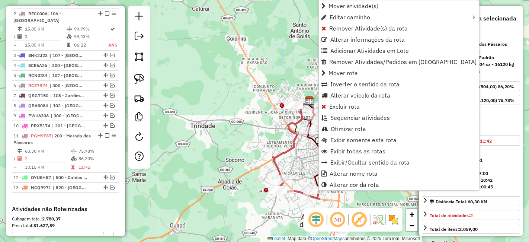
scroll to position [460, 0]
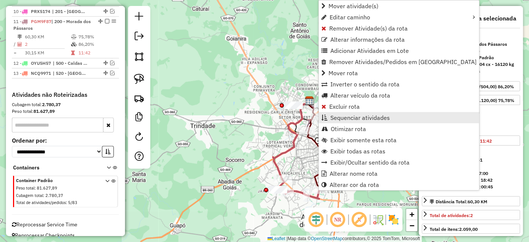
click at [345, 116] on span "Sequenciar atividades" at bounding box center [361, 118] width 60 height 6
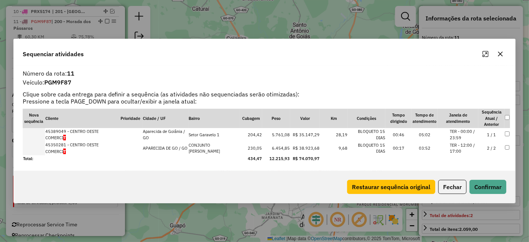
drag, startPoint x: 97, startPoint y: 145, endPoint x: 85, endPoint y: 132, distance: 17.1
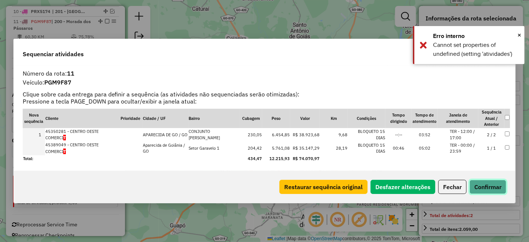
click at [493, 185] on button "Confirmar" at bounding box center [488, 187] width 37 height 14
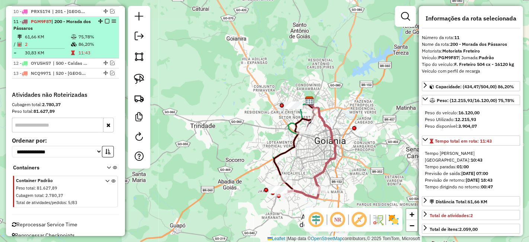
click at [105, 19] on em at bounding box center [107, 21] width 4 height 4
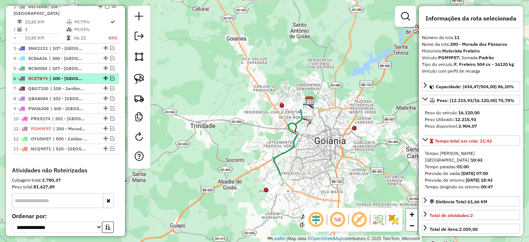
scroll to position [345, 0]
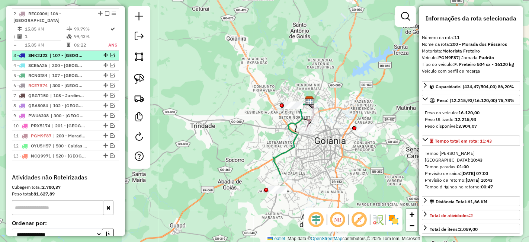
click at [68, 52] on span "| 107 - Goiânia" at bounding box center [67, 55] width 34 height 7
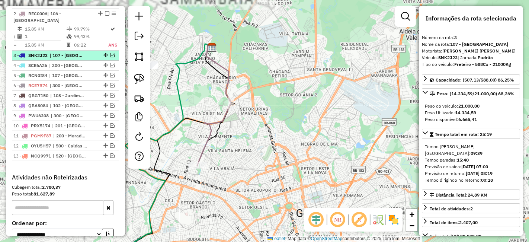
click at [110, 53] on em at bounding box center [112, 55] width 4 height 4
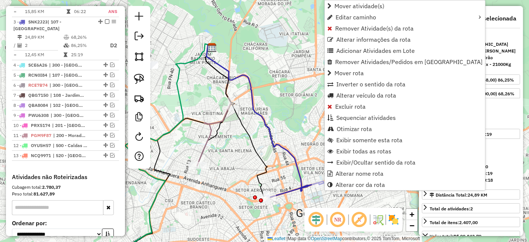
scroll to position [383, 0]
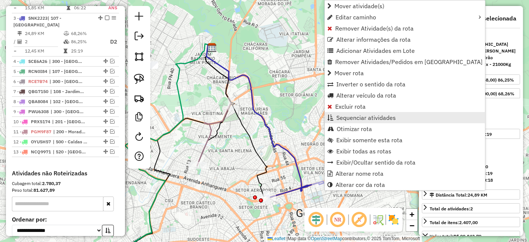
click at [352, 118] on span "Sequenciar atividades" at bounding box center [366, 118] width 60 height 6
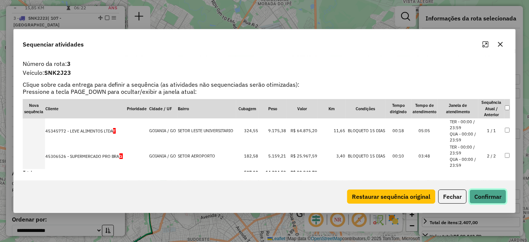
click at [495, 200] on button "Confirmar" at bounding box center [488, 196] width 37 height 14
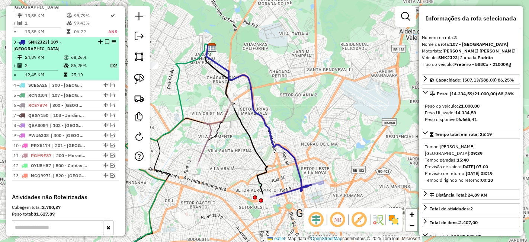
scroll to position [341, 0]
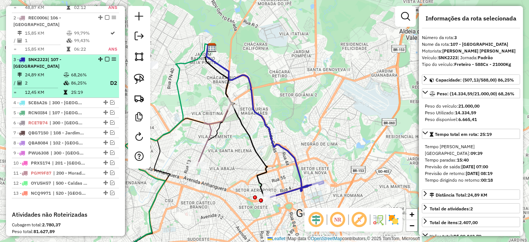
click at [105, 57] on em at bounding box center [107, 59] width 4 height 4
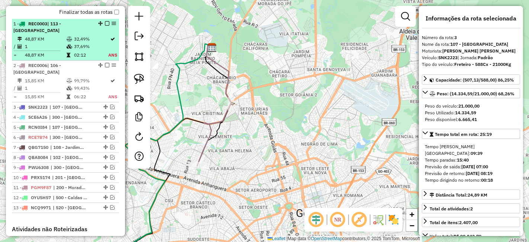
scroll to position [258, 0]
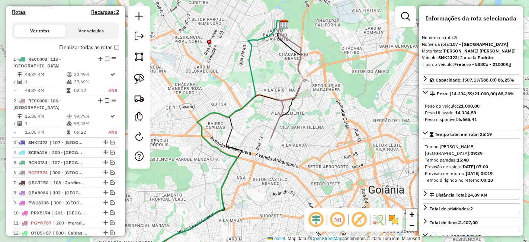
drag, startPoint x: 323, startPoint y: 127, endPoint x: 338, endPoint y: 113, distance: 20.0
click at [338, 113] on div "Janela de atendimento Grade de atendimento Capacidade Transportadoras Veículos …" at bounding box center [264, 121] width 529 height 242
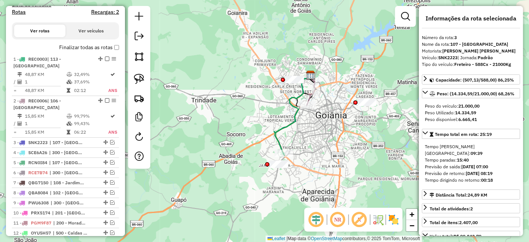
drag, startPoint x: 325, startPoint y: 165, endPoint x: 316, endPoint y: 132, distance: 34.0
click at [316, 132] on div "Janela de atendimento Grade de atendimento Capacidade Transportadoras Veículos …" at bounding box center [264, 121] width 529 height 242
click at [341, 157] on div "Janela de atendimento Grade de atendimento Capacidade Transportadoras Veículos …" at bounding box center [264, 121] width 529 height 242
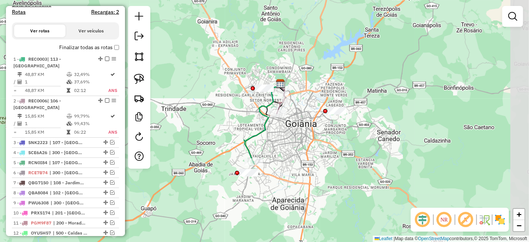
drag, startPoint x: 348, startPoint y: 147, endPoint x: 318, endPoint y: 156, distance: 31.3
click at [318, 156] on div "Janela de atendimento Grade de atendimento Capacidade Transportadoras Veículos …" at bounding box center [264, 121] width 529 height 242
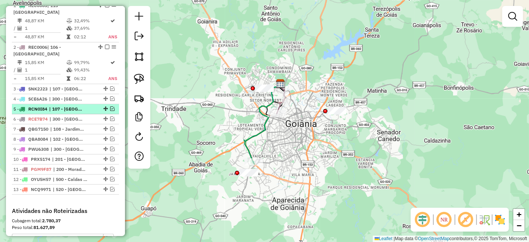
scroll to position [341, 0]
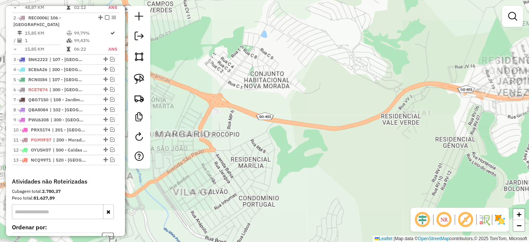
drag, startPoint x: 302, startPoint y: 75, endPoint x: 395, endPoint y: 226, distance: 177.5
click at [410, 236] on div "Janela de atendimento Grade de atendimento Capacidade Transportadoras Veículos …" at bounding box center [264, 121] width 529 height 242
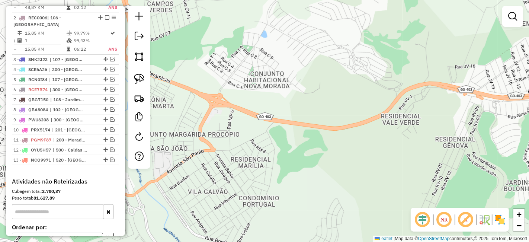
drag, startPoint x: 315, startPoint y: 103, endPoint x: 397, endPoint y: 199, distance: 126.2
click at [389, 190] on div "Janela de atendimento Grade de atendimento Capacidade Transportadoras Veículos …" at bounding box center [264, 121] width 529 height 242
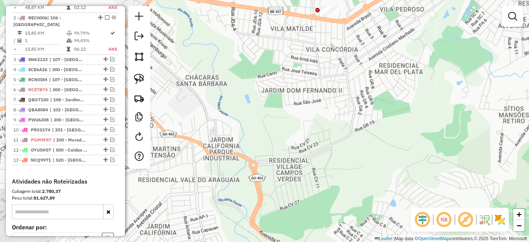
drag, startPoint x: 303, startPoint y: 105, endPoint x: 326, endPoint y: 194, distance: 92.0
click at [326, 194] on div "Janela de atendimento Grade de atendimento Capacidade Transportadoras Veículos …" at bounding box center [264, 121] width 529 height 242
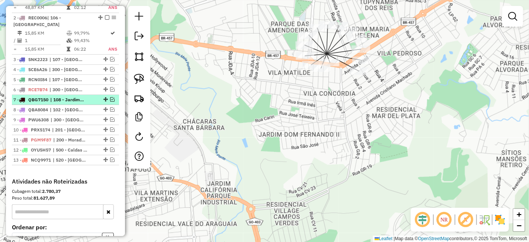
click at [110, 97] on em at bounding box center [112, 99] width 4 height 4
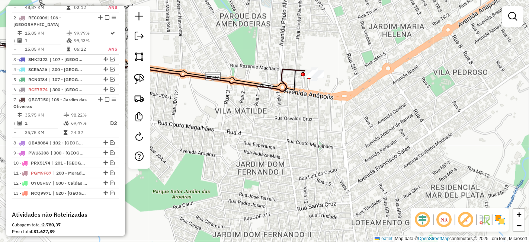
drag, startPoint x: 343, startPoint y: 58, endPoint x: 351, endPoint y: 96, distance: 39.1
click at [351, 96] on div "Janela de atendimento Grade de atendimento Capacidade Transportadoras Veículos …" at bounding box center [264, 121] width 529 height 242
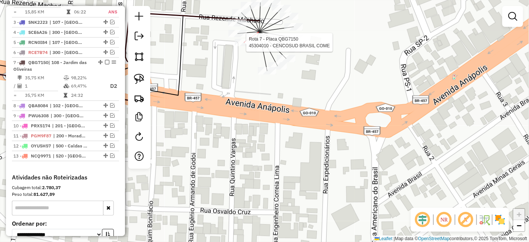
select select "**********"
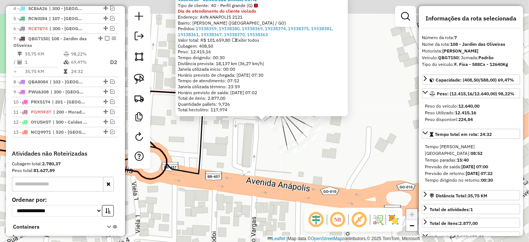
scroll to position [422, 0]
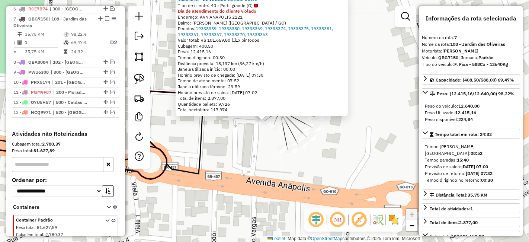
click at [331, 151] on div "45304010 - CENCOSUD BRASIL COME Tipo de cliente: 40 - Perfil grande (G) Dia de …" at bounding box center [264, 121] width 529 height 242
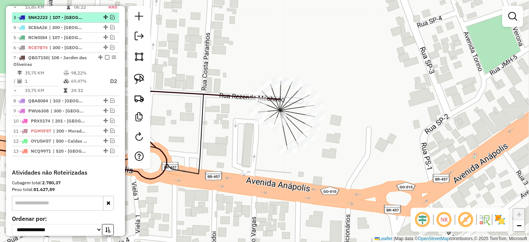
scroll to position [339, 0]
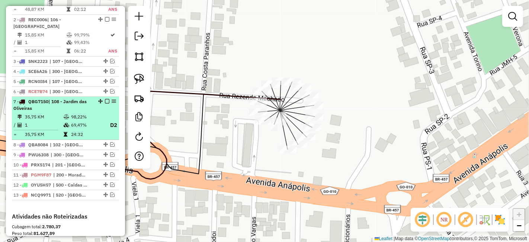
click at [105, 99] on em at bounding box center [107, 101] width 4 height 4
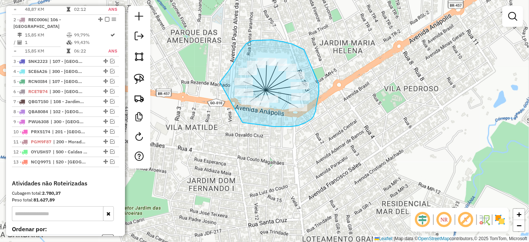
drag, startPoint x: 283, startPoint y: 127, endPoint x: 216, endPoint y: 87, distance: 77.9
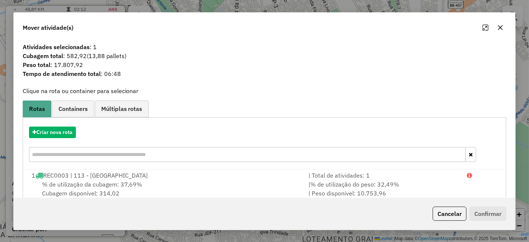
click at [502, 24] on button "button" at bounding box center [501, 28] width 12 height 12
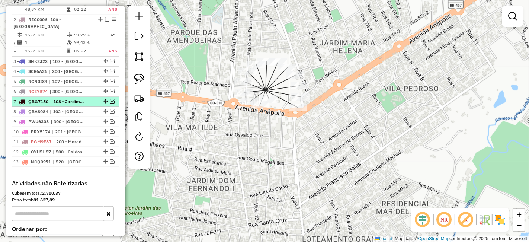
click at [110, 99] on em at bounding box center [112, 101] width 4 height 4
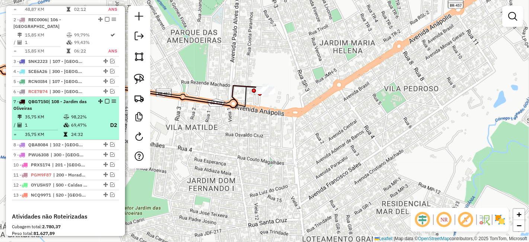
click at [86, 99] on span "| 108 - Jardim das Oliveiras" at bounding box center [49, 105] width 73 height 12
select select "**********"
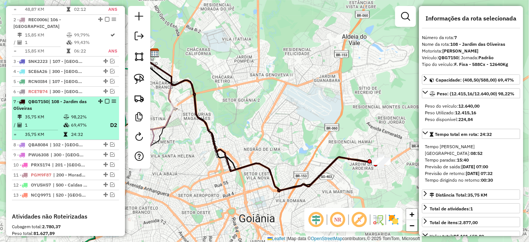
click at [105, 99] on em at bounding box center [107, 101] width 4 height 4
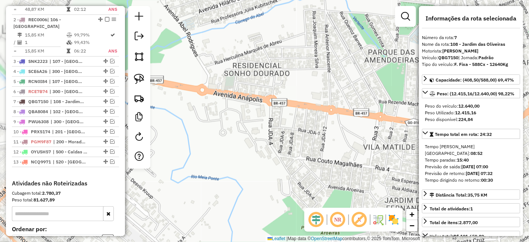
drag, startPoint x: 376, startPoint y: 147, endPoint x: 267, endPoint y: 141, distance: 108.9
click at [267, 141] on div "Janela de atendimento Grade de atendimento Capacidade Transportadoras Veículos …" at bounding box center [264, 121] width 529 height 242
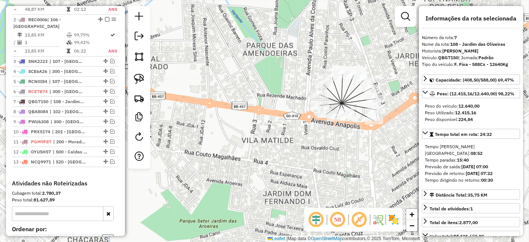
drag, startPoint x: 384, startPoint y: 146, endPoint x: 278, endPoint y: 148, distance: 106.1
click at [278, 148] on div "Janela de atendimento Grade de atendimento Capacidade Transportadoras Veículos …" at bounding box center [264, 121] width 529 height 242
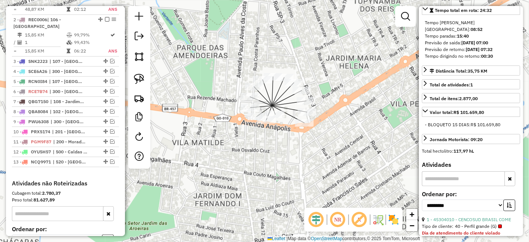
scroll to position [165, 0]
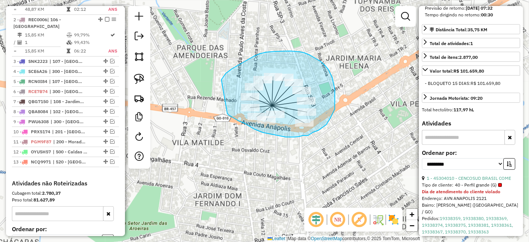
drag, startPoint x: 255, startPoint y: 129, endPoint x: 216, endPoint y: 86, distance: 57.7
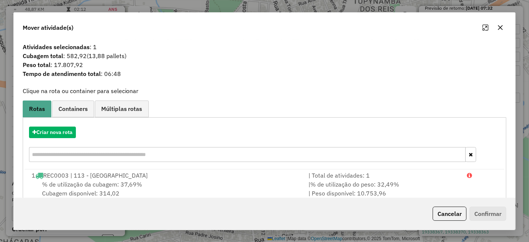
click at [28, 130] on div "Criar nova rota" at bounding box center [265, 133] width 481 height 12
click at [50, 130] on button "Criar nova rota" at bounding box center [52, 133] width 47 height 12
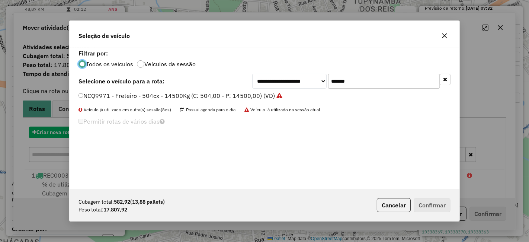
scroll to position [4, 2]
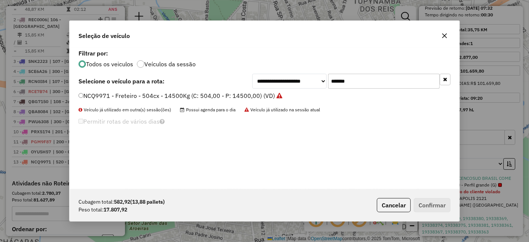
drag, startPoint x: 377, startPoint y: 82, endPoint x: 246, endPoint y: 90, distance: 131.3
click at [251, 89] on div "**********" at bounding box center [265, 118] width 390 height 141
type input "*******"
click at [242, 93] on label "REC0007 - F. Fixa - 588cx - 17420Kg (C: 588,00 - P: 17420,00) (VD)" at bounding box center [174, 95] width 191 height 9
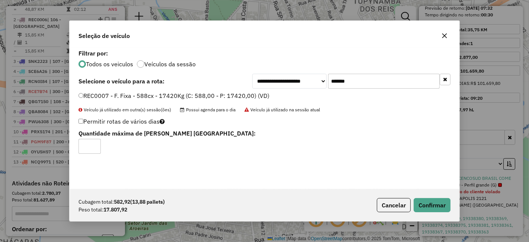
click at [360, 83] on input "*******" at bounding box center [384, 81] width 112 height 15
click at [424, 204] on button "Confirmar" at bounding box center [432, 205] width 37 height 14
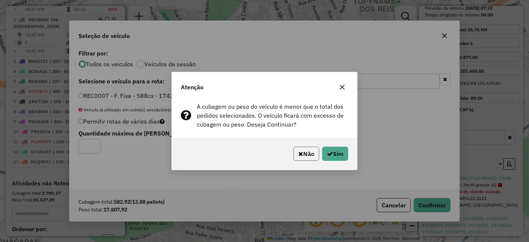
click at [312, 150] on button "Não" at bounding box center [307, 154] width 26 height 14
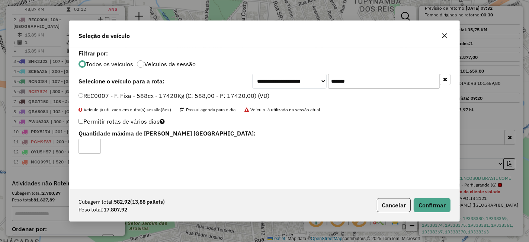
click at [369, 82] on input "*******" at bounding box center [384, 81] width 112 height 15
click at [424, 204] on button "Confirmar" at bounding box center [432, 205] width 37 height 14
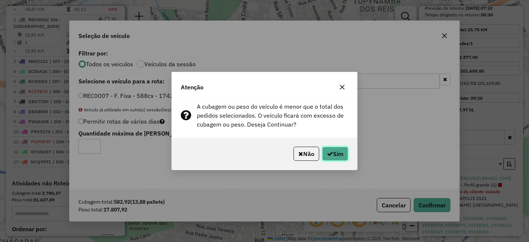
click at [329, 147] on button "Sim" at bounding box center [335, 154] width 26 height 14
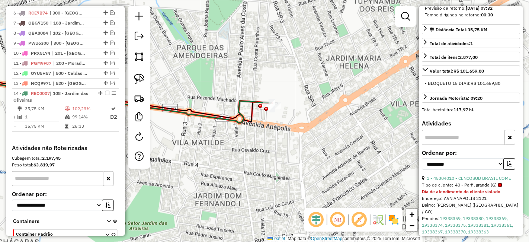
scroll to position [422, 0]
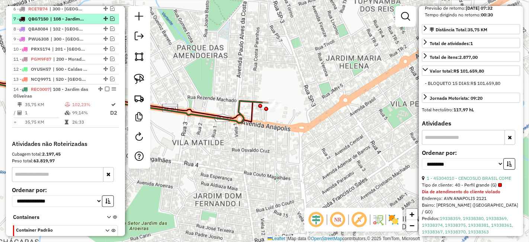
click at [84, 16] on span "| 108 - Jardim das Oliveiras" at bounding box center [67, 19] width 34 height 7
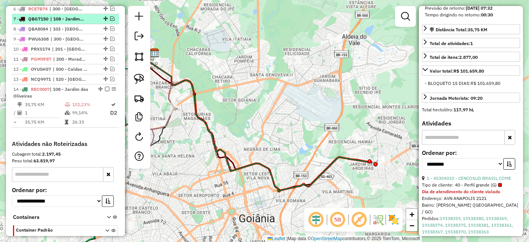
click at [110, 16] on em at bounding box center [112, 18] width 4 height 4
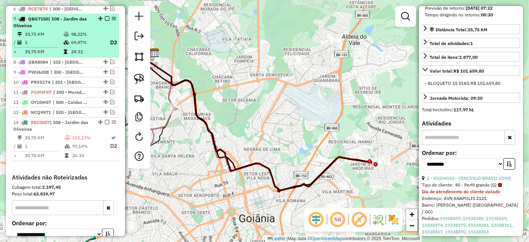
click at [85, 31] on td "98,22%" at bounding box center [87, 34] width 32 height 7
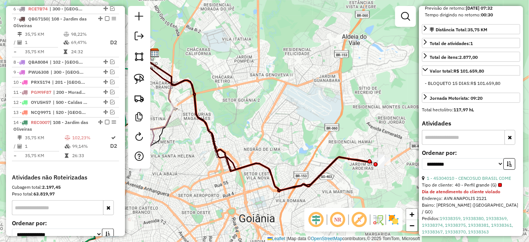
scroll to position [0, 0]
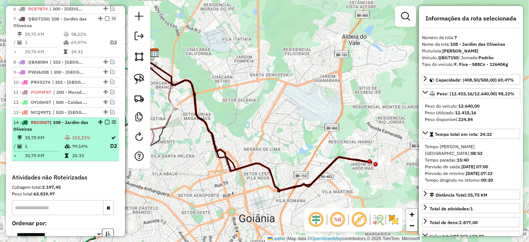
click at [52, 124] on li "14 - REC0007 | 108 - Jardim das Oliveiras 35,75 KM 102,23% / 1 99,14% D2 = 35,7…" at bounding box center [65, 140] width 107 height 44
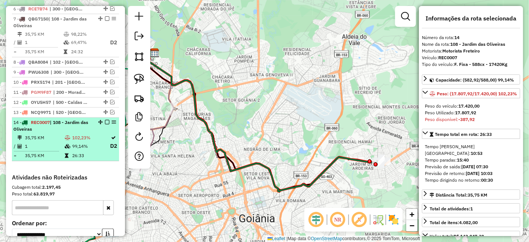
click at [75, 119] on div "14 - REC0007 | 108 - Jardim das Oliveiras" at bounding box center [52, 125] width 79 height 13
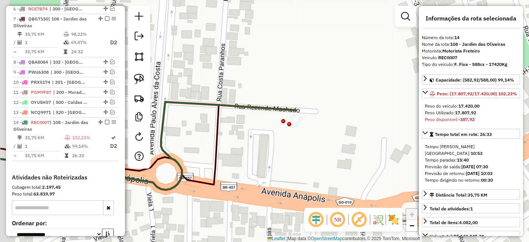
drag, startPoint x: 316, startPoint y: 140, endPoint x: 333, endPoint y: 150, distance: 19.9
click at [331, 148] on div "Janela de atendimento Grade de atendimento Capacidade Transportadoras Veículos …" at bounding box center [264, 121] width 529 height 242
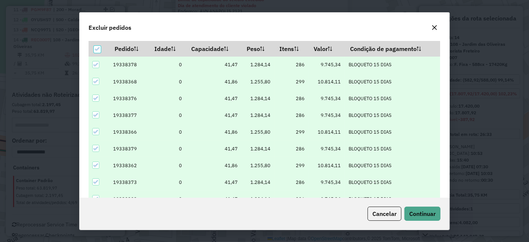
scroll to position [4, 2]
click at [267, 55] on th "Peso" at bounding box center [258, 49] width 33 height 16
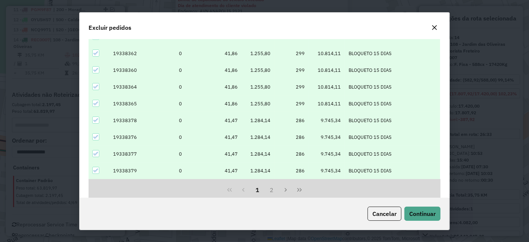
scroll to position [110, 0]
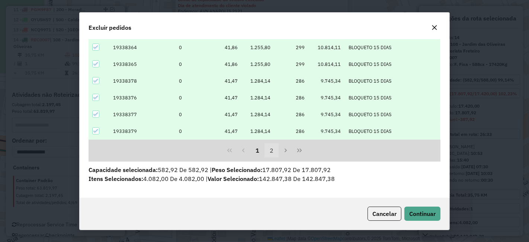
click at [268, 151] on button "2" at bounding box center [272, 150] width 14 height 14
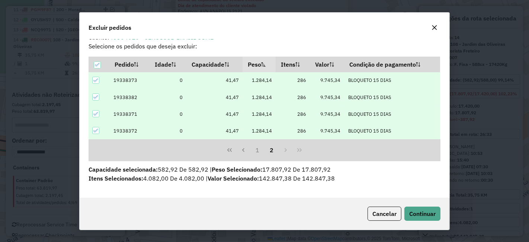
scroll to position [9, 0]
click at [251, 145] on button "1" at bounding box center [258, 150] width 14 height 14
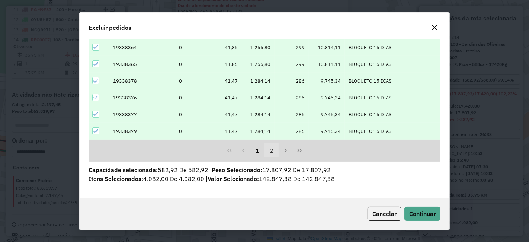
click at [272, 151] on button "2" at bounding box center [272, 150] width 14 height 14
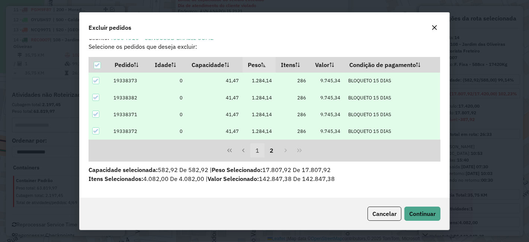
click at [253, 148] on button "1" at bounding box center [258, 150] width 14 height 14
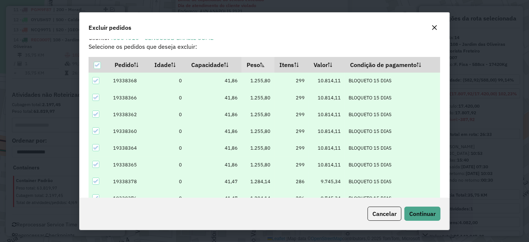
click at [259, 63] on th "Peso" at bounding box center [258, 65] width 33 height 16
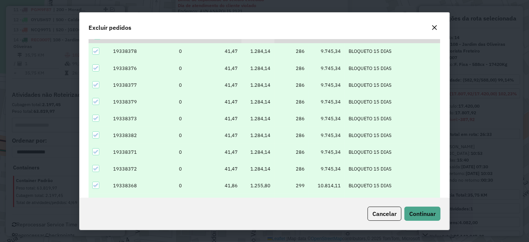
scroll to position [27, 0]
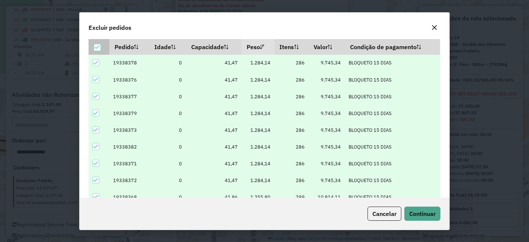
click at [95, 46] on icon at bounding box center [97, 47] width 5 height 5
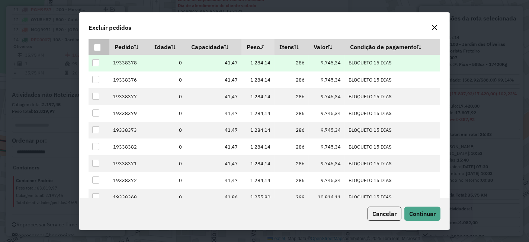
click at [96, 64] on div at bounding box center [95, 62] width 7 height 7
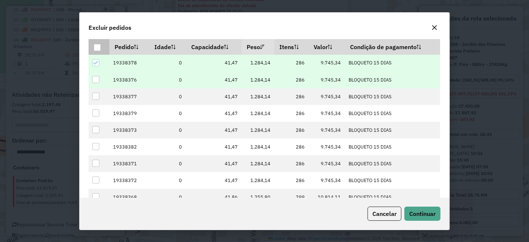
drag, startPoint x: 98, startPoint y: 77, endPoint x: 99, endPoint y: 85, distance: 7.9
click at [98, 78] on div at bounding box center [95, 79] width 7 height 7
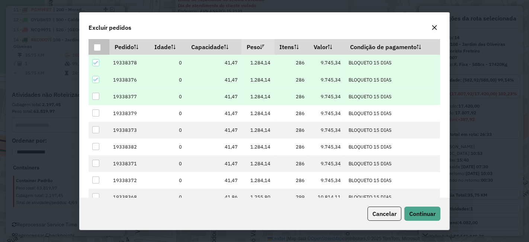
click at [99, 93] on div at bounding box center [95, 96] width 7 height 7
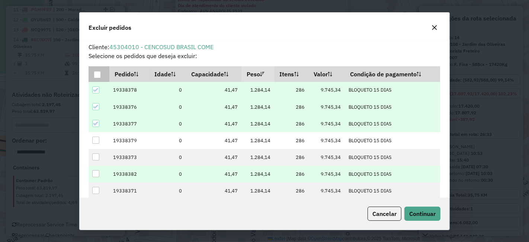
scroll to position [110, 0]
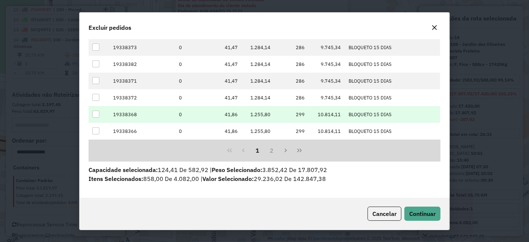
click at [98, 114] on div at bounding box center [95, 114] width 7 height 7
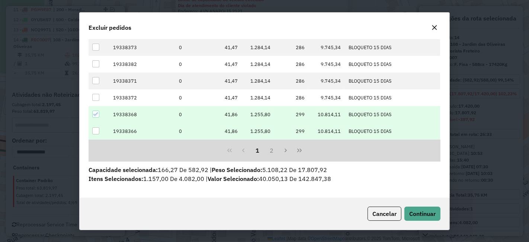
click at [95, 128] on div at bounding box center [95, 130] width 7 height 7
click at [409, 210] on span "Continuar" at bounding box center [422, 213] width 26 height 7
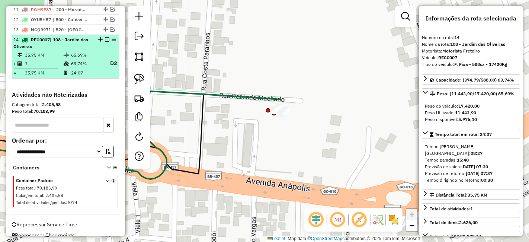
click at [65, 71] on icon at bounding box center [66, 73] width 4 height 4
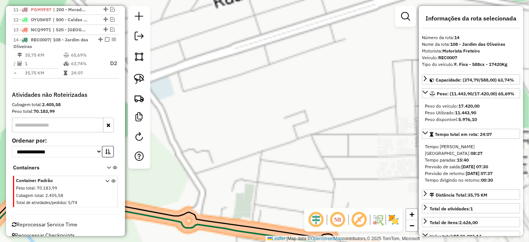
drag, startPoint x: 345, startPoint y: 120, endPoint x: 107, endPoint y: -22, distance: 276.9
click at [107, 0] on html "Aguarde... Pop-up bloqueado! Seu navegador bloqueou automáticamente a abertura …" at bounding box center [264, 121] width 529 height 242
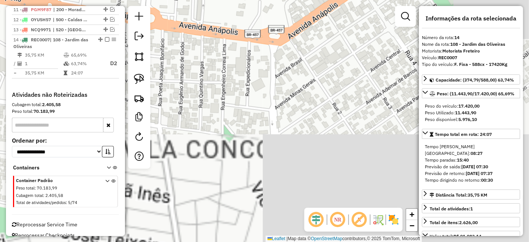
drag, startPoint x: 262, startPoint y: 102, endPoint x: 362, endPoint y: 159, distance: 114.7
click at [311, 144] on div "Janela de atendimento Grade de atendimento Capacidade Transportadoras Veículos …" at bounding box center [264, 121] width 529 height 242
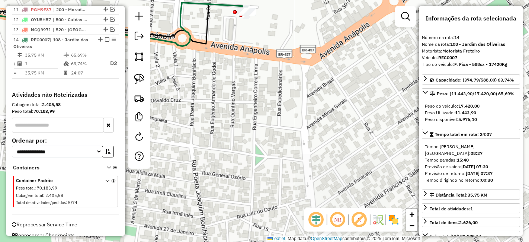
drag, startPoint x: 224, startPoint y: 71, endPoint x: 346, endPoint y: 154, distance: 146.8
click at [344, 149] on div "Janela de atendimento Grade de atendimento Capacidade Transportadoras Veículos …" at bounding box center [264, 121] width 529 height 242
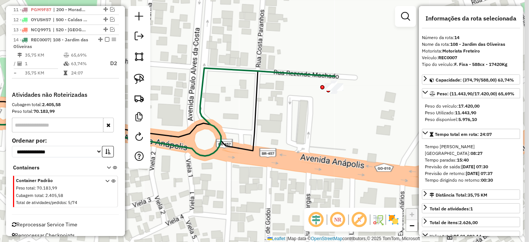
drag, startPoint x: 391, startPoint y: 74, endPoint x: 293, endPoint y: 120, distance: 108.4
click at [293, 120] on div "Janela de atendimento Grade de atendimento Capacidade Transportadoras Veículos …" at bounding box center [264, 121] width 529 height 242
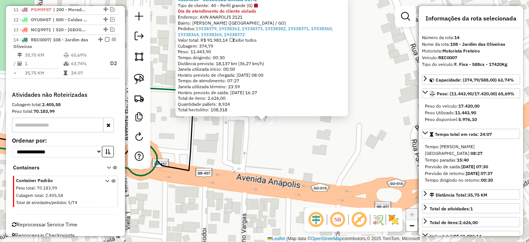
click at [310, 140] on div "45304010 - CENCOSUD BRASIL COME Tipo de cliente: 40 - Perfil grande (G) Dia de …" at bounding box center [264, 121] width 529 height 242
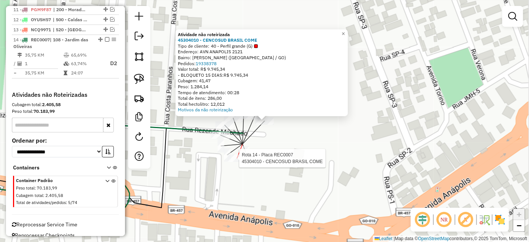
select select "**********"
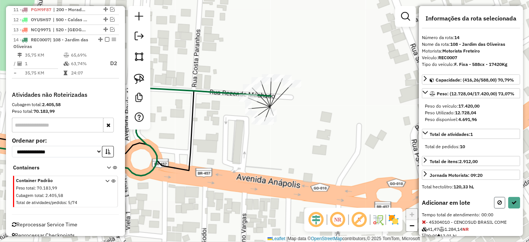
click at [499, 197] on button at bounding box center [499, 203] width 11 height 12
select select "**********"
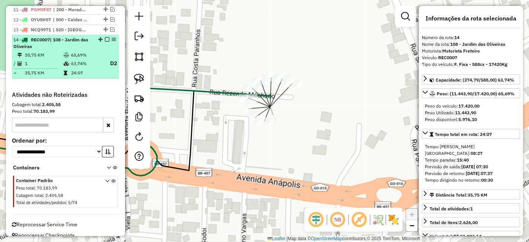
click at [106, 37] on em at bounding box center [107, 39] width 4 height 4
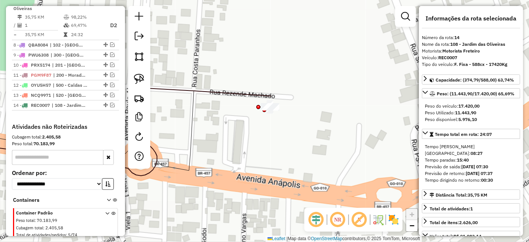
scroll to position [347, 0]
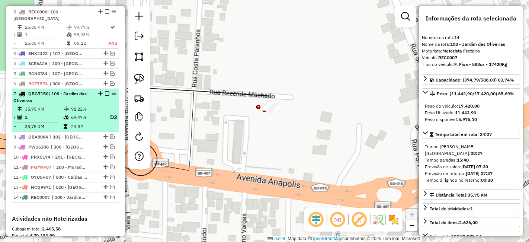
click at [105, 91] on em at bounding box center [107, 93] width 4 height 4
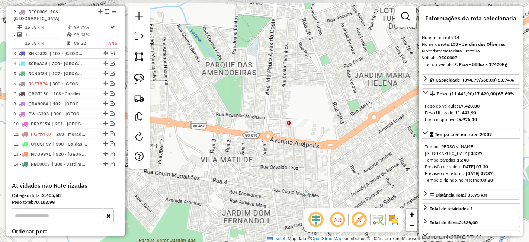
drag, startPoint x: 295, startPoint y: 147, endPoint x: 308, endPoint y: 105, distance: 43.8
click at [341, 106] on div "Janela de atendimento Grade de atendimento Capacidade Transportadoras Veículos …" at bounding box center [264, 121] width 529 height 242
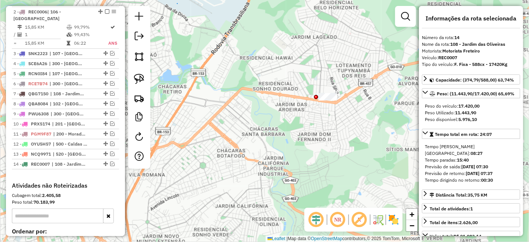
drag, startPoint x: 286, startPoint y: 127, endPoint x: 383, endPoint y: 102, distance: 100.8
click at [364, 107] on div "Janela de atendimento Grade de atendimento Capacidade Transportadoras Veículos …" at bounding box center [264, 121] width 529 height 242
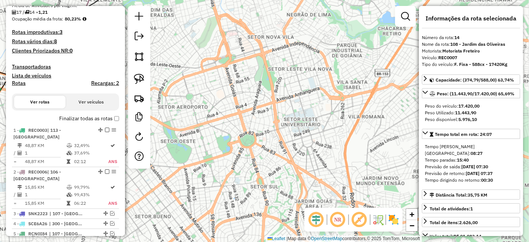
scroll to position [140, 0]
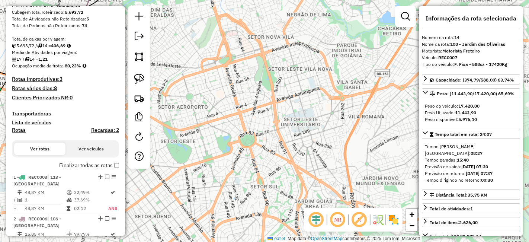
click at [105, 127] on h4 "Recargas: 2" at bounding box center [105, 130] width 28 height 6
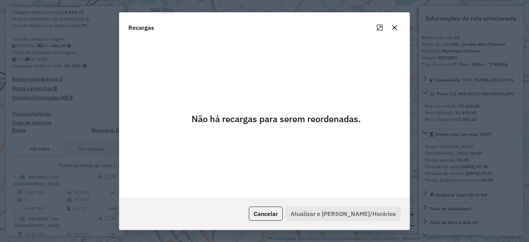
click at [398, 24] on button "button" at bounding box center [395, 28] width 12 height 12
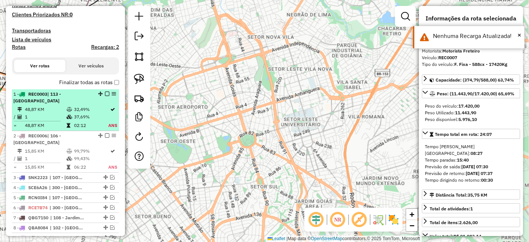
scroll to position [306, 0]
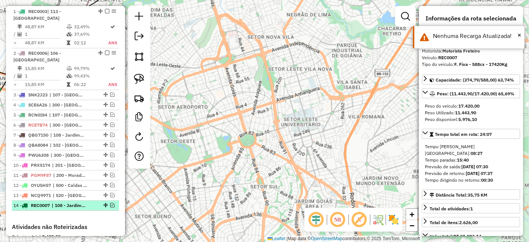
click at [68, 202] on span "| 108 - Jardim das Oliveiras" at bounding box center [69, 205] width 34 height 7
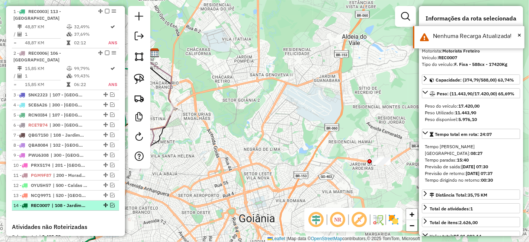
click at [68, 202] on span "| 108 - Jardim das Oliveiras" at bounding box center [69, 205] width 34 height 7
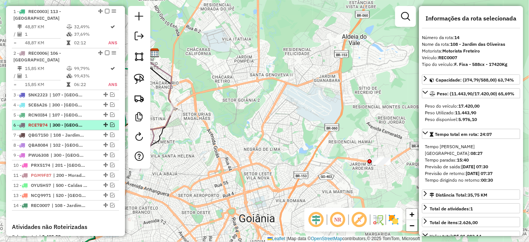
scroll to position [265, 0]
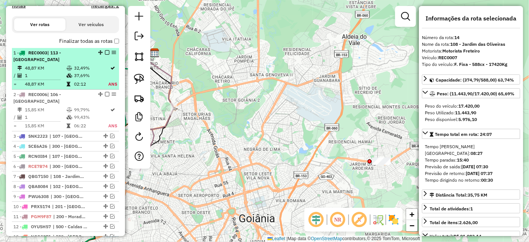
click at [74, 55] on div "1 - REC0003 | 113 - Jardim Gardenia" at bounding box center [52, 56] width 79 height 13
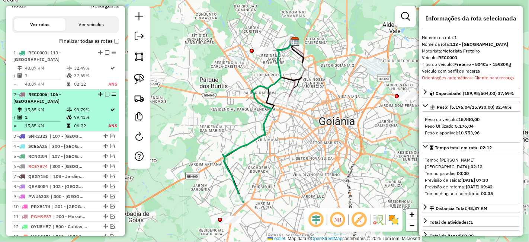
click at [93, 106] on td "99,79%" at bounding box center [91, 109] width 34 height 7
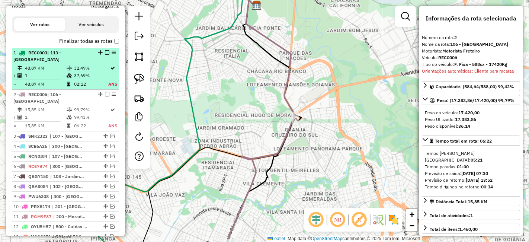
click at [99, 55] on div "1 - REC0003 | 113 - Jardim Gardenia" at bounding box center [65, 56] width 104 height 13
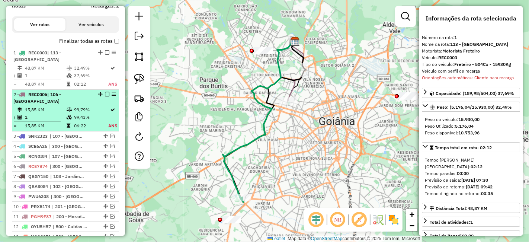
click at [61, 96] on span "| 106 - [GEOGRAPHIC_DATA]" at bounding box center [37, 98] width 48 height 12
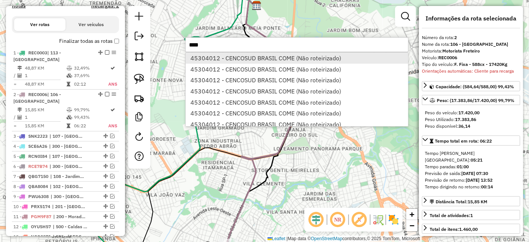
type input "****"
click at [232, 55] on li "45304012 - CENCOSUD BRASIL COME (Não roteirizado)" at bounding box center [297, 57] width 223 height 11
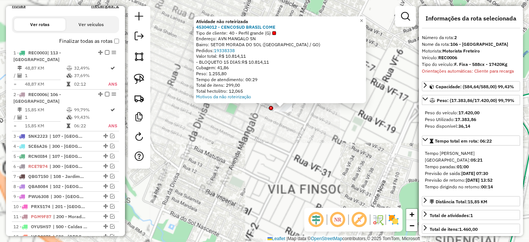
drag, startPoint x: 285, startPoint y: 123, endPoint x: 286, endPoint y: 135, distance: 11.9
click at [286, 135] on div "Atividade não roteirizada 45304012 - CENCOSUD BRASIL COME Tipo de cliente: 40 -…" at bounding box center [264, 121] width 529 height 242
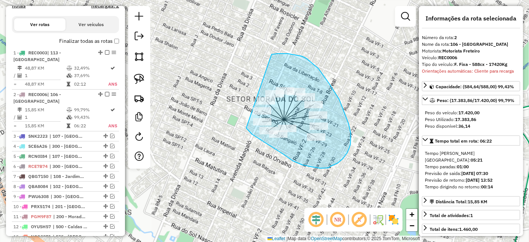
drag, startPoint x: 246, startPoint y: 128, endPoint x: 231, endPoint y: 89, distance: 42.4
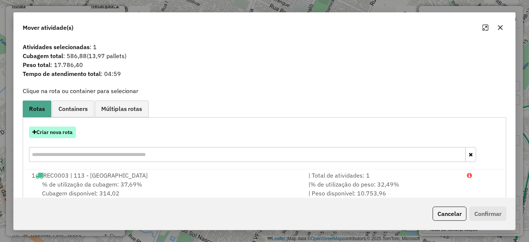
click at [64, 131] on button "Criar nova rota" at bounding box center [52, 133] width 47 height 12
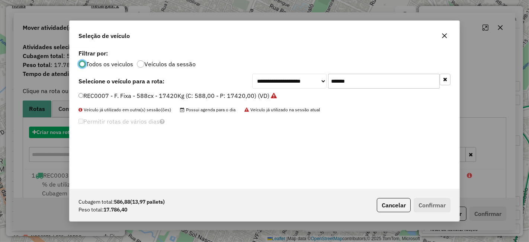
scroll to position [4, 2]
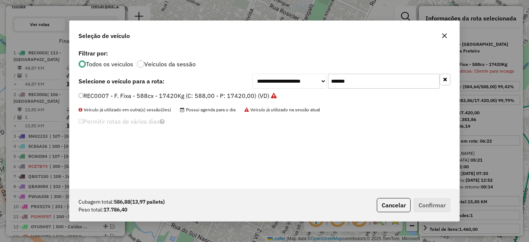
drag, startPoint x: 371, startPoint y: 82, endPoint x: 155, endPoint y: 79, distance: 216.3
click at [155, 79] on div "**********" at bounding box center [265, 81] width 372 height 15
paste input "text"
type input "*******"
click at [195, 96] on label "REC0004 - F. Fixa - 504 x 17420kg (C: 504,00 - P: 17420,00) (VD)" at bounding box center [171, 95] width 185 height 9
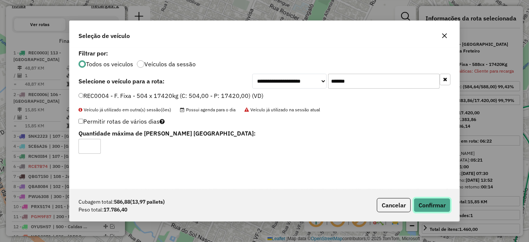
click at [421, 202] on button "Confirmar" at bounding box center [432, 205] width 37 height 14
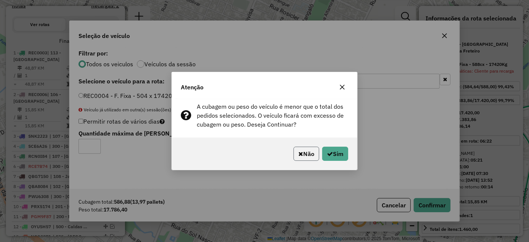
click at [315, 154] on button "Não" at bounding box center [307, 154] width 26 height 14
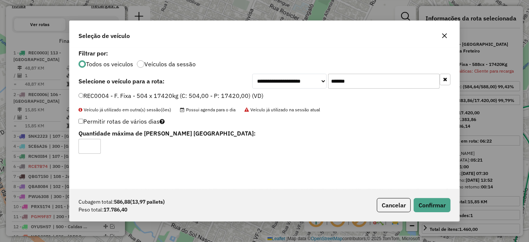
click at [443, 35] on icon "button" at bounding box center [445, 36] width 6 height 6
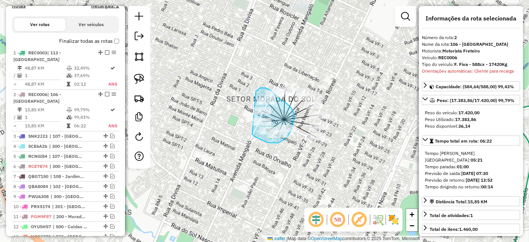
drag, startPoint x: 252, startPoint y: 134, endPoint x: 247, endPoint y: 101, distance: 33.5
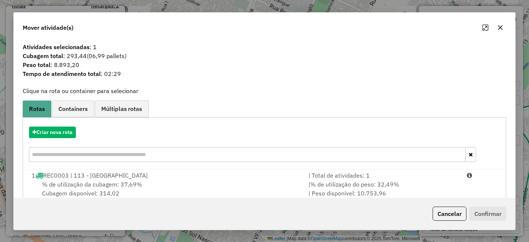
click at [505, 26] on button "button" at bounding box center [501, 28] width 12 height 12
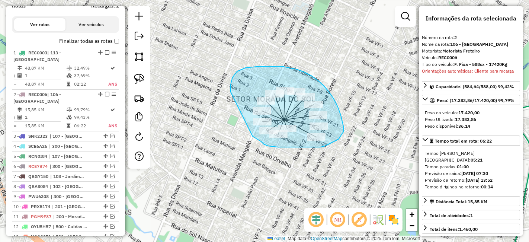
drag, startPoint x: 253, startPoint y: 136, endPoint x: 231, endPoint y: 94, distance: 47.6
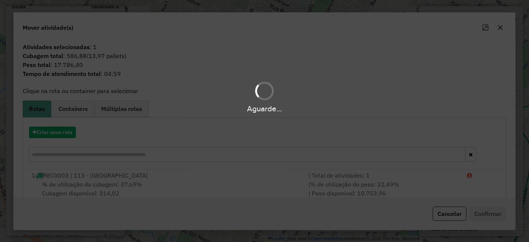
click at [131, 112] on div "Aguarde..." at bounding box center [264, 109] width 529 height 12
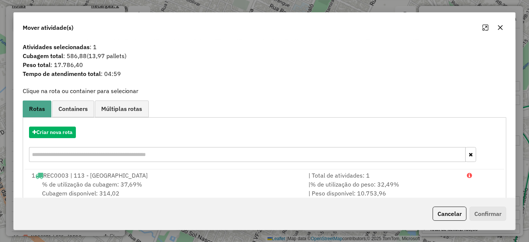
click at [131, 112] on span "Múltiplas rotas" at bounding box center [121, 109] width 41 height 6
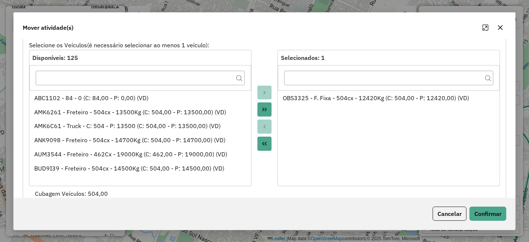
scroll to position [83, 0]
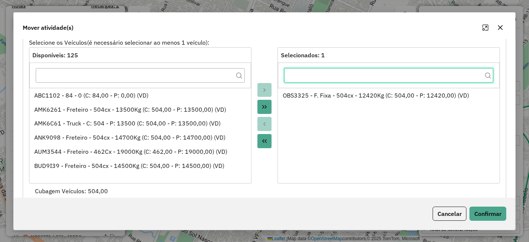
click at [319, 76] on input "text" at bounding box center [389, 75] width 210 height 15
paste input "*******"
type input "*"
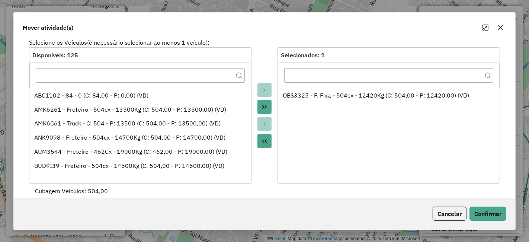
click at [264, 138] on icon "Move All to Source" at bounding box center [265, 141] width 6 height 6
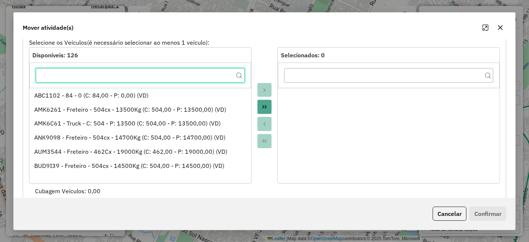
click at [185, 70] on input "text" at bounding box center [141, 75] width 210 height 15
paste input "*******"
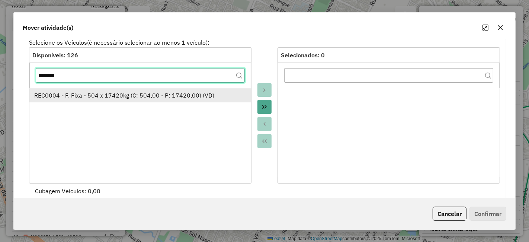
type input "*******"
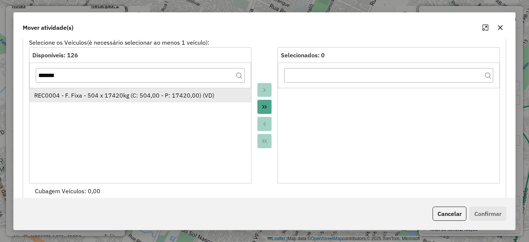
click at [121, 95] on div "REC0004 - F. Fixa - 504 x 17420kg (C: 504,00 - P: 17420,00) (VD)" at bounding box center [140, 95] width 212 height 9
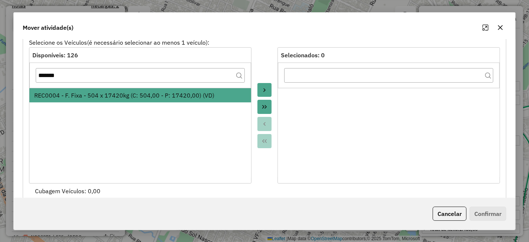
drag, startPoint x: 264, startPoint y: 107, endPoint x: 265, endPoint y: 112, distance: 5.4
click at [264, 107] on icon "Move All to Target" at bounding box center [265, 107] width 6 height 6
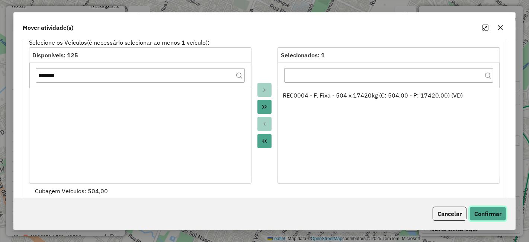
click at [488, 216] on button "Confirmar" at bounding box center [488, 214] width 37 height 14
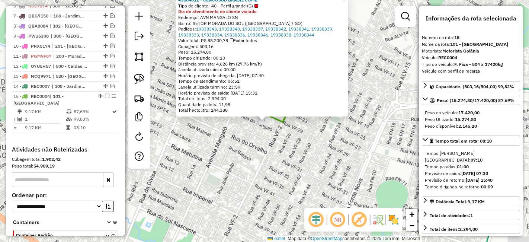
scroll to position [473, 0]
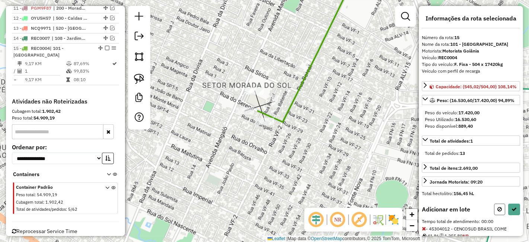
click at [497, 211] on button at bounding box center [499, 210] width 11 height 12
select select "**********"
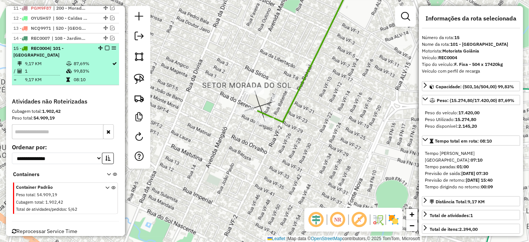
click at [105, 46] on em at bounding box center [107, 48] width 4 height 4
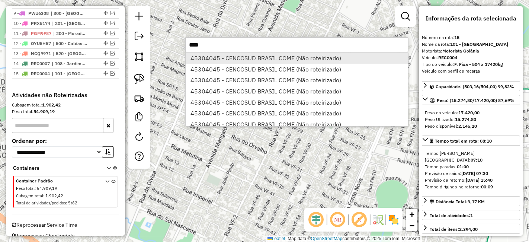
type input "****"
click at [252, 63] on li "45304045 - CENCOSUD BRASIL COME (Não roteirizado)" at bounding box center [297, 57] width 223 height 11
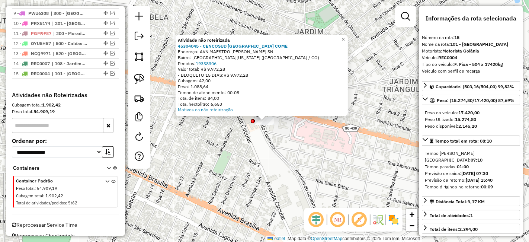
click at [261, 127] on div "Atividade não roteirizada 45304045 - CENCOSUD BRASIL COME Endereço: AVN MAESTRO…" at bounding box center [264, 121] width 529 height 242
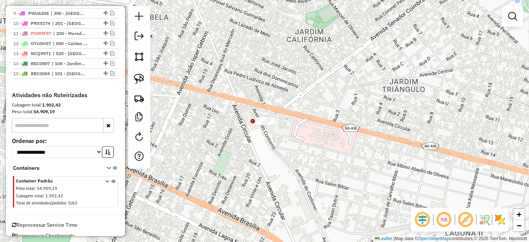
click at [265, 125] on div at bounding box center [264, 120] width 19 height 7
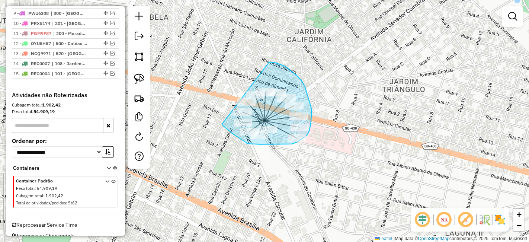
drag, startPoint x: 222, startPoint y: 124, endPoint x: 223, endPoint y: 108, distance: 16.4
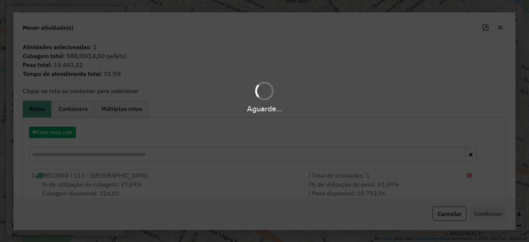
click at [135, 112] on span "Múltiplas rotas" at bounding box center [121, 109] width 41 height 6
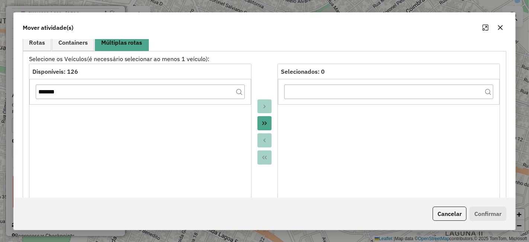
scroll to position [101, 0]
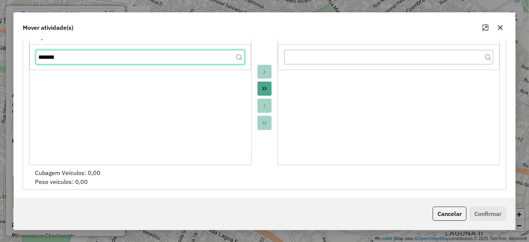
click at [210, 61] on input "*******" at bounding box center [141, 57] width 210 height 15
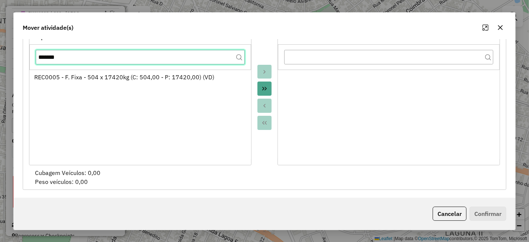
type input "*******"
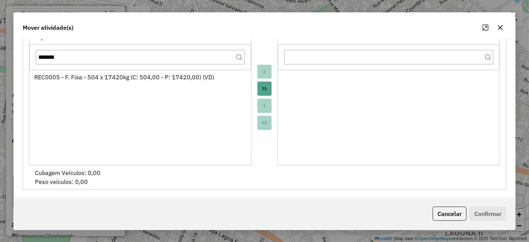
click at [258, 88] on button "Move All to Target" at bounding box center [265, 89] width 14 height 14
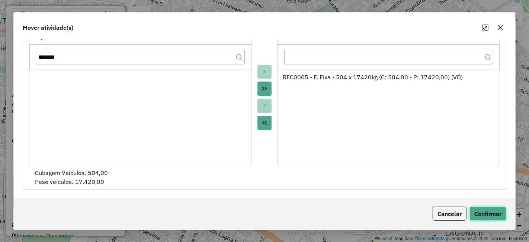
click at [488, 215] on button "Confirmar" at bounding box center [488, 214] width 37 height 14
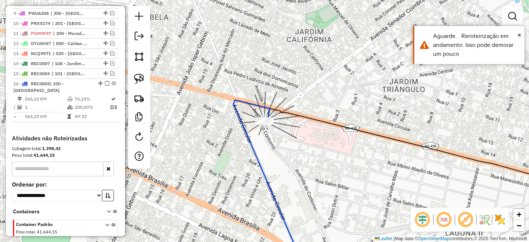
scroll to position [267, 0]
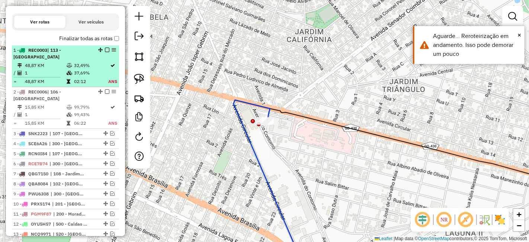
click at [88, 79] on td "02:12" at bounding box center [91, 81] width 34 height 7
select select "**********"
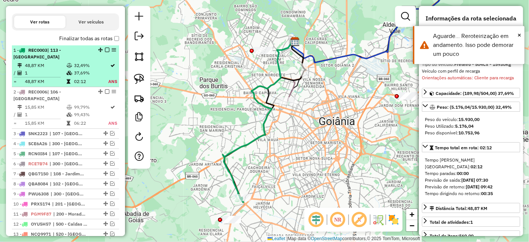
click at [31, 80] on td "48,87 KM" at bounding box center [46, 81] width 42 height 7
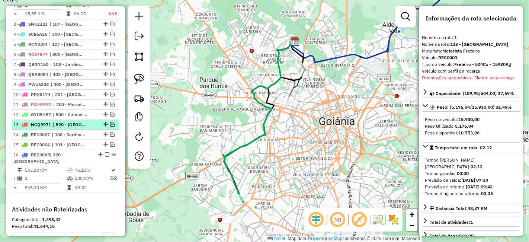
scroll to position [391, 0]
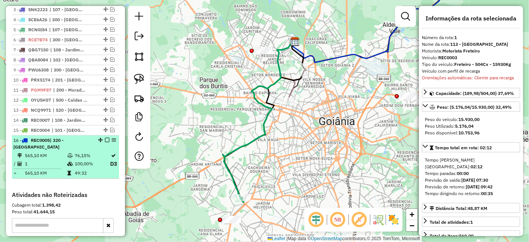
click at [80, 152] on td "76,15%" at bounding box center [91, 155] width 35 height 7
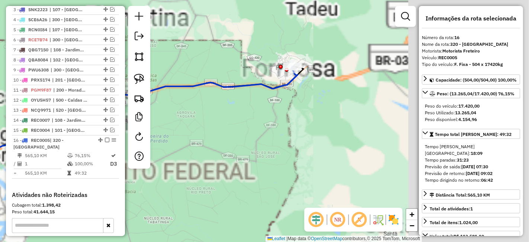
drag, startPoint x: 394, startPoint y: 44, endPoint x: 213, endPoint y: 105, distance: 190.4
click at [213, 105] on div "Janela de atendimento Grade de atendimento Capacidade Transportadoras Veículos …" at bounding box center [264, 121] width 529 height 242
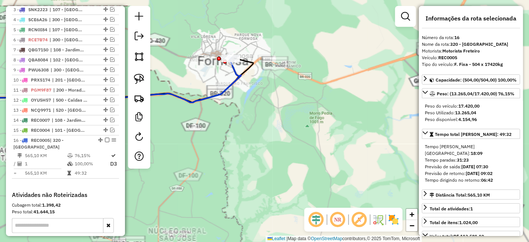
drag, startPoint x: 248, startPoint y: 93, endPoint x: 280, endPoint y: 115, distance: 39.2
click at [280, 115] on div "Janela de atendimento Grade de atendimento Capacidade Transportadoras Veículos …" at bounding box center [264, 121] width 529 height 242
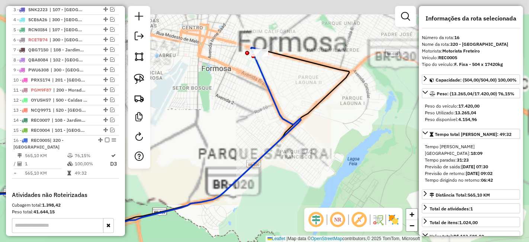
drag, startPoint x: 292, startPoint y: 110, endPoint x: 310, endPoint y: 158, distance: 51.1
click at [310, 158] on div "Janela de atendimento Grade de atendimento Capacidade Transportadoras Veículos …" at bounding box center [264, 121] width 529 height 242
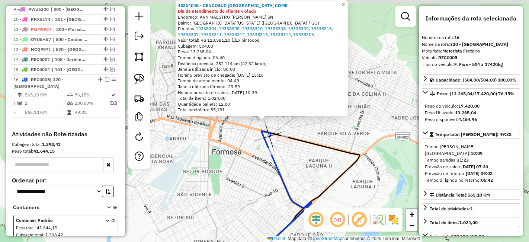
scroll to position [485, 0]
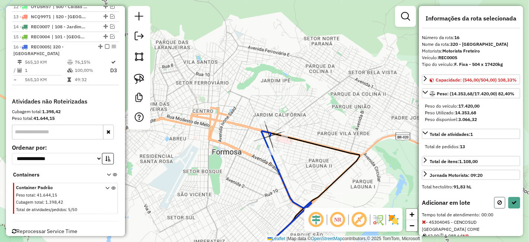
click at [498, 205] on icon at bounding box center [500, 202] width 4 height 5
select select "**********"
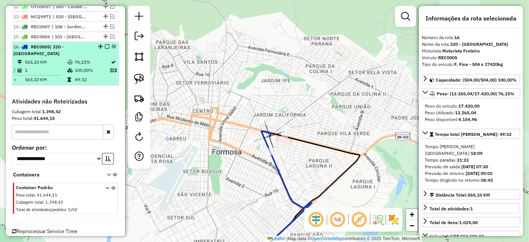
click at [106, 44] on em at bounding box center [107, 46] width 4 height 4
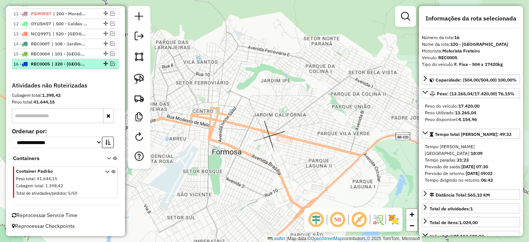
scroll to position [458, 0]
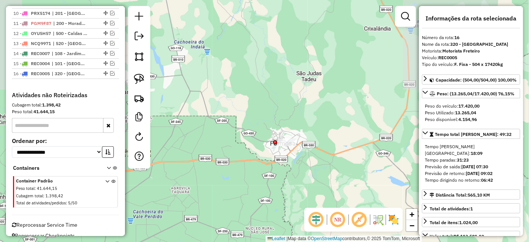
drag, startPoint x: 294, startPoint y: 178, endPoint x: 345, endPoint y: 121, distance: 76.8
click at [343, 123] on div "Janela de atendimento Grade de atendimento Capacidade Transportadoras Veículos …" at bounding box center [264, 121] width 529 height 242
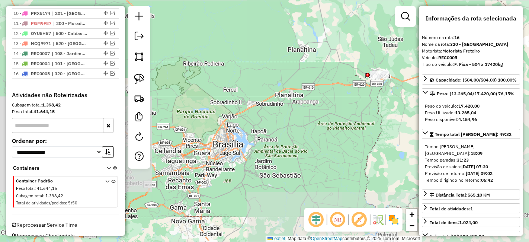
drag, startPoint x: 323, startPoint y: 146, endPoint x: 340, endPoint y: 119, distance: 31.0
click at [335, 127] on div "Janela de atendimento Grade de atendimento Capacidade Transportadoras Veículos …" at bounding box center [264, 121] width 529 height 242
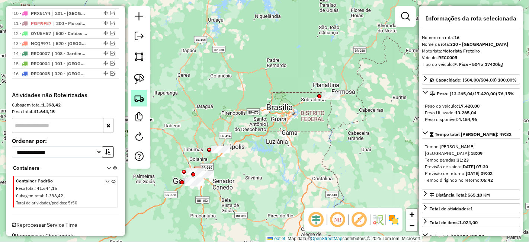
click at [141, 96] on img at bounding box center [139, 98] width 10 height 10
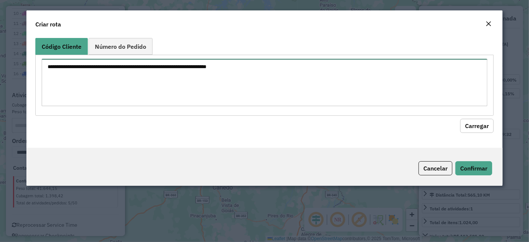
click at [237, 79] on textarea at bounding box center [265, 82] width 446 height 47
paste textarea "********"
type textarea "********"
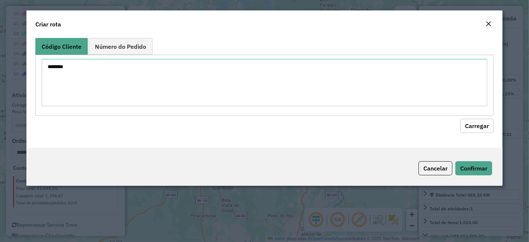
click at [491, 126] on button "Carregar" at bounding box center [476, 126] width 33 height 14
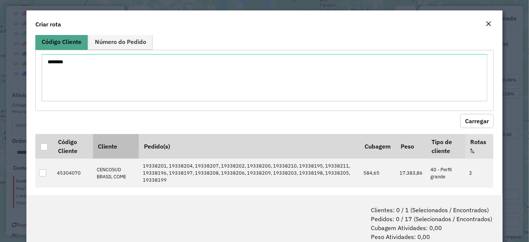
scroll to position [10, 0]
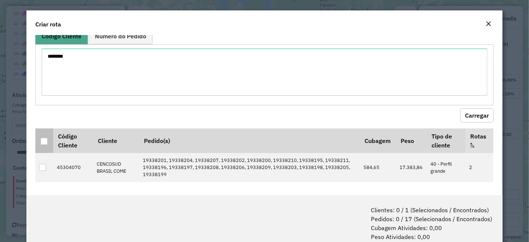
click at [46, 138] on div at bounding box center [44, 141] width 7 height 7
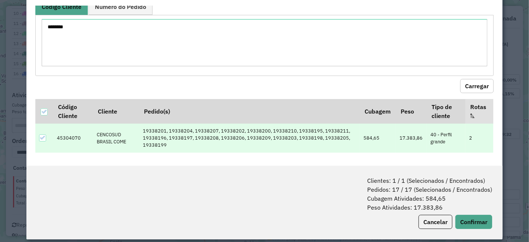
scroll to position [37, 0]
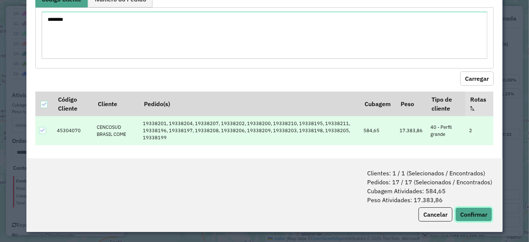
click at [471, 209] on button "Confirmar" at bounding box center [474, 214] width 37 height 14
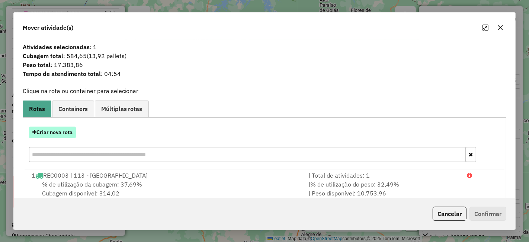
click at [60, 134] on button "Criar nova rota" at bounding box center [52, 133] width 47 height 12
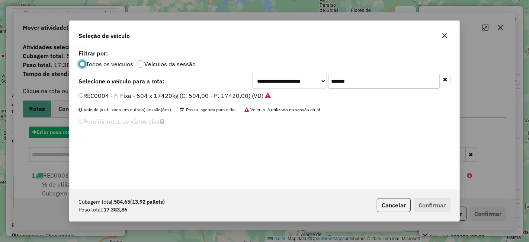
scroll to position [4, 2]
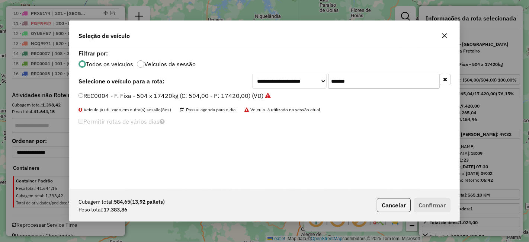
drag, startPoint x: 360, startPoint y: 82, endPoint x: 219, endPoint y: 83, distance: 141.1
click at [219, 83] on div "**********" at bounding box center [265, 81] width 372 height 15
paste input "*"
type input "********"
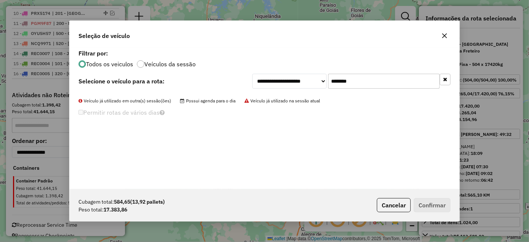
drag, startPoint x: 255, startPoint y: 84, endPoint x: 152, endPoint y: 84, distance: 103.1
click at [152, 84] on div "**********" at bounding box center [265, 81] width 372 height 15
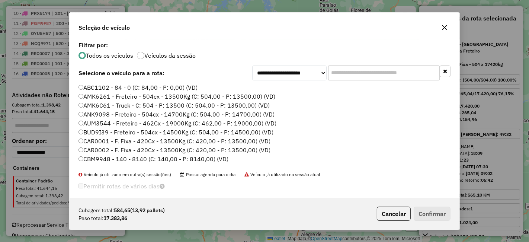
click at [351, 71] on input "text" at bounding box center [384, 73] width 112 height 15
paste input "*******"
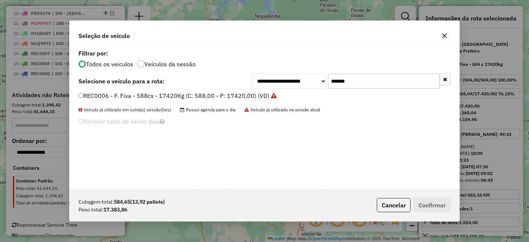
type input "*******"
click at [249, 94] on label "REC0006 - F. Fixa - 588cx - 17420Kg (C: 588,00 - P: 17420,00) (VD)" at bounding box center [178, 95] width 198 height 9
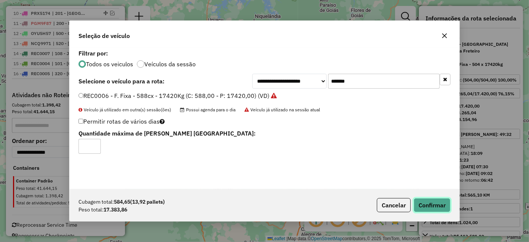
click at [434, 202] on button "Confirmar" at bounding box center [432, 205] width 37 height 14
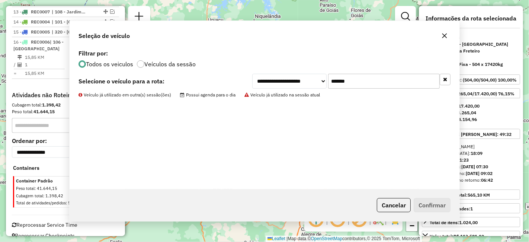
scroll to position [458, 0]
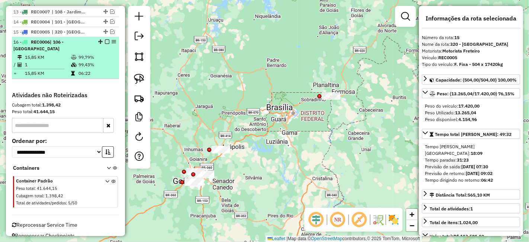
click at [105, 39] on em at bounding box center [107, 41] width 4 height 4
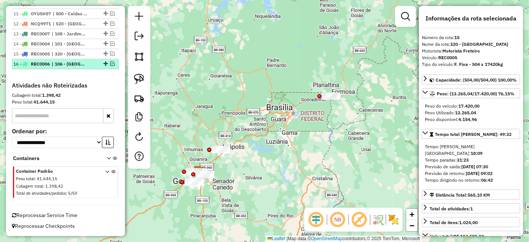
scroll to position [433, 0]
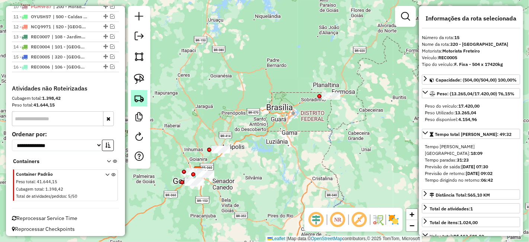
click at [142, 96] on img at bounding box center [139, 98] width 10 height 10
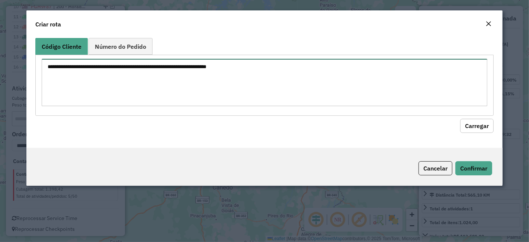
click at [281, 70] on textarea at bounding box center [265, 82] width 446 height 47
paste textarea "********"
type textarea "********"
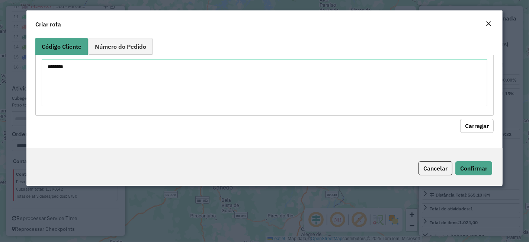
click at [479, 124] on button "Carregar" at bounding box center [476, 126] width 33 height 14
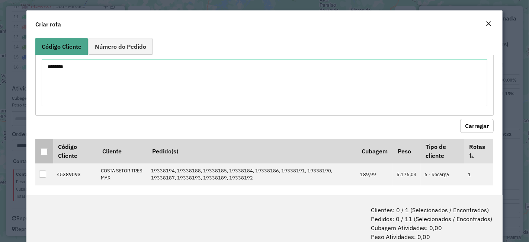
click at [43, 150] on div at bounding box center [44, 151] width 7 height 7
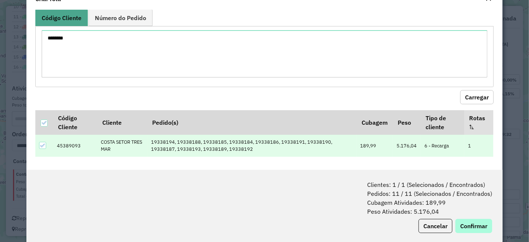
scroll to position [37, 0]
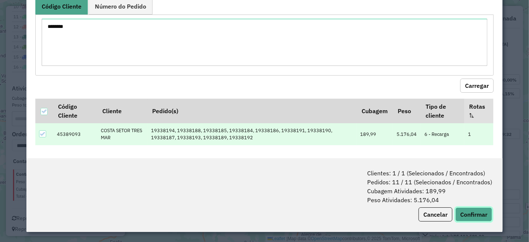
click at [476, 212] on button "Confirmar" at bounding box center [474, 214] width 37 height 14
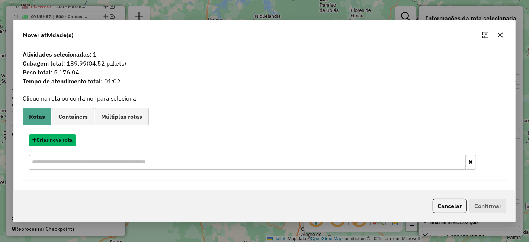
click at [72, 141] on button "Criar nova rota" at bounding box center [52, 140] width 47 height 12
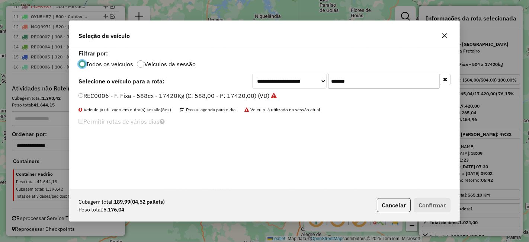
scroll to position [4, 2]
drag, startPoint x: 355, startPoint y: 81, endPoint x: 258, endPoint y: 84, distance: 96.8
click at [258, 83] on div "**********" at bounding box center [351, 81] width 198 height 15
paste input "text"
type input "*******"
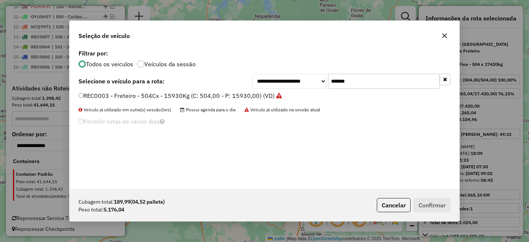
click at [247, 94] on label "REC0003 - Freteiro - 504Cx - 15930Kg (C: 504,00 - P: 15930,00) (VD)" at bounding box center [181, 95] width 204 height 9
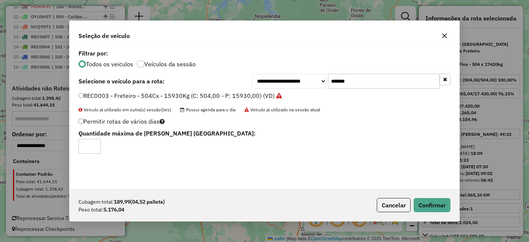
click at [420, 197] on div "Cubagem total: 189,99 (04,52 pallets) Peso total: 5.176,04 Cancelar Confirmar" at bounding box center [265, 205] width 390 height 32
click at [420, 202] on button "Confirmar" at bounding box center [432, 205] width 37 height 14
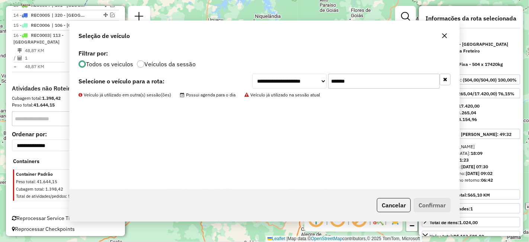
scroll to position [433, 0]
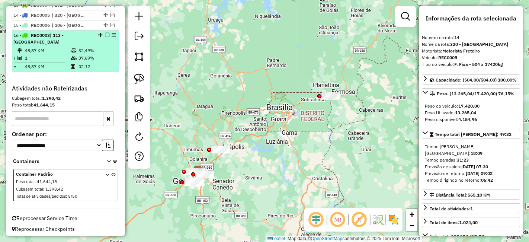
click at [105, 35] on div "16 - REC0003 | 113 - Jardim Gardenia" at bounding box center [65, 38] width 104 height 13
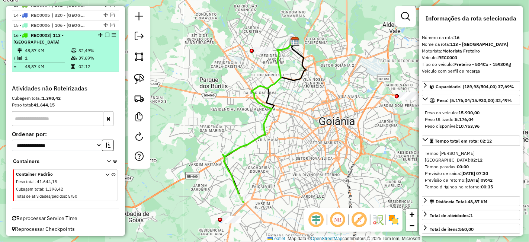
click at [105, 33] on em at bounding box center [107, 35] width 4 height 4
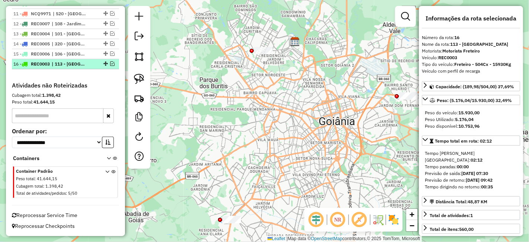
scroll to position [401, 0]
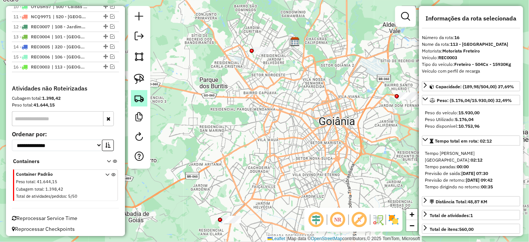
click at [144, 101] on img at bounding box center [139, 98] width 10 height 10
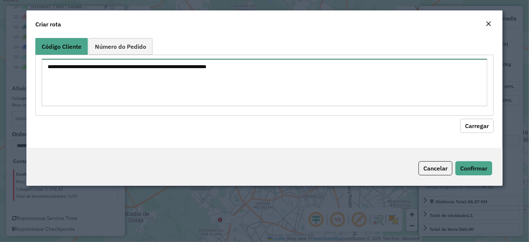
click at [315, 90] on textarea at bounding box center [265, 82] width 446 height 47
paste textarea "********"
type textarea "********"
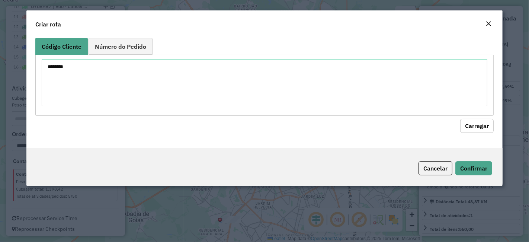
click at [463, 124] on button "Carregar" at bounding box center [476, 126] width 33 height 14
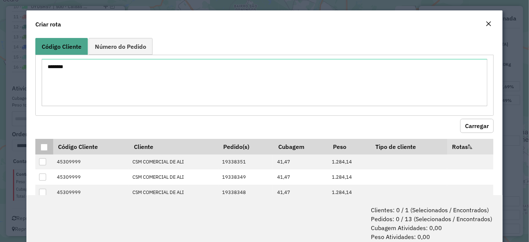
click at [37, 146] on th at bounding box center [43, 147] width 17 height 16
click at [43, 146] on div at bounding box center [44, 147] width 7 height 7
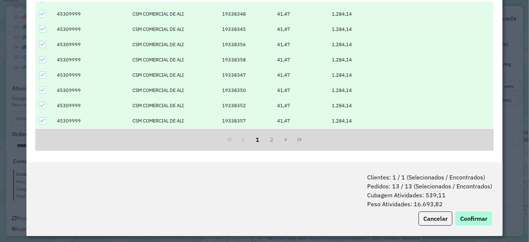
scroll to position [37, 0]
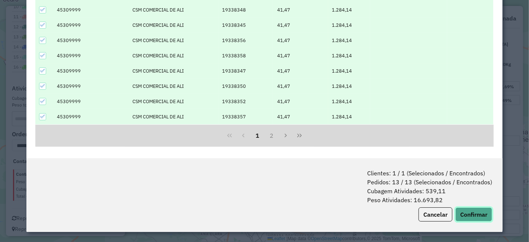
click at [466, 219] on button "Confirmar" at bounding box center [474, 214] width 37 height 14
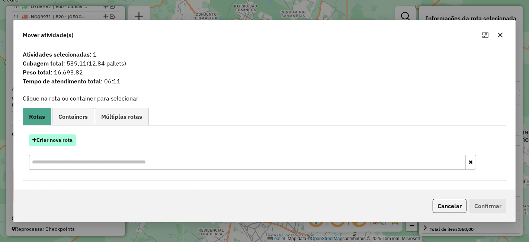
click at [71, 134] on button "Criar nova rota" at bounding box center [52, 140] width 47 height 12
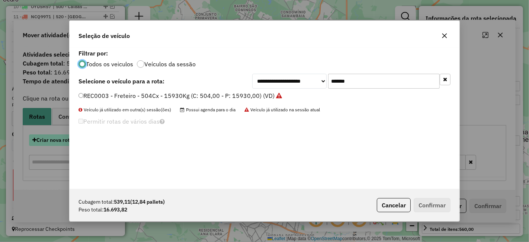
scroll to position [4, 2]
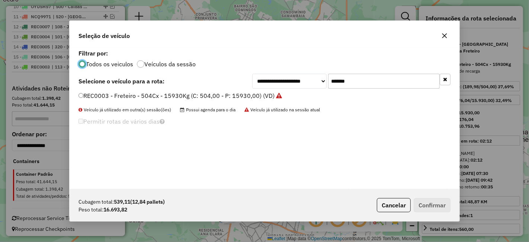
drag, startPoint x: 369, startPoint y: 79, endPoint x: 278, endPoint y: 79, distance: 90.4
click at [292, 79] on div "**********" at bounding box center [351, 81] width 198 height 15
paste input "text"
click at [268, 96] on label "REC0002 - Freteiro - 504Cx - 15930Kg (C: 504,00 - P: 15930,00) (VD)" at bounding box center [177, 95] width 196 height 9
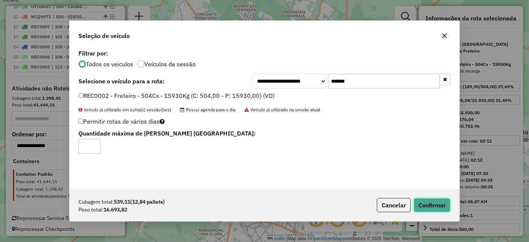
click at [426, 206] on button "Confirmar" at bounding box center [432, 205] width 37 height 14
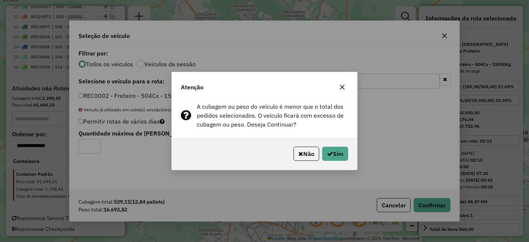
click at [344, 86] on icon "button" at bounding box center [342, 87] width 6 height 6
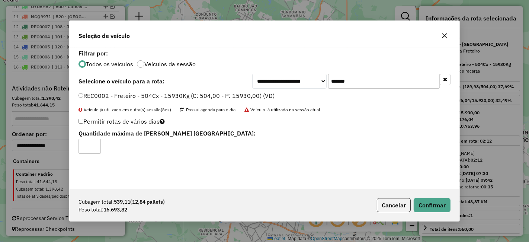
drag, startPoint x: 355, startPoint y: 82, endPoint x: 363, endPoint y: 93, distance: 14.5
click at [355, 82] on input "*******" at bounding box center [384, 81] width 112 height 15
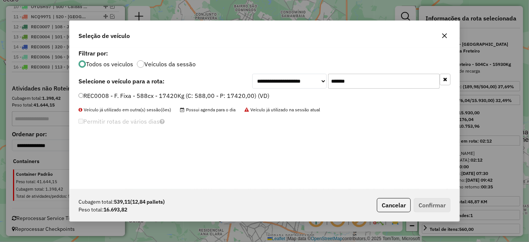
type input "*******"
click at [226, 92] on label "REC0008 - F. Fixa - 588cx - 17420Kg (C: 588,00 - P: 17420,00) (VD)" at bounding box center [174, 95] width 191 height 9
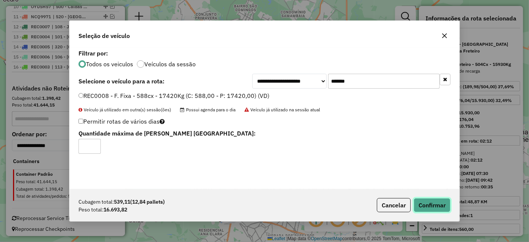
click at [420, 203] on button "Confirmar" at bounding box center [432, 205] width 37 height 14
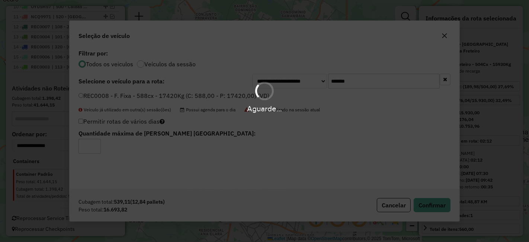
scroll to position [443, 0]
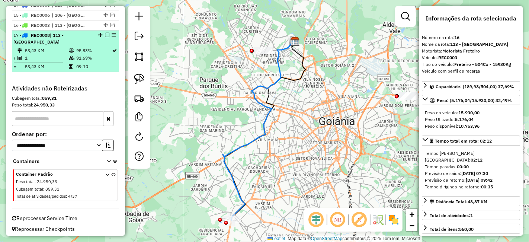
click at [70, 64] on icon at bounding box center [71, 66] width 4 height 4
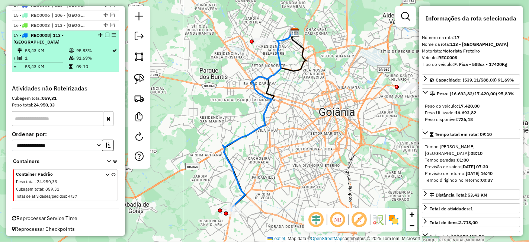
click at [105, 33] on em at bounding box center [107, 35] width 4 height 4
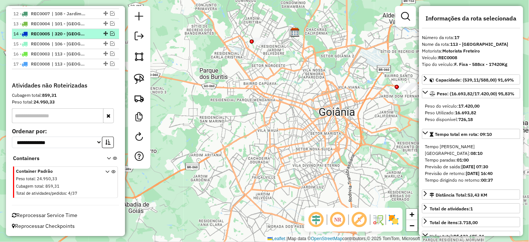
scroll to position [411, 0]
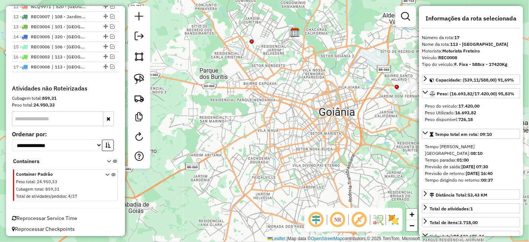
click at [142, 87] on div at bounding box center [139, 87] width 22 height 163
click at [138, 93] on img at bounding box center [139, 98] width 10 height 10
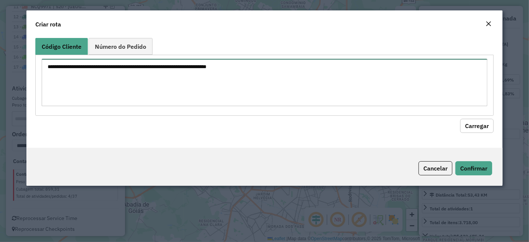
click at [283, 73] on textarea at bounding box center [265, 82] width 446 height 47
paste textarea "********"
type textarea "********"
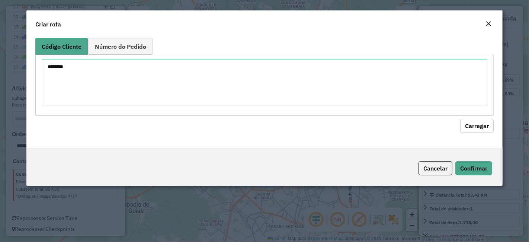
click at [468, 123] on button "Carregar" at bounding box center [476, 126] width 33 height 14
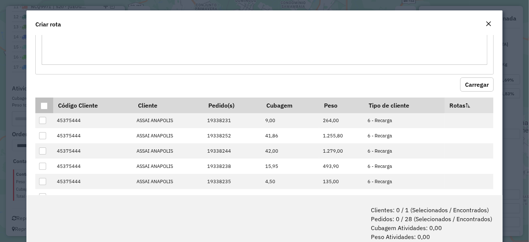
click at [45, 106] on div at bounding box center [44, 105] width 7 height 7
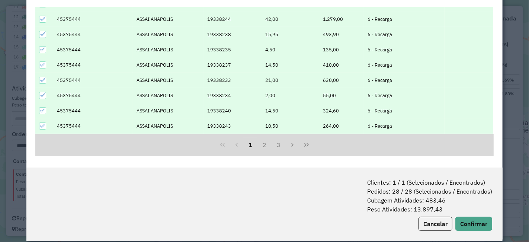
scroll to position [37, 0]
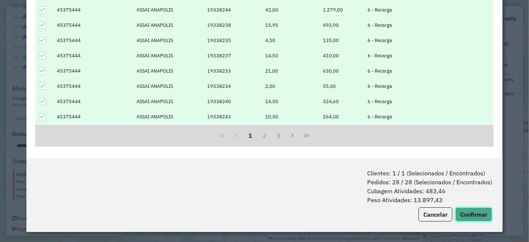
click at [468, 211] on button "Confirmar" at bounding box center [474, 214] width 37 height 14
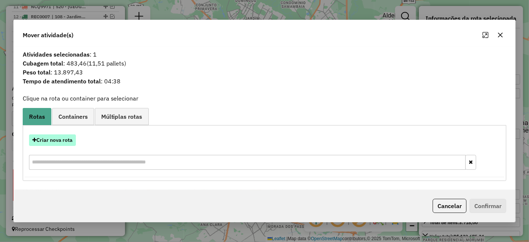
click at [63, 144] on button "Criar nova rota" at bounding box center [52, 140] width 47 height 12
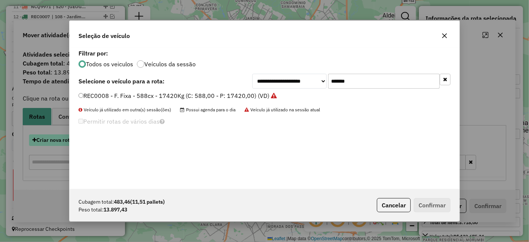
scroll to position [4, 2]
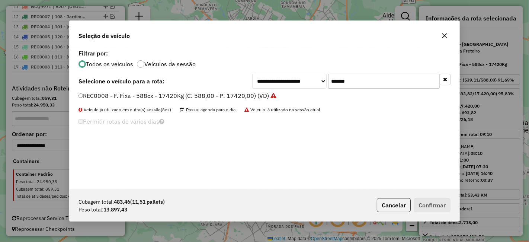
drag, startPoint x: 363, startPoint y: 79, endPoint x: 246, endPoint y: 80, distance: 117.3
click at [246, 80] on div "**********" at bounding box center [265, 81] width 372 height 15
paste input "text"
type input "*******"
click at [221, 95] on label "REC0001 - Freteiro - 504Cx - 15930Kg (C: 504,00 - P: 15930,00) (VD)" at bounding box center [177, 95] width 196 height 9
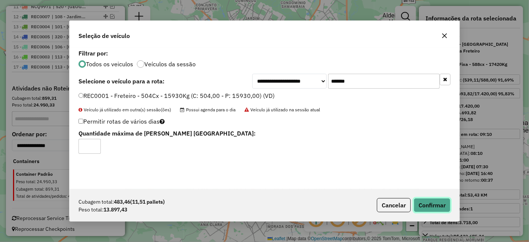
click at [430, 200] on button "Confirmar" at bounding box center [432, 205] width 37 height 14
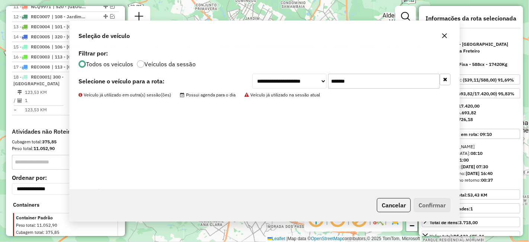
scroll to position [448, 0]
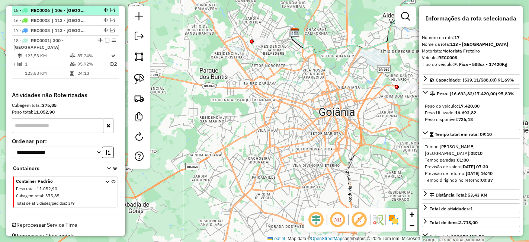
click at [105, 39] on em at bounding box center [107, 40] width 4 height 4
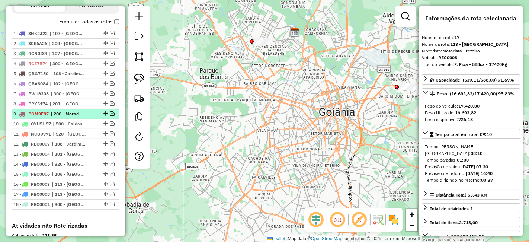
scroll to position [297, 0]
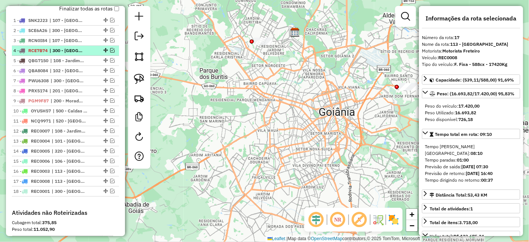
click at [113, 49] on div at bounding box center [105, 50] width 22 height 4
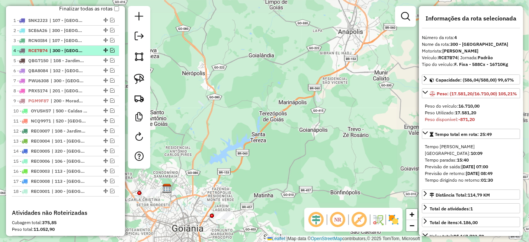
click at [110, 48] on em at bounding box center [112, 50] width 4 height 4
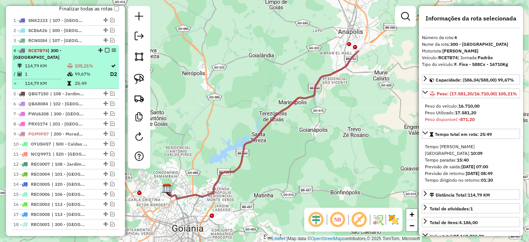
click at [105, 48] on em at bounding box center [107, 50] width 4 height 4
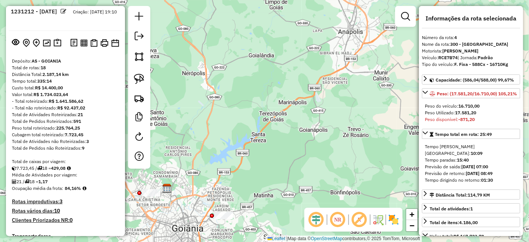
scroll to position [0, 0]
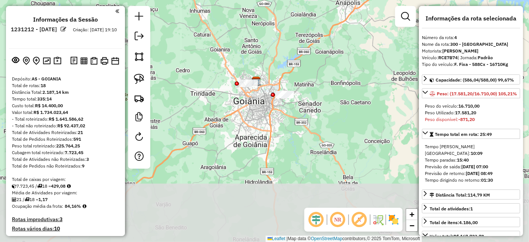
drag, startPoint x: 288, startPoint y: 147, endPoint x: 329, endPoint y: 75, distance: 83.0
click at [330, 75] on div "Janela de atendimento Grade de atendimento Capacidade Transportadoras Veículos …" at bounding box center [264, 121] width 529 height 242
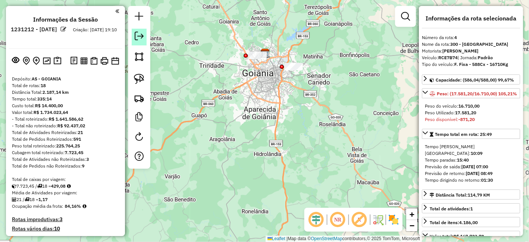
click at [138, 34] on em at bounding box center [139, 36] width 9 height 9
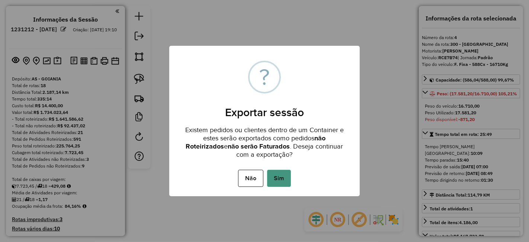
click at [277, 178] on button "Sim" at bounding box center [279, 178] width 24 height 17
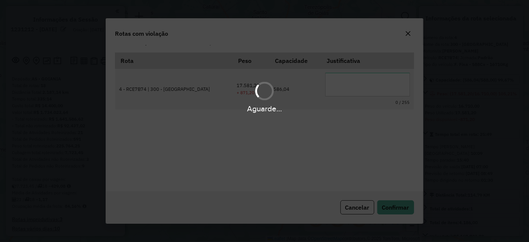
scroll to position [11, 0]
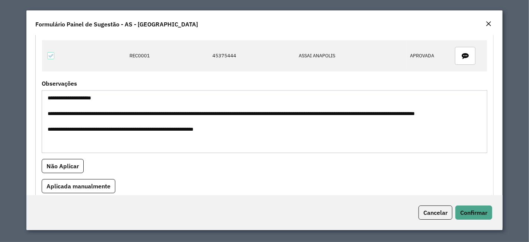
scroll to position [414, 0]
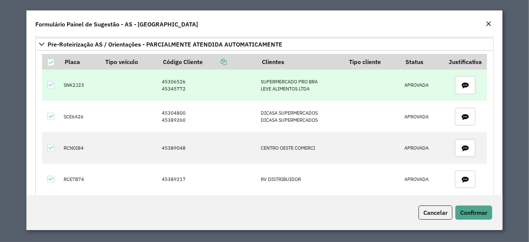
click at [177, 84] on td "45306526 45345772" at bounding box center [207, 85] width 99 height 31
drag, startPoint x: 177, startPoint y: 84, endPoint x: 181, endPoint y: 86, distance: 4.0
click at [178, 84] on td "45306526 45345772" at bounding box center [207, 85] width 99 height 31
click at [186, 85] on td "45306526 45345772" at bounding box center [207, 85] width 99 height 31
drag, startPoint x: 186, startPoint y: 85, endPoint x: 163, endPoint y: 81, distance: 23.8
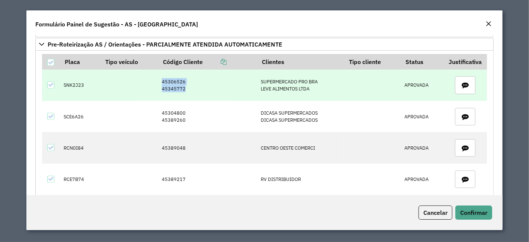
click at [163, 81] on td "45306526 45345772" at bounding box center [207, 85] width 99 height 31
copy td "45306526 45345772"
click at [79, 80] on td "SNK2J23" at bounding box center [80, 85] width 41 height 31
copy td "SNK2J23"
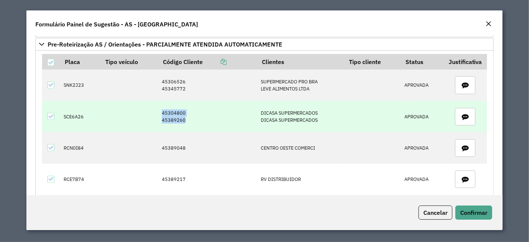
drag, startPoint x: 184, startPoint y: 116, endPoint x: 156, endPoint y: 106, distance: 29.4
click at [158, 106] on td "45304800 45389260" at bounding box center [207, 116] width 99 height 31
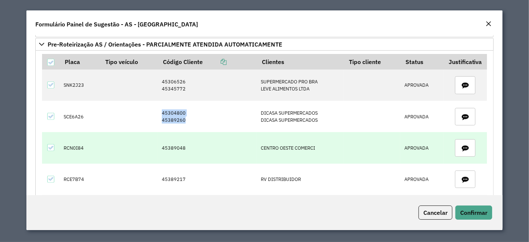
copy td "45304800 45389260"
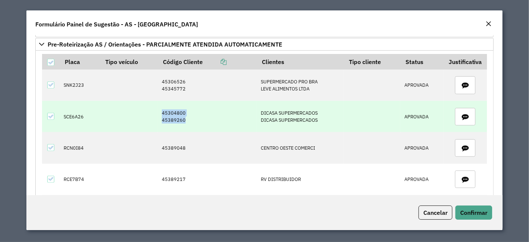
click at [81, 115] on td "SCE6A26" at bounding box center [80, 116] width 41 height 31
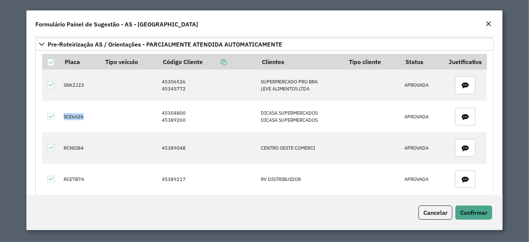
copy td "SCE6A26"
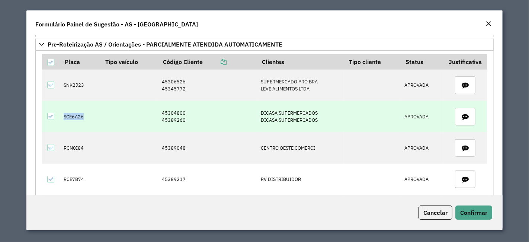
scroll to position [455, 0]
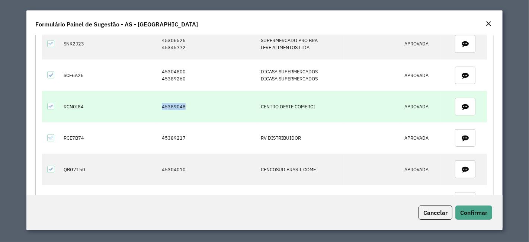
drag, startPoint x: 175, startPoint y: 101, endPoint x: 158, endPoint y: 101, distance: 17.1
click at [158, 101] on td "45389048" at bounding box center [207, 106] width 99 height 31
copy td "45389048"
click at [69, 103] on td "RCN0I84" at bounding box center [80, 106] width 41 height 31
click at [70, 103] on td "RCN0I84" at bounding box center [80, 106] width 41 height 31
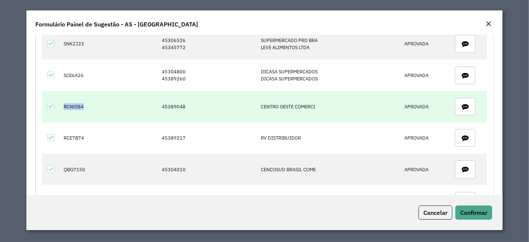
copy td "RCN0I84"
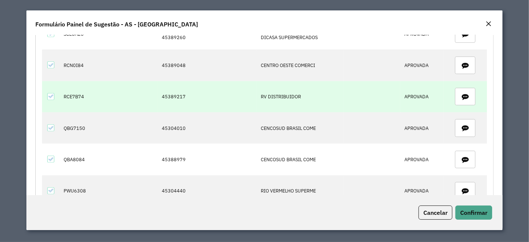
click at [164, 90] on td "45389217" at bounding box center [207, 96] width 99 height 31
copy td "45389217"
click at [77, 94] on td "RCE7B74" at bounding box center [80, 96] width 41 height 31
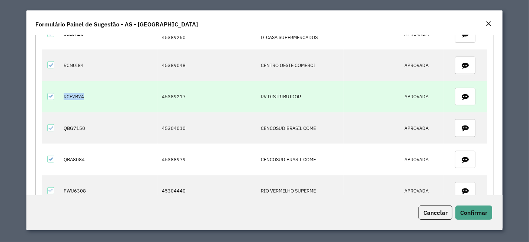
copy td "RCE7B74"
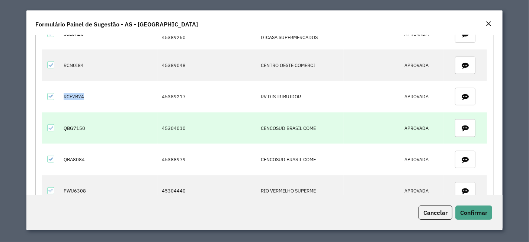
click at [179, 125] on td "45304010" at bounding box center [207, 127] width 99 height 31
click at [178, 124] on td "45304010" at bounding box center [207, 127] width 99 height 31
copy td "45304010"
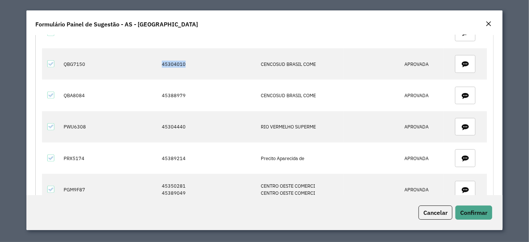
scroll to position [519, 0]
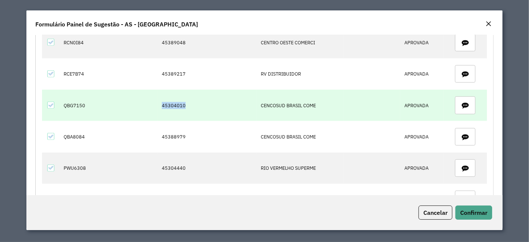
click at [84, 100] on td "QBG7150" at bounding box center [80, 105] width 41 height 31
click at [82, 100] on td "QBG7150" at bounding box center [80, 105] width 41 height 31
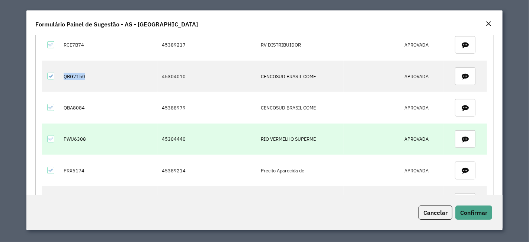
scroll to position [560, 0]
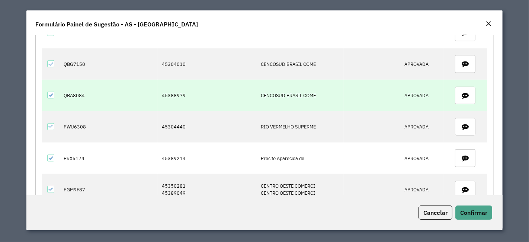
click at [177, 91] on td "45388979" at bounding box center [207, 95] width 99 height 31
click at [79, 90] on td "QBA8084" at bounding box center [80, 95] width 41 height 31
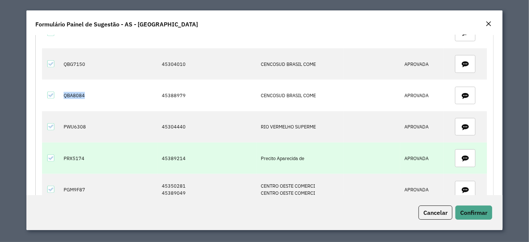
scroll to position [602, 0]
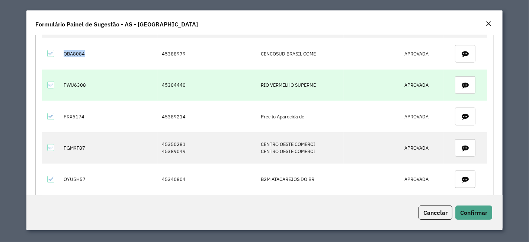
click at [178, 83] on td "45304440" at bounding box center [207, 85] width 99 height 31
click at [176, 83] on td "45304440" at bounding box center [207, 85] width 99 height 31
click at [175, 81] on td "45304440" at bounding box center [207, 85] width 99 height 31
click at [81, 83] on td "PWU6308" at bounding box center [80, 85] width 41 height 31
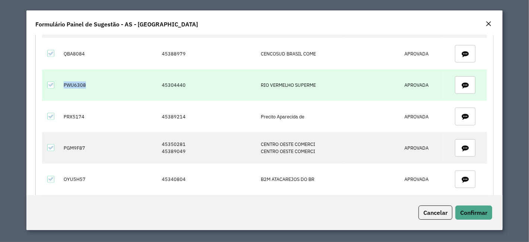
click at [81, 83] on td "PWU6308" at bounding box center [80, 85] width 41 height 31
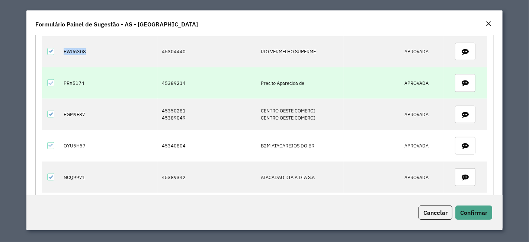
scroll to position [643, 0]
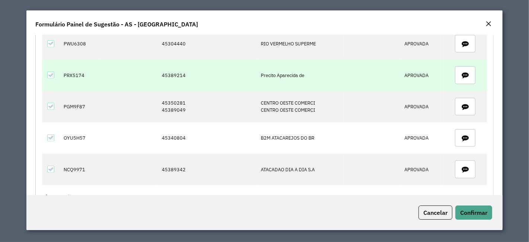
click at [173, 68] on td "45389214" at bounding box center [207, 75] width 99 height 31
click at [79, 69] on td "PRX5174" at bounding box center [80, 75] width 41 height 31
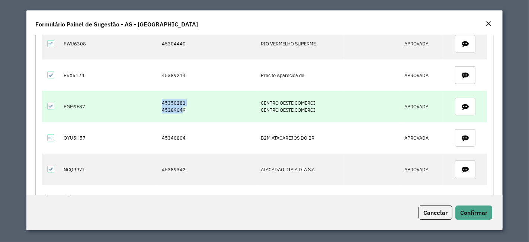
drag, startPoint x: 165, startPoint y: 97, endPoint x: 159, endPoint y: 96, distance: 5.6
click at [159, 96] on td "45350281 45389049" at bounding box center [207, 106] width 99 height 31
click at [186, 101] on td "45350281 45389049" at bounding box center [207, 106] width 99 height 31
drag, startPoint x: 178, startPoint y: 104, endPoint x: 162, endPoint y: 98, distance: 16.3
click at [163, 98] on td "45350281 45389049" at bounding box center [207, 106] width 99 height 31
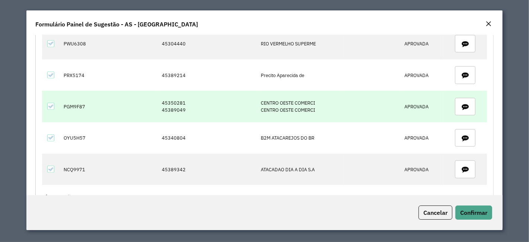
click at [78, 102] on td "PGM9F87" at bounding box center [80, 106] width 41 height 31
click at [79, 102] on td "PGM9F87" at bounding box center [80, 106] width 41 height 31
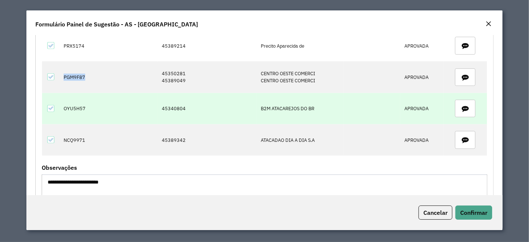
scroll to position [685, 0]
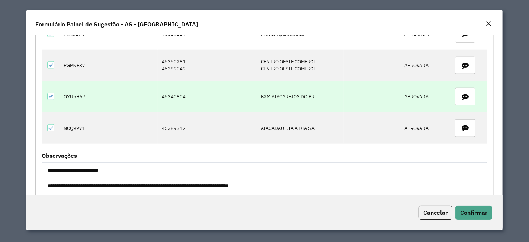
click at [172, 89] on td "45340804" at bounding box center [207, 96] width 99 height 31
click at [72, 92] on td "OYU5H57" at bounding box center [80, 96] width 41 height 31
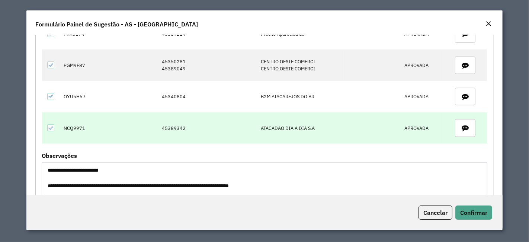
click at [173, 118] on td "45389342" at bounding box center [207, 127] width 99 height 31
click at [83, 118] on td "NCQ9971" at bounding box center [80, 127] width 41 height 31
click at [84, 119] on td "NCQ9971" at bounding box center [80, 127] width 41 height 31
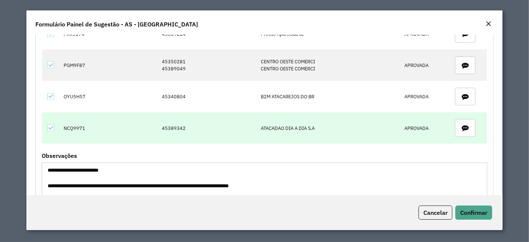
click at [84, 119] on td "NCQ9971" at bounding box center [80, 127] width 41 height 31
click at [81, 121] on td "NCQ9971" at bounding box center [80, 127] width 41 height 31
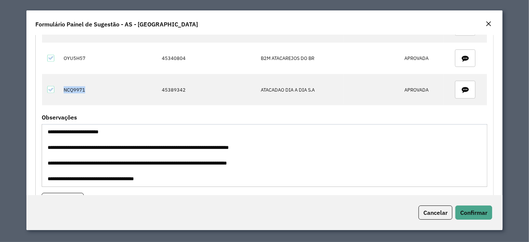
scroll to position [767, 0]
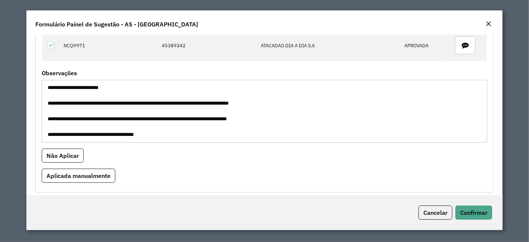
drag, startPoint x: 74, startPoint y: 129, endPoint x: 168, endPoint y: 129, distance: 93.4
click at [168, 129] on textarea "**********" at bounding box center [265, 111] width 446 height 63
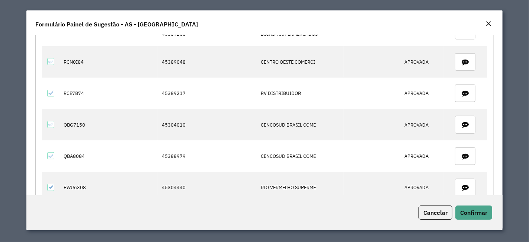
scroll to position [519, 0]
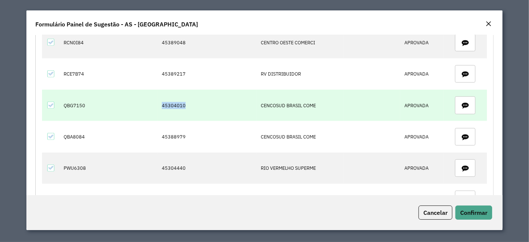
drag, startPoint x: 160, startPoint y: 103, endPoint x: 198, endPoint y: 103, distance: 37.6
click at [198, 103] on td "45304010" at bounding box center [207, 105] width 99 height 31
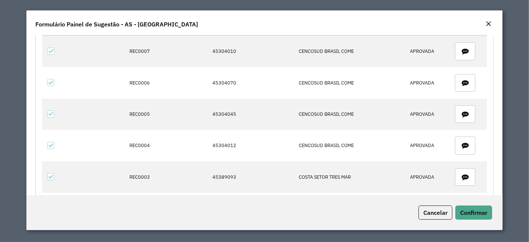
scroll to position [23, 0]
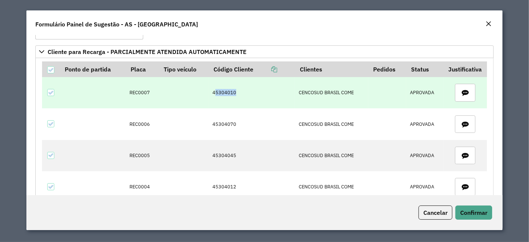
drag, startPoint x: 234, startPoint y: 95, endPoint x: 246, endPoint y: 95, distance: 11.5
click at [246, 95] on td "45304010" at bounding box center [252, 92] width 86 height 31
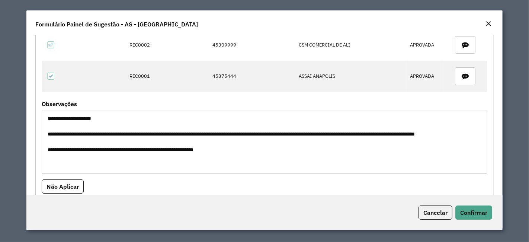
scroll to position [230, 0]
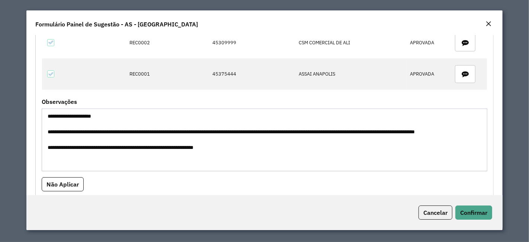
drag, startPoint x: 75, startPoint y: 154, endPoint x: 197, endPoint y: 165, distance: 123.0
click at [197, 165] on textarea "**********" at bounding box center [265, 139] width 446 height 63
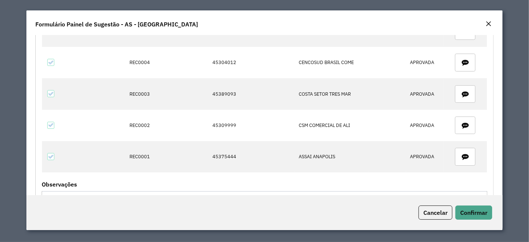
scroll to position [147, 0]
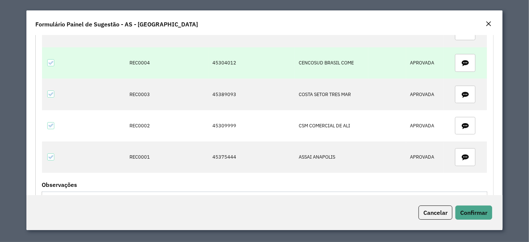
click at [215, 55] on td "45304012" at bounding box center [252, 62] width 86 height 31
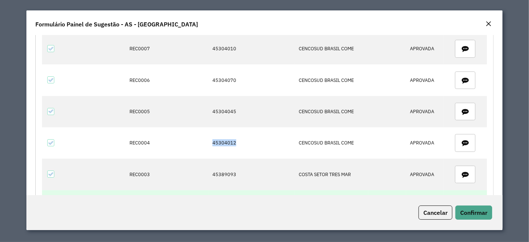
scroll to position [64, 0]
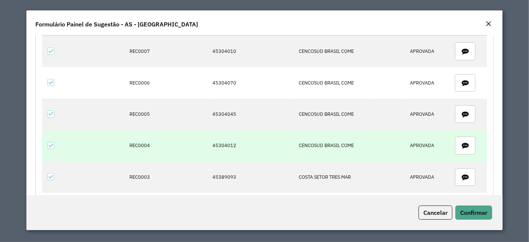
click at [147, 142] on td "REC0004" at bounding box center [141, 145] width 33 height 31
click at [145, 143] on td "REC0004" at bounding box center [141, 145] width 33 height 31
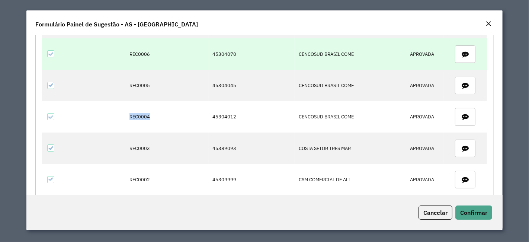
scroll to position [105, 0]
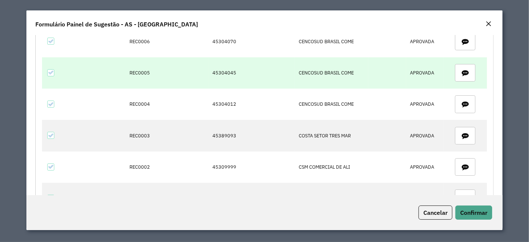
click at [138, 68] on td "REC0005" at bounding box center [141, 72] width 33 height 31
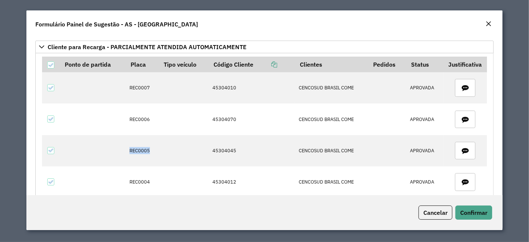
scroll to position [0, 0]
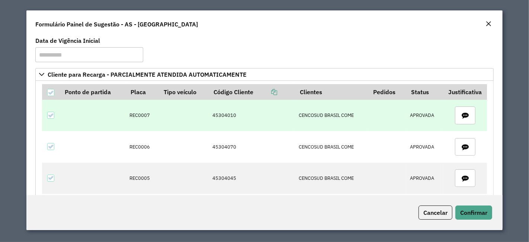
click at [229, 115] on td "45304010" at bounding box center [252, 115] width 86 height 31
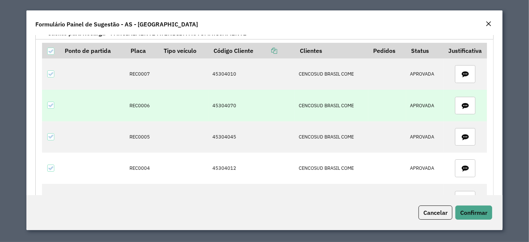
click at [221, 108] on td "45304070" at bounding box center [252, 105] width 86 height 31
click at [220, 108] on td "45304070" at bounding box center [252, 105] width 86 height 31
click at [135, 102] on td "REC0006" at bounding box center [141, 105] width 33 height 31
click at [136, 102] on td "REC0006" at bounding box center [141, 105] width 33 height 31
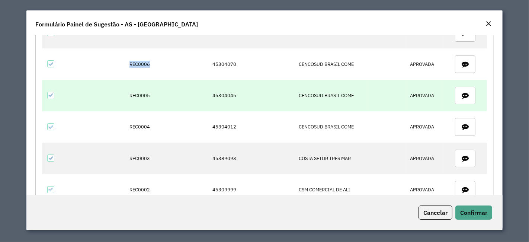
scroll to position [124, 0]
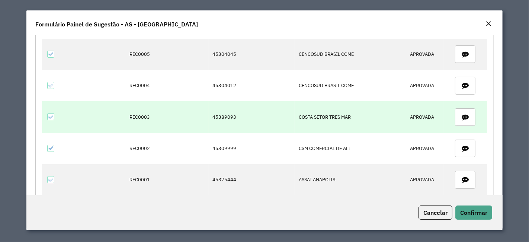
click at [231, 114] on td "45389093" at bounding box center [252, 116] width 86 height 31
click at [140, 112] on td "REC0003" at bounding box center [141, 116] width 33 height 31
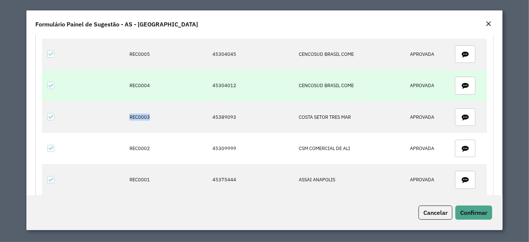
scroll to position [165, 0]
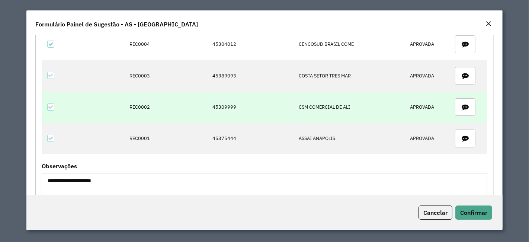
click at [220, 104] on td "45309999" at bounding box center [252, 107] width 86 height 31
click at [141, 104] on td "REC0002" at bounding box center [141, 107] width 33 height 31
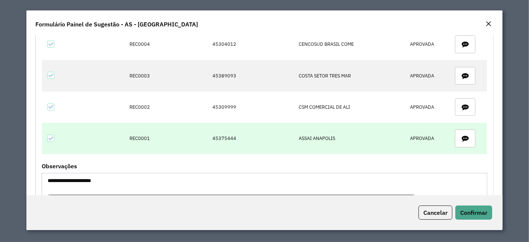
click at [220, 133] on td "45375444" at bounding box center [252, 138] width 86 height 31
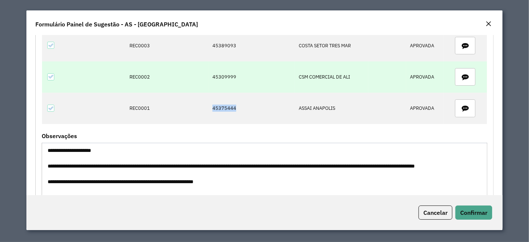
scroll to position [207, 0]
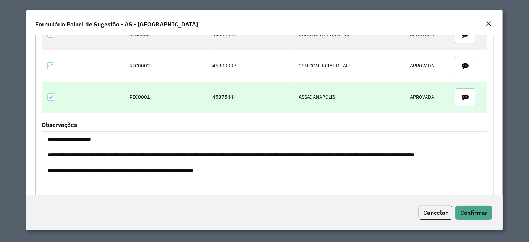
click at [147, 87] on td "REC0001" at bounding box center [141, 97] width 33 height 31
click at [147, 90] on td "REC0001" at bounding box center [141, 97] width 33 height 31
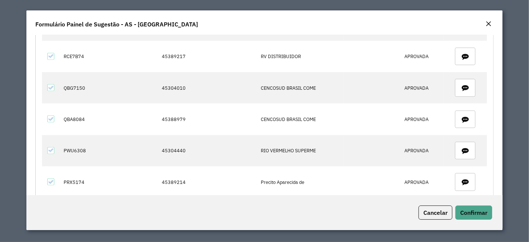
scroll to position [537, 0]
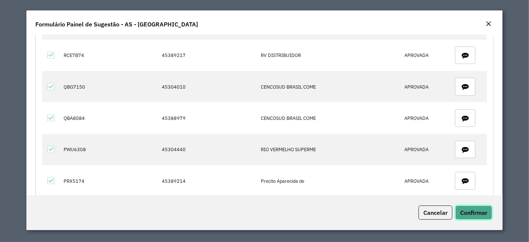
click at [480, 209] on span "Confirmar" at bounding box center [473, 212] width 27 height 7
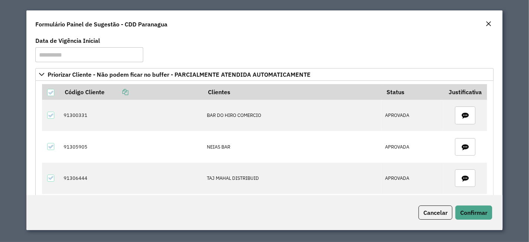
scroll to position [1117, 0]
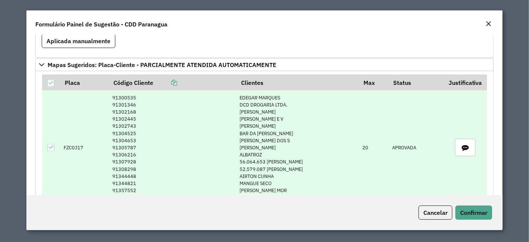
scroll to position [1034, 0]
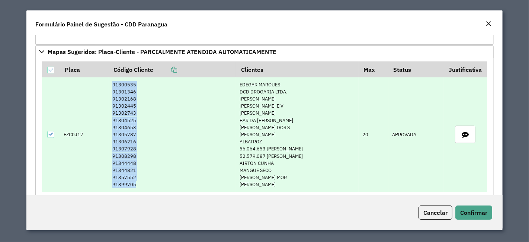
drag, startPoint x: 106, startPoint y: 74, endPoint x: 139, endPoint y: 177, distance: 107.7
click at [139, 177] on td "91300535 91301346 91302168 91302445 91302743 91304525 91304653 91305787 9130621…" at bounding box center [172, 134] width 127 height 115
copy td "91300535 91301346 91302168 91302445 91302743 91304525 91304653 91305787 9130621…"
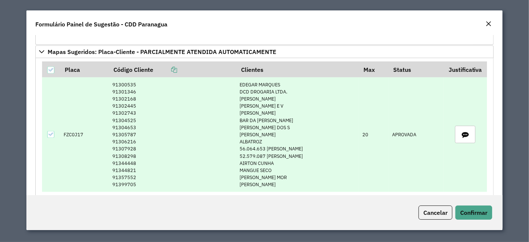
click at [73, 126] on td "FZC0J17" at bounding box center [84, 134] width 49 height 115
copy td "FZC0J17"
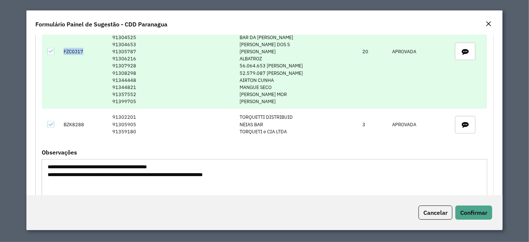
scroll to position [1117, 0]
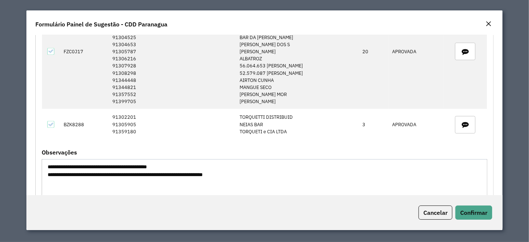
drag, startPoint x: 97, startPoint y: 157, endPoint x: 159, endPoint y: 158, distance: 62.6
click at [159, 159] on textarea "**********" at bounding box center [265, 190] width 446 height 63
click at [175, 159] on textarea "**********" at bounding box center [265, 190] width 446 height 63
drag, startPoint x: 96, startPoint y: 156, endPoint x: 158, endPoint y: 157, distance: 61.8
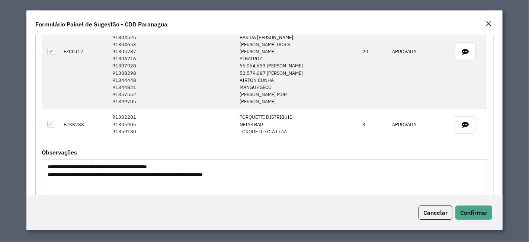
click at [158, 159] on textarea "**********" at bounding box center [265, 190] width 446 height 63
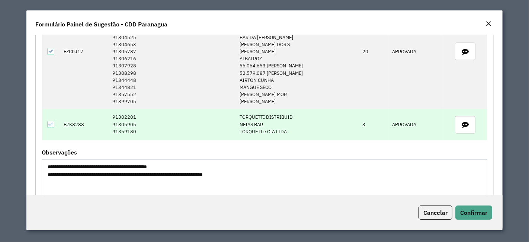
click at [80, 112] on td "BZK8288" at bounding box center [84, 124] width 49 height 31
copy td "BZK8288"
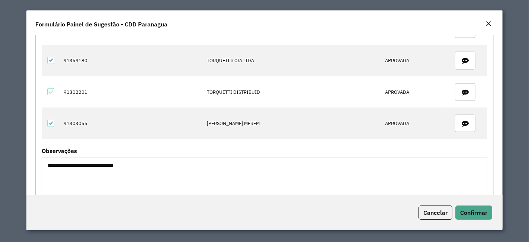
scroll to position [849, 0]
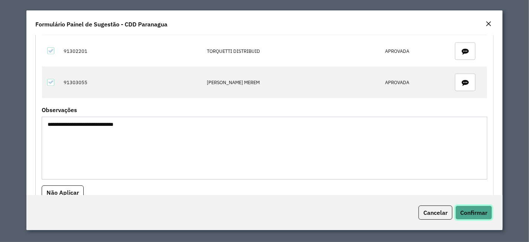
click at [466, 210] on span "Confirmar" at bounding box center [473, 212] width 27 height 7
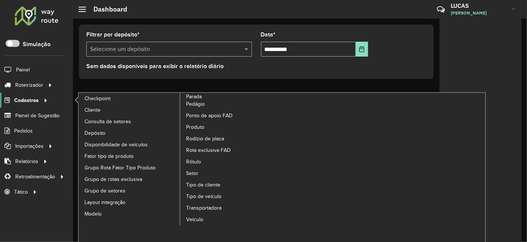
click at [45, 103] on icon at bounding box center [44, 99] width 6 height 11
click at [201, 220] on span "Veículo" at bounding box center [195, 220] width 18 height 8
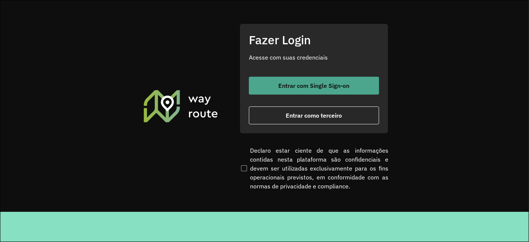
click at [295, 84] on span "Entrar com Single Sign-on" at bounding box center [314, 86] width 71 height 6
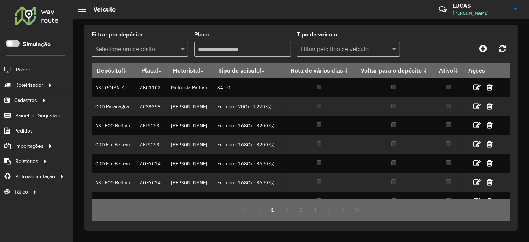
click at [161, 50] on input "text" at bounding box center [132, 49] width 74 height 9
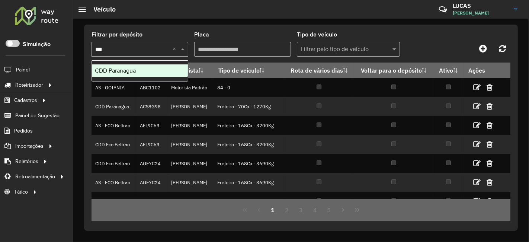
type input "****"
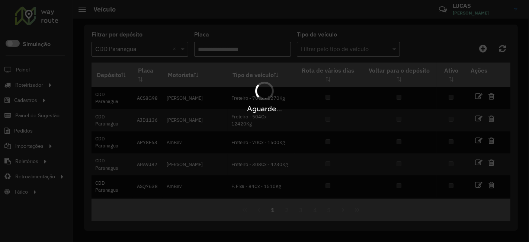
click at [232, 45] on div "Aguarde..." at bounding box center [264, 121] width 529 height 242
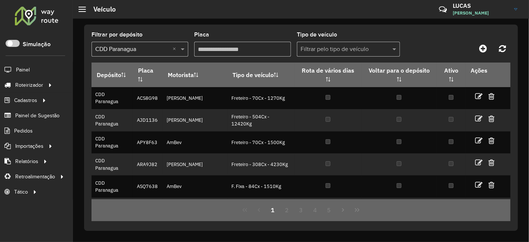
click at [231, 47] on input "Placa" at bounding box center [242, 49] width 97 height 15
paste input "*******"
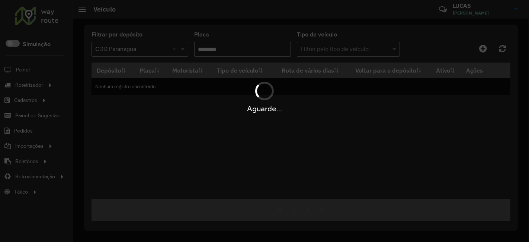
type input "*******"
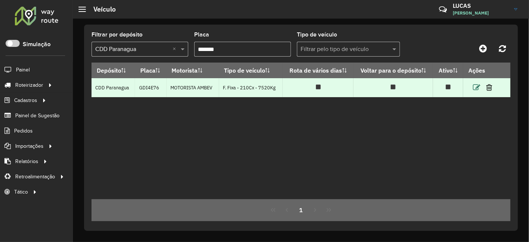
click at [479, 90] on icon at bounding box center [476, 87] width 7 height 7
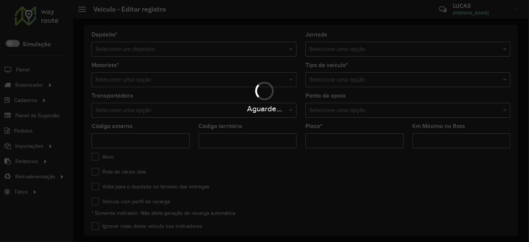
type input "***"
type input "*******"
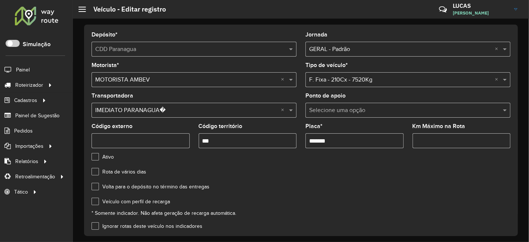
drag, startPoint x: 350, startPoint y: 137, endPoint x: 278, endPoint y: 141, distance: 72.0
click at [284, 137] on formly-group "Motorista * Selecione uma opção × MOTORISTA AMBEV × Tipo de veículo * Selecione…" at bounding box center [301, 109] width 428 height 92
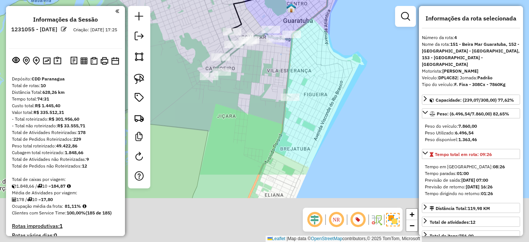
select select "*********"
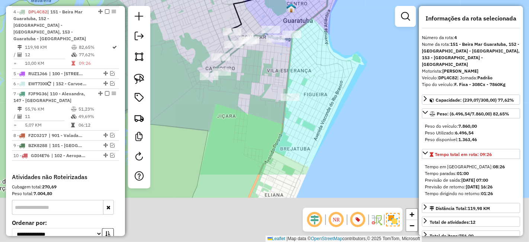
click at [309, 47] on div "Janela de atendimento Grade de atendimento Capacidade Transportadoras Veículos …" at bounding box center [264, 121] width 529 height 242
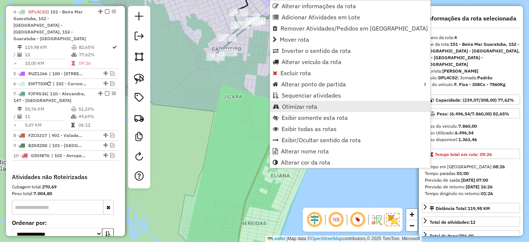
click at [274, 106] on span "Otimizar rota" at bounding box center [276, 106] width 6 height 6
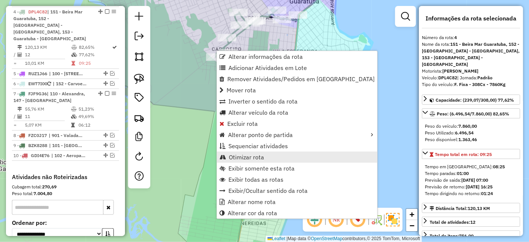
click at [232, 155] on span "Otimizar rota" at bounding box center [246, 157] width 35 height 6
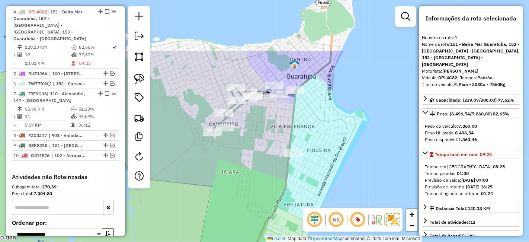
drag, startPoint x: 223, startPoint y: 78, endPoint x: 217, endPoint y: 162, distance: 84.7
click at [217, 162] on div "Janela de atendimento Grade de atendimento Capacidade Transportadoras Veículos …" at bounding box center [264, 121] width 529 height 242
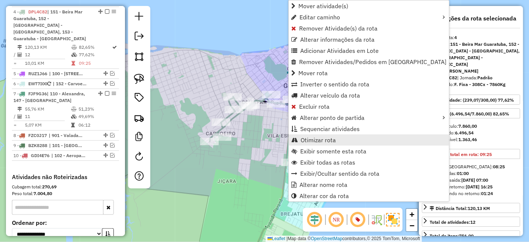
click at [302, 142] on span "Otimizar rota" at bounding box center [318, 140] width 35 height 6
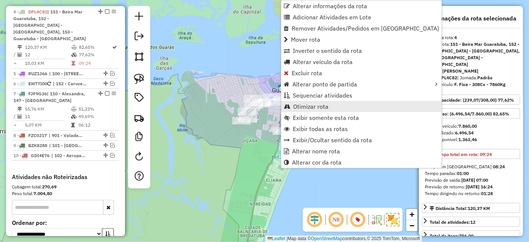
click at [302, 103] on span "Otimizar rota" at bounding box center [310, 106] width 35 height 6
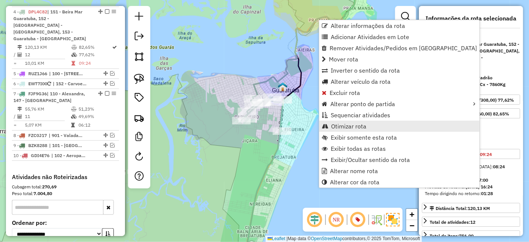
click at [345, 124] on span "Otimizar rota" at bounding box center [348, 126] width 35 height 6
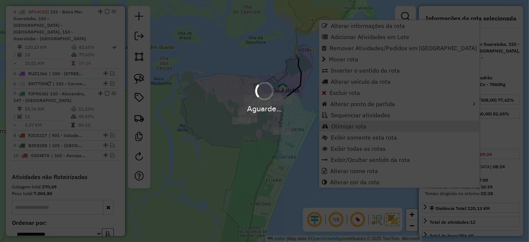
click at [345, 124] on div "Aguarde..." at bounding box center [264, 121] width 529 height 242
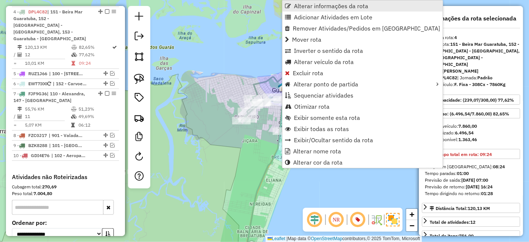
click at [315, 7] on span "Alterar informações da rota" at bounding box center [331, 6] width 74 height 6
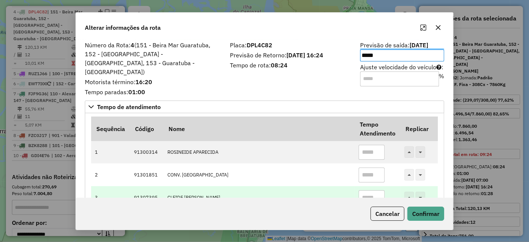
scroll to position [124, 0]
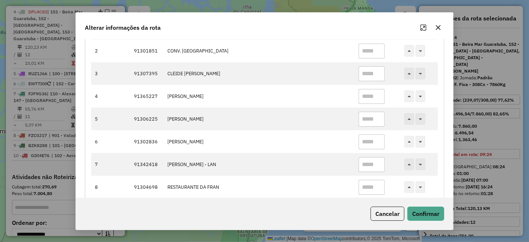
click at [440, 31] on button "button" at bounding box center [439, 28] width 12 height 12
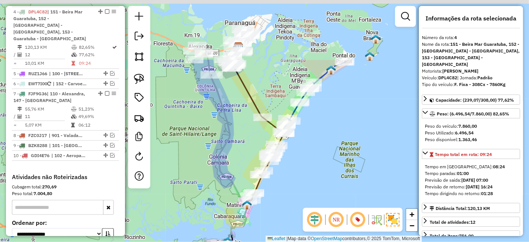
drag, startPoint x: 269, startPoint y: 146, endPoint x: 262, endPoint y: 235, distance: 89.7
click at [262, 235] on div "Janela de atendimento Grade de atendimento Capacidade Transportadoras Veículos …" at bounding box center [264, 121] width 529 height 242
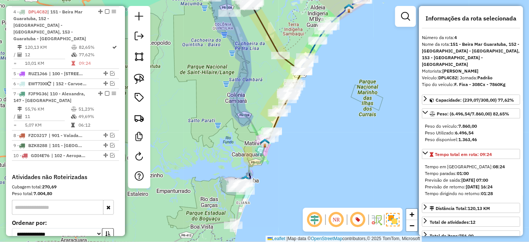
drag, startPoint x: 221, startPoint y: 134, endPoint x: 240, endPoint y: 49, distance: 87.3
click at [239, 66] on div "Janela de atendimento Grade de atendimento Capacidade Transportadoras Veículos …" at bounding box center [264, 121] width 529 height 242
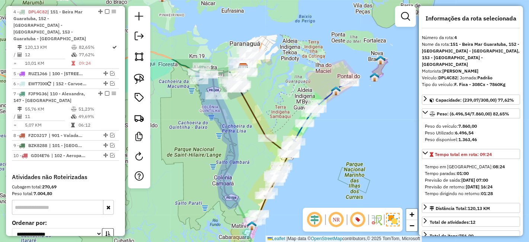
drag, startPoint x: 211, startPoint y: 86, endPoint x: 201, endPoint y: 161, distance: 75.9
click at [198, 169] on div "Janela de atendimento Grade de atendimento Capacidade Transportadoras Veículos …" at bounding box center [264, 121] width 529 height 242
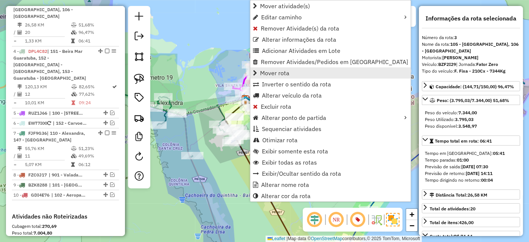
scroll to position [416, 0]
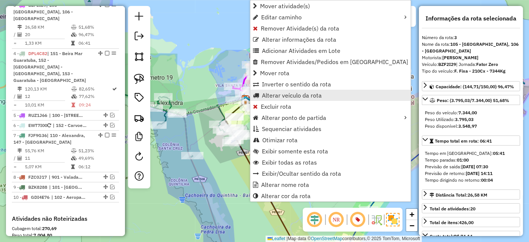
click at [273, 98] on span "Alterar veículo da rota" at bounding box center [292, 95] width 60 height 6
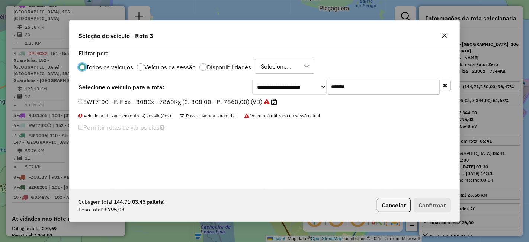
scroll to position [4, 2]
drag, startPoint x: 357, startPoint y: 88, endPoint x: 285, endPoint y: 84, distance: 71.9
click at [286, 84] on div "**********" at bounding box center [351, 87] width 198 height 15
paste input "text"
type input "*******"
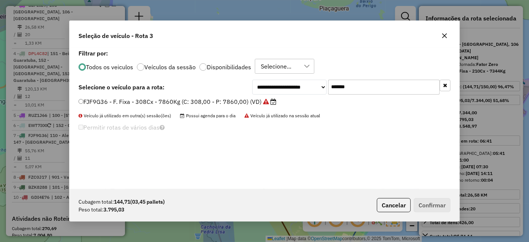
click at [251, 99] on label "FJF9G36 - F. Fixa - 308Cx - 7860Kg (C: 308,00 - P: 7860,00) (VD)" at bounding box center [178, 101] width 198 height 9
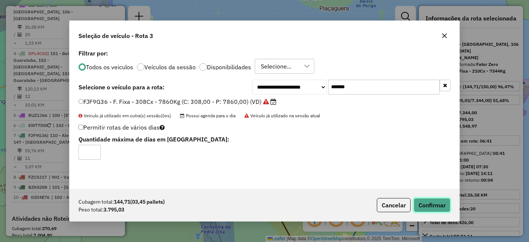
click at [427, 205] on button "Confirmar" at bounding box center [432, 205] width 37 height 14
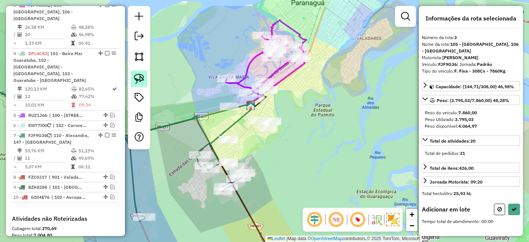
click at [139, 78] on img at bounding box center [139, 79] width 10 height 10
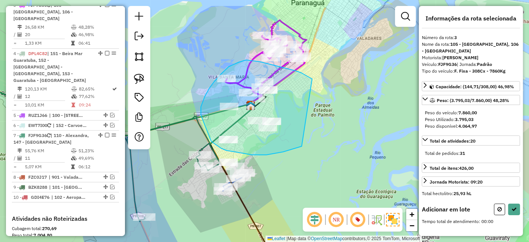
drag, startPoint x: 312, startPoint y: 78, endPoint x: 324, endPoint y: 130, distance: 53.3
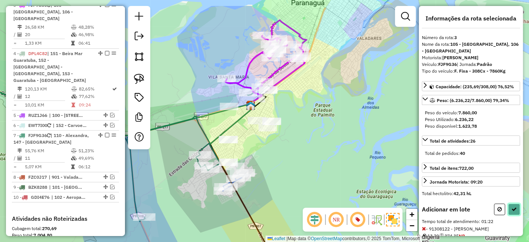
click at [514, 209] on icon at bounding box center [514, 209] width 5 height 5
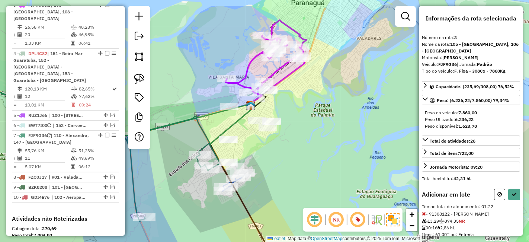
select select "*********"
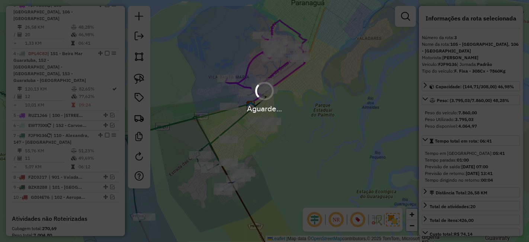
click at [514, 209] on div "Aguarde..." at bounding box center [264, 121] width 529 height 242
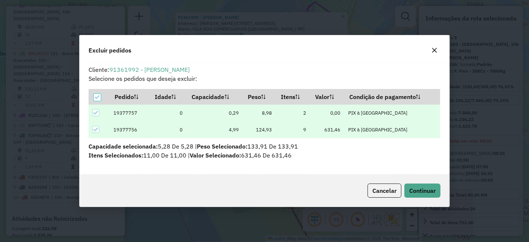
scroll to position [0, 0]
click at [426, 188] on span "Continuar" at bounding box center [422, 190] width 26 height 7
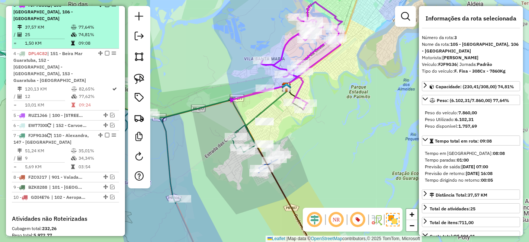
click at [105, 7] on em at bounding box center [107, 5] width 4 height 4
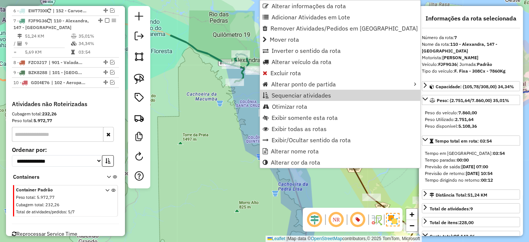
scroll to position [501, 0]
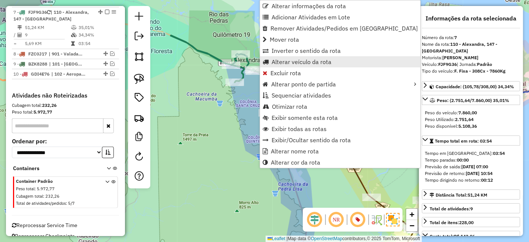
click at [279, 64] on span "Alterar veículo da rota" at bounding box center [302, 62] width 60 height 6
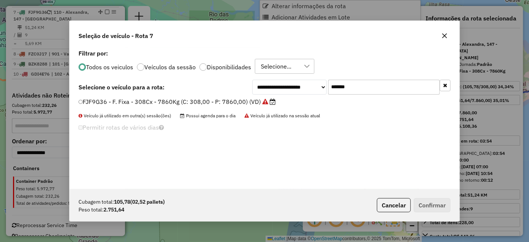
scroll to position [4, 2]
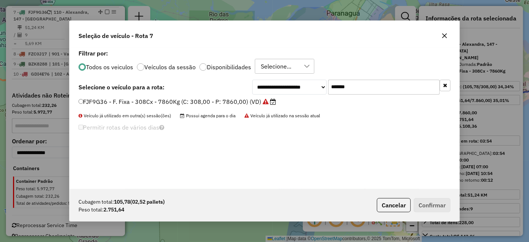
drag, startPoint x: 364, startPoint y: 84, endPoint x: 299, endPoint y: 86, distance: 65.5
click at [299, 86] on div "**********" at bounding box center [351, 87] width 198 height 15
paste input "text"
type input "*******"
click at [251, 101] on label "BNZ9779 - Toco 308 cx - 7860 kg (C: 308,00 - P: 7860,00) (VD)" at bounding box center [171, 101] width 185 height 9
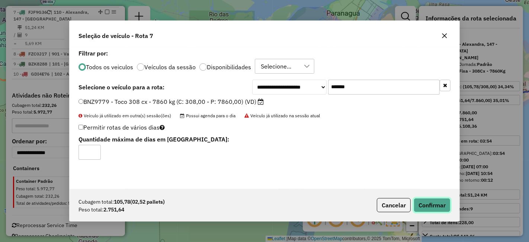
click at [427, 203] on button "Confirmar" at bounding box center [432, 205] width 37 height 14
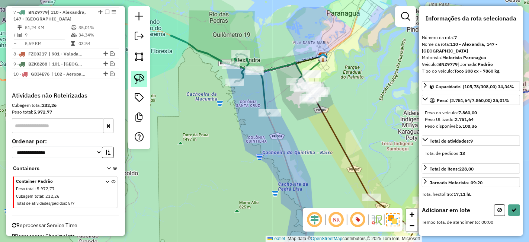
click at [140, 79] on img at bounding box center [139, 79] width 10 height 10
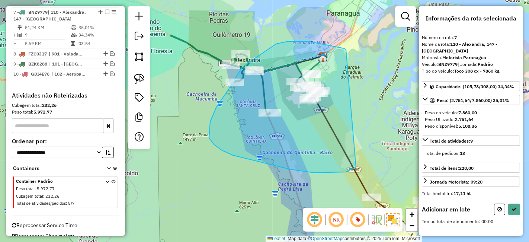
drag, startPoint x: 346, startPoint y: 50, endPoint x: 358, endPoint y: 165, distance: 116.4
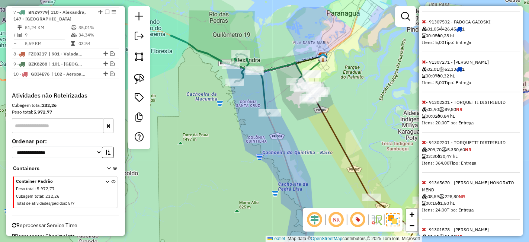
scroll to position [372, 0]
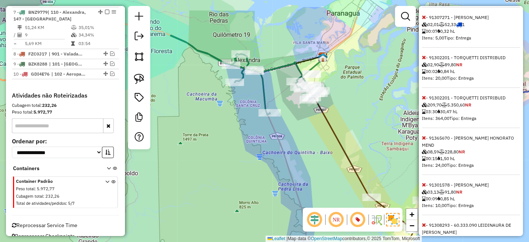
click at [424, 97] on icon at bounding box center [424, 97] width 4 height 5
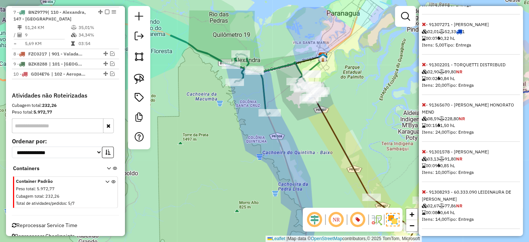
click at [423, 62] on icon at bounding box center [424, 64] width 4 height 5
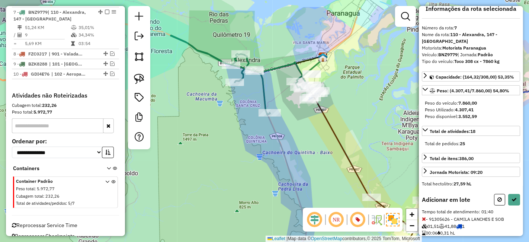
scroll to position [0, 0]
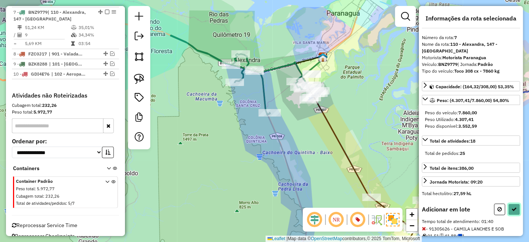
click at [514, 207] on icon at bounding box center [514, 209] width 5 height 5
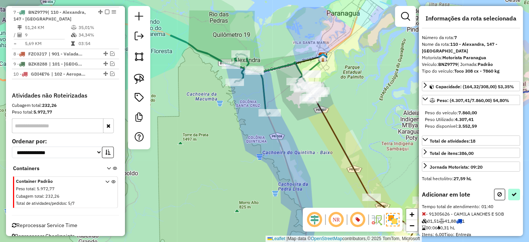
select select "*********"
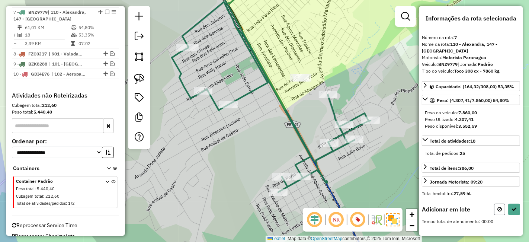
click at [502, 207] on icon at bounding box center [500, 209] width 4 height 5
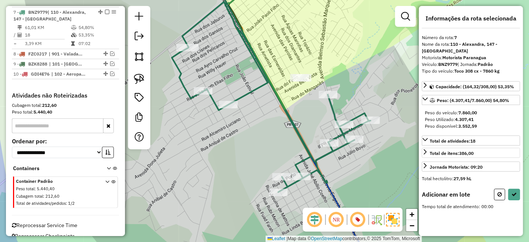
select select "*********"
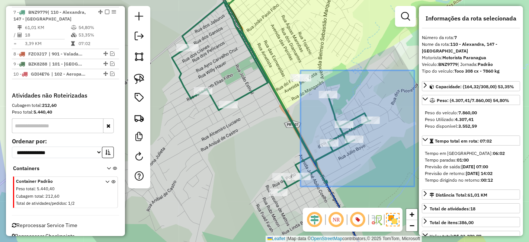
drag, startPoint x: 355, startPoint y: 130, endPoint x: 413, endPoint y: 176, distance: 74.1
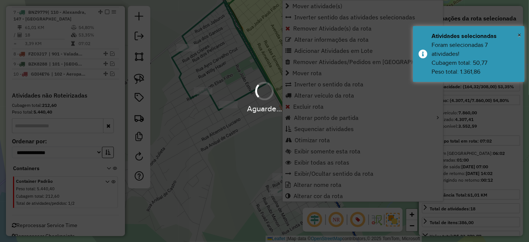
click at [249, 147] on div "Aguarde..." at bounding box center [264, 121] width 529 height 242
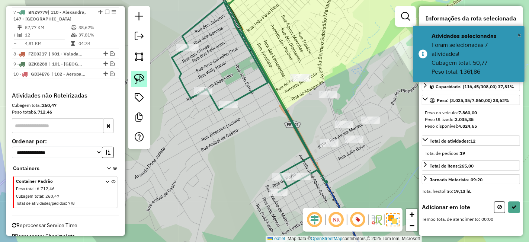
click at [139, 84] on link at bounding box center [139, 79] width 16 height 16
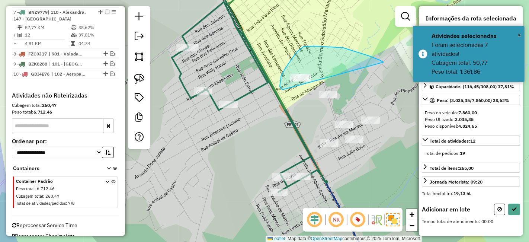
drag, startPoint x: 369, startPoint y: 56, endPoint x: 291, endPoint y: 95, distance: 86.9
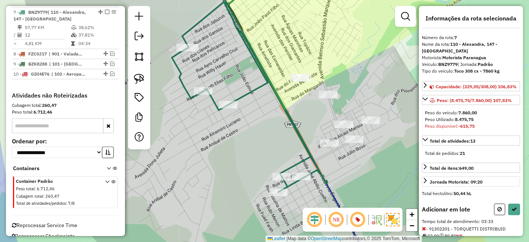
scroll to position [70, 0]
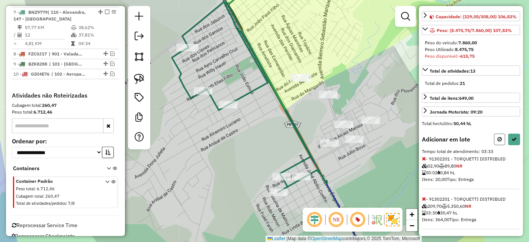
click at [499, 137] on icon at bounding box center [500, 139] width 4 height 5
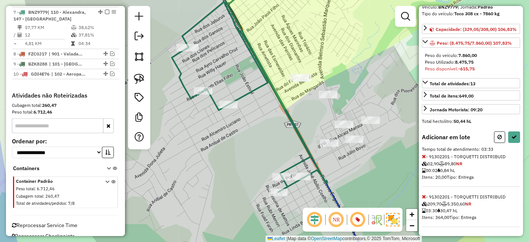
select select "*********"
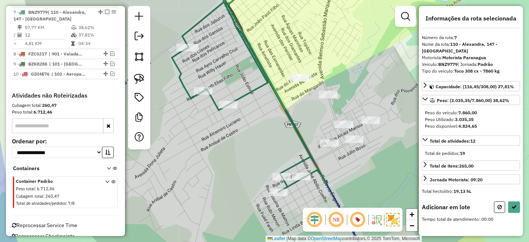
scroll to position [0, 0]
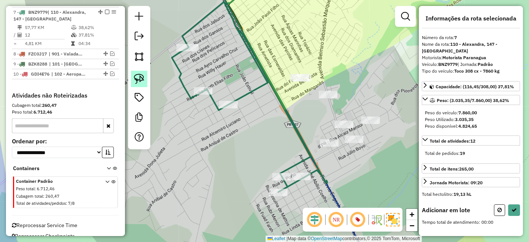
click at [137, 81] on img at bounding box center [139, 79] width 10 height 10
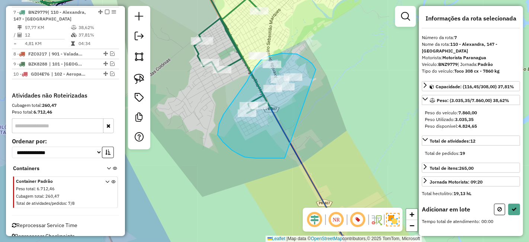
drag, startPoint x: 316, startPoint y: 70, endPoint x: 287, endPoint y: 156, distance: 90.8
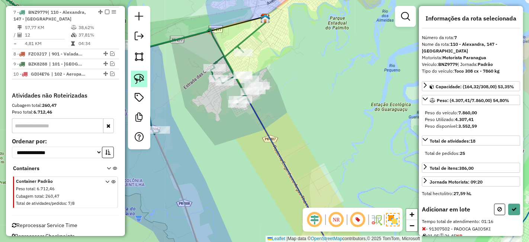
drag, startPoint x: 141, startPoint y: 80, endPoint x: 161, endPoint y: 80, distance: 20.5
click at [141, 80] on img at bounding box center [139, 79] width 10 height 10
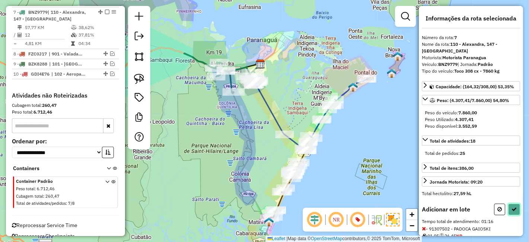
click at [515, 204] on button at bounding box center [514, 210] width 12 height 12
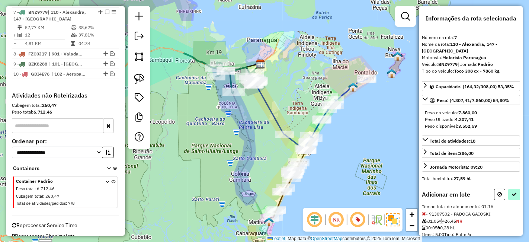
select select "*********"
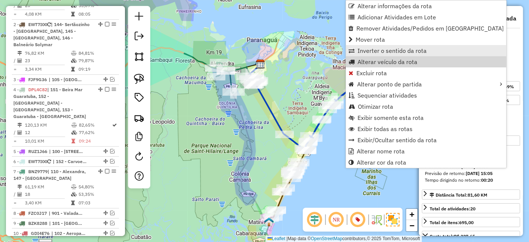
scroll to position [313, 0]
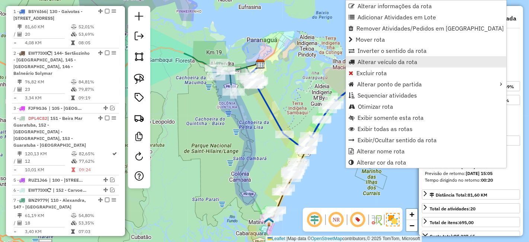
click at [355, 63] on link "Alterar veículo da rota" at bounding box center [426, 61] width 160 height 11
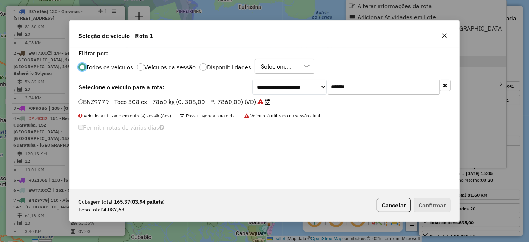
scroll to position [4, 2]
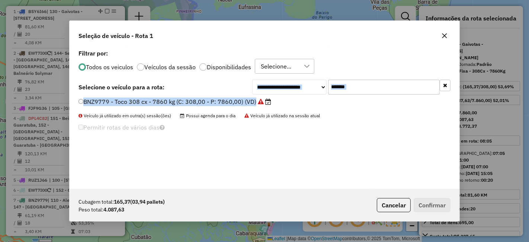
drag, startPoint x: 366, startPoint y: 95, endPoint x: 296, endPoint y: 94, distance: 70.4
click at [296, 94] on div "**********" at bounding box center [265, 118] width 390 height 141
click at [363, 90] on input "*******" at bounding box center [384, 87] width 112 height 15
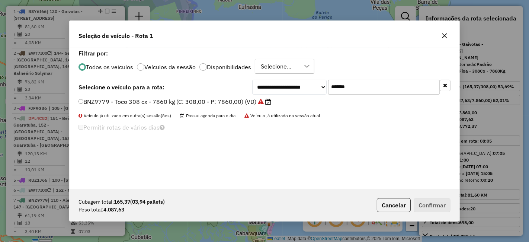
drag, startPoint x: 366, startPoint y: 87, endPoint x: 306, endPoint y: 87, distance: 60.3
click at [303, 86] on div "**********" at bounding box center [351, 87] width 198 height 15
paste input "text"
type input "*******"
click at [398, 202] on button "Cancelar" at bounding box center [394, 205] width 34 height 14
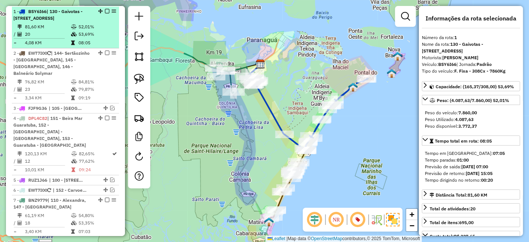
click at [105, 11] on em at bounding box center [107, 11] width 4 height 4
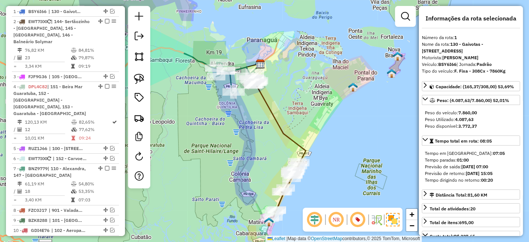
click at [296, 148] on icon at bounding box center [278, 113] width 56 height 99
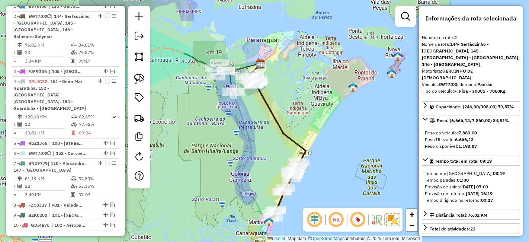
scroll to position [323, 0]
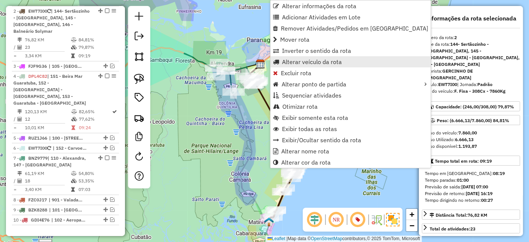
click at [291, 65] on link "Alterar veículo da rota" at bounding box center [351, 61] width 160 height 11
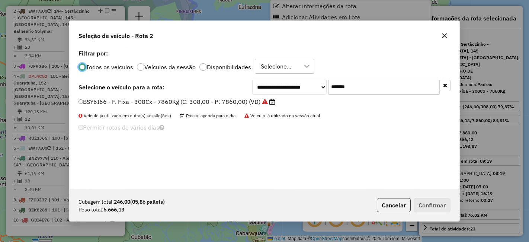
scroll to position [4, 2]
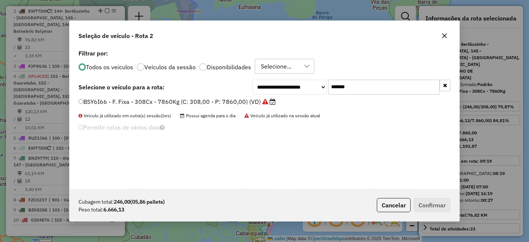
drag, startPoint x: 327, startPoint y: 90, endPoint x: 294, endPoint y: 92, distance: 33.2
click at [294, 92] on div "**********" at bounding box center [351, 87] width 198 height 15
paste input "text"
type input "*******"
click at [236, 101] on label "DXO7H14 - F. Fixa - 308Cx - 7860Kg (C: 308,00 - P: 7860,00) (VD)" at bounding box center [175, 101] width 193 height 9
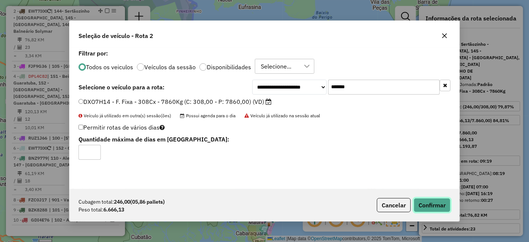
drag, startPoint x: 441, startPoint y: 209, endPoint x: 406, endPoint y: 208, distance: 34.6
click at [441, 209] on button "Confirmar" at bounding box center [432, 205] width 37 height 14
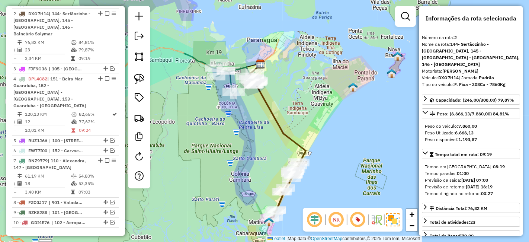
scroll to position [323, 0]
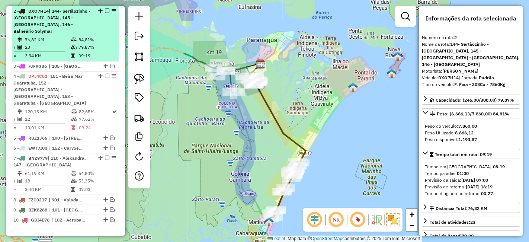
click at [105, 12] on em at bounding box center [107, 11] width 4 height 4
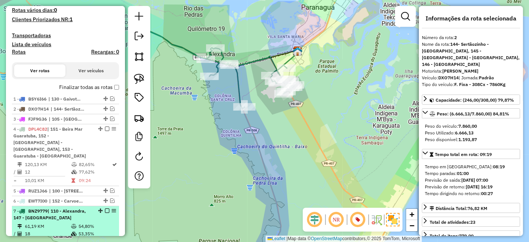
scroll to position [157, 0]
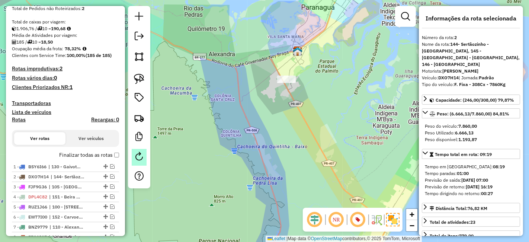
click at [134, 156] on link at bounding box center [139, 157] width 15 height 17
select select "*"
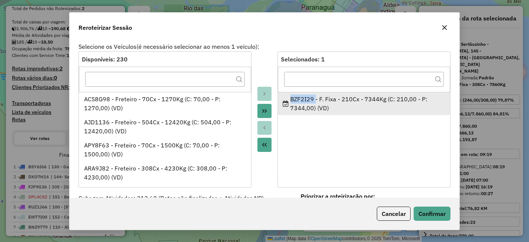
drag, startPoint x: 312, startPoint y: 100, endPoint x: 282, endPoint y: 102, distance: 29.8
click at [283, 102] on div "BZF2I29 - F. Fixa - 210Cx - 7344Kg (C: 210,00 - P: 7344,00) (VD)" at bounding box center [364, 104] width 162 height 18
copy div "BZF2I29"
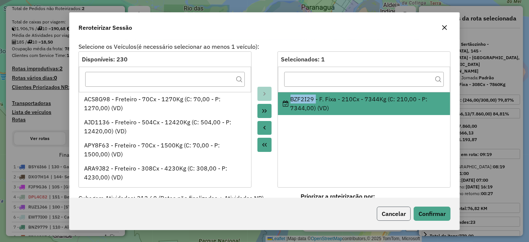
click at [394, 216] on button "Cancelar" at bounding box center [394, 214] width 34 height 14
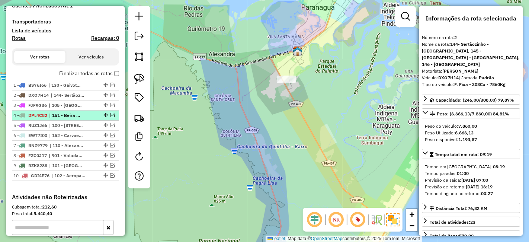
scroll to position [240, 0]
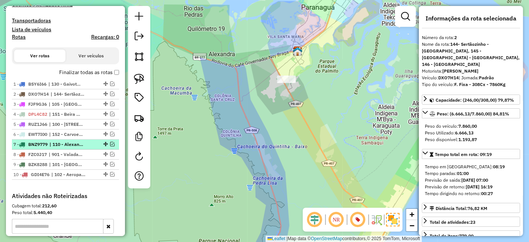
click at [110, 143] on em at bounding box center [112, 144] width 4 height 4
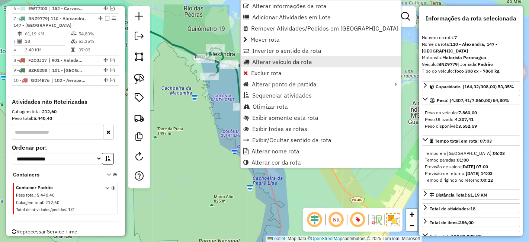
scroll to position [372, 0]
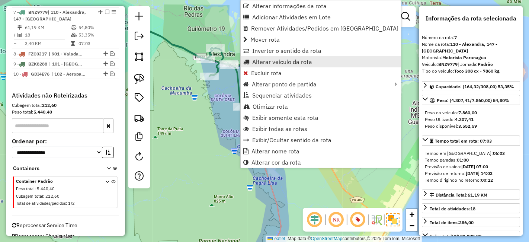
click at [255, 64] on span "Alterar veículo da rota" at bounding box center [282, 62] width 60 height 6
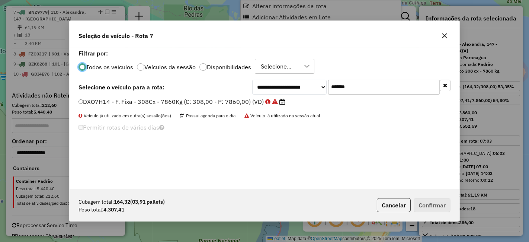
scroll to position [4, 2]
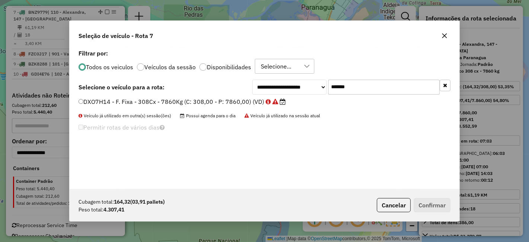
drag, startPoint x: 336, startPoint y: 83, endPoint x: 291, endPoint y: 82, distance: 45.1
click at [295, 83] on div "**********" at bounding box center [351, 87] width 198 height 15
paste input "text"
type input "*******"
click at [217, 109] on div "BZF2I29 - F. Fixa - 210Cx - 7344Kg (C: 210,00 - P: 7344,00) (VD)" at bounding box center [264, 105] width 381 height 15
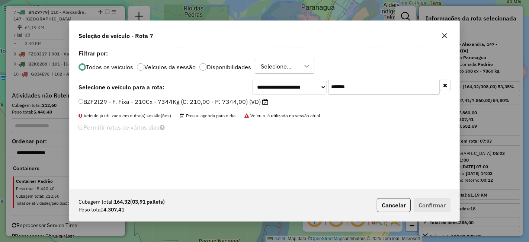
click at [217, 105] on label "BZF2I29 - F. Fixa - 210Cx - 7344Kg (C: 210,00 - P: 7344,00) (VD)" at bounding box center [174, 101] width 190 height 9
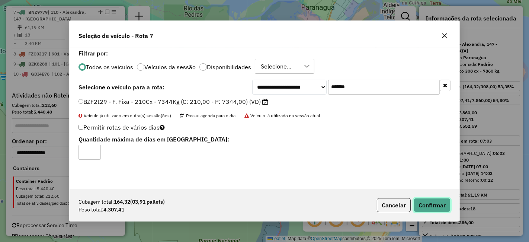
click at [431, 204] on button "Confirmar" at bounding box center [432, 205] width 37 height 14
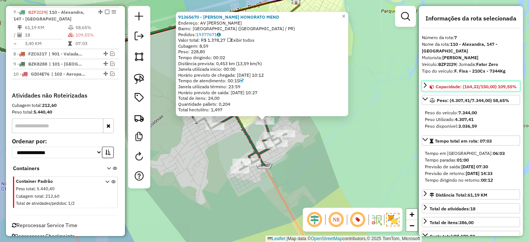
click at [426, 91] on link "Capacidade: (164,32/150,00) 109,55%" at bounding box center [471, 86] width 98 height 10
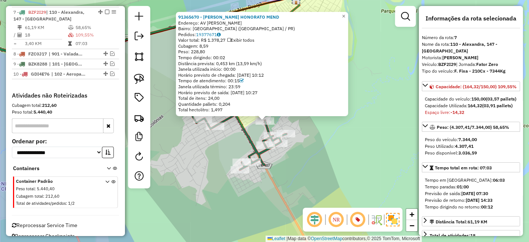
click at [329, 162] on div "91365670 - ROSELI HONORATO MEND Endereço: AV Belmiro Sebastiao Marques SN Bairr…" at bounding box center [264, 121] width 529 height 242
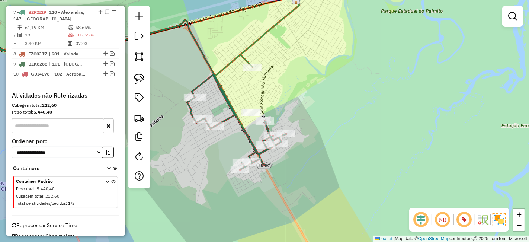
click at [296, 138] on div "Janela de atendimento Grade de atendimento Capacidade Transportadoras Veículos …" at bounding box center [264, 121] width 529 height 242
click at [248, 136] on icon at bounding box center [116, 108] width 339 height 246
select select "*********"
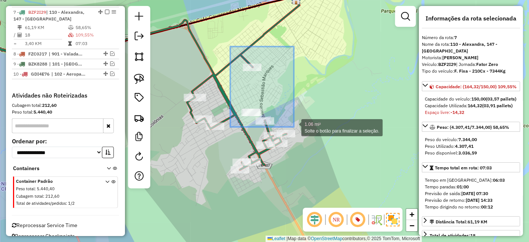
drag, startPoint x: 230, startPoint y: 47, endPoint x: 294, endPoint y: 127, distance: 102.8
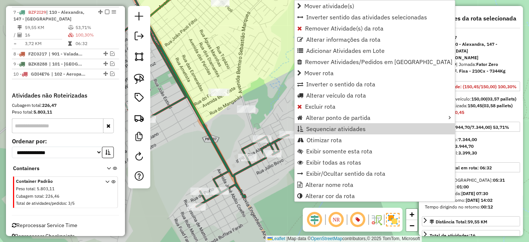
click at [272, 193] on div "Janela de atendimento Grade de atendimento Capacidade Transportadoras Veículos …" at bounding box center [264, 121] width 529 height 242
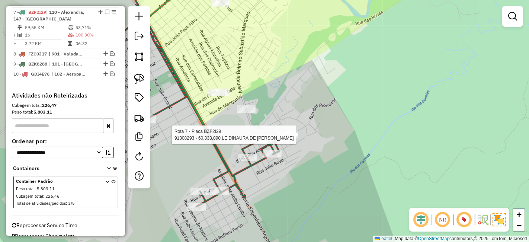
select select "*********"
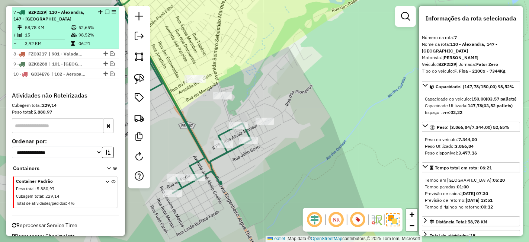
click at [105, 12] on em at bounding box center [107, 12] width 4 height 4
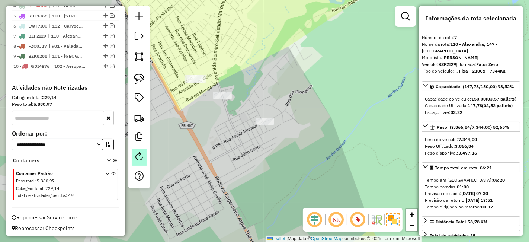
click at [138, 165] on link at bounding box center [139, 157] width 15 height 17
select select "*"
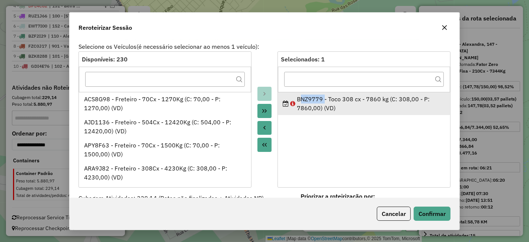
drag, startPoint x: 320, startPoint y: 100, endPoint x: 301, endPoint y: 102, distance: 19.4
click at [289, 92] on li "BNZ9779 - Toco 308 cx - 7860 kg (C: 308,00 - P: 7860,00) (VD)" at bounding box center [364, 103] width 172 height 23
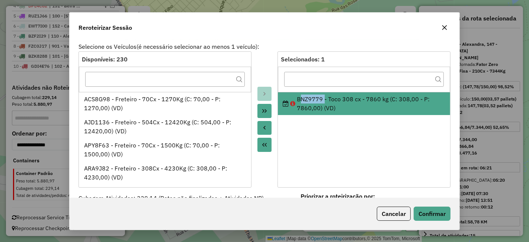
copy div "BNZ9779"
click at [385, 212] on button "Cancelar" at bounding box center [394, 214] width 34 height 14
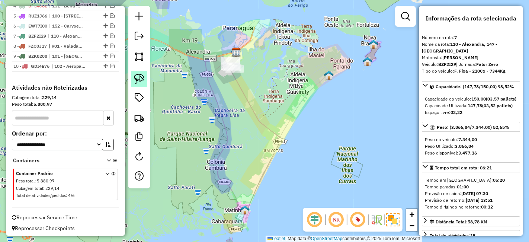
click at [138, 79] on img at bounding box center [139, 79] width 10 height 10
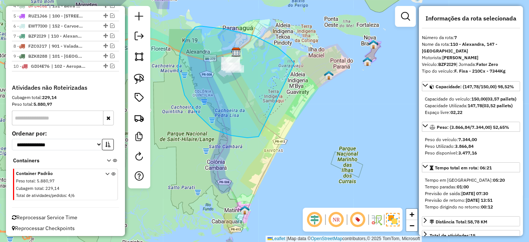
drag, startPoint x: 294, startPoint y: 64, endPoint x: 261, endPoint y: 137, distance: 80.1
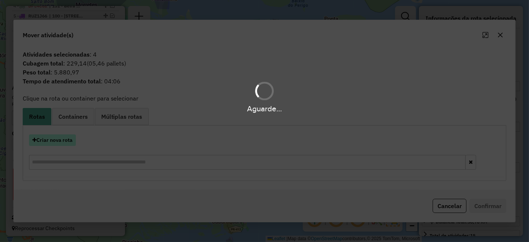
click at [64, 138] on button "Criar nova rota" at bounding box center [52, 140] width 47 height 12
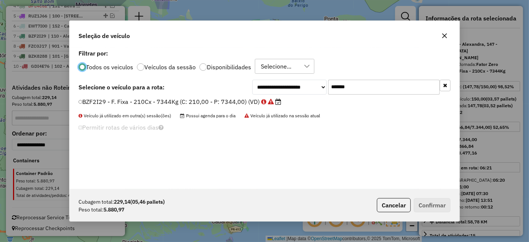
scroll to position [4, 2]
click at [63, 138] on div "**********" at bounding box center [264, 121] width 529 height 242
paste input "text"
type input "*******"
click at [244, 102] on label "BNZ9779 - Toco 308 cx - 7860 kg (C: 308,00 - P: 7860,00) (VD)" at bounding box center [175, 101] width 192 height 9
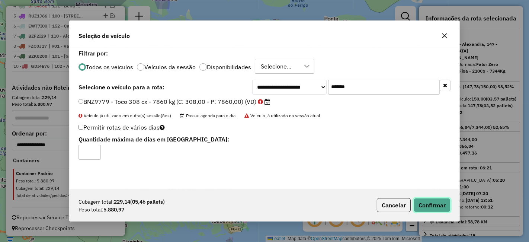
click at [445, 207] on button "Confirmar" at bounding box center [432, 205] width 37 height 14
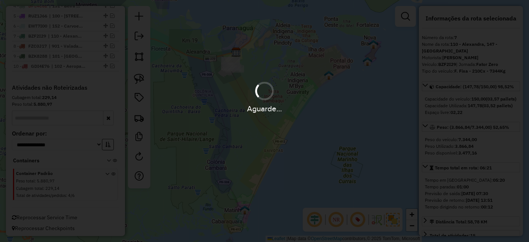
scroll to position [273, 0]
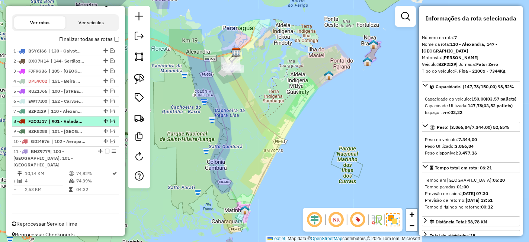
click at [105, 150] on em at bounding box center [107, 151] width 4 height 4
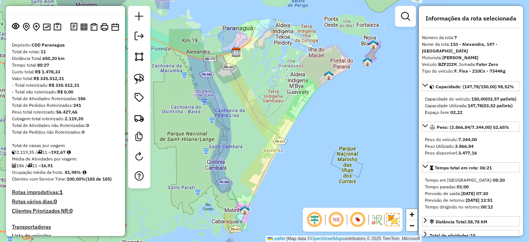
scroll to position [41, 0]
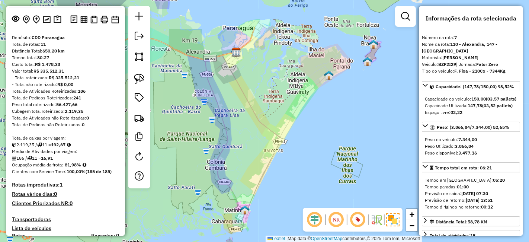
click at [56, 184] on h4 "Rotas improdutivas: 1" at bounding box center [65, 185] width 107 height 6
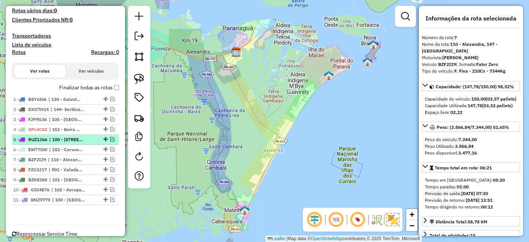
scroll to position [242, 0]
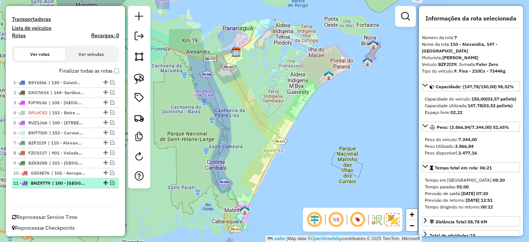
click at [111, 181] on em at bounding box center [112, 183] width 4 height 4
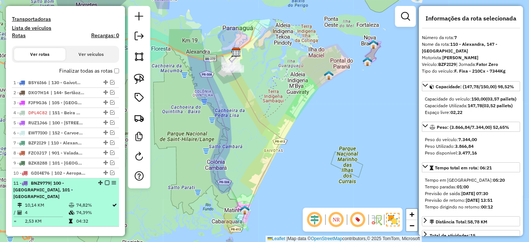
click at [105, 181] on em at bounding box center [107, 183] width 4 height 4
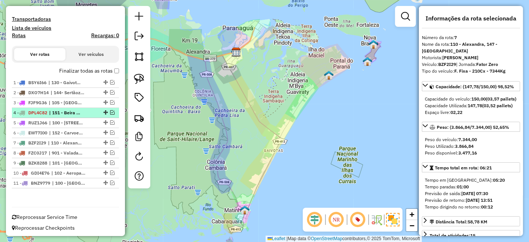
click at [110, 111] on em at bounding box center [112, 112] width 4 height 4
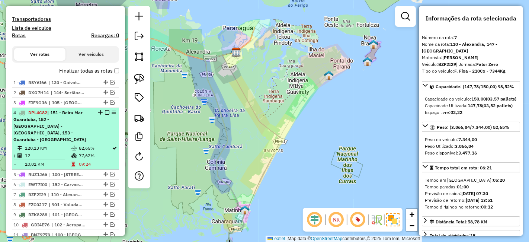
click at [100, 144] on td "82,65%" at bounding box center [95, 147] width 33 height 7
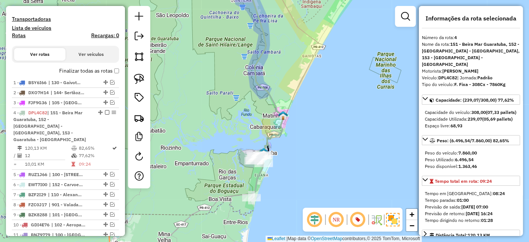
click at [333, 60] on div "Janela de atendimento Grade de atendimento Capacidade Transportadoras Veículos …" at bounding box center [264, 121] width 529 height 242
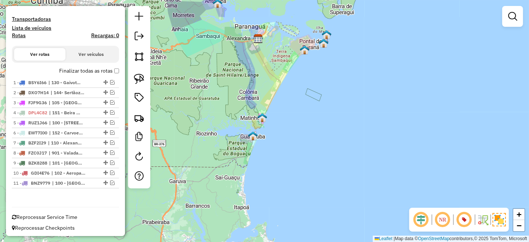
scroll to position [35, 0]
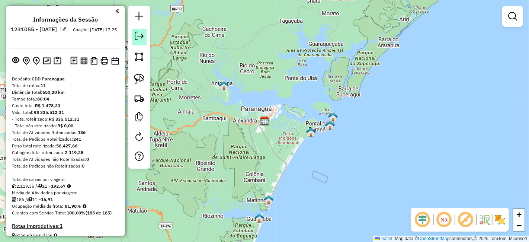
click at [135, 40] on em at bounding box center [139, 36] width 9 height 9
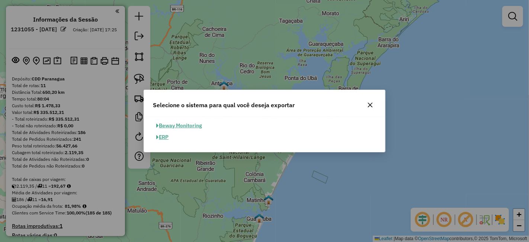
click at [167, 136] on button "ERP" at bounding box center [162, 137] width 19 height 12
select select "**"
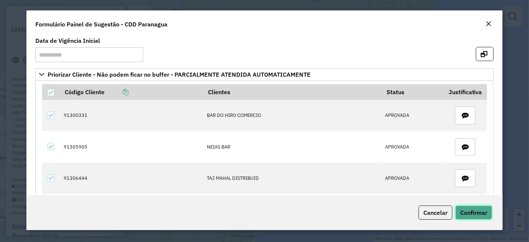
click at [459, 211] on button "Confirmar" at bounding box center [474, 212] width 37 height 14
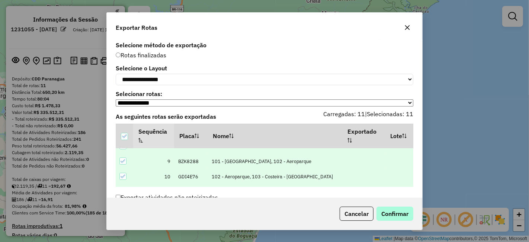
scroll to position [162, 0]
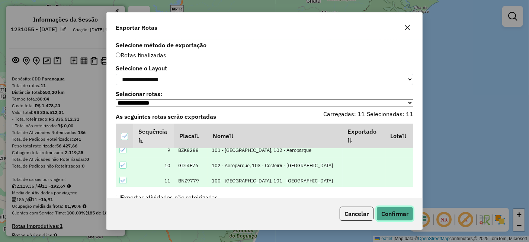
click at [389, 210] on button "Confirmar" at bounding box center [395, 214] width 37 height 14
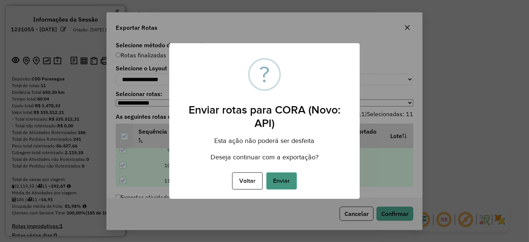
click at [283, 181] on button "Enviar" at bounding box center [282, 180] width 31 height 17
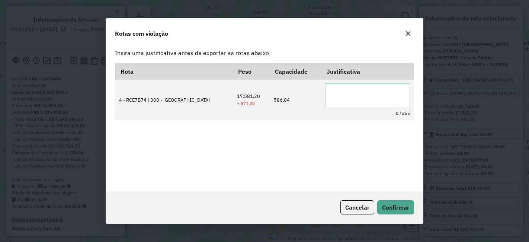
select select "**********"
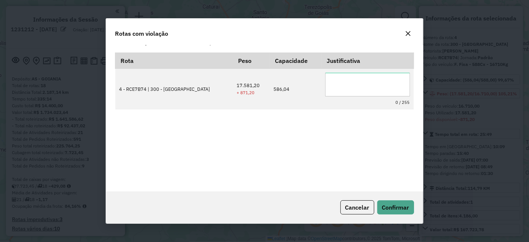
click at [406, 32] on icon "button" at bounding box center [408, 33] width 5 height 5
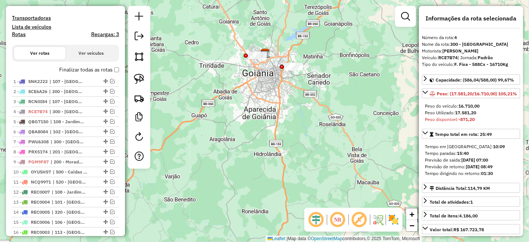
scroll to position [248, 0]
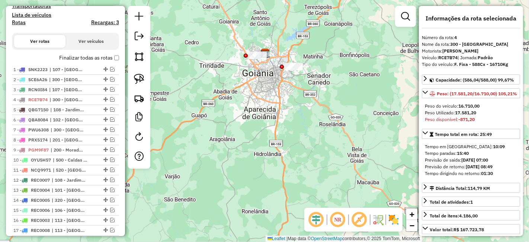
click at [98, 19] on h4 "Recargas: 3" at bounding box center [105, 22] width 28 height 6
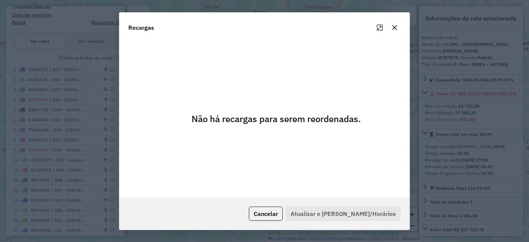
click at [389, 29] on div at bounding box center [387, 28] width 27 height 12
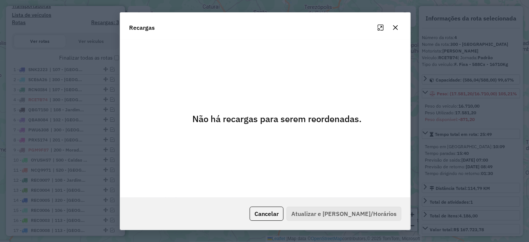
click at [393, 28] on icon "button" at bounding box center [396, 28] width 6 height 6
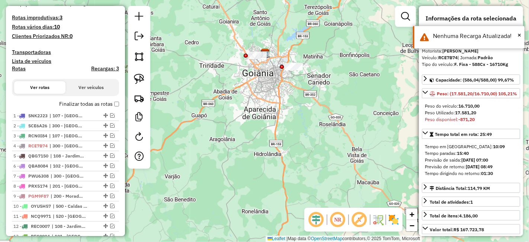
scroll to position [165, 0]
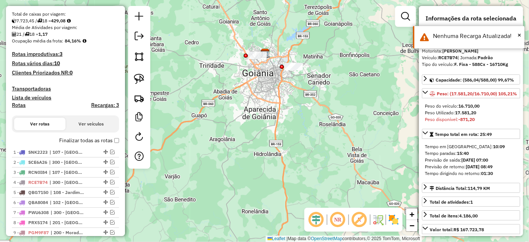
click at [47, 52] on h4 "Rotas improdutivas: 3" at bounding box center [65, 54] width 107 height 6
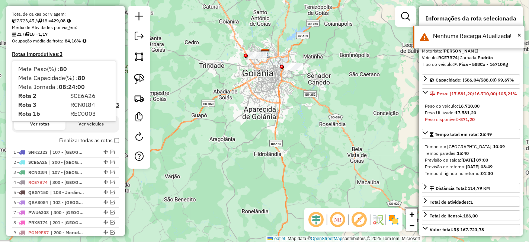
click at [86, 51] on h4 "Rotas improdutivas: 3" at bounding box center [65, 54] width 107 height 6
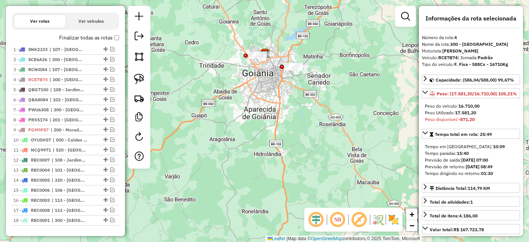
scroll to position [289, 0]
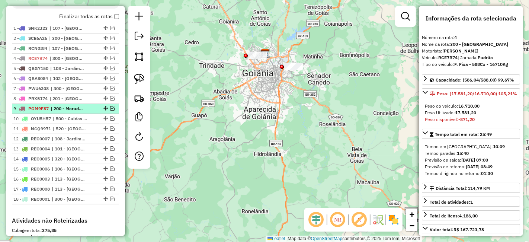
click at [70, 105] on span "| 200 - Morada dos Pássaros" at bounding box center [68, 108] width 34 height 7
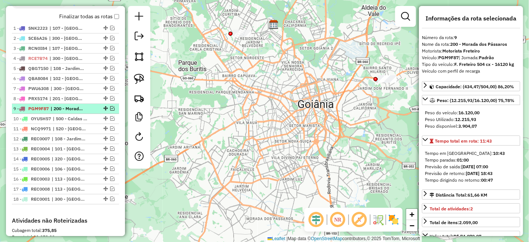
click at [110, 106] on em at bounding box center [112, 108] width 4 height 4
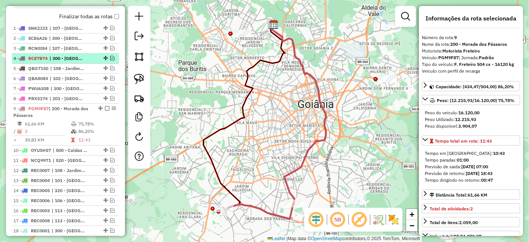
click at [109, 60] on div "4 - RCE7B74 | 300 - [GEOGRAPHIC_DATA]" at bounding box center [65, 58] width 104 height 7
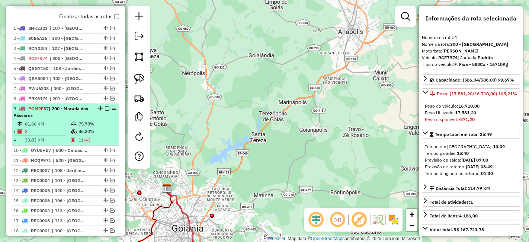
click at [105, 107] on em at bounding box center [107, 108] width 4 height 4
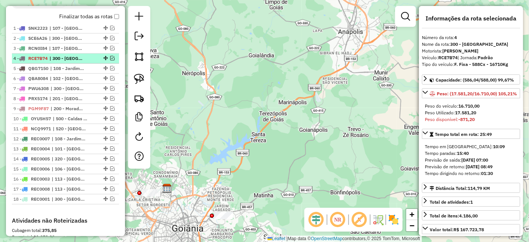
click at [110, 56] on em at bounding box center [112, 58] width 4 height 4
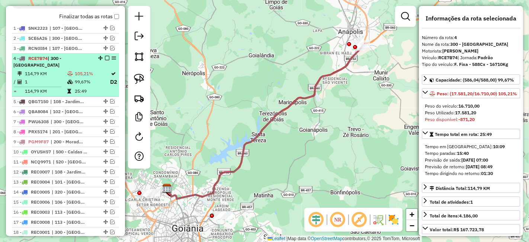
click at [90, 77] on td "99,67%" at bounding box center [91, 81] width 35 height 9
click at [89, 77] on td "99,67%" at bounding box center [91, 81] width 35 height 9
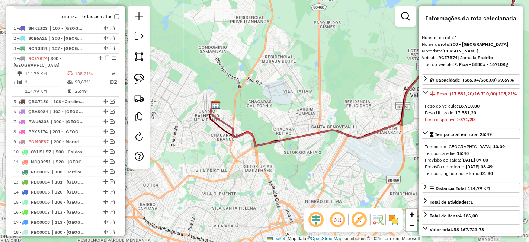
drag, startPoint x: 237, startPoint y: 190, endPoint x: 282, endPoint y: 190, distance: 44.3
click at [282, 190] on div "Janela de atendimento Grade de atendimento Capacidade Transportadoras Veículos …" at bounding box center [264, 121] width 529 height 242
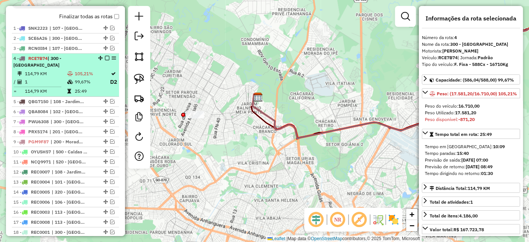
click at [93, 87] on td "25:49" at bounding box center [91, 90] width 35 height 7
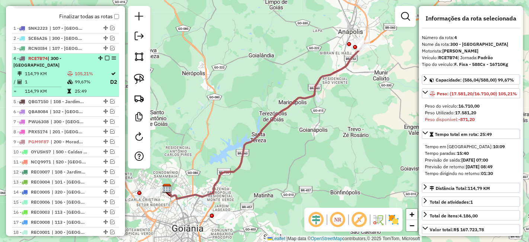
click at [93, 87] on td "25:49" at bounding box center [91, 90] width 35 height 7
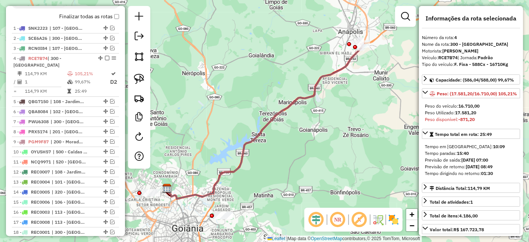
drag, startPoint x: 109, startPoint y: 56, endPoint x: 228, endPoint y: 28, distance: 122.3
click at [232, 28] on div "Janela de atendimento Grade de atendimento Capacidade Transportadoras Veículos …" at bounding box center [264, 121] width 529 height 242
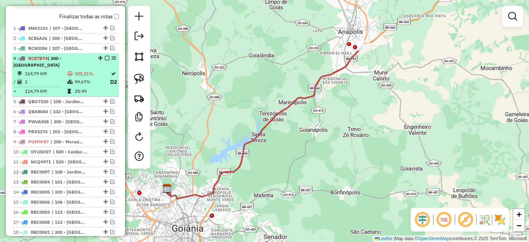
select select "**********"
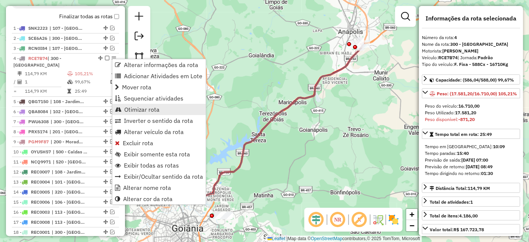
click at [143, 106] on span "Otimizar rota" at bounding box center [141, 109] width 35 height 6
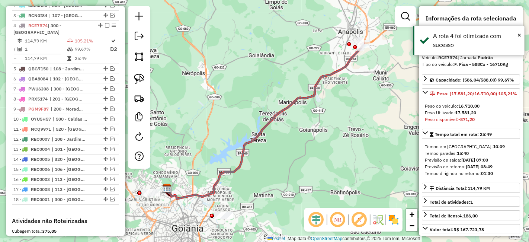
scroll to position [336, 0]
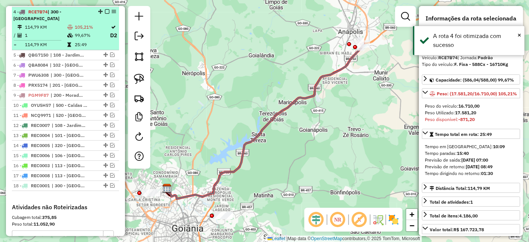
click at [92, 23] on td "105,21%" at bounding box center [91, 26] width 35 height 7
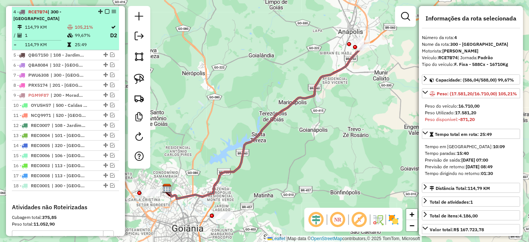
click at [84, 31] on td "99,67%" at bounding box center [91, 35] width 35 height 9
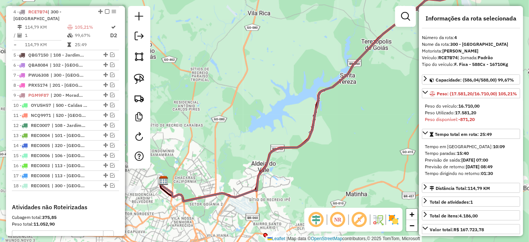
drag, startPoint x: 174, startPoint y: 175, endPoint x: 214, endPoint y: 182, distance: 40.8
click at [230, 169] on div "Janela de atendimento Grade de atendimento Capacidade Transportadoras Veículos …" at bounding box center [264, 121] width 529 height 242
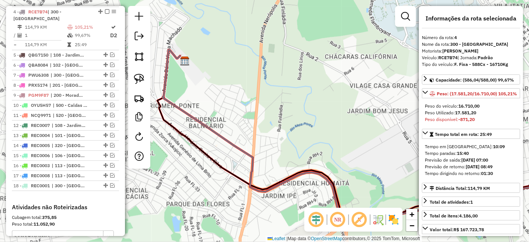
drag, startPoint x: 200, startPoint y: 110, endPoint x: 312, endPoint y: 129, distance: 113.3
click at [312, 129] on div "Janela de atendimento Grade de atendimento Capacidade Transportadoras Veículos …" at bounding box center [264, 121] width 529 height 242
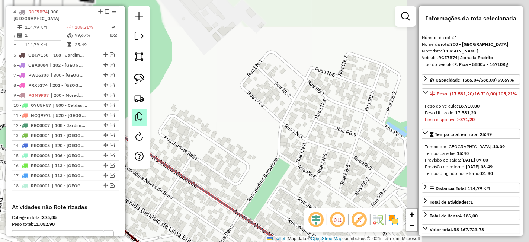
drag, startPoint x: 294, startPoint y: 68, endPoint x: 142, endPoint y: 117, distance: 159.7
click at [139, 117] on hb-router-mapa "Informações da Sessão 1231212 - [DATE] Criação: [DATE] 19:10 Depósito: AS - [GE…" at bounding box center [264, 121] width 529 height 242
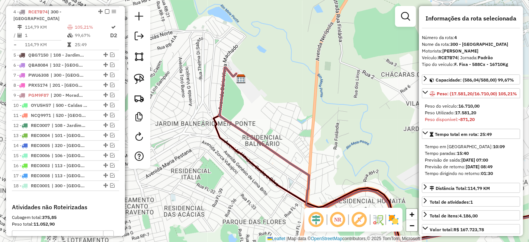
drag, startPoint x: 344, startPoint y: 135, endPoint x: 160, endPoint y: 74, distance: 193.7
click at [172, 77] on div "Janela de atendimento Grade de atendimento Capacidade Transportadoras Veículos …" at bounding box center [264, 121] width 529 height 242
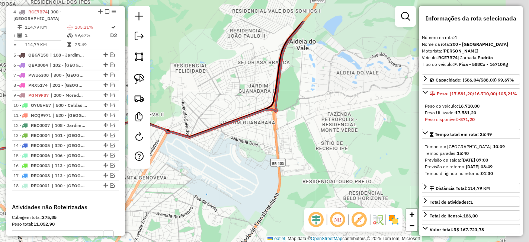
drag, startPoint x: 236, startPoint y: 131, endPoint x: 169, endPoint y: 174, distance: 79.8
click at [170, 166] on div "Janela de atendimento Grade de atendimento Capacidade Transportadoras Veículos …" at bounding box center [264, 121] width 529 height 242
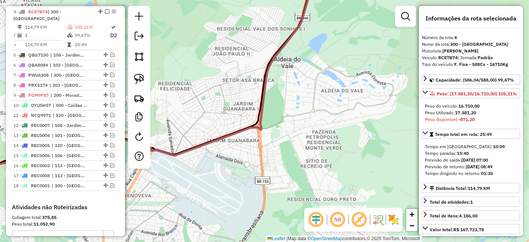
drag, startPoint x: 281, startPoint y: 167, endPoint x: 269, endPoint y: 184, distance: 20.1
click at [269, 184] on div "Janela de atendimento Grade de atendimento Capacidade Transportadoras Veículos …" at bounding box center [264, 121] width 529 height 242
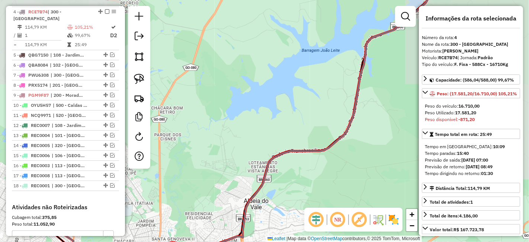
drag, startPoint x: 322, startPoint y: 130, endPoint x: 210, endPoint y: 188, distance: 125.7
click at [211, 187] on div "Janela de atendimento Grade de atendimento Capacidade Transportadoras Veículos …" at bounding box center [264, 121] width 529 height 242
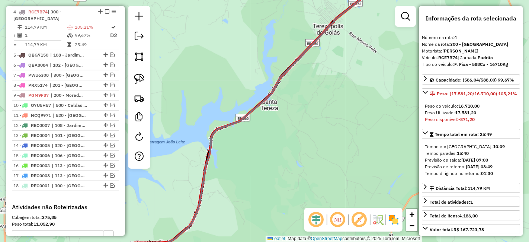
click at [303, 185] on div "Janela de atendimento Grade de atendimento Capacidade Transportadoras Veículos …" at bounding box center [264, 121] width 529 height 242
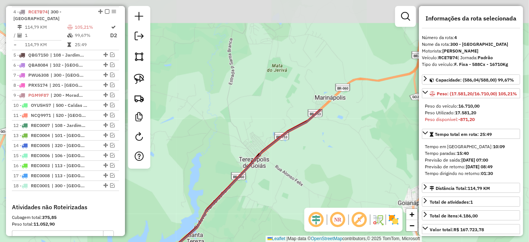
drag, startPoint x: 359, startPoint y: 145, endPoint x: 337, endPoint y: 158, distance: 26.0
click at [337, 158] on div "Janela de atendimento Grade de atendimento Capacidade Transportadoras Veículos …" at bounding box center [264, 121] width 529 height 242
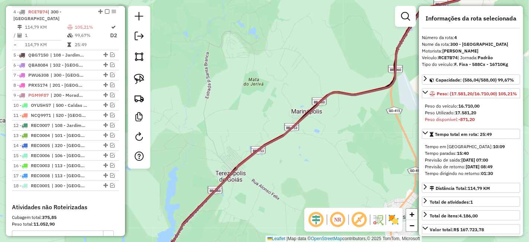
drag, startPoint x: 312, startPoint y: 163, endPoint x: 275, endPoint y: 186, distance: 43.4
click at [287, 177] on div "Janela de atendimento Grade de atendimento Capacidade Transportadoras Veículos …" at bounding box center [264, 121] width 529 height 242
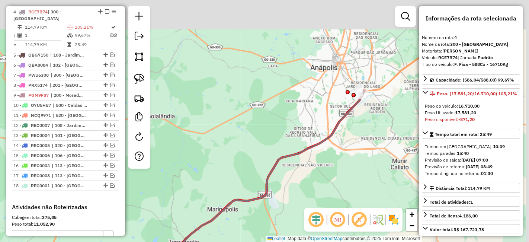
drag, startPoint x: 380, startPoint y: 102, endPoint x: 332, endPoint y: 148, distance: 66.9
click at [332, 148] on div "Janela de atendimento Grade de atendimento Capacidade Transportadoras Veículos …" at bounding box center [264, 121] width 529 height 242
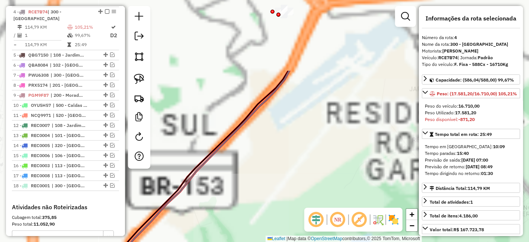
drag, startPoint x: 333, startPoint y: 46, endPoint x: 297, endPoint y: 151, distance: 111.2
click at [310, 172] on div "Janela de atendimento Grade de atendimento Capacidade Transportadoras Veículos …" at bounding box center [264, 121] width 529 height 242
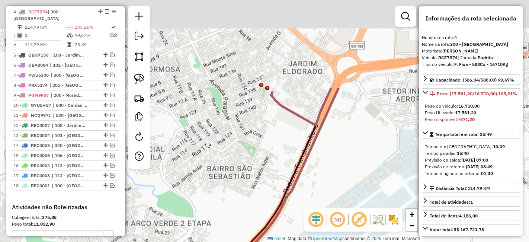
drag, startPoint x: 258, startPoint y: 54, endPoint x: 279, endPoint y: 166, distance: 114.3
click at [279, 166] on div "Janela de atendimento Grade de atendimento Capacidade Transportadoras Veículos …" at bounding box center [264, 121] width 529 height 242
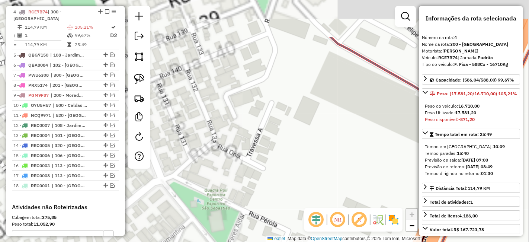
drag, startPoint x: 309, startPoint y: 98, endPoint x: 285, endPoint y: 218, distance: 123.3
click at [286, 218] on div "Janela de atendimento Grade de atendimento Capacidade Transportadoras Veículos …" at bounding box center [264, 121] width 529 height 242
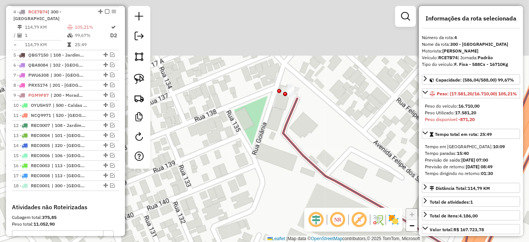
drag, startPoint x: 315, startPoint y: 88, endPoint x: 316, endPoint y: 157, distance: 68.9
click at [317, 156] on div "Janela de atendimento Grade de atendimento Capacidade Transportadoras Veículos …" at bounding box center [264, 121] width 529 height 242
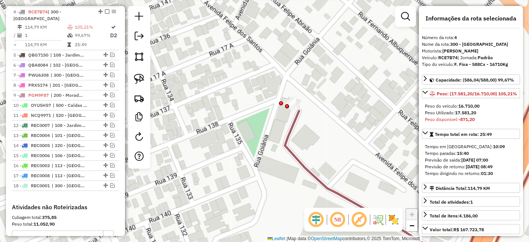
drag, startPoint x: 296, startPoint y: 128, endPoint x: 298, endPoint y: 141, distance: 12.5
click at [299, 141] on div "Janela de atendimento Grade de atendimento Capacidade Transportadoras Veículos …" at bounding box center [264, 121] width 529 height 242
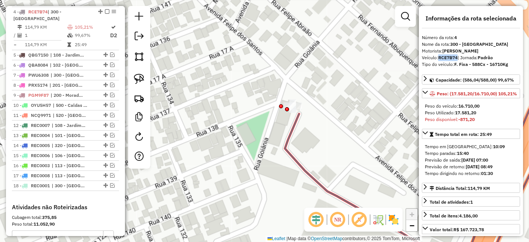
drag, startPoint x: 459, startPoint y: 59, endPoint x: 439, endPoint y: 60, distance: 19.7
click at [439, 60] on div "Veículo: RCE7B74 | Jornada: Padrão" at bounding box center [471, 57] width 98 height 7
copy strong "RCE7B74"
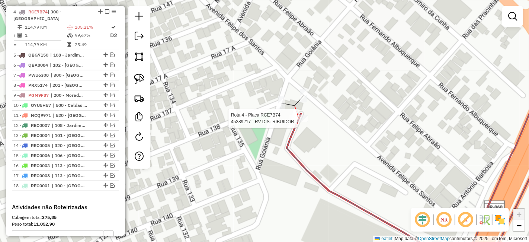
select select "**********"
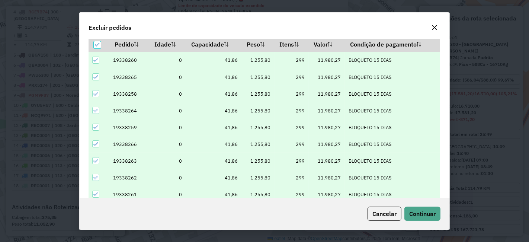
scroll to position [25, 0]
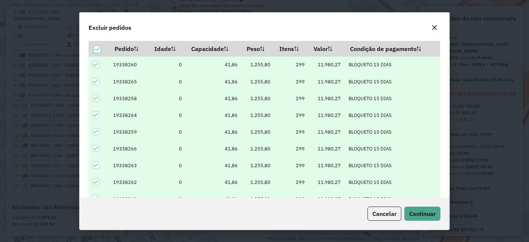
click at [409, 205] on div "Cancelar Continuar" at bounding box center [265, 214] width 370 height 32
click at [412, 208] on button "Continuar" at bounding box center [423, 214] width 36 height 14
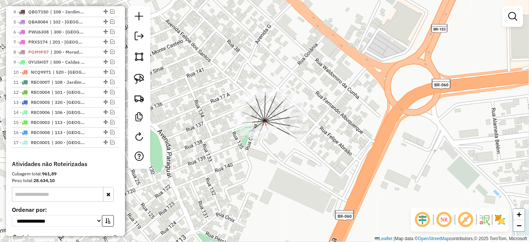
click at [271, 133] on div at bounding box center [268, 129] width 19 height 7
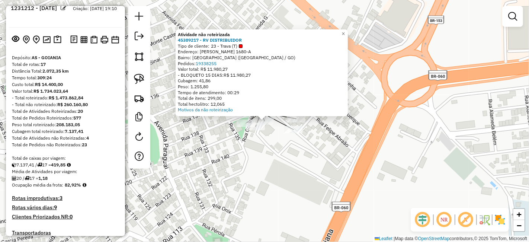
scroll to position [5, 0]
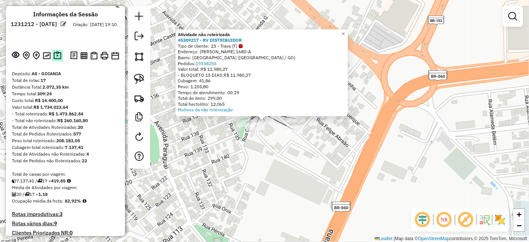
click at [56, 53] on img at bounding box center [58, 55] width 8 height 9
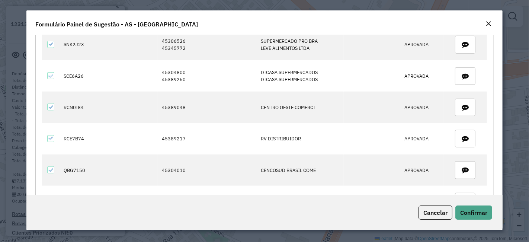
scroll to position [455, 0]
click at [488, 21] on em "Close" at bounding box center [489, 24] width 6 height 6
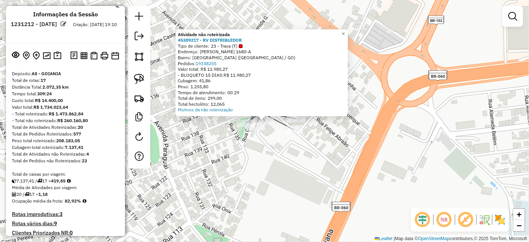
click at [265, 148] on div "Atividade não roteirizada 45389217 - RV DISTRIBUIDOR Tipo de cliente: 23 - Trav…" at bounding box center [264, 121] width 529 height 242
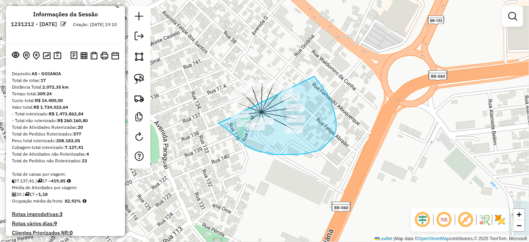
drag, startPoint x: 218, startPoint y: 124, endPoint x: 213, endPoint y: 108, distance: 16.0
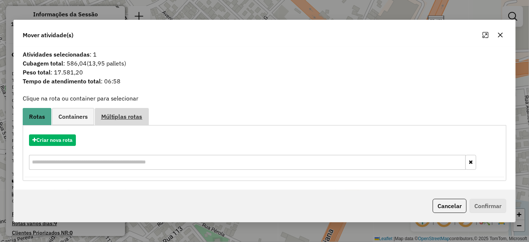
click at [116, 114] on span "Múltiplas rotas" at bounding box center [121, 117] width 41 height 6
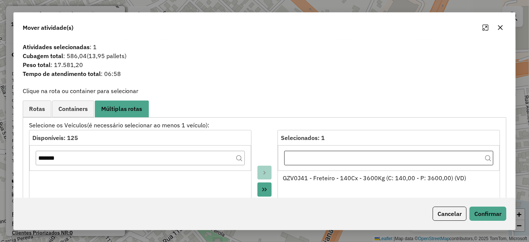
scroll to position [83, 0]
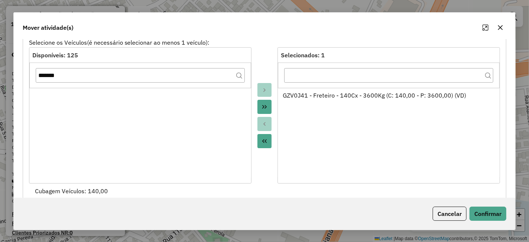
click at [265, 138] on icon "Move All to Source" at bounding box center [265, 141] width 6 height 6
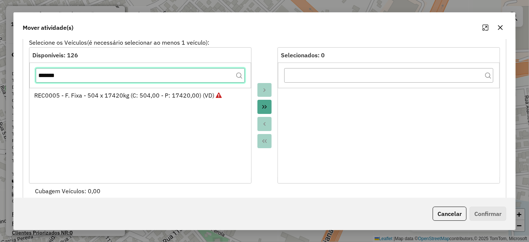
click at [218, 77] on input "*******" at bounding box center [141, 75] width 210 height 15
drag, startPoint x: 183, startPoint y: 78, endPoint x: 0, endPoint y: 78, distance: 183.1
click at [0, 78] on div "Mover atividade(s) Atividades selecionadas : 1 Cubagem total : 586,04 (13,95 pa…" at bounding box center [264, 121] width 529 height 242
paste input "text"
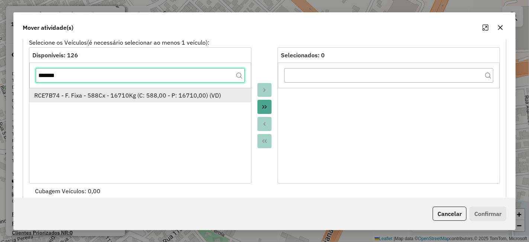
type input "*******"
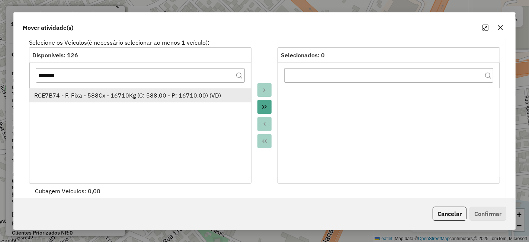
click at [129, 95] on div "RCE7B74 - F. Fixa - 588Cx - 16710Kg (C: 588,00 - P: 16710,00) (VD)" at bounding box center [140, 95] width 212 height 9
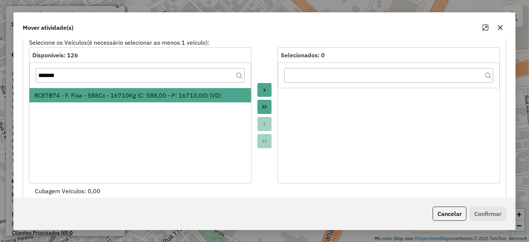
click at [260, 85] on button "Move to Target" at bounding box center [265, 90] width 14 height 14
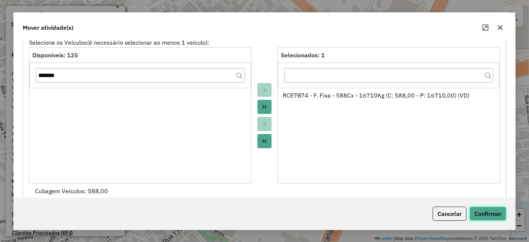
click at [491, 207] on button "Confirmar" at bounding box center [488, 214] width 37 height 14
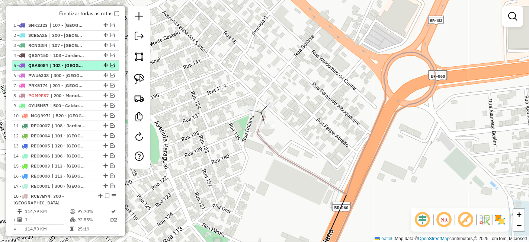
scroll to position [294, 0]
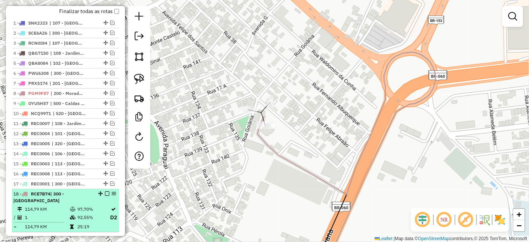
click at [105, 193] on em at bounding box center [107, 193] width 4 height 4
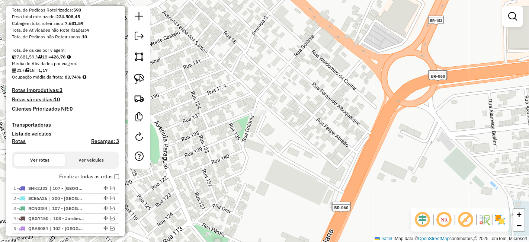
scroll to position [47, 0]
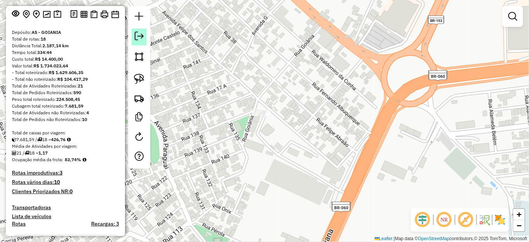
click at [138, 35] on em at bounding box center [139, 36] width 9 height 9
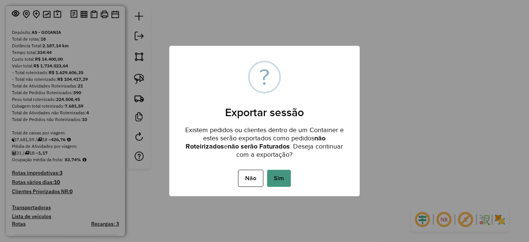
click at [280, 170] on button "Sim" at bounding box center [279, 178] width 24 height 17
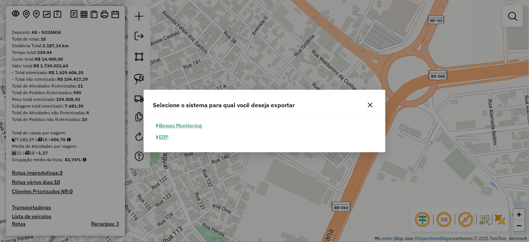
click at [165, 132] on button "ERP" at bounding box center [162, 137] width 19 height 12
select select "**"
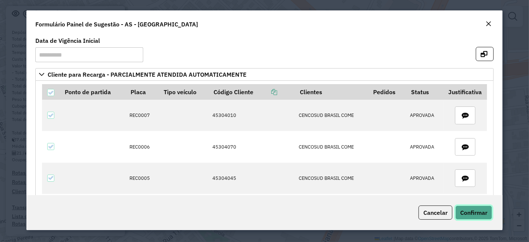
click at [464, 205] on button "Confirmar" at bounding box center [474, 212] width 37 height 14
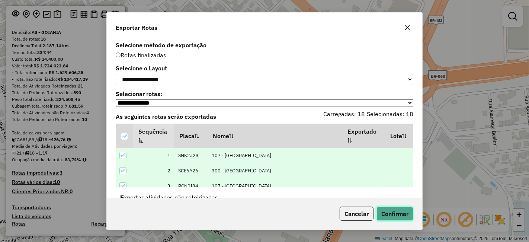
click at [399, 211] on button "Confirmar" at bounding box center [395, 214] width 37 height 14
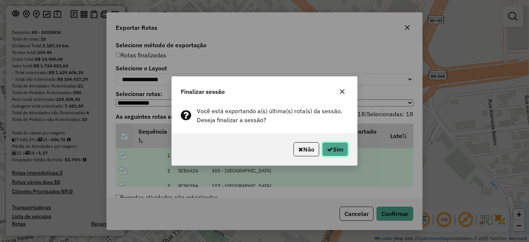
click at [341, 151] on button "Sim" at bounding box center [335, 149] width 26 height 14
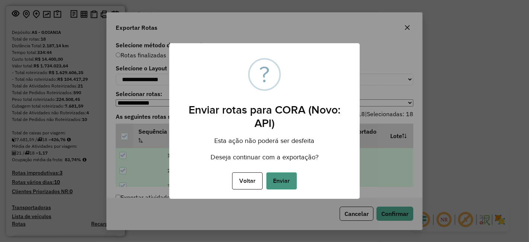
click at [286, 183] on button "Enviar" at bounding box center [282, 180] width 31 height 17
